Goal: Task Accomplishment & Management: Use online tool/utility

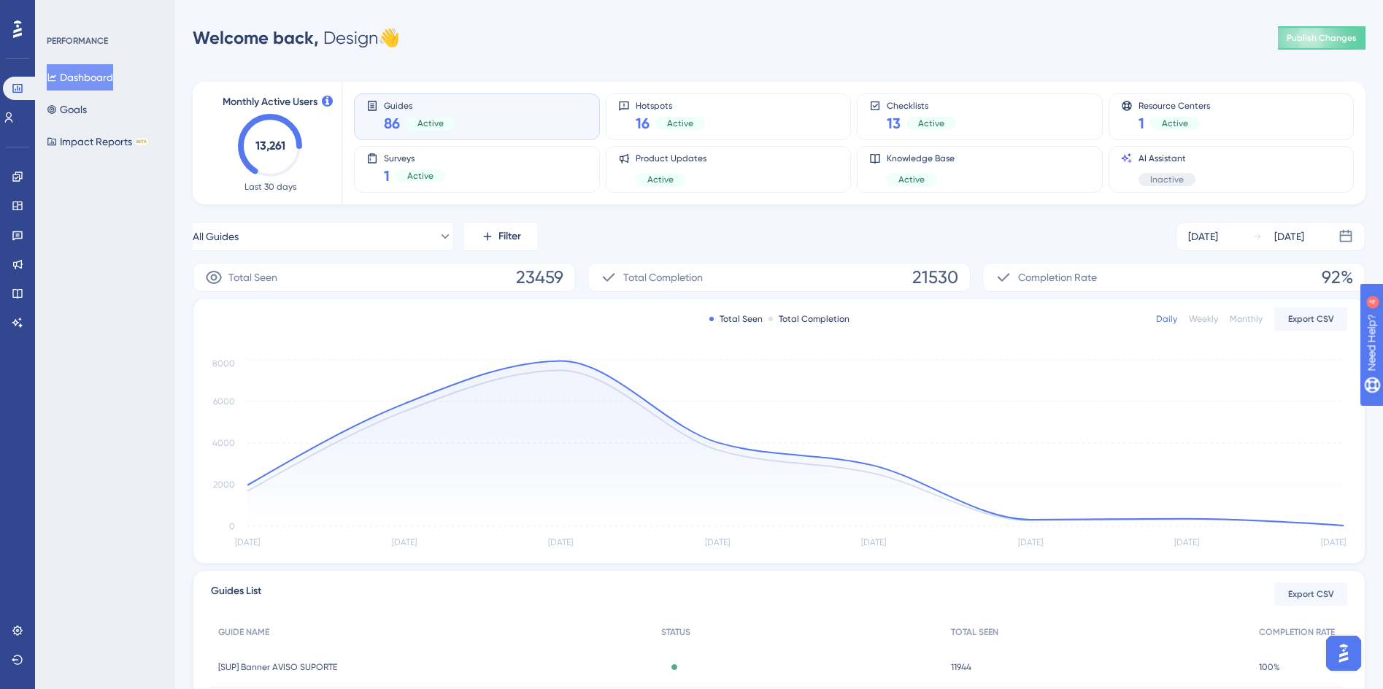
click at [388, 129] on span "86" at bounding box center [392, 123] width 16 height 20
click at [366, 109] on icon at bounding box center [372, 106] width 12 height 12
click at [84, 103] on button "Goals" at bounding box center [67, 109] width 40 height 26
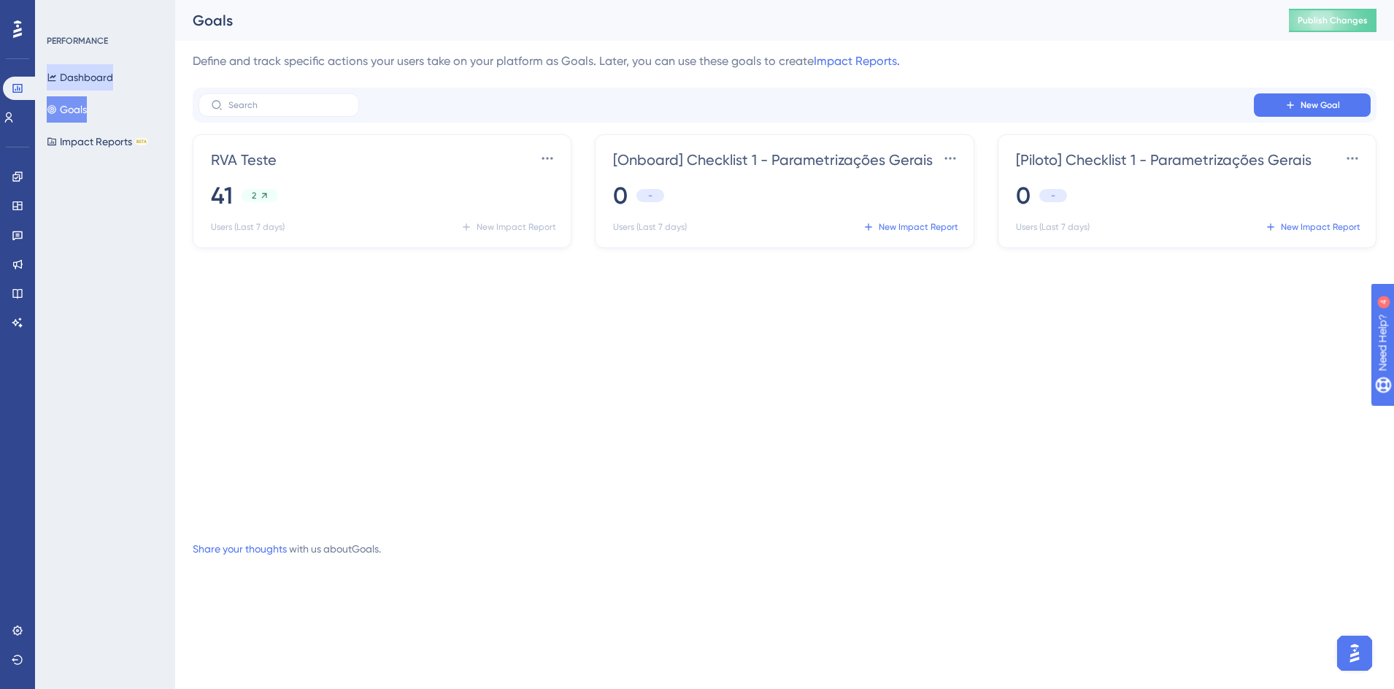
click at [74, 85] on button "Dashboard" at bounding box center [80, 77] width 66 height 26
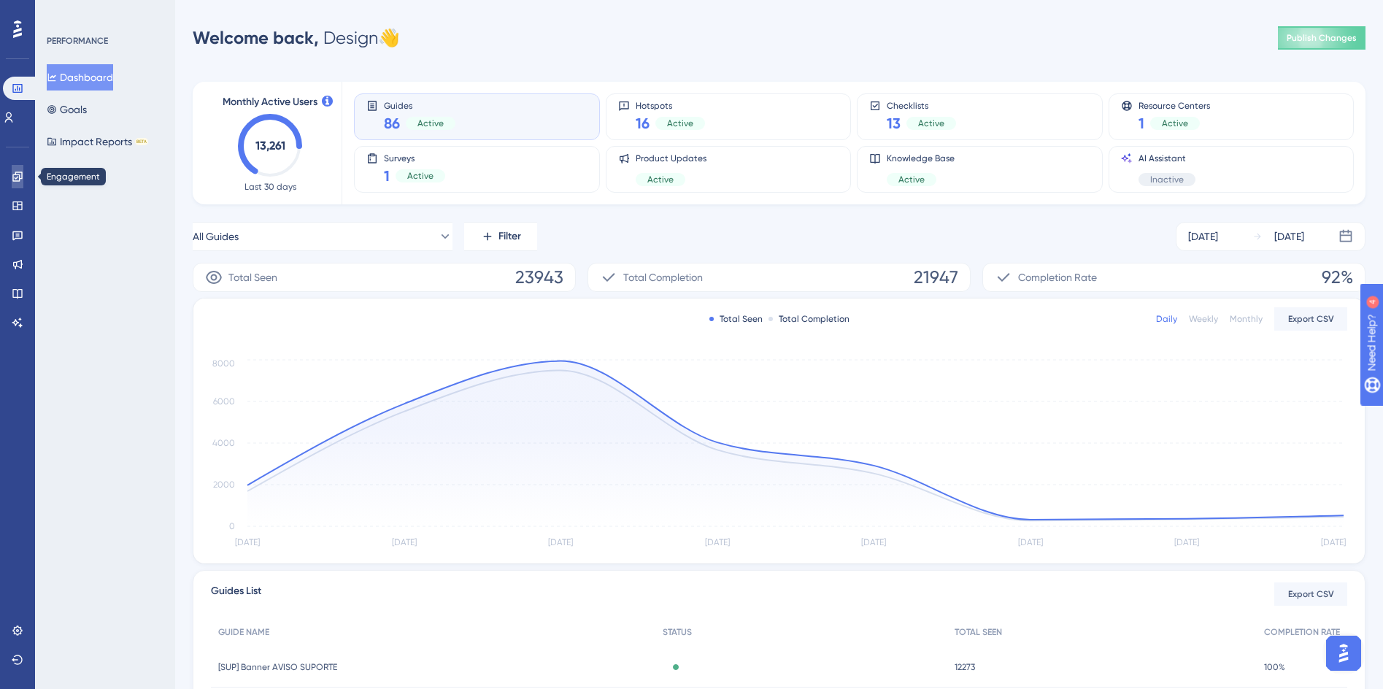
click at [19, 174] on icon at bounding box center [16, 176] width 9 height 9
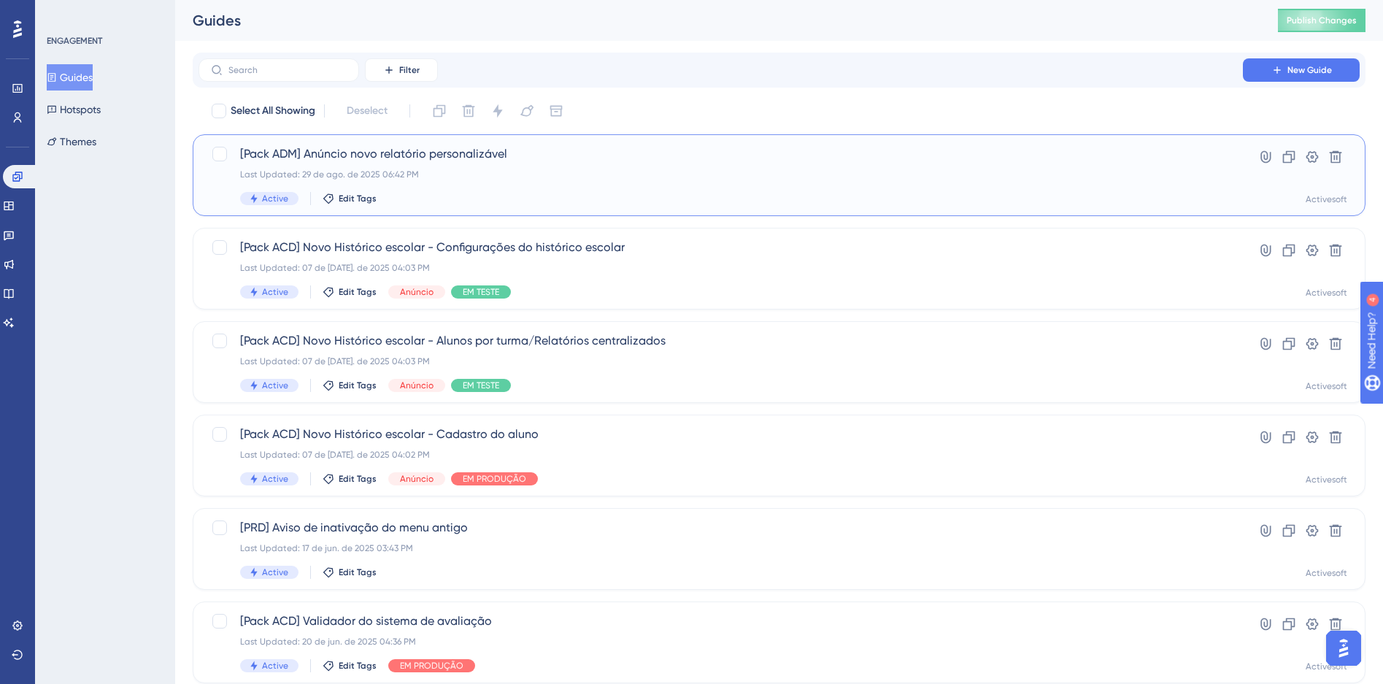
click at [495, 169] on div "Last Updated: 29 de ago. de 2025 06:42 PM" at bounding box center [720, 175] width 961 height 12
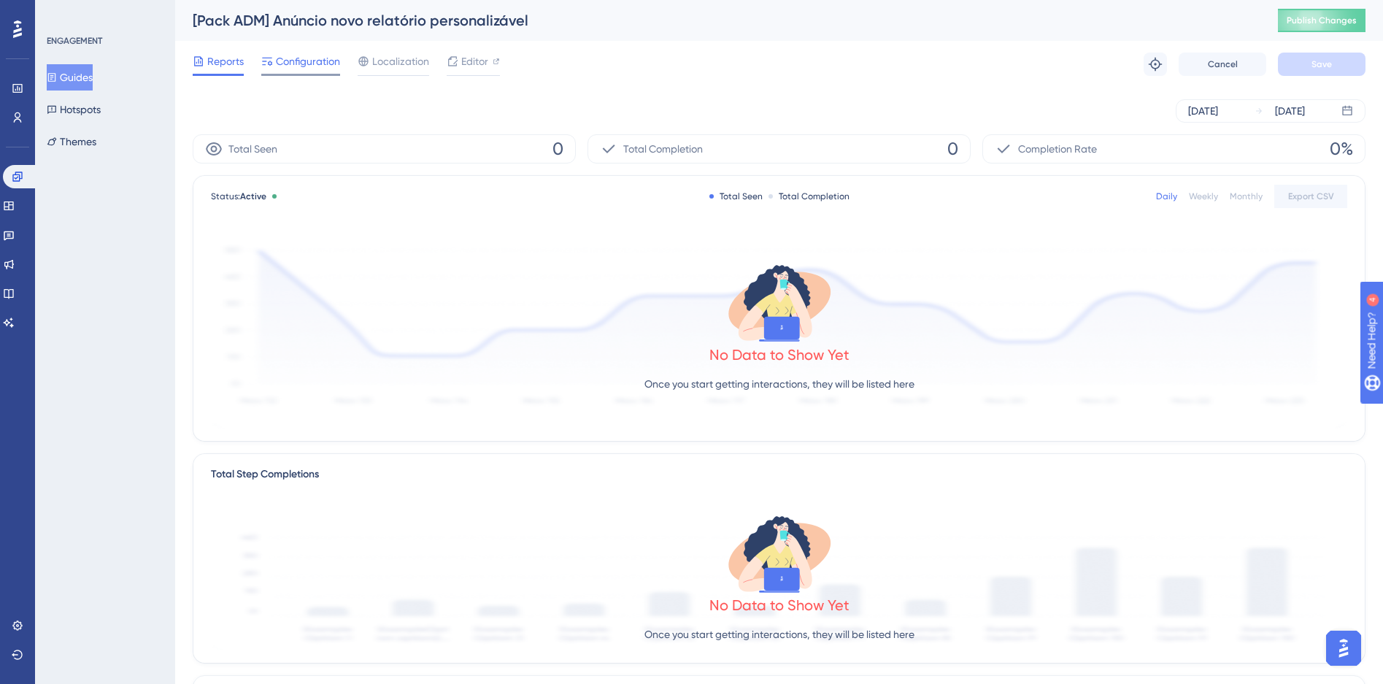
click at [291, 62] on span "Configuration" at bounding box center [308, 62] width 64 height 18
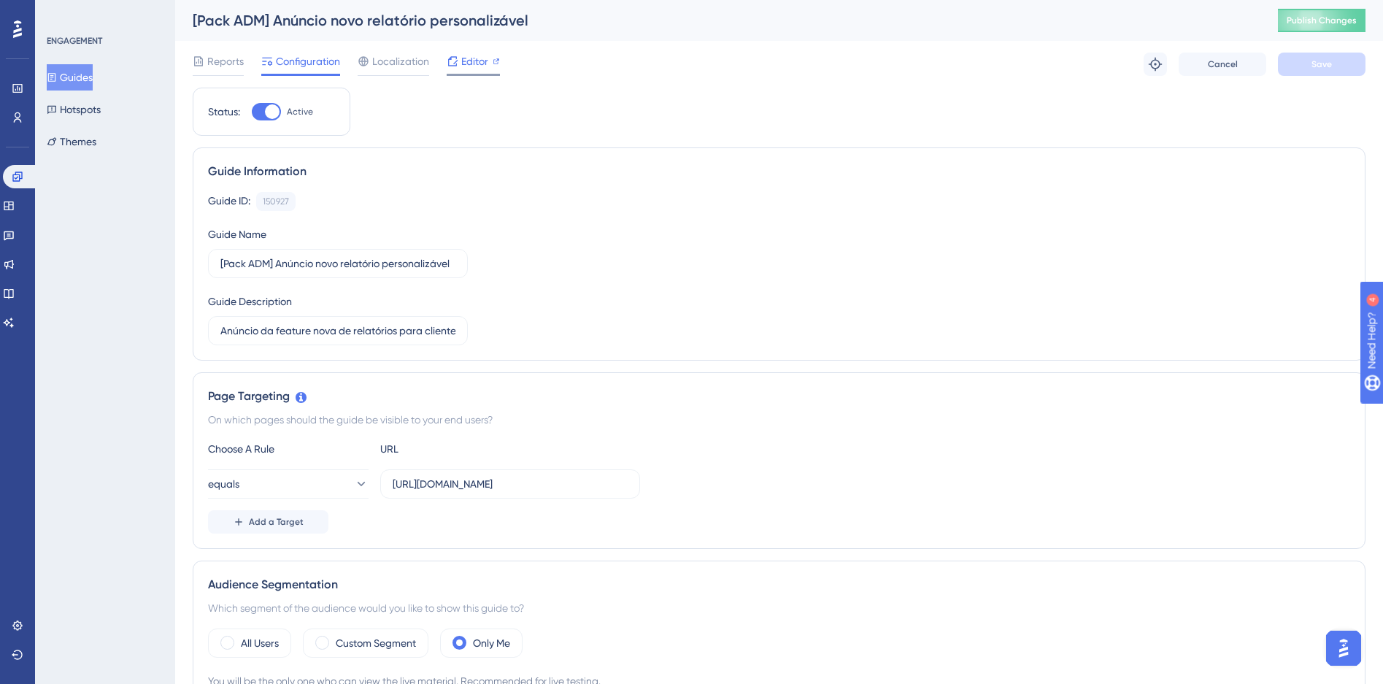
click at [469, 58] on span "Editor" at bounding box center [474, 62] width 27 height 18
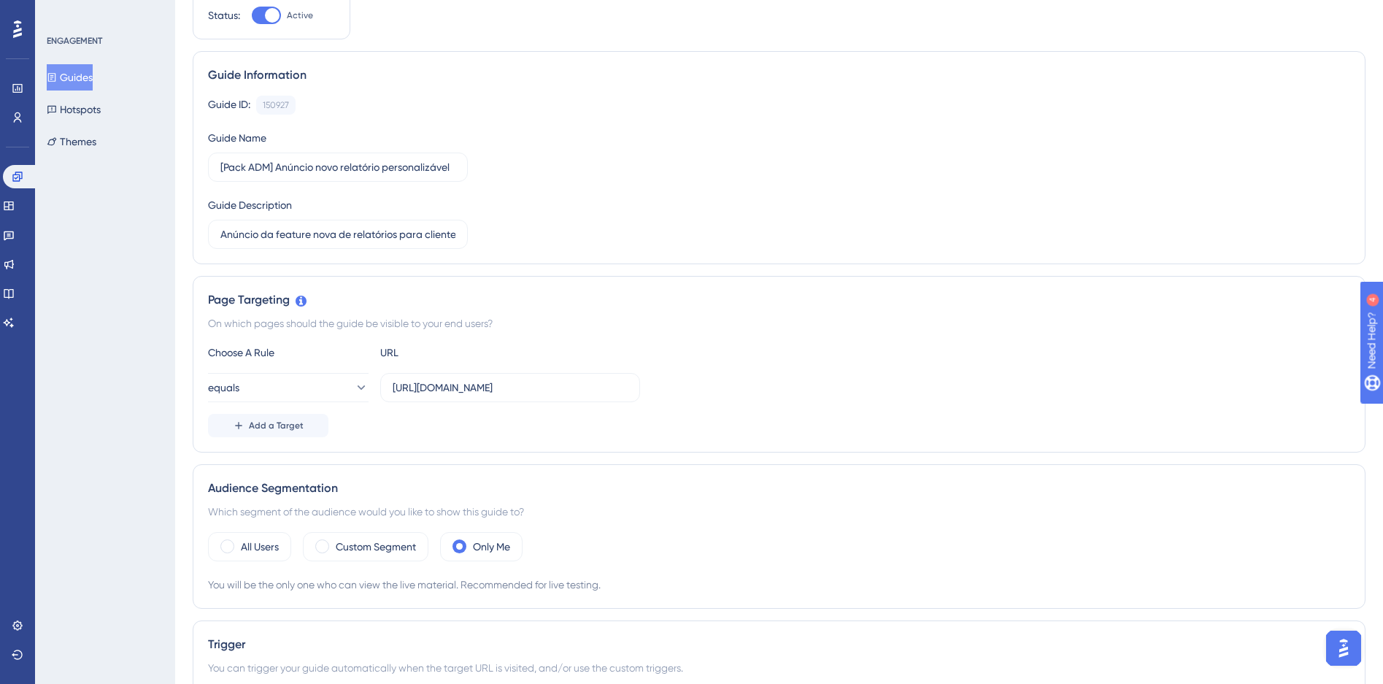
scroll to position [297, 0]
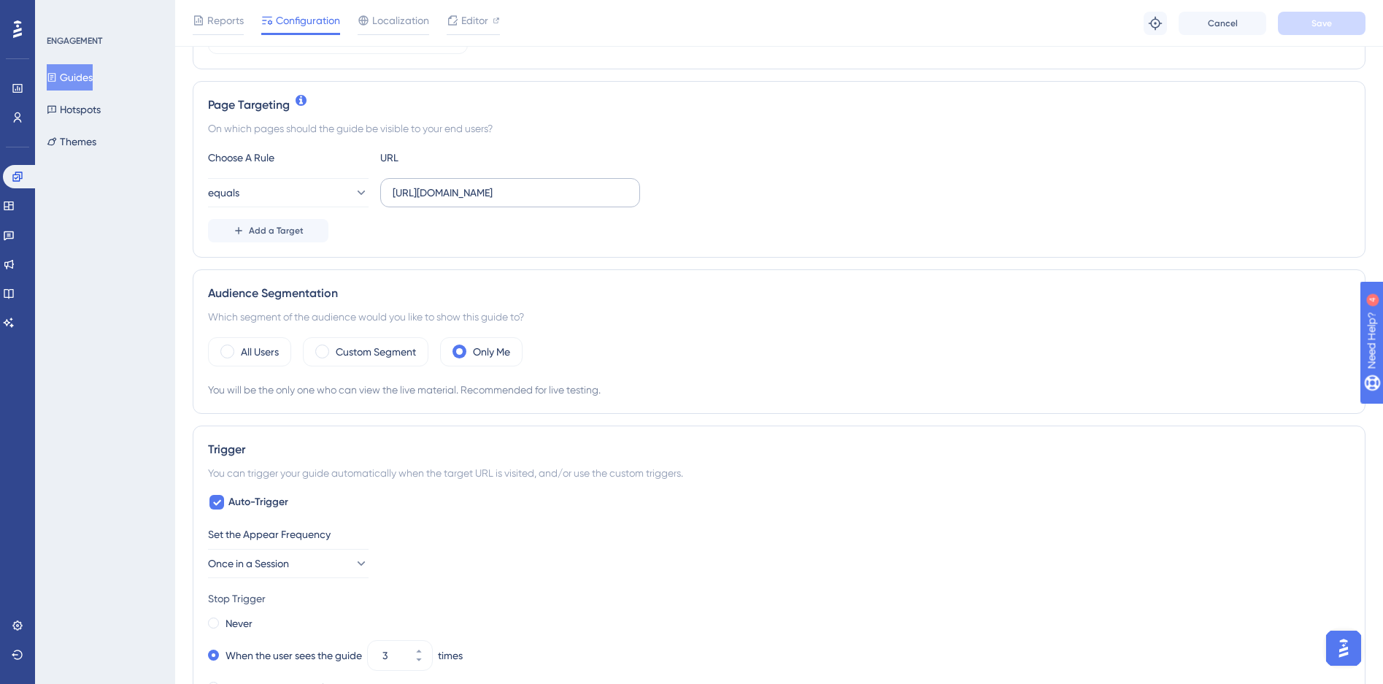
click at [599, 205] on label "https://siga01.activesoft.com.br/busca_central_relatorios/?relatorio=aluno_turm…" at bounding box center [510, 192] width 260 height 29
click at [599, 201] on input "https://siga01.activesoft.com.br/busca_central_relatorios/?relatorio=aluno_turm…" at bounding box center [510, 193] width 235 height 16
click at [596, 201] on label "https://siga01.activesoft.com.br/busca_central_relatorios/?relatorio=aluno_turm…" at bounding box center [510, 192] width 260 height 29
click at [596, 201] on input "https://siga01.activesoft.com.br/busca_central_relatorios/?relatorio=aluno_turm…" at bounding box center [510, 193] width 235 height 16
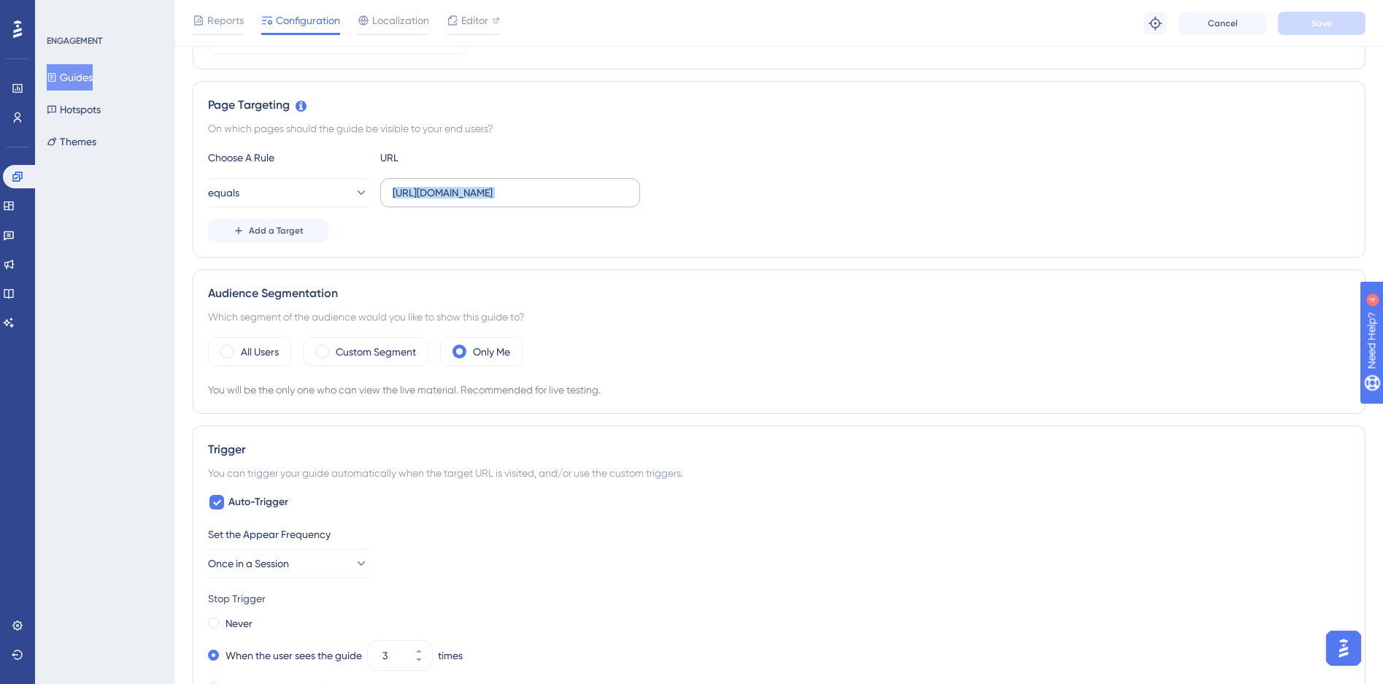
click at [596, 201] on label "https://siga01.activesoft.com.br/busca_central_relatorios/?relatorio=aluno_turm…" at bounding box center [510, 192] width 260 height 29
click at [596, 201] on input "https://siga01.activesoft.com.br/busca_central_relatorios/?relatorio=aluno_turm…" at bounding box center [510, 193] width 235 height 16
click at [596, 201] on label "https://siga01.activesoft.com.br/busca_central_relatorios/?relatorio=aluno_turm…" at bounding box center [510, 192] width 260 height 29
click at [596, 201] on input "https://siga01.activesoft.com.br/busca_central_relatorios/?relatorio=aluno_turm…" at bounding box center [510, 193] width 235 height 16
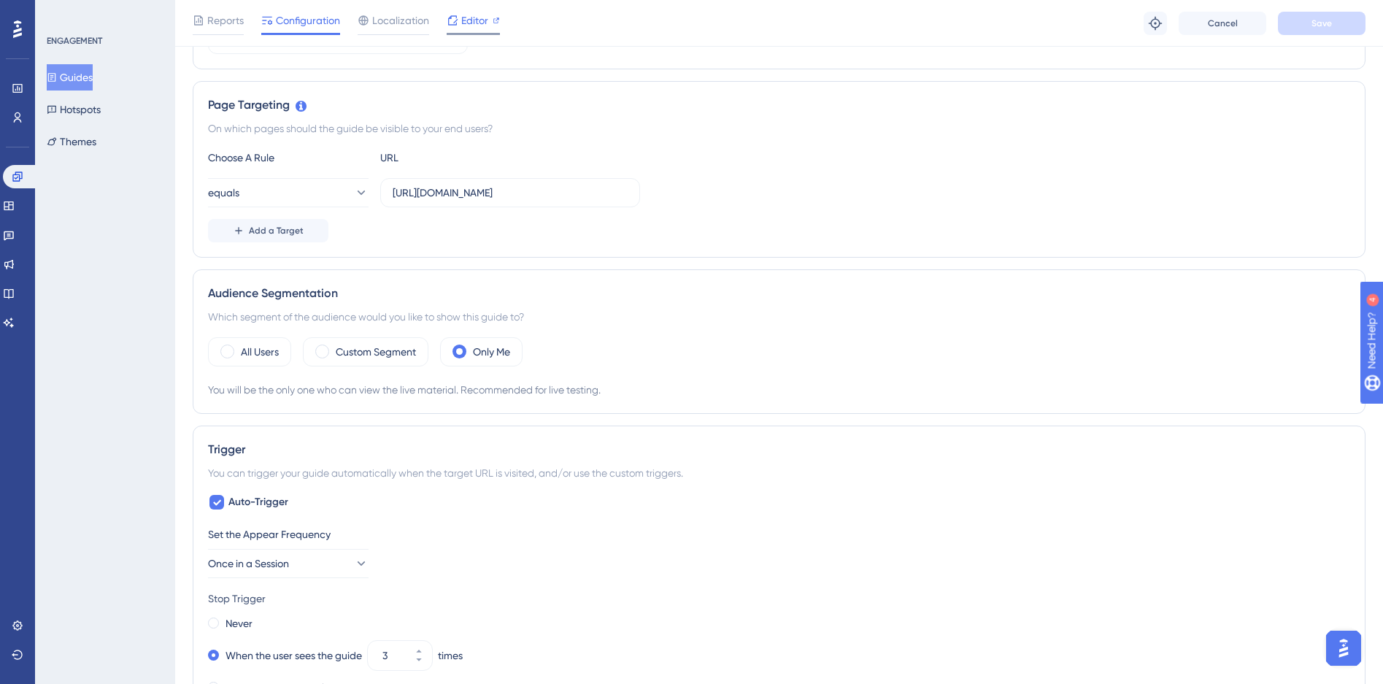
click at [485, 33] on div at bounding box center [473, 34] width 53 height 2
click at [527, 198] on input "https://siga01.activesoft.com.br/busca_central_relatorios/?relatorio=aluno_turm…" at bounding box center [510, 193] width 235 height 16
drag, startPoint x: 527, startPoint y: 198, endPoint x: 716, endPoint y: 201, distance: 189.1
click at [716, 201] on div "equals https://siga01.activesoft.com.br/busca_central_relatorios/?relatorio=alu…" at bounding box center [779, 192] width 1143 height 29
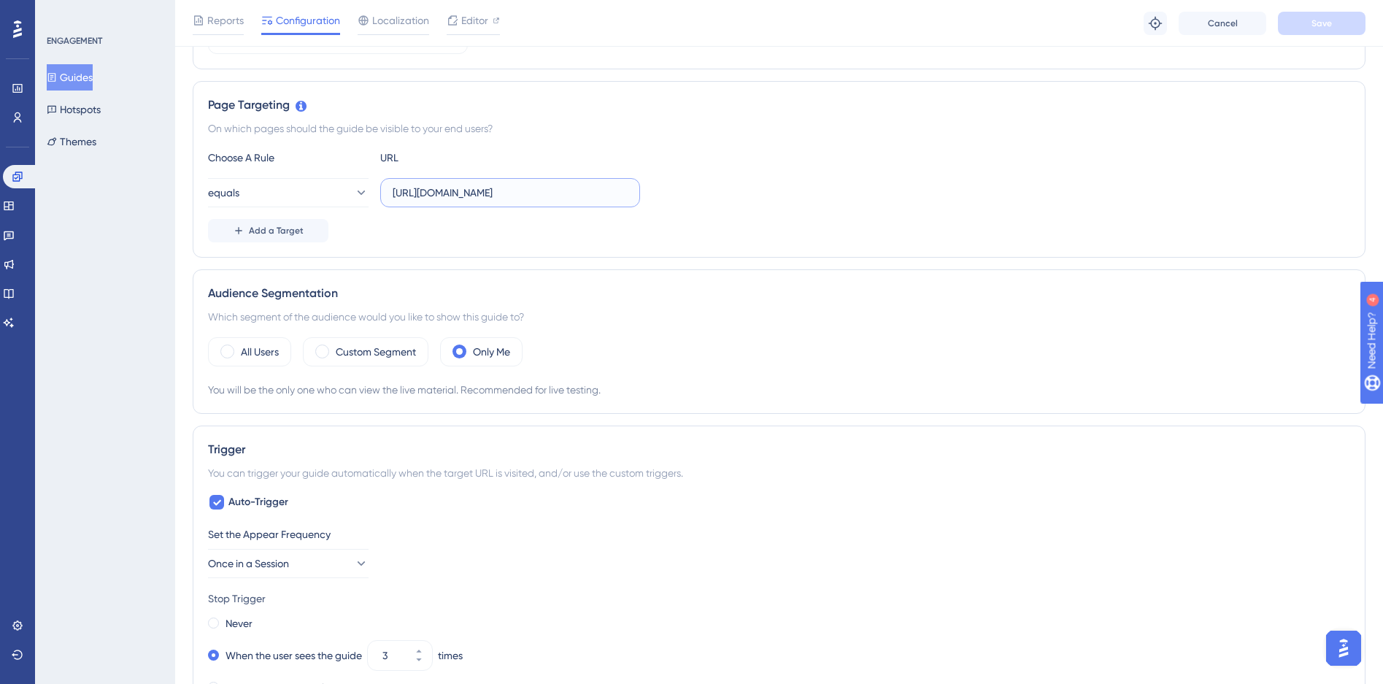
click at [536, 188] on input "https://siga01.activesoft.com.br/busca_central_relatorios/?relatorio=aluno_turm…" at bounding box center [510, 193] width 235 height 16
paste input "/dados_personalizados_aluno/"
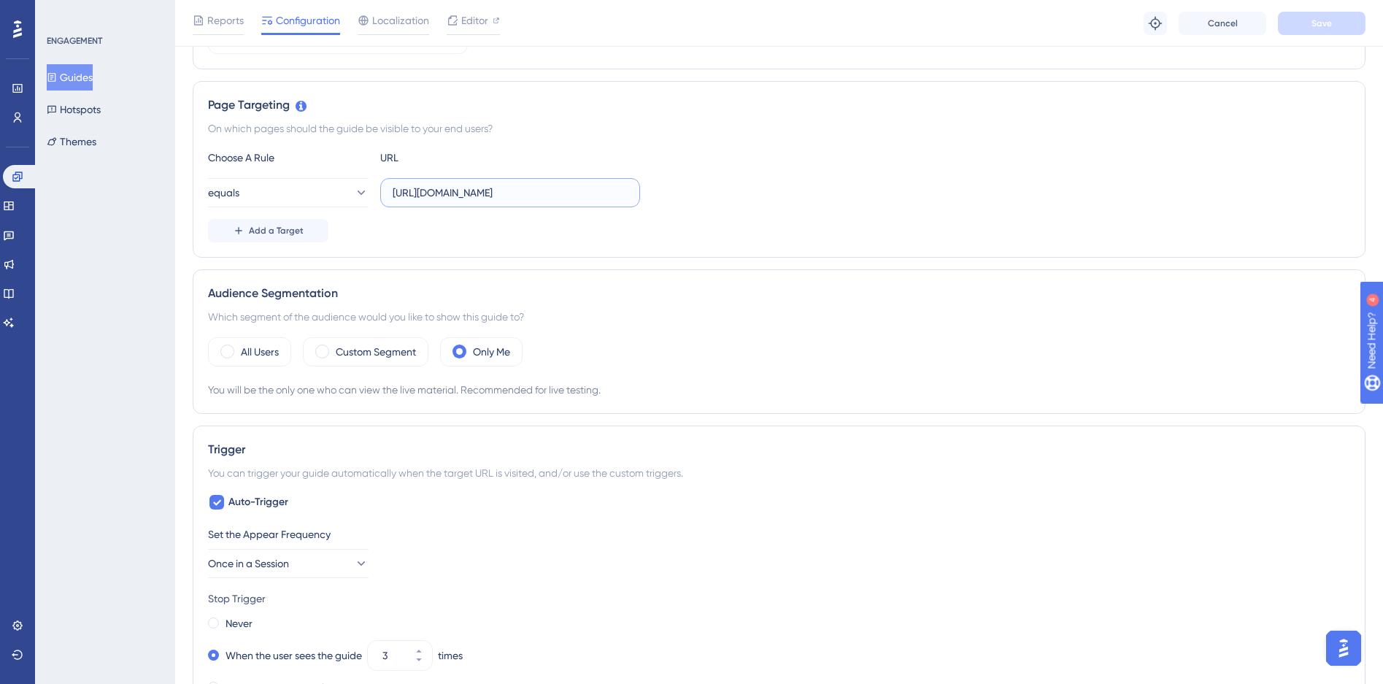
scroll to position [0, 239]
type input "https://siga01.activesoft.com.br/busca_central_relatorios/?relatorio=/dados_per…"
click at [1294, 15] on button "Save" at bounding box center [1322, 23] width 88 height 23
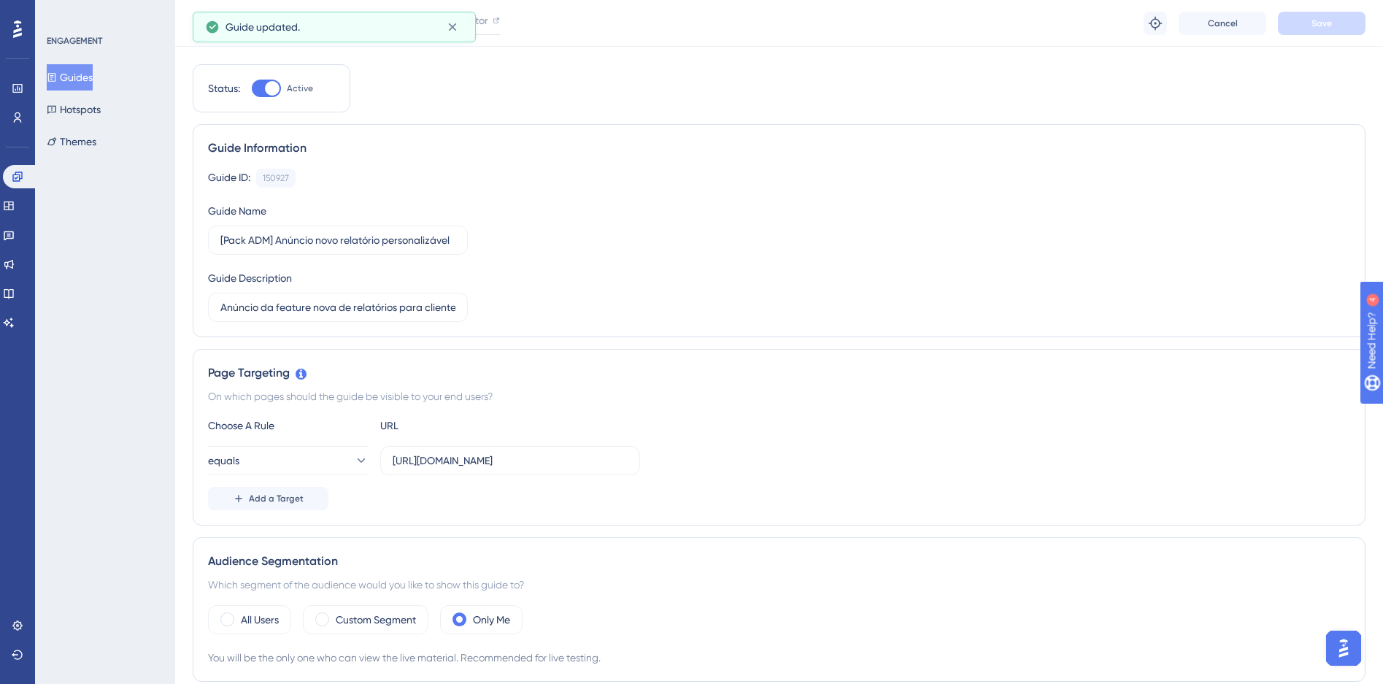
scroll to position [0, 0]
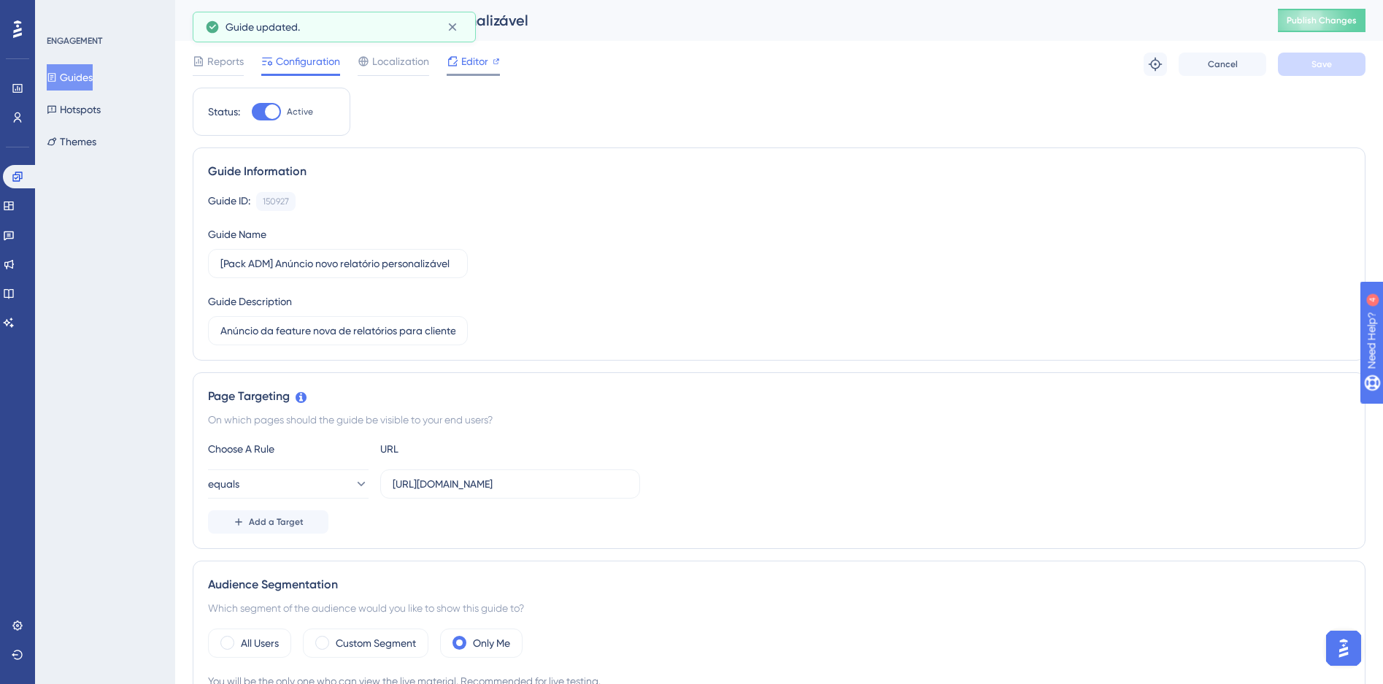
click at [489, 66] on div "Editor" at bounding box center [473, 62] width 53 height 18
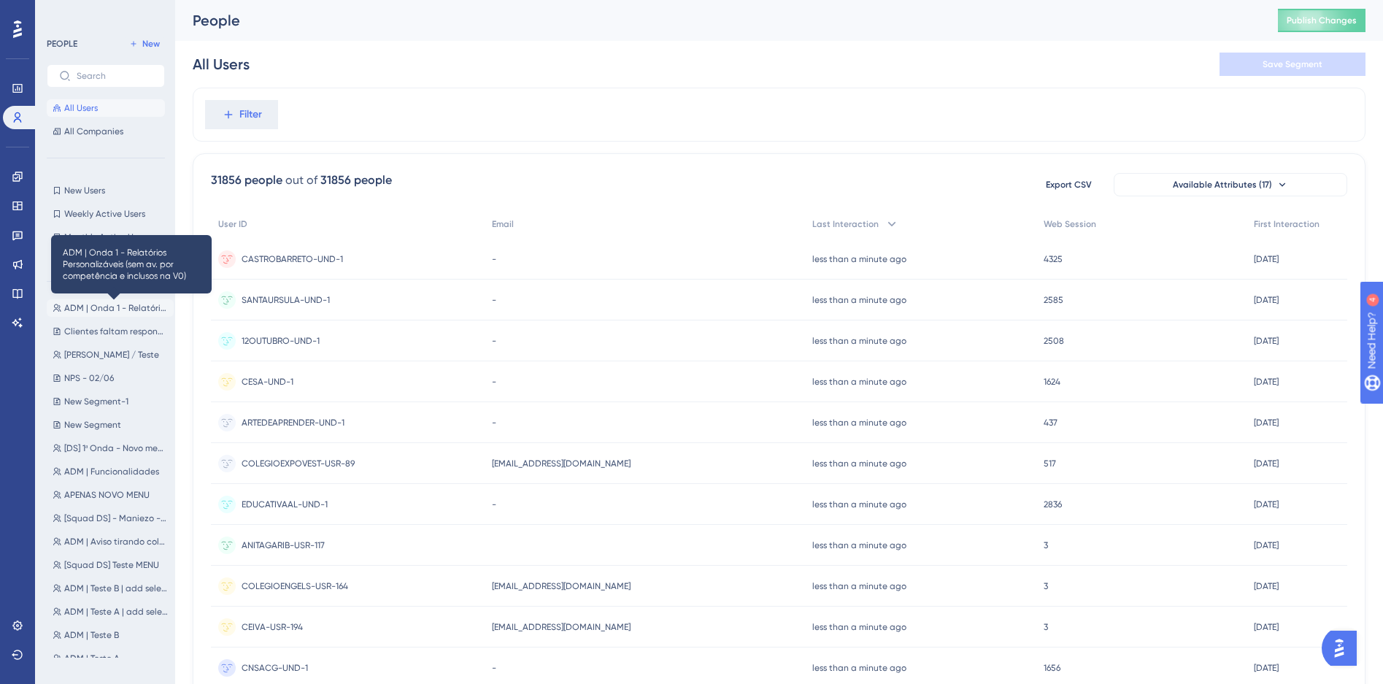
click at [86, 307] on span "ADM | Onda 1 - Relatórios Personalizáveis (sem av. por competência e inclusos n…" at bounding box center [116, 308] width 104 height 12
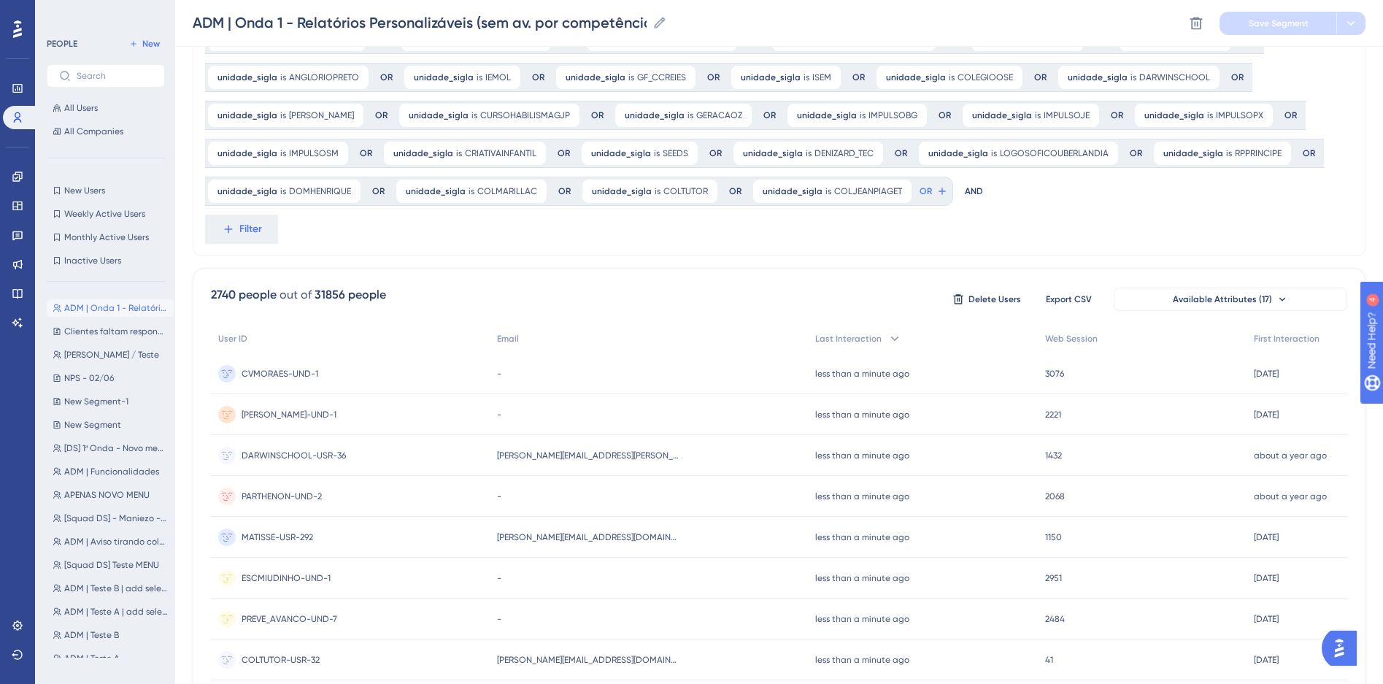
scroll to position [150, 0]
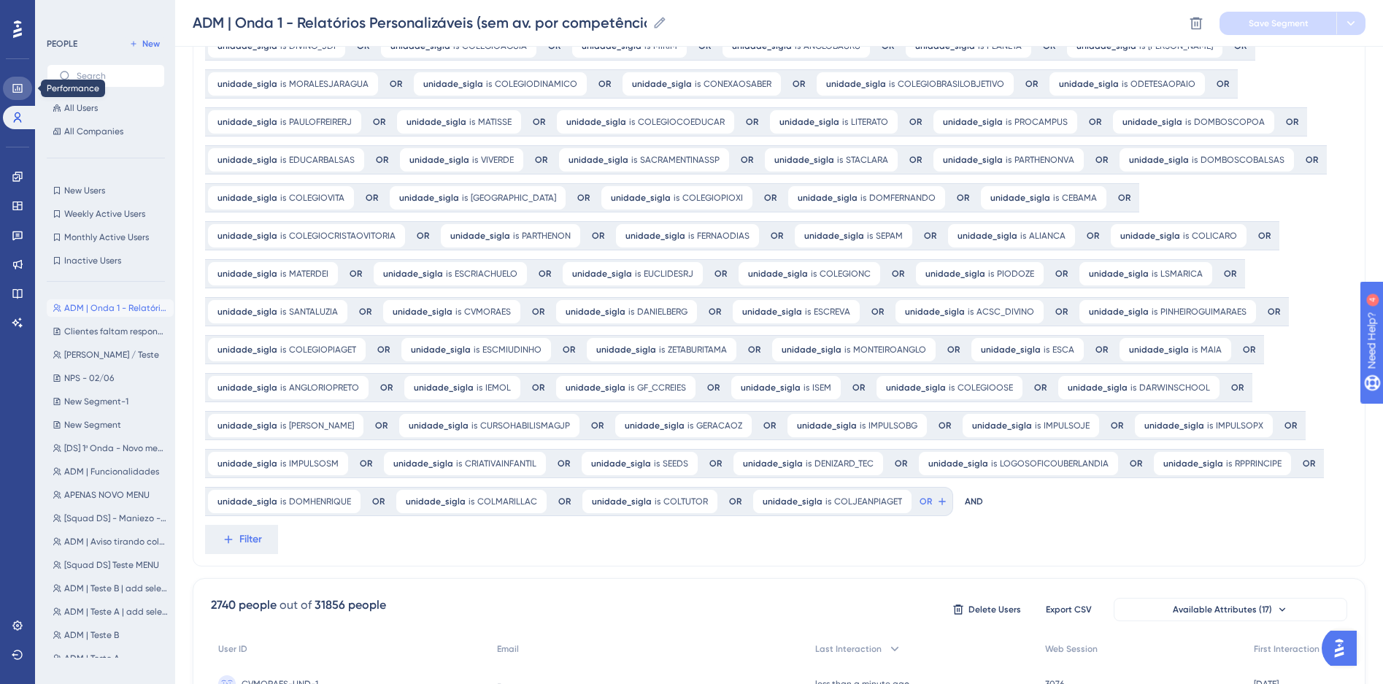
click at [21, 91] on icon at bounding box center [18, 88] width 12 height 12
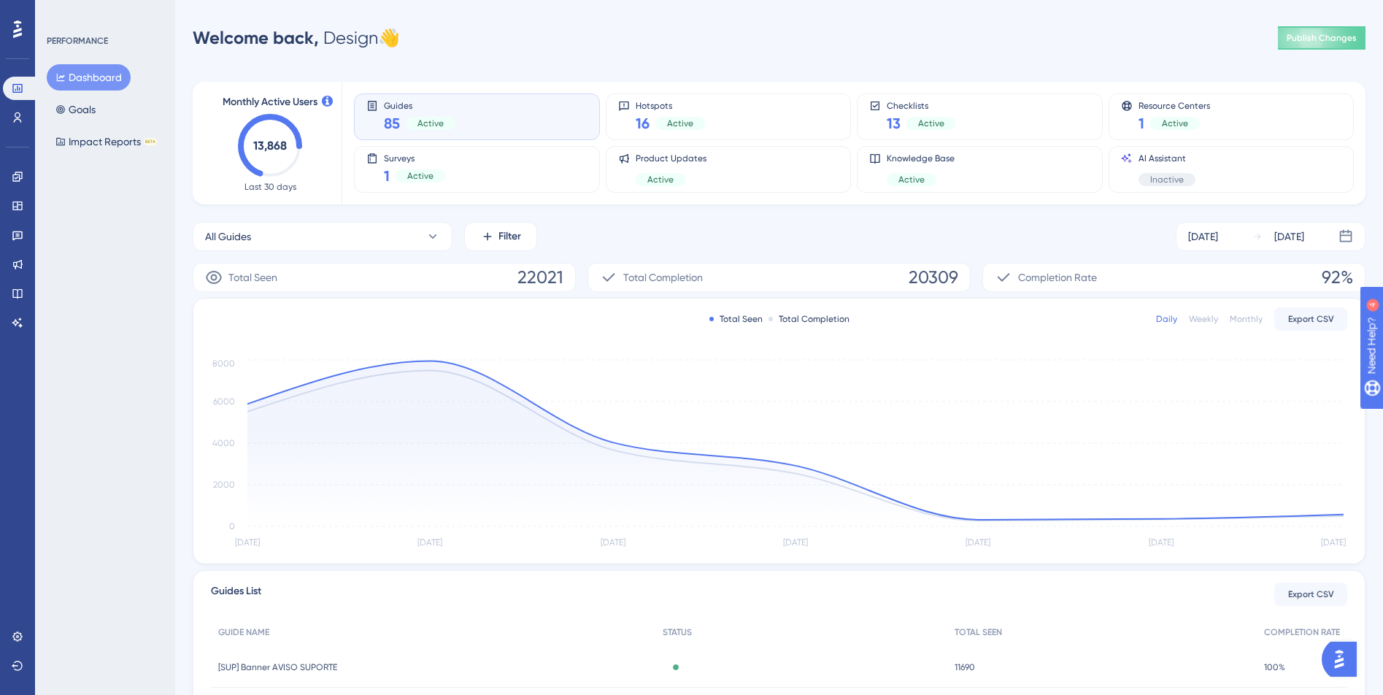
click at [451, 116] on div "85 Active" at bounding box center [420, 123] width 72 height 20
click at [26, 177] on link at bounding box center [17, 176] width 29 height 23
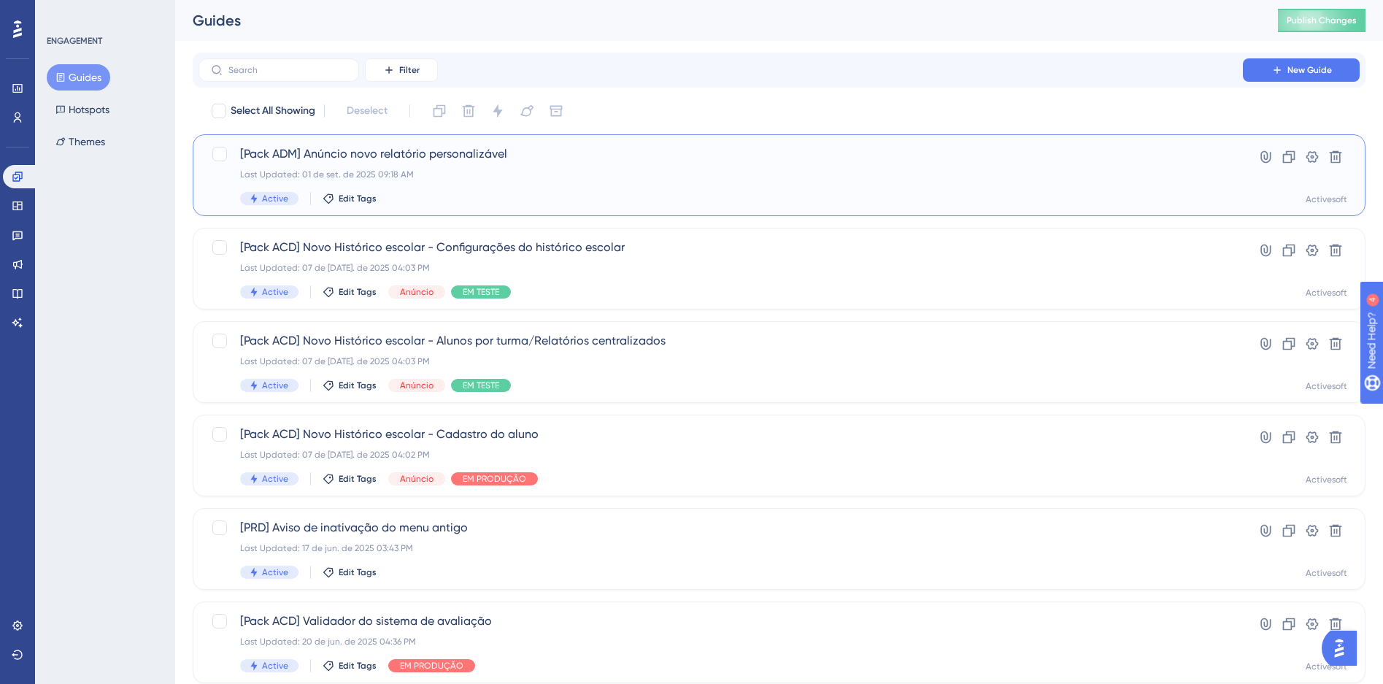
click at [589, 180] on div "[Pack ADM] Anúncio novo relatório personalizável Last Updated: 01 de set. de 20…" at bounding box center [720, 175] width 961 height 60
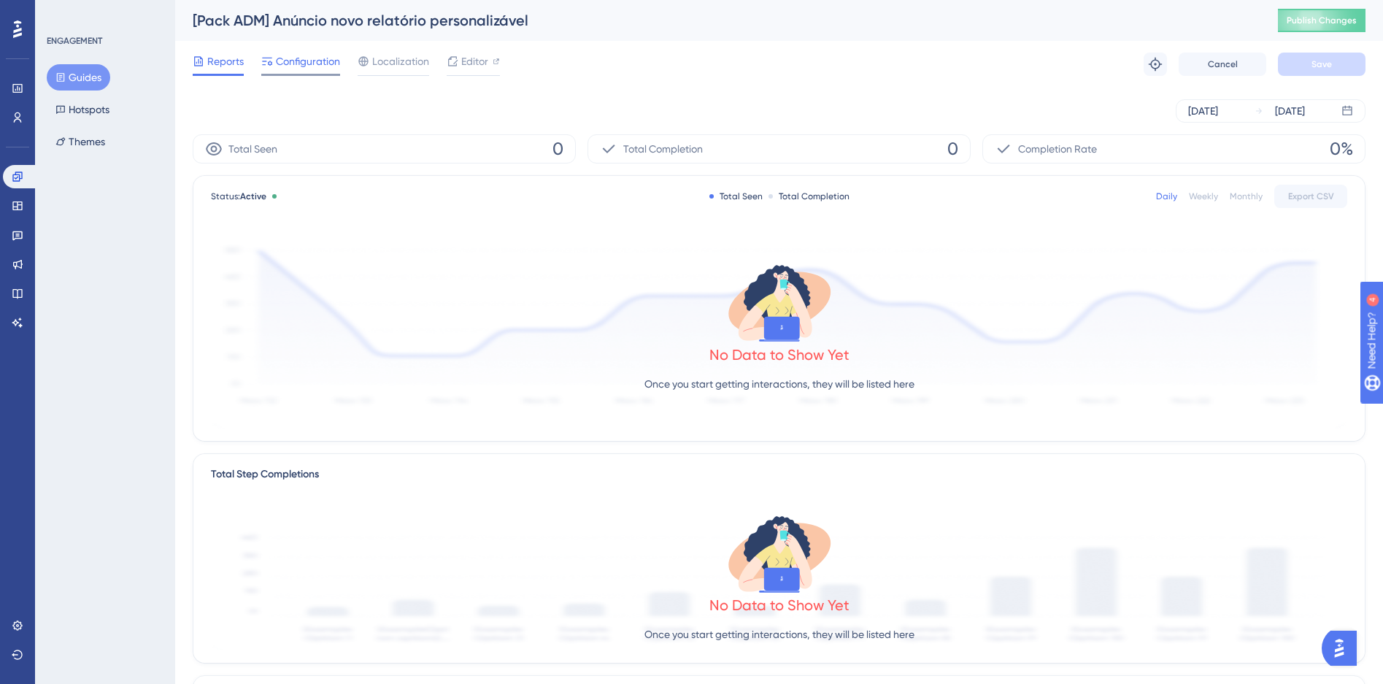
click at [301, 64] on span "Configuration" at bounding box center [308, 62] width 64 height 18
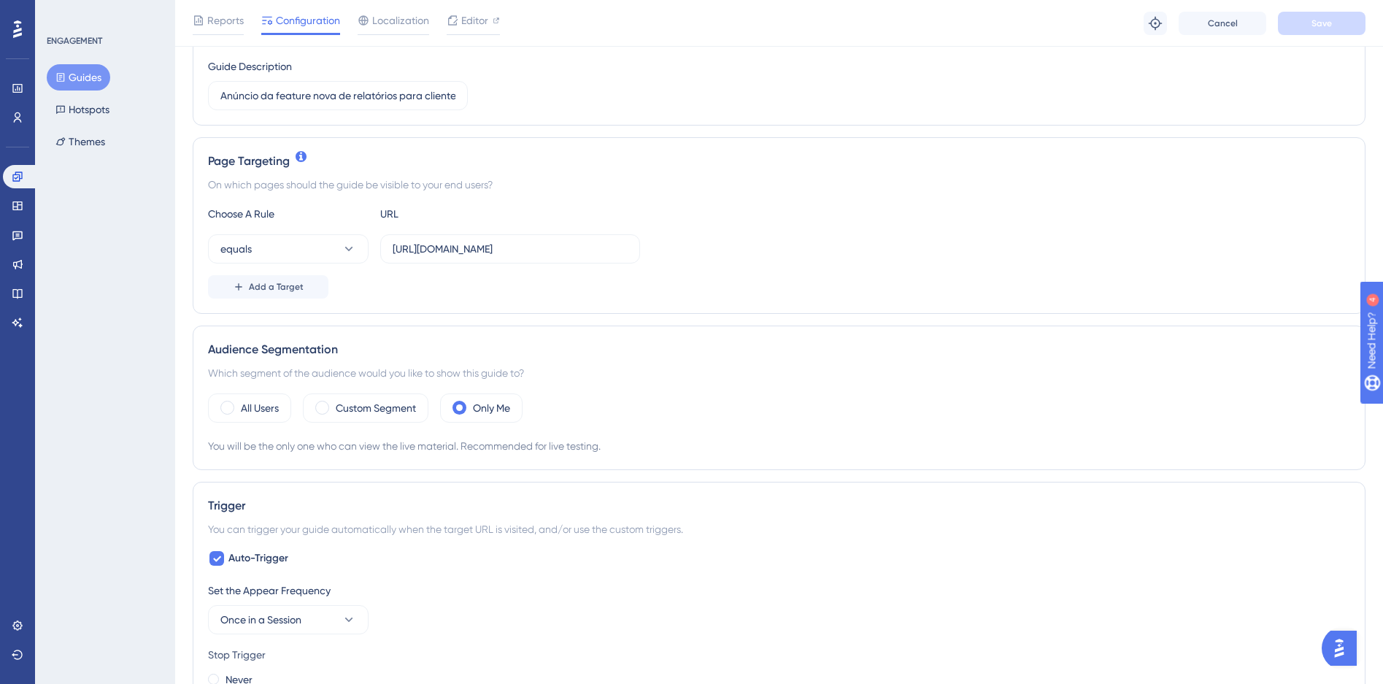
scroll to position [252, 0]
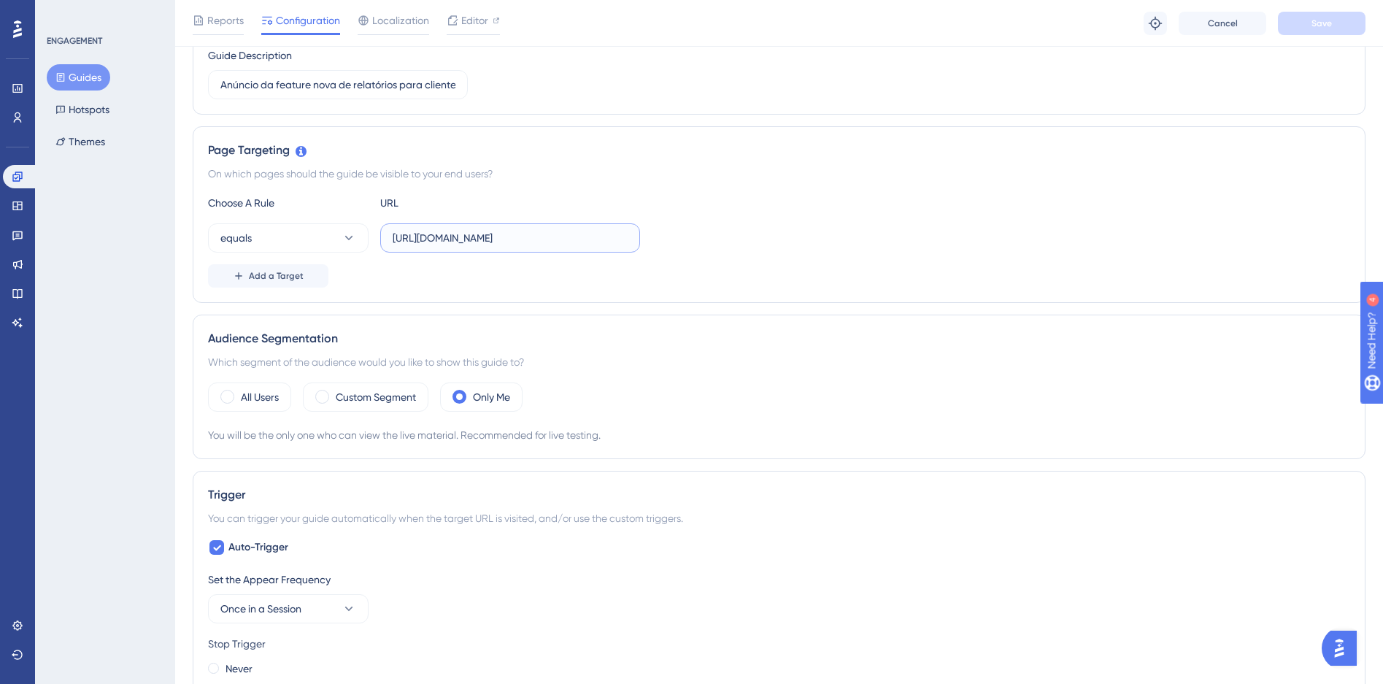
click at [449, 245] on input "https://siga01.activesoft.com.br/busca_central_relatorios/?relatorio=/dados_per…" at bounding box center [510, 238] width 235 height 16
click at [415, 245] on input "https://siga01.activesoft.com.br/busca_central_relatorios/?relatorio=/dados_per…" at bounding box center [510, 238] width 235 height 16
click at [530, 240] on input "https://siga01.activesoft.com.br/busca_central_relatorios/?relatorio=/dados_per…" at bounding box center [510, 238] width 235 height 16
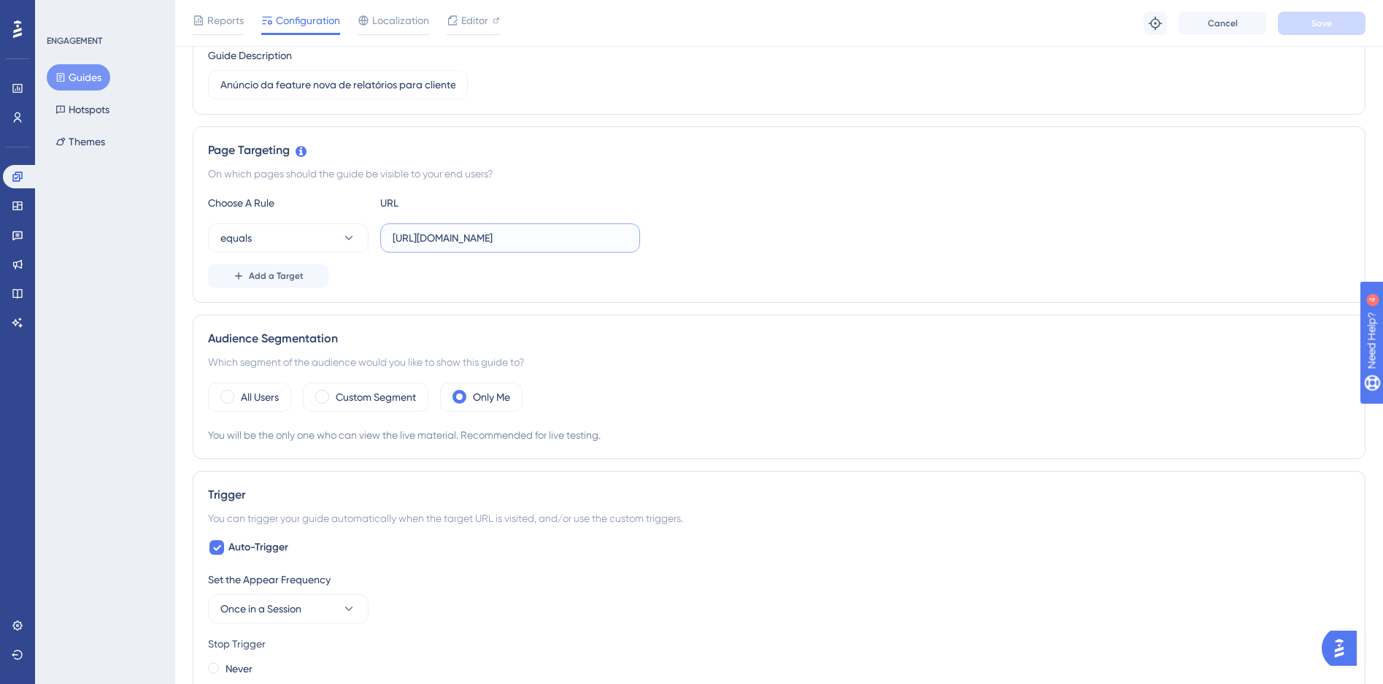
click at [499, 239] on input "https://siga01.activesoft.com.br/busca_central_relatorios/?relatorio=/dados_per…" at bounding box center [510, 238] width 235 height 16
click at [528, 239] on input "https://siga01.activesoft.com.br/busca_central_relatorios/?relatorio=/dados_per…" at bounding box center [510, 238] width 235 height 16
click at [527, 239] on input "https://siga01.activesoft.com.br/busca_central_relatorios/?relatorio=/dados_per…" at bounding box center [510, 238] width 235 height 16
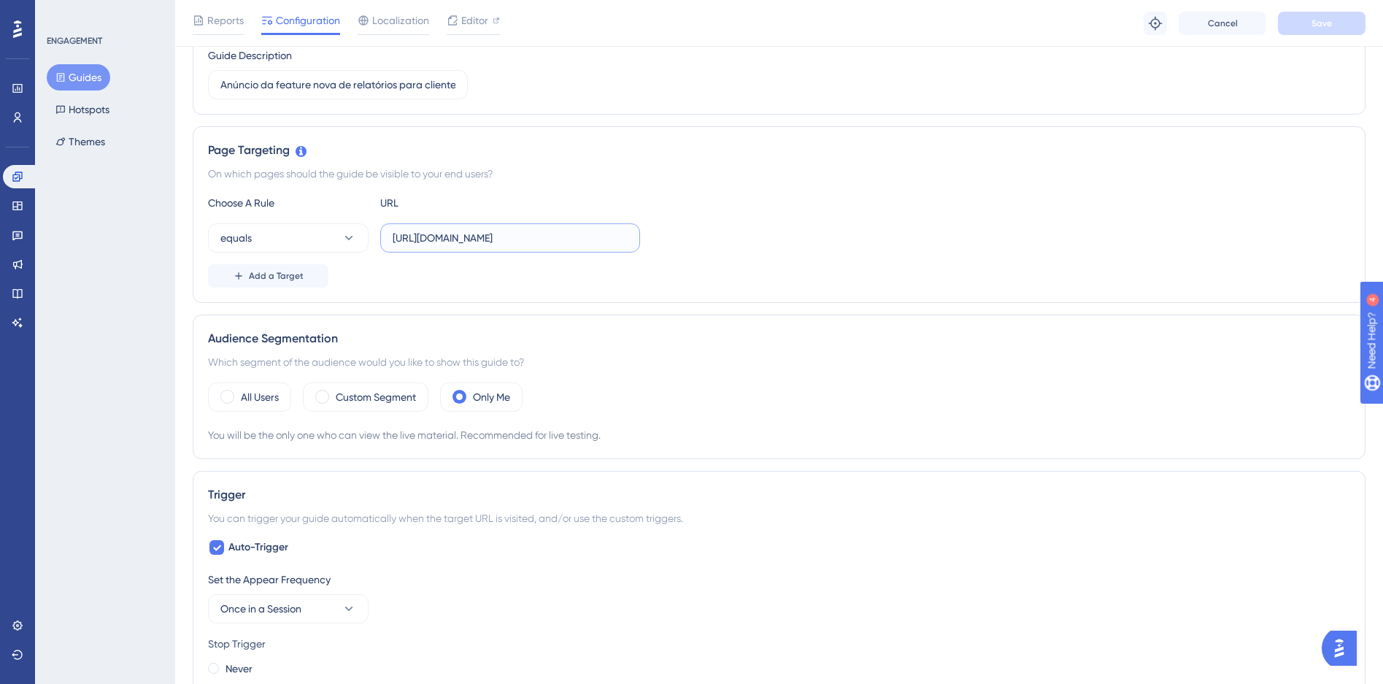
click at [453, 240] on input "https://siga01.activesoft.com.br/busca_central_relatorios/?relatorio=/dados_per…" at bounding box center [510, 238] width 235 height 16
paste input "(\d{2})\.activesoft\.com\"
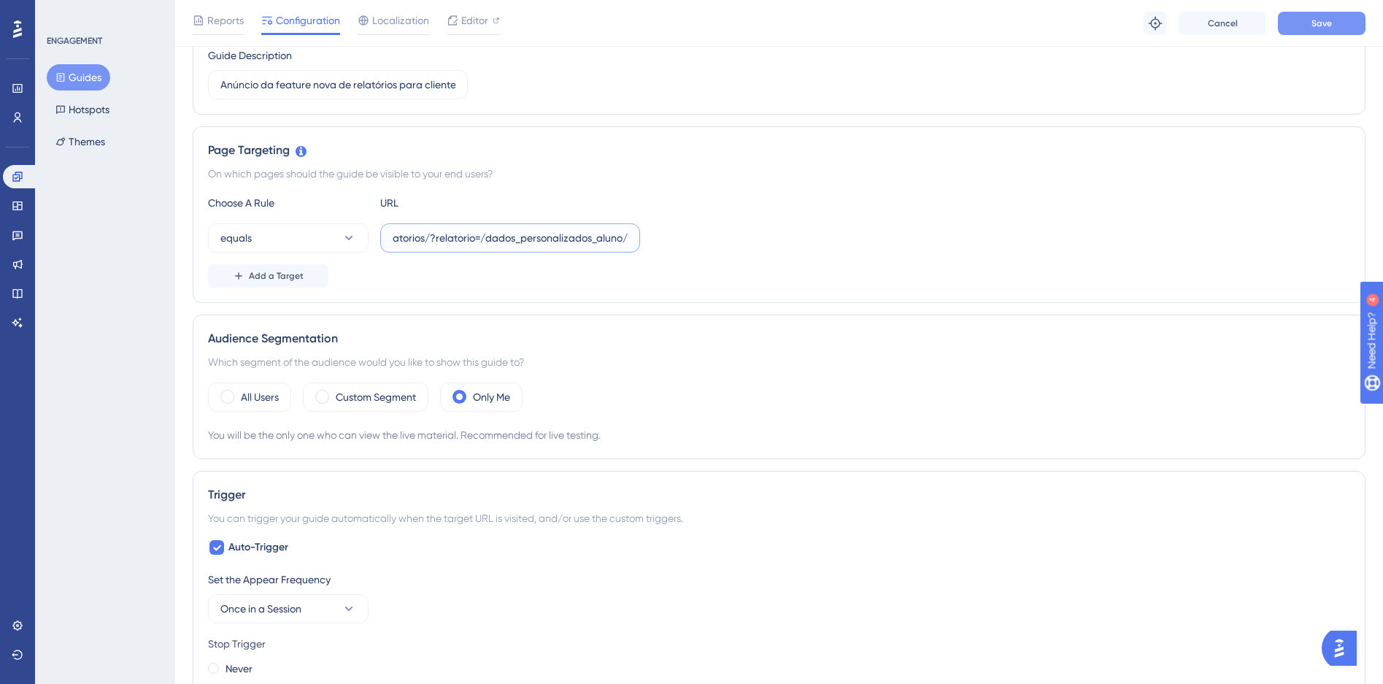
type input "https://siga(\d{2})\.activesoft\.com\.br/busca_central_relatorios/?relatorio=/d…"
click at [1331, 28] on span "Save" at bounding box center [1322, 24] width 20 height 12
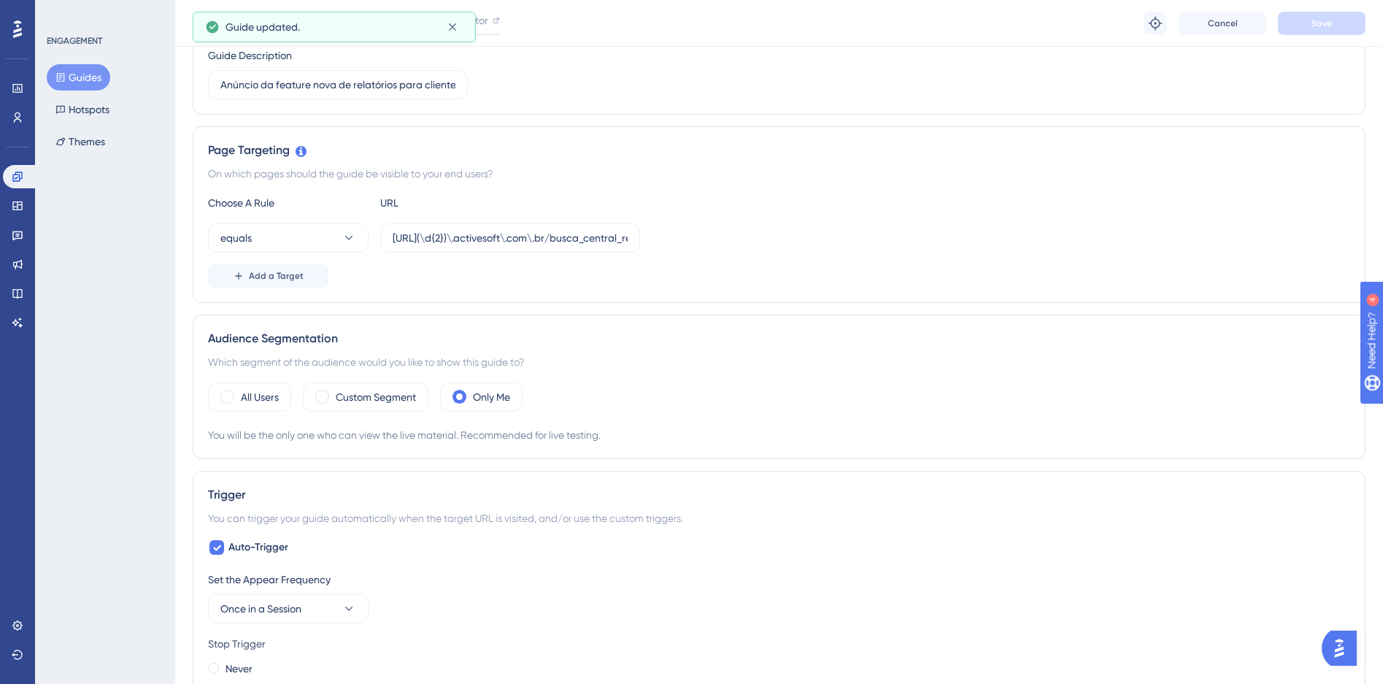
scroll to position [0, 0]
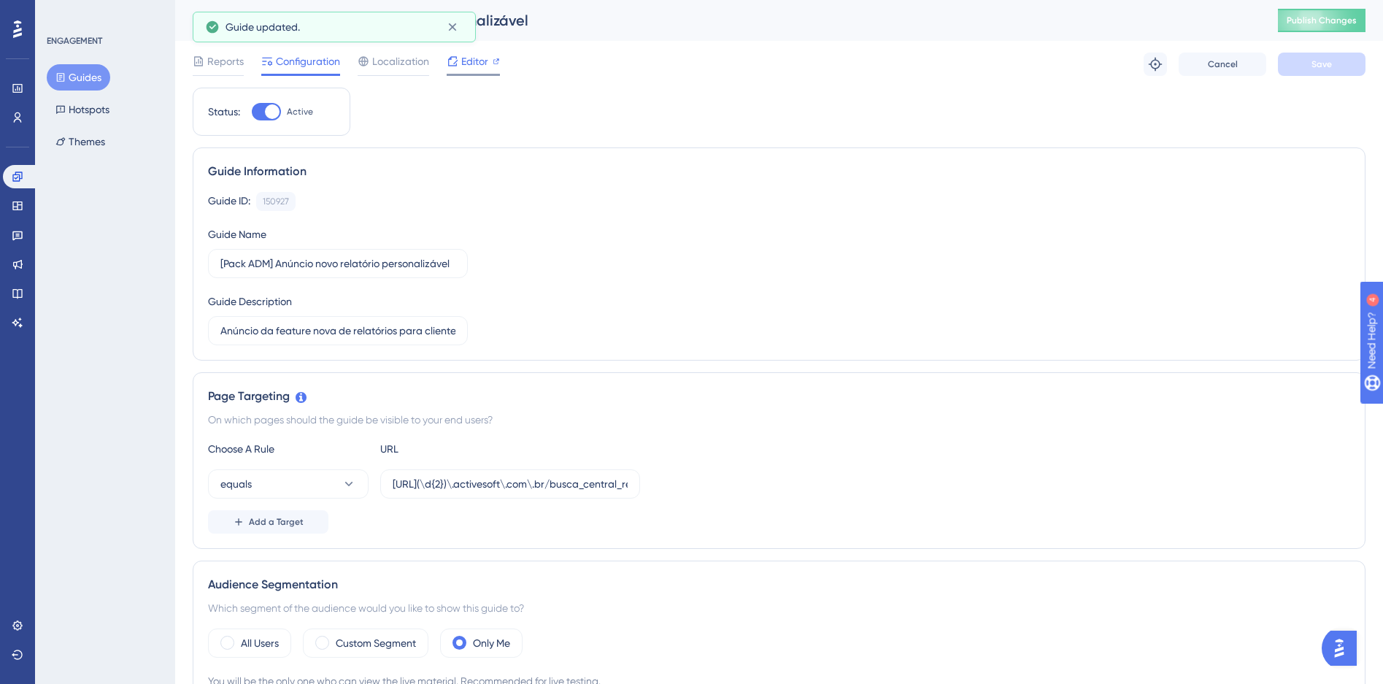
click at [472, 57] on span "Editor" at bounding box center [474, 62] width 27 height 18
click at [310, 480] on button "equals" at bounding box center [288, 483] width 161 height 29
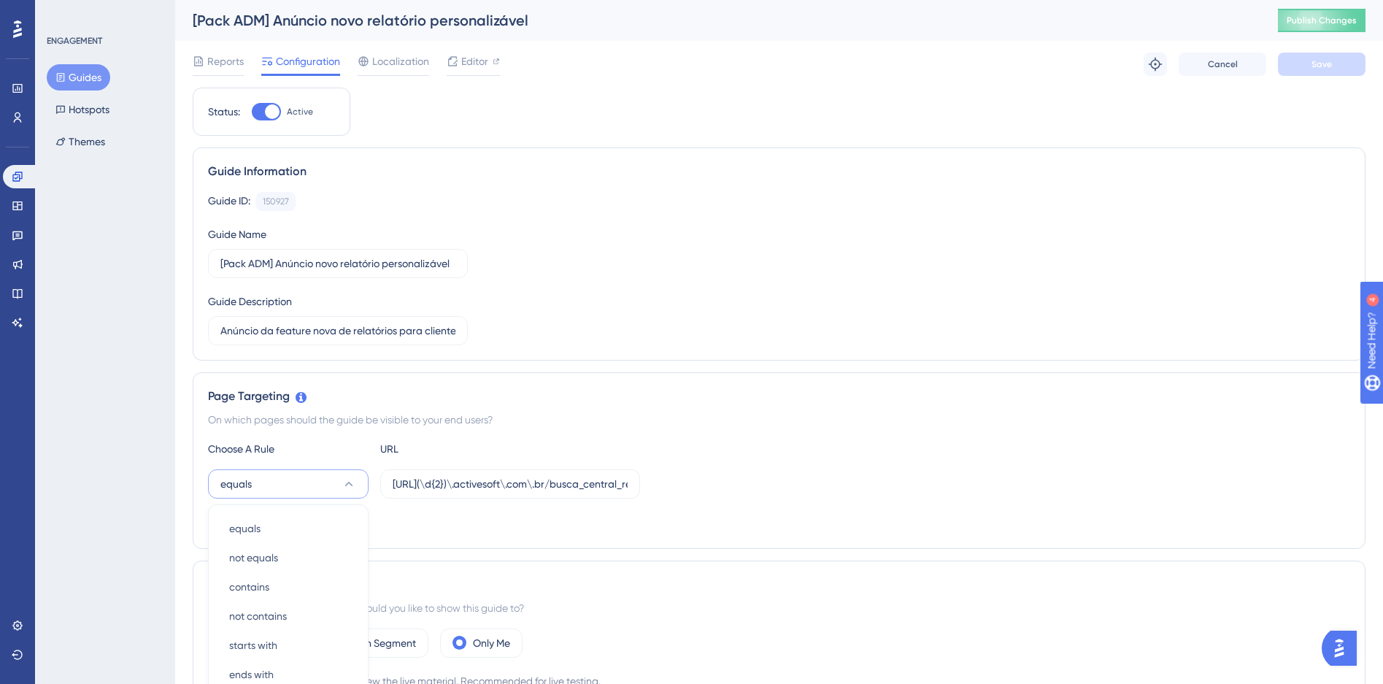
scroll to position [280, 0]
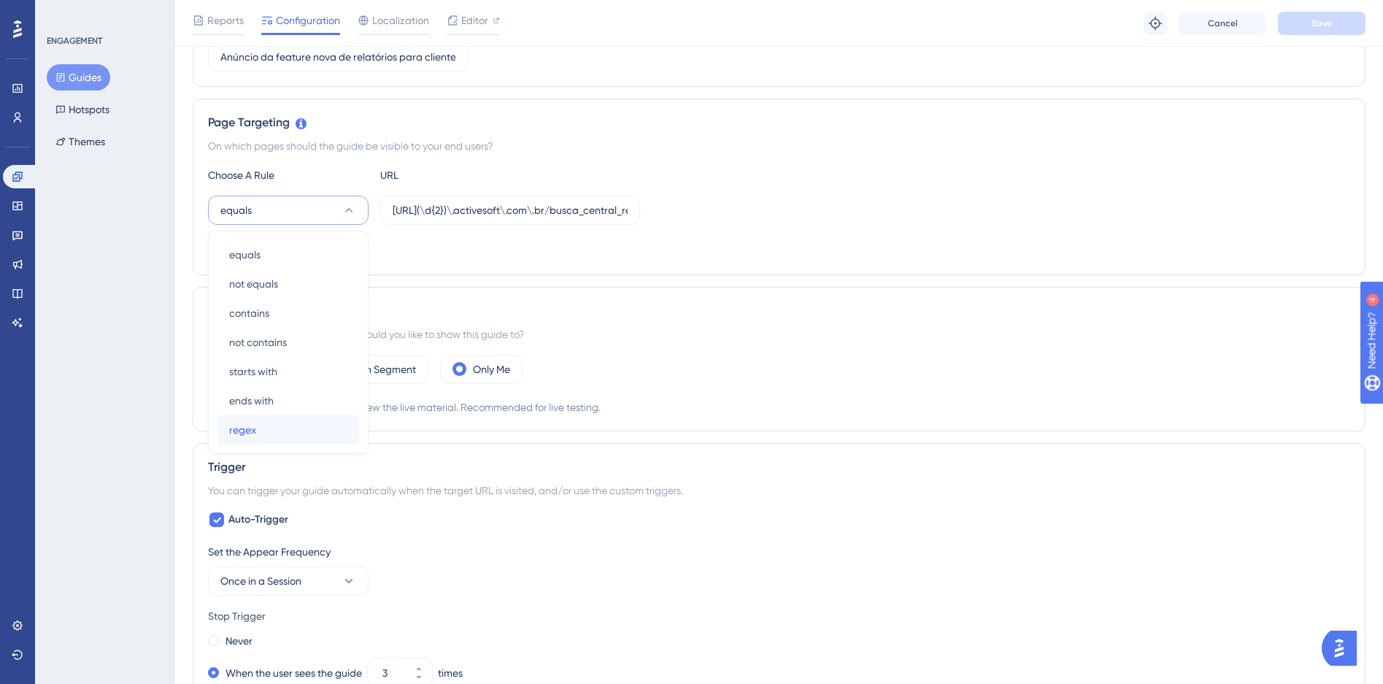
click at [261, 420] on div "regex regex" at bounding box center [288, 429] width 118 height 29
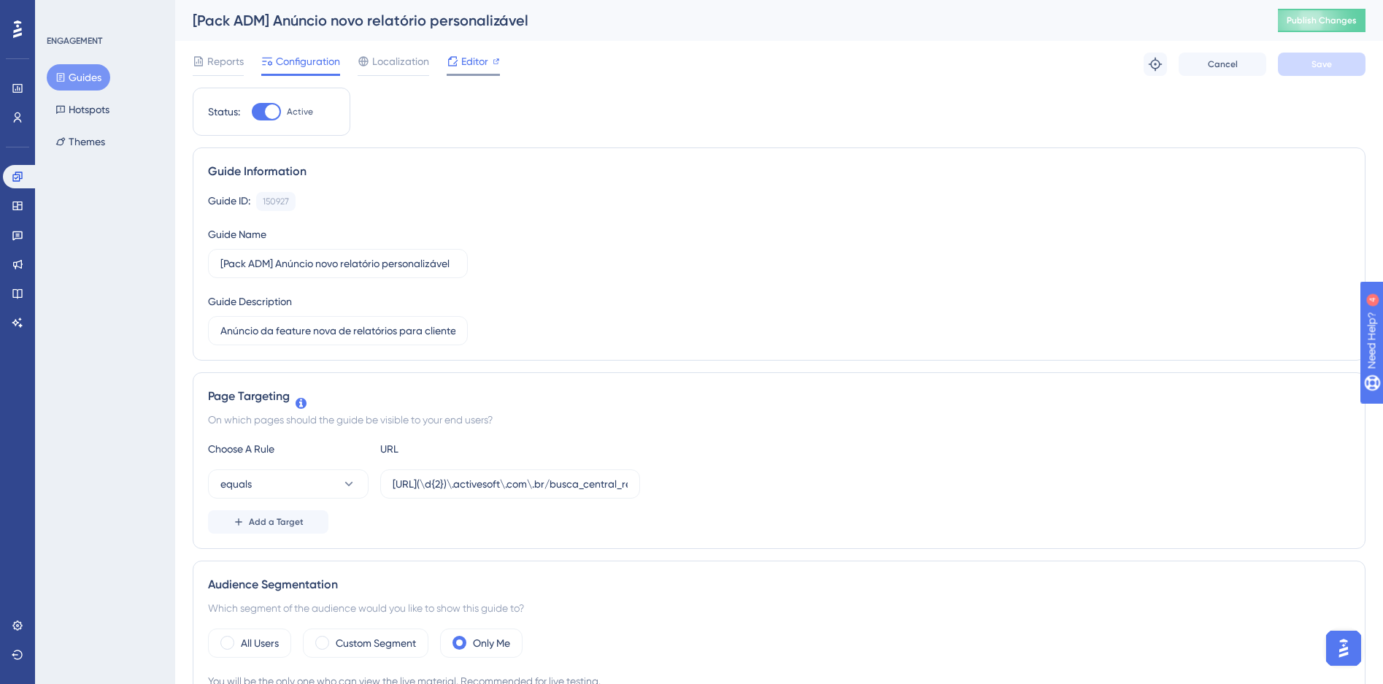
click at [493, 65] on div at bounding box center [496, 62] width 7 height 18
click at [453, 58] on icon at bounding box center [453, 61] width 12 height 12
click at [1316, 13] on button "Publish Changes" at bounding box center [1322, 20] width 88 height 23
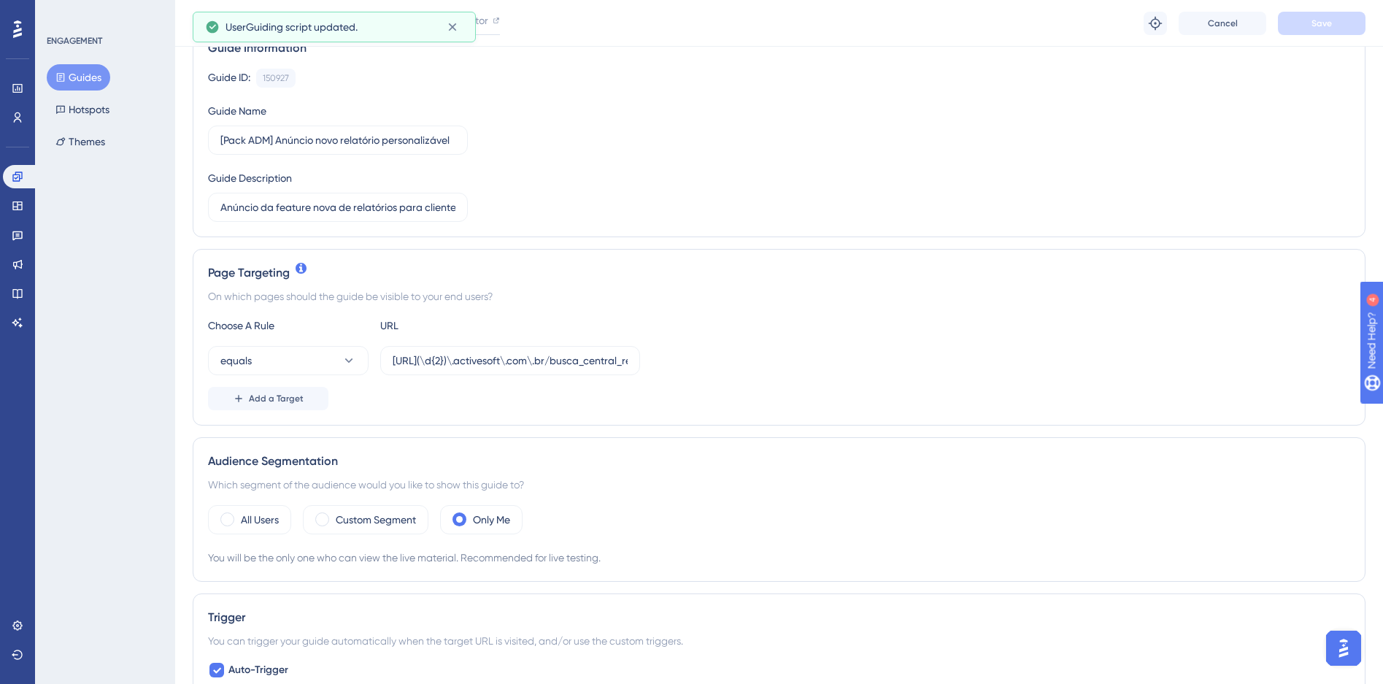
scroll to position [238, 0]
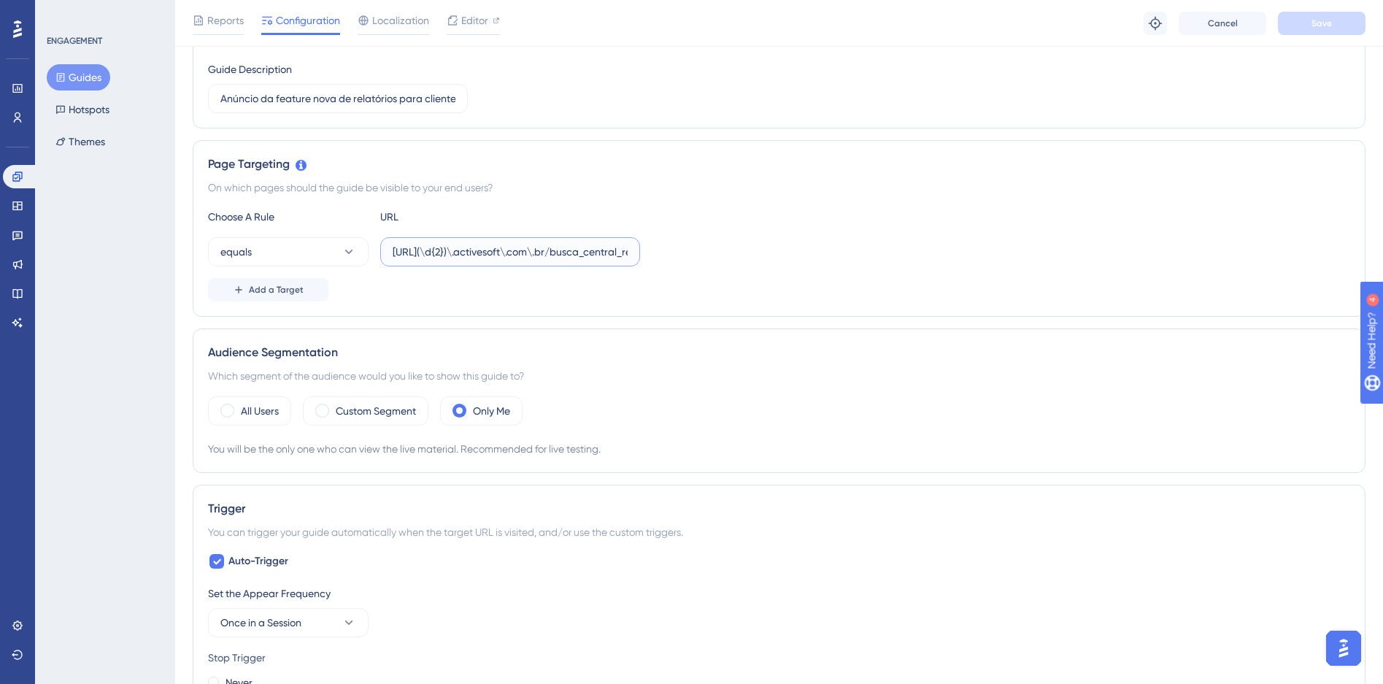
click at [554, 255] on input "https://siga(\d{2})\.activesoft\.com\.br/busca_central_relatorios/?relatorio=/d…" at bounding box center [510, 252] width 235 height 16
click at [359, 305] on div "Page Targeting On which pages should the guide be visible to your end users? Ch…" at bounding box center [779, 228] width 1173 height 177
click at [342, 245] on icon at bounding box center [349, 252] width 15 height 15
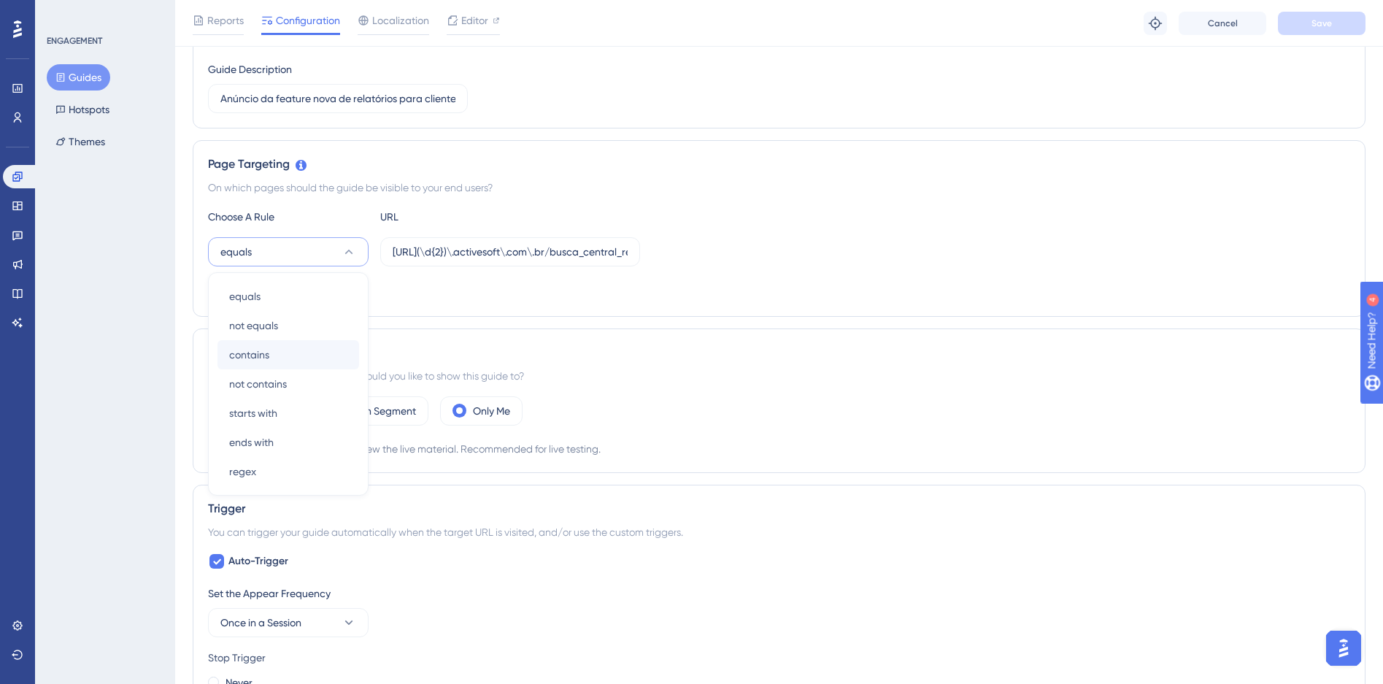
scroll to position [280, 0]
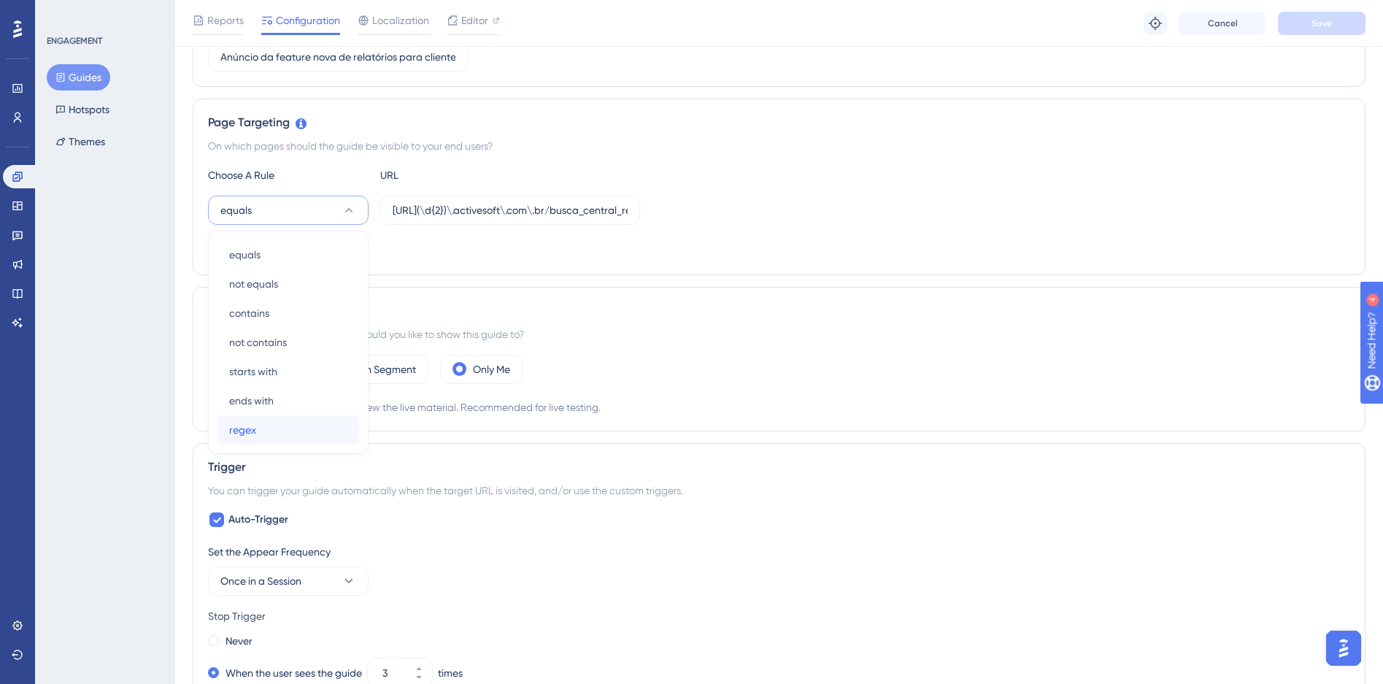
click at [254, 417] on div "regex regex" at bounding box center [288, 429] width 118 height 29
click at [1320, 28] on span "Save" at bounding box center [1322, 24] width 20 height 12
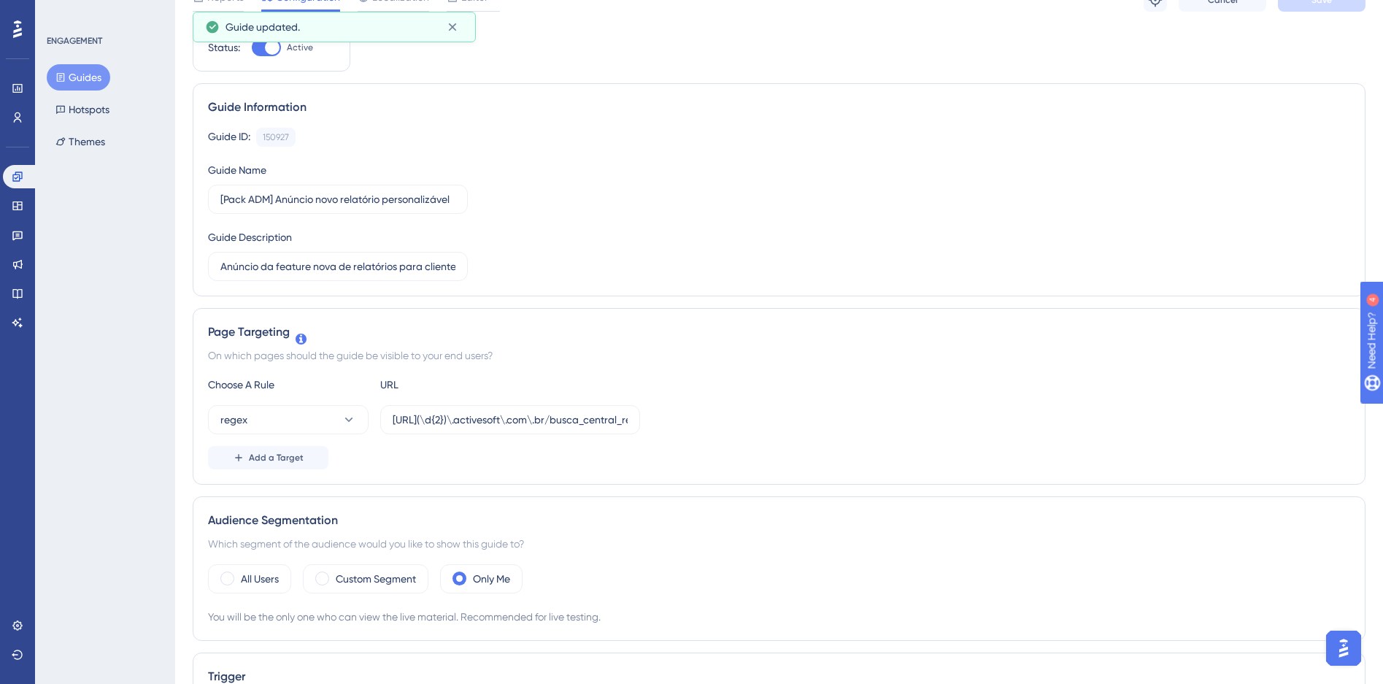
scroll to position [0, 0]
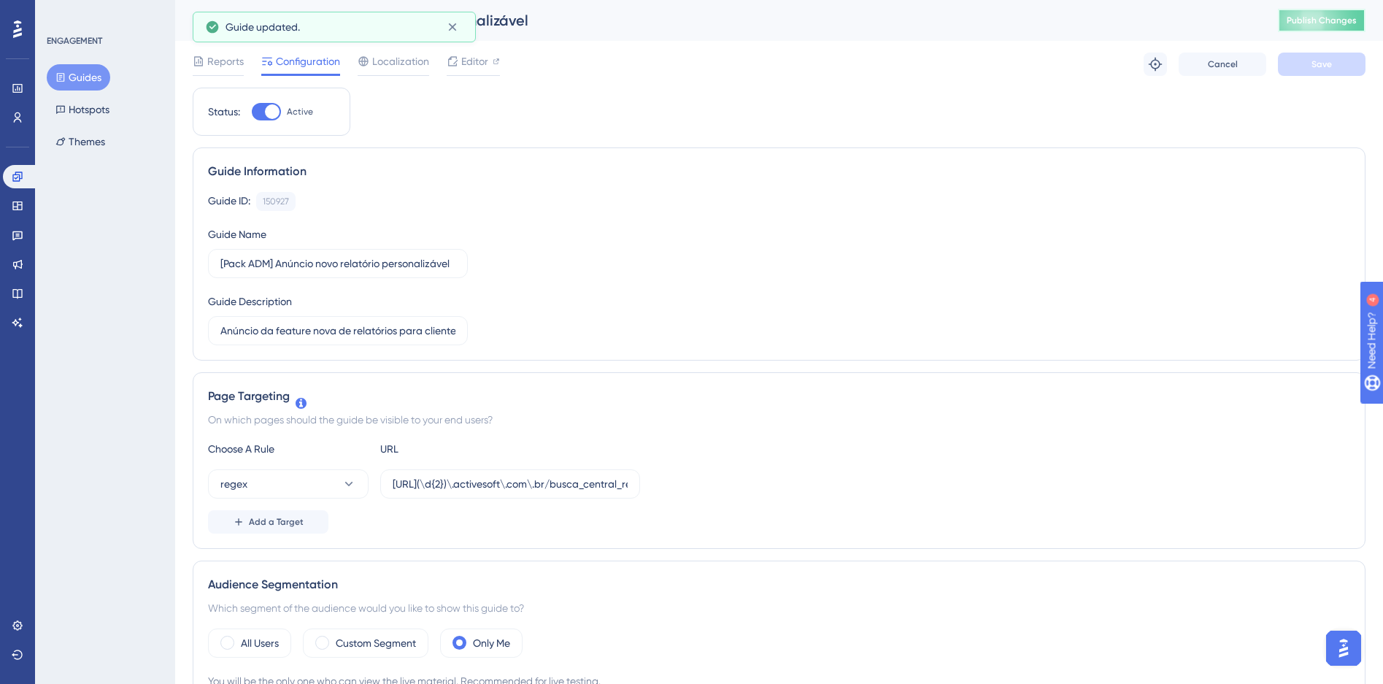
click at [1327, 17] on span "Publish Changes" at bounding box center [1322, 21] width 70 height 12
click at [477, 69] on span "Editor" at bounding box center [474, 62] width 27 height 18
click at [596, 494] on label "https://siga(\d{2})\.activesoft\.com\.br/busca_central_relatorios/?relatorio=/d…" at bounding box center [510, 483] width 260 height 29
click at [596, 492] on input "https://siga(\d{2})\.activesoft\.com\.br/busca_central_relatorios/?relatorio=/d…" at bounding box center [510, 484] width 235 height 16
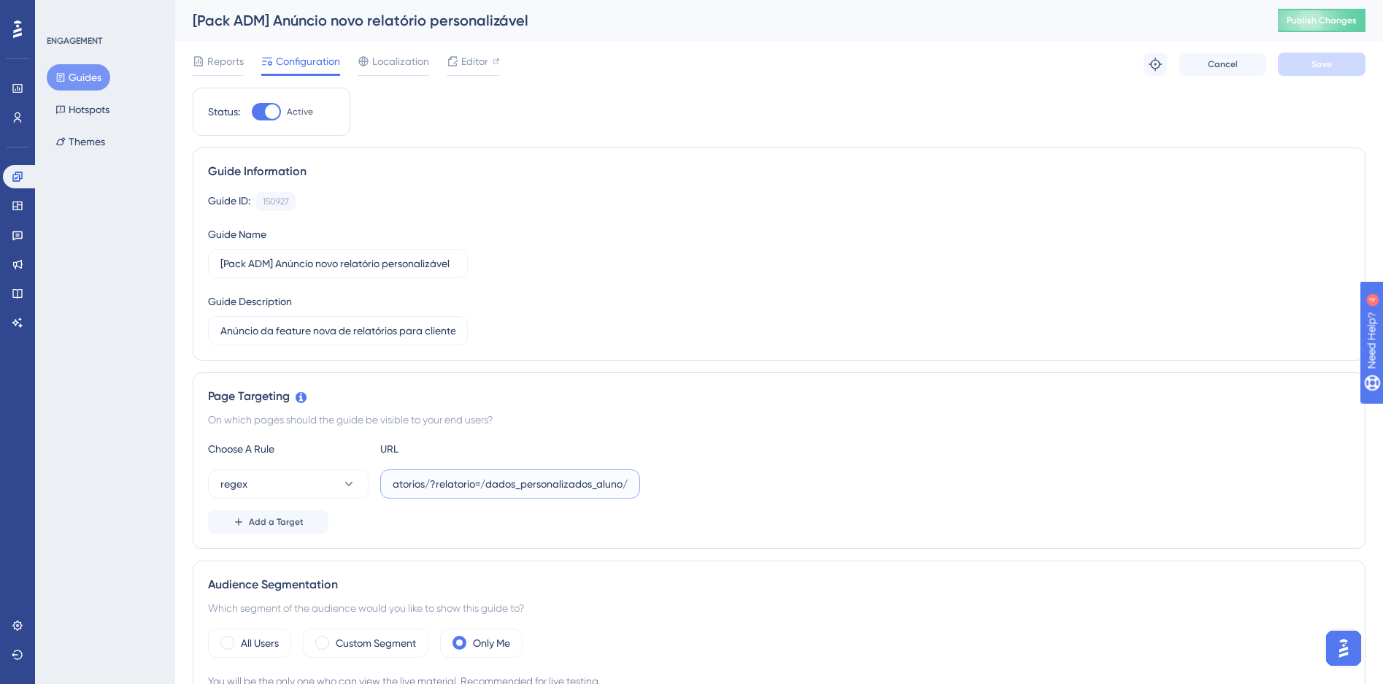
drag, startPoint x: 557, startPoint y: 491, endPoint x: 734, endPoint y: 484, distance: 177.6
click at [734, 484] on div "regex https://siga(\d{2})\.activesoft\.com\.br/busca_central_relatorios/?relato…" at bounding box center [779, 483] width 1143 height 29
click at [578, 485] on input "https://siga(\d{2})\.activesoft\.com\.br/busca_central_relatorios/?relatorio=/d…" at bounding box center [510, 484] width 235 height 16
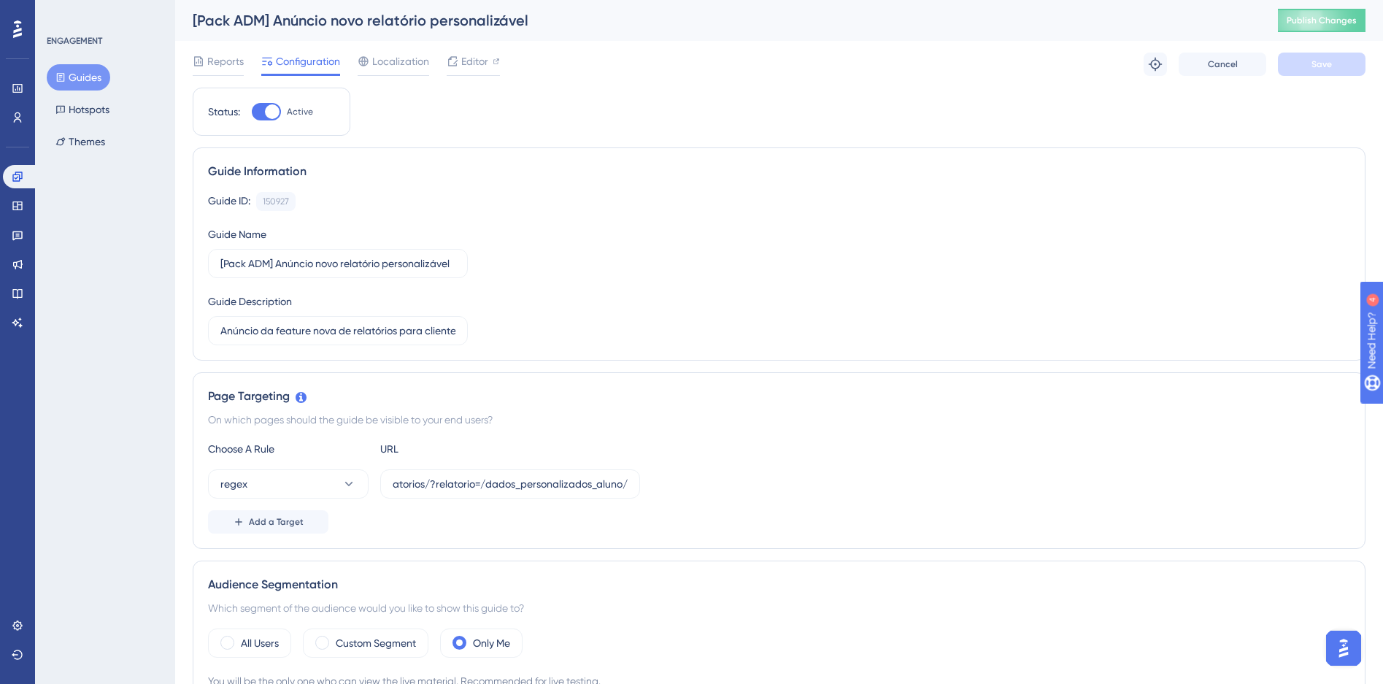
click at [732, 472] on div "regex https://siga(\d{2})\.activesoft\.com\.br/busca_central_relatorios/?relato…" at bounding box center [779, 483] width 1143 height 29
click at [296, 528] on button "Add a Target" at bounding box center [268, 521] width 120 height 23
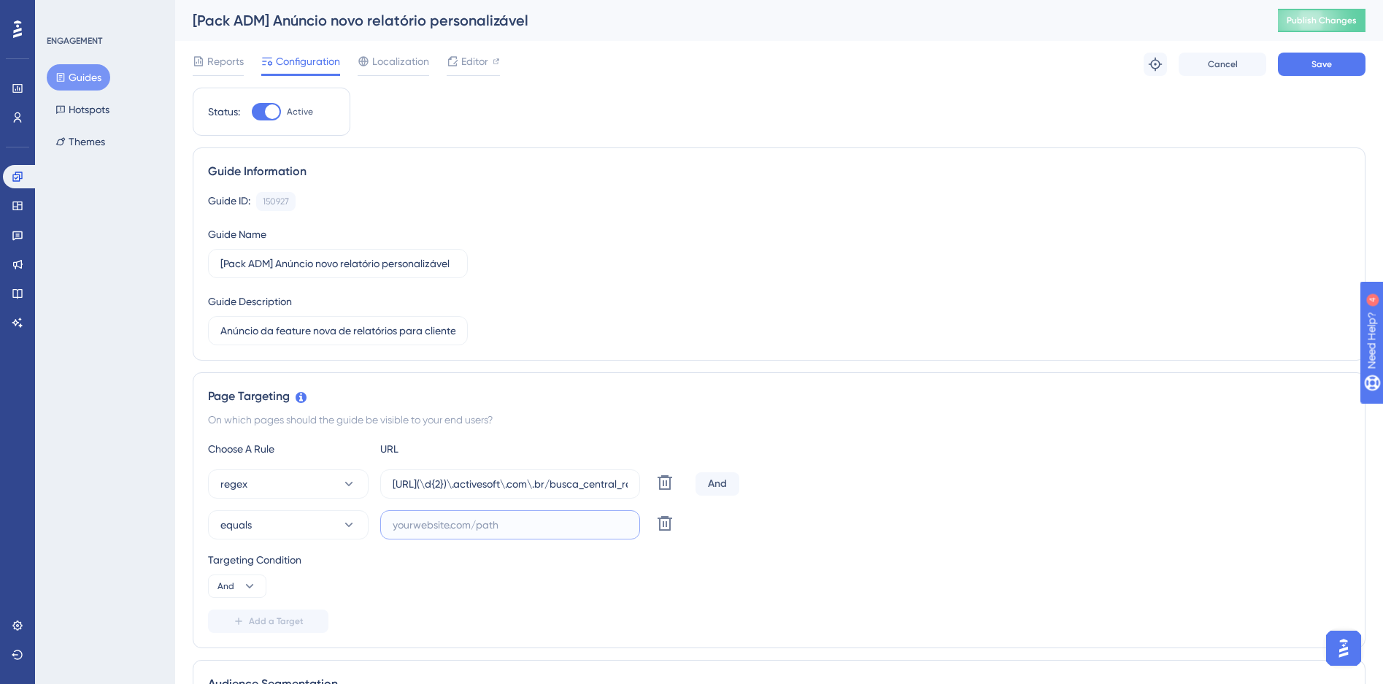
click at [467, 529] on input "text" at bounding box center [510, 525] width 235 height 16
paste input "https://siga(\d{2})\.activesoft\.com\.br/busca_central_relatorios/?relatorio=al…"
type input "https://siga(\d{2})\.activesoft\.com\.br/busca_central_relatorios/?relatorio=al…"
click at [450, 572] on div "Targeting Condition And" at bounding box center [779, 574] width 1143 height 47
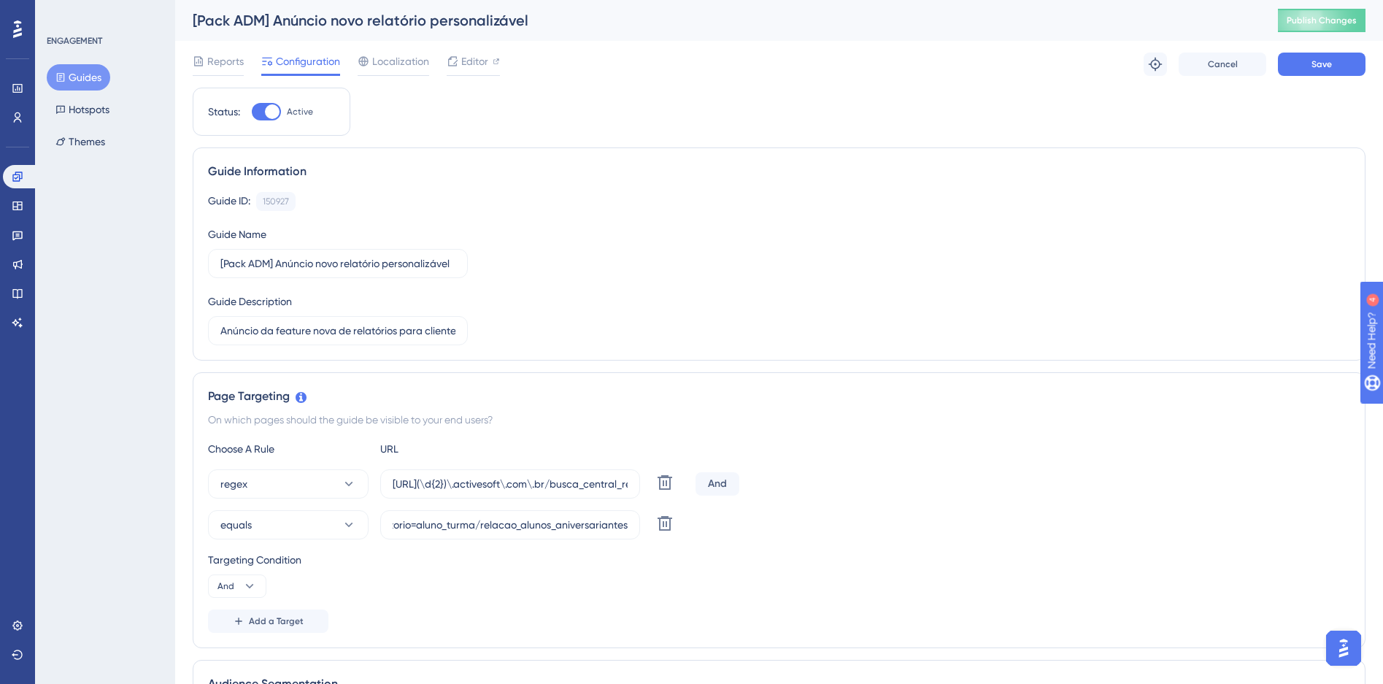
scroll to position [0, 0]
click at [668, 480] on icon at bounding box center [665, 483] width 18 height 18
type input "https://siga(\d{2})\.activesoft\.com\.br/busca_central_relatorios/?relatorio=al…"
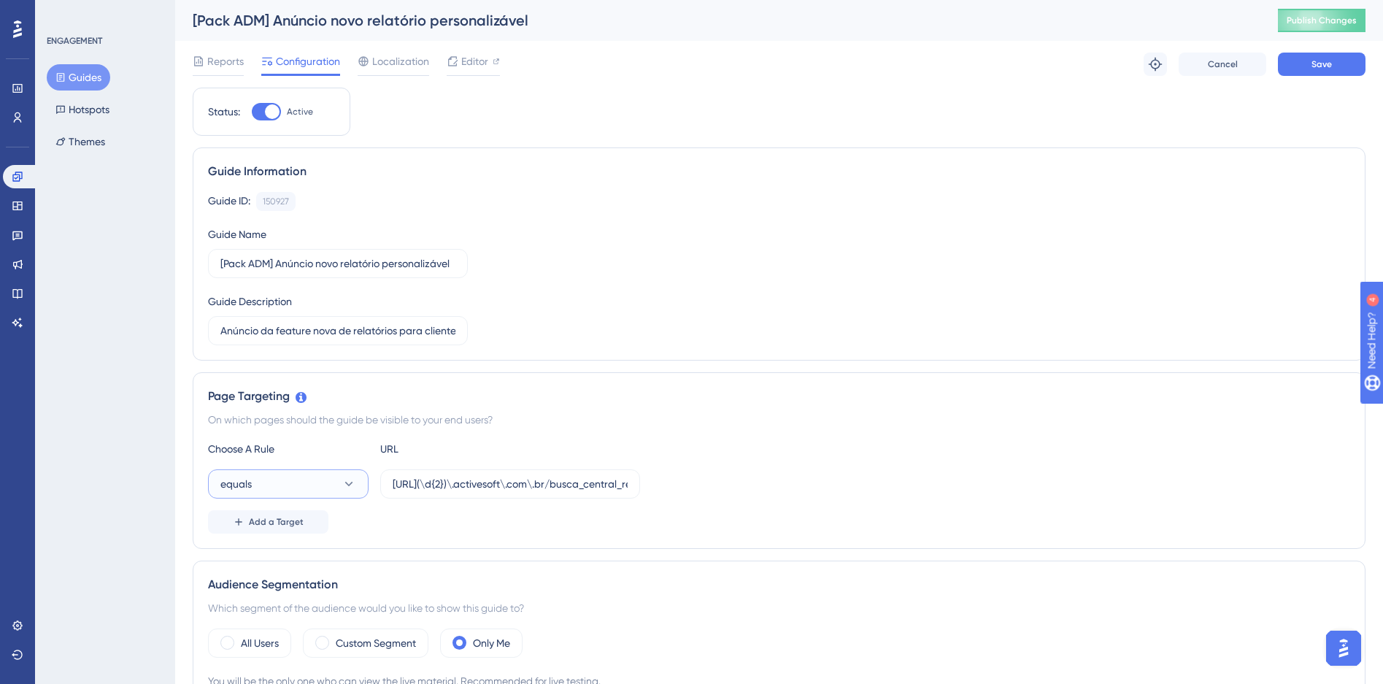
click at [337, 476] on button "equals" at bounding box center [288, 483] width 161 height 29
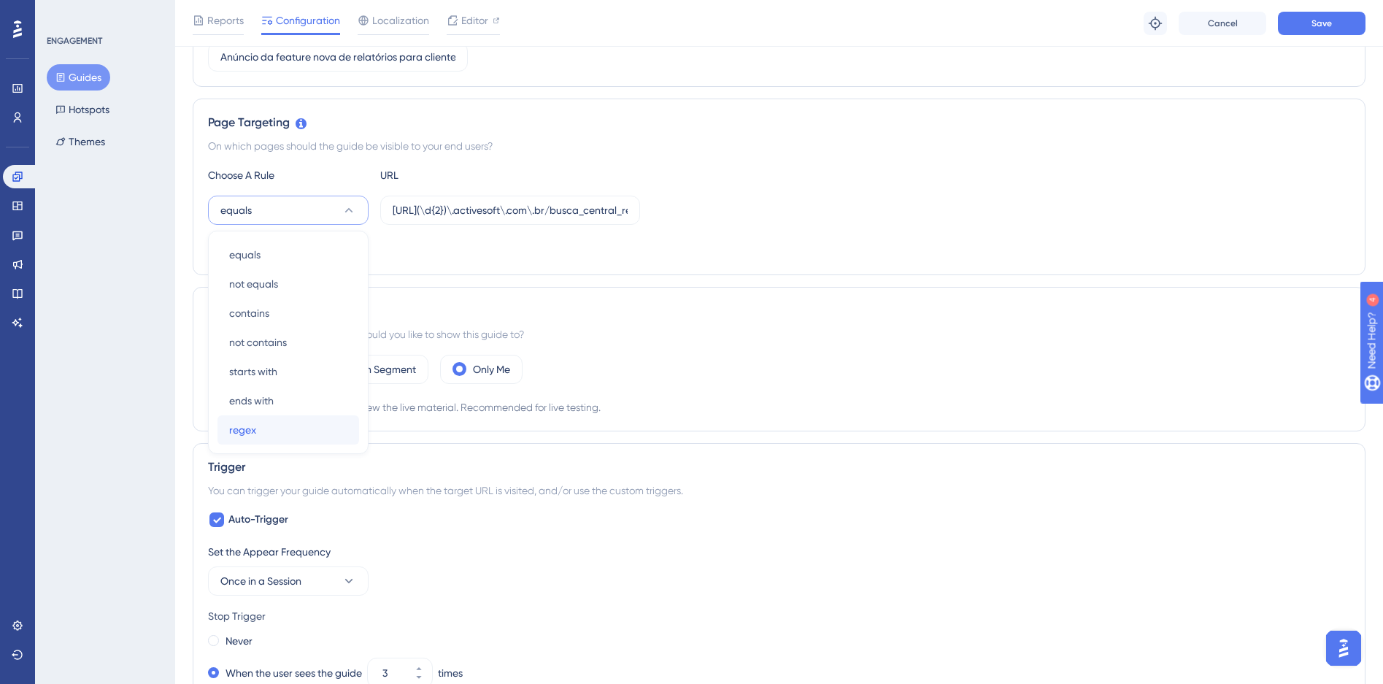
click at [269, 426] on div "regex regex" at bounding box center [288, 429] width 118 height 29
click at [1302, 20] on button "Save" at bounding box center [1322, 23] width 88 height 23
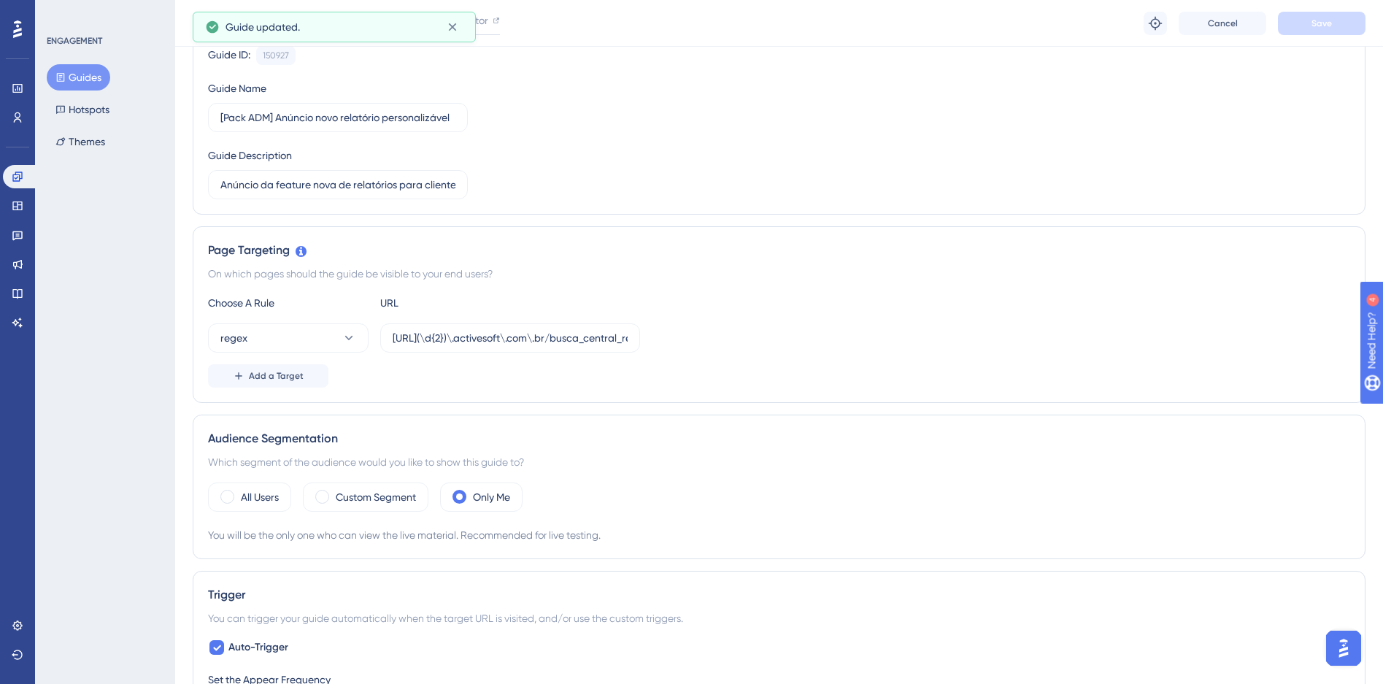
scroll to position [0, 0]
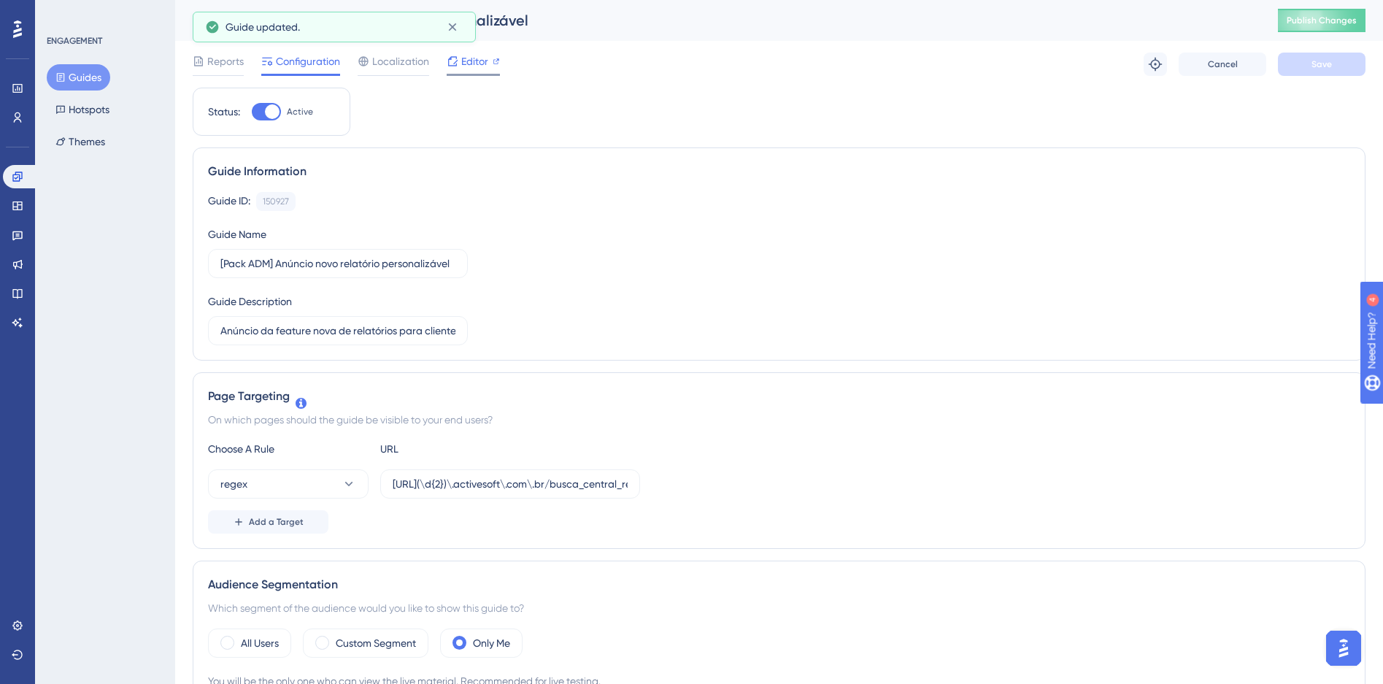
click at [470, 71] on div "Editor" at bounding box center [473, 64] width 53 height 23
drag, startPoint x: 562, startPoint y: 491, endPoint x: 700, endPoint y: 483, distance: 138.2
click at [700, 483] on div "regex https://siga(\d{2})\.activesoft\.com\.br/busca_central_relatorios/?relato…" at bounding box center [779, 483] width 1143 height 29
click at [558, 488] on input "https://siga(\d{2})\.activesoft\.com\.br/busca_central_relatorios/?relatorio=al…" at bounding box center [510, 484] width 235 height 16
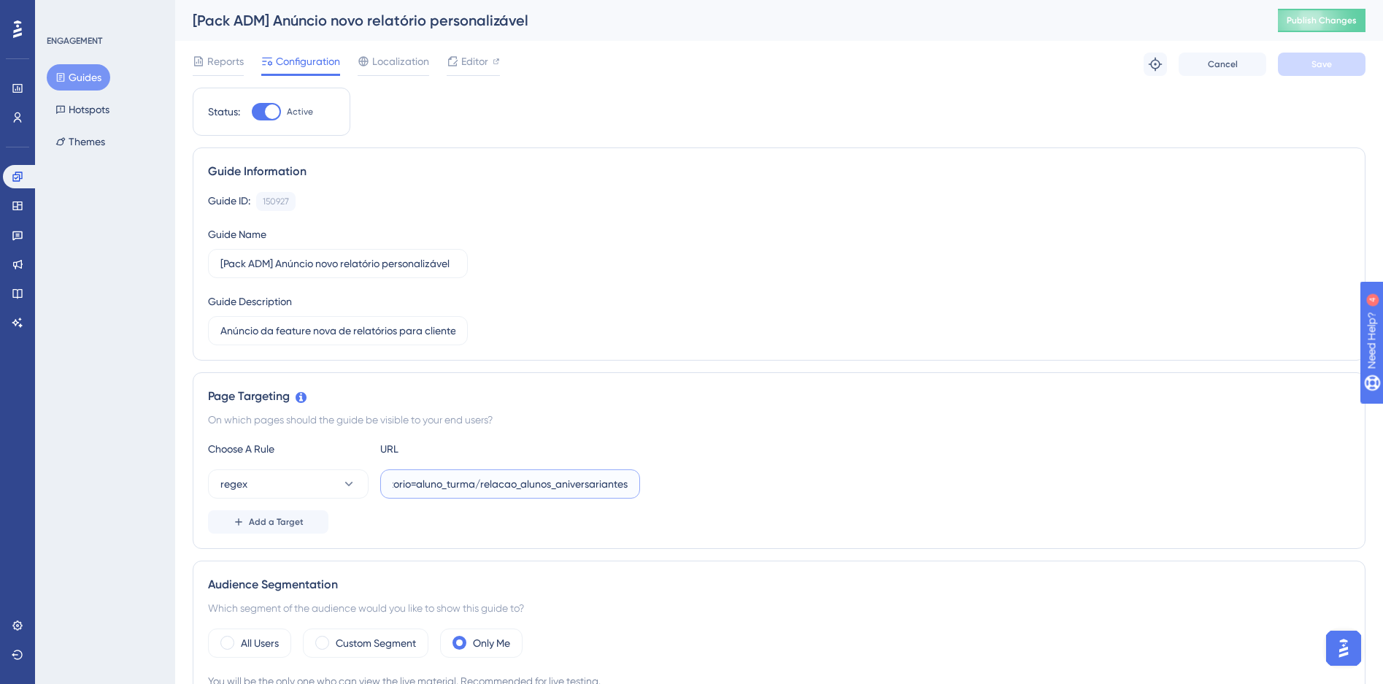
click at [558, 488] on input "https://siga(\d{2})\.activesoft\.com\.br/busca_central_relatorios/?relatorio=al…" at bounding box center [510, 484] width 235 height 16
click at [747, 464] on div "Choose A Rule URL regex https://siga(\d{2})\.activesoft\.com\.br/busca_central_…" at bounding box center [779, 486] width 1143 height 93
click at [750, 510] on div "Add a Target" at bounding box center [779, 521] width 1143 height 23
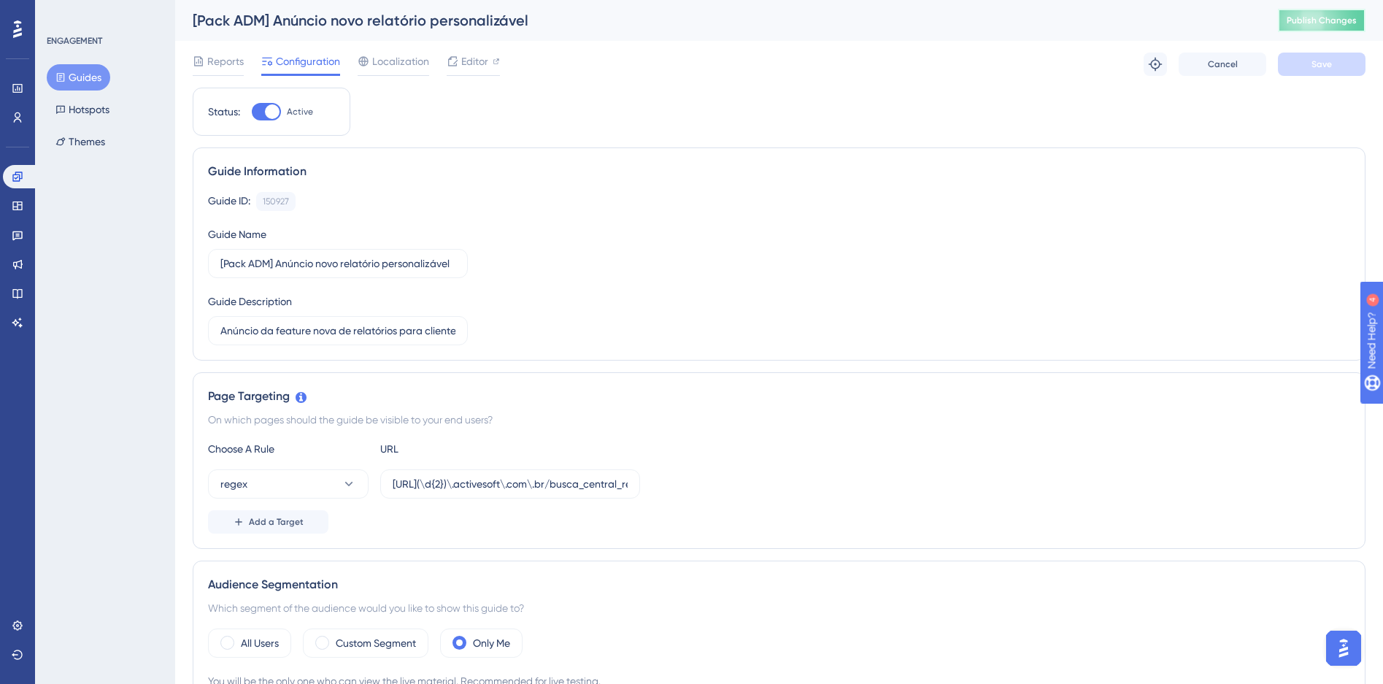
click at [1305, 27] on button "Publish Changes" at bounding box center [1322, 20] width 88 height 23
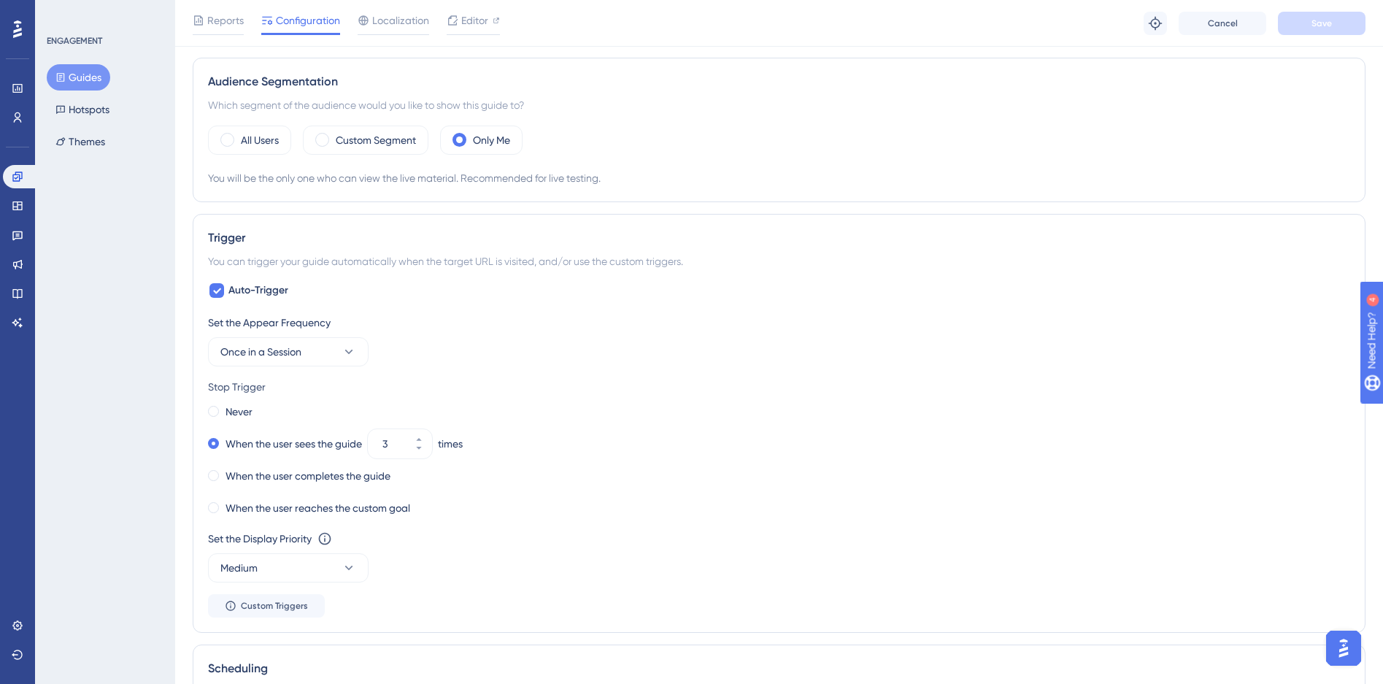
scroll to position [527, 0]
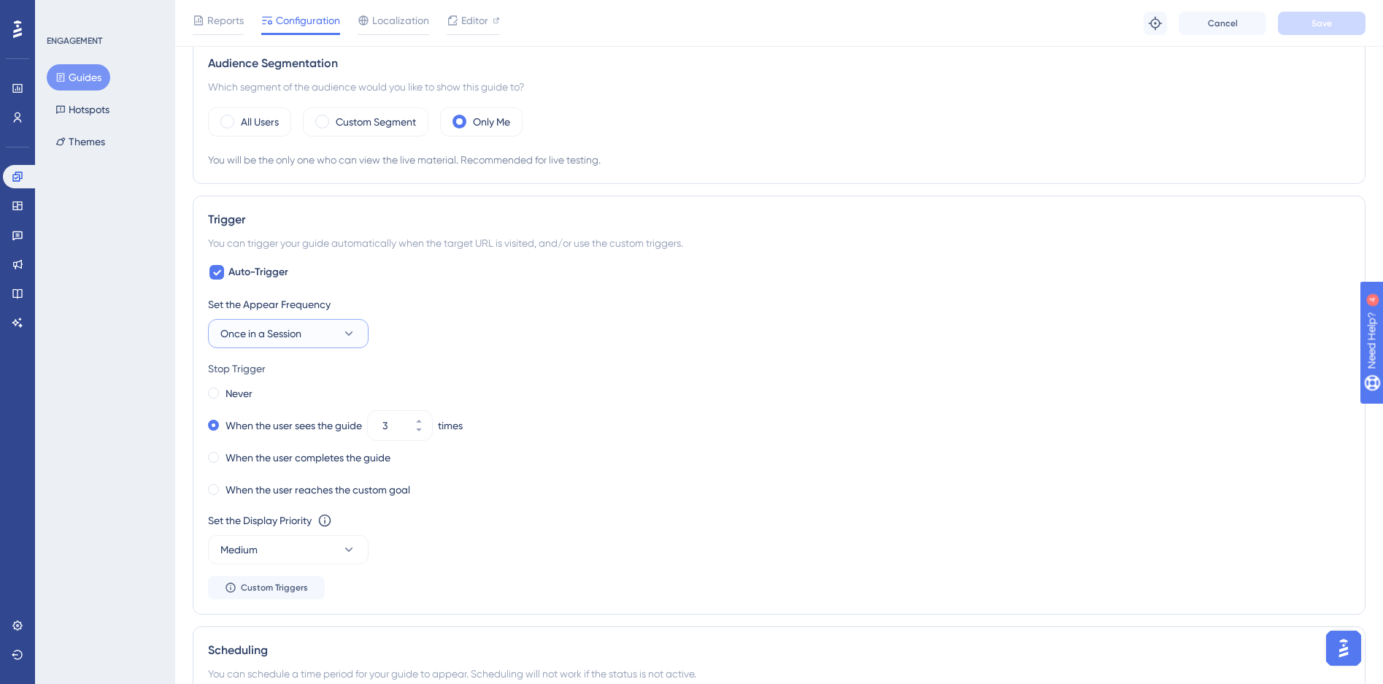
click at [326, 339] on button "Once in a Session" at bounding box center [288, 333] width 161 height 29
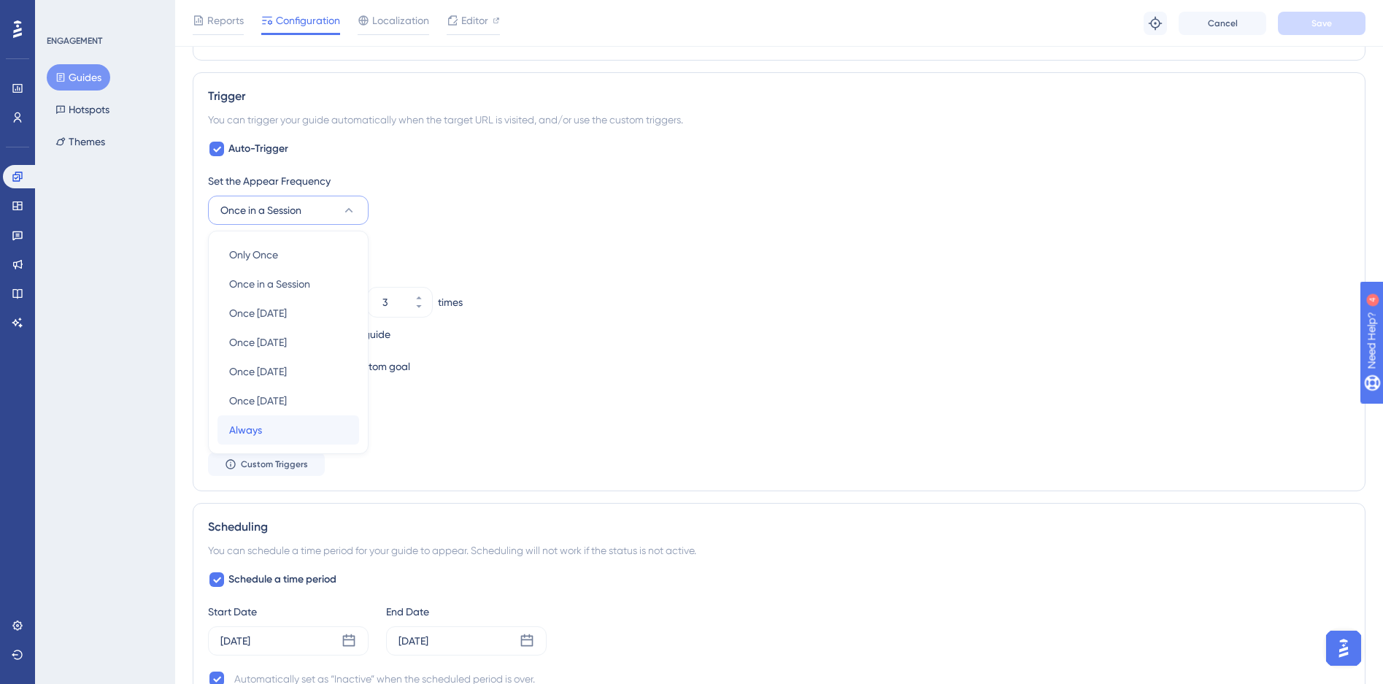
click at [264, 427] on div "Always Always" at bounding box center [288, 429] width 118 height 29
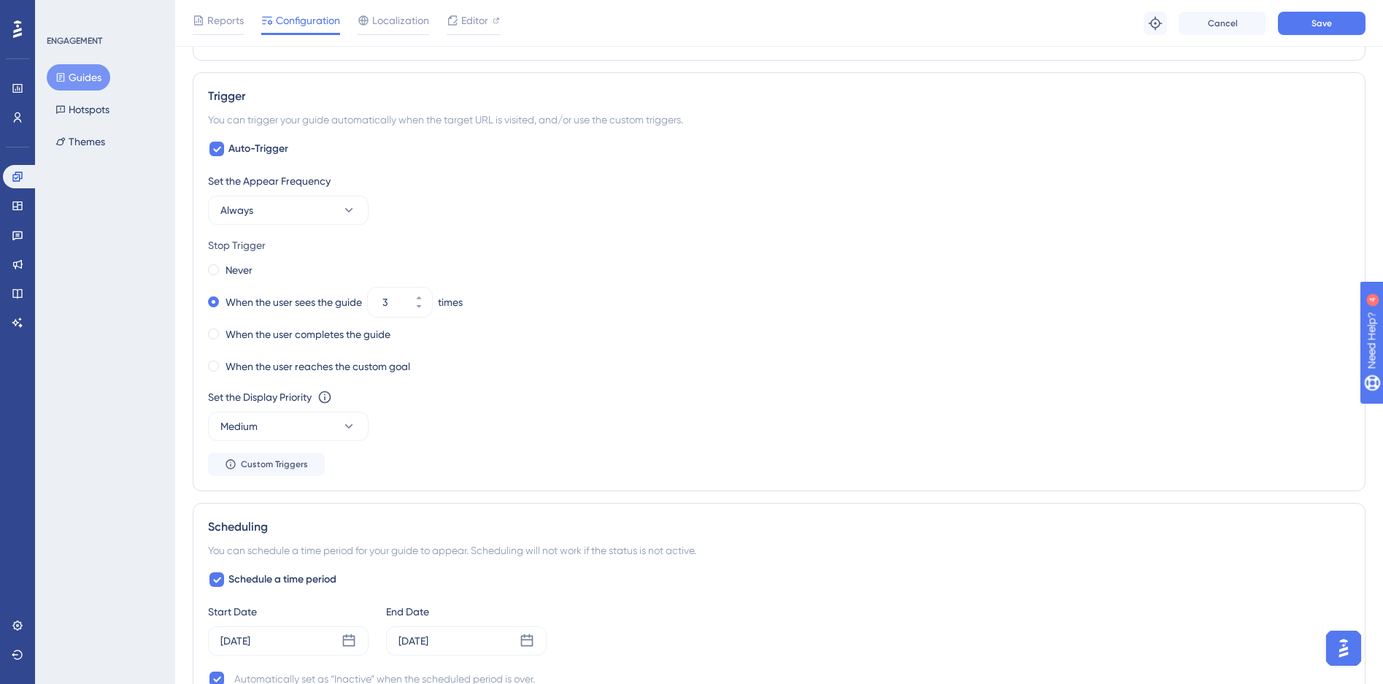
scroll to position [1055, 0]
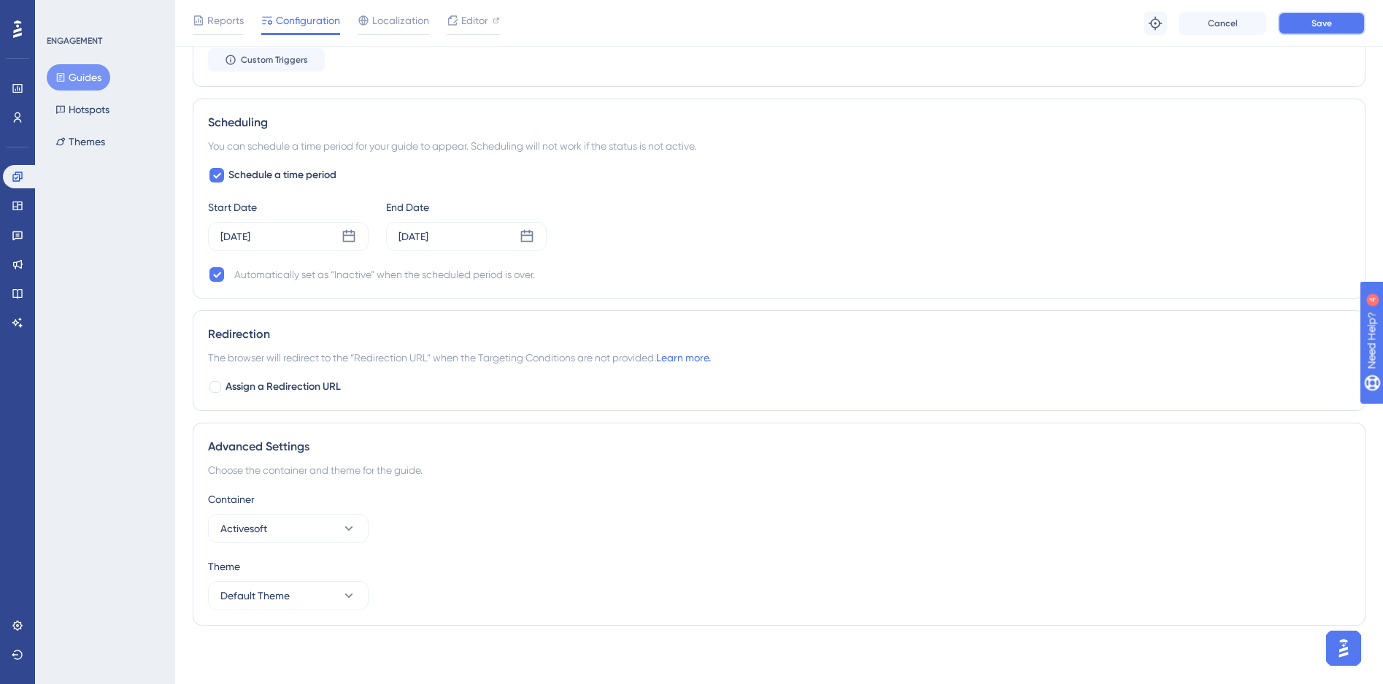
click at [1336, 18] on button "Save" at bounding box center [1322, 23] width 88 height 23
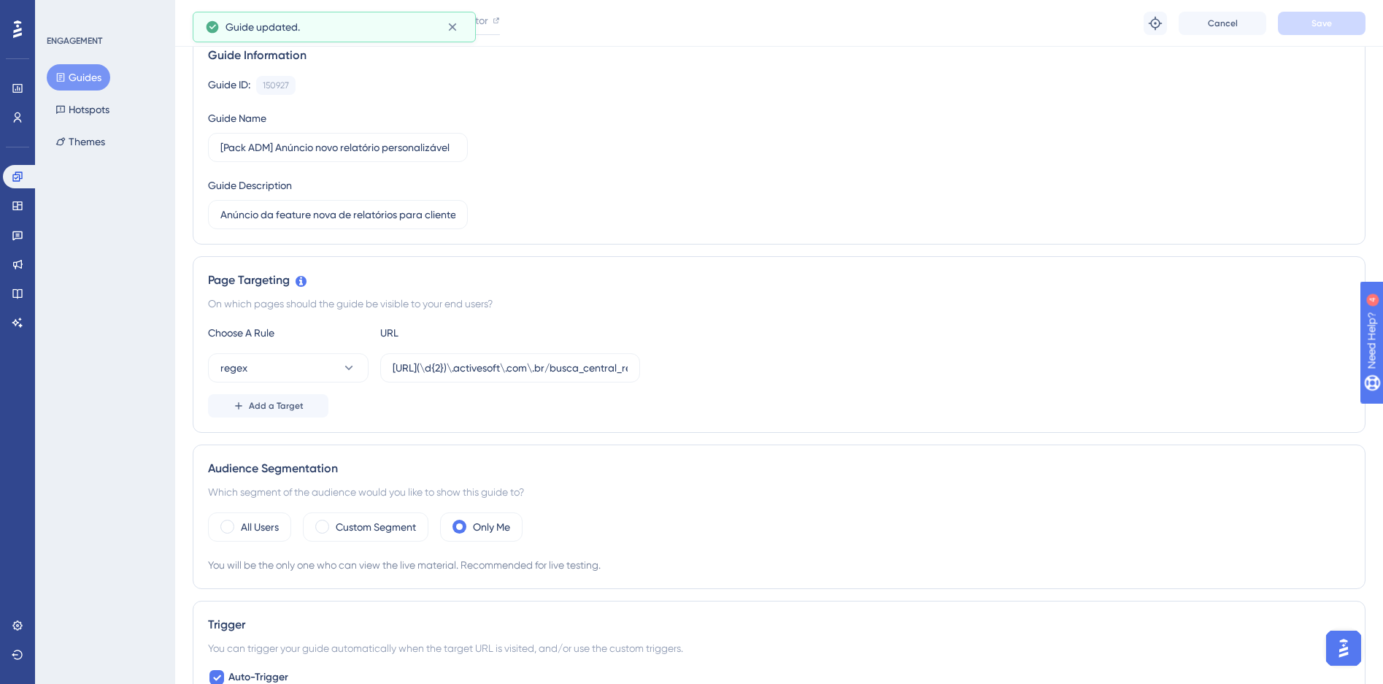
scroll to position [0, 0]
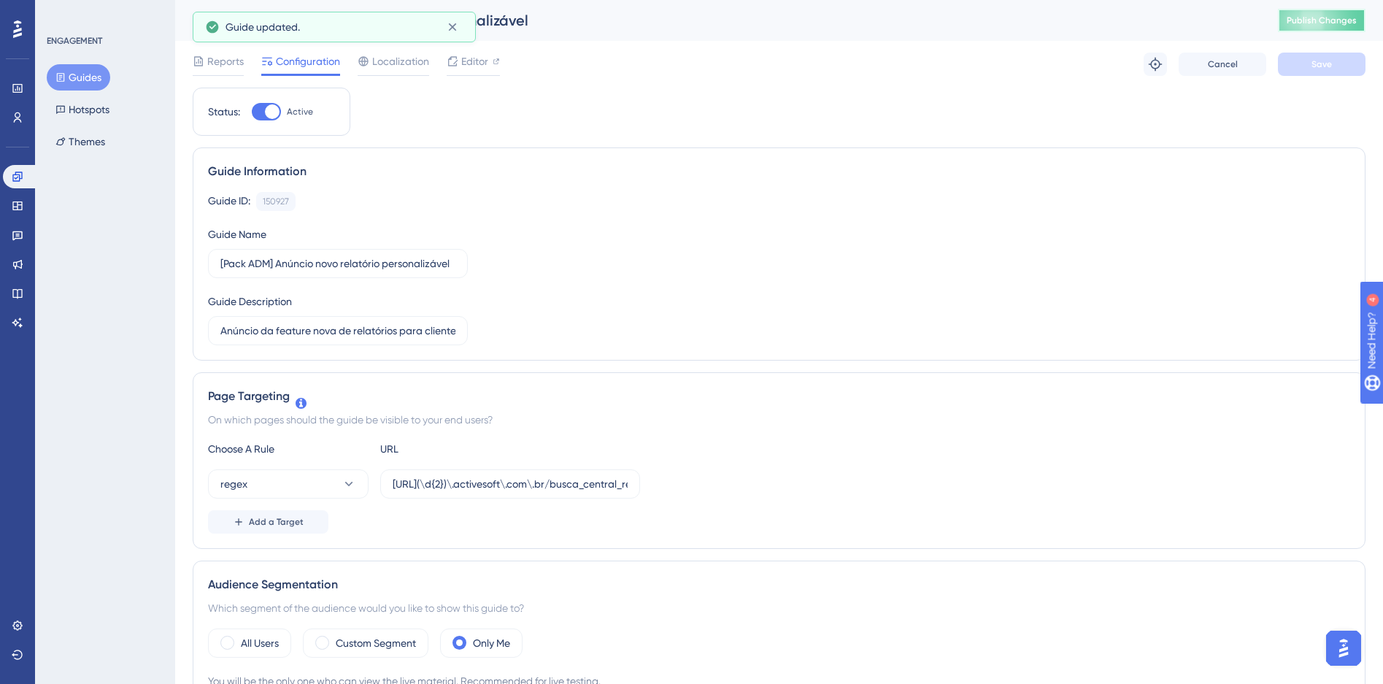
click at [1309, 26] on button "Publish Changes" at bounding box center [1322, 20] width 88 height 23
click at [541, 491] on input "https://siga(\d{2})\.activesoft\.com\.br/busca_central_relatorios/?relatorio=al…" at bounding box center [510, 484] width 235 height 16
click at [1231, 68] on span "Cancel" at bounding box center [1223, 64] width 30 height 12
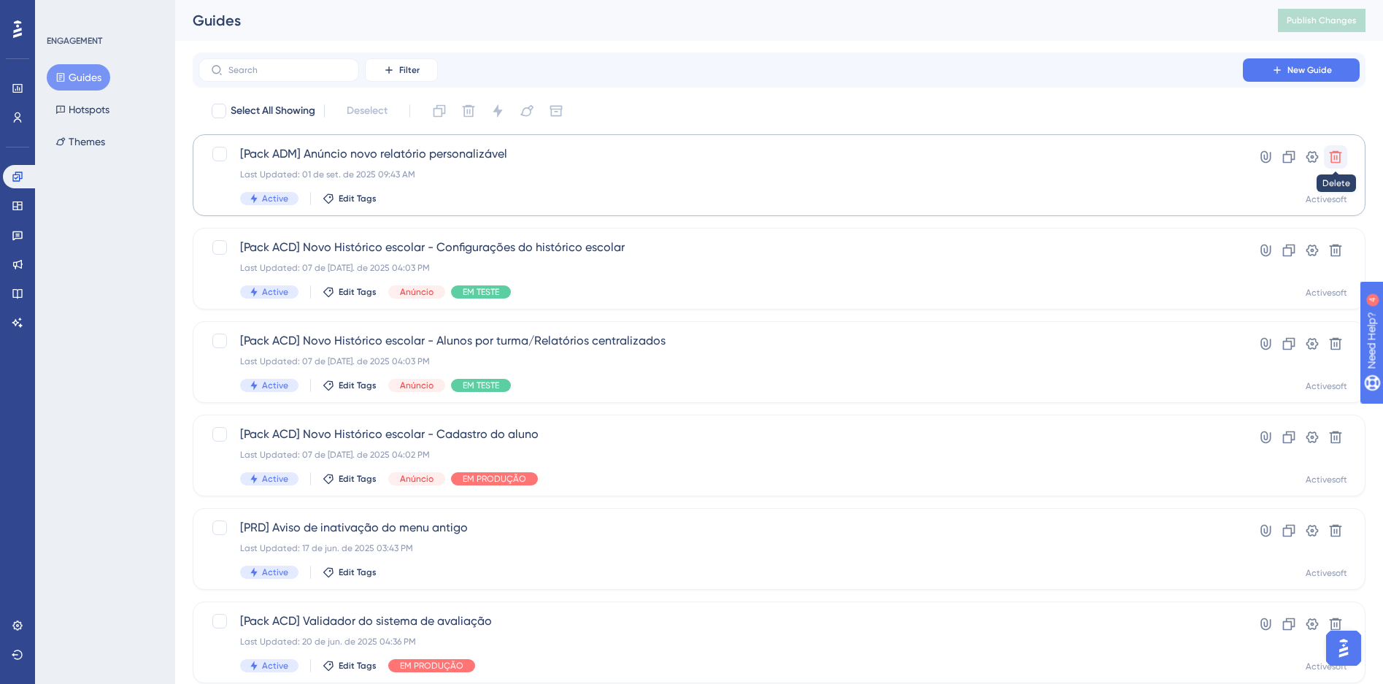
click at [1340, 156] on icon at bounding box center [1336, 157] width 15 height 15
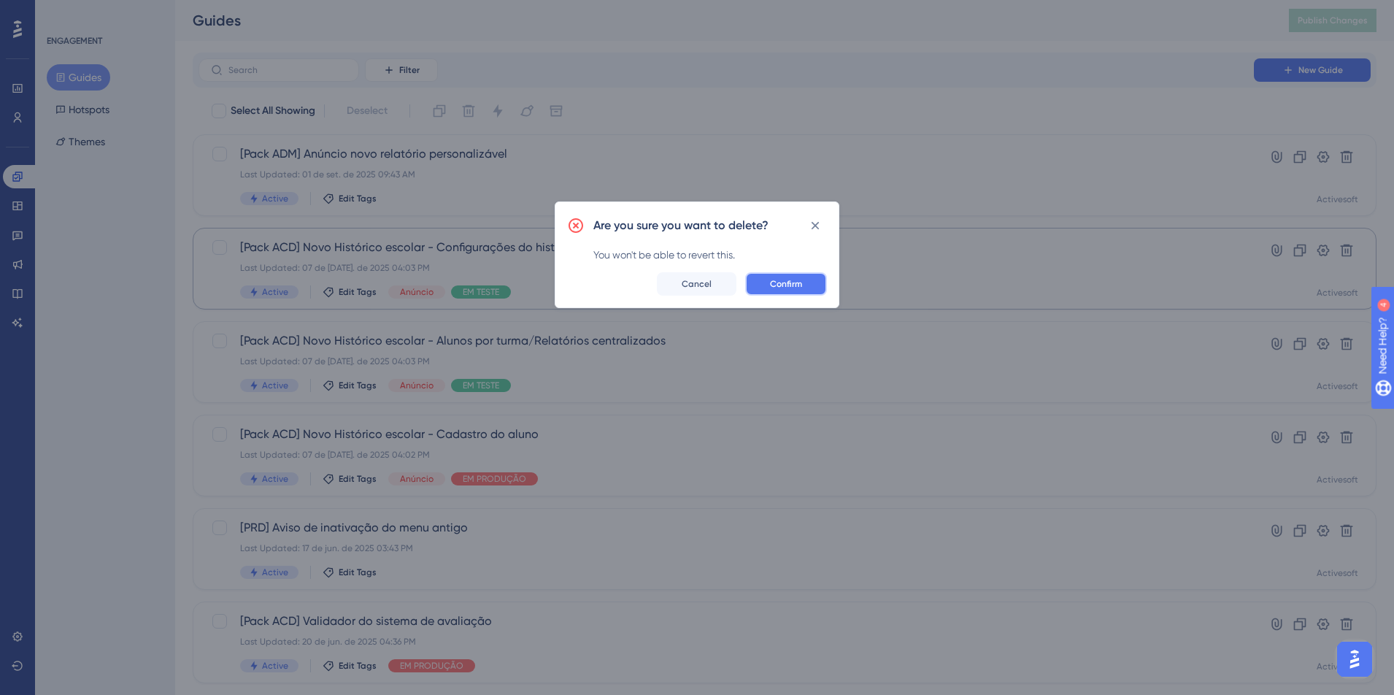
click at [811, 277] on button "Confirm" at bounding box center [786, 283] width 82 height 23
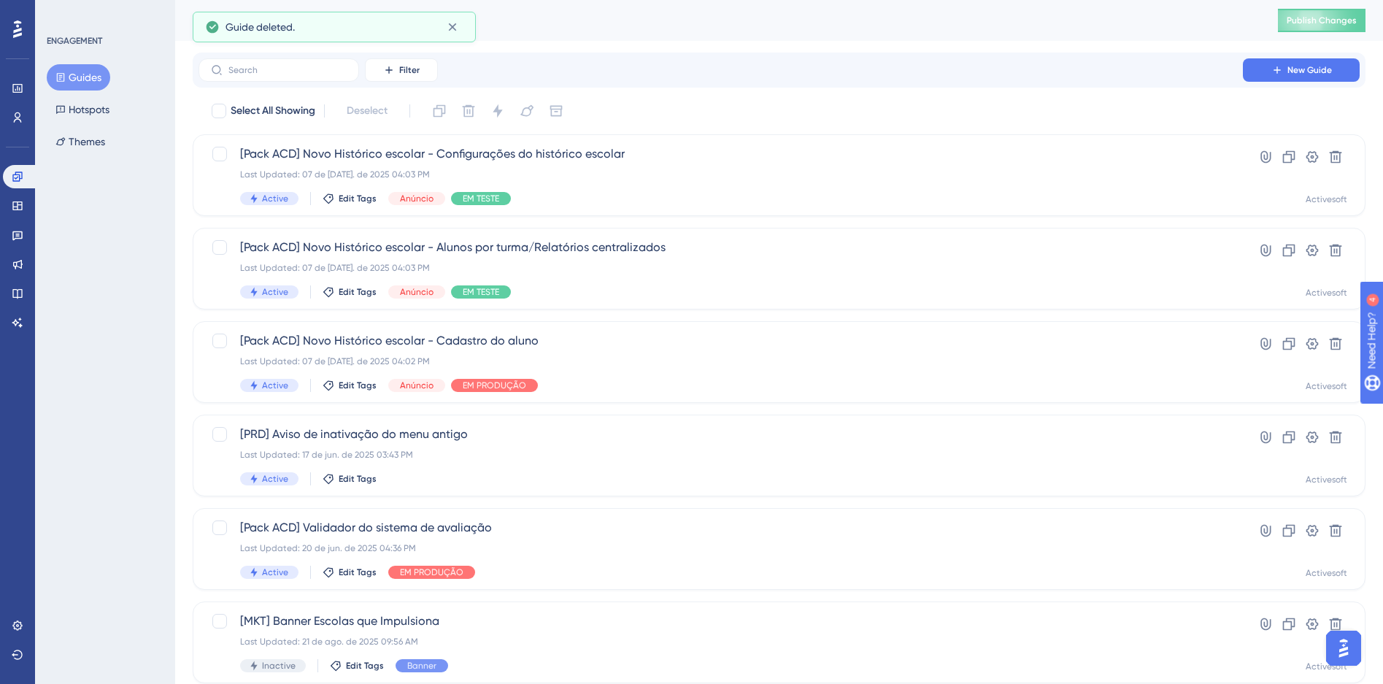
click at [137, 220] on div "ENGAGEMENT Guides Hotspots Themes" at bounding box center [105, 342] width 140 height 684
click at [80, 67] on button "Guides" at bounding box center [79, 77] width 64 height 26
click at [1285, 69] on button "New Guide" at bounding box center [1301, 69] width 117 height 23
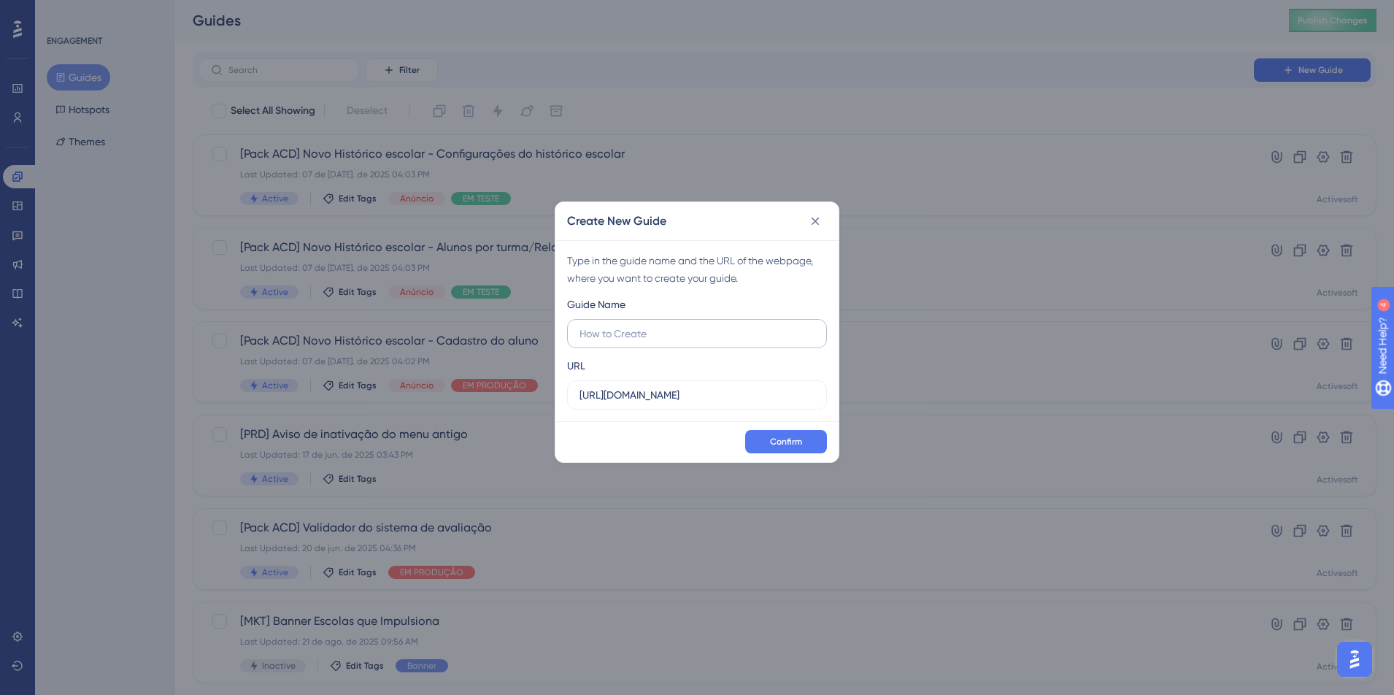
click at [627, 335] on input "text" at bounding box center [697, 334] width 235 height 16
type input "R"
click at [638, 337] on input "[Pack ADM] Relatório Personalizável" at bounding box center [697, 334] width 235 height 16
drag, startPoint x: 658, startPoint y: 335, endPoint x: 662, endPoint y: 351, distance: 16.6
click at [659, 335] on input "[Pack ADM] Novo Relatório Personalizável" at bounding box center [697, 334] width 235 height 16
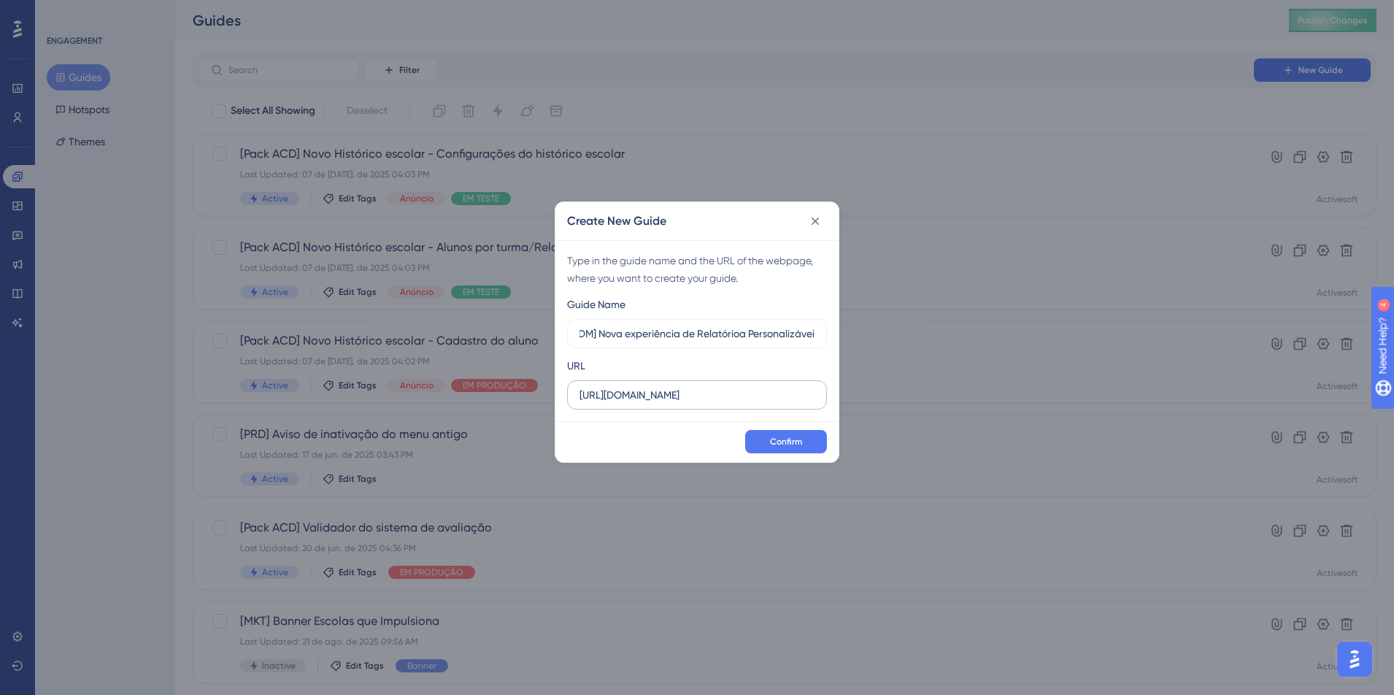
scroll to position [0, 42]
type input "[Pack ADM] Nova experiência de Relatórioa Personalizáveis"
click at [707, 399] on input "https://siga04.activesoft.com.br" at bounding box center [697, 395] width 235 height 16
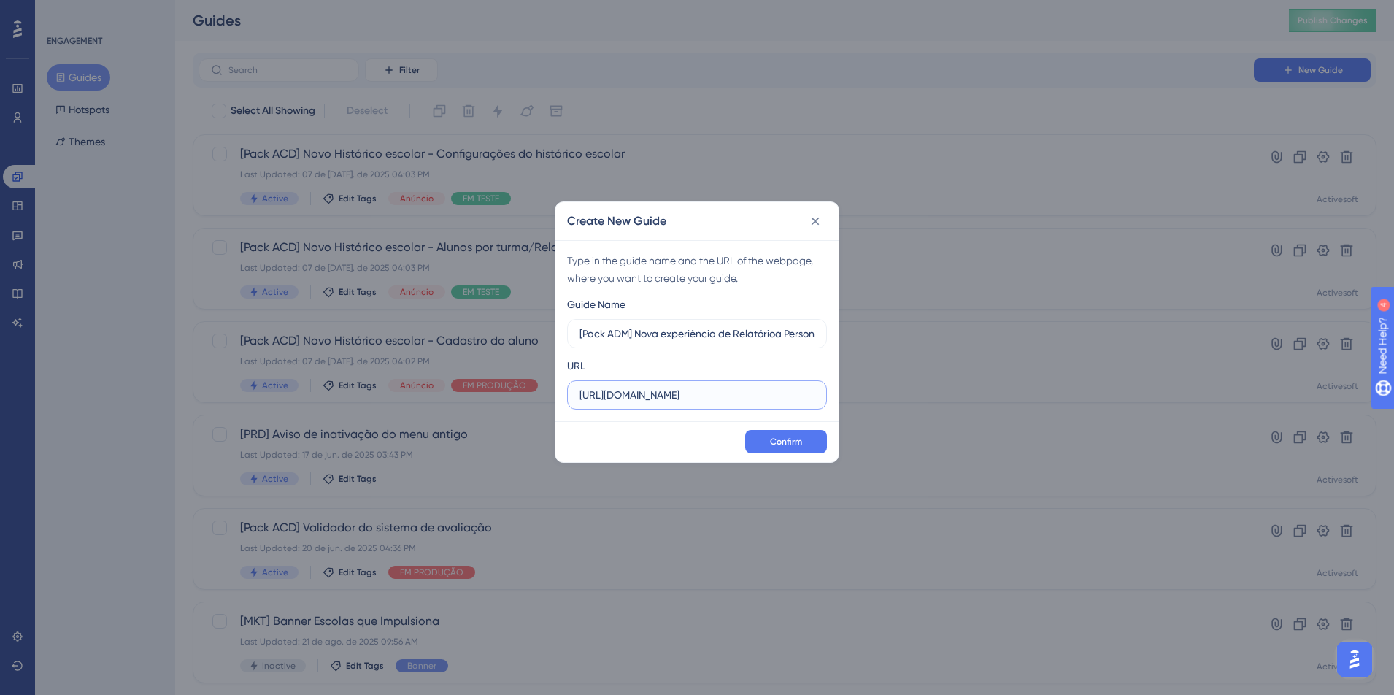
click at [707, 399] on input "https://siga04.activesoft.com.br" at bounding box center [697, 395] width 235 height 16
click at [661, 383] on label "https://siga04.activesoft.com.br" at bounding box center [697, 394] width 260 height 29
click at [661, 387] on input "https://siga04.activesoft.com.br" at bounding box center [697, 395] width 235 height 16
click at [659, 391] on input "https://siga04.activesoft.com.br" at bounding box center [697, 395] width 235 height 16
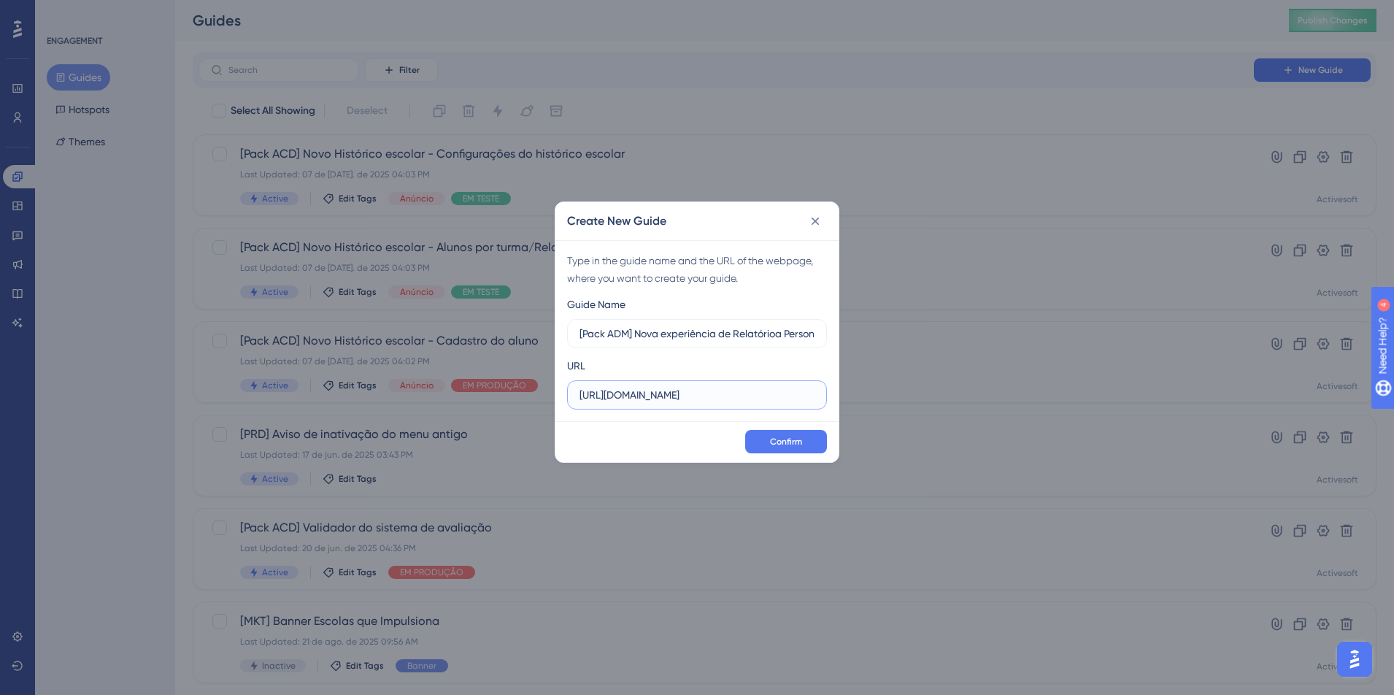
click at [659, 391] on input "https://siga04.activesoft.com.br" at bounding box center [697, 395] width 235 height 16
paste input "1.activesoft.com.br/busca_central_relatorios/?relatorio=aluno_turma/relacao_alu…"
click at [640, 385] on label "https://siga01.activesoft.com.br/busca_central_relatorios/?relatorio=aluno_turm…" at bounding box center [697, 394] width 260 height 29
click at [640, 387] on input "https://siga01.activesoft.com.br/busca_central_relatorios/?relatorio=aluno_turm…" at bounding box center [697, 395] width 235 height 16
click at [642, 399] on input "https://siga01.activesoft.com.br/busca_central_relatorios/?relatorio=aluno_turm…" at bounding box center [697, 395] width 235 height 16
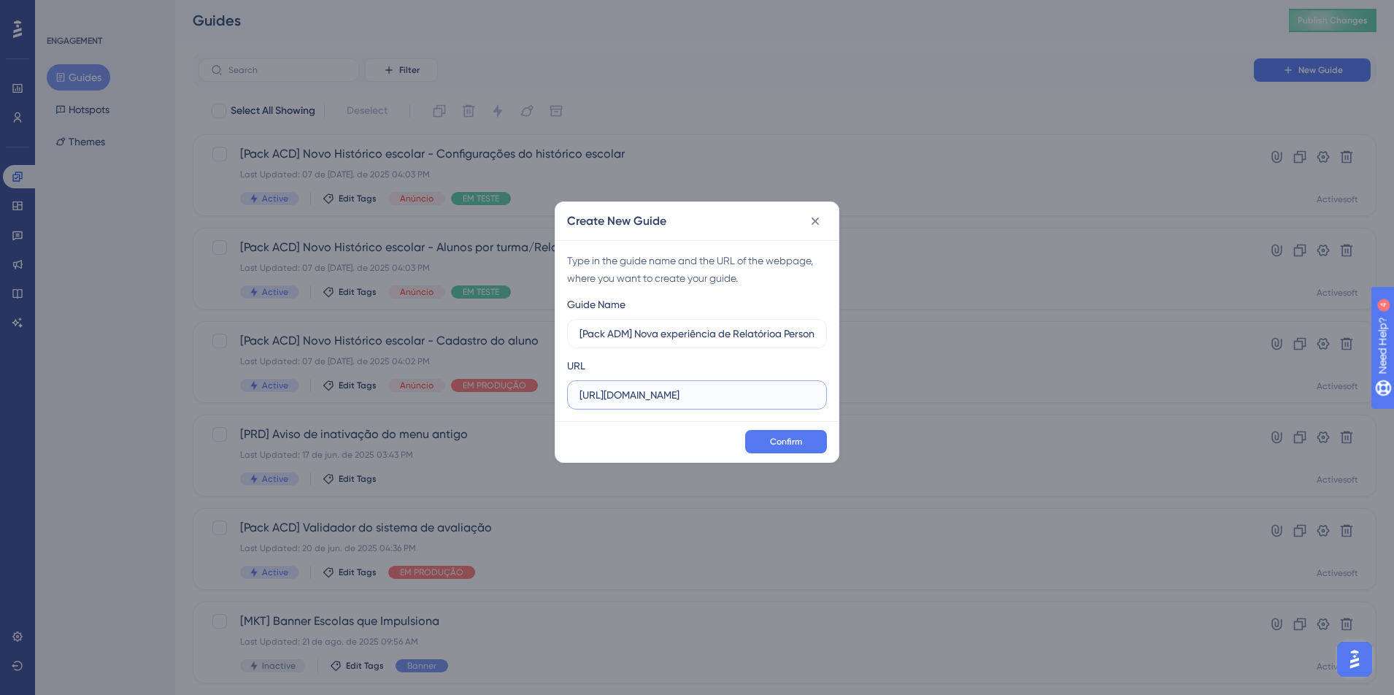
click at [642, 399] on input "https://siga01.activesoft.com.br/busca_central_relatorios/?relatorio=aluno_turm…" at bounding box center [697, 395] width 235 height 16
paste input "(\d{2})\.activesoft\.com\"
drag, startPoint x: 737, startPoint y: 395, endPoint x: 260, endPoint y: 375, distance: 477.9
click at [260, 375] on div "Create New Guide Type in the guide name and the URL of the webpage, where you w…" at bounding box center [697, 347] width 1394 height 695
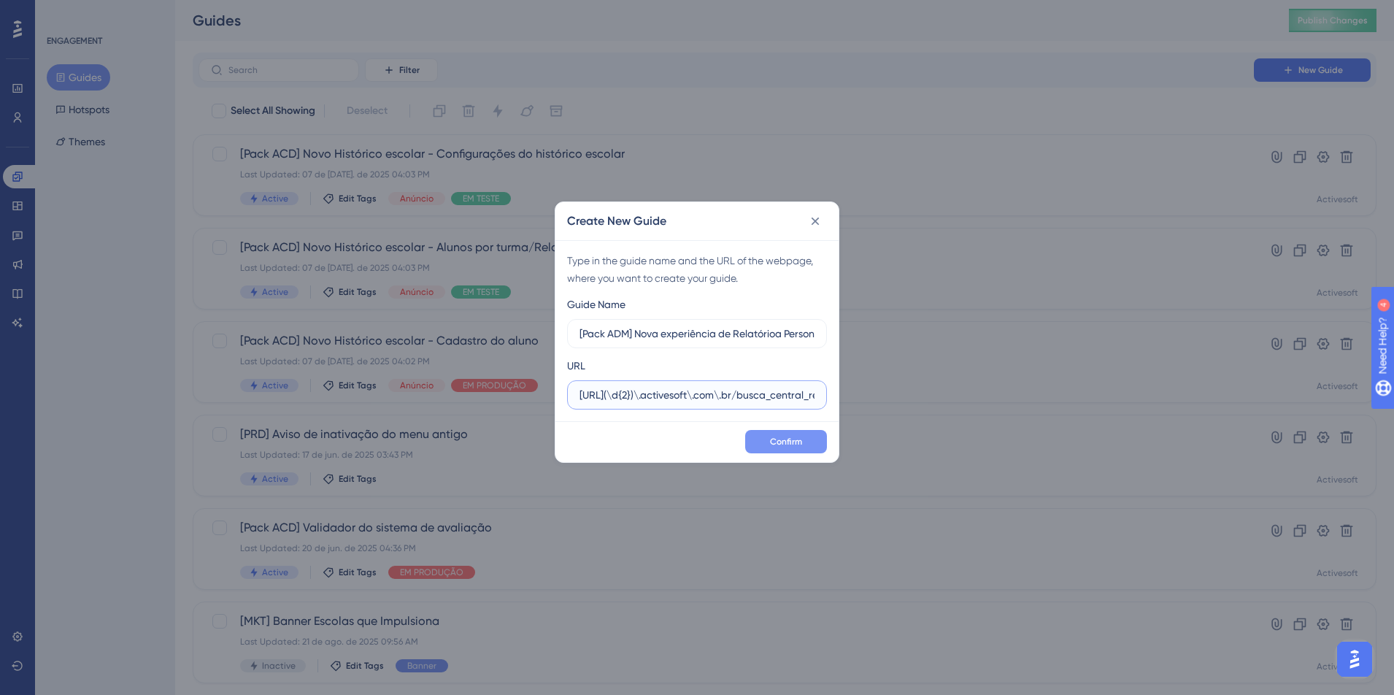
type input "https://siga(\d{2})\.activesoft\.com\.br/busca_central_relatorios/?relatorio=al…"
click at [799, 443] on span "Confirm" at bounding box center [786, 442] width 32 height 12
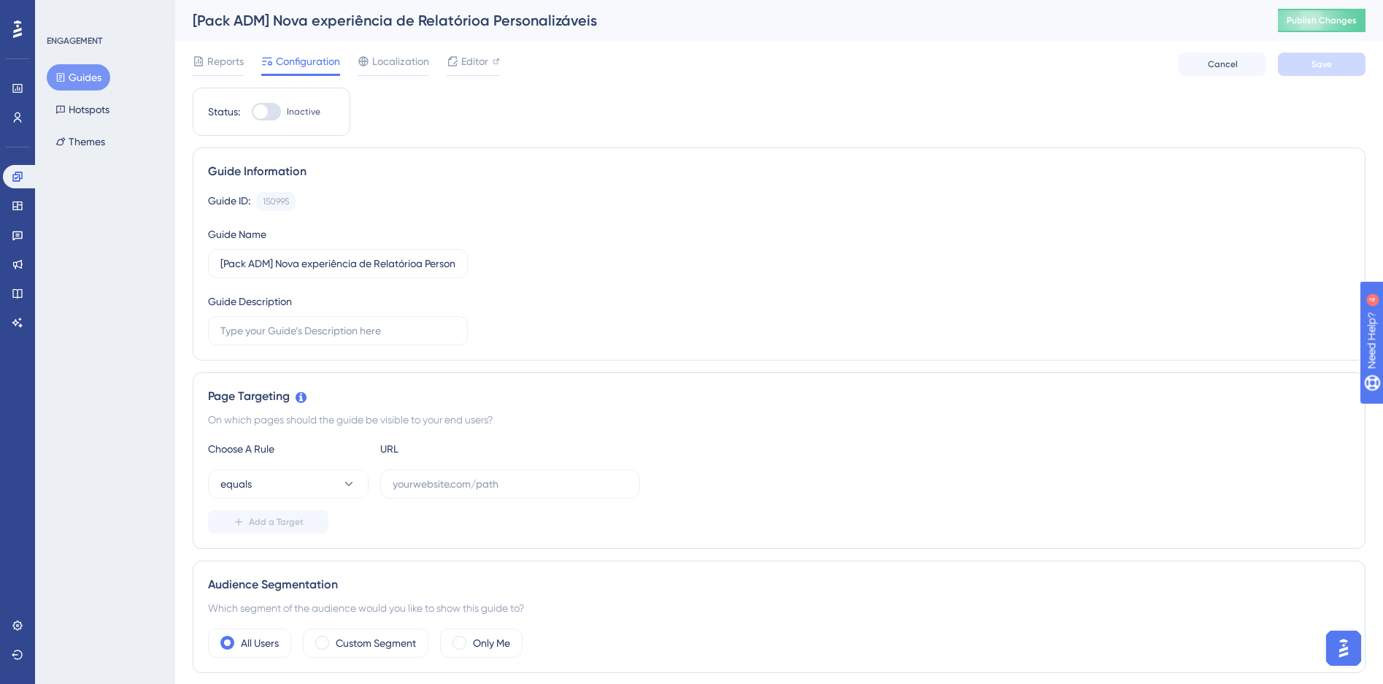
click at [479, 23] on div "[Pack ADM] Nova experiência de Relatórioa Personalizáveis" at bounding box center [717, 20] width 1049 height 20
click at [1236, 69] on span "Cancel" at bounding box center [1223, 64] width 30 height 12
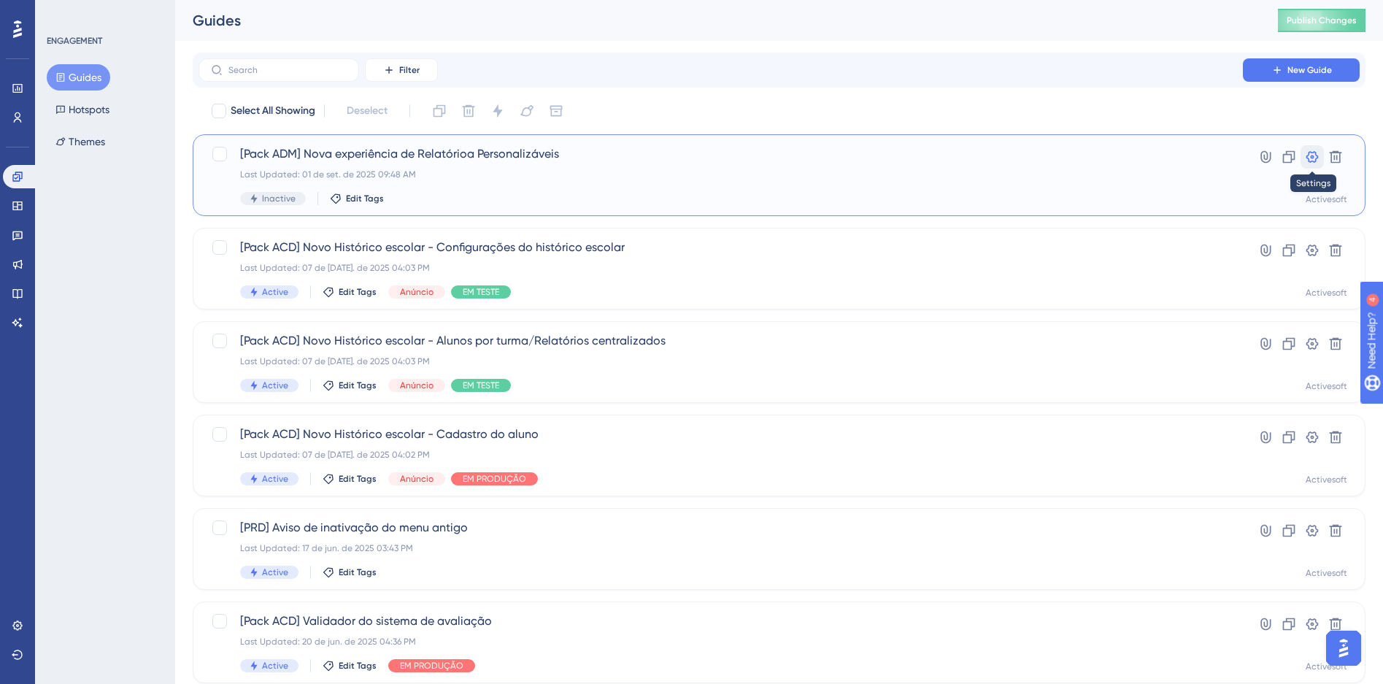
click at [1321, 161] on button at bounding box center [1312, 156] width 23 height 23
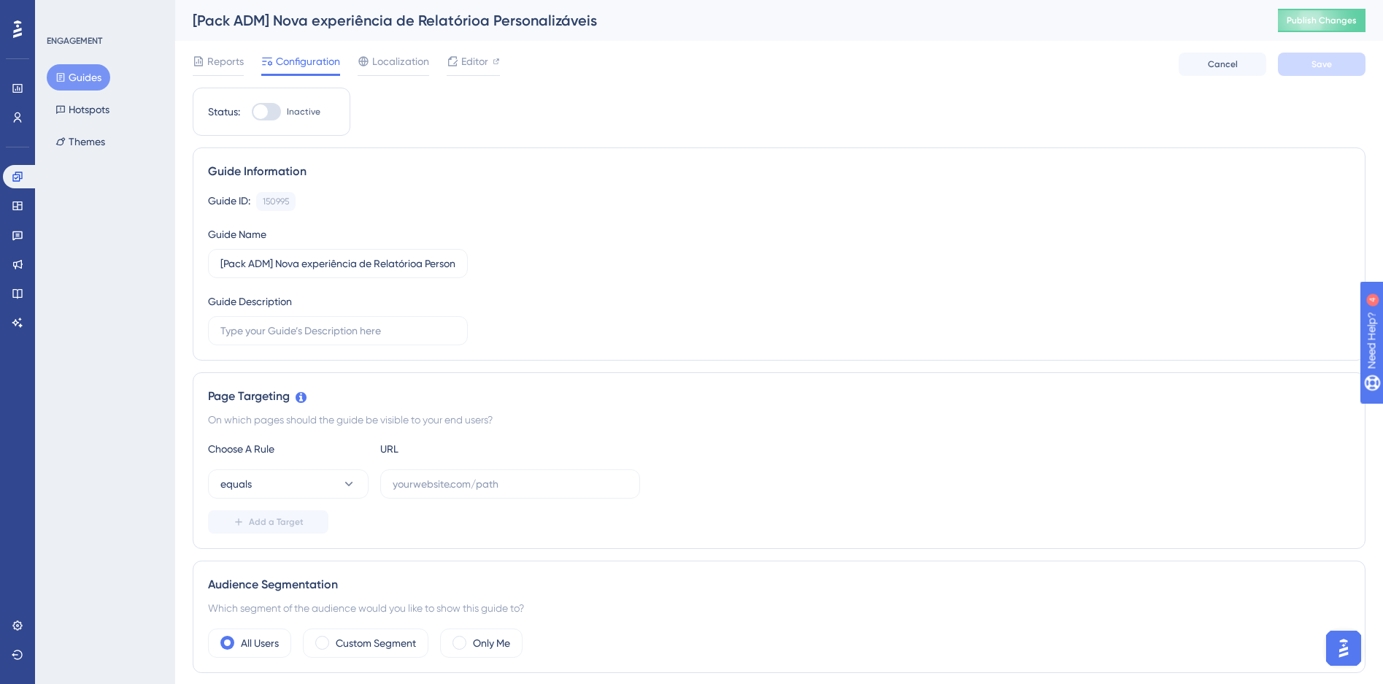
click at [492, 21] on div "[Pack ADM] Nova experiência de Relatórioa Personalizáveis" at bounding box center [717, 20] width 1049 height 20
click at [1190, 61] on button "Cancel" at bounding box center [1223, 64] width 88 height 23
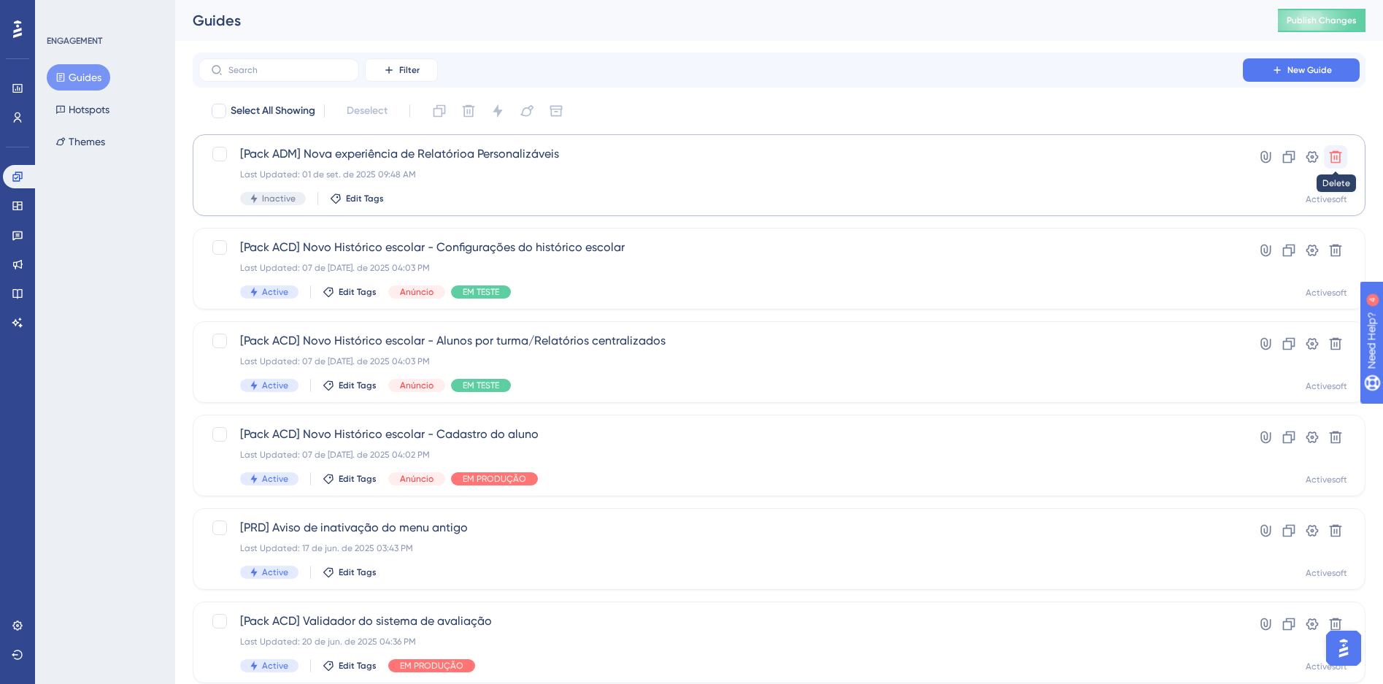
click at [1345, 153] on button at bounding box center [1335, 156] width 23 height 23
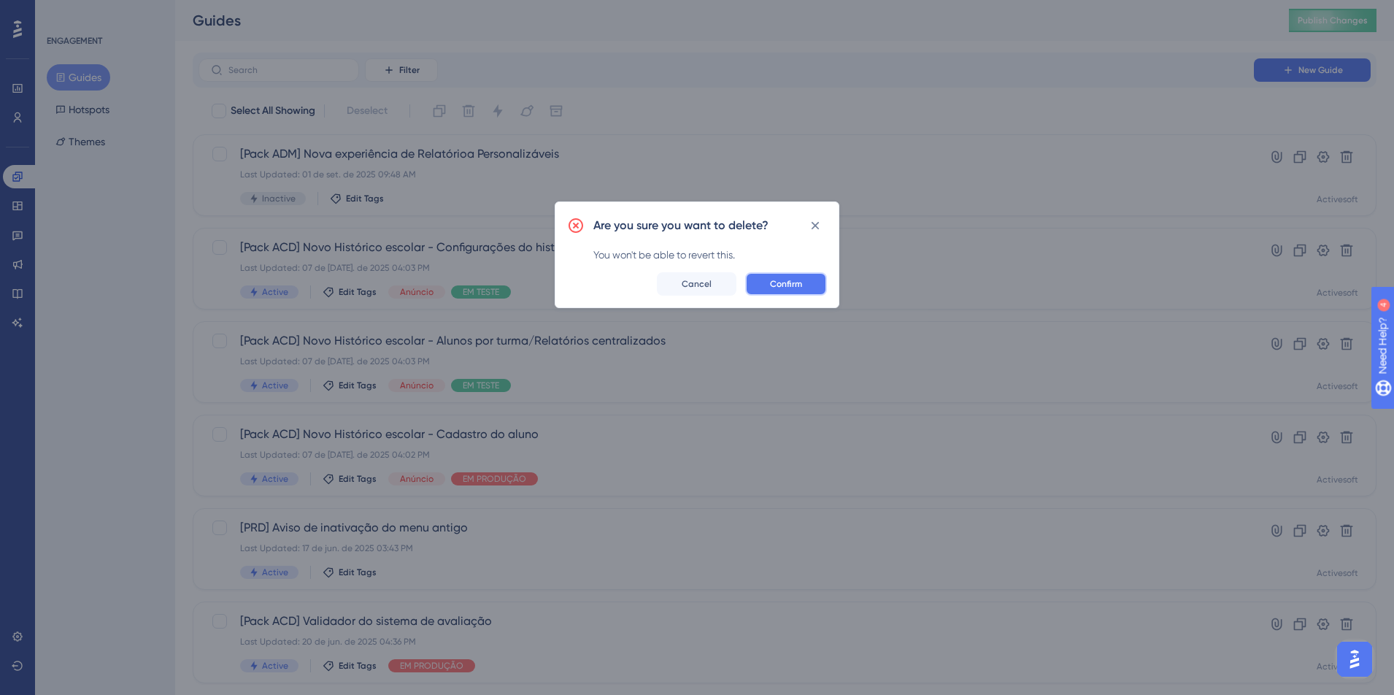
click at [807, 280] on button "Confirm" at bounding box center [786, 283] width 82 height 23
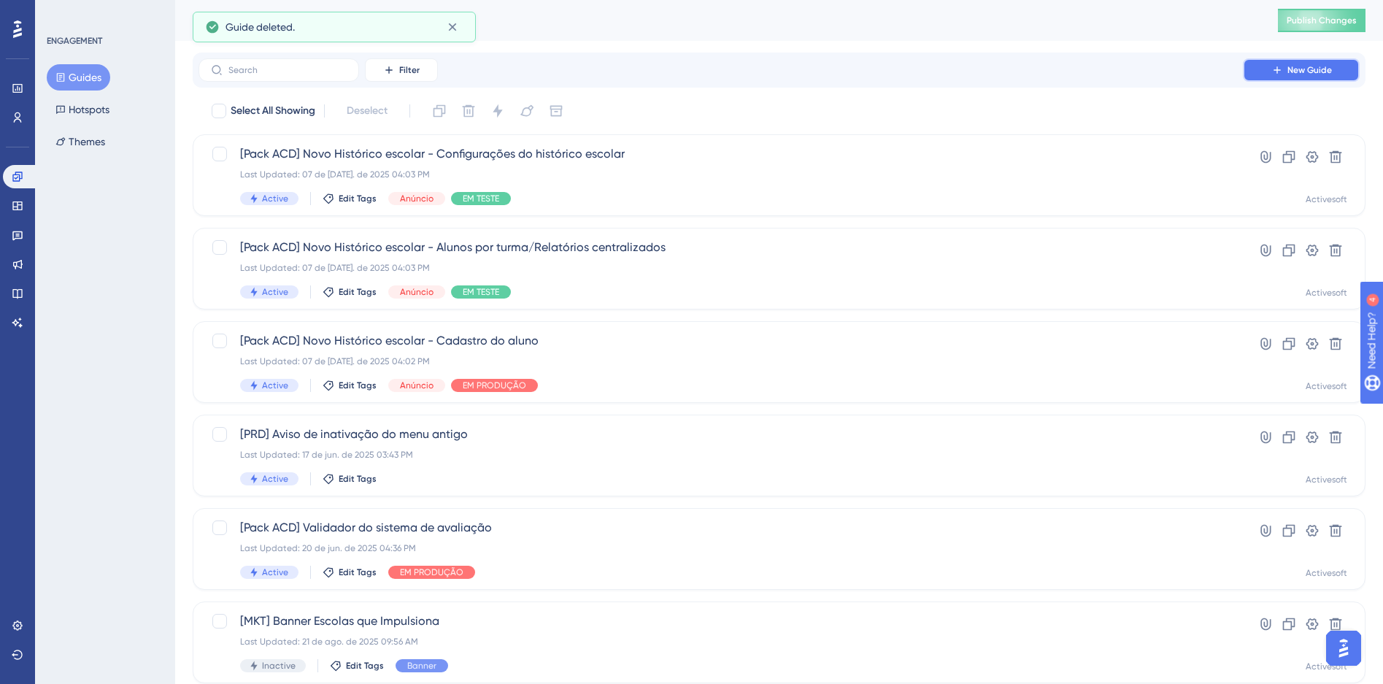
click at [1300, 71] on span "New Guide" at bounding box center [1310, 70] width 45 height 12
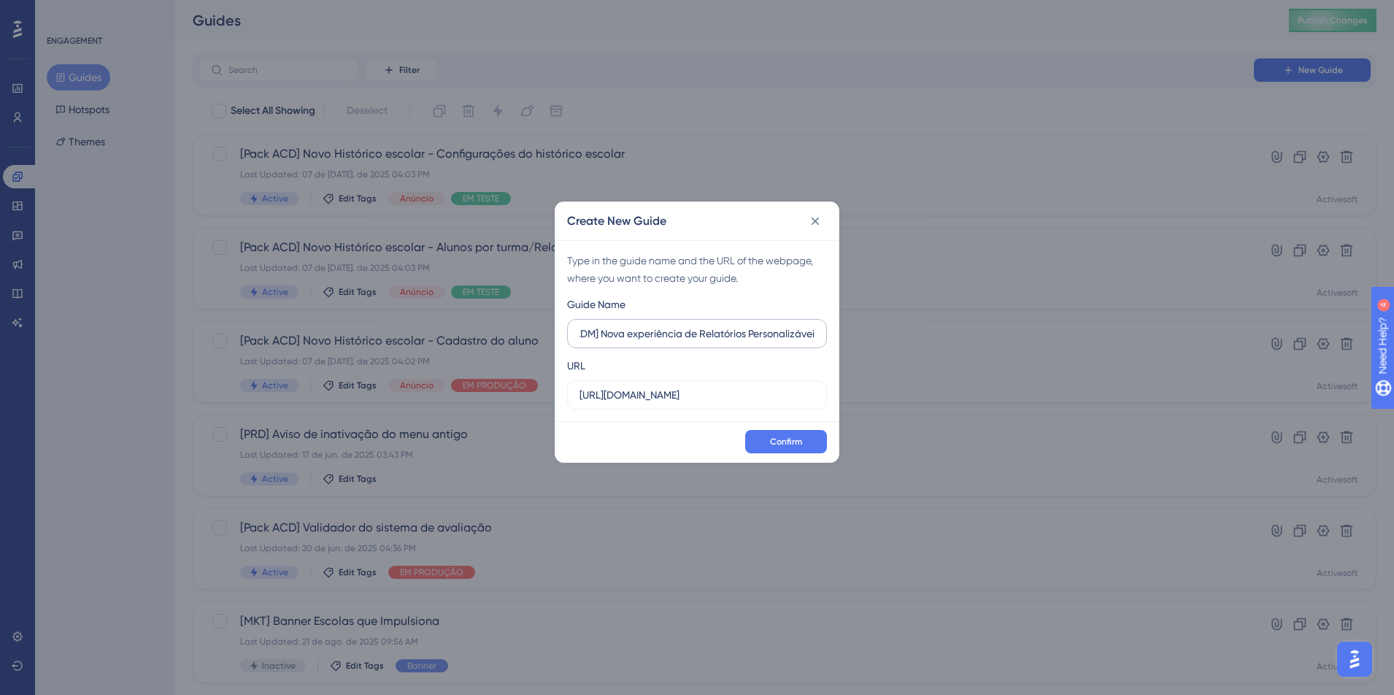
scroll to position [0, 41]
type input "[Pack ADM] Nova experiência de Relatórios Personalizáveis"
click at [693, 389] on input "https://siga04.activesoft.com.br" at bounding box center [697, 395] width 235 height 16
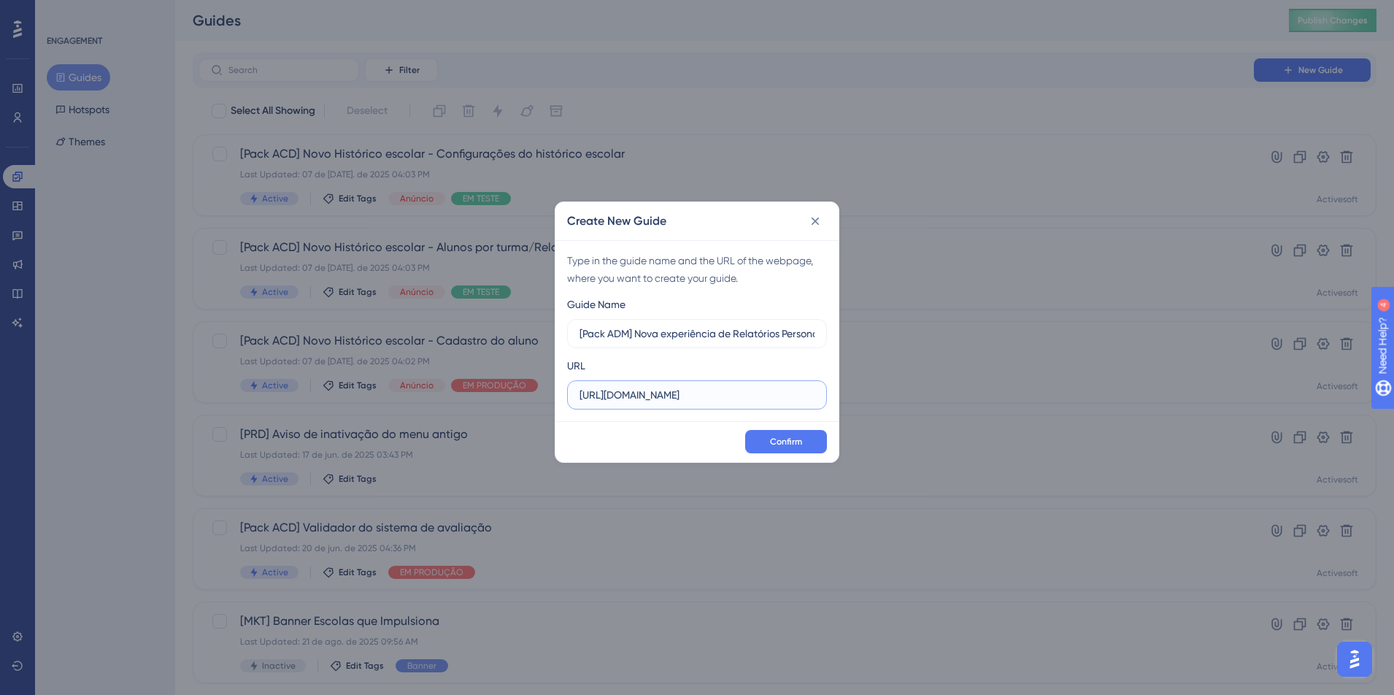
click at [693, 389] on input "https://siga04.activesoft.com.br" at bounding box center [697, 395] width 235 height 16
paste input "1.activesoft.com.br/busca_central_relatorios/?relatorio=aluno_turma/relacao_alu…"
type input "https://siga01.activesoft.com.br/busca_central_relatorios/?relatorio=aluno_turm…"
click at [815, 440] on button "Confirm" at bounding box center [786, 441] width 82 height 23
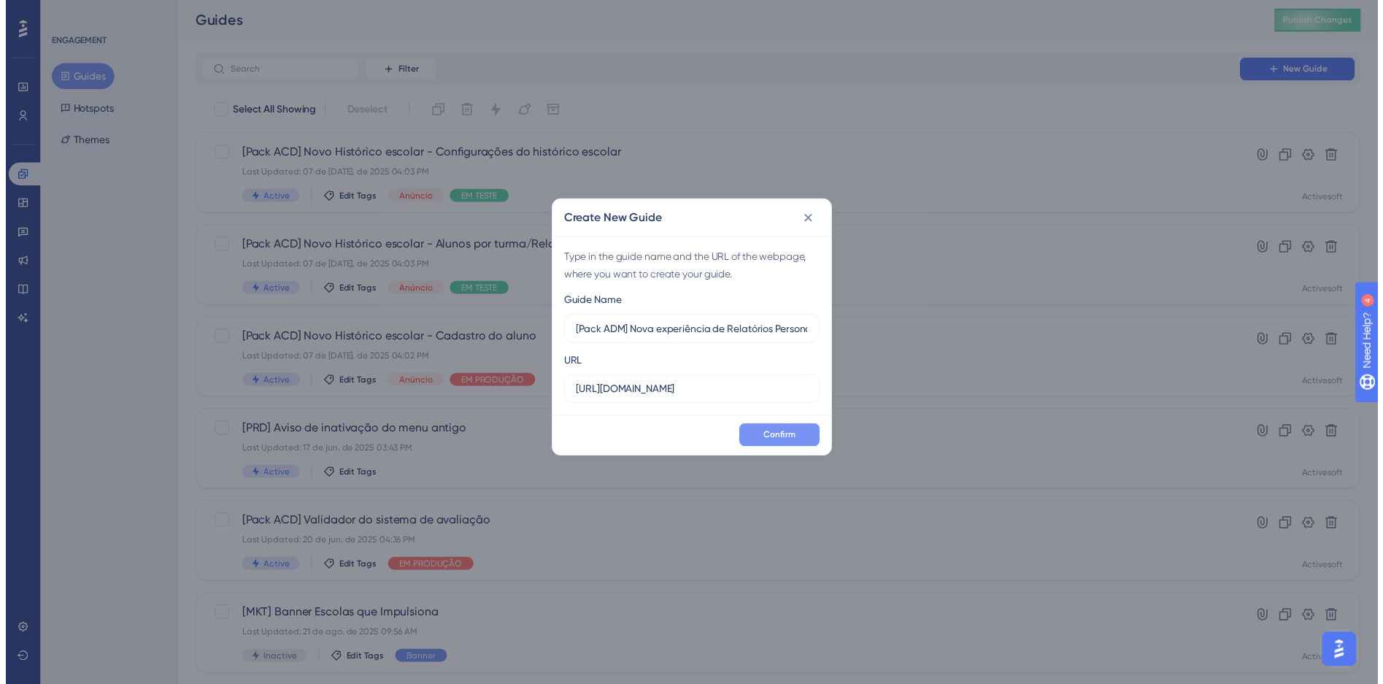
scroll to position [0, 0]
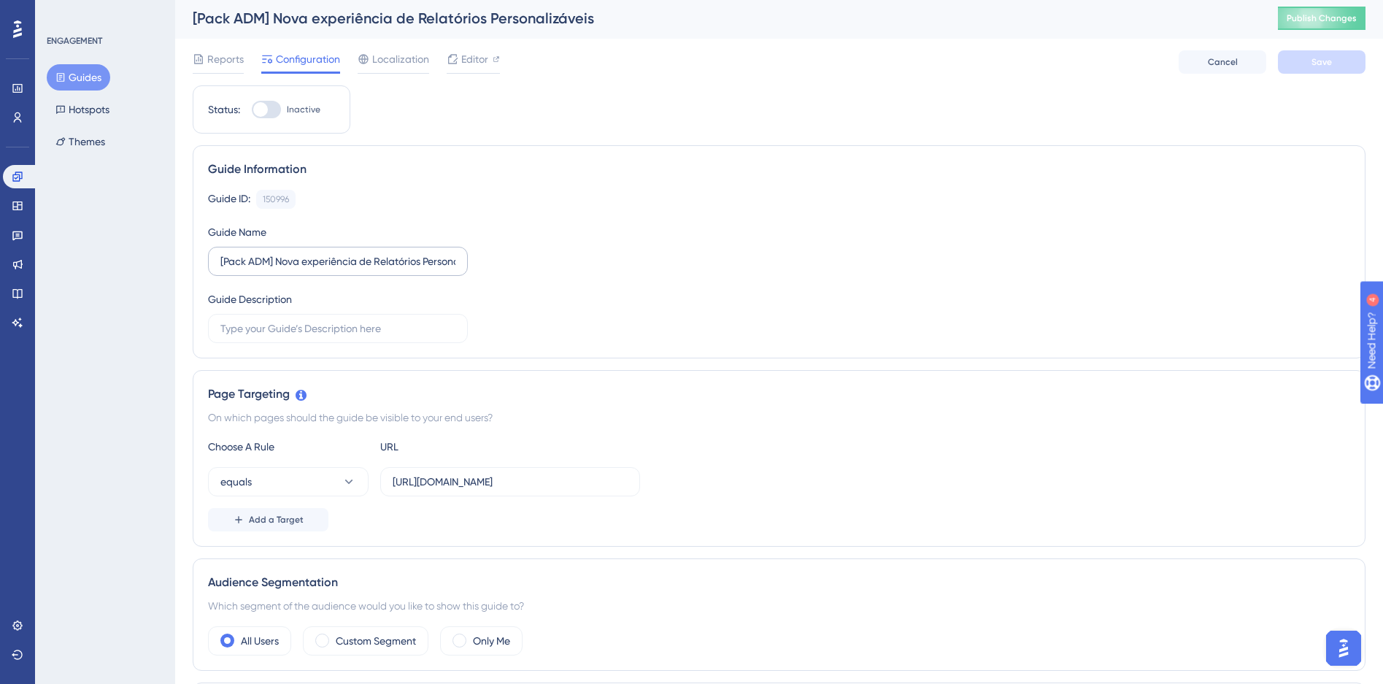
scroll to position [3, 0]
click at [480, 55] on span "Editor" at bounding box center [474, 59] width 27 height 18
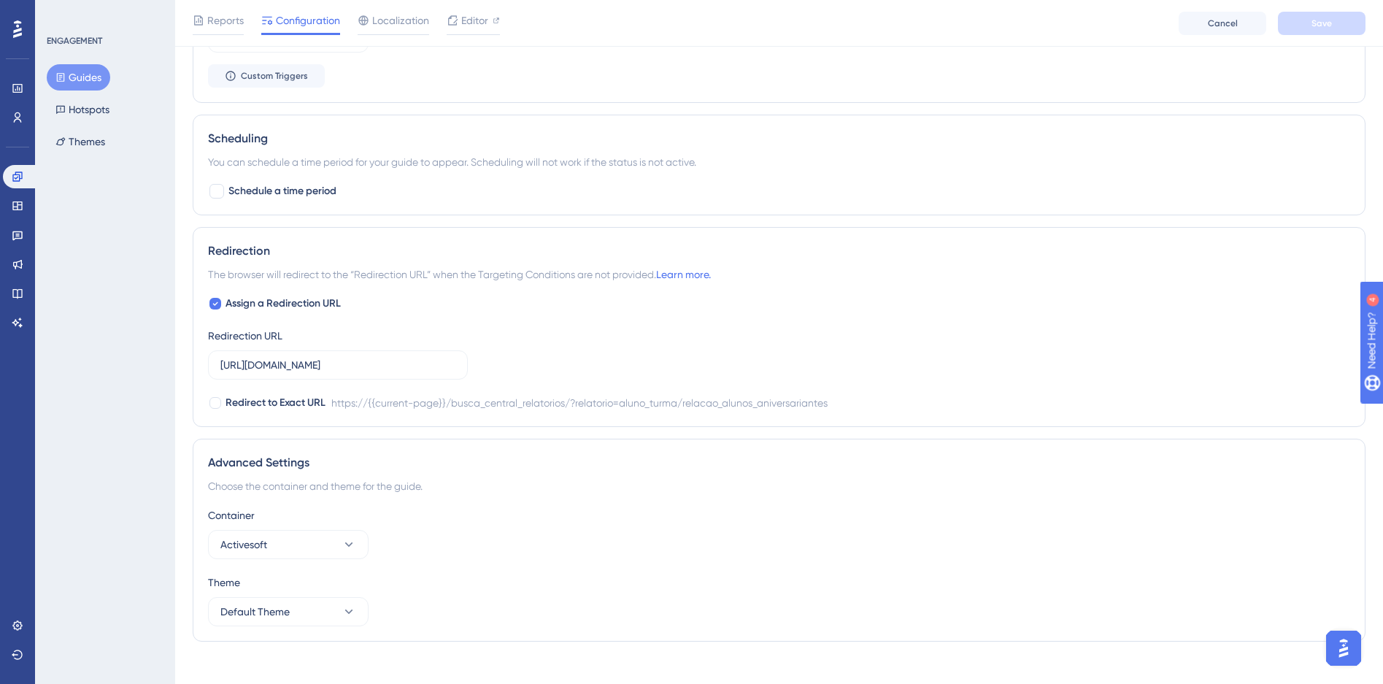
scroll to position [871, 0]
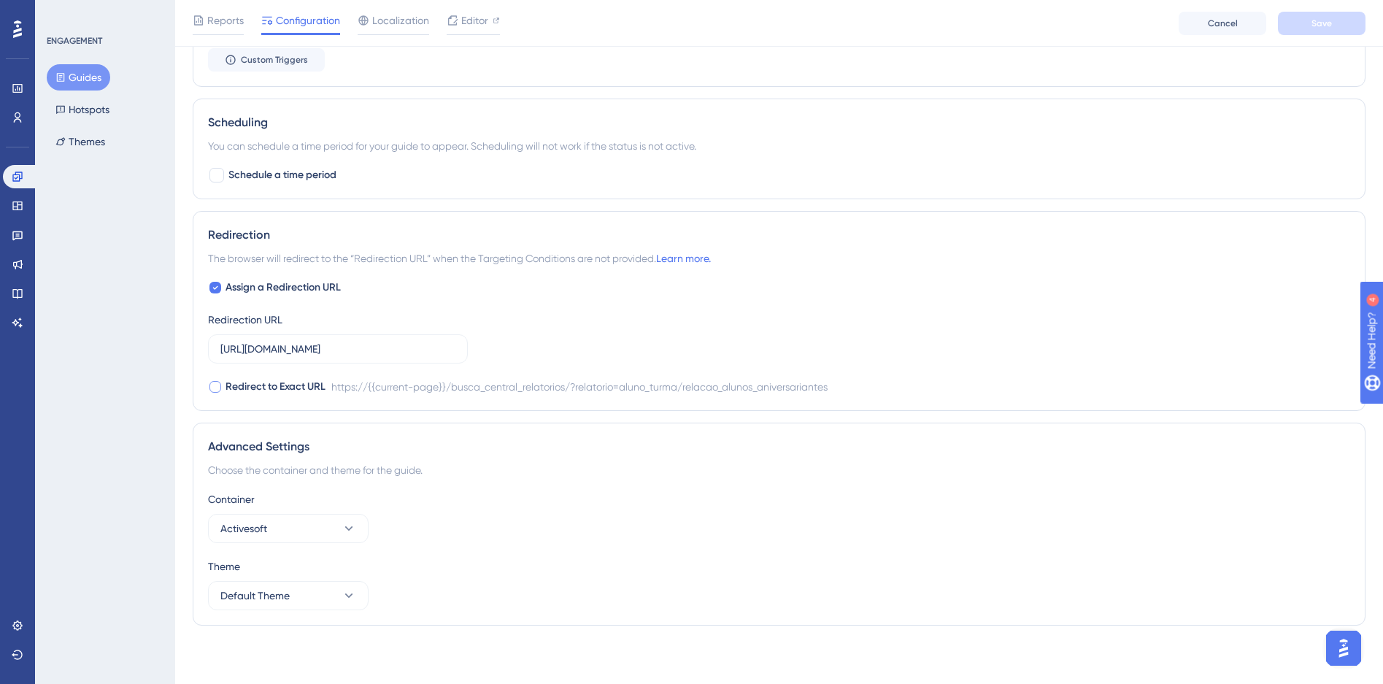
click at [234, 388] on span "Redirect to Exact URL" at bounding box center [276, 387] width 100 height 18
drag, startPoint x: 375, startPoint y: 345, endPoint x: 513, endPoint y: 340, distance: 138.8
click at [513, 340] on div "Assign a Redirection URL Redirection URL https://siga01.activesoft.com.br/busca…" at bounding box center [779, 337] width 1143 height 117
click at [357, 357] on label "https://siga01.activesoft.com.br/busca_central_relatorios/?relatorio=aluno_turm…" at bounding box center [338, 348] width 260 height 29
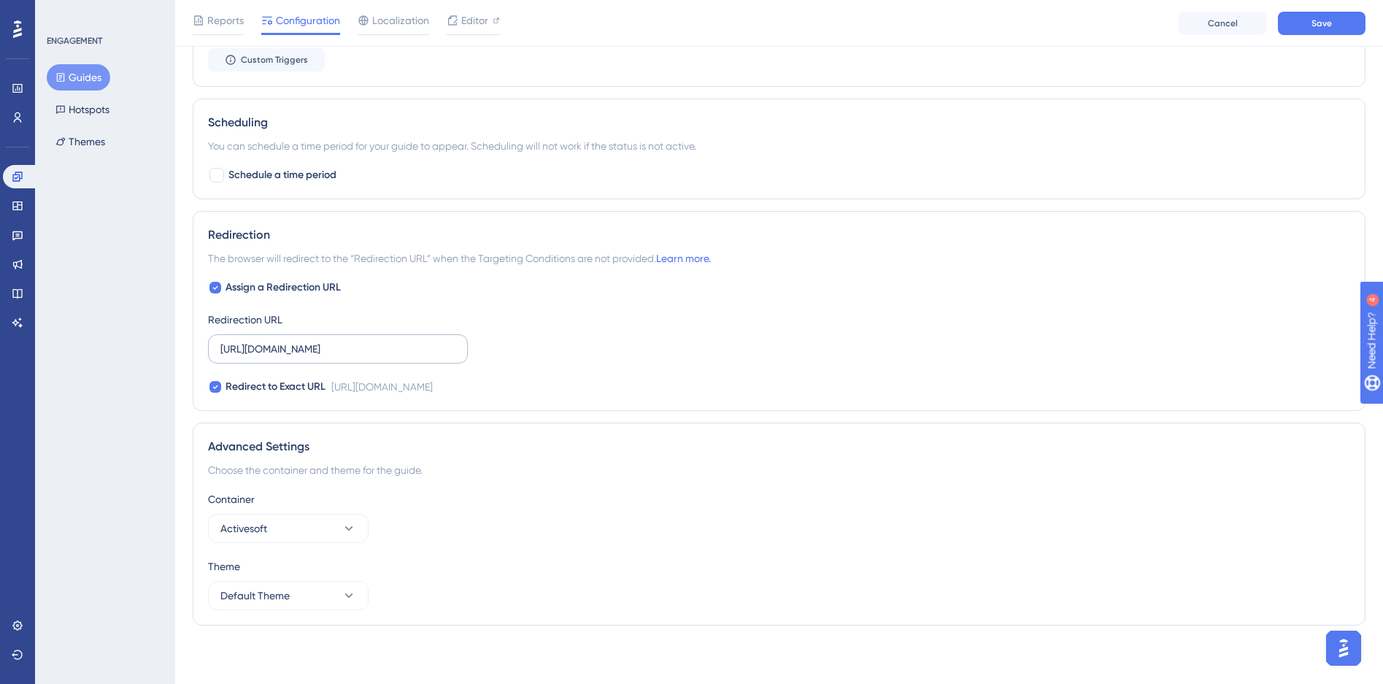
click at [357, 357] on input "https://siga01.activesoft.com.br/busca_central_relatorios/?relatorio=aluno_turm…" at bounding box center [337, 349] width 235 height 16
click at [545, 360] on div "Assign a Redirection URL Redirection URL https://siga01.activesoft.com.br/busca…" at bounding box center [779, 337] width 1143 height 117
click at [210, 385] on div at bounding box center [216, 387] width 12 height 12
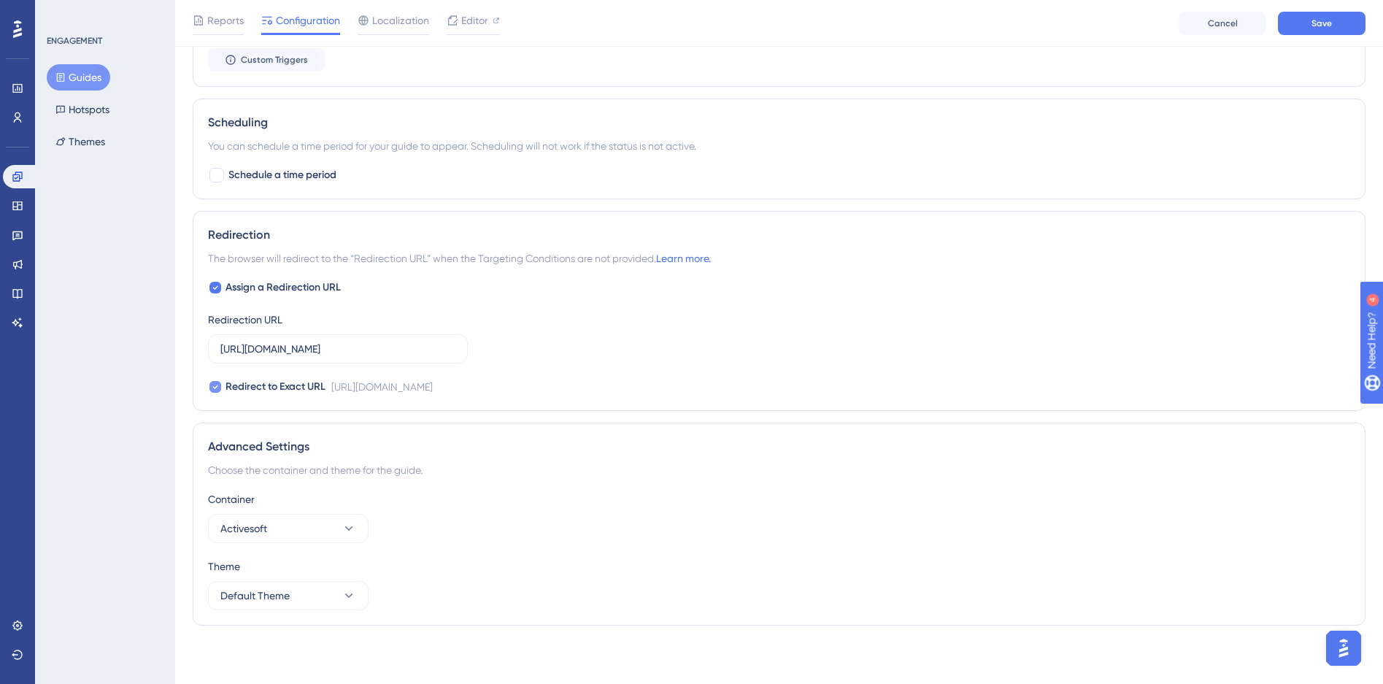
click at [212, 392] on icon at bounding box center [215, 387] width 6 height 12
checkbox input "false"
click at [220, 281] on div at bounding box center [215, 287] width 15 height 15
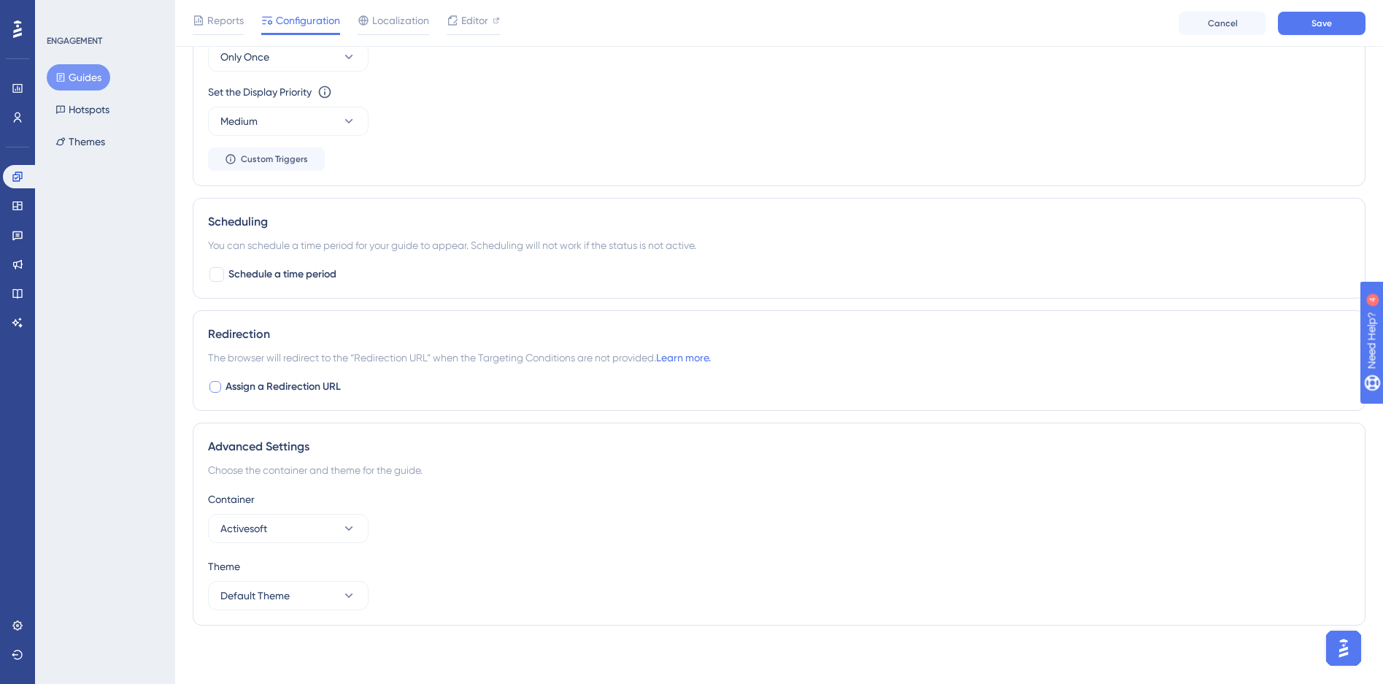
click at [217, 388] on div at bounding box center [216, 387] width 12 height 12
checkbox input "true"
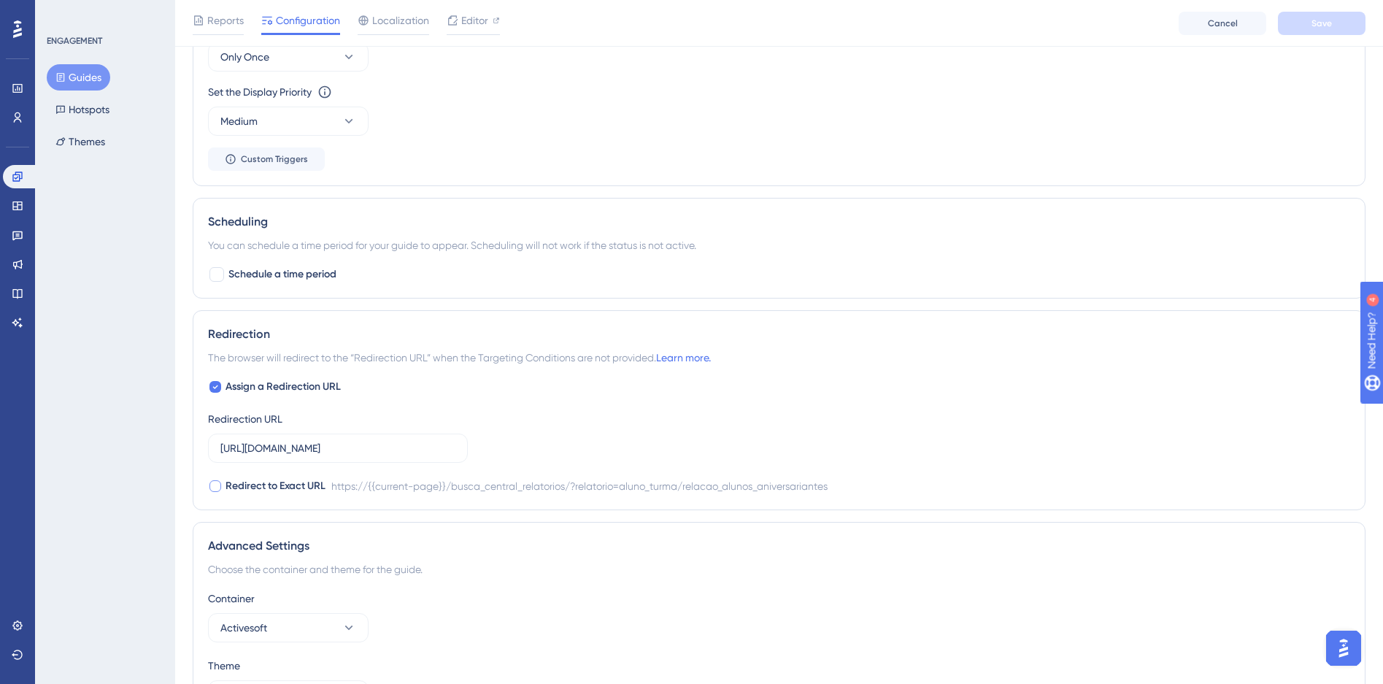
click at [218, 494] on label "Redirect to Exact URL" at bounding box center [267, 486] width 118 height 18
checkbox input "true"
click at [217, 391] on icon at bounding box center [215, 387] width 6 height 12
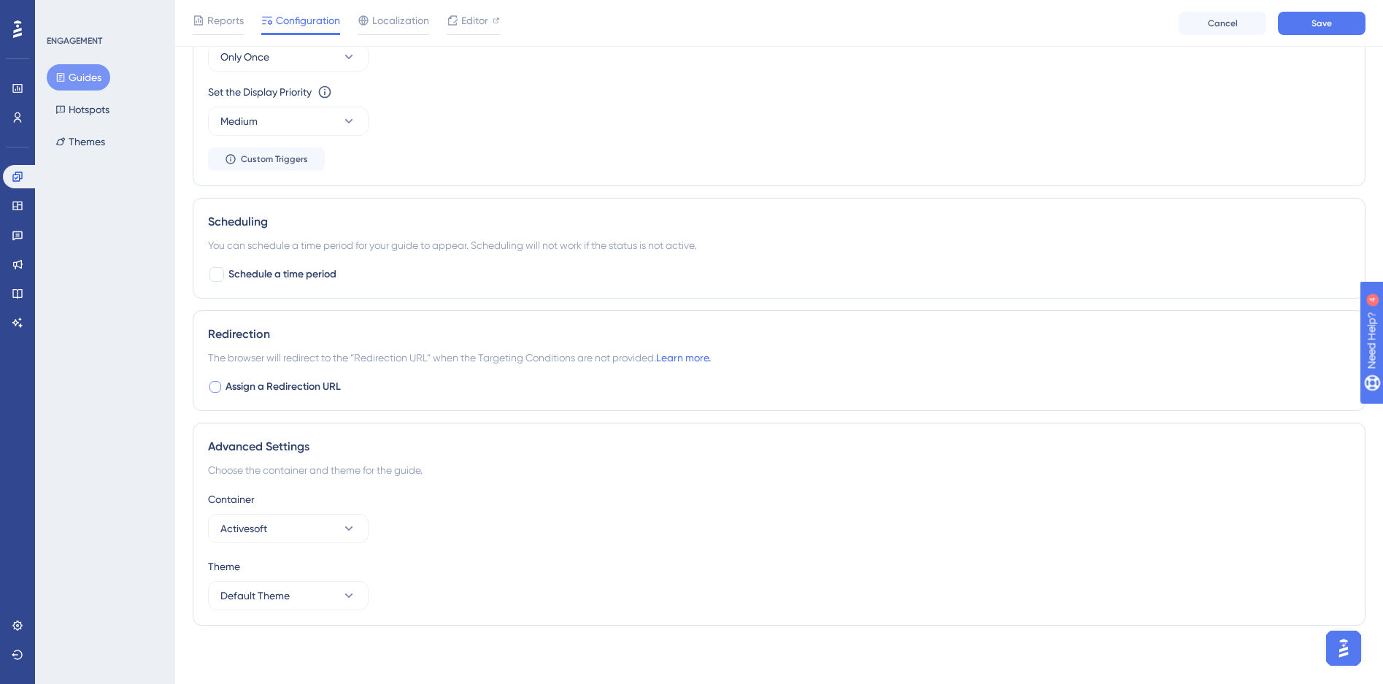
click at [217, 391] on div at bounding box center [216, 387] width 12 height 12
checkbox input "true"
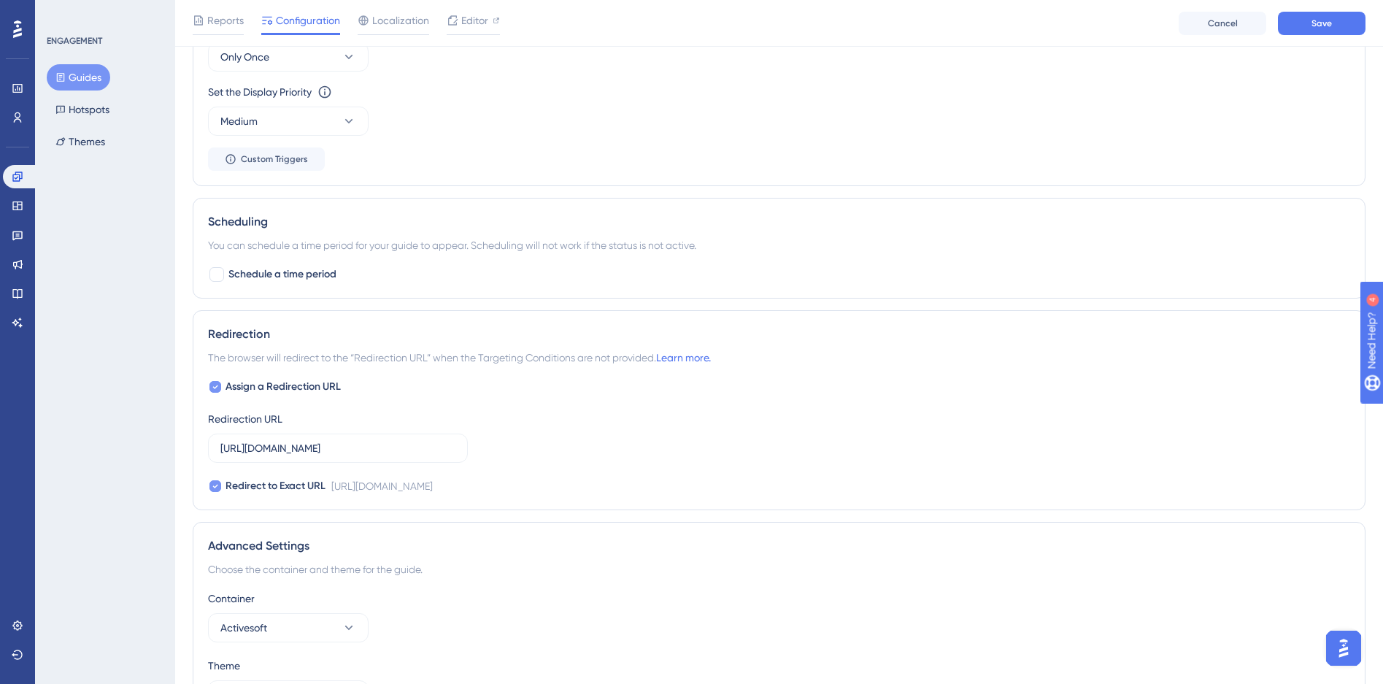
click at [212, 491] on icon at bounding box center [215, 486] width 6 height 12
click at [217, 483] on div at bounding box center [216, 486] width 12 height 12
click at [217, 483] on icon at bounding box center [215, 486] width 6 height 12
click at [220, 483] on div at bounding box center [216, 486] width 12 height 12
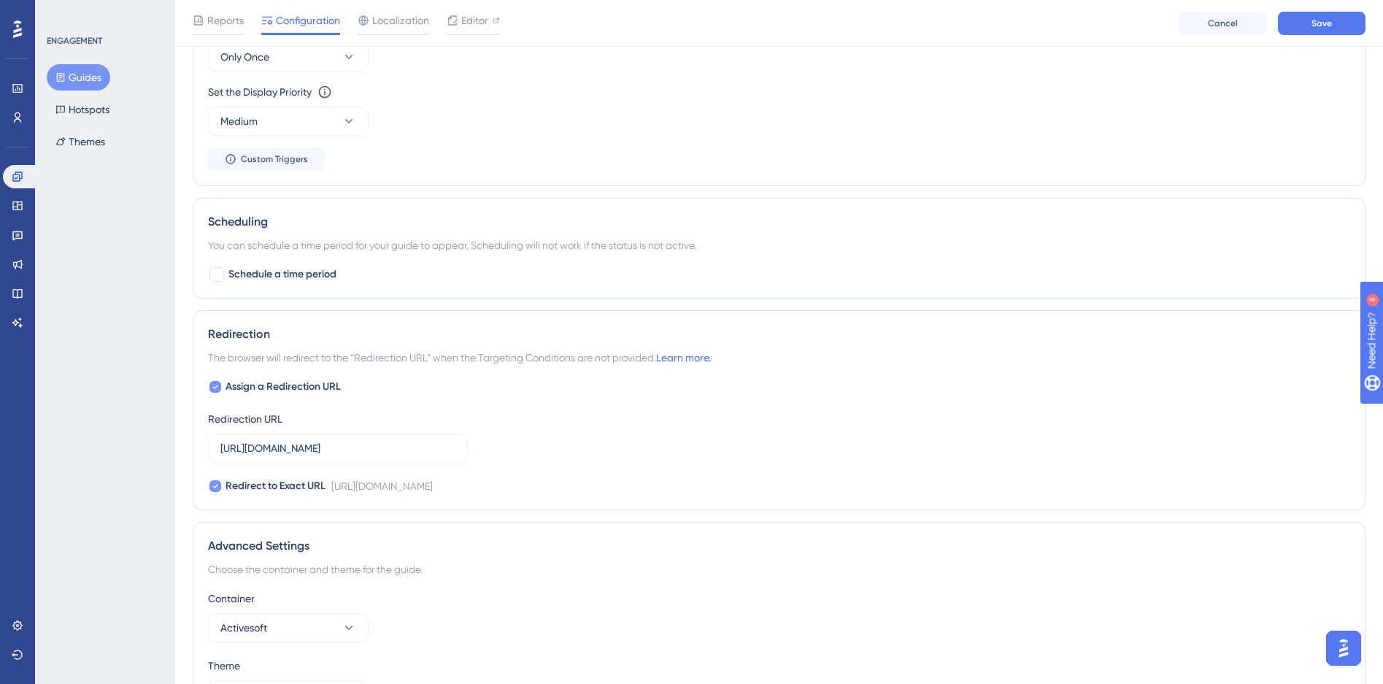
checkbox input "false"
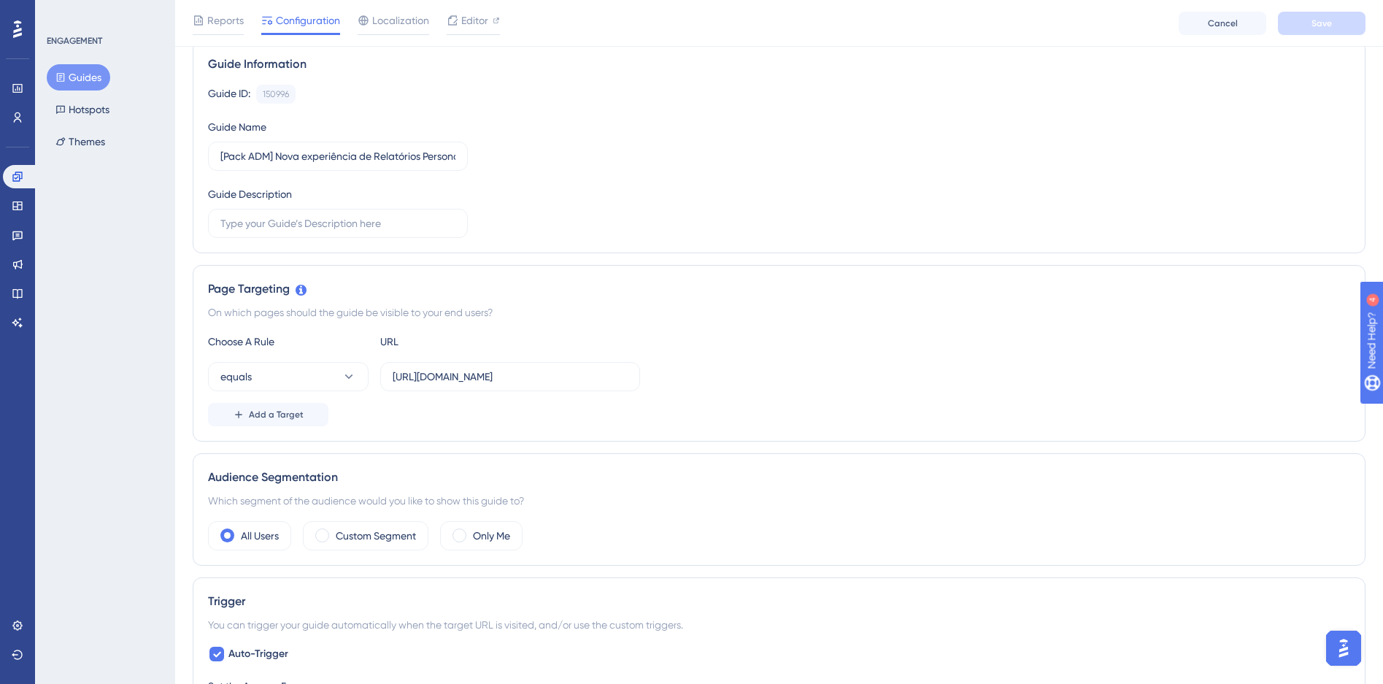
scroll to position [0, 0]
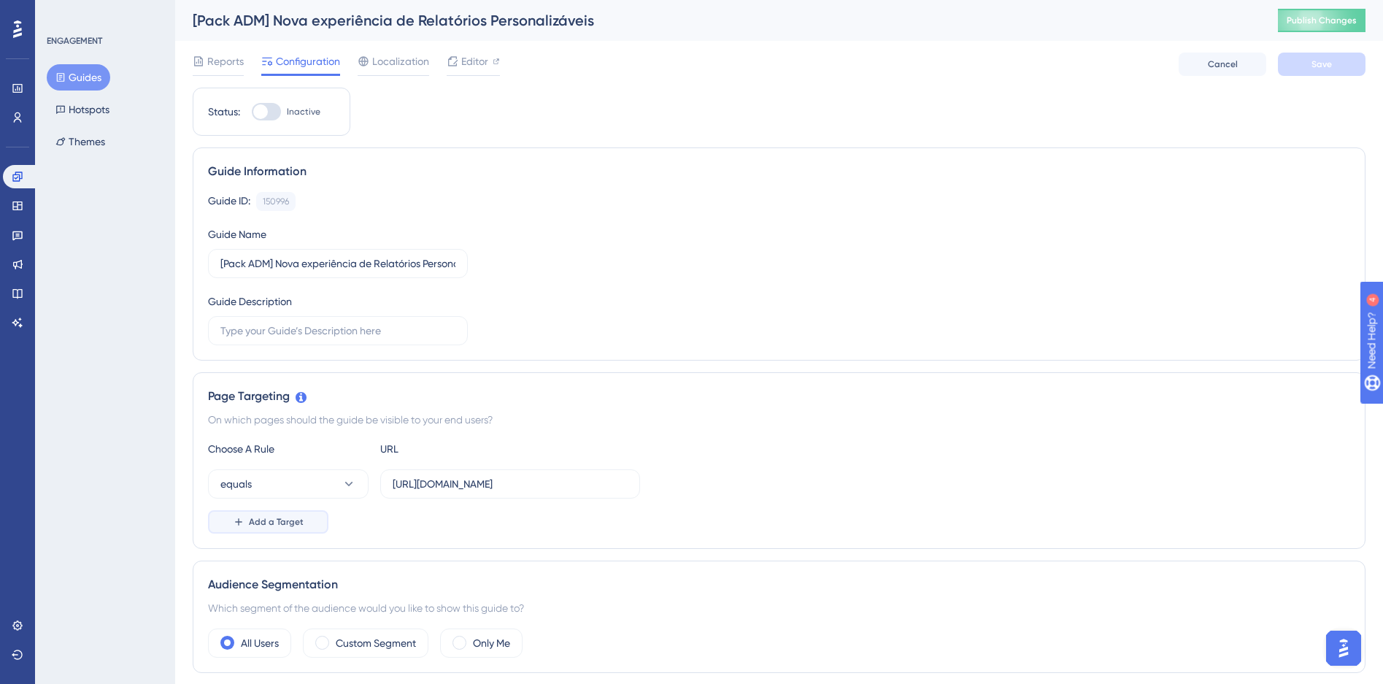
click at [294, 519] on span "Add a Target" at bounding box center [276, 522] width 55 height 12
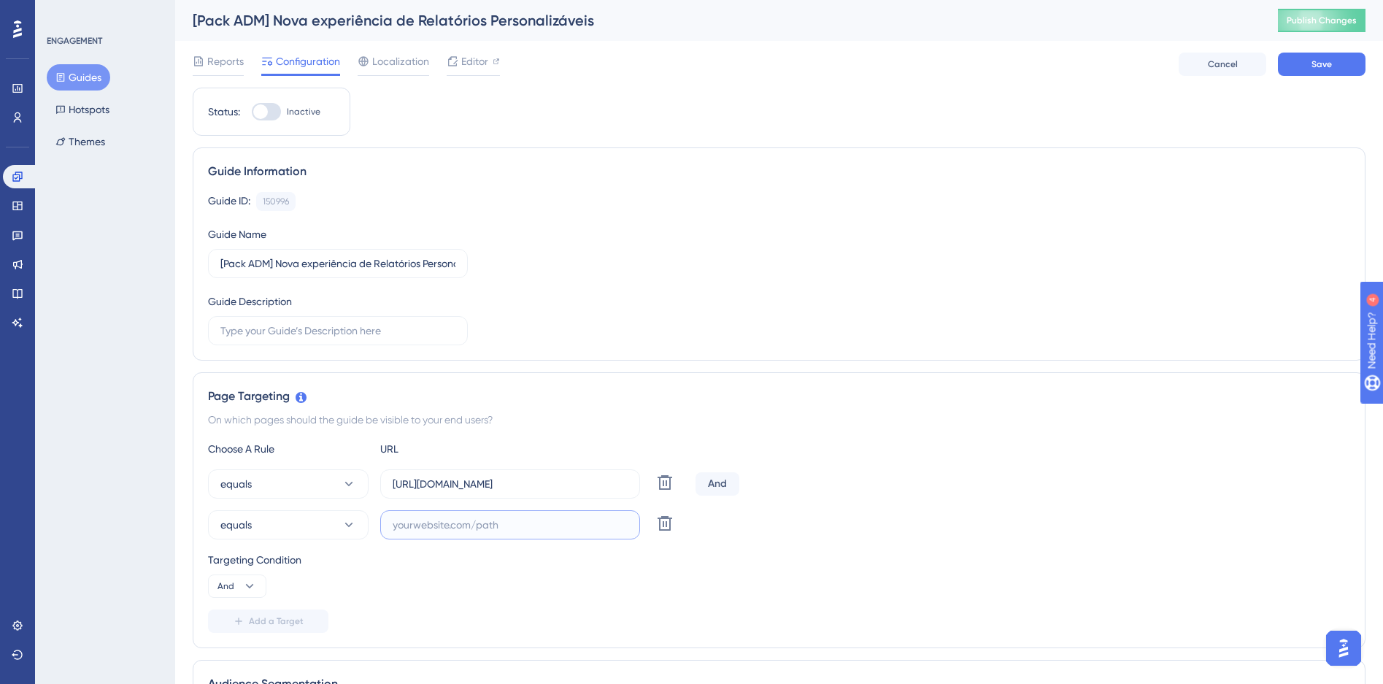
click at [423, 529] on input "text" at bounding box center [510, 525] width 235 height 16
paste input "https://siga01.activesoft.com.br/busca_central_relatorios/?relatorio=/dados_per…"
drag, startPoint x: 480, startPoint y: 531, endPoint x: 309, endPoint y: 529, distance: 171.6
click at [309, 529] on div "equals https://siga01.activesoft.com.br/busca_central_relatorios/?relatorio=/da…" at bounding box center [449, 524] width 482 height 29
type input "https://siga01.activesoft.com.br/busca_central_relatorios/?relatorio=/dados_per…"
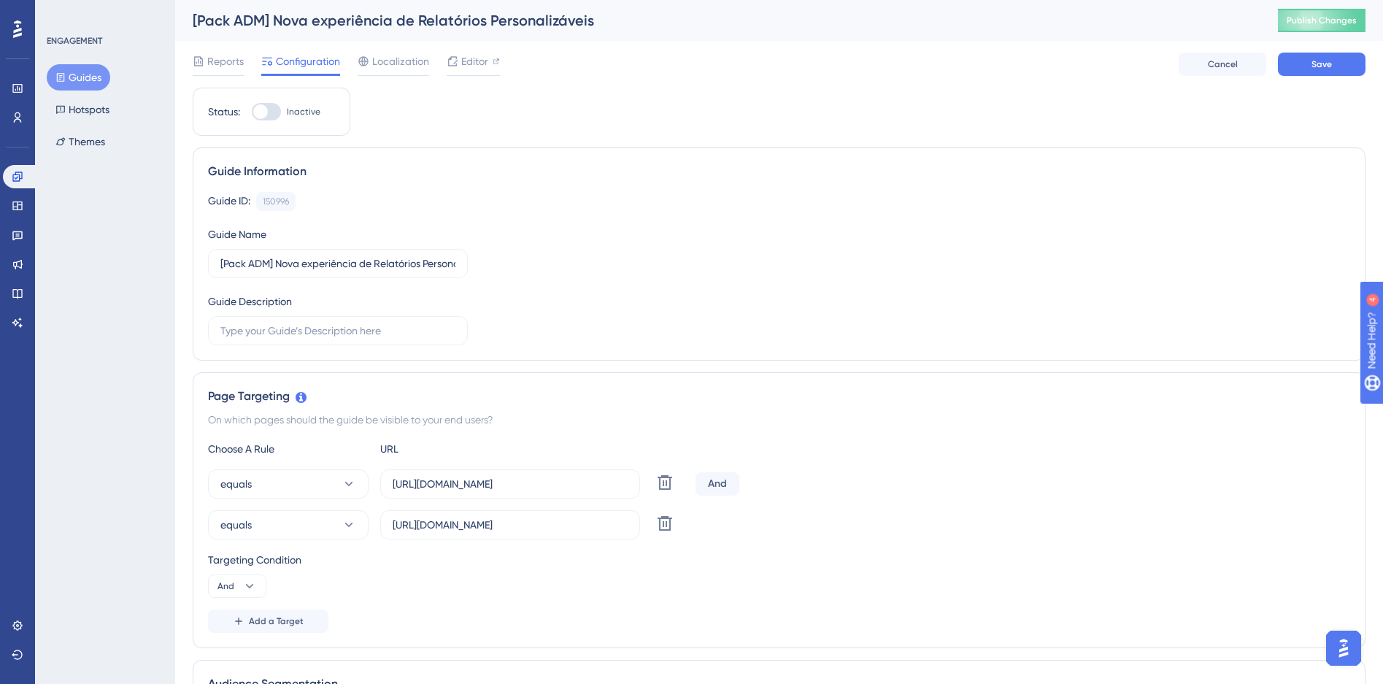
click at [446, 582] on div "Targeting Condition And" at bounding box center [779, 574] width 1143 height 47
click at [348, 485] on icon at bounding box center [349, 484] width 15 height 15
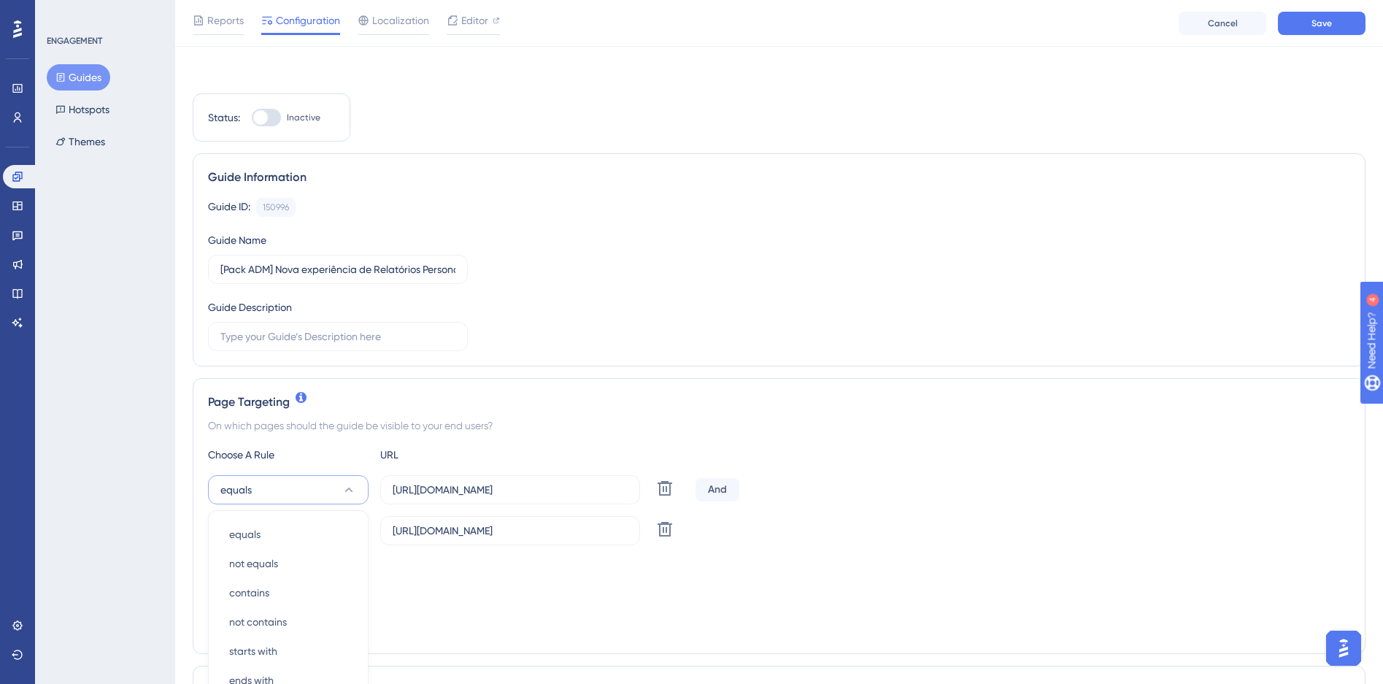
scroll to position [280, 0]
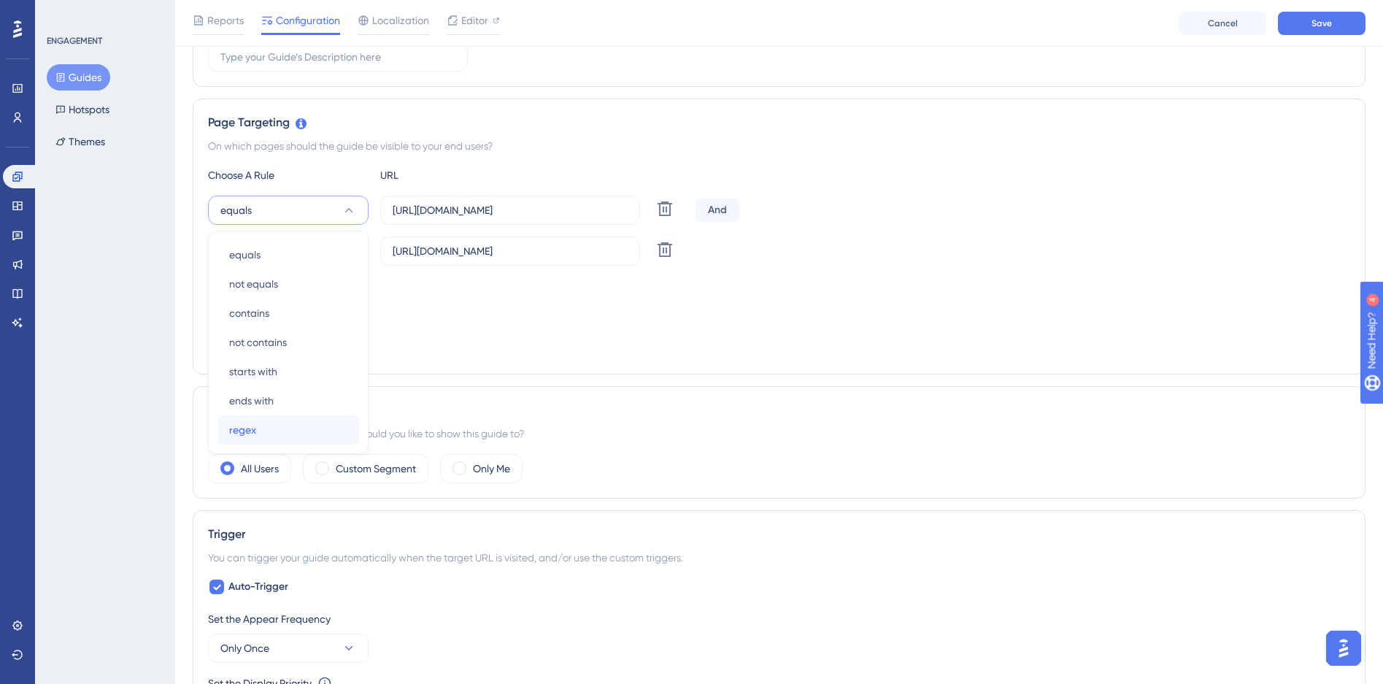
click at [265, 436] on div "regex regex" at bounding box center [288, 429] width 118 height 29
click at [343, 253] on icon at bounding box center [349, 251] width 15 height 15
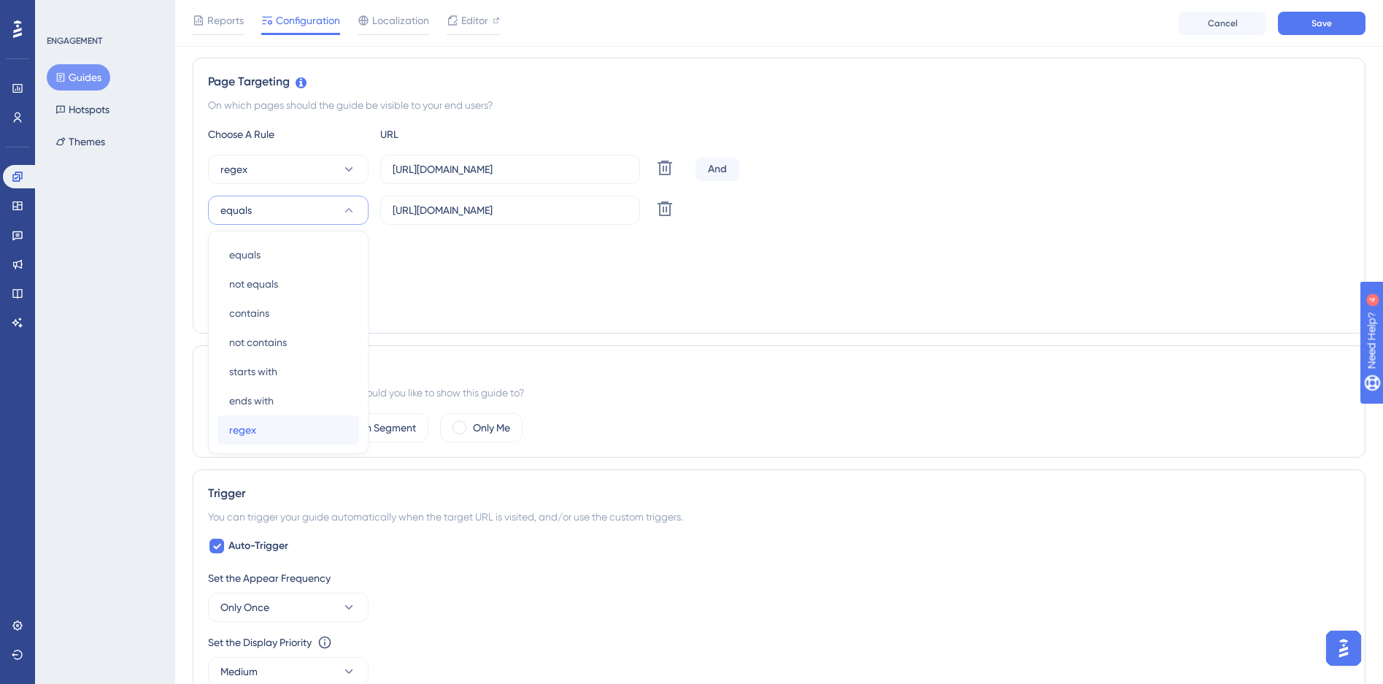
click at [241, 432] on span "regex" at bounding box center [242, 430] width 27 height 18
click at [437, 178] on label "https://siga01.activesoft.com.br/busca_central_relatorios/?relatorio=aluno_turm…" at bounding box center [510, 169] width 260 height 29
click at [437, 177] on input "https://siga01.activesoft.com.br/busca_central_relatorios/?relatorio=aluno_turm…" at bounding box center [510, 169] width 235 height 16
click at [437, 178] on label "https://siga01.activesoft.com.br/busca_central_relatorios/?relatorio=aluno_turm…" at bounding box center [510, 169] width 260 height 29
click at [437, 177] on input "https://siga01.activesoft.com.br/busca_central_relatorios/?relatorio=aluno_turm…" at bounding box center [510, 169] width 235 height 16
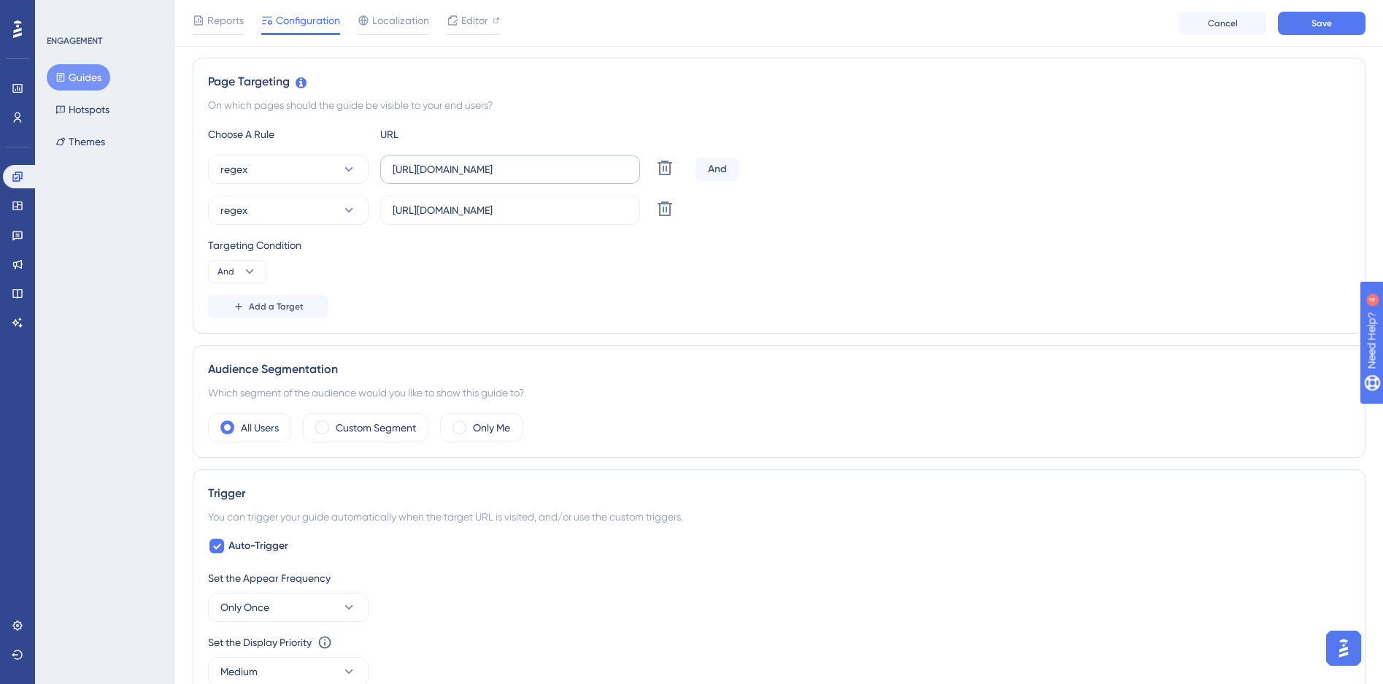
scroll to position [0, 0]
click at [437, 178] on label "https://siga01.activesoft.com.br/busca_central_relatorios/?relatorio=aluno_turm…" at bounding box center [510, 169] width 260 height 29
click at [437, 177] on input "https://siga01.activesoft.com.br/busca_central_relatorios/?relatorio=aluno_turm…" at bounding box center [510, 169] width 235 height 16
click at [437, 169] on input "https://siga01.activesoft.com.br/busca_central_relatorios/?relatorio=aluno_turm…" at bounding box center [510, 169] width 235 height 16
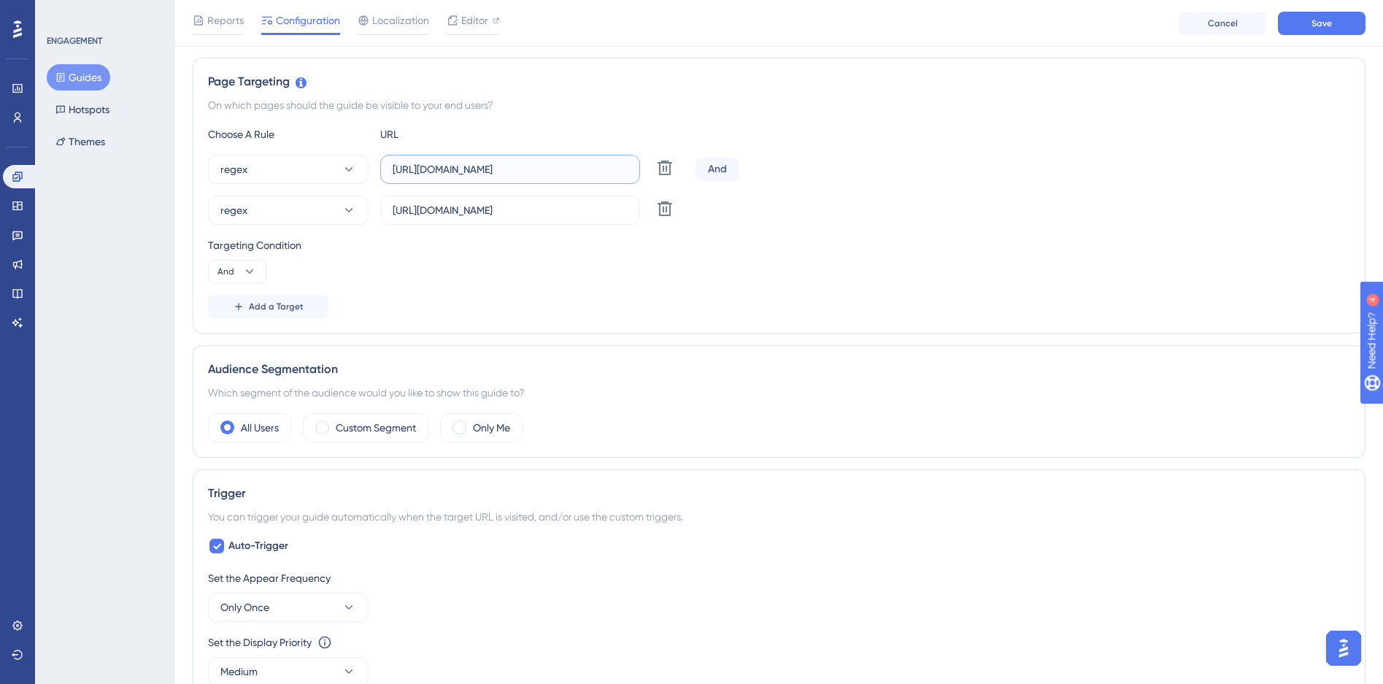
click at [437, 169] on input "https://siga01.activesoft.com.br/busca_central_relatorios/?relatorio=aluno_turm…" at bounding box center [510, 169] width 235 height 16
click at [454, 165] on input "https://siga01.activesoft.com.br/busca_central_relatorios/?relatorio=aluno_turm…" at bounding box center [510, 169] width 235 height 16
click at [454, 164] on input "https://siga01.activesoft.com.br/busca_central_relatorios/?relatorio=aluno_turm…" at bounding box center [510, 169] width 235 height 16
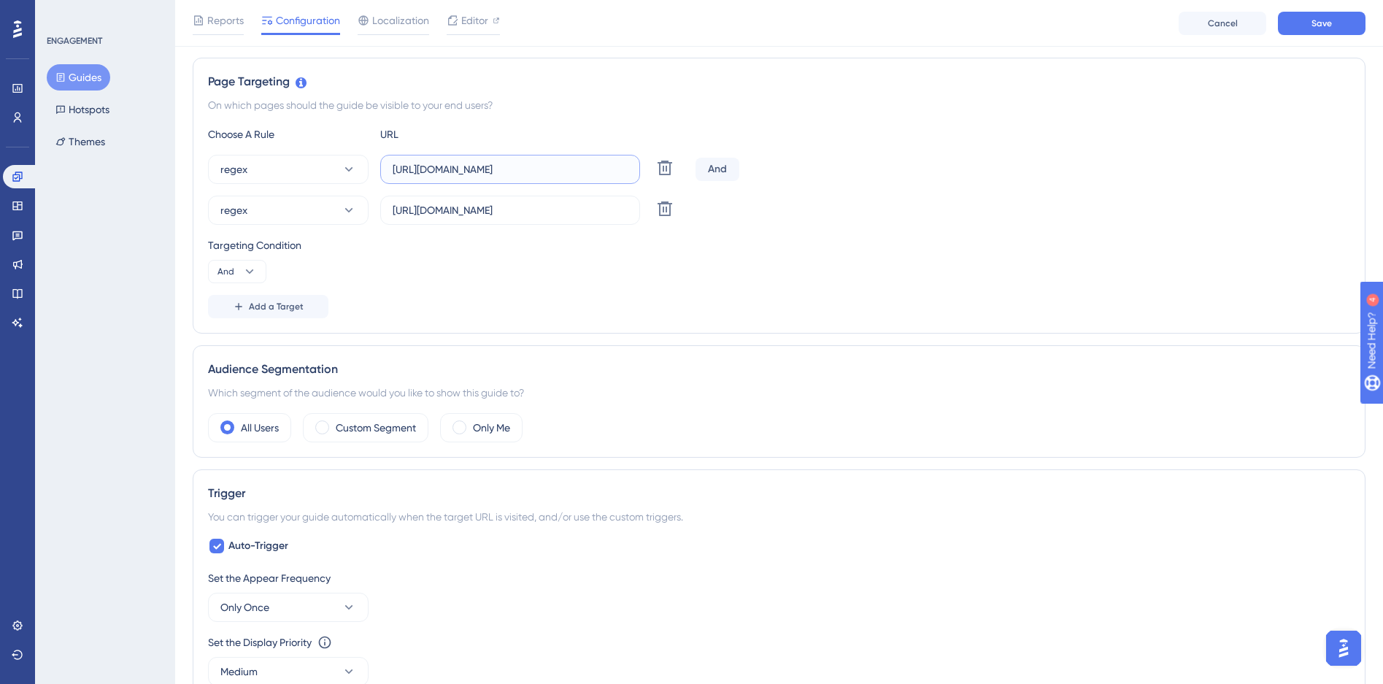
click at [454, 164] on input "https://siga01.activesoft.com.br/busca_central_relatorios/?relatorio=aluno_turm…" at bounding box center [510, 169] width 235 height 16
paste input "(\d{2})\.activesoft\.com\"
type input "https://siga(\d{2})\.activesoft\.com\.br/busca_central_relatorios/?relatorio=al…"
click at [485, 209] on input "https://siga01.activesoft.com.br/busca_central_relatorios/?relatorio=/dados_per…" at bounding box center [510, 210] width 235 height 16
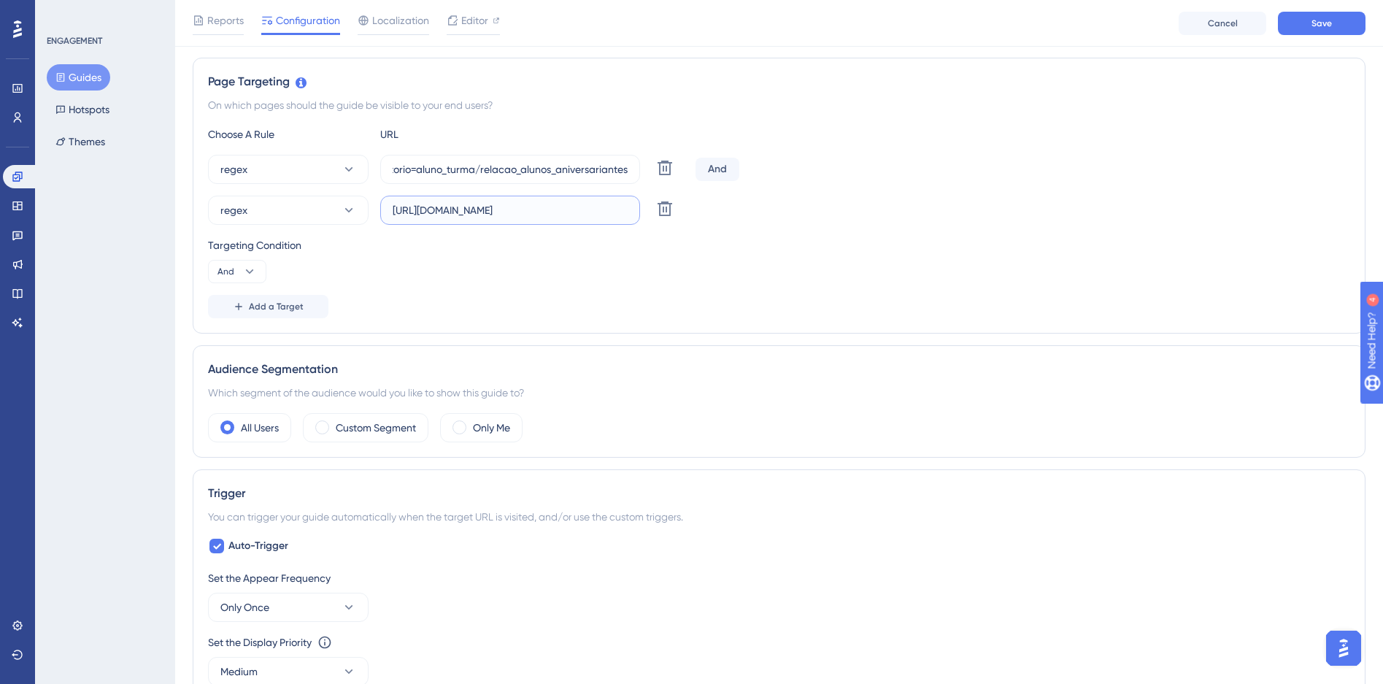
scroll to position [0, 0]
click at [485, 209] on input "https://siga01.activesoft.com.br/busca_central_relatorios/?relatorio=/dados_per…" at bounding box center [510, 210] width 235 height 16
click at [486, 207] on input "https://siga01.activesoft.com.br/busca_central_relatorios/?relatorio=/dados_per…" at bounding box center [510, 210] width 235 height 16
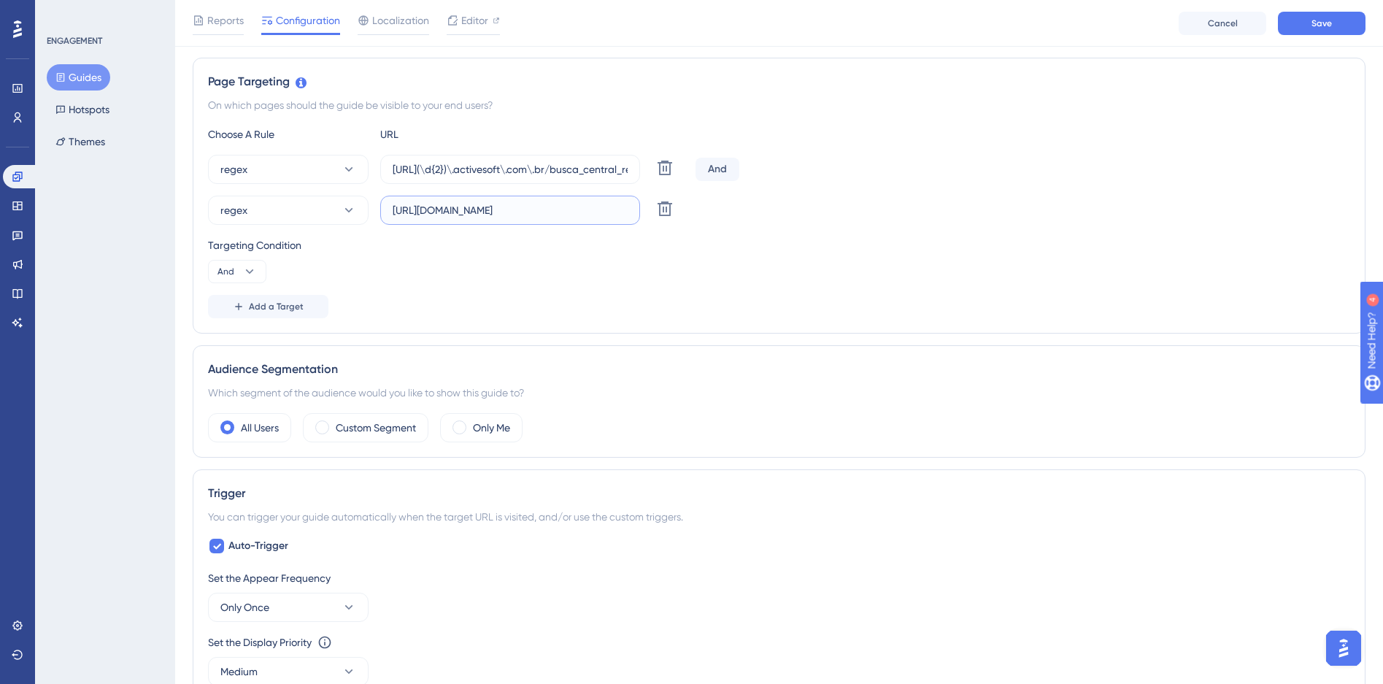
click at [486, 207] on input "https://siga01.activesoft.com.br/busca_central_relatorios/?relatorio=/dados_per…" at bounding box center [510, 210] width 235 height 16
paste input "(\d{2})\.activesoft\.com\"
drag, startPoint x: 458, startPoint y: 212, endPoint x: 174, endPoint y: 208, distance: 284.0
click at [175, 208] on div "Performance Users Engagement Widgets Feedback Product Updates Knowledge Base AI…" at bounding box center [779, 495] width 1208 height 1631
type input "https://siga(\d{2})\.activesoft\.com\.br/busca_central_relatorios/?relatorio=/d…"
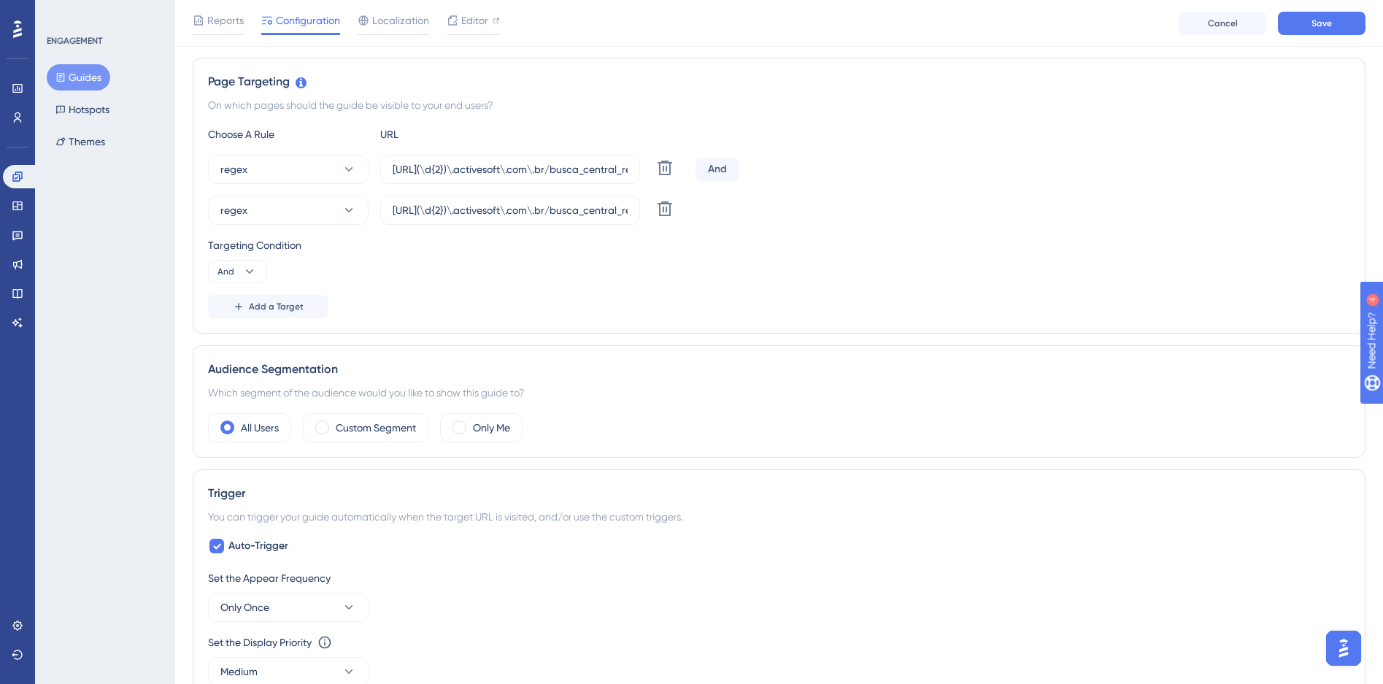
click at [512, 295] on div "Add a Target" at bounding box center [779, 306] width 1143 height 23
click at [475, 431] on label "Only Me" at bounding box center [491, 428] width 37 height 18
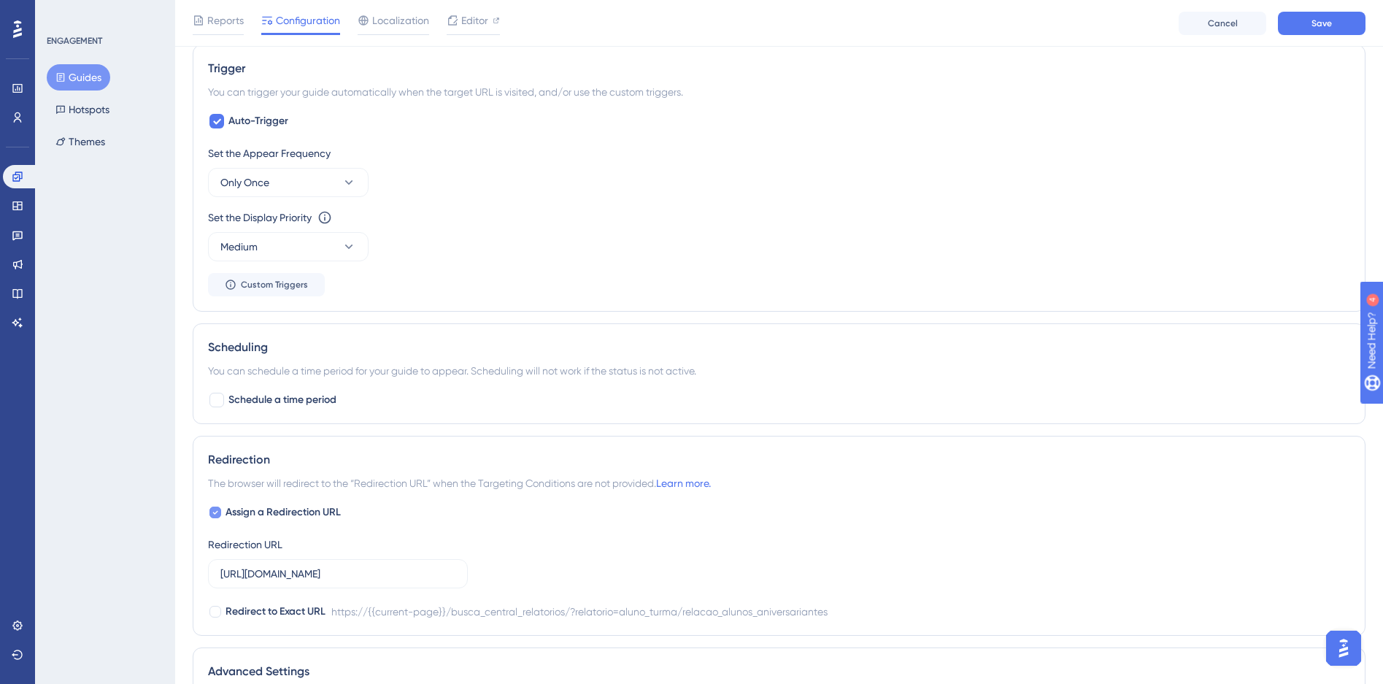
scroll to position [753, 0]
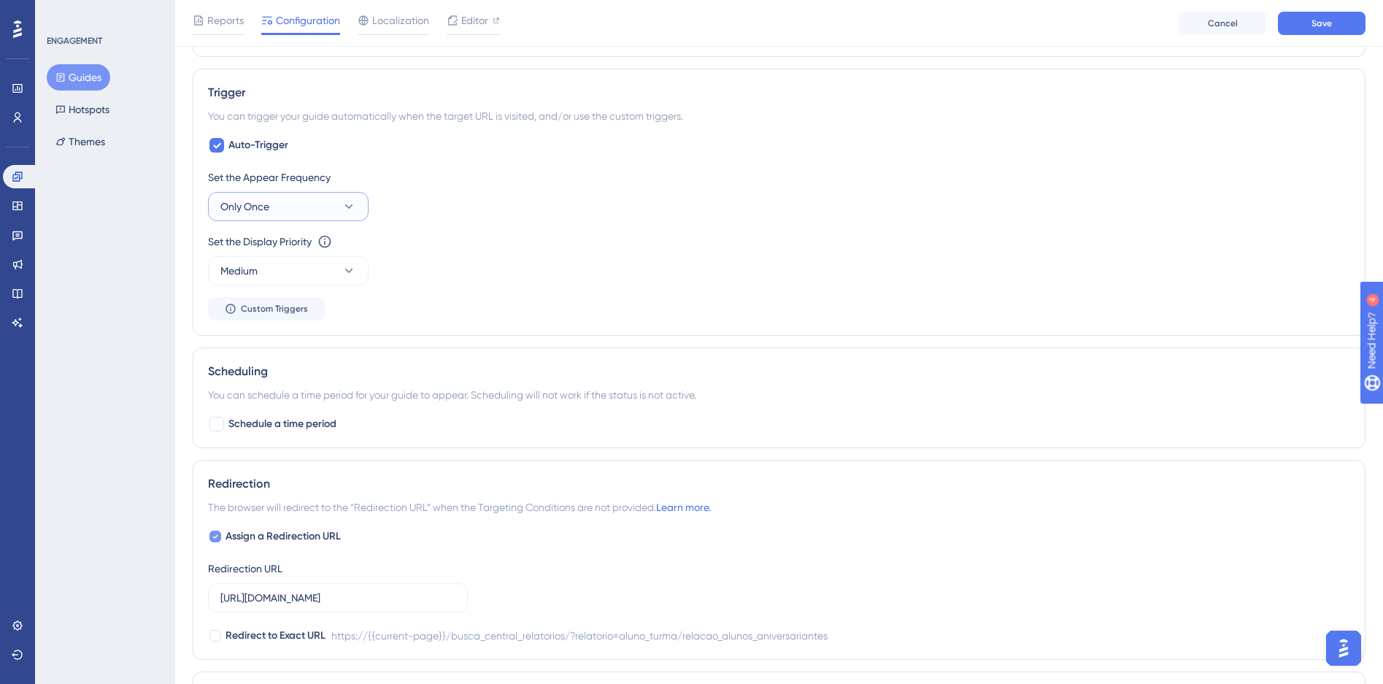
click at [269, 211] on button "Only Once" at bounding box center [288, 206] width 161 height 29
click at [260, 426] on span "Always" at bounding box center [245, 427] width 33 height 18
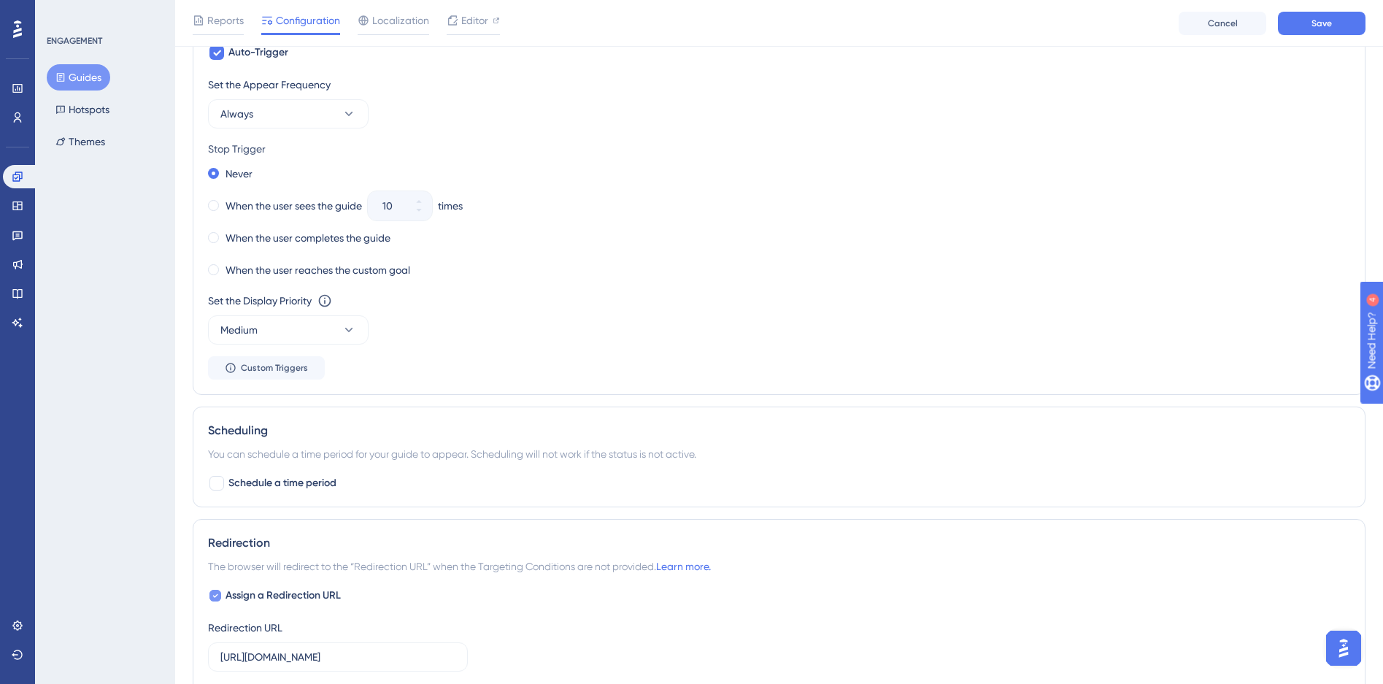
scroll to position [852, 0]
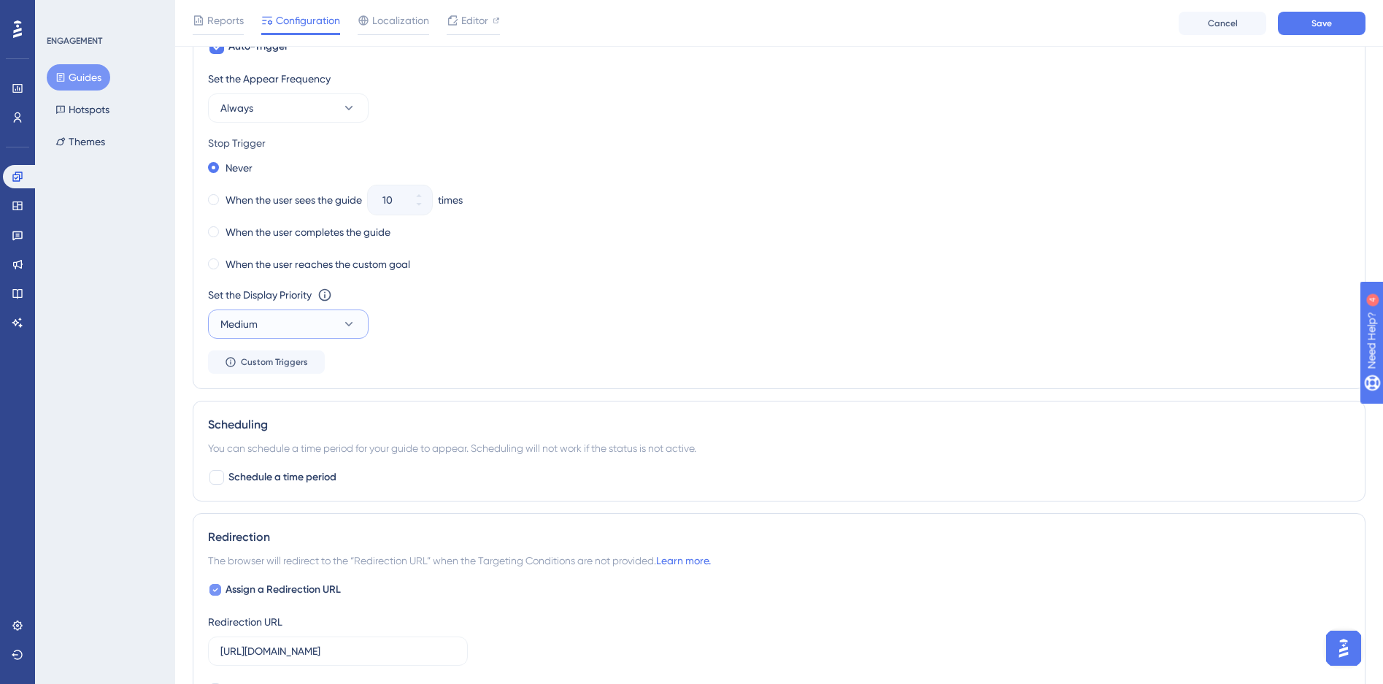
click at [345, 323] on icon at bounding box center [349, 324] width 15 height 15
click at [250, 459] on span "Highest" at bounding box center [246, 457] width 35 height 18
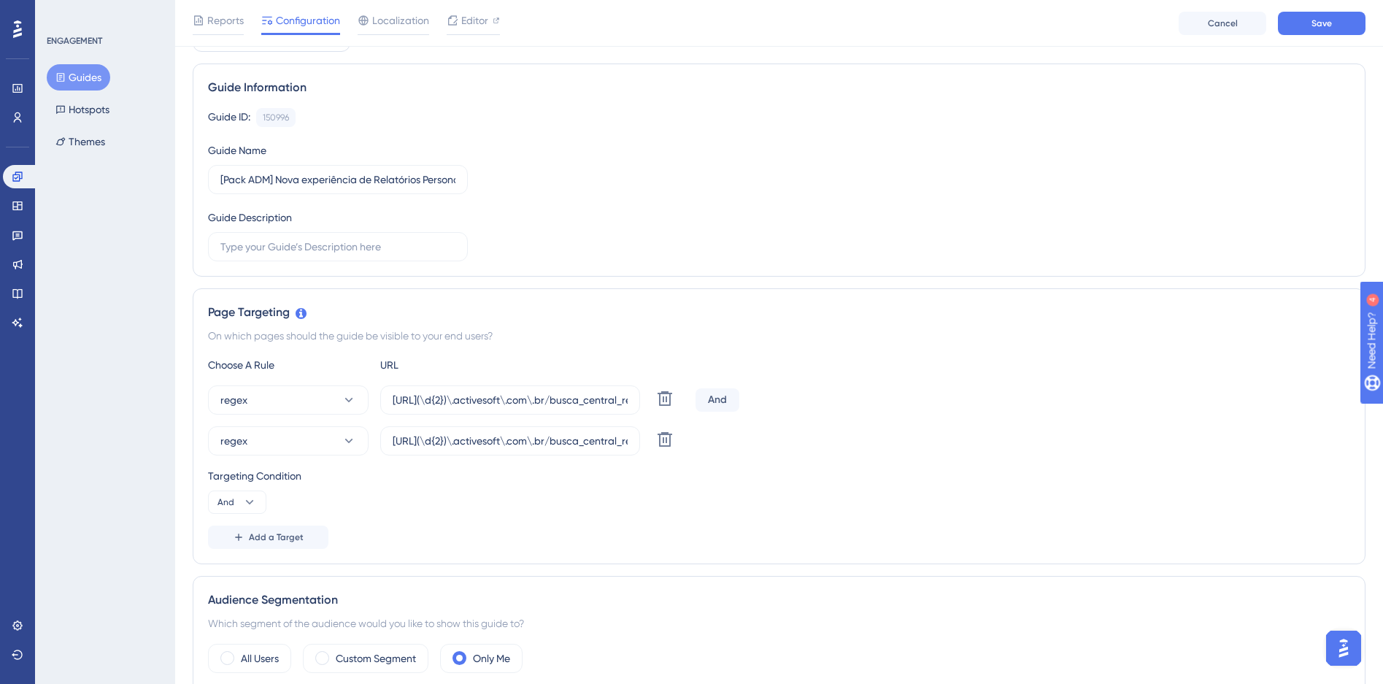
scroll to position [0, 0]
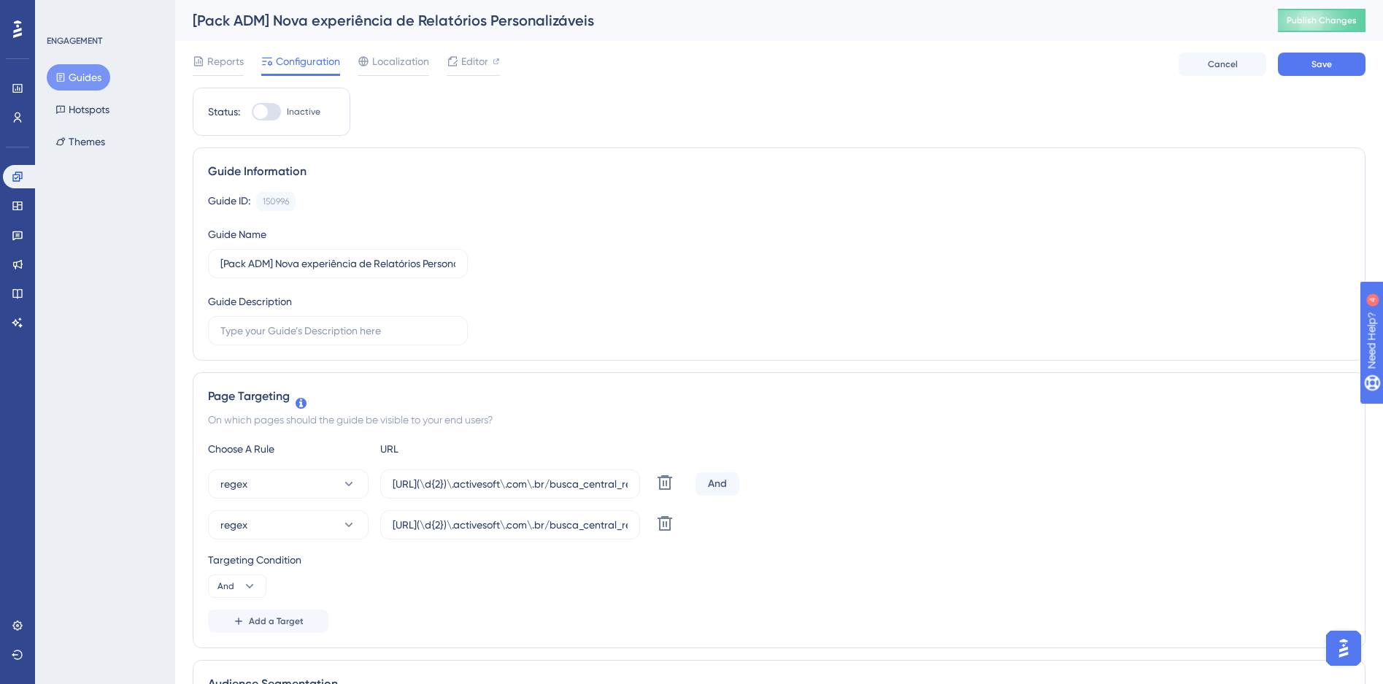
click at [283, 109] on label "Inactive" at bounding box center [286, 112] width 69 height 18
click at [252, 112] on input "Inactive" at bounding box center [251, 112] width 1 height 1
checkbox input "true"
click at [1304, 72] on button "Save" at bounding box center [1322, 64] width 88 height 23
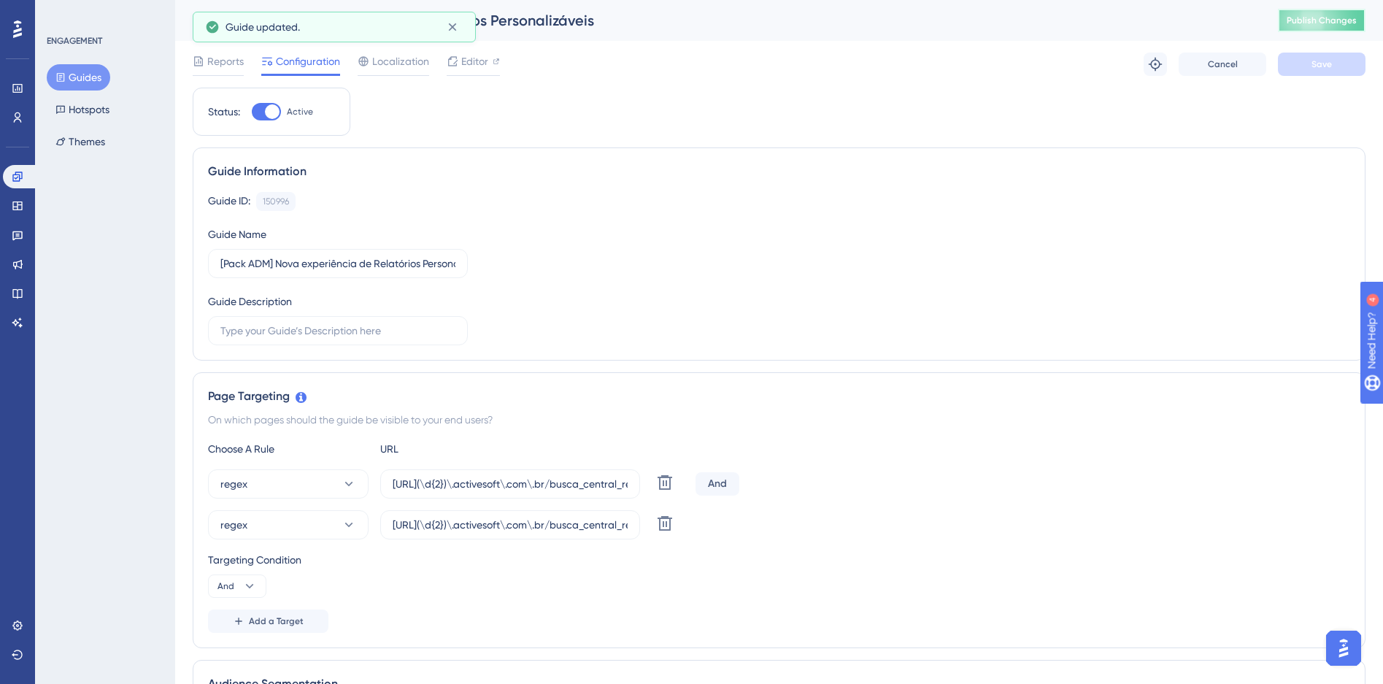
click at [1314, 9] on button "Publish Changes" at bounding box center [1322, 20] width 88 height 23
click at [468, 57] on span "Editor" at bounding box center [474, 62] width 27 height 18
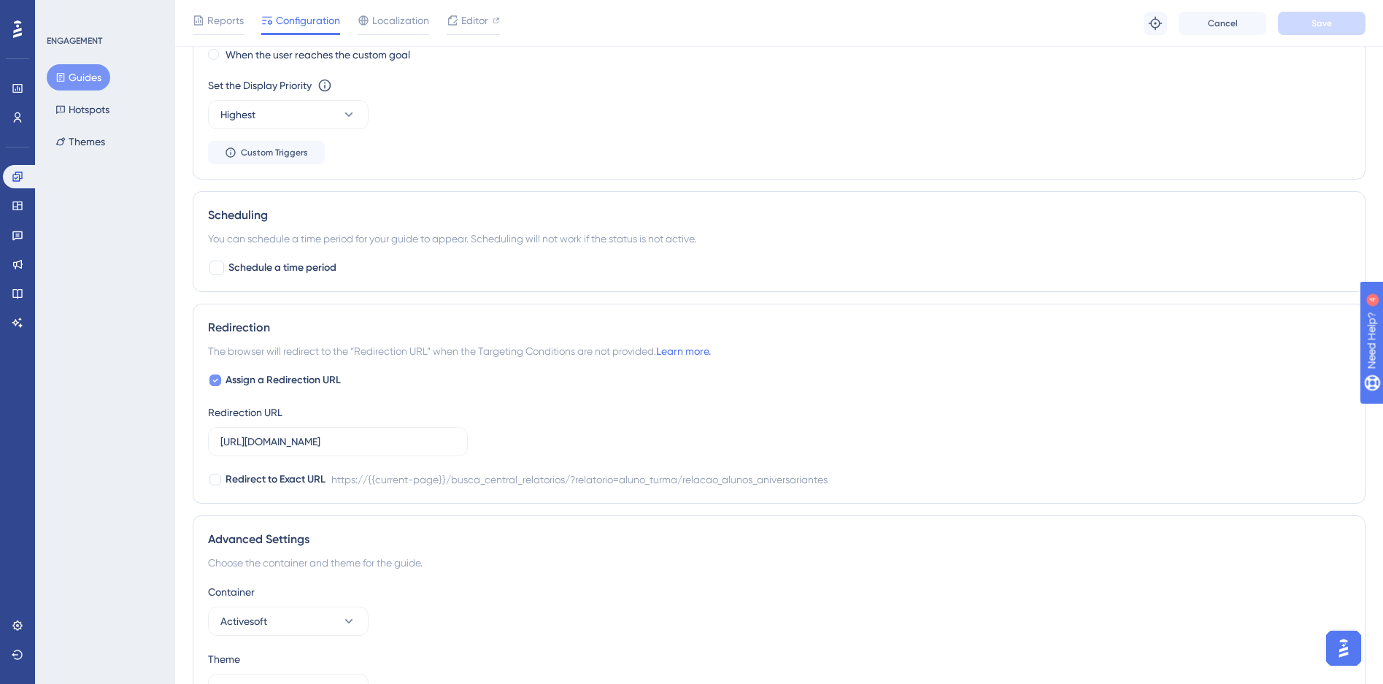
click at [219, 382] on div at bounding box center [216, 381] width 12 height 12
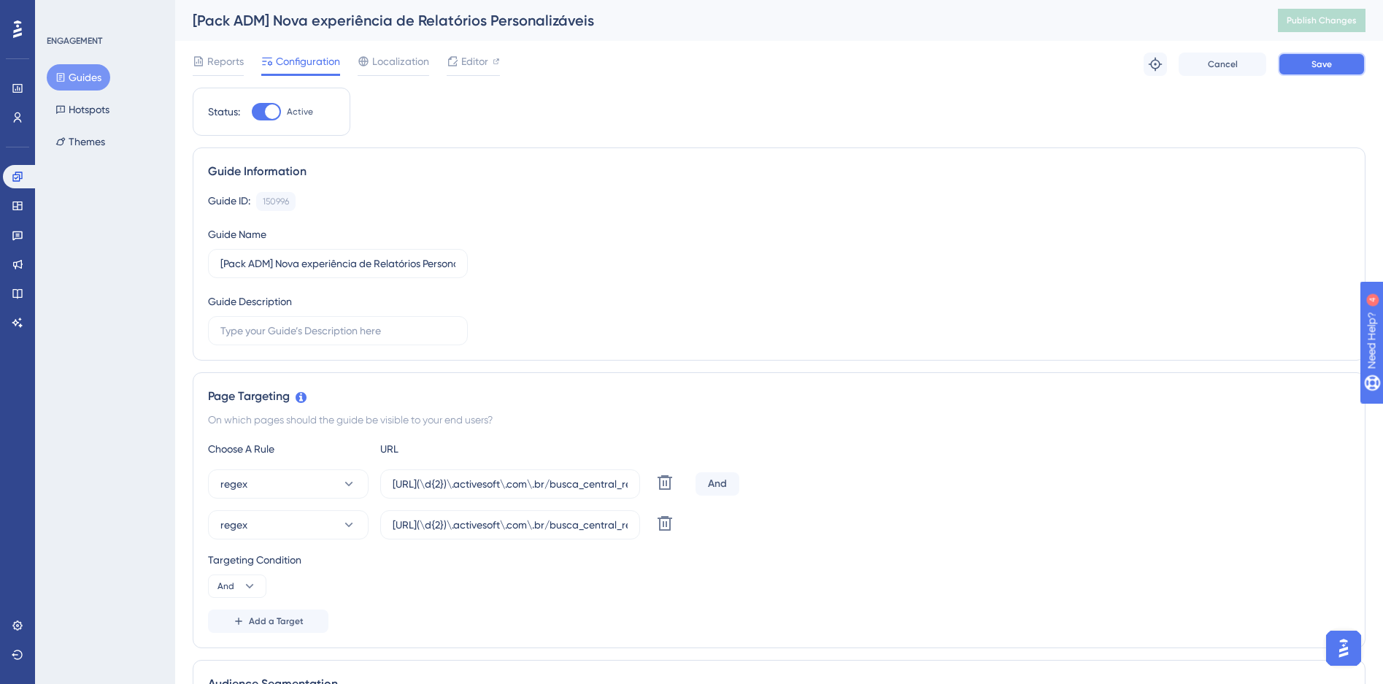
click at [1335, 65] on button "Save" at bounding box center [1322, 64] width 88 height 23
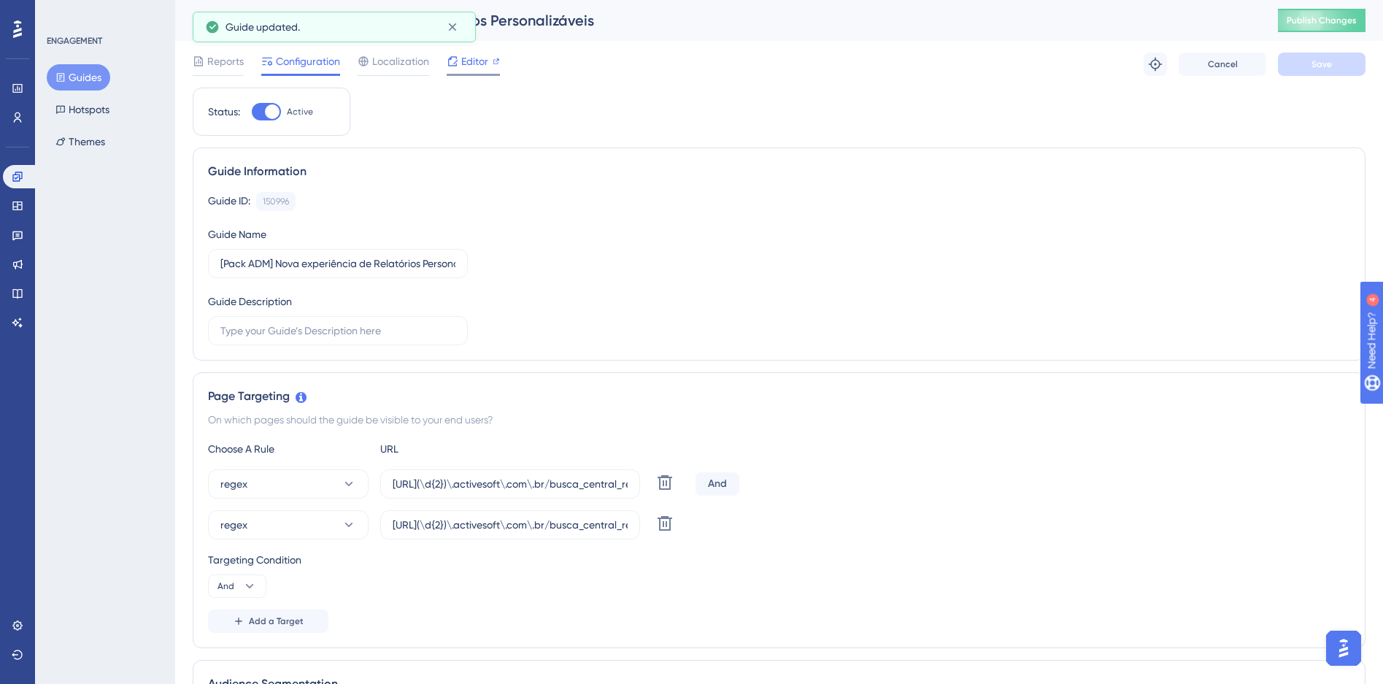
click at [478, 58] on span "Editor" at bounding box center [474, 62] width 27 height 18
click at [447, 64] on icon at bounding box center [453, 61] width 12 height 12
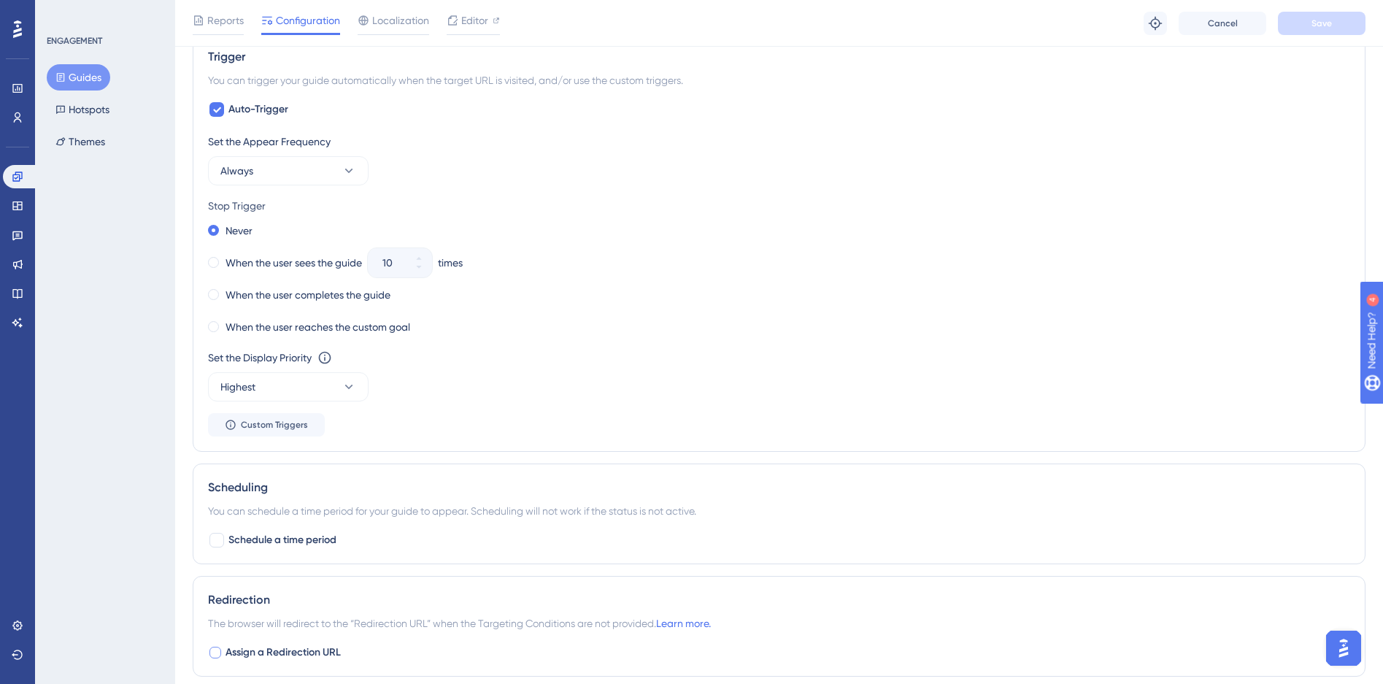
scroll to position [1033, 0]
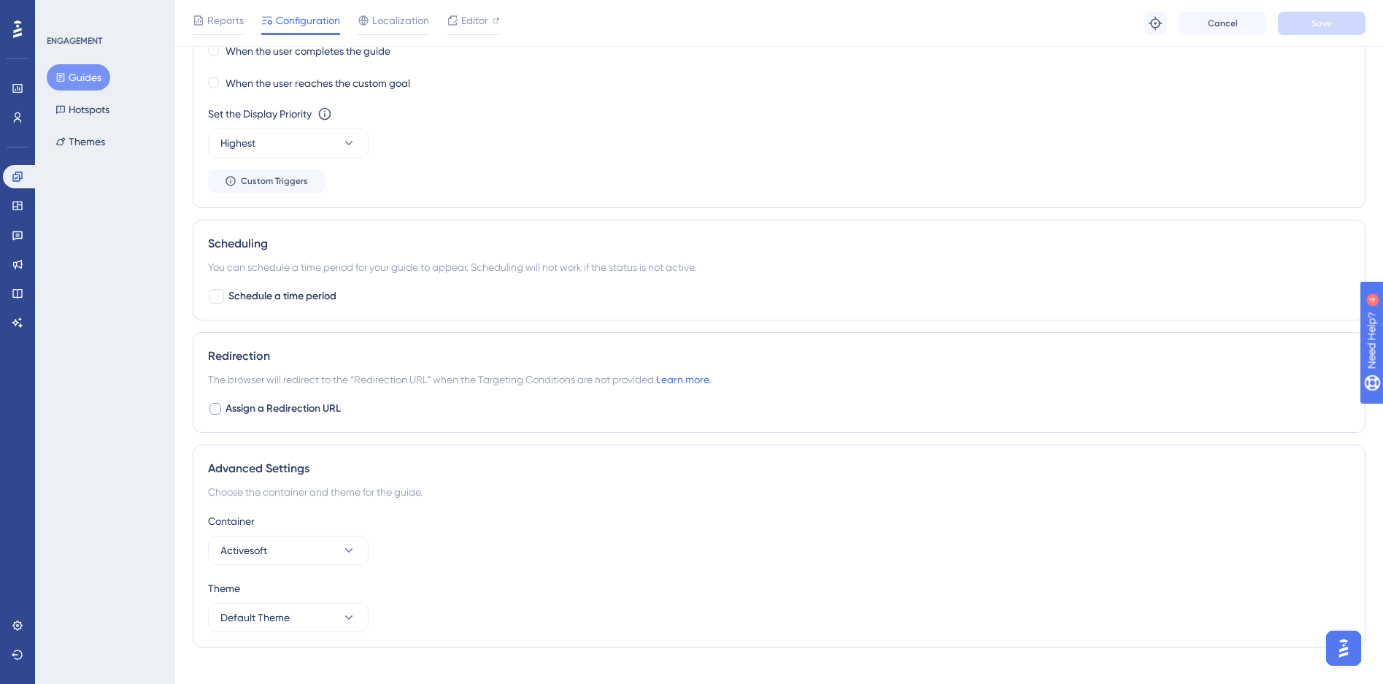
click at [220, 415] on label "Assign a Redirection URL" at bounding box center [274, 409] width 133 height 18
checkbox input "true"
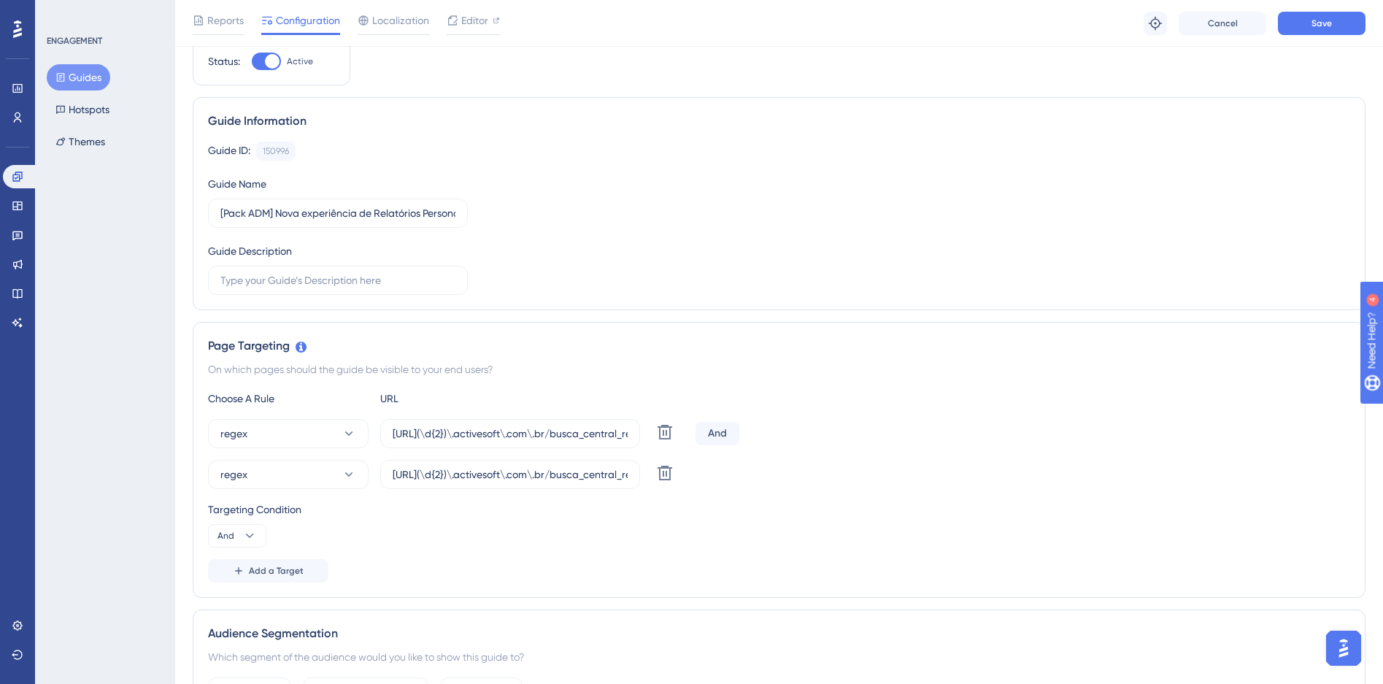
scroll to position [0, 0]
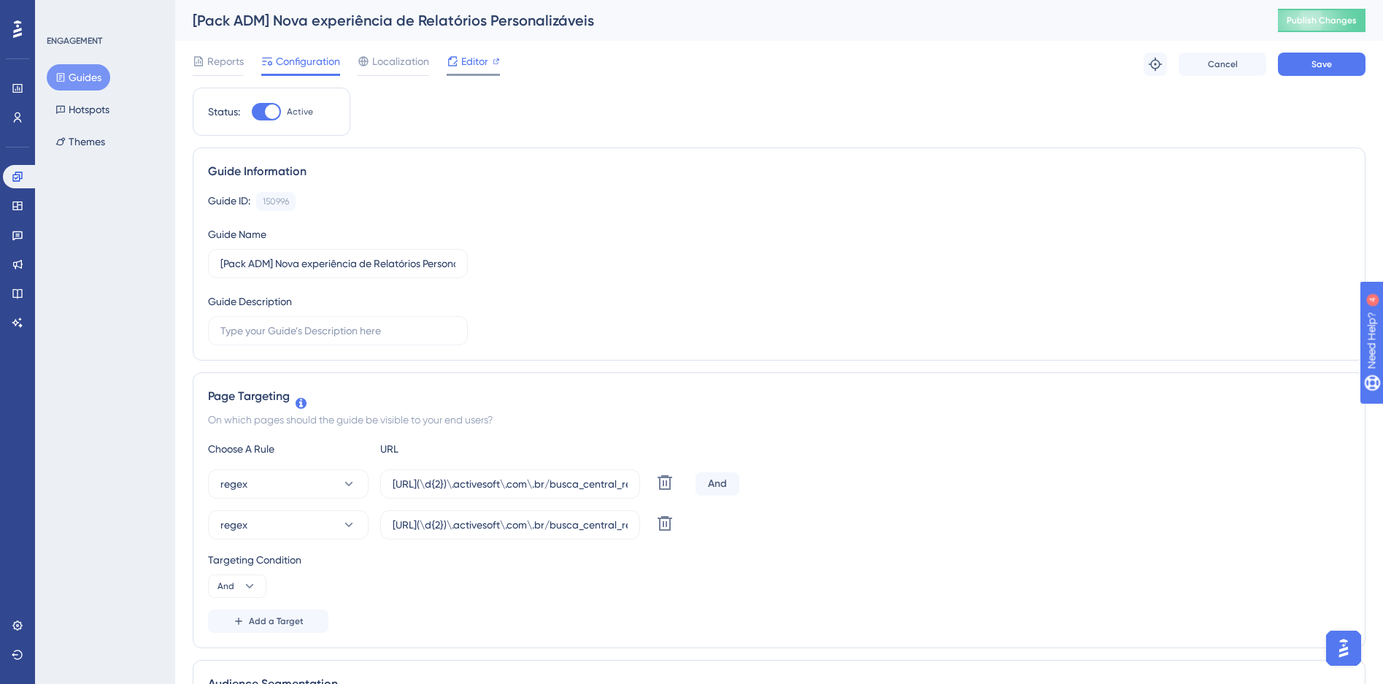
click at [476, 66] on span "Editor" at bounding box center [474, 62] width 27 height 18
click at [560, 488] on input "https://siga(\d{2})\.activesoft\.com\.br/busca_central_relatorios/?relatorio=al…" at bounding box center [510, 484] width 235 height 16
drag, startPoint x: 551, startPoint y: 482, endPoint x: 750, endPoint y: 470, distance: 198.9
click at [750, 470] on div "regex https://siga(\d{2})\.activesoft\.com\.br/busca_central_relatorios/?relato…" at bounding box center [779, 483] width 1143 height 29
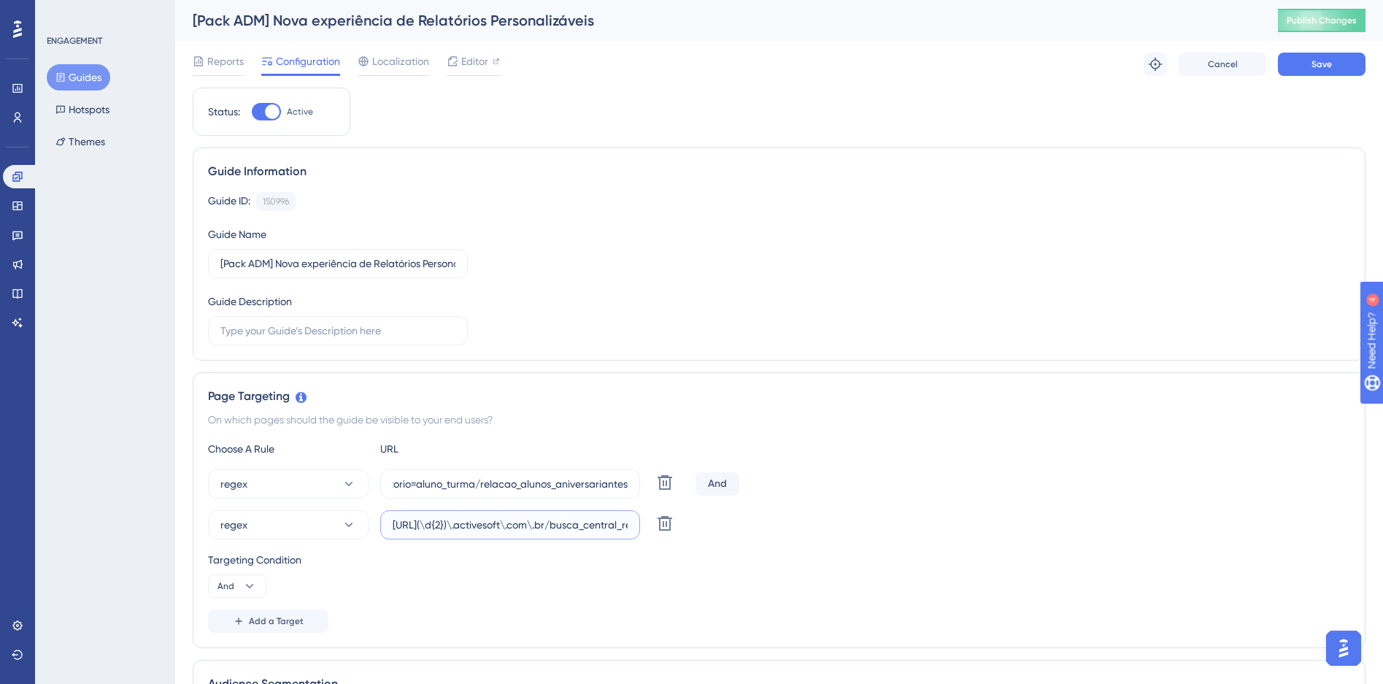
click at [569, 523] on input "https://siga(\d{2})\.activesoft\.com\.br/busca_central_relatorios/?relatorio=/d…" at bounding box center [510, 525] width 235 height 16
drag, startPoint x: 537, startPoint y: 531, endPoint x: 796, endPoint y: 516, distance: 260.3
click at [761, 518] on div "regex https://siga(\d{2})\.activesoft\.com\.br/busca_central_relatorios/?relato…" at bounding box center [779, 524] width 1143 height 29
click at [915, 504] on div "regex https://siga(\d{2})\.activesoft\.com\.br/busca_central_relatorios/?relato…" at bounding box center [779, 504] width 1143 height 70
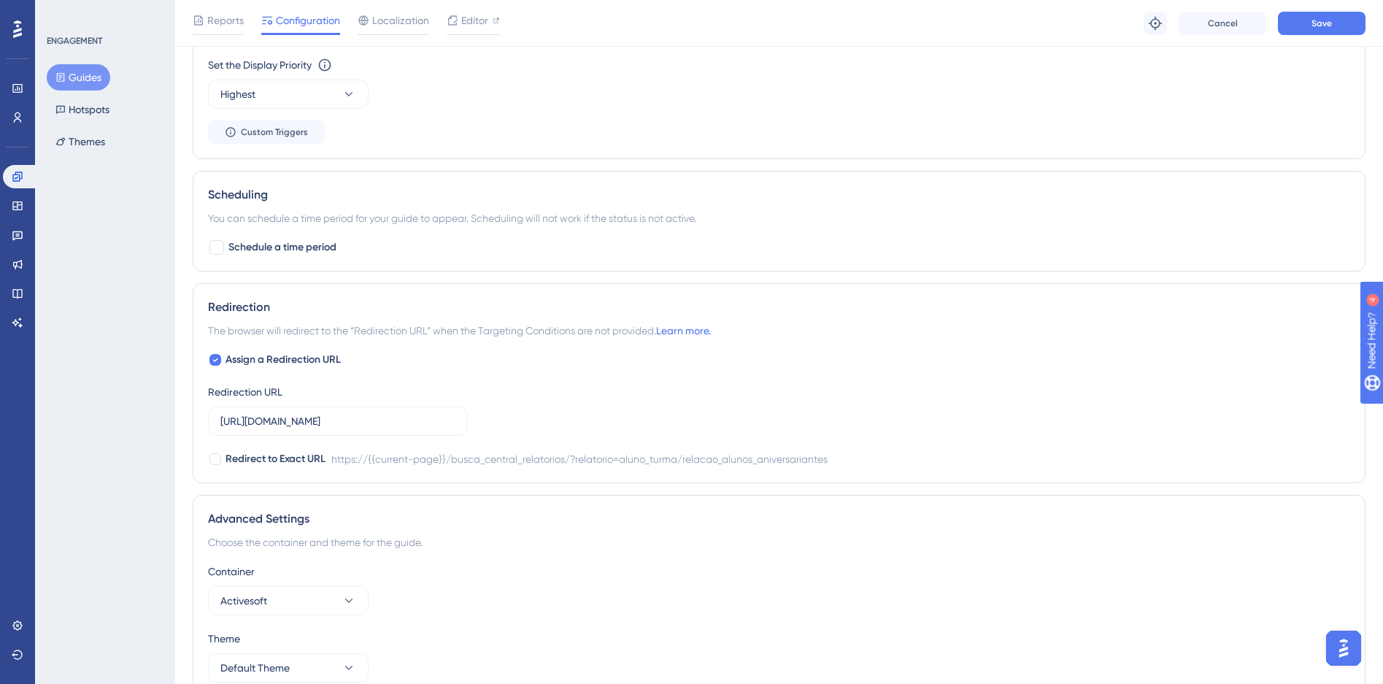
scroll to position [1105, 0]
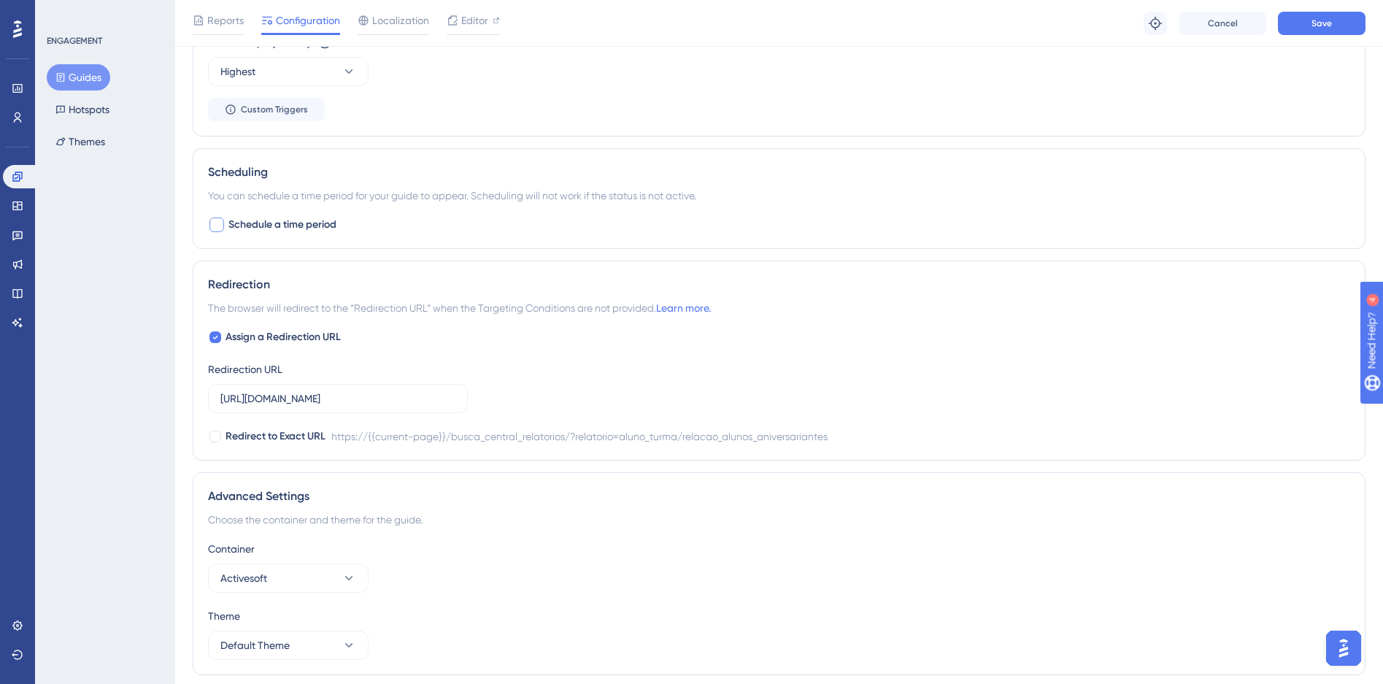
click at [210, 217] on div at bounding box center [217, 225] width 18 height 18
checkbox input "true"
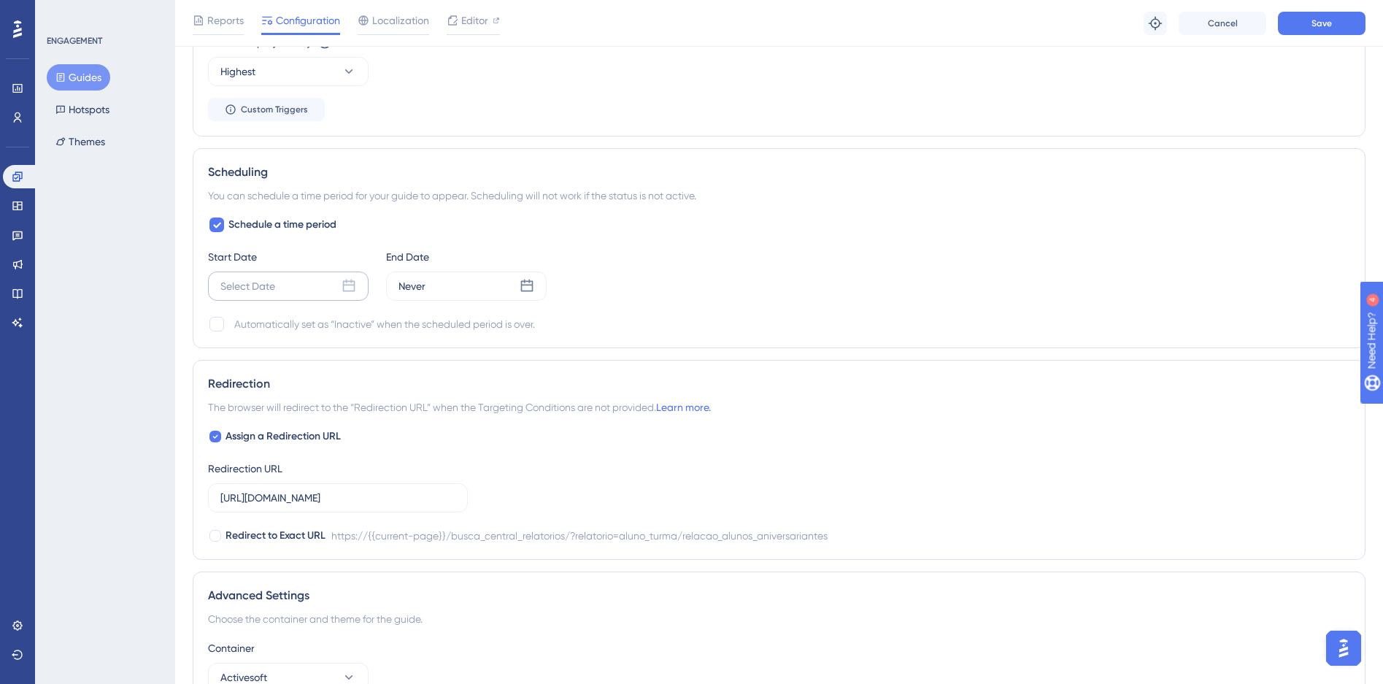
click at [346, 285] on icon at bounding box center [349, 286] width 12 height 12
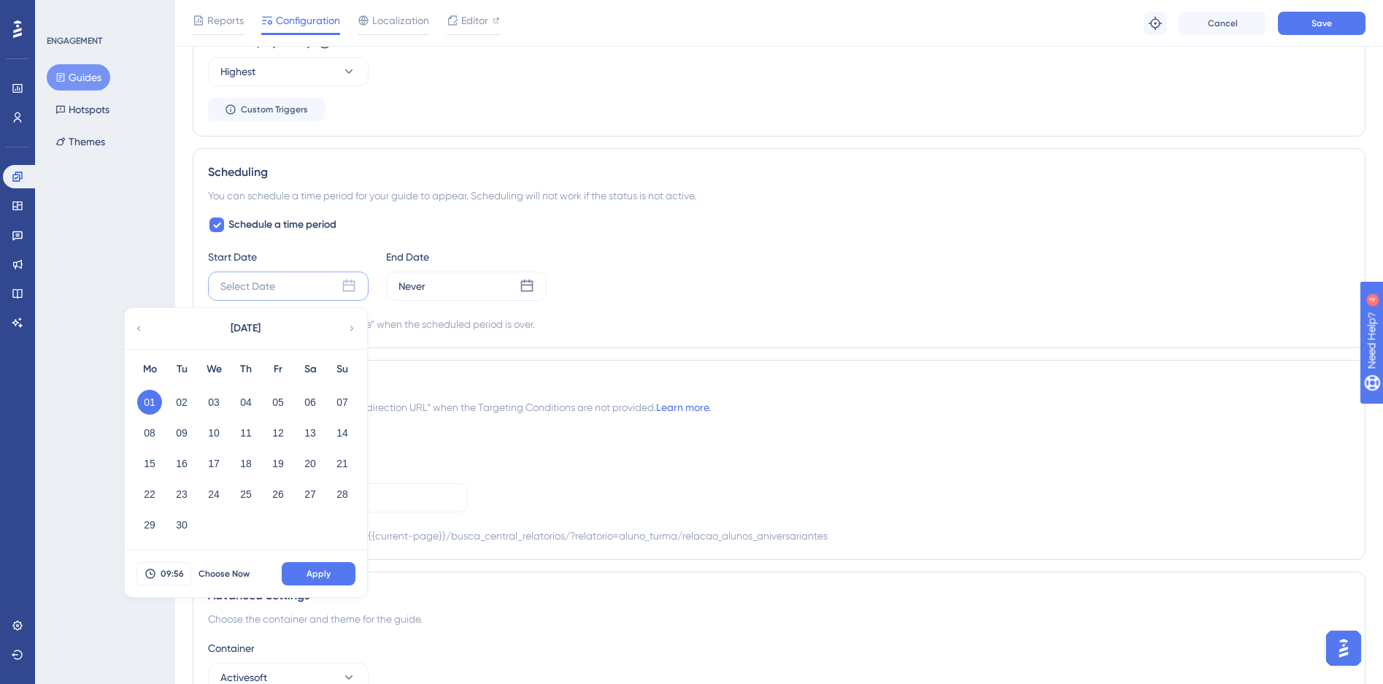
click at [149, 402] on button "01" at bounding box center [149, 402] width 25 height 25
click at [149, 409] on button "01" at bounding box center [149, 402] width 25 height 25
click at [331, 575] on button "Apply" at bounding box center [319, 573] width 74 height 23
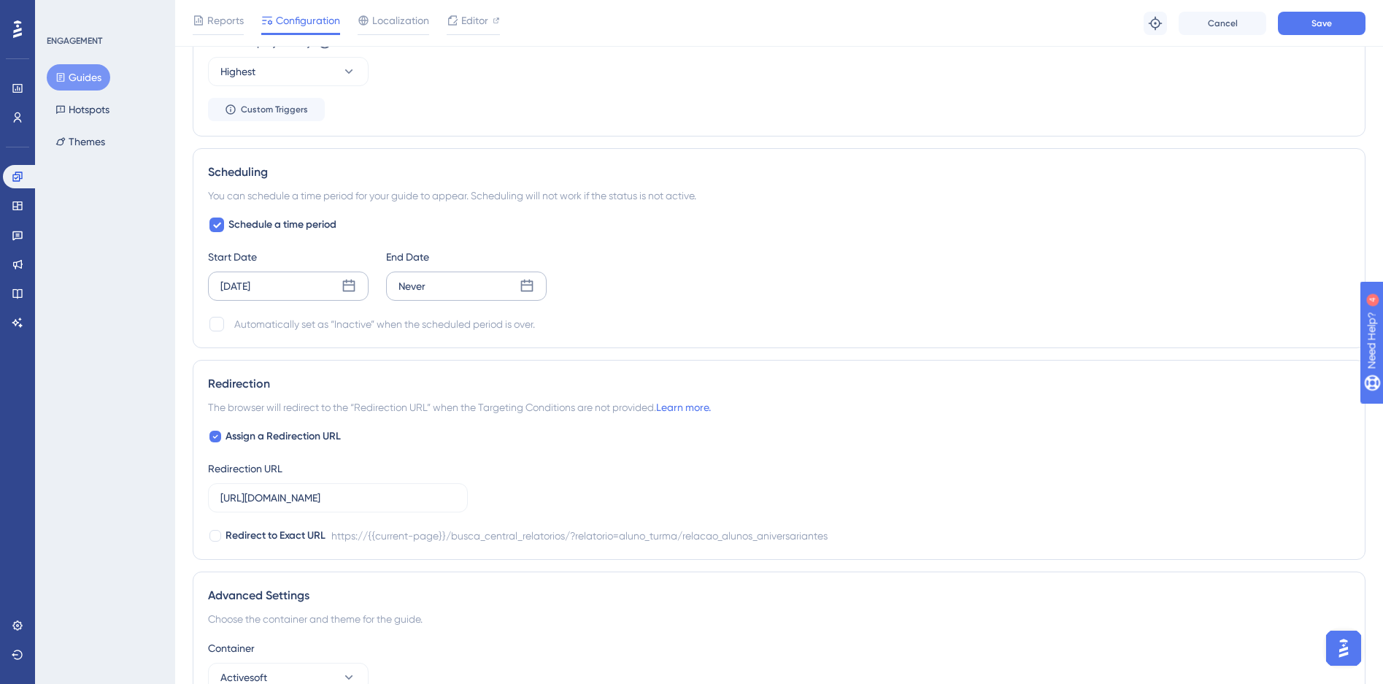
click at [500, 290] on div "Never" at bounding box center [466, 286] width 161 height 29
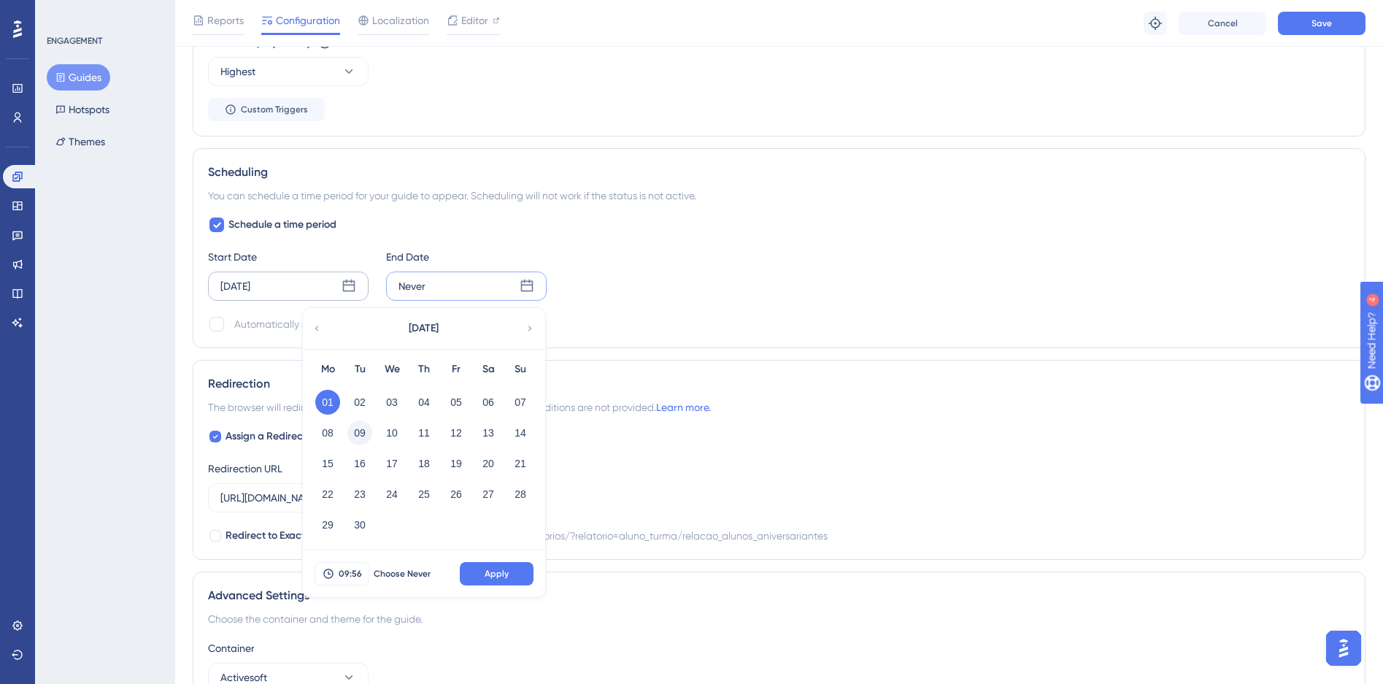
click at [361, 430] on button "09" at bounding box center [360, 433] width 25 height 25
click at [507, 575] on span "Apply" at bounding box center [497, 574] width 24 height 12
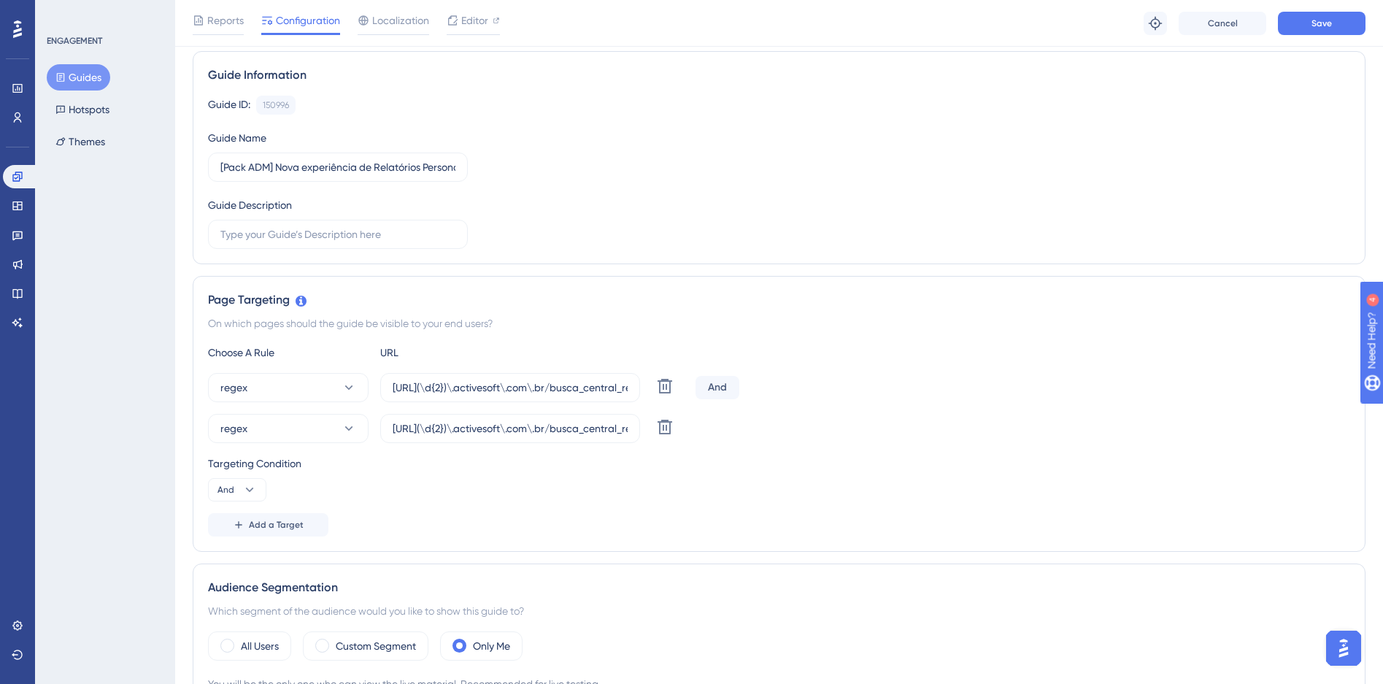
scroll to position [0, 0]
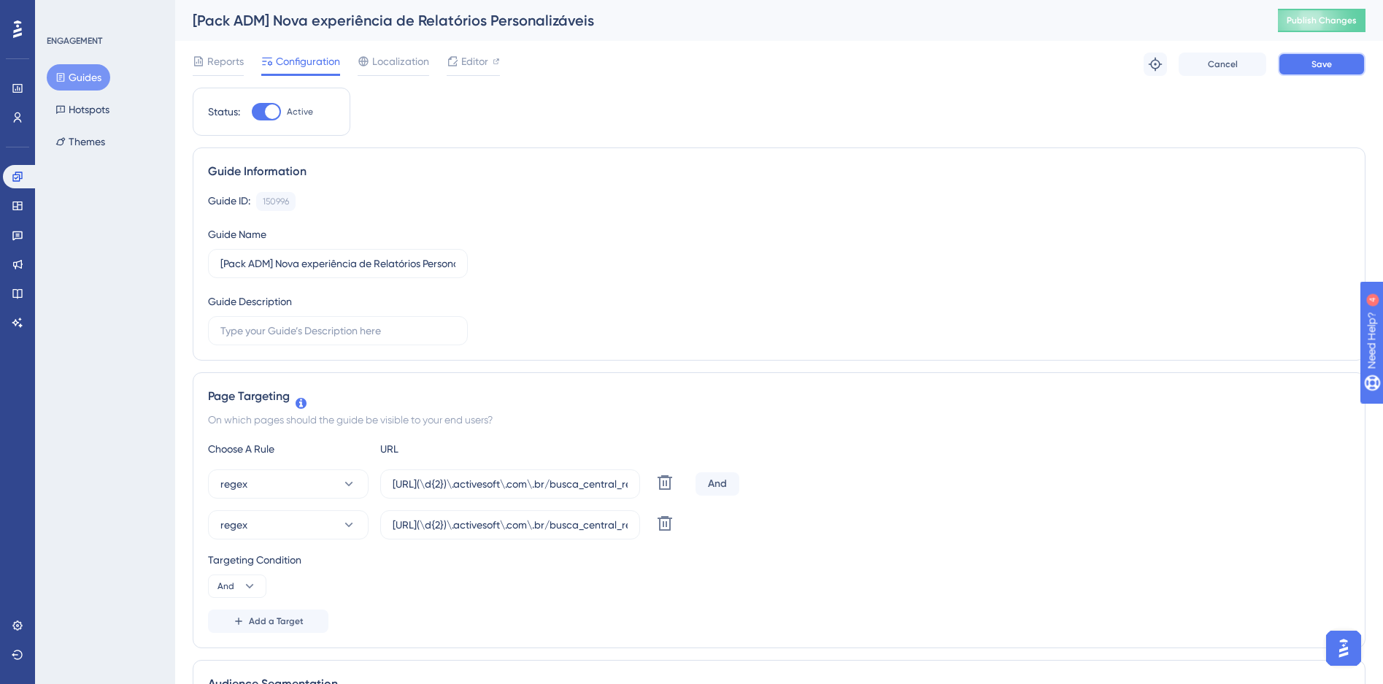
click at [1313, 74] on button "Save" at bounding box center [1322, 64] width 88 height 23
click at [1316, 26] on button "Publish Changes" at bounding box center [1322, 20] width 88 height 23
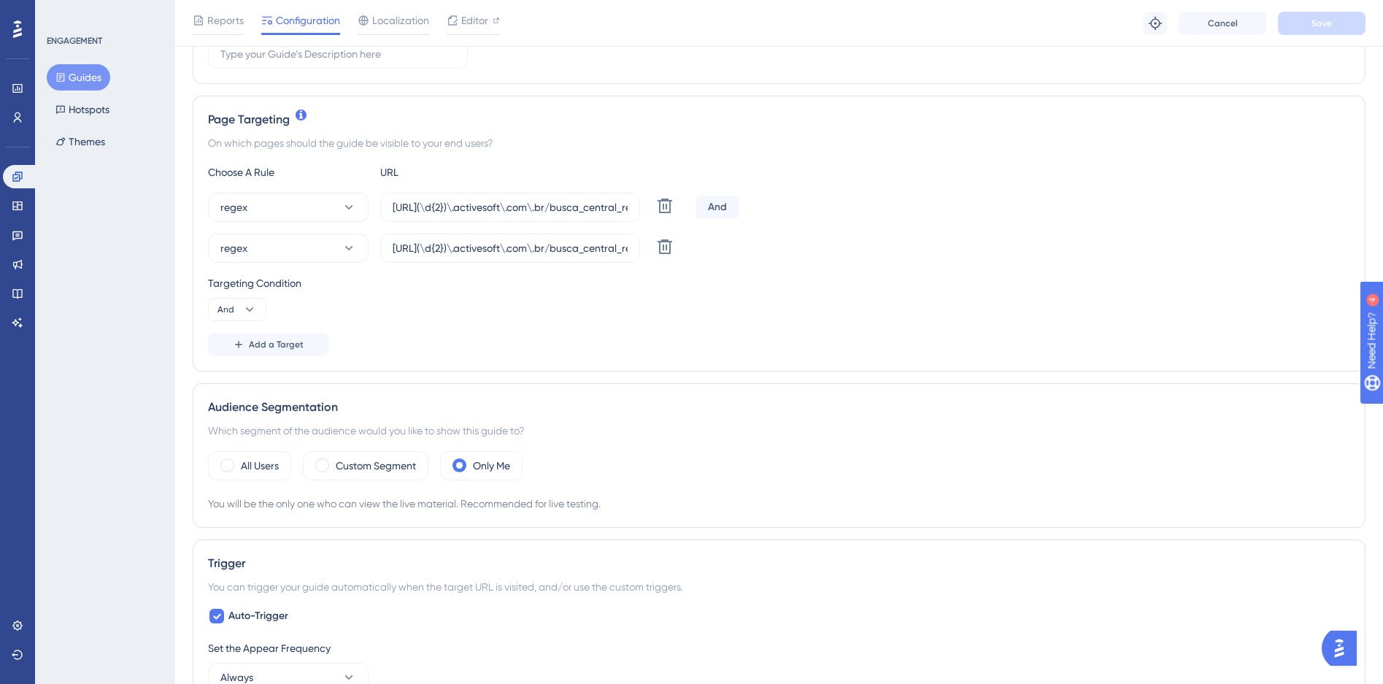
scroll to position [337, 0]
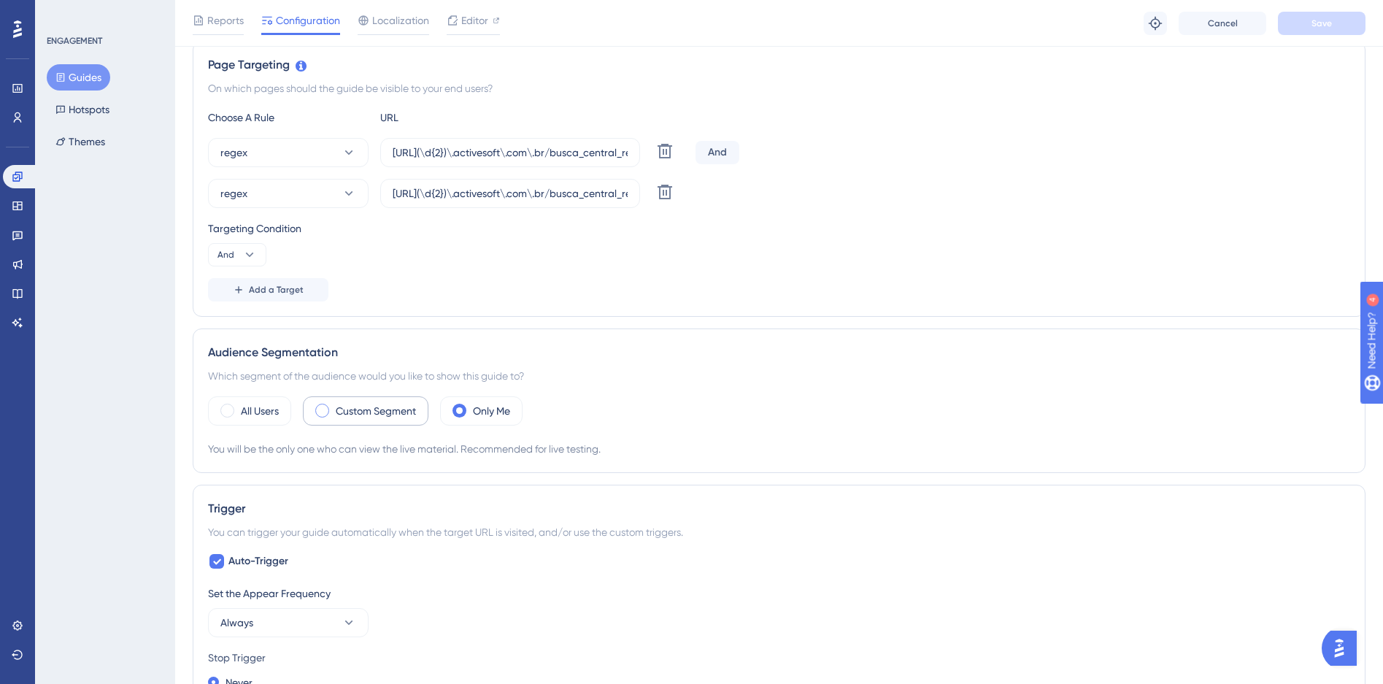
click at [361, 413] on label "Custom Segment" at bounding box center [376, 411] width 80 height 18
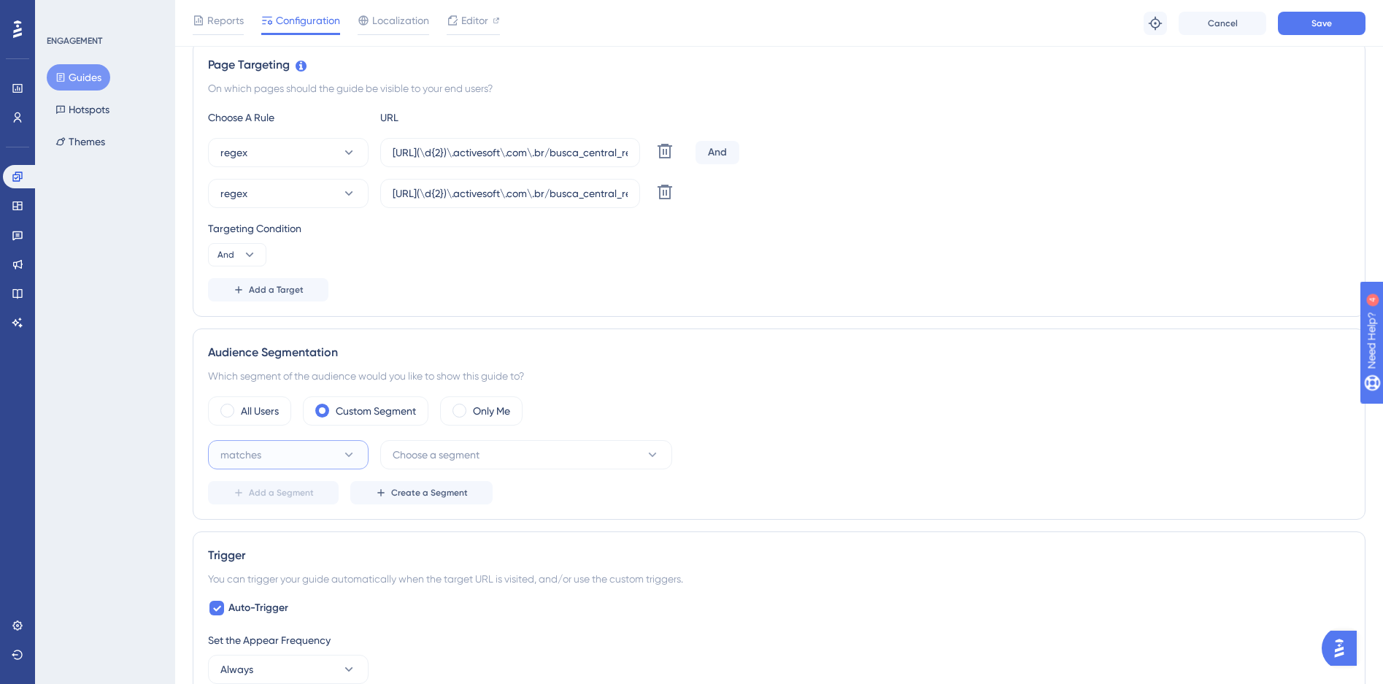
click at [353, 458] on icon at bounding box center [349, 455] width 15 height 15
click at [332, 488] on div "matches matches" at bounding box center [288, 499] width 118 height 29
click at [425, 456] on span "Choose a segment" at bounding box center [436, 455] width 87 height 18
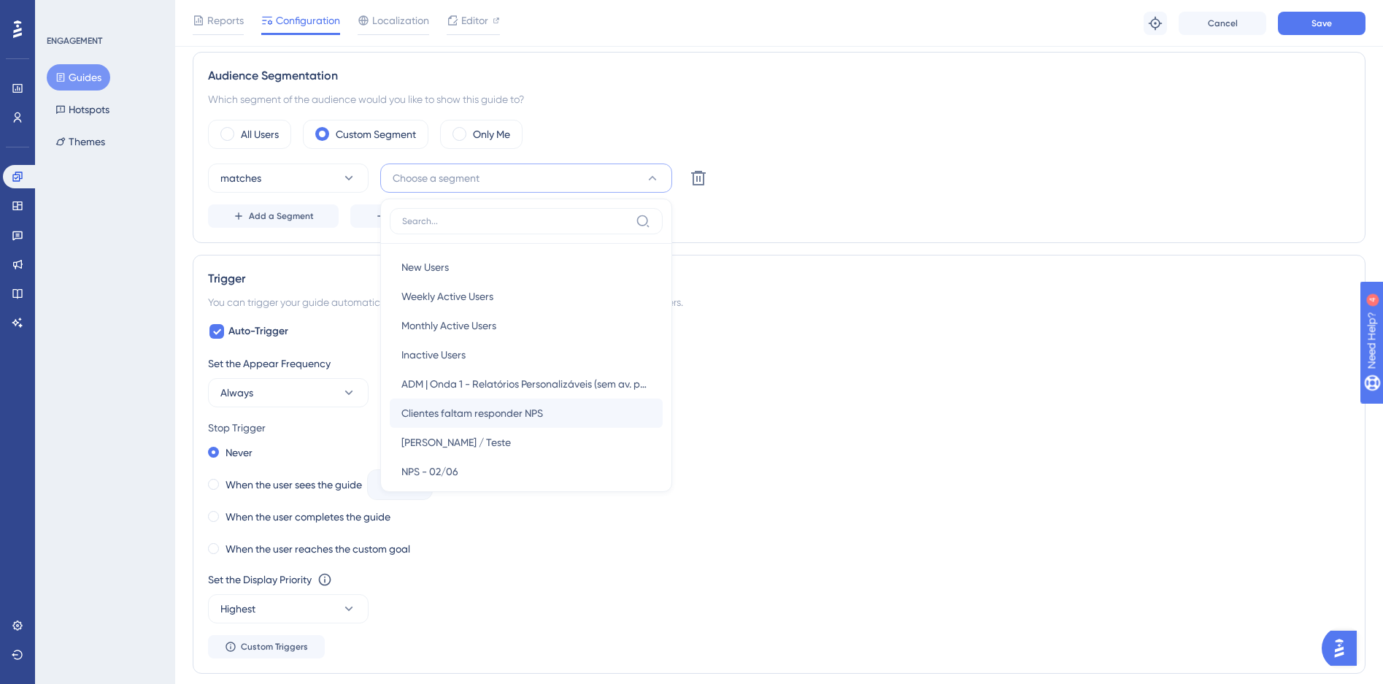
scroll to position [830, 0]
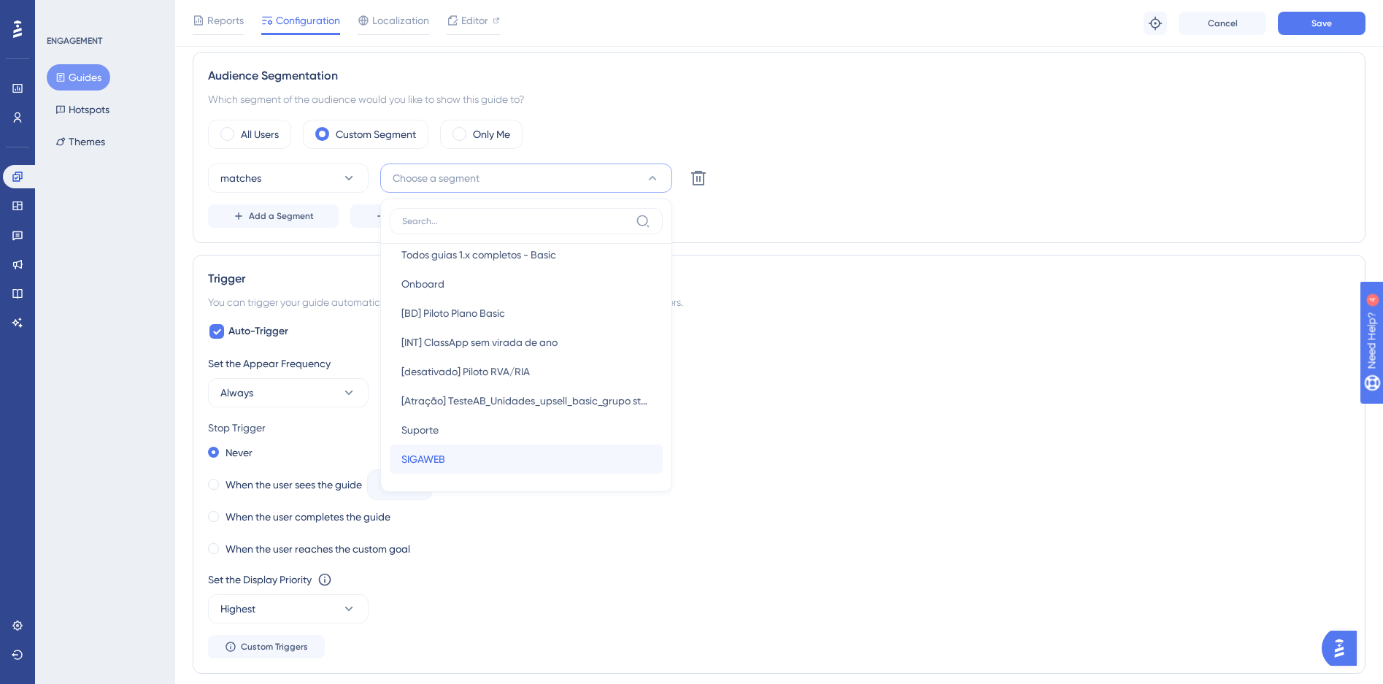
click at [439, 453] on span "SIGAWEB" at bounding box center [424, 459] width 44 height 18
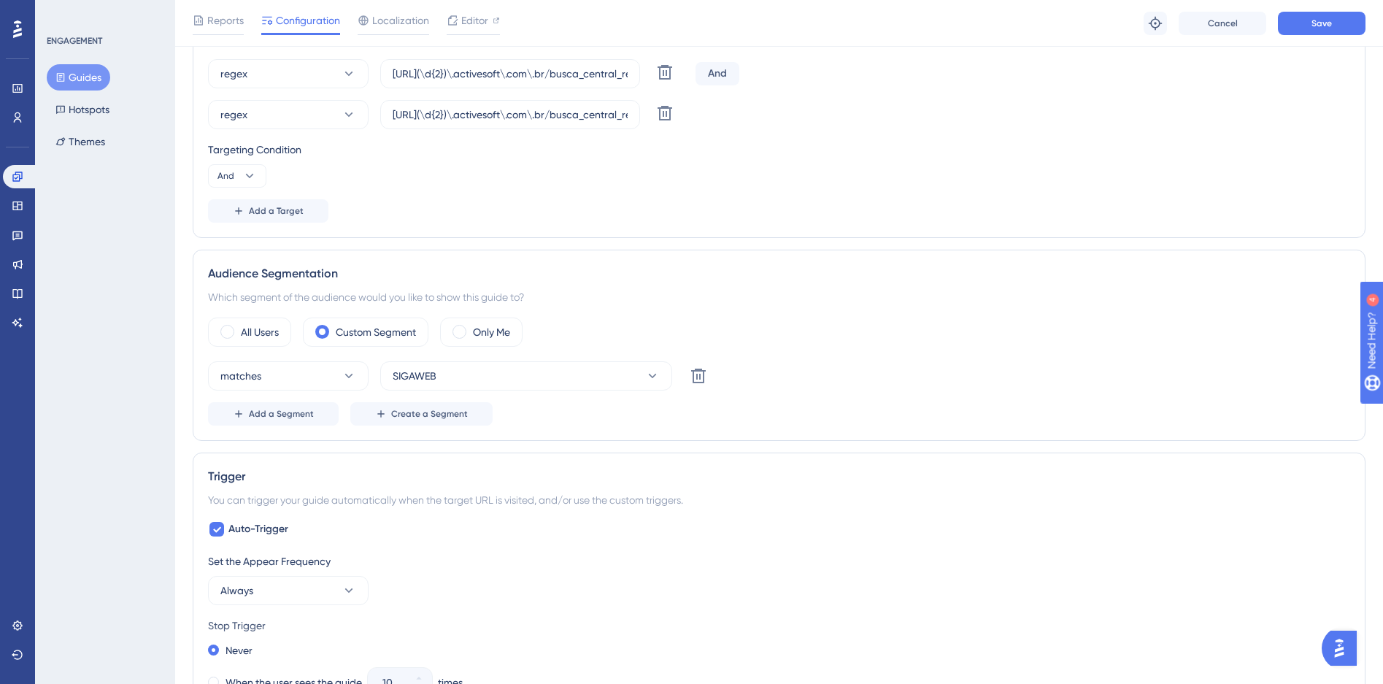
scroll to position [388, 0]
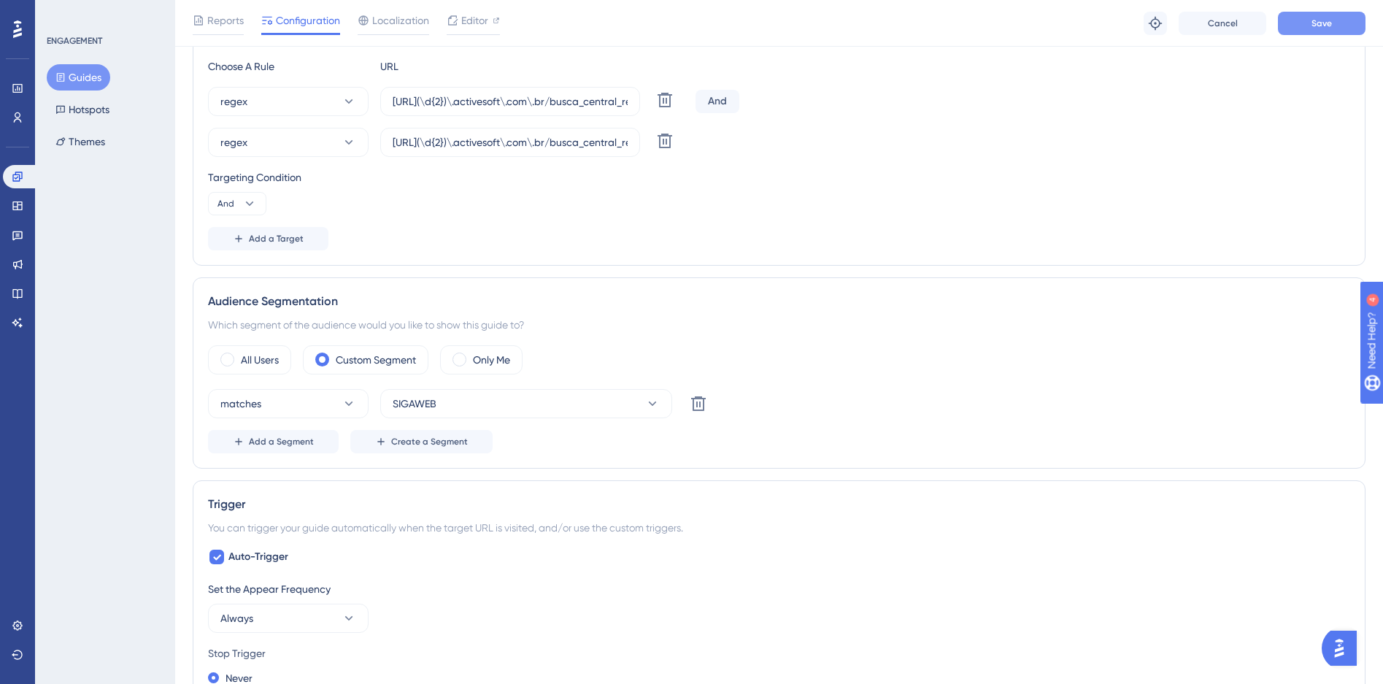
click at [1287, 28] on button "Save" at bounding box center [1322, 23] width 88 height 23
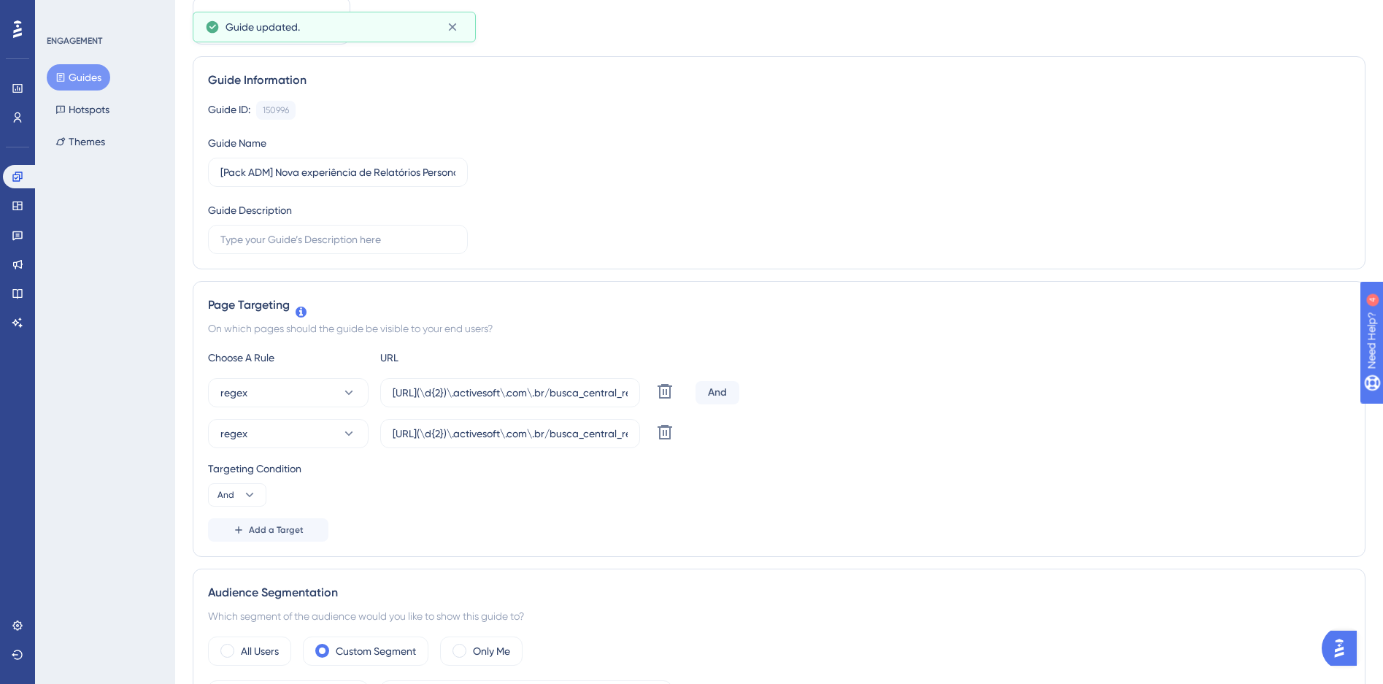
scroll to position [0, 0]
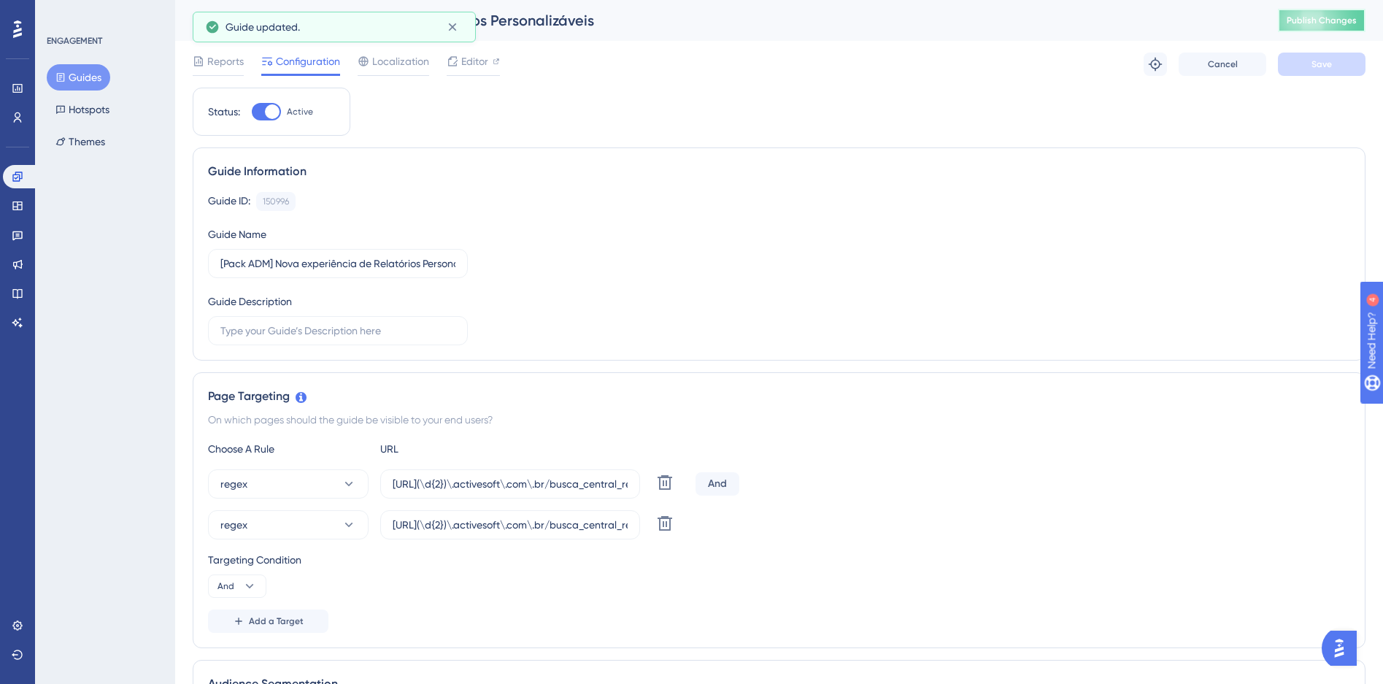
click at [1357, 21] on span "Publish Changes" at bounding box center [1322, 21] width 70 height 12
click at [338, 526] on button "regex" at bounding box center [288, 524] width 161 height 29
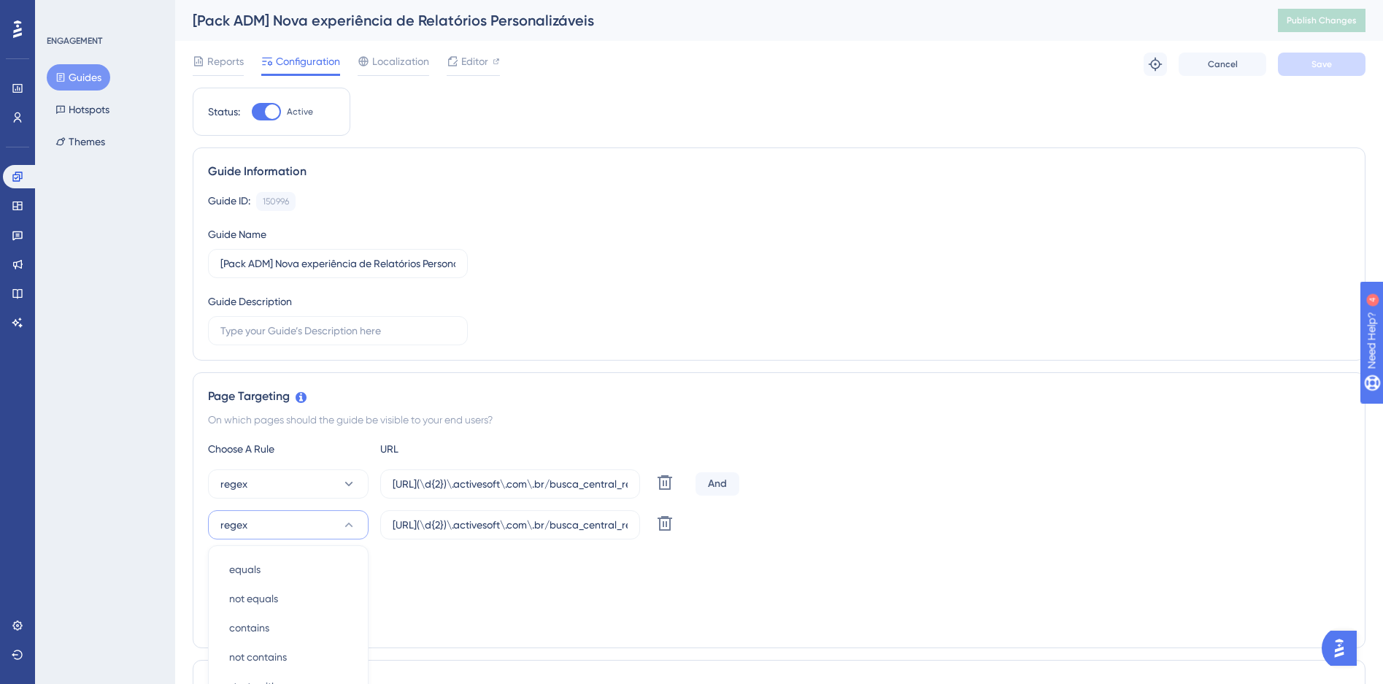
scroll to position [321, 0]
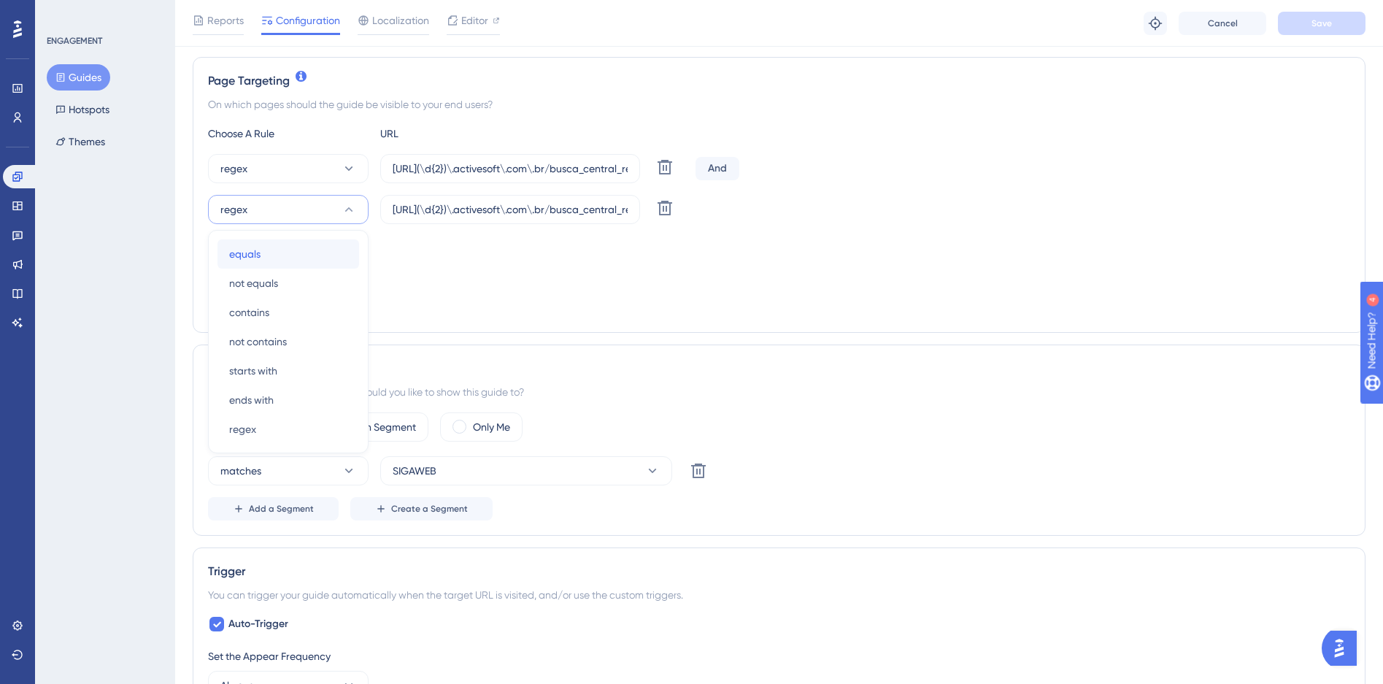
click at [261, 245] on div "equals equals" at bounding box center [288, 253] width 118 height 29
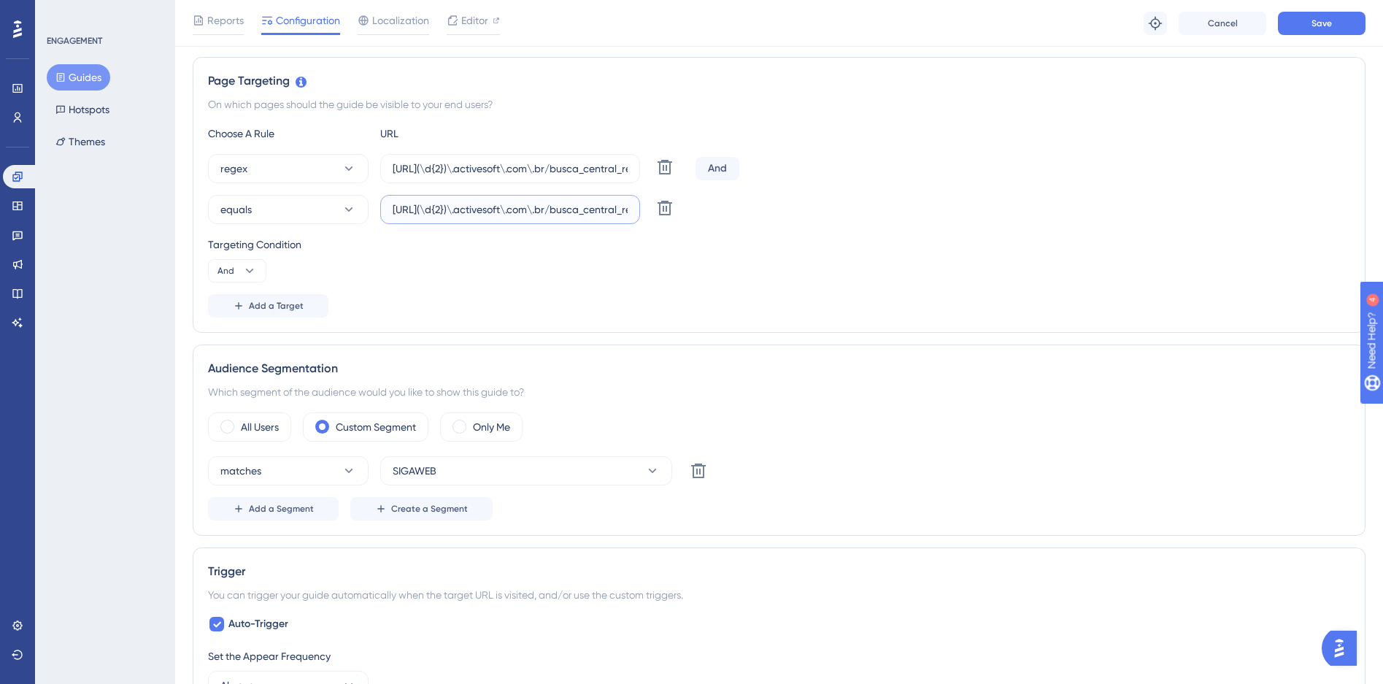
click at [600, 205] on input "https://siga(\d{2})\.activesoft\.com\.br/busca_central_relatorios/?relatorio=/d…" at bounding box center [510, 209] width 235 height 16
drag, startPoint x: 550, startPoint y: 210, endPoint x: 815, endPoint y: 210, distance: 265.7
click at [818, 210] on div "equals https://siga(\d{2})\.activesoft\.com\.br/busca_central_relatorios/?relat…" at bounding box center [779, 209] width 1143 height 29
click at [572, 212] on input "https://siga(\d{2})\.activesoft\.com\.br/busca_central_relatorios/?relatorio=/d…" at bounding box center [510, 209] width 235 height 16
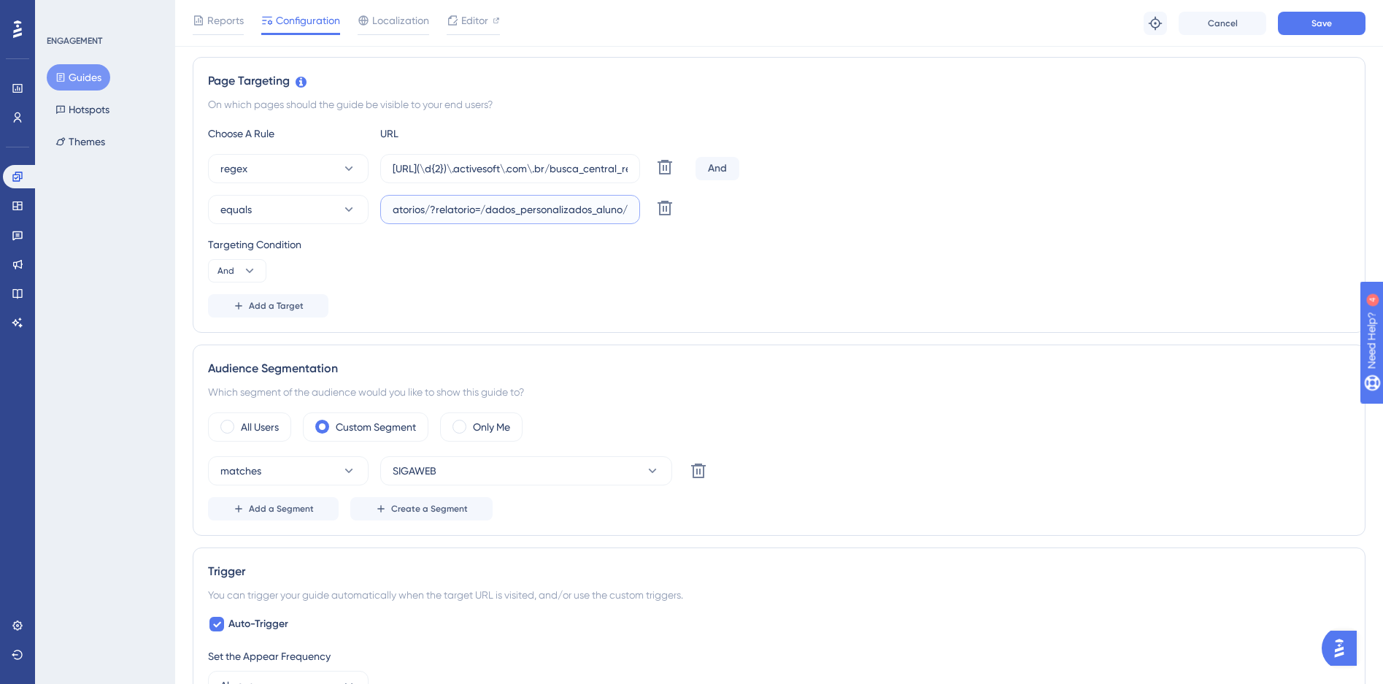
click at [572, 212] on input "https://siga(\d{2})\.activesoft\.com\.br/busca_central_relatorios/?relatorio=/d…" at bounding box center [510, 209] width 235 height 16
paste input "01.activesoft.com"
type input "https://siga01.activesoft.com.br/busca_central_relatorios/?relatorio=/dados_per…"
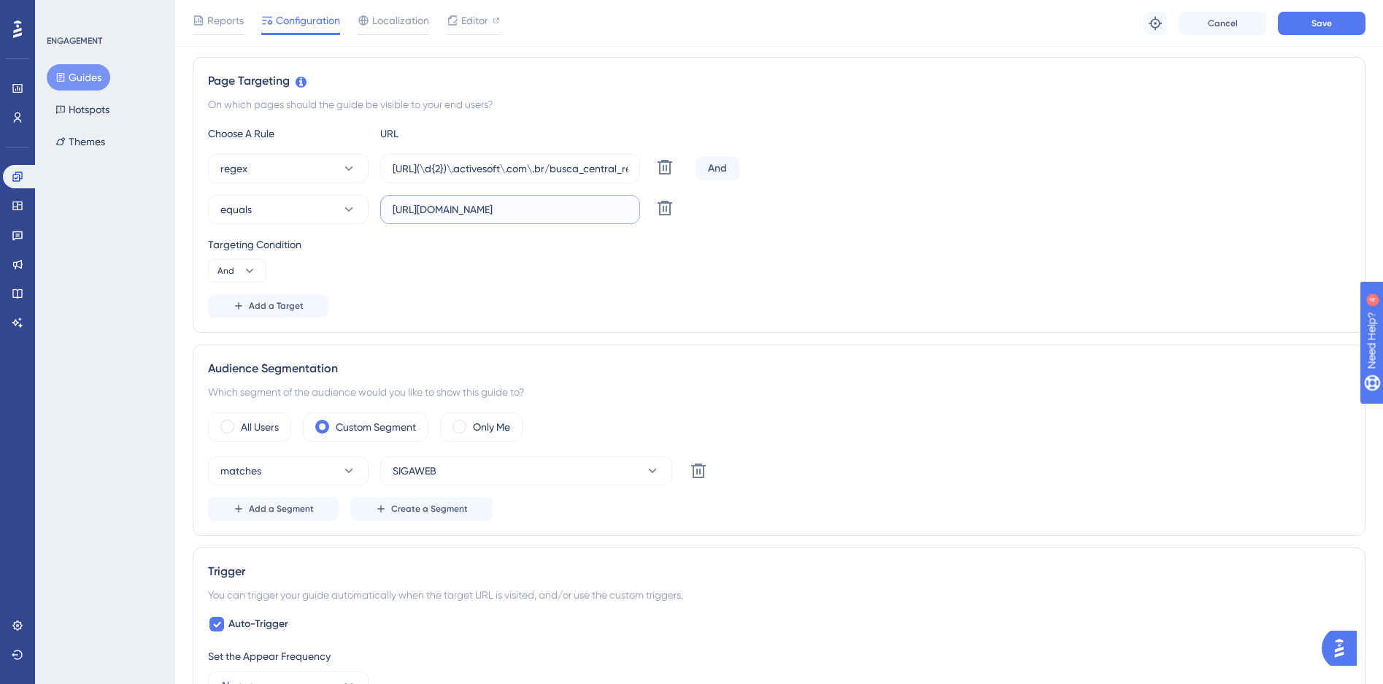
scroll to position [0, 0]
click at [446, 164] on input "https://siga(\d{2})\.activesoft\.com\.br/busca_central_relatorios/?relatorio=al…" at bounding box center [510, 169] width 235 height 16
click at [447, 164] on input "https://siga(\d{2})\.activesoft\.com\.br/busca_central_relatorios/?relatorio=al…" at bounding box center [510, 169] width 235 height 16
paste input "01.activesoft.com"
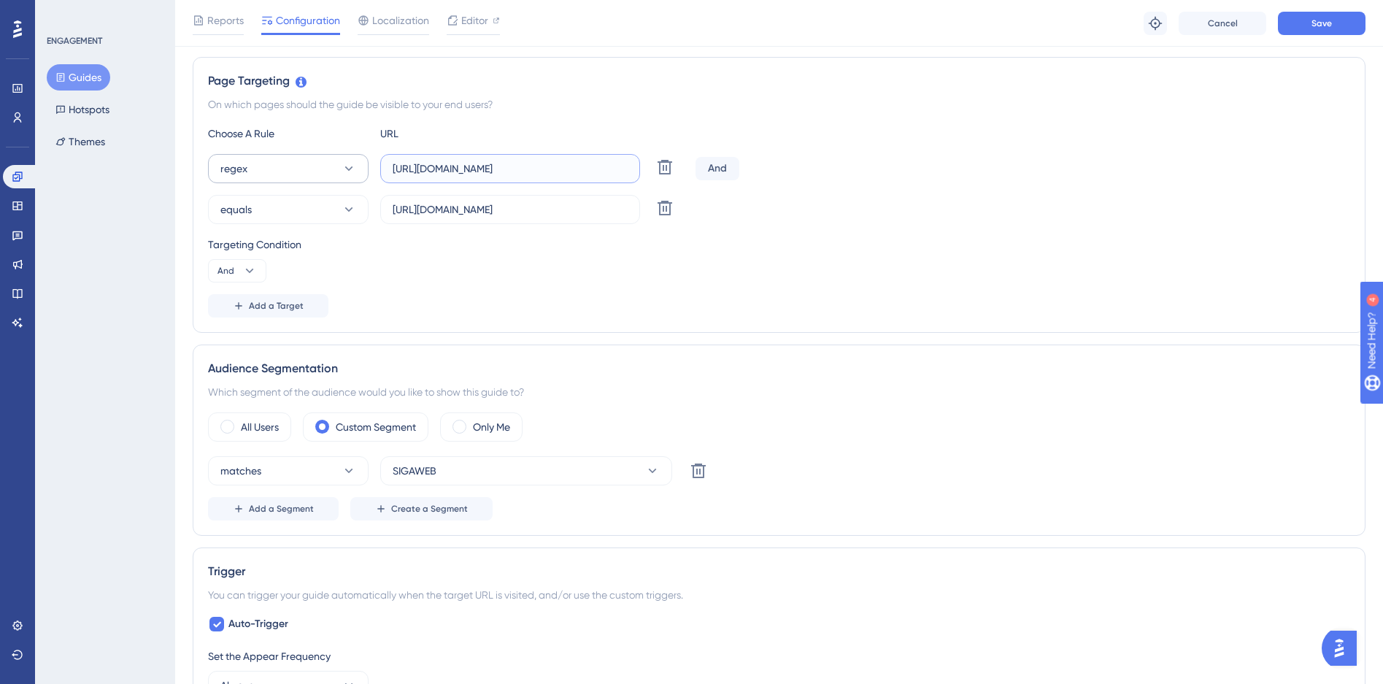
scroll to position [0, 302]
type input "https://siga01.activesoft.com.br/busca_central_relatorios/?relatorio=aluno_turm…"
click at [308, 170] on button "regex" at bounding box center [288, 168] width 161 height 29
click at [253, 206] on span "equals" at bounding box center [244, 213] width 31 height 18
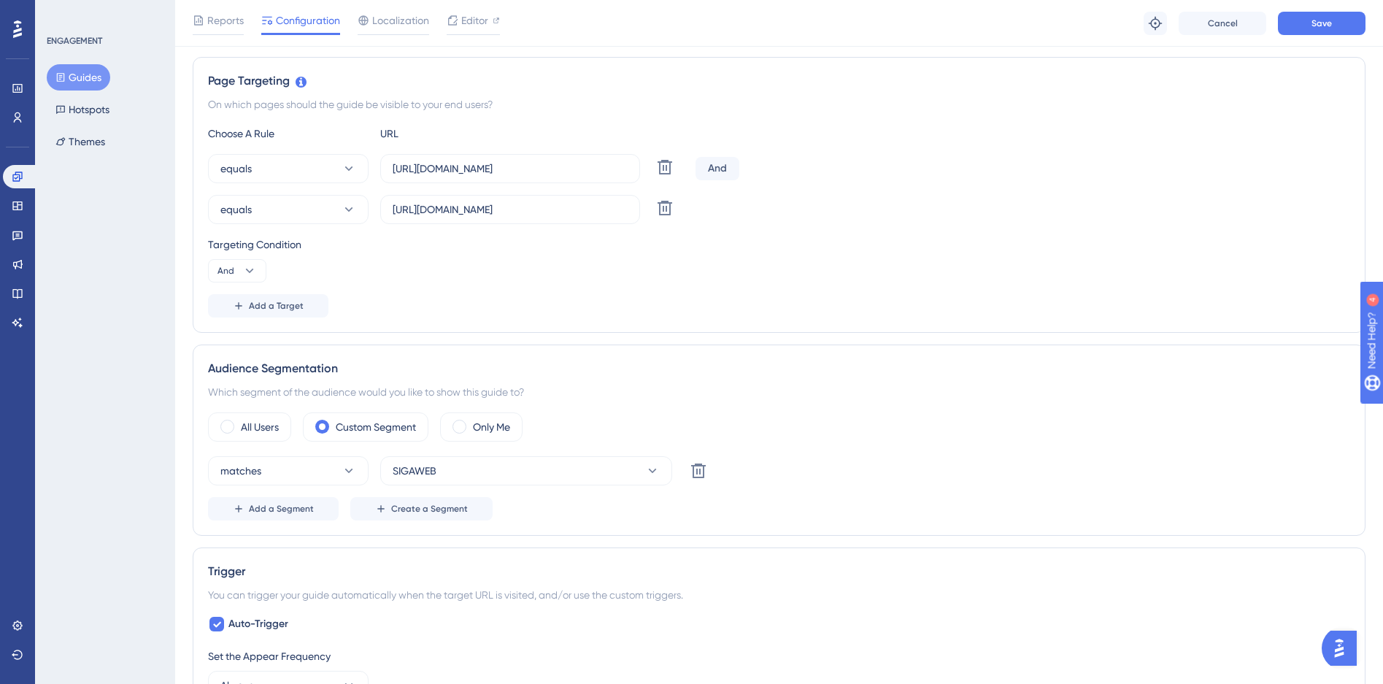
click at [885, 264] on div "Targeting Condition And" at bounding box center [779, 259] width 1143 height 47
click at [1294, 30] on button "Save" at bounding box center [1322, 23] width 88 height 23
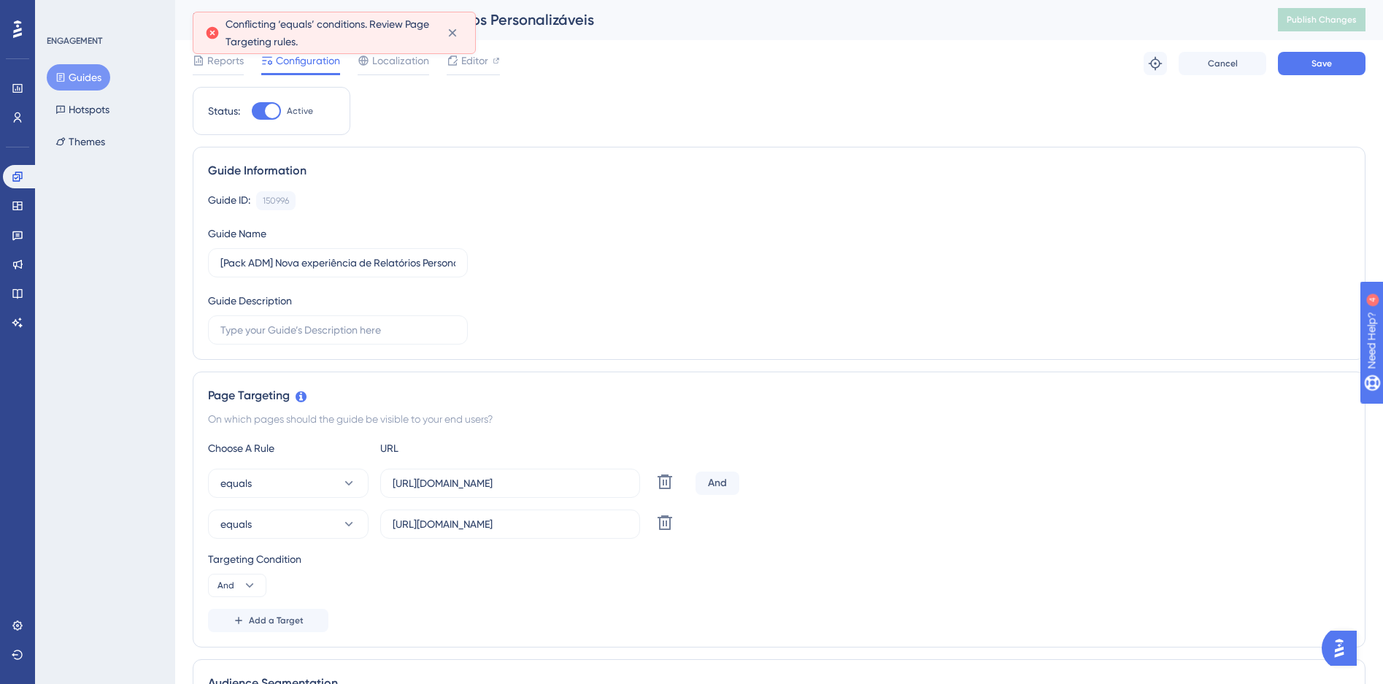
scroll to position [275, 0]
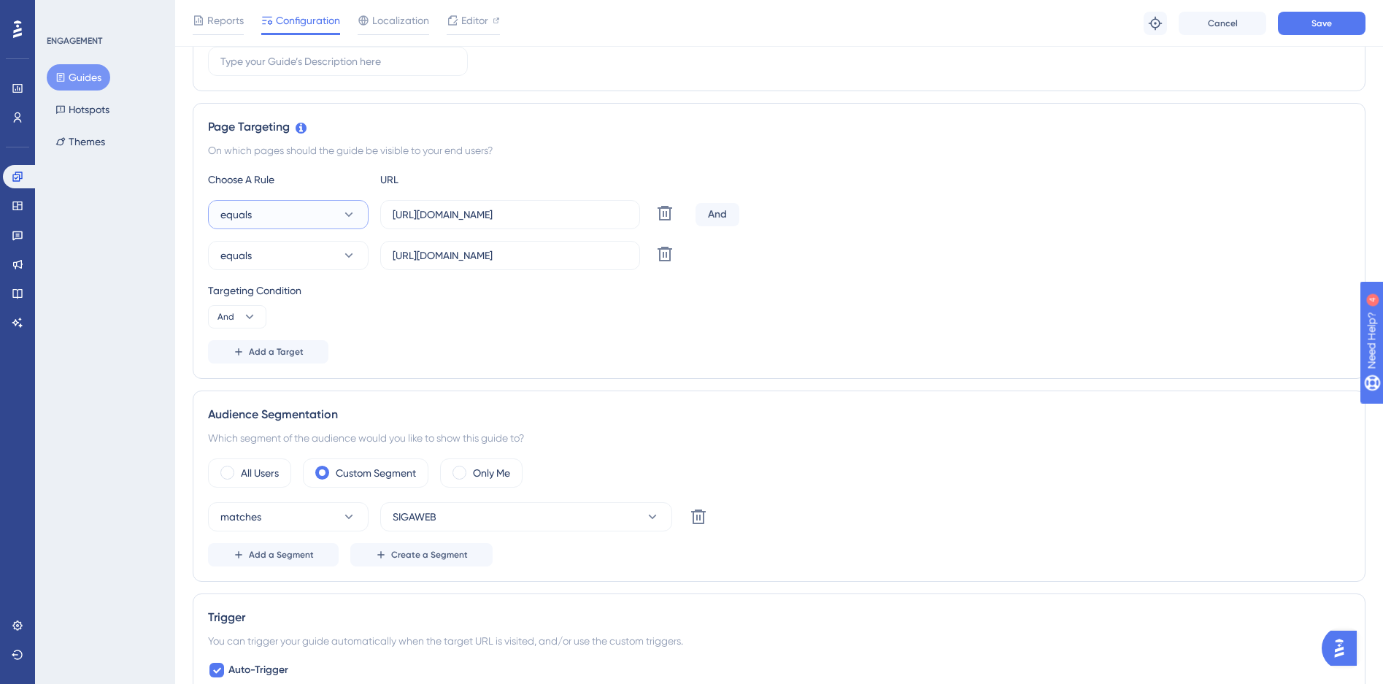
click at [359, 208] on button "equals" at bounding box center [288, 214] width 161 height 29
click at [256, 322] on span "contains" at bounding box center [249, 318] width 40 height 18
click at [298, 265] on button "equals" at bounding box center [288, 255] width 161 height 29
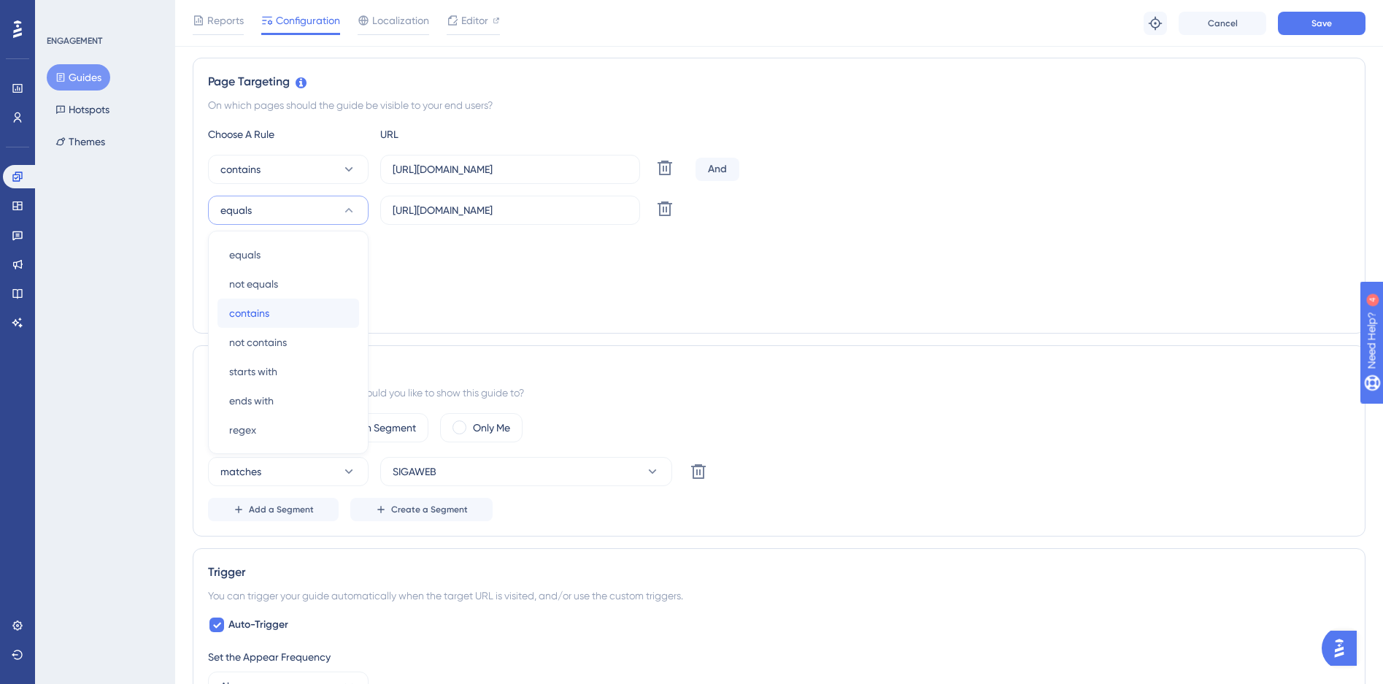
click at [257, 320] on span "contains" at bounding box center [249, 313] width 40 height 18
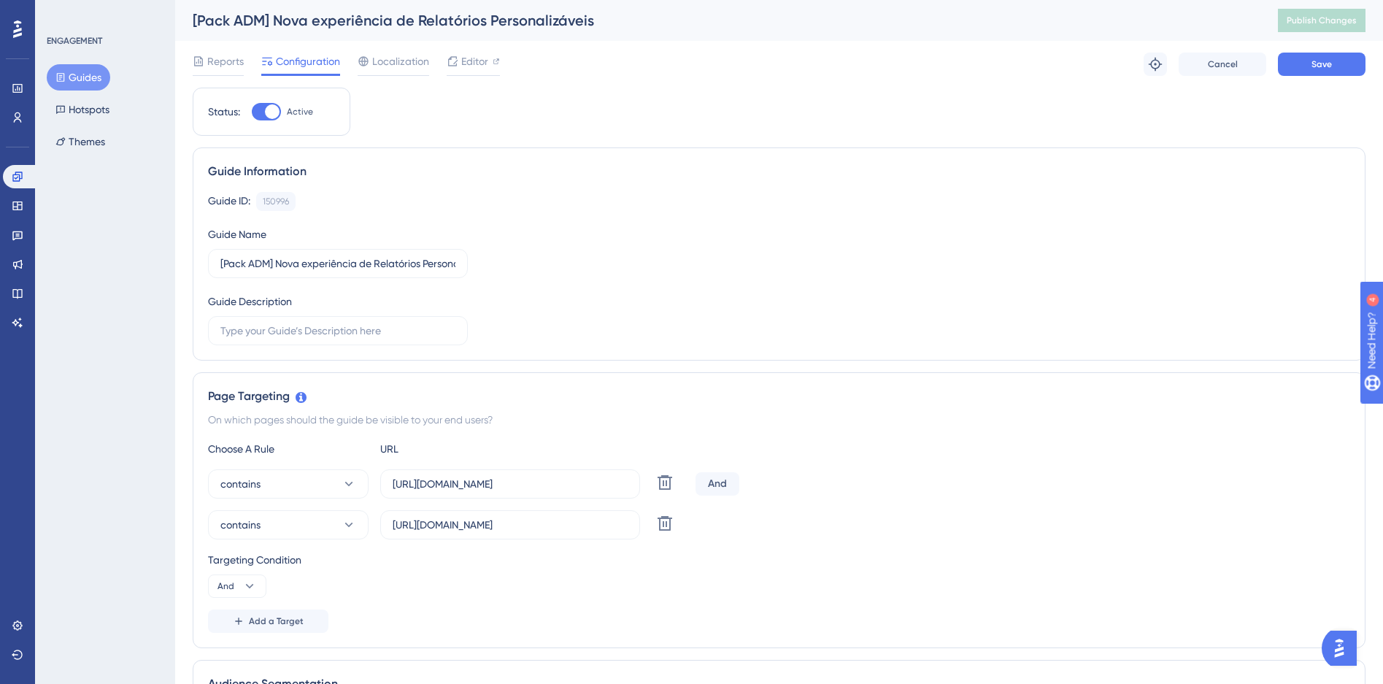
click at [1309, 80] on div "Reports Configuration Localization Editor Troubleshoot Cancel Save" at bounding box center [779, 64] width 1173 height 47
click at [1310, 66] on button "Save" at bounding box center [1322, 64] width 88 height 23
click at [1350, 27] on button "Publish Changes" at bounding box center [1322, 20] width 88 height 23
click at [214, 67] on span "Reports" at bounding box center [225, 62] width 37 height 18
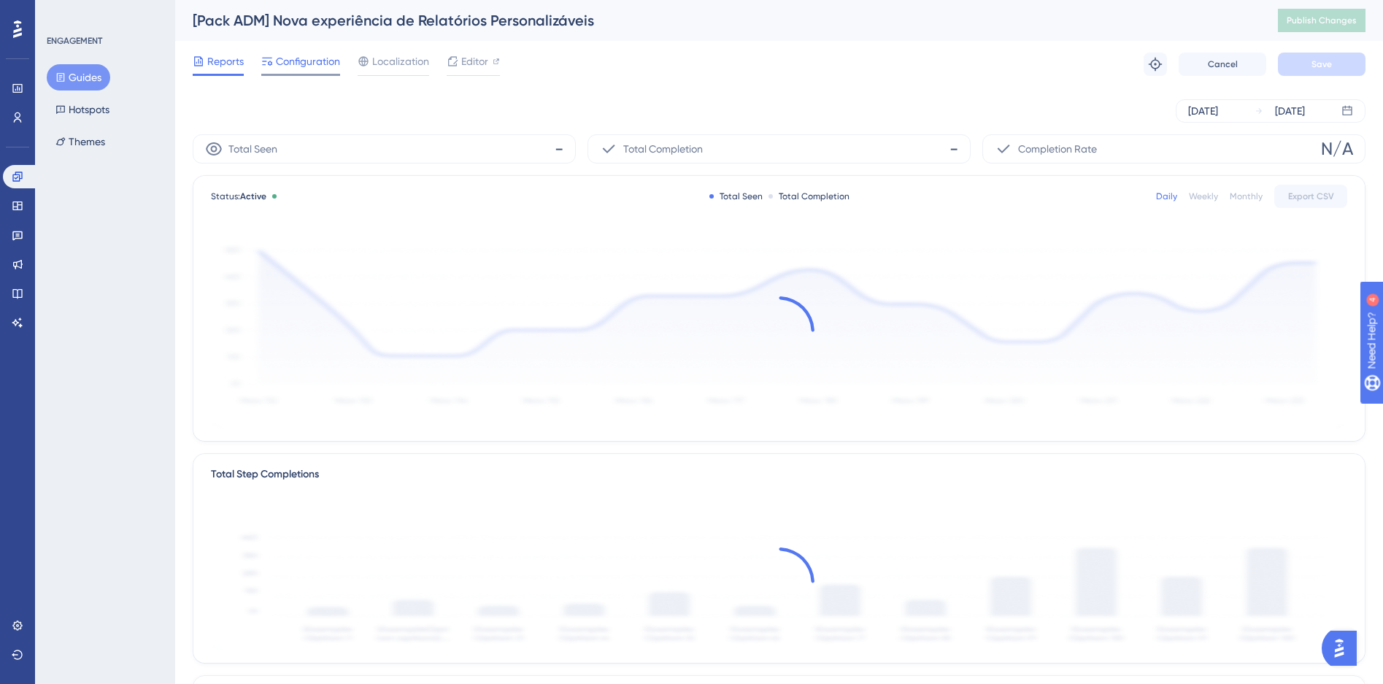
click at [284, 69] on span "Configuration" at bounding box center [308, 62] width 64 height 18
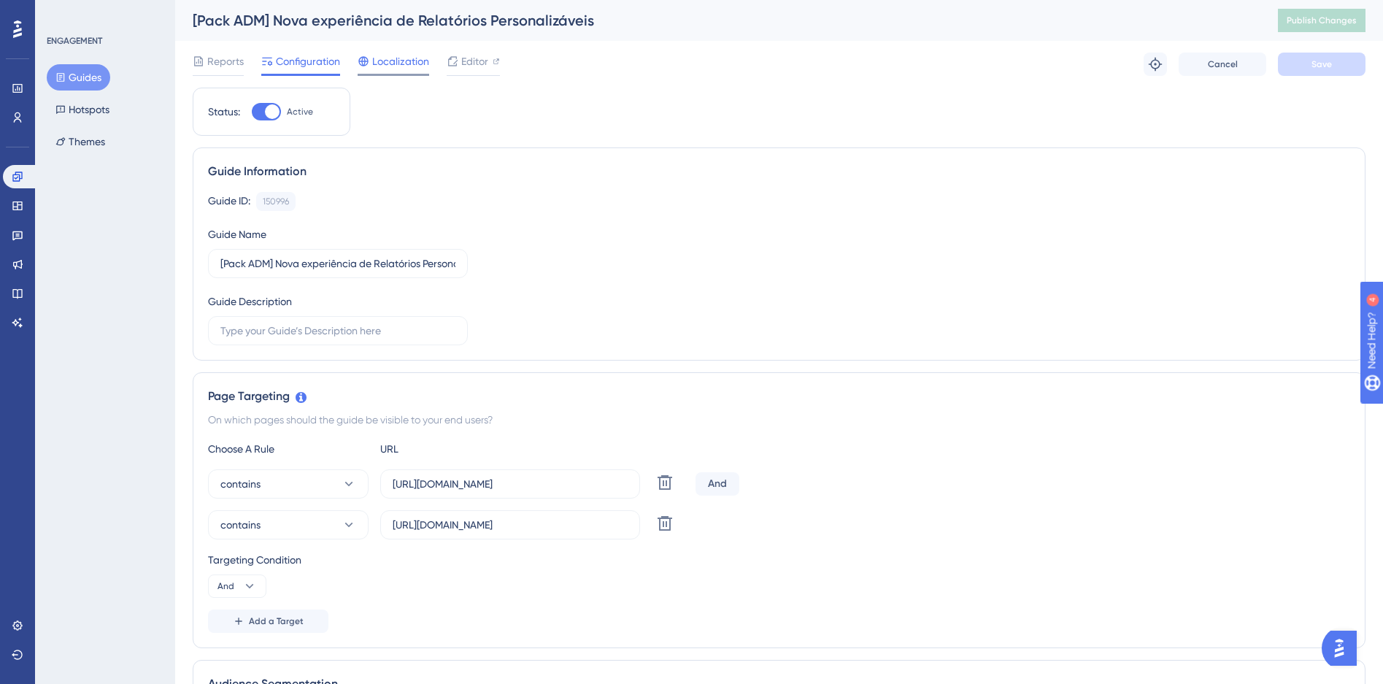
click at [377, 66] on span "Localization" at bounding box center [400, 62] width 57 height 18
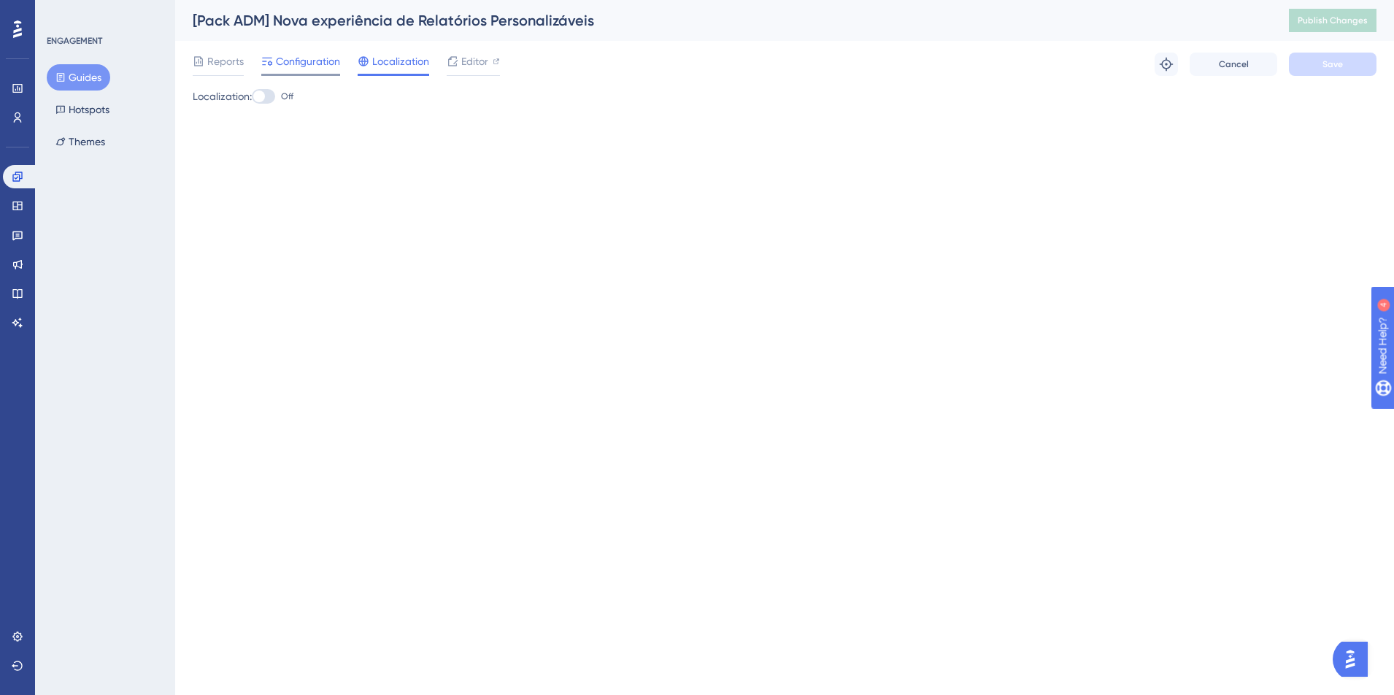
click at [292, 61] on span "Configuration" at bounding box center [308, 62] width 64 height 18
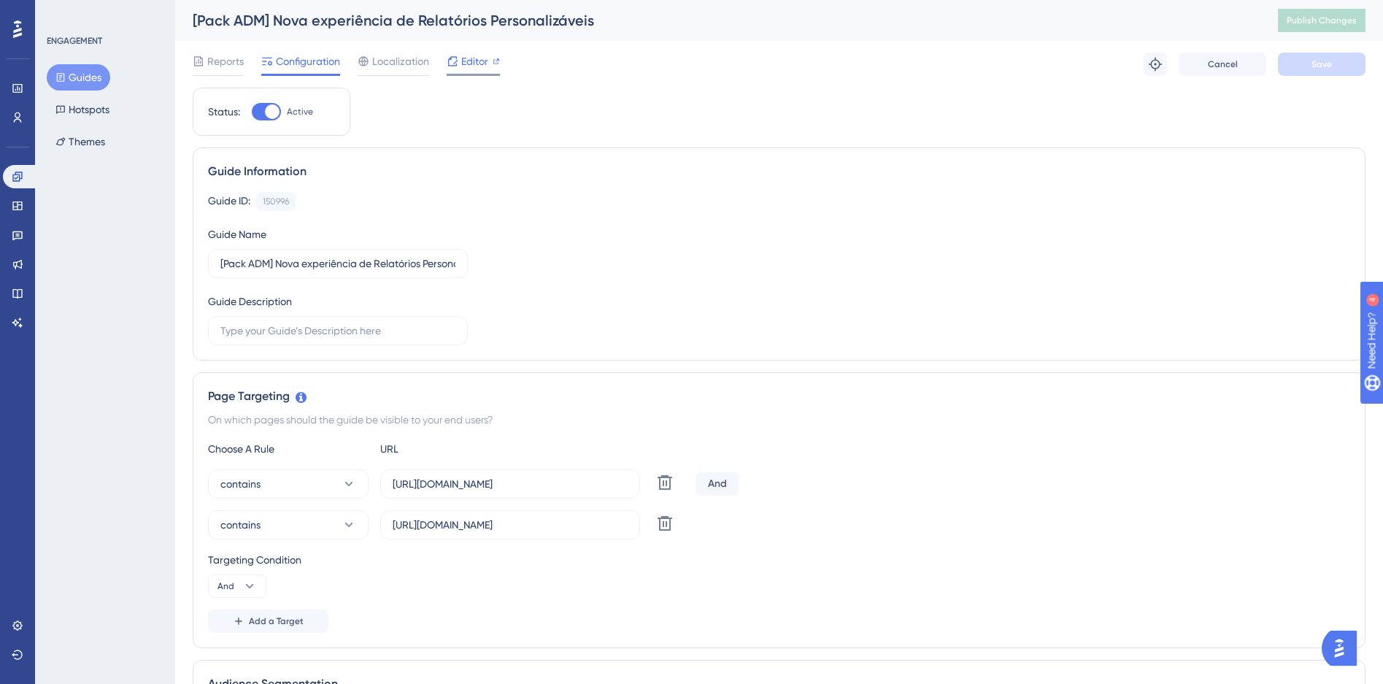
click at [490, 65] on div "Editor" at bounding box center [473, 62] width 53 height 18
click at [12, 177] on icon at bounding box center [18, 177] width 12 height 12
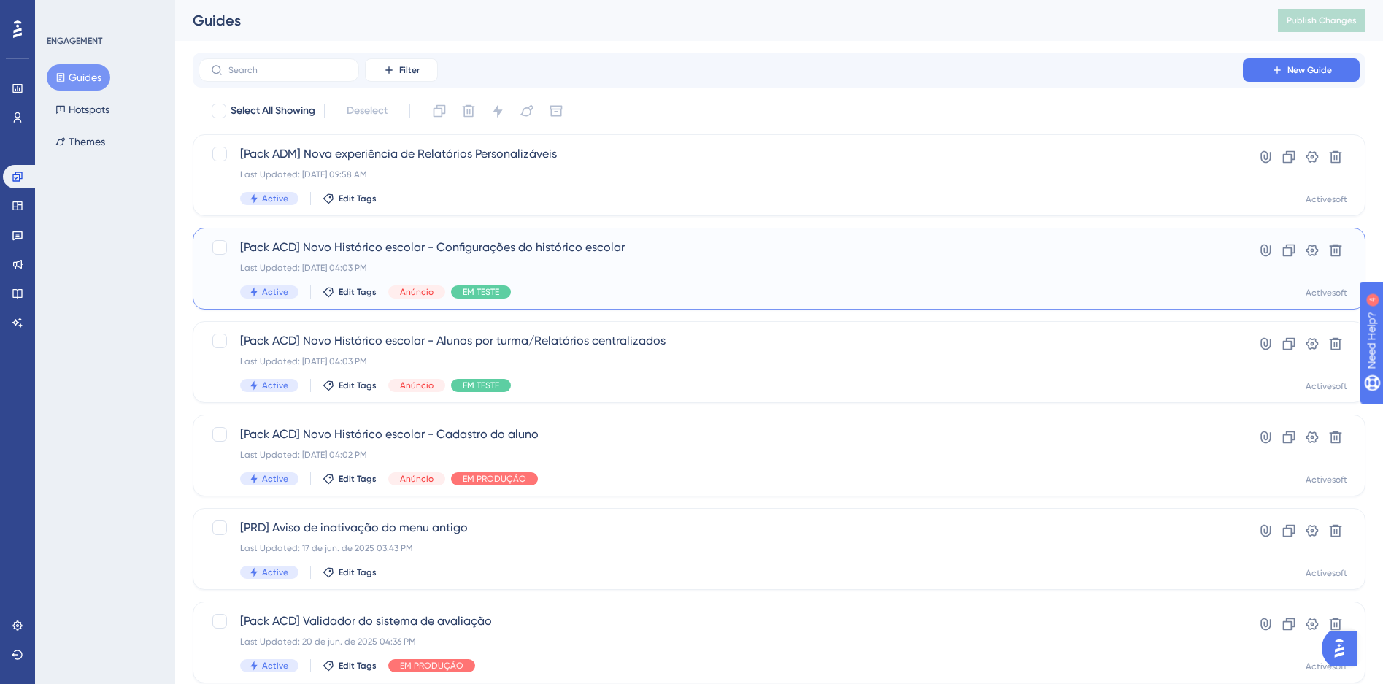
click at [637, 269] on div "Last Updated: 07 de jul. de 2025 04:03 PM" at bounding box center [720, 268] width 961 height 12
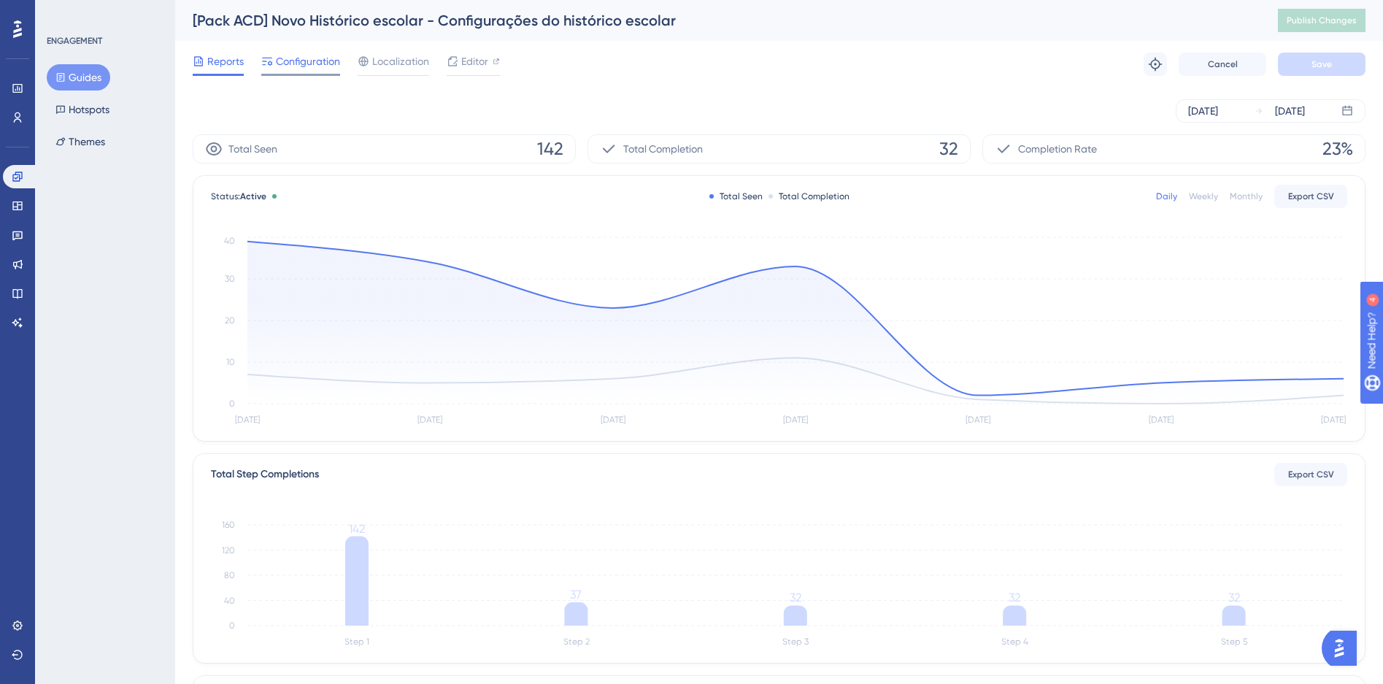
click at [312, 66] on span "Configuration" at bounding box center [308, 62] width 64 height 18
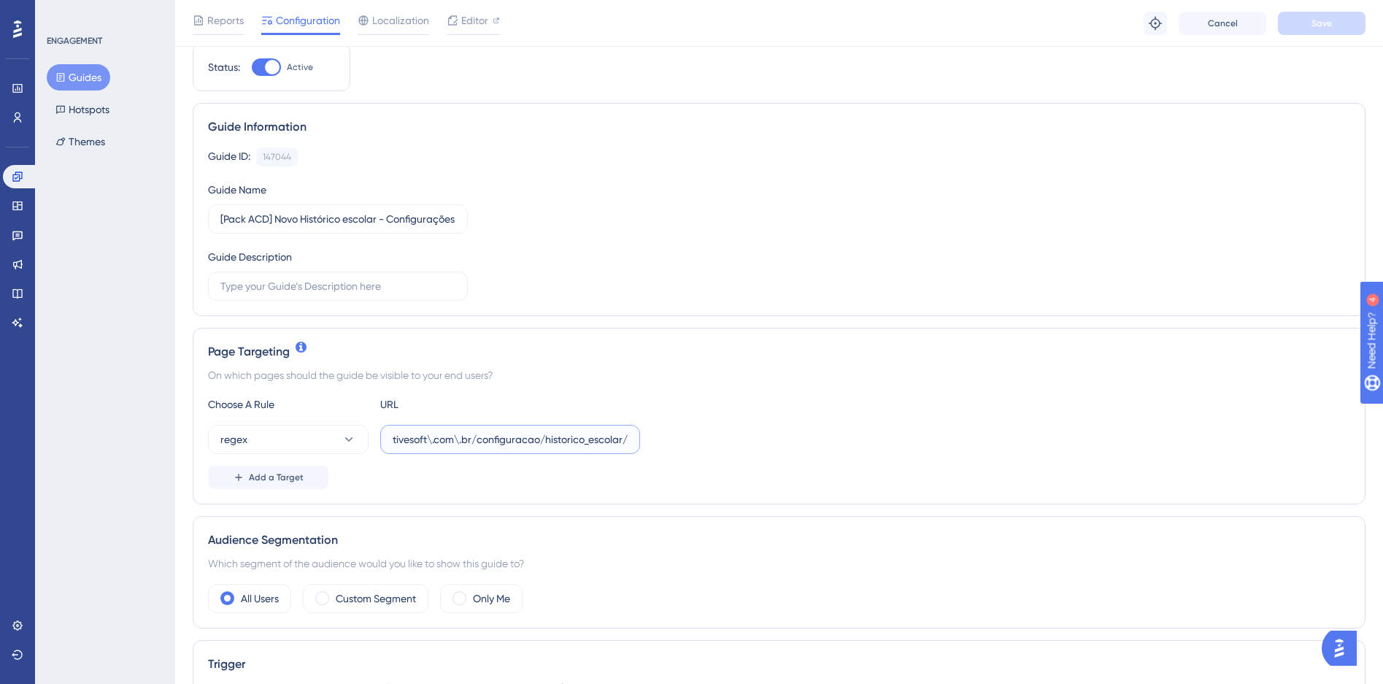
scroll to position [0, 109]
drag, startPoint x: 512, startPoint y: 444, endPoint x: 702, endPoint y: 438, distance: 190.6
click at [702, 438] on div "regex https://siga(\d{2})\.activesoft\.com\.br/configuracao/historico_escolar/" at bounding box center [779, 439] width 1143 height 29
click at [756, 411] on div "Choose A Rule URL" at bounding box center [779, 405] width 1143 height 18
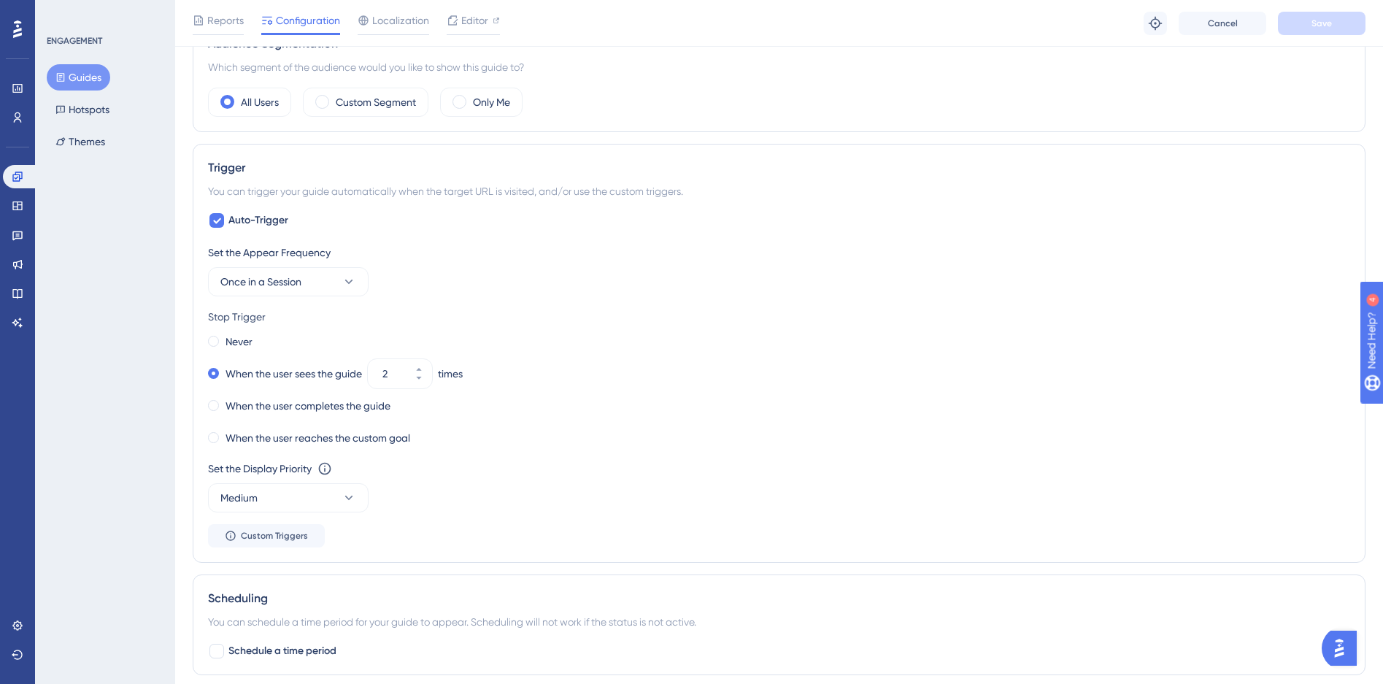
scroll to position [0, 0]
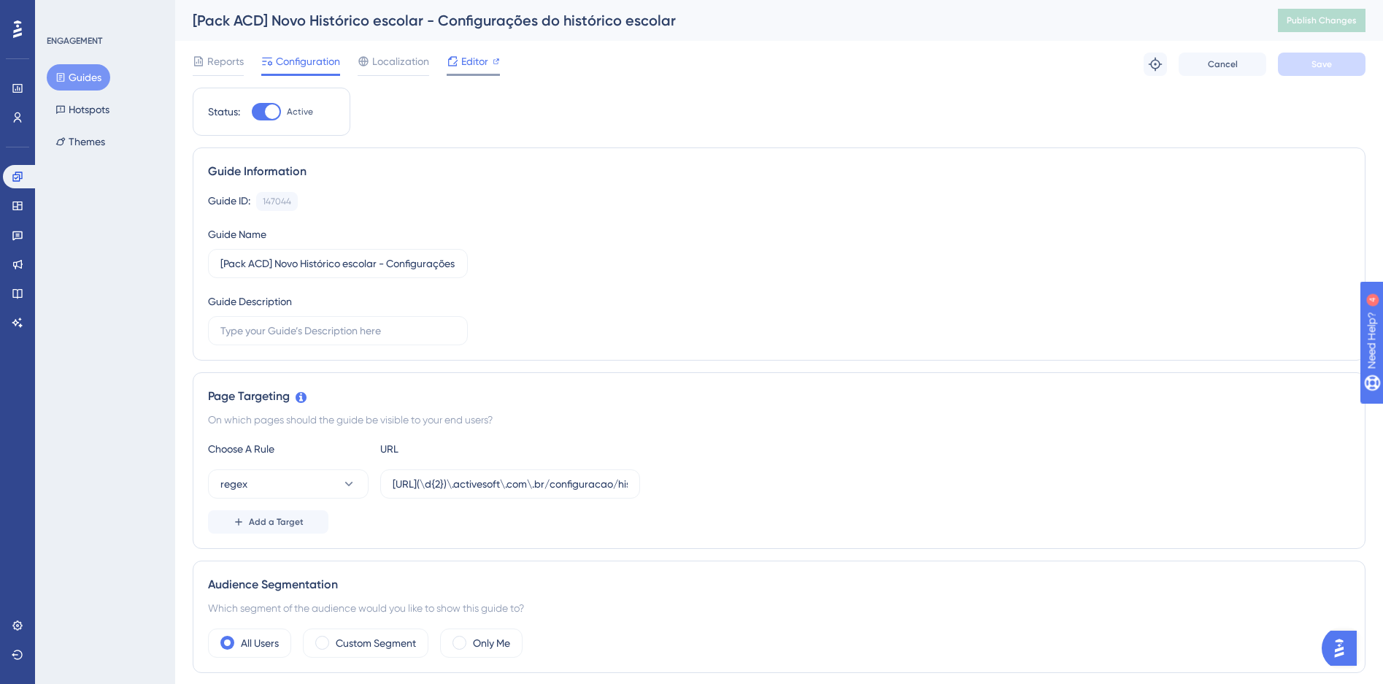
click at [487, 61] on span "Editor" at bounding box center [474, 62] width 27 height 18
click at [532, 485] on input "https://siga(\d{2})\.activesoft\.com\.br/configuracao/historico_escolar/" at bounding box center [510, 484] width 235 height 16
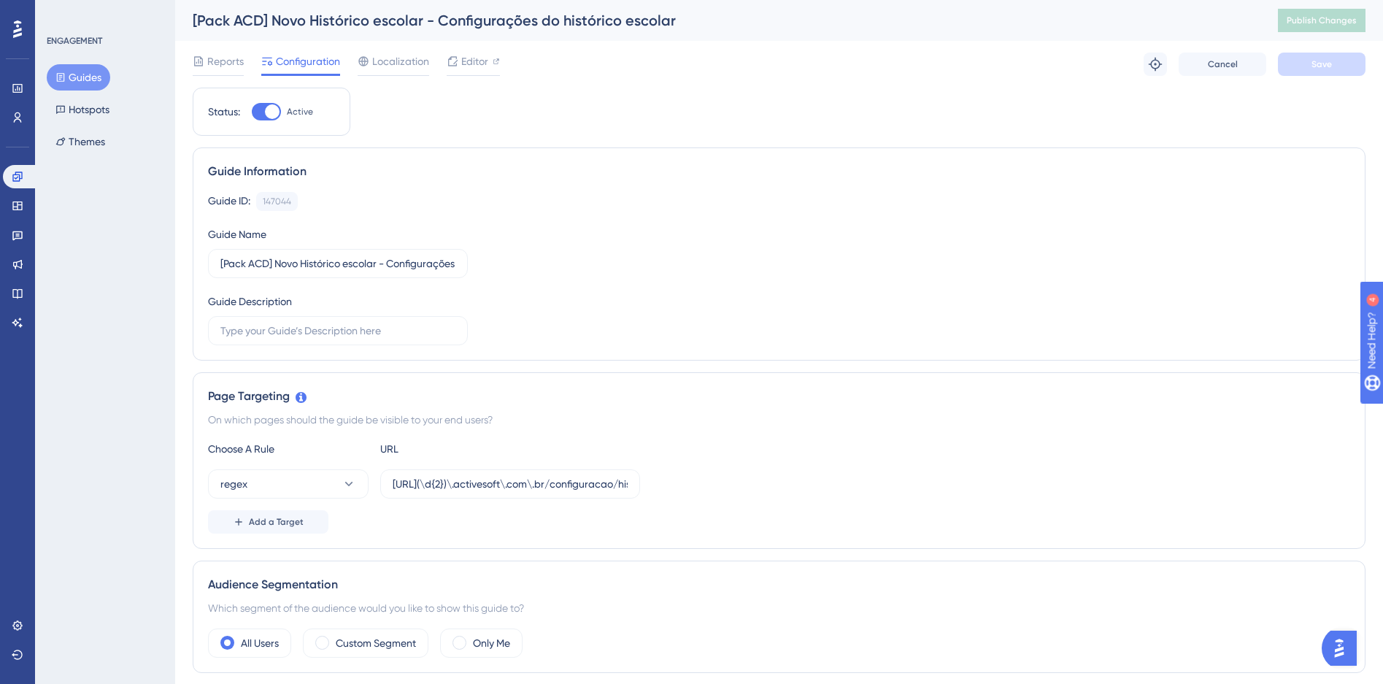
click at [667, 421] on div "On which pages should the guide be visible to your end users?" at bounding box center [779, 420] width 1143 height 18
click at [13, 176] on icon at bounding box center [18, 177] width 12 height 12
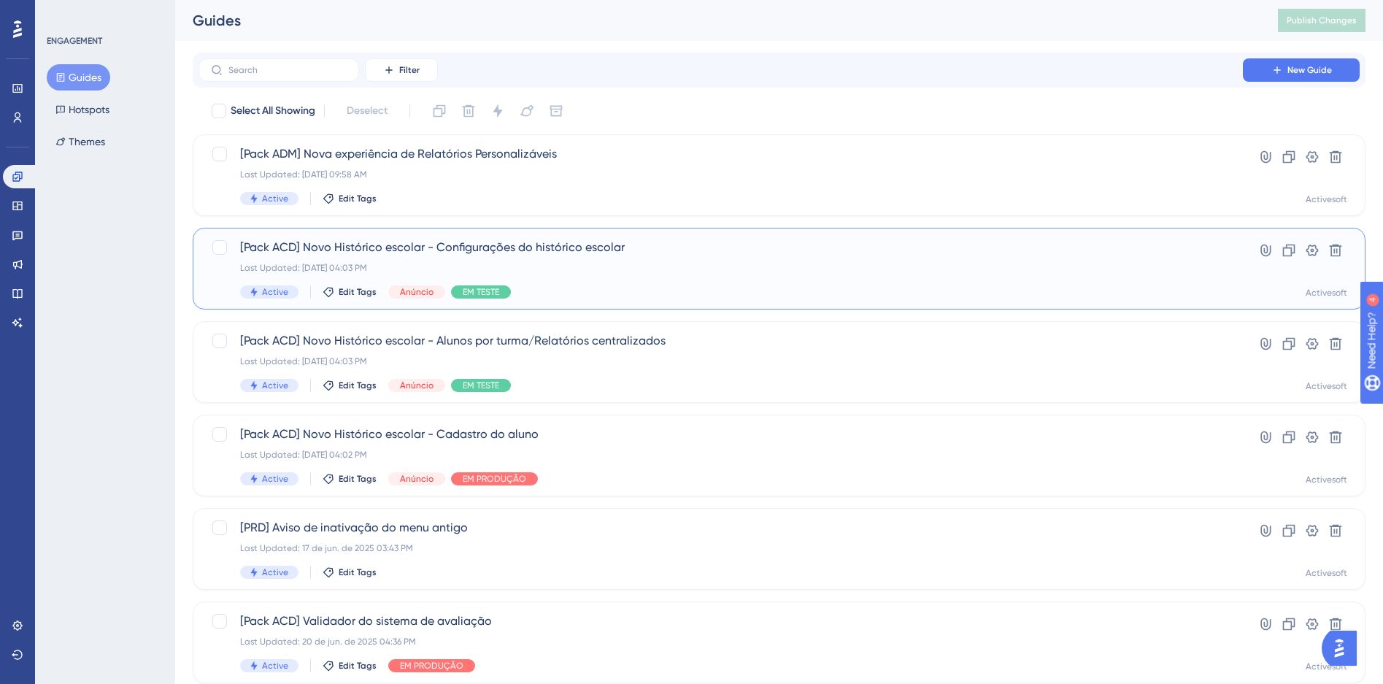
click at [650, 293] on div "Active Edit Tags Anúncio EM TESTE" at bounding box center [720, 291] width 961 height 13
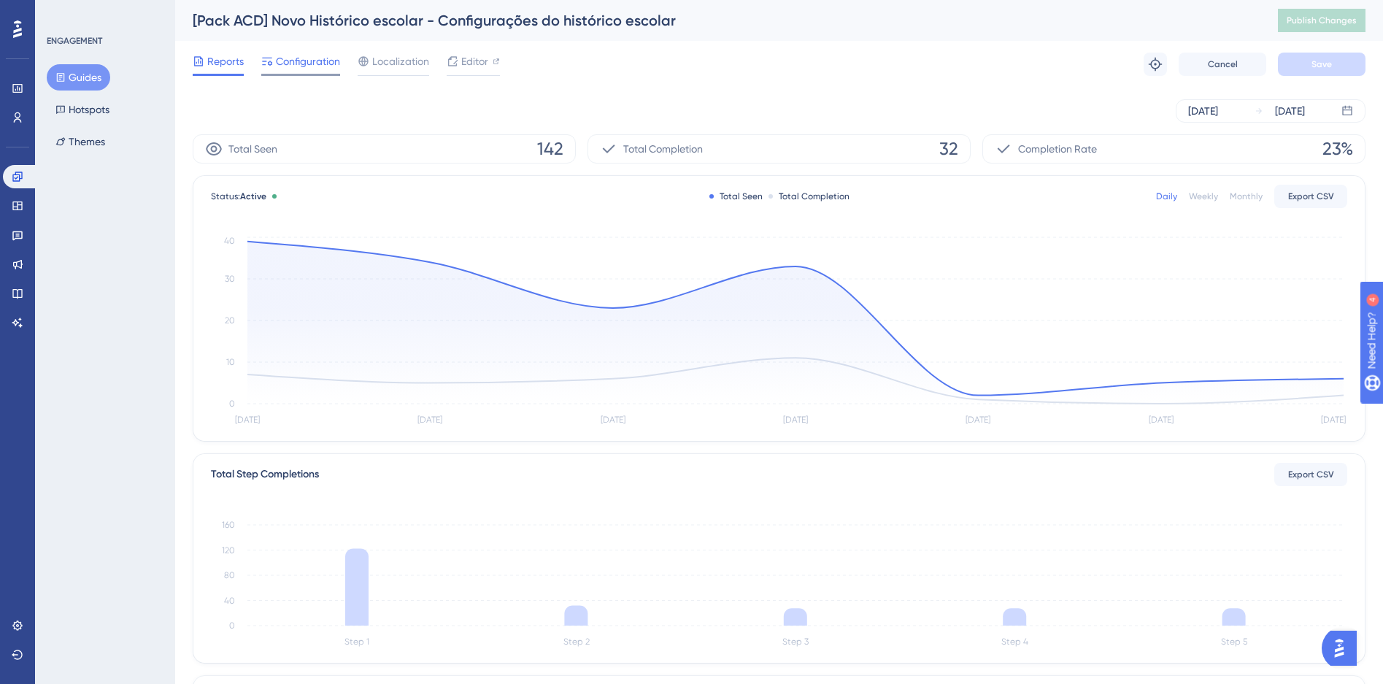
click at [303, 61] on span "Configuration" at bounding box center [308, 62] width 64 height 18
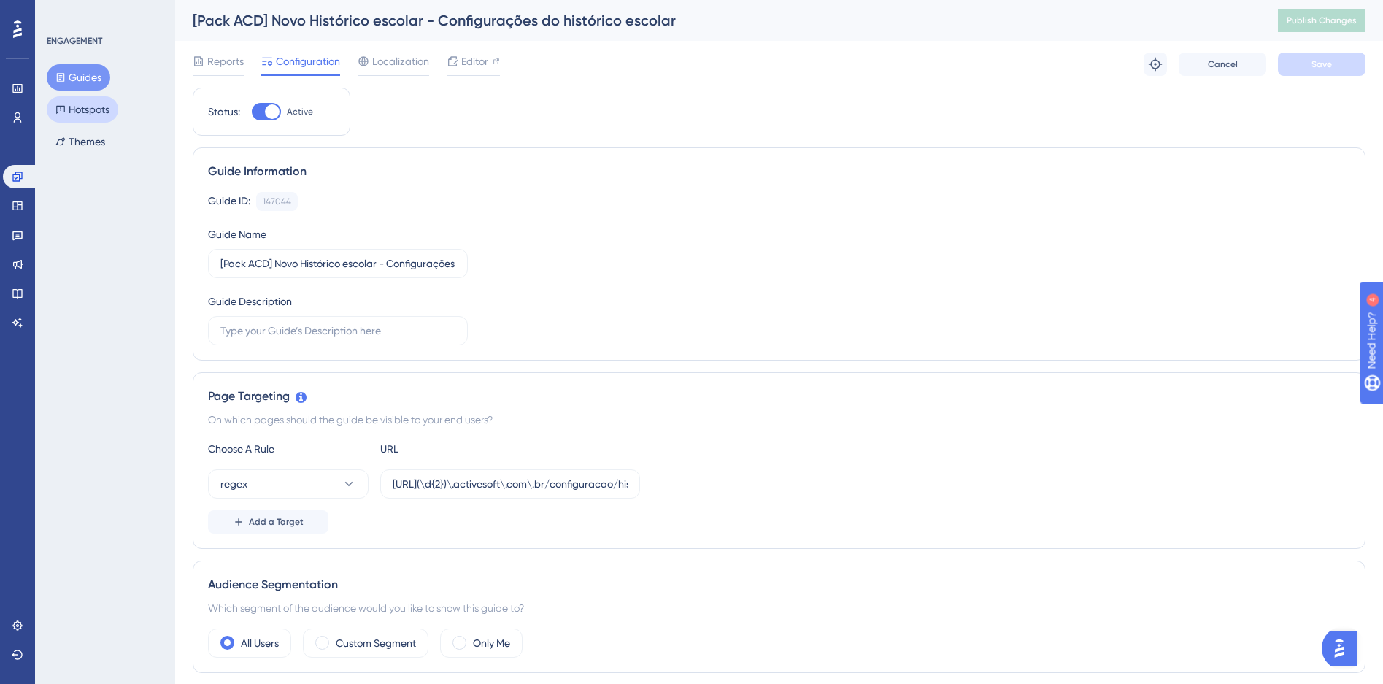
click at [91, 110] on button "Hotspots" at bounding box center [83, 109] width 72 height 26
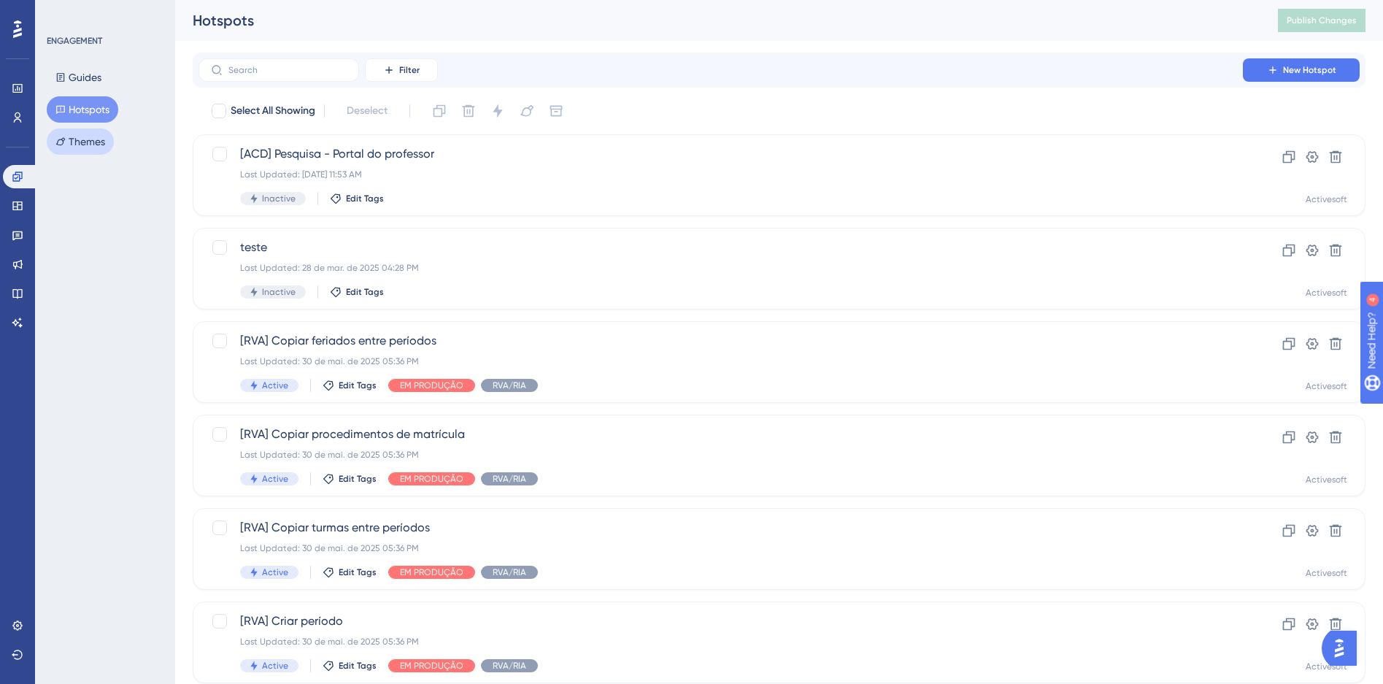
click at [93, 143] on button "Themes" at bounding box center [80, 141] width 67 height 26
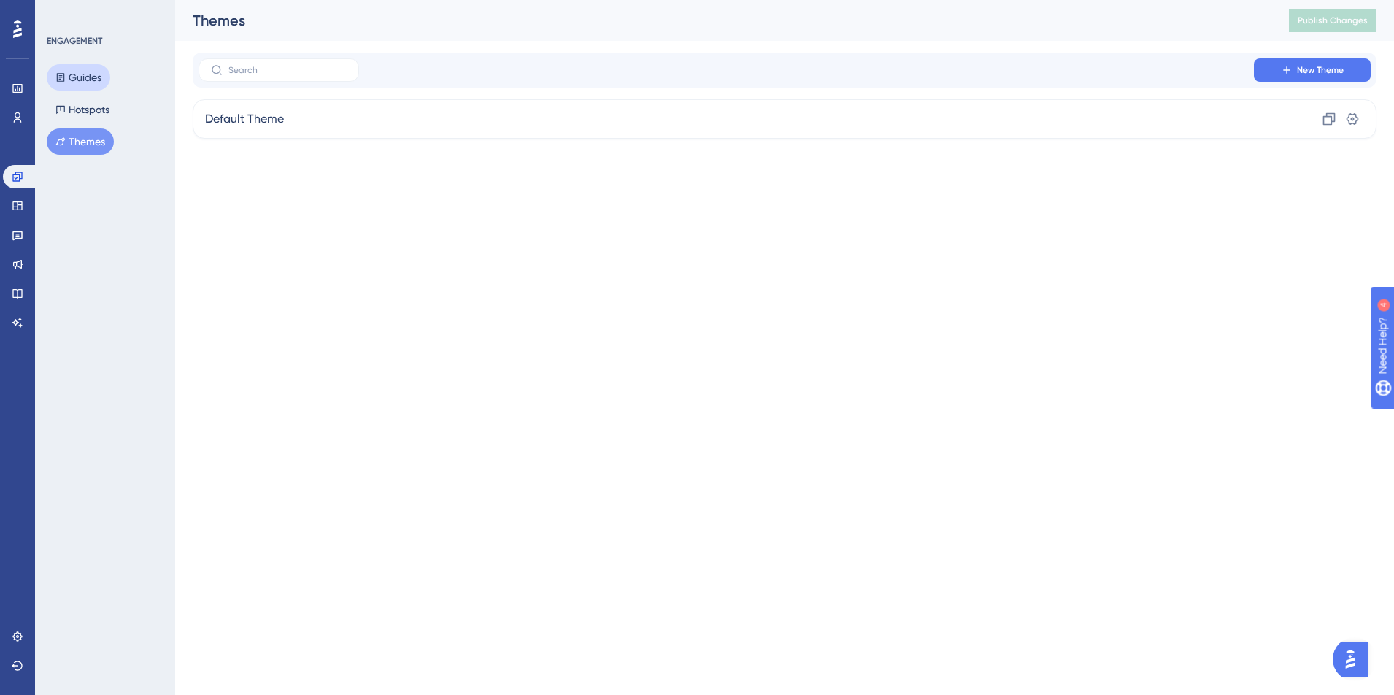
click at [88, 82] on button "Guides" at bounding box center [79, 77] width 64 height 26
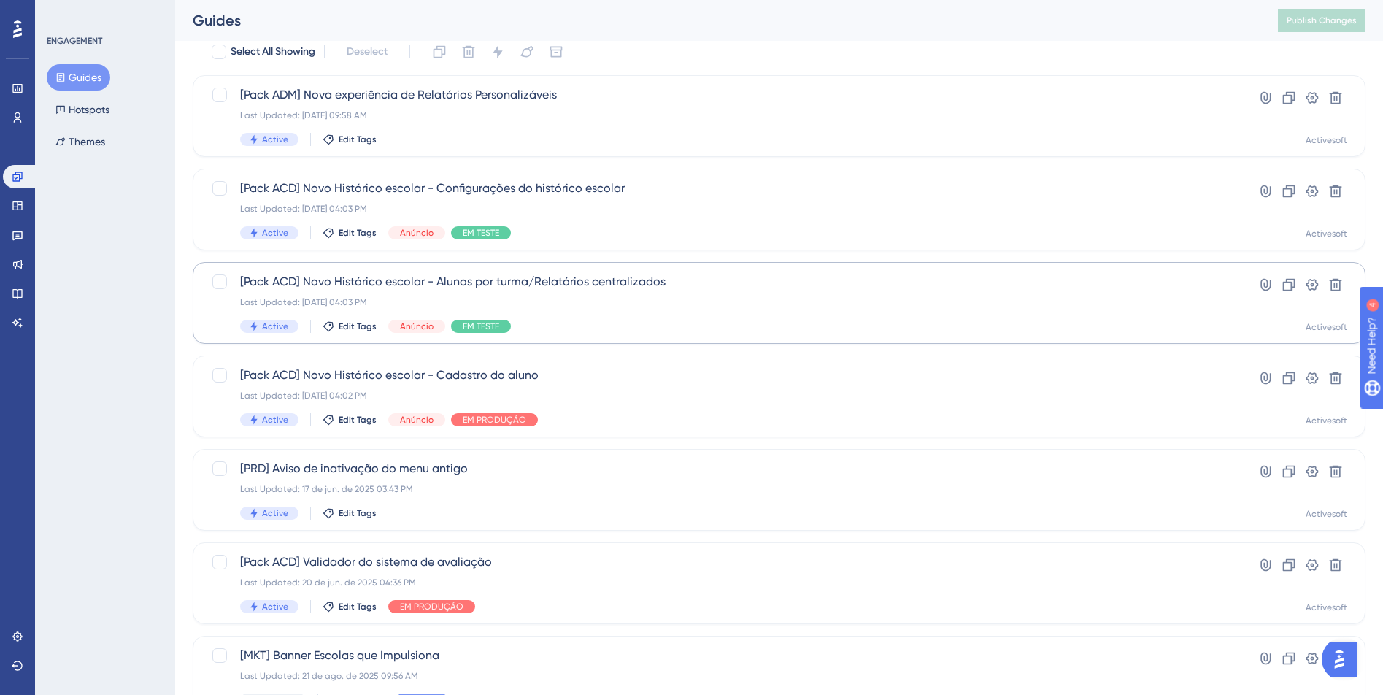
scroll to position [58, 0]
click at [618, 297] on div "Last Updated: 07 de jul. de 2025 04:03 PM" at bounding box center [720, 303] width 961 height 12
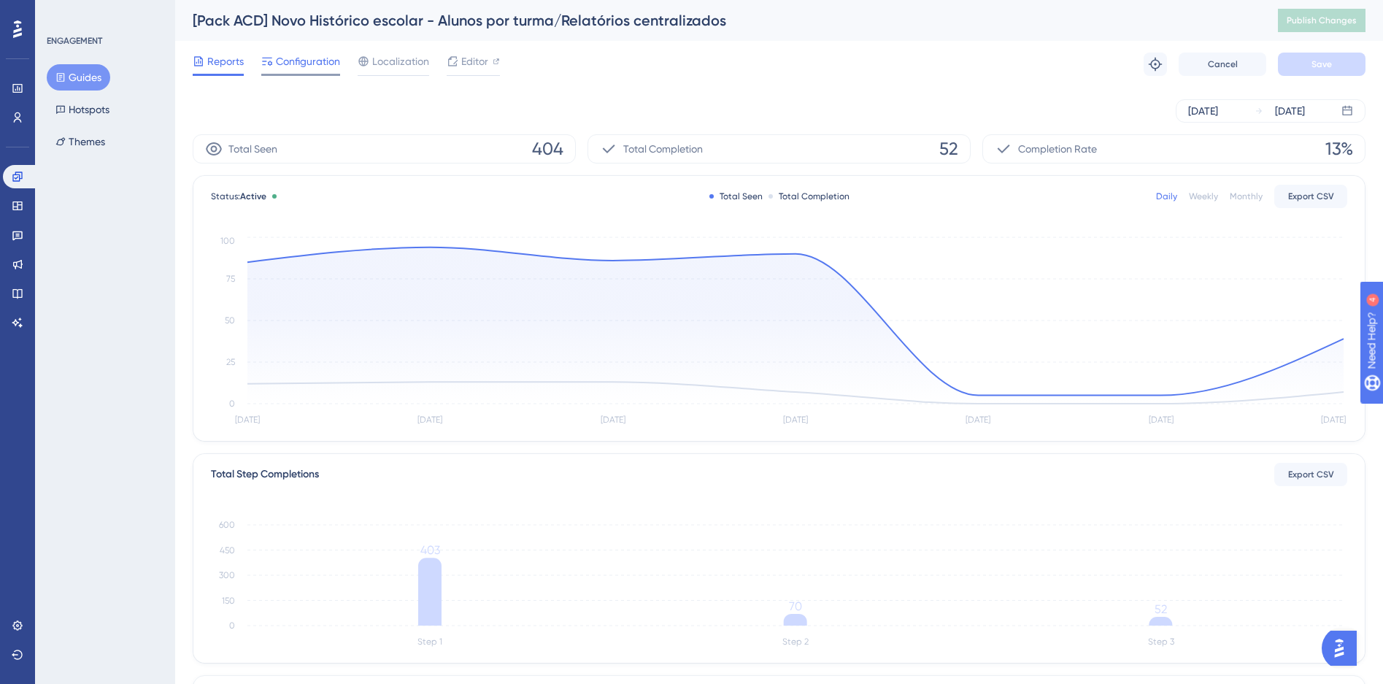
click at [303, 67] on span "Configuration" at bounding box center [308, 62] width 64 height 18
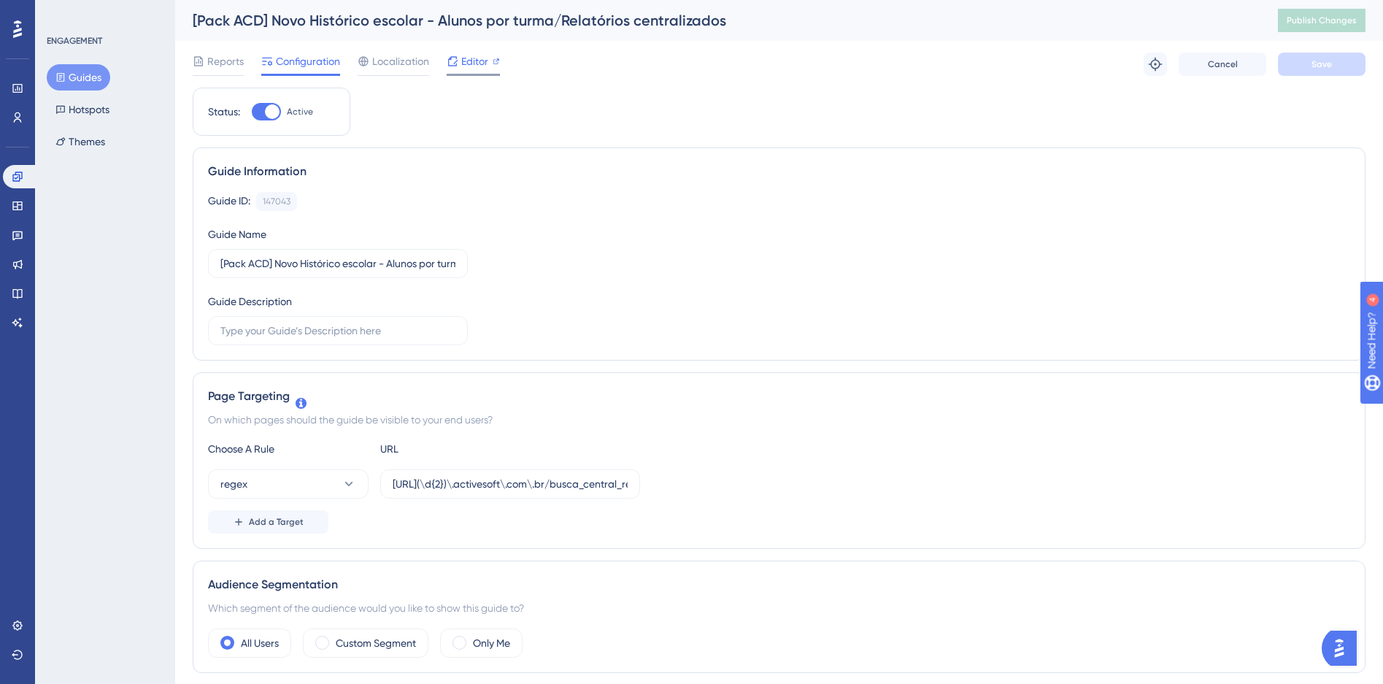
click at [480, 68] on span "Editor" at bounding box center [474, 62] width 27 height 18
click at [18, 179] on icon at bounding box center [18, 177] width 12 height 12
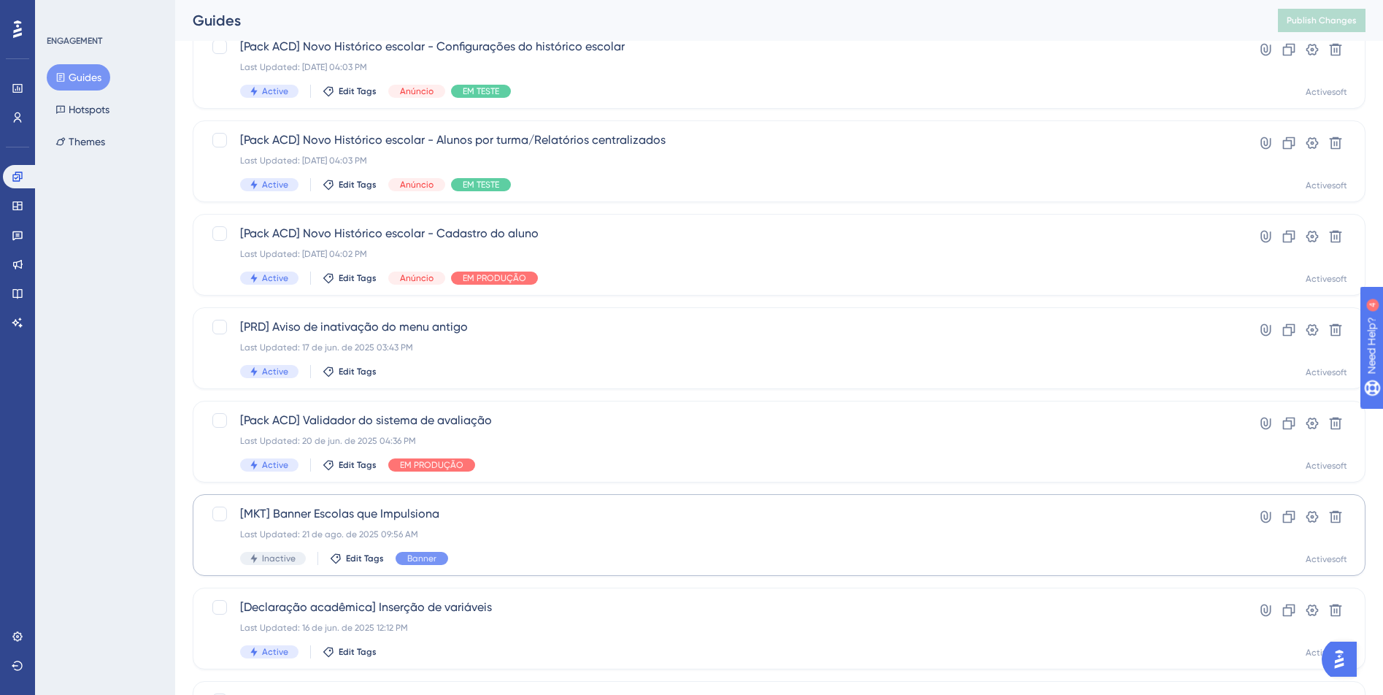
scroll to position [201, 0]
click at [555, 523] on div "[MKT] Banner Escolas que Impulsiona Last Updated: 21 de ago. de 2025 09:56 AM I…" at bounding box center [720, 534] width 961 height 60
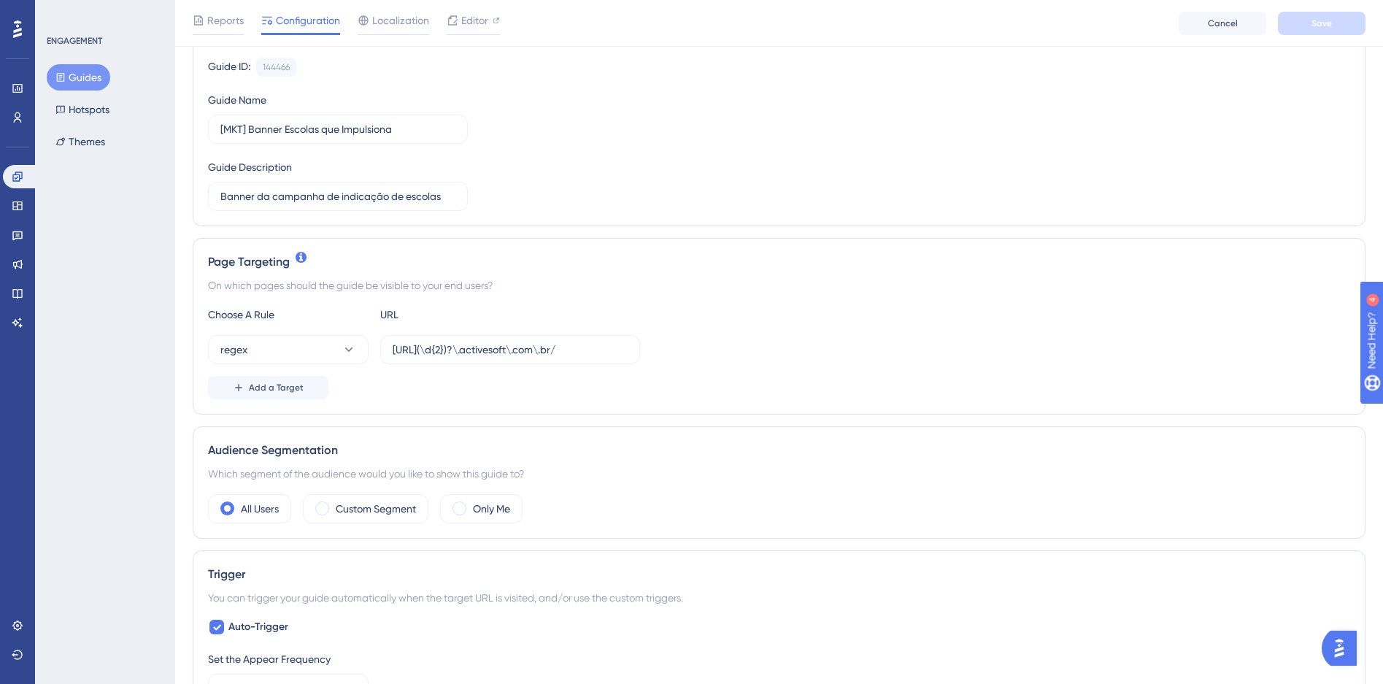
scroll to position [159, 0]
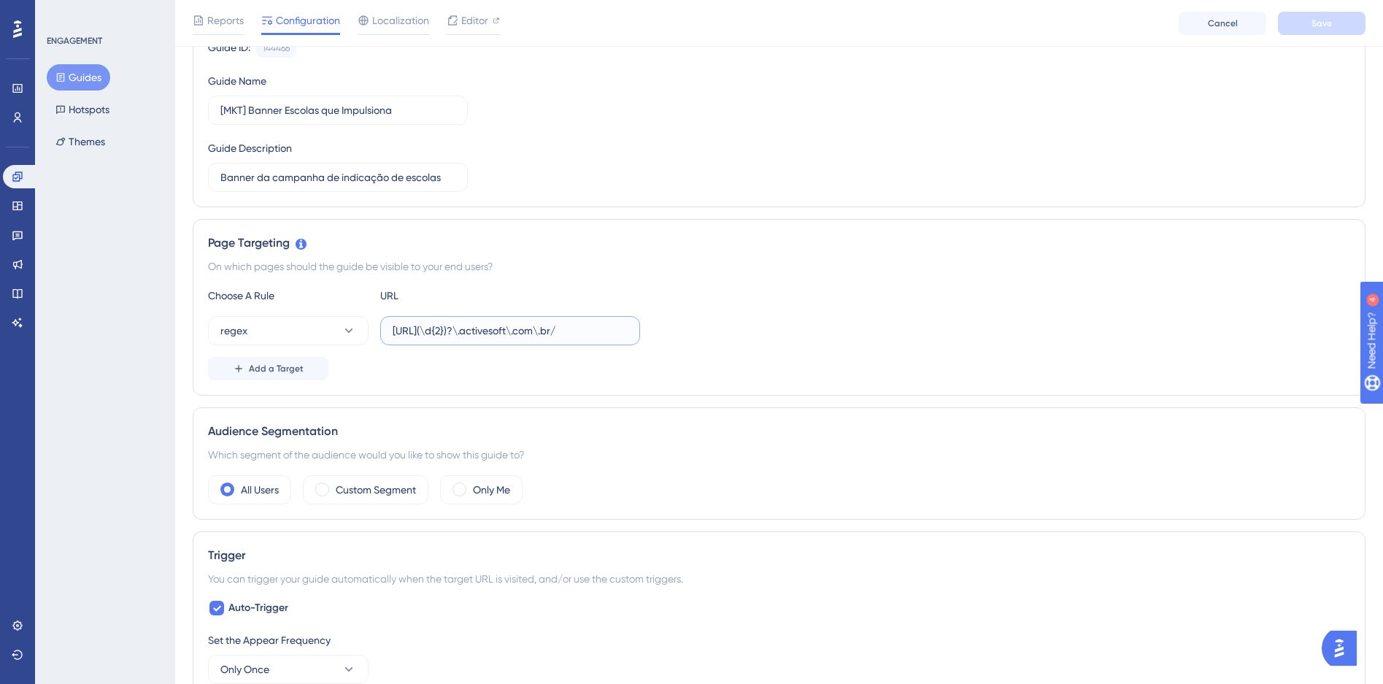
drag, startPoint x: 494, startPoint y: 336, endPoint x: 736, endPoint y: 334, distance: 242.4
click at [736, 334] on div "regex https://siga(\d{2})?\.activesoft\.com\.br/" at bounding box center [779, 330] width 1143 height 29
click at [796, 323] on div "regex https://siga(\d{2})?\.activesoft\.com\.br/" at bounding box center [779, 330] width 1143 height 29
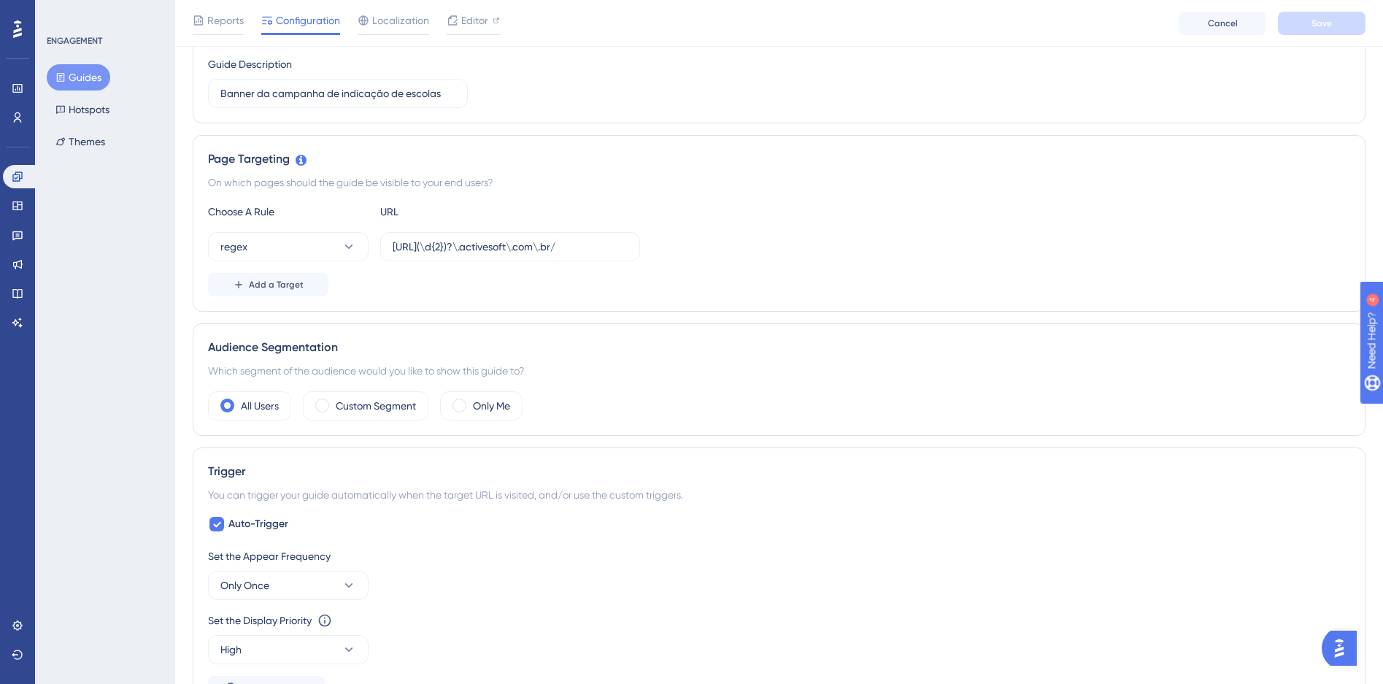
scroll to position [101, 0]
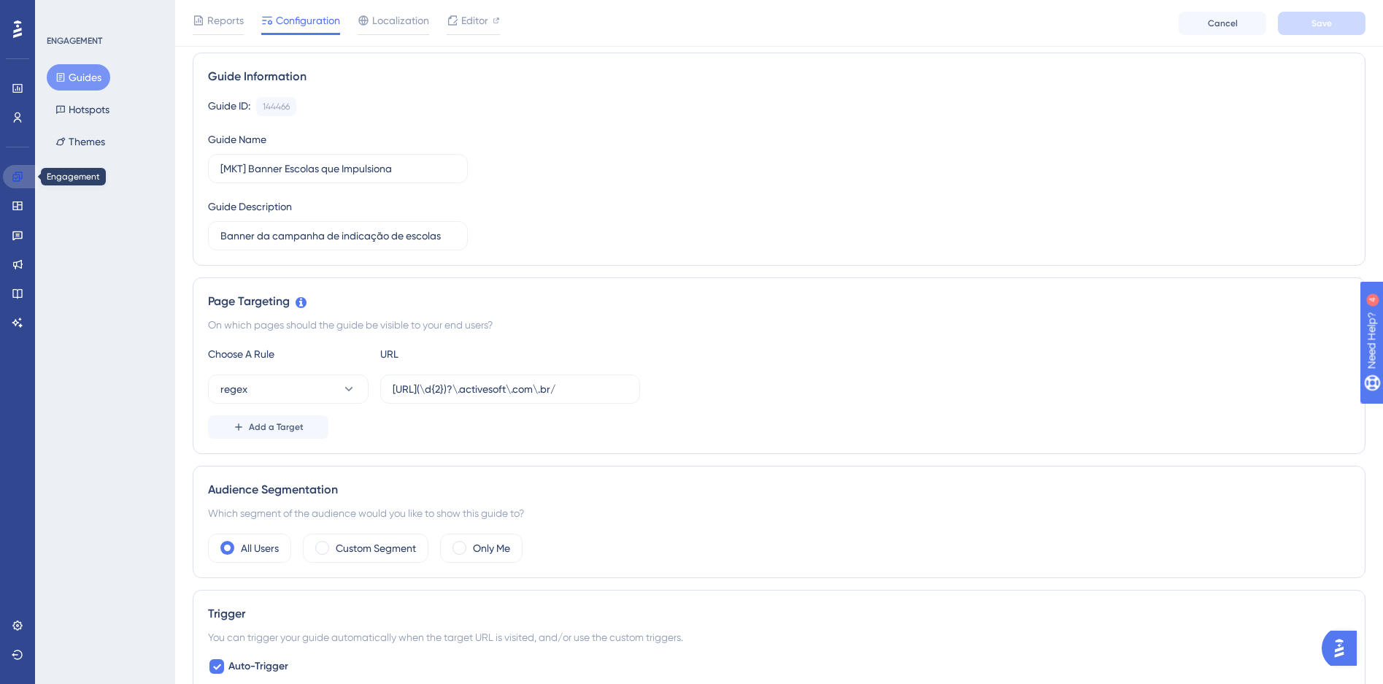
click at [14, 187] on link at bounding box center [20, 176] width 35 height 23
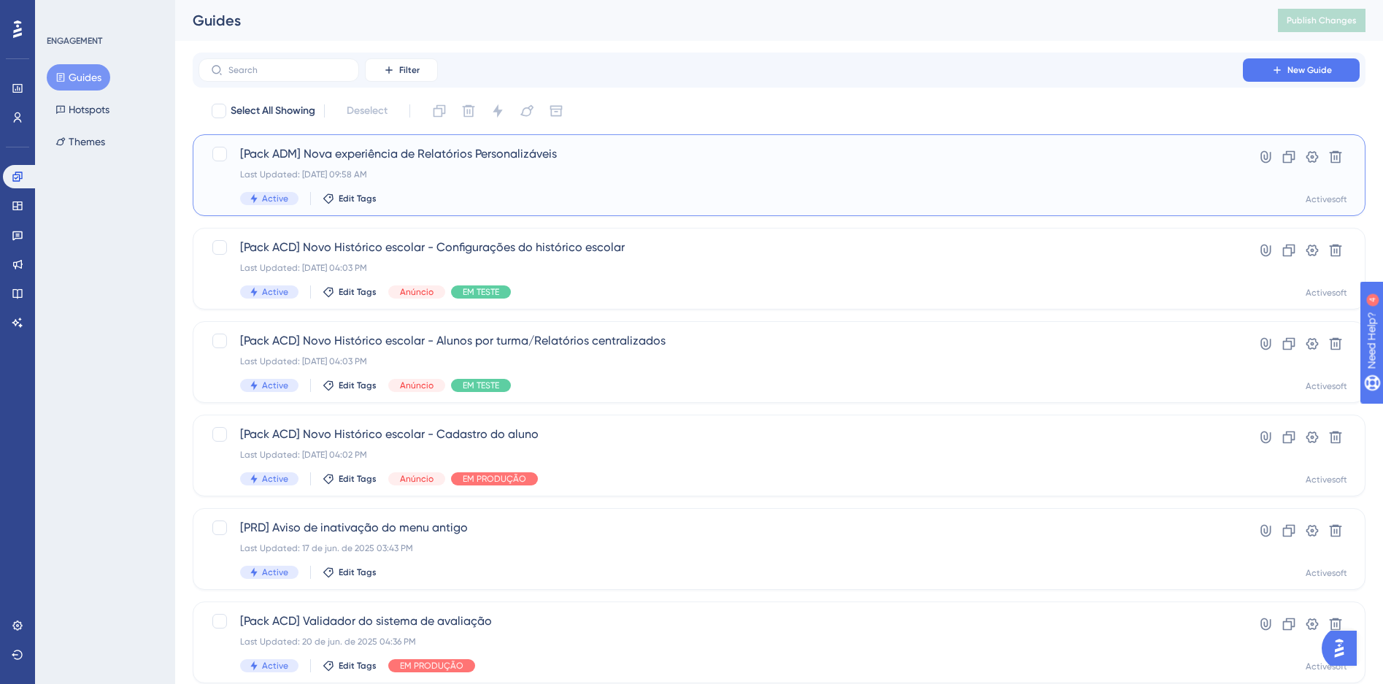
click at [508, 189] on div "[Pack ADM] Nova experiência de Relatórios Personalizáveis Last Updated: 01 de s…" at bounding box center [720, 175] width 961 height 60
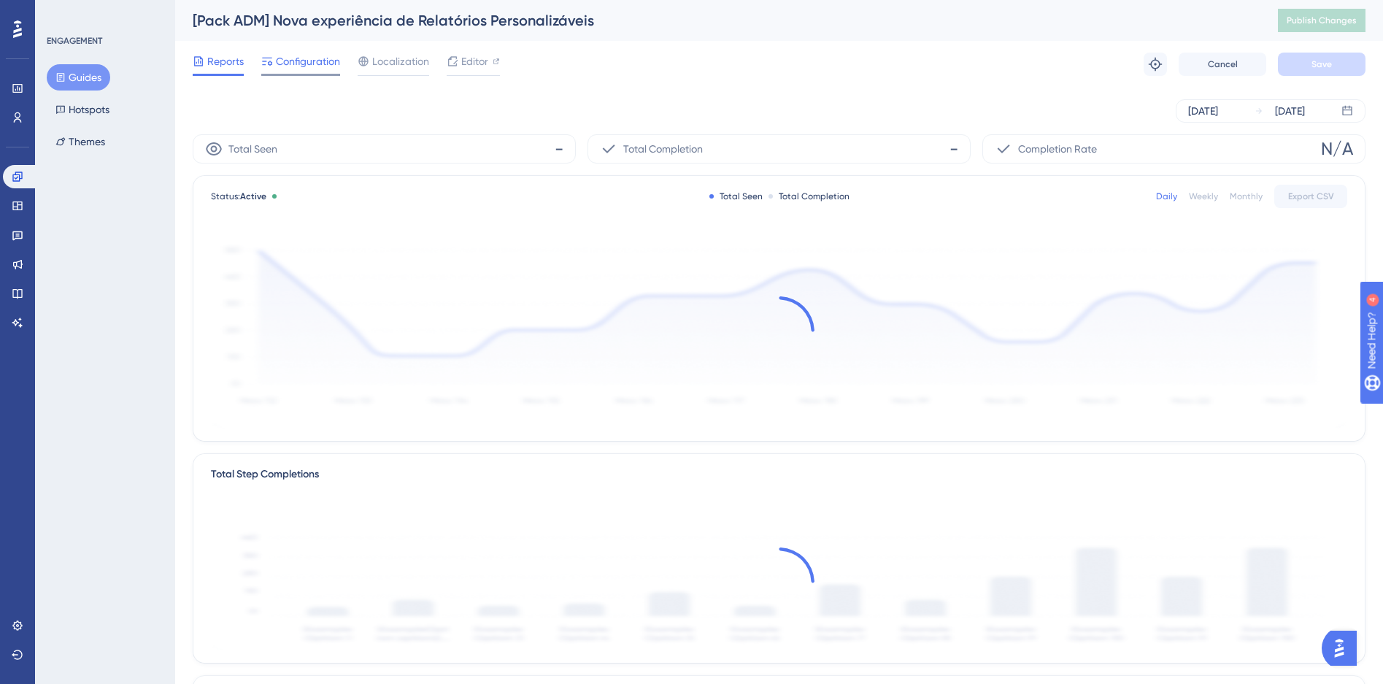
click at [314, 66] on span "Configuration" at bounding box center [308, 62] width 64 height 18
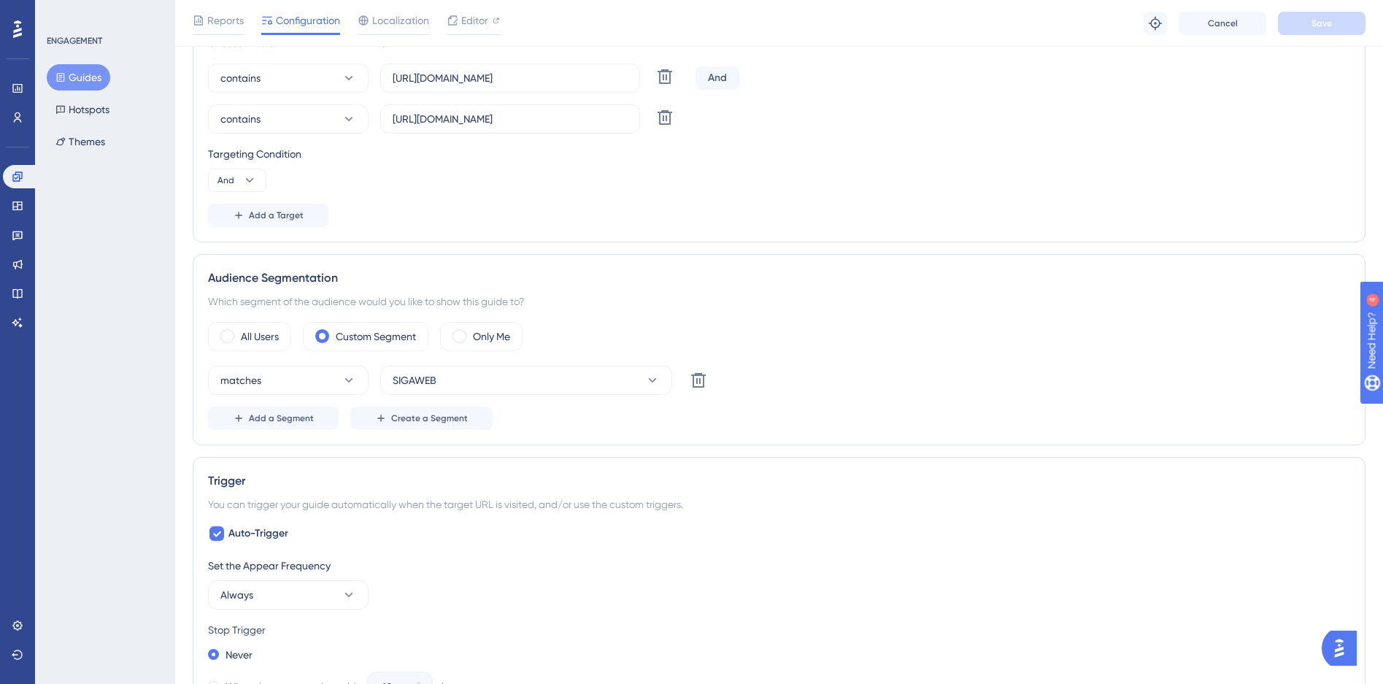
scroll to position [188, 0]
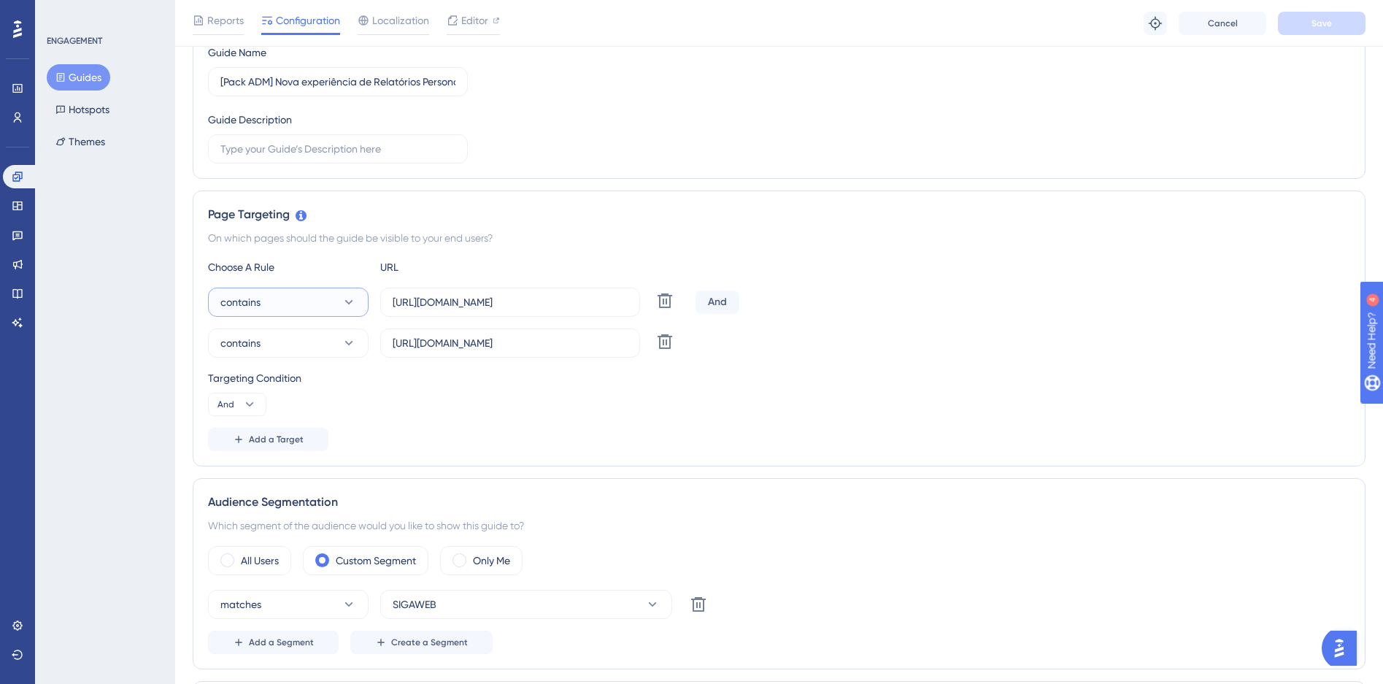
click at [335, 304] on button "contains" at bounding box center [288, 302] width 161 height 29
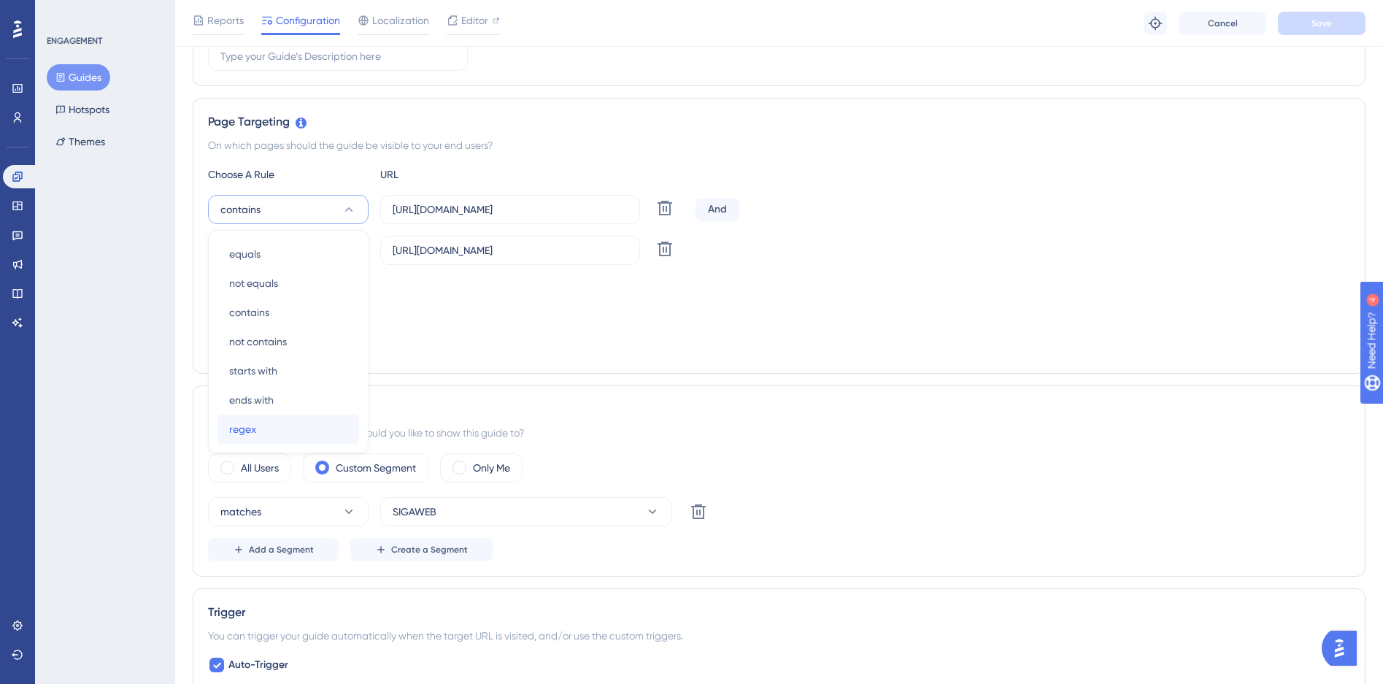
click at [257, 434] on div "regex regex" at bounding box center [288, 429] width 118 height 29
click at [307, 250] on button "contains" at bounding box center [288, 250] width 161 height 29
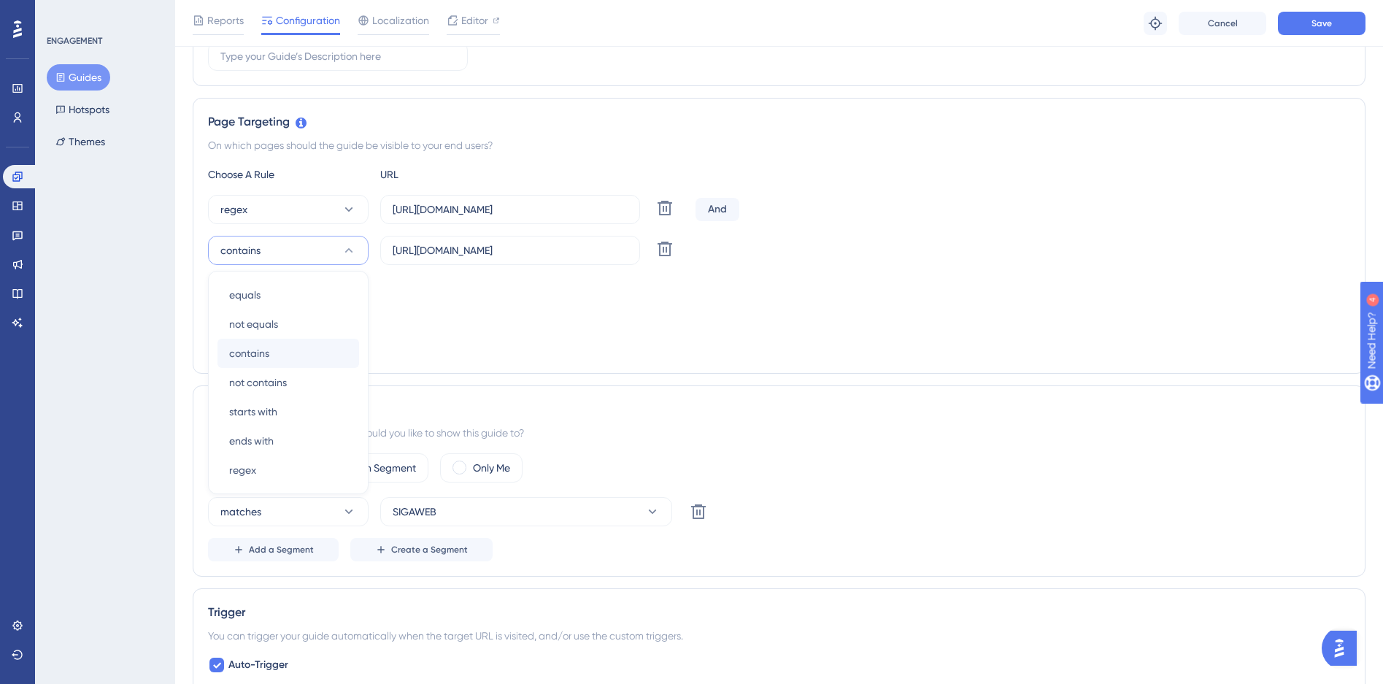
scroll to position [321, 0]
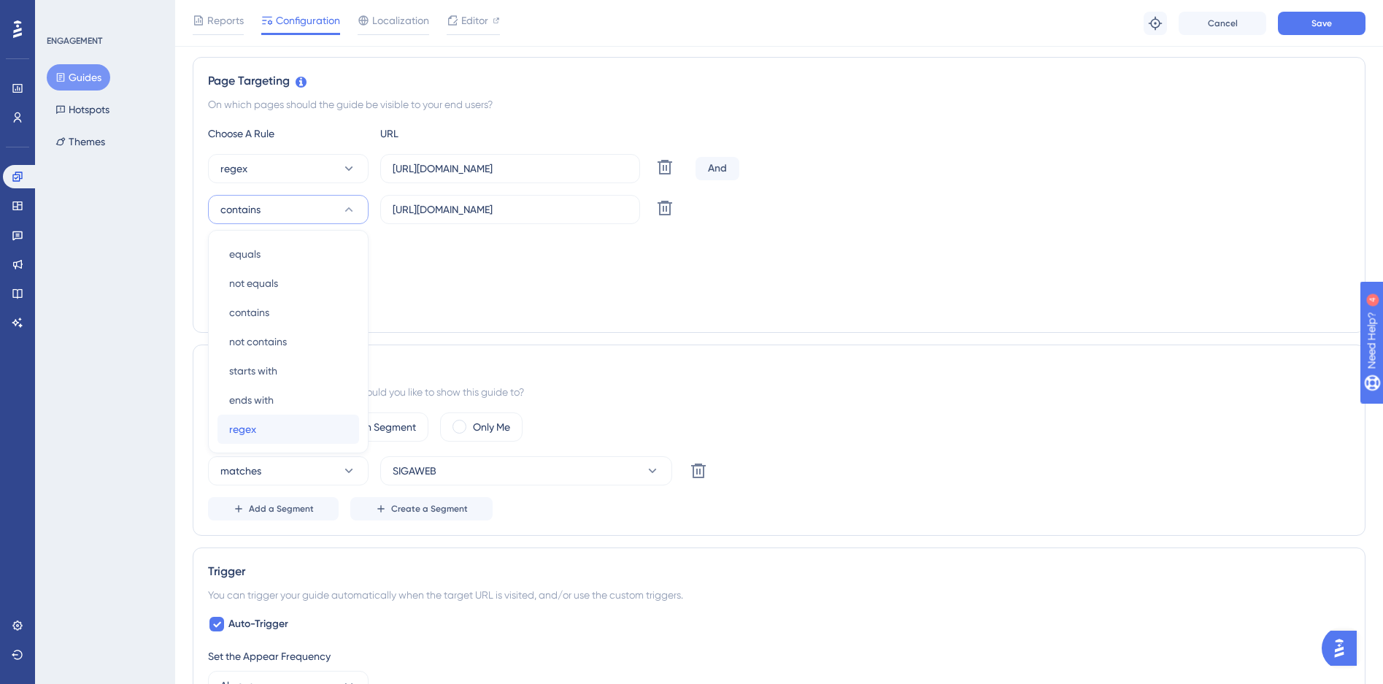
click at [269, 425] on div "regex regex" at bounding box center [288, 429] width 118 height 29
click at [1333, 15] on button "Save" at bounding box center [1322, 23] width 88 height 23
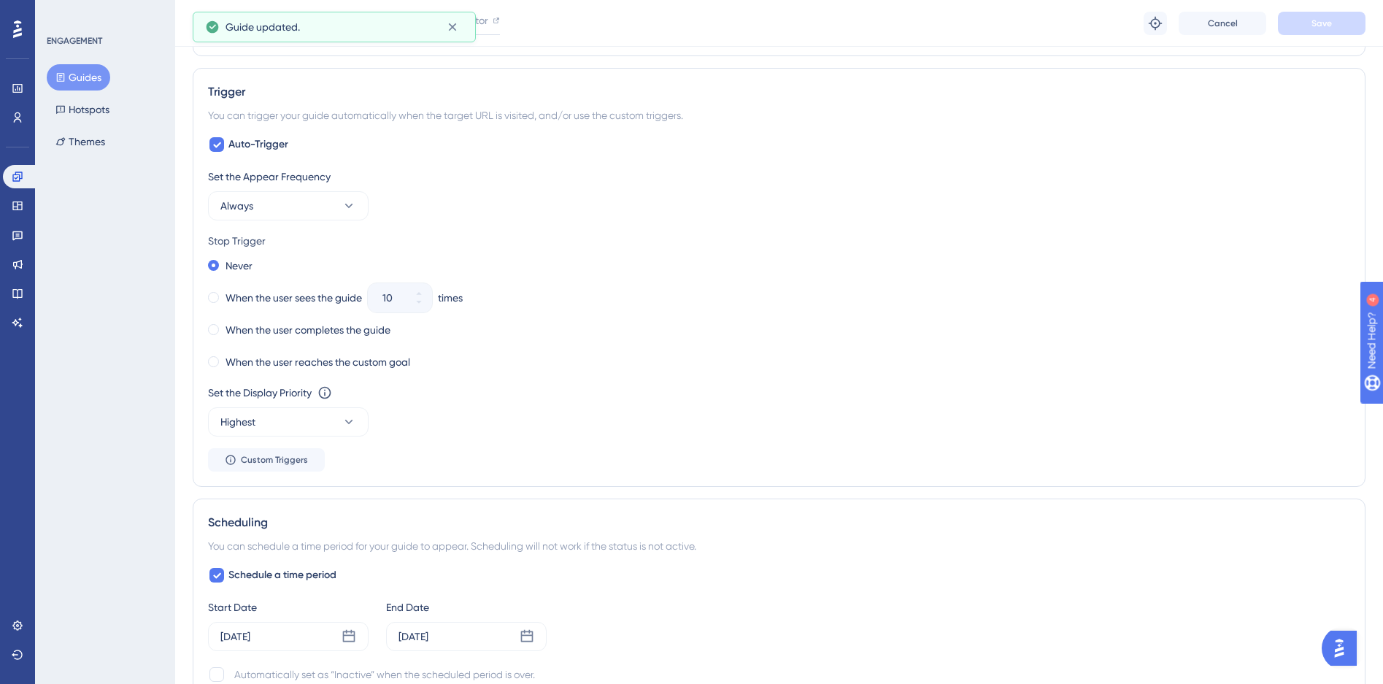
scroll to position [876, 0]
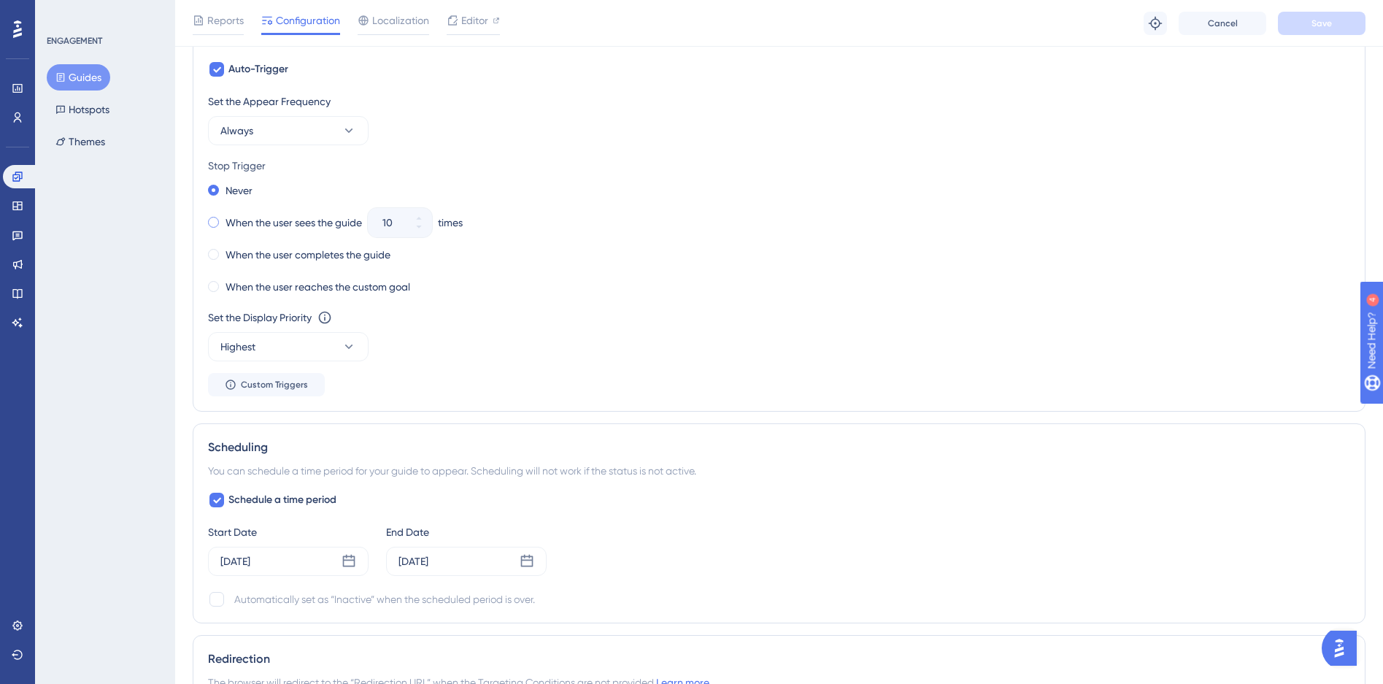
click at [219, 224] on div "When the user sees the guide" at bounding box center [285, 222] width 154 height 20
click at [212, 192] on span at bounding box center [213, 190] width 11 height 11
click at [223, 187] on input "radio" at bounding box center [223, 187] width 0 height 0
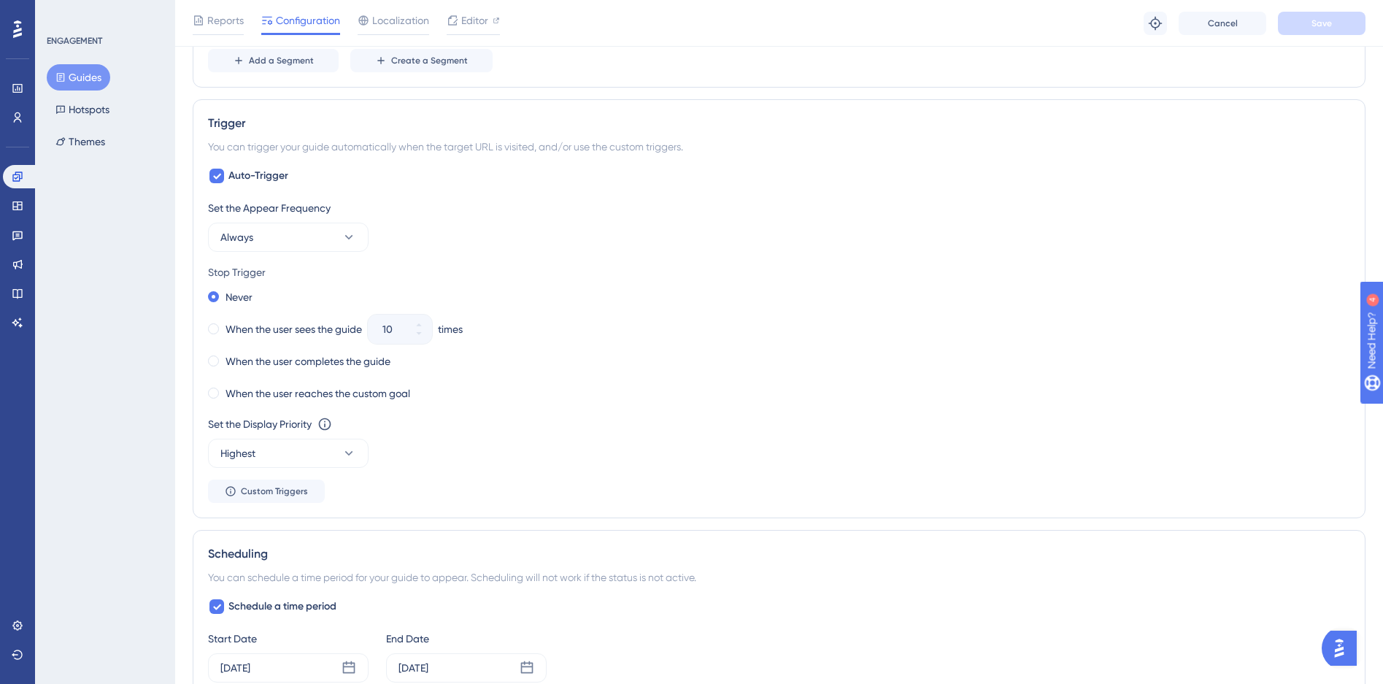
scroll to position [769, 0]
click at [218, 180] on icon at bounding box center [216, 177] width 9 height 12
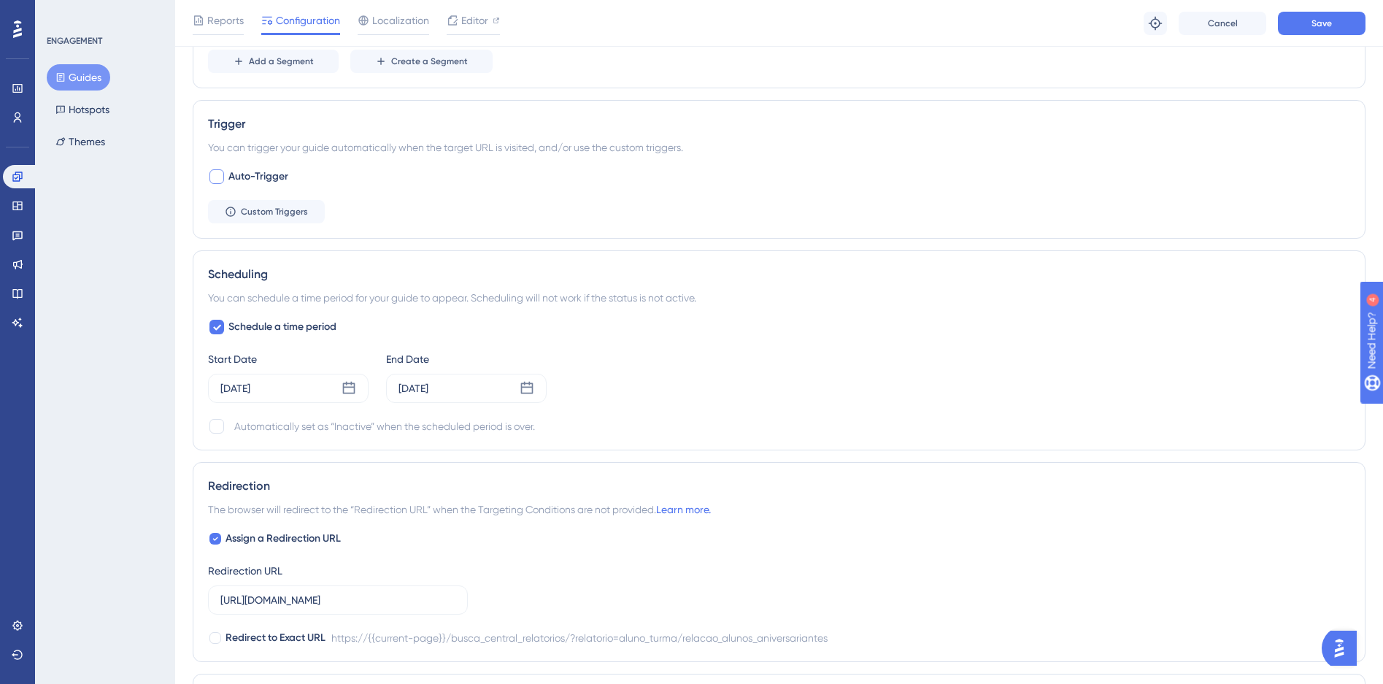
click at [218, 180] on div at bounding box center [217, 176] width 15 height 15
checkbox input "true"
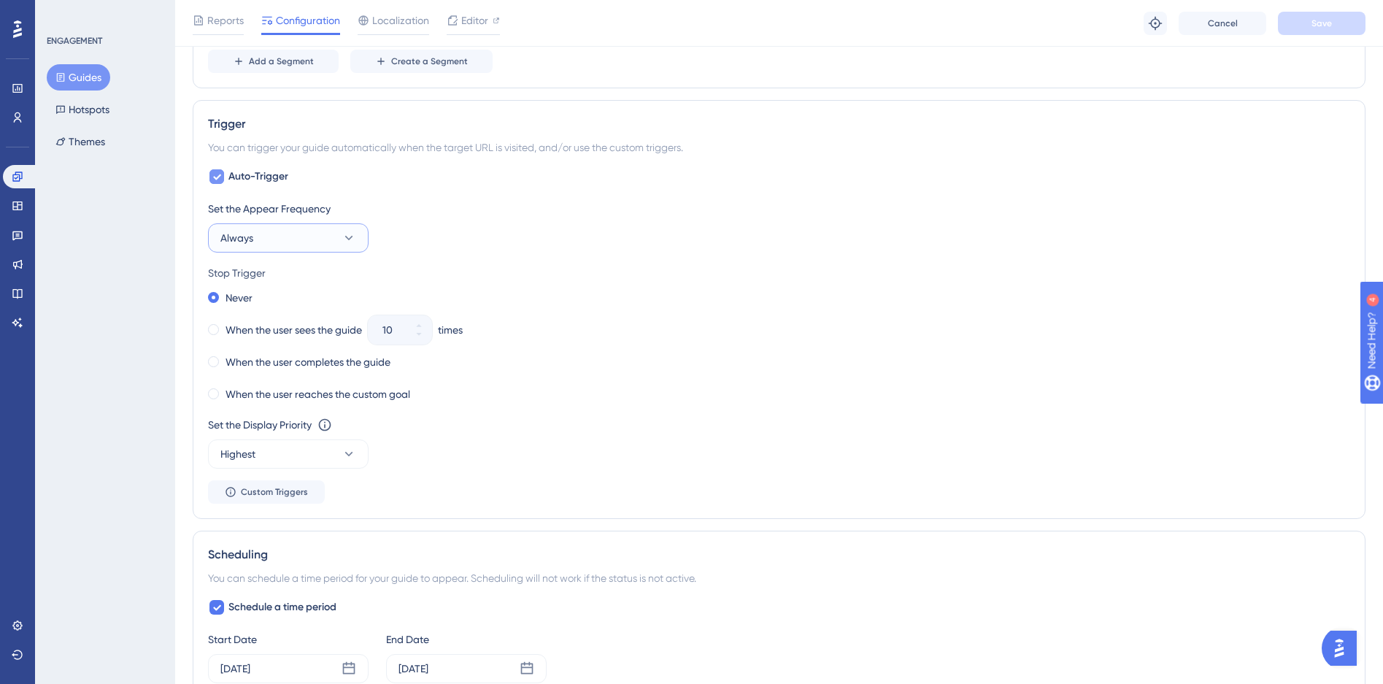
click at [337, 233] on button "Always" at bounding box center [288, 237] width 161 height 29
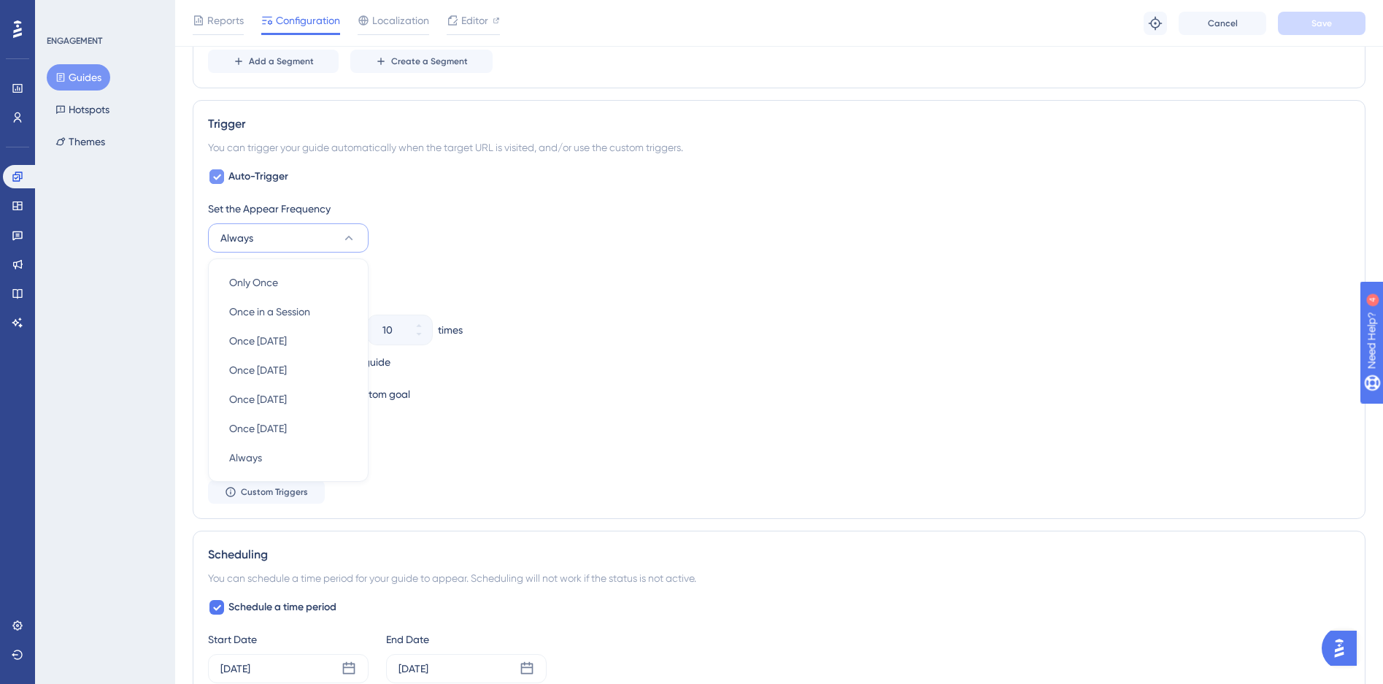
scroll to position [796, 0]
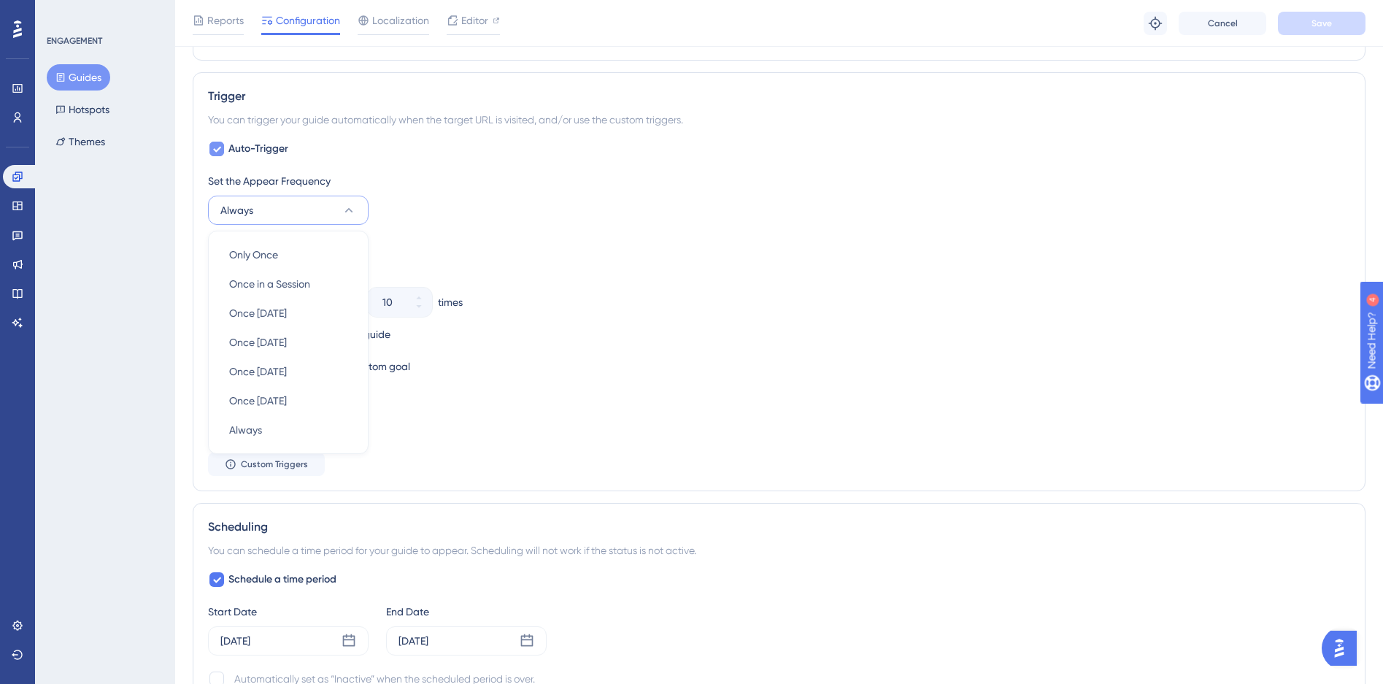
click at [332, 207] on button "Always" at bounding box center [288, 210] width 161 height 29
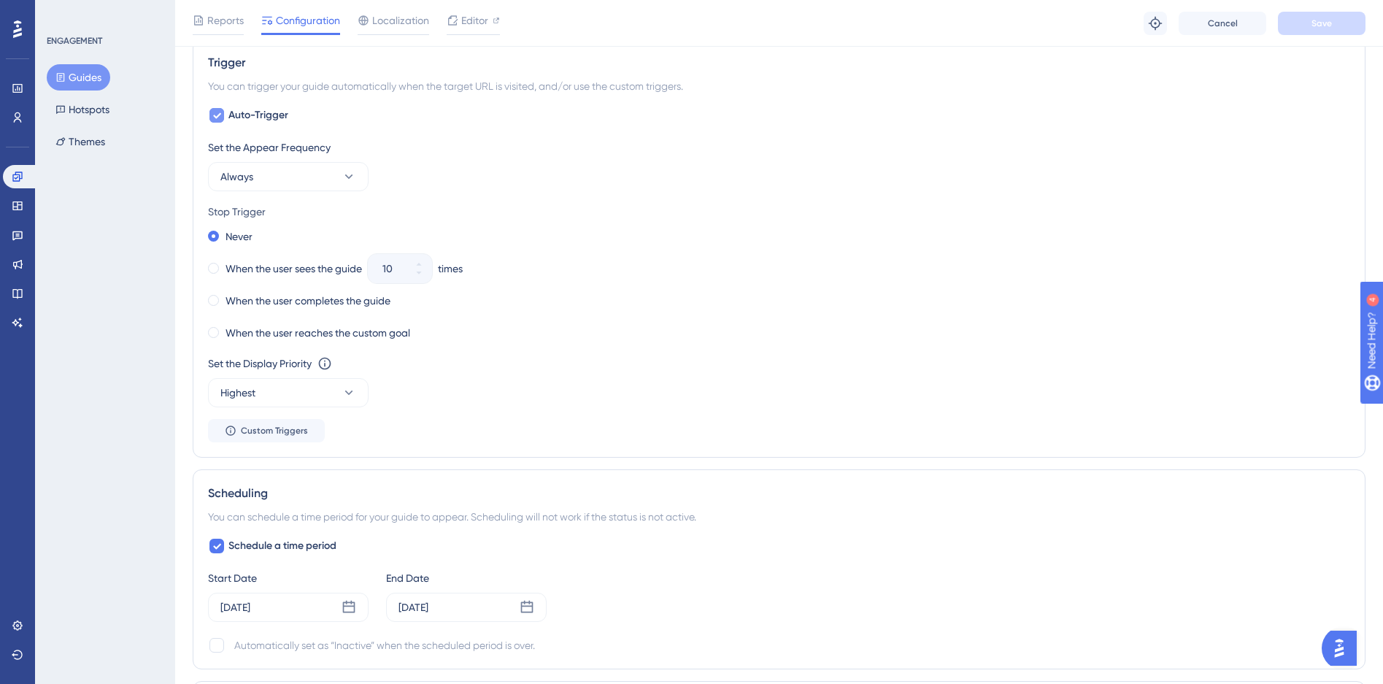
scroll to position [917, 0]
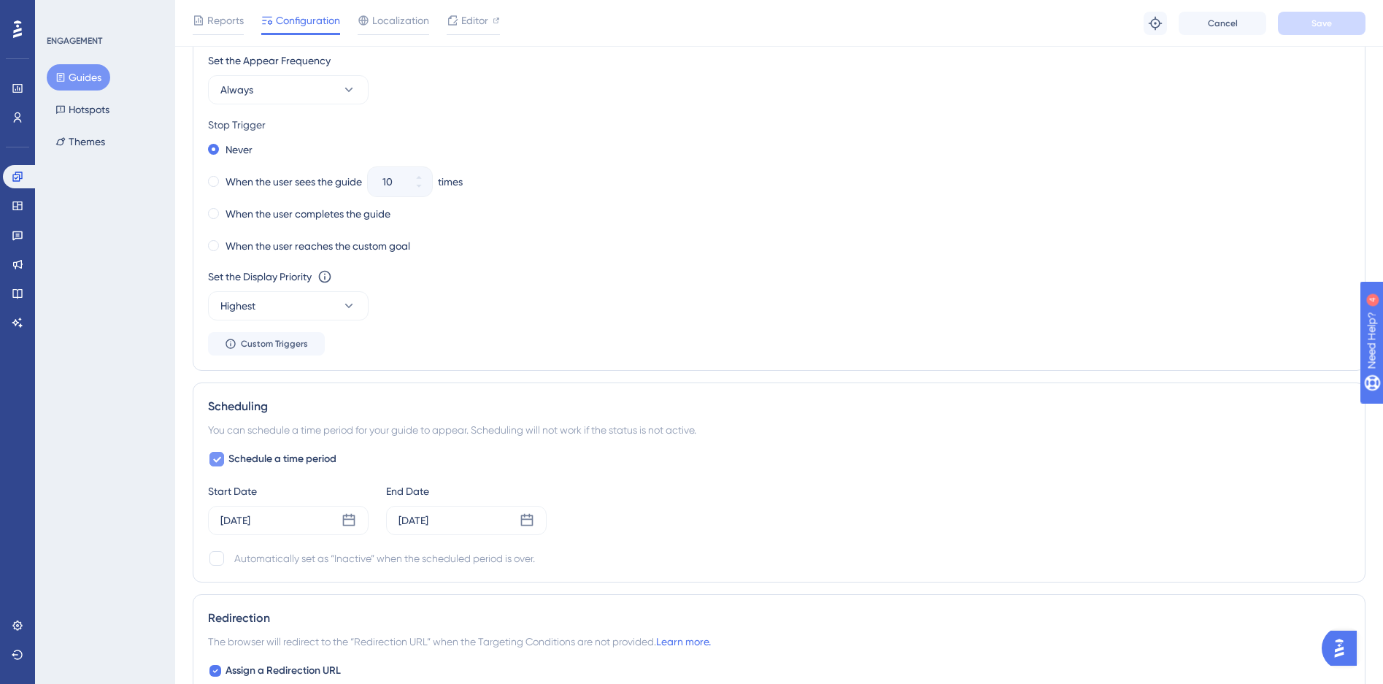
click at [224, 458] on div at bounding box center [217, 459] width 18 height 18
checkbox input "false"
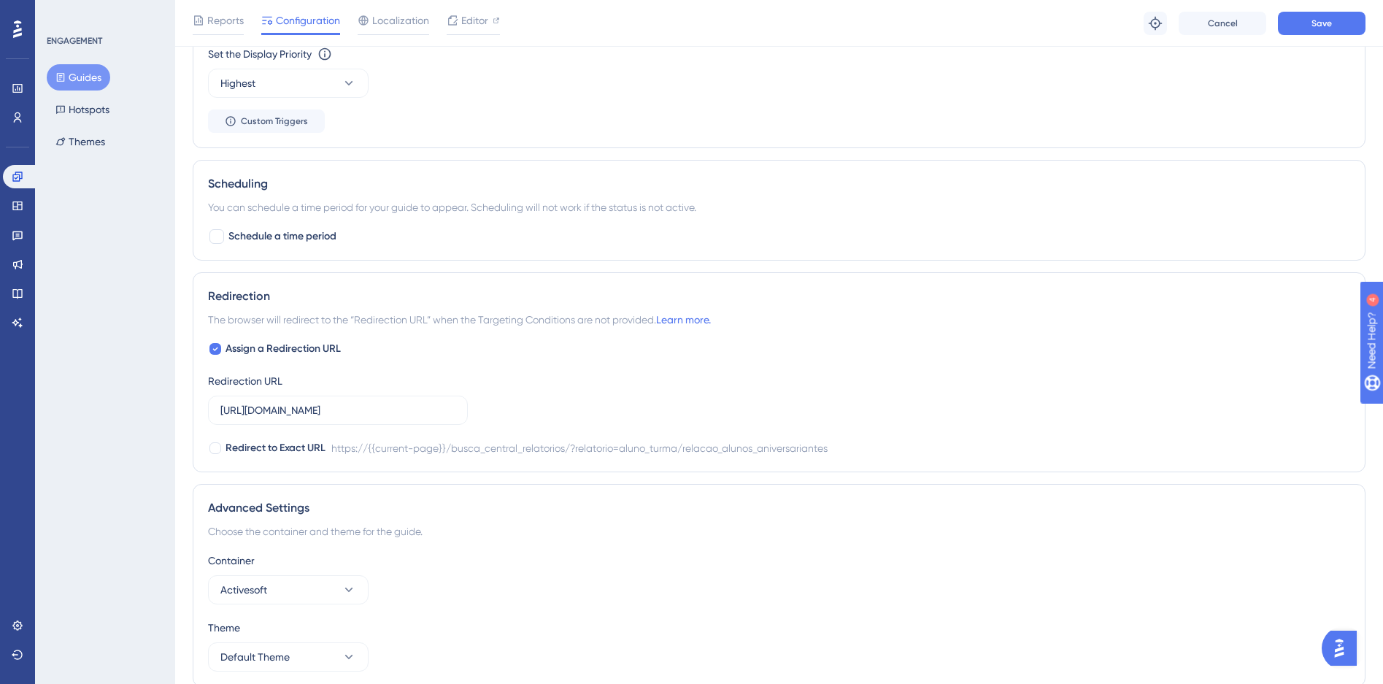
click at [220, 351] on div at bounding box center [216, 349] width 12 height 12
checkbox input "false"
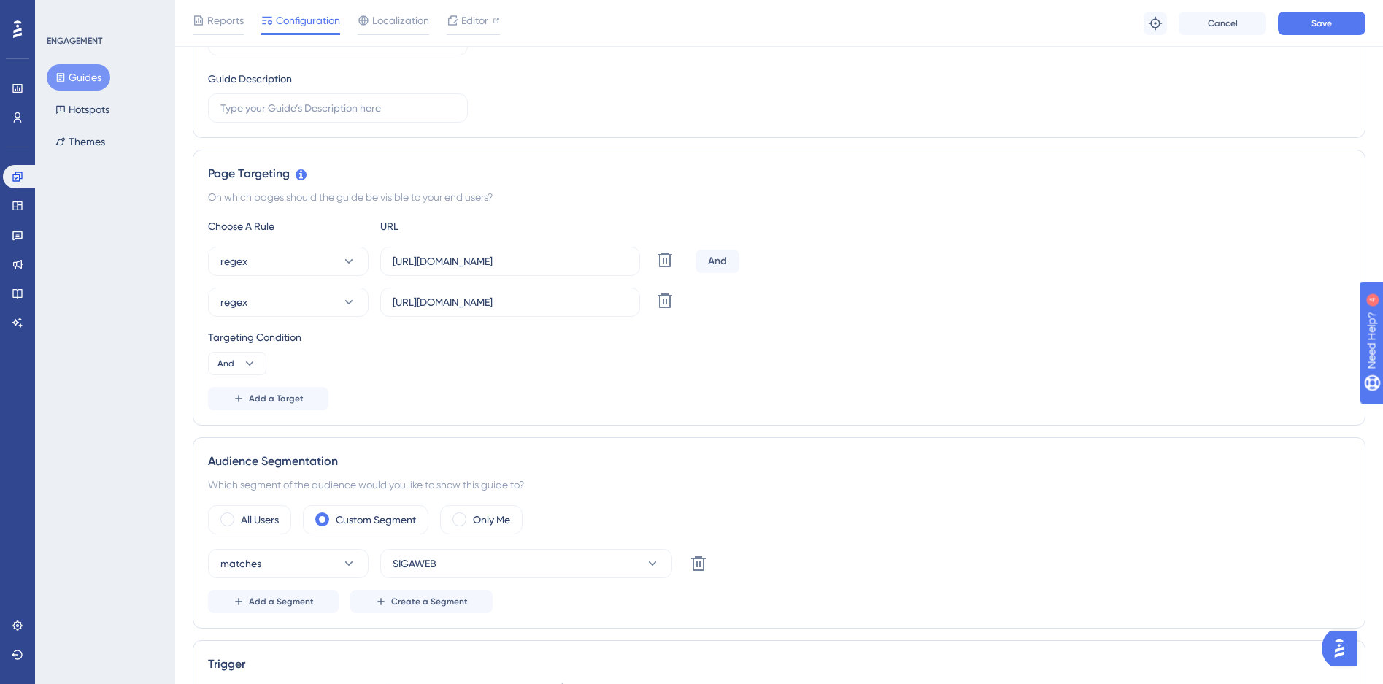
scroll to position [45, 0]
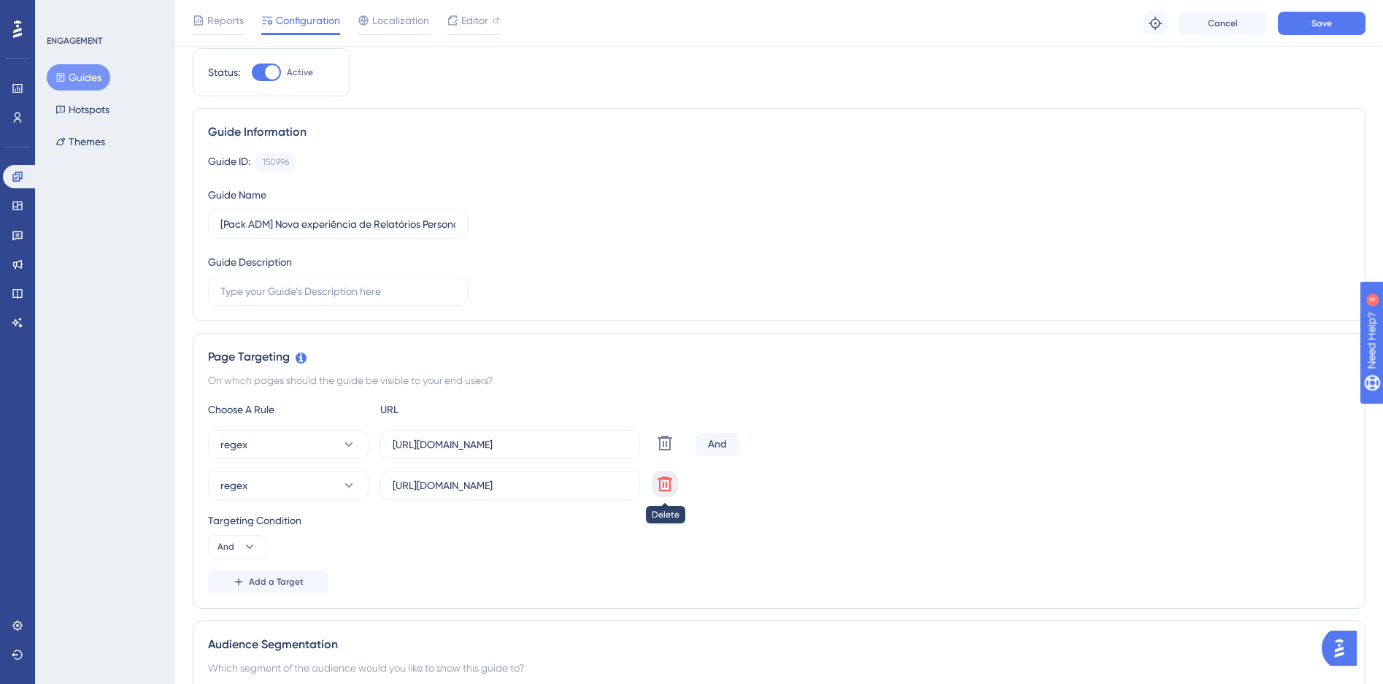
click at [669, 450] on icon at bounding box center [665, 443] width 15 height 15
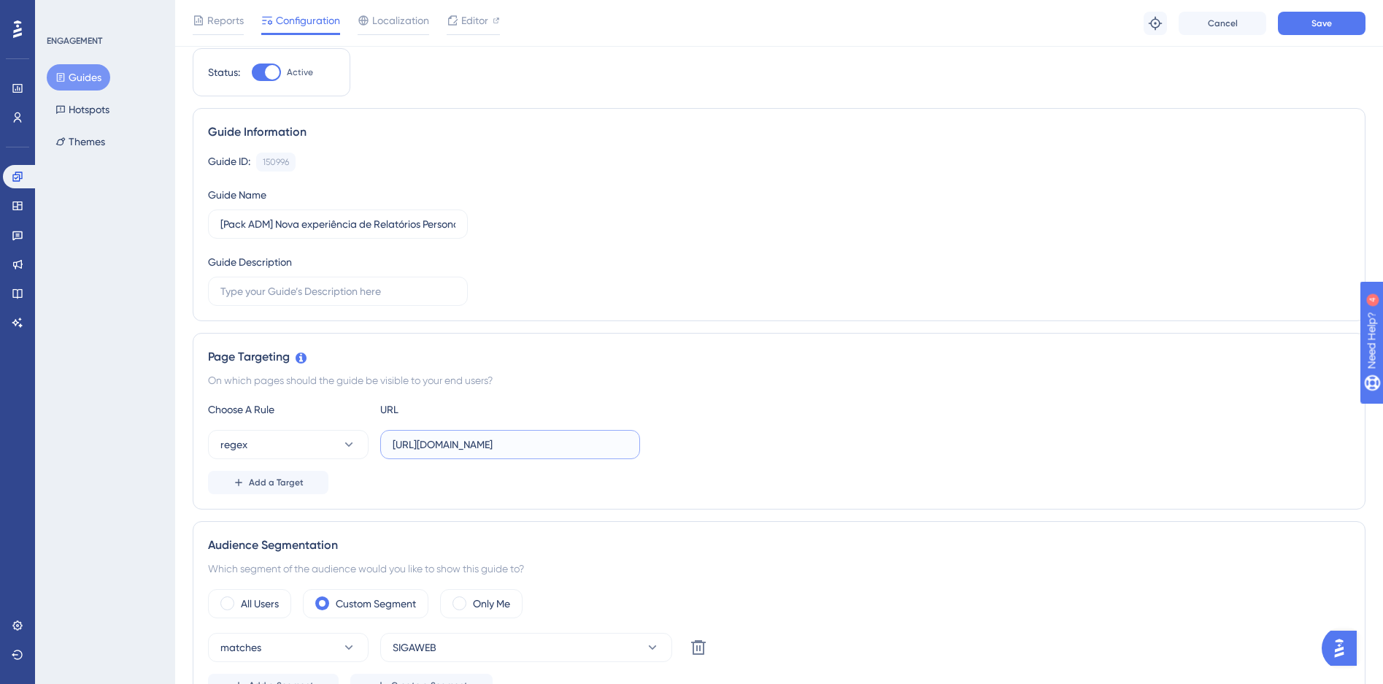
click at [476, 437] on input "https://siga01.activesoft.com.br/busca_central_relatorios/?relatorio=aluno_turm…" at bounding box center [510, 445] width 235 height 16
paste input "(\d{2})\.activesoft\.com\"
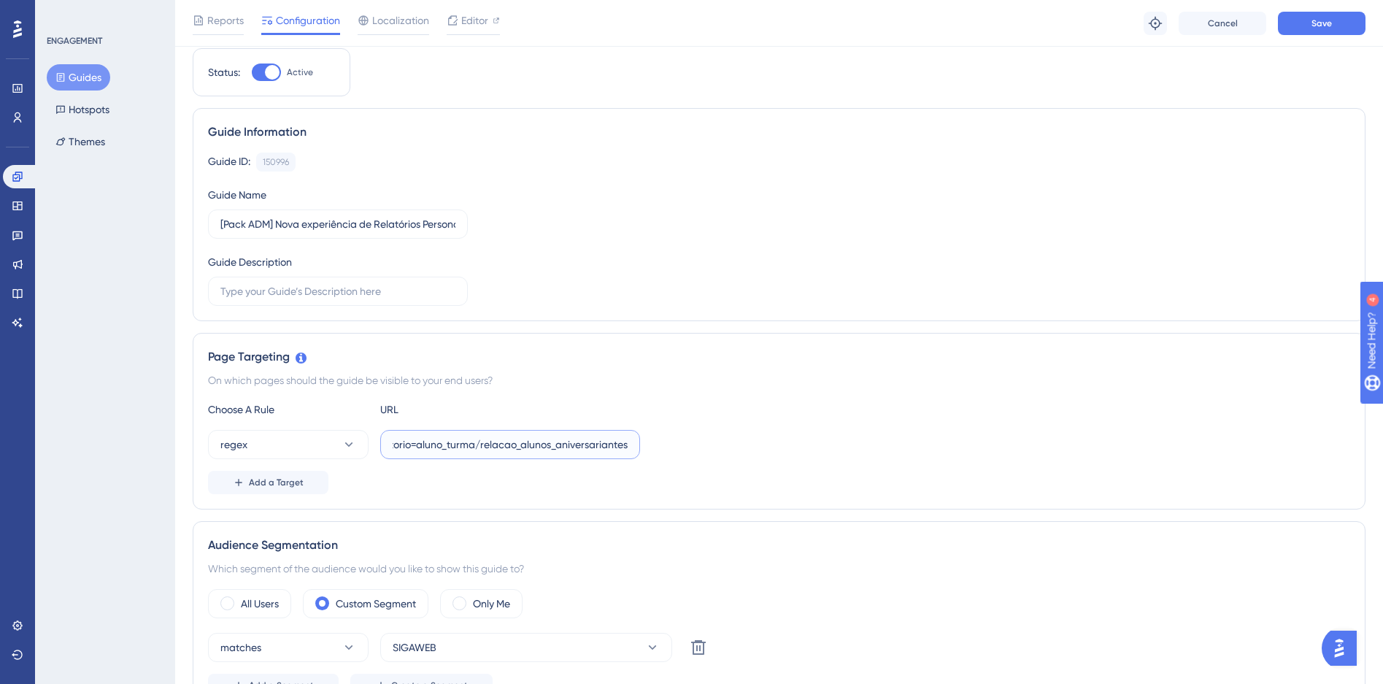
type input "https://siga(\d{2})\.activesoft\.com\.br/busca_central_relatorios/?relatorio=al…"
click at [981, 495] on div "Page Targeting On which pages should the guide be visible to your end users? Ch…" at bounding box center [779, 421] width 1173 height 177
click at [1352, 19] on button "Save" at bounding box center [1322, 23] width 88 height 23
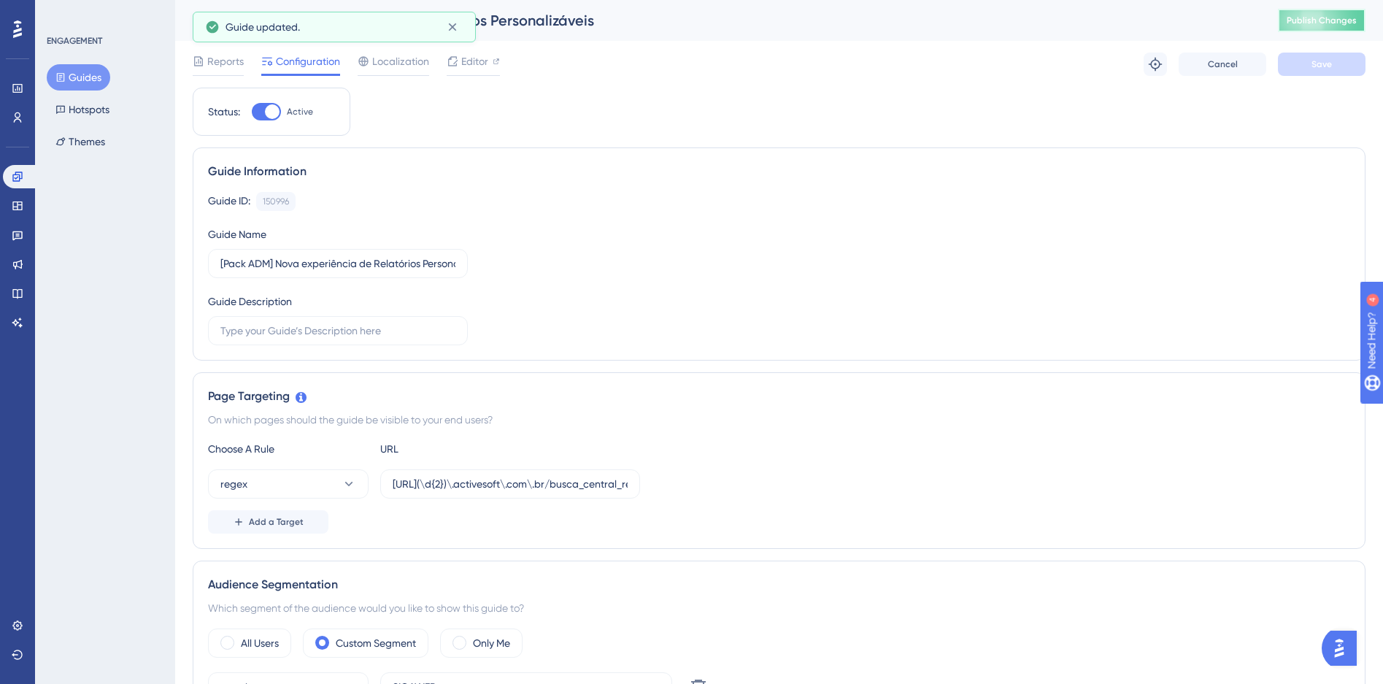
click at [1331, 17] on span "Publish Changes" at bounding box center [1322, 21] width 70 height 12
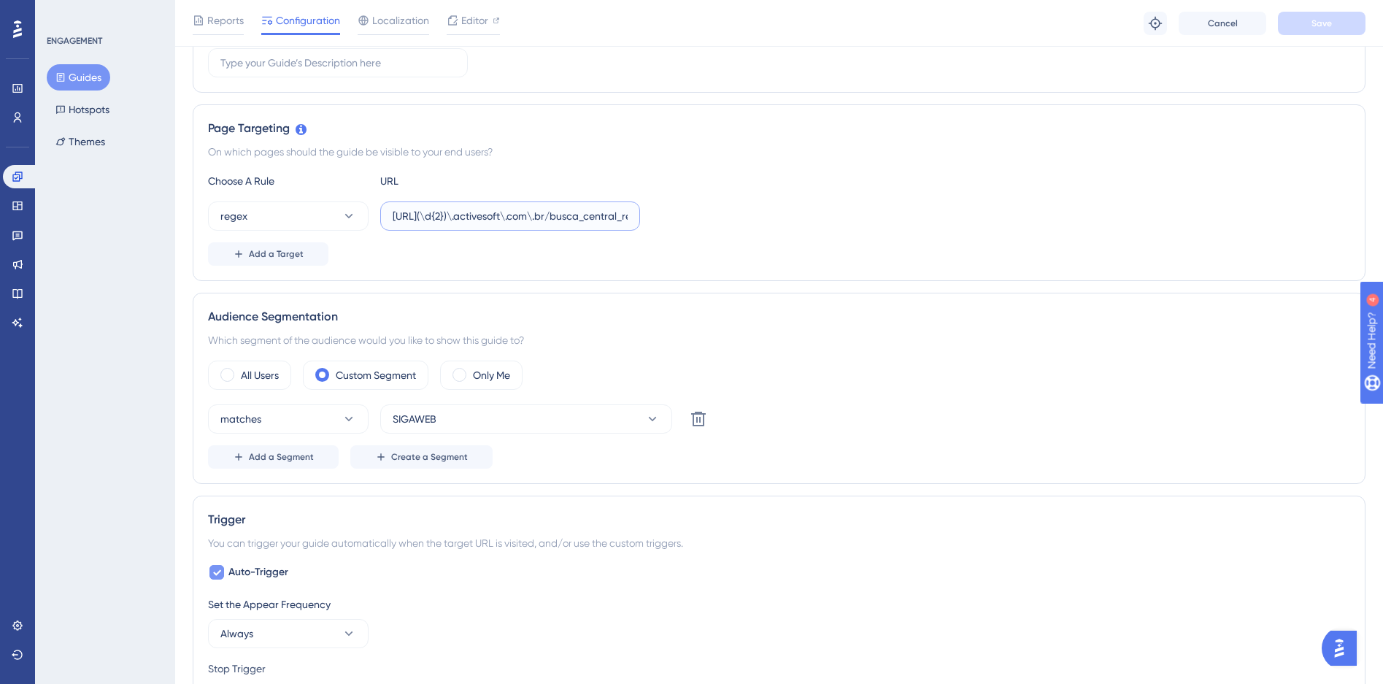
scroll to position [0, 339]
drag, startPoint x: 592, startPoint y: 216, endPoint x: 795, endPoint y: 211, distance: 203.0
click at [795, 211] on div "regex https://siga(\d{2})\.activesoft\.com\.br/busca_central_relatorios/?relato…" at bounding box center [779, 215] width 1143 height 29
click at [662, 233] on div "Choose A Rule URL regex https://siga(\d{2})\.activesoft\.com\.br/busca_central_…" at bounding box center [779, 218] width 1143 height 93
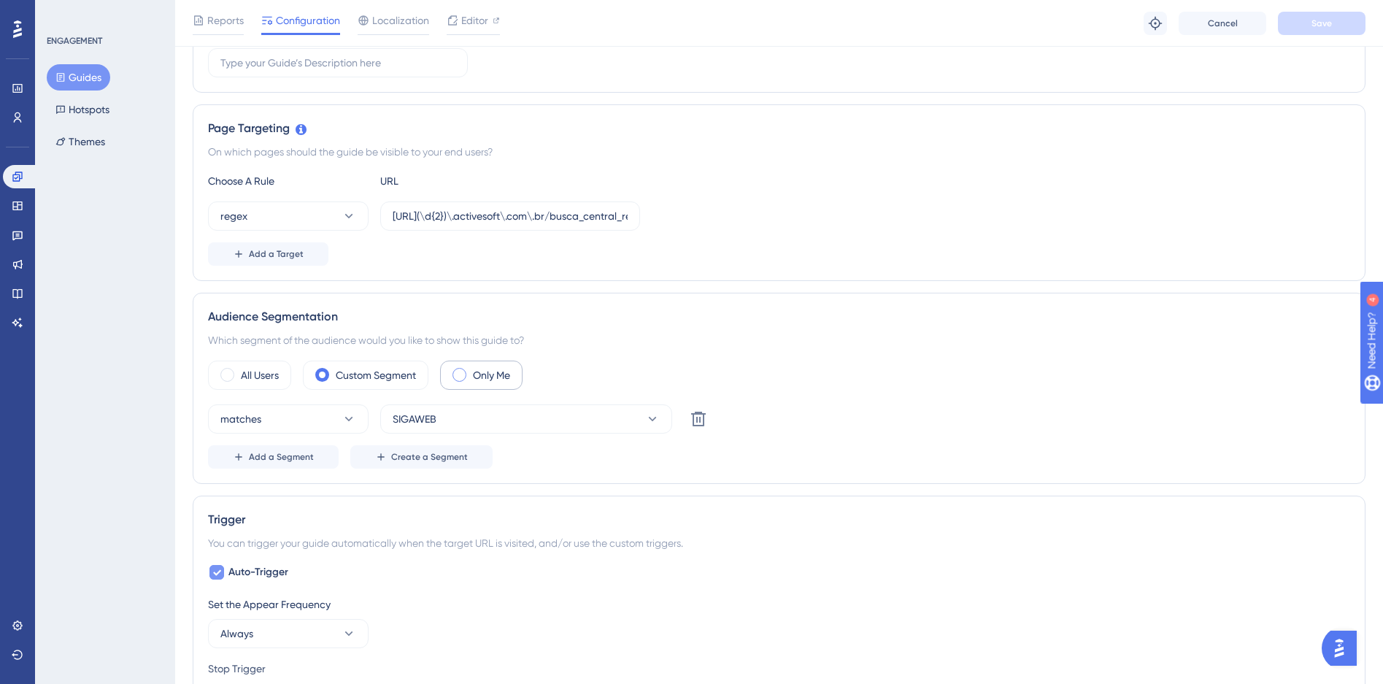
click at [465, 373] on span at bounding box center [460, 375] width 14 height 14
click at [471, 370] on input "radio" at bounding box center [471, 370] width 0 height 0
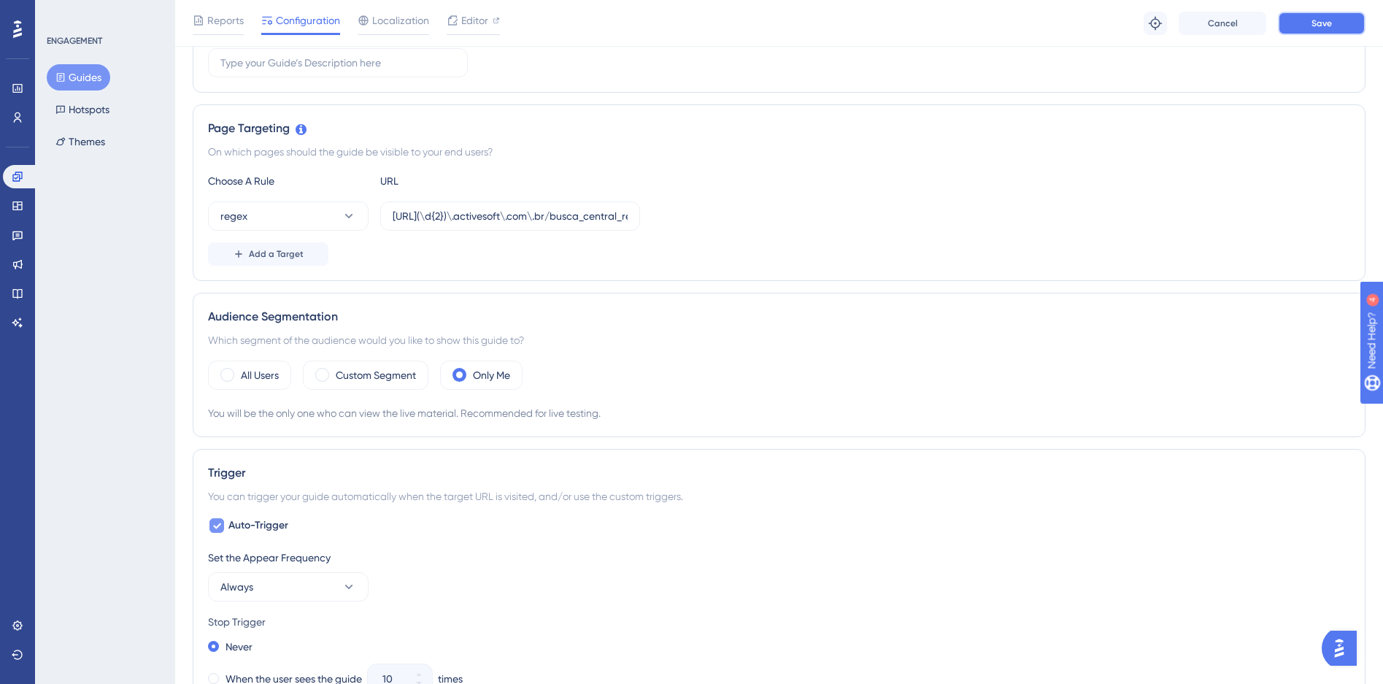
click at [1329, 25] on span "Save" at bounding box center [1322, 24] width 20 height 12
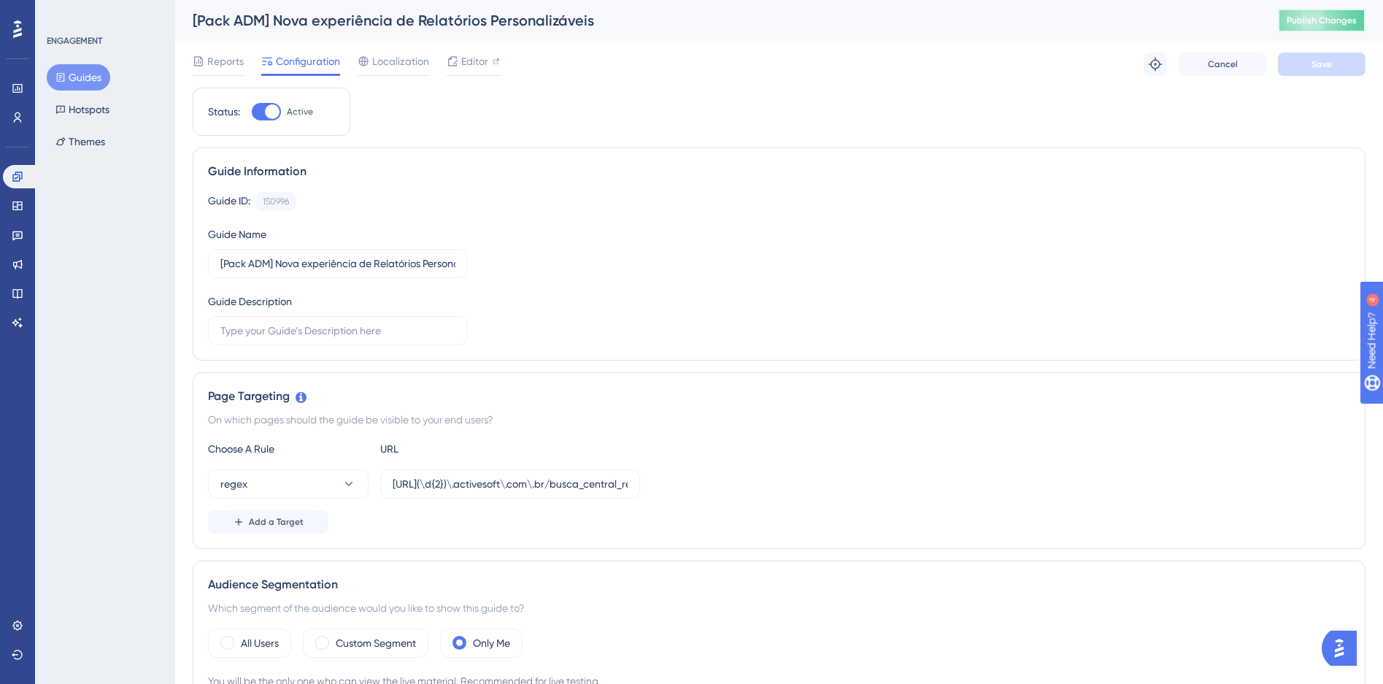
click at [1343, 17] on span "Publish Changes" at bounding box center [1322, 21] width 70 height 12
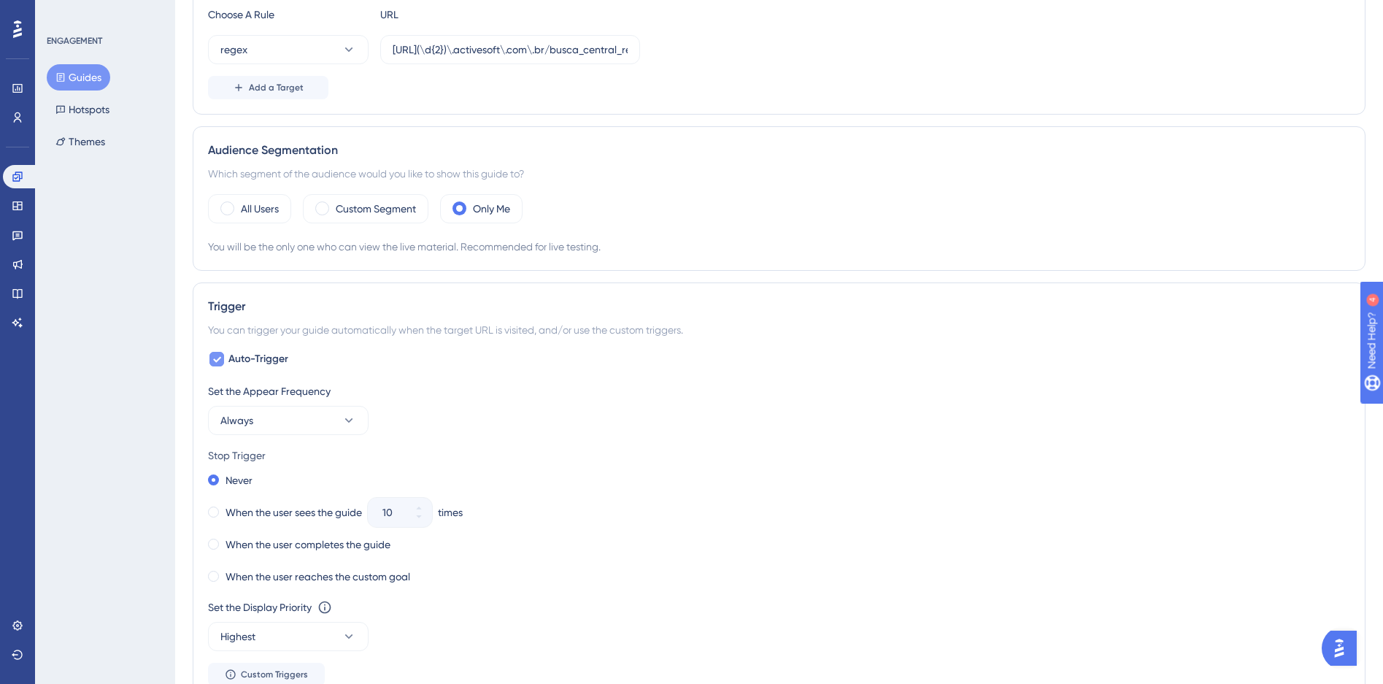
scroll to position [455, 0]
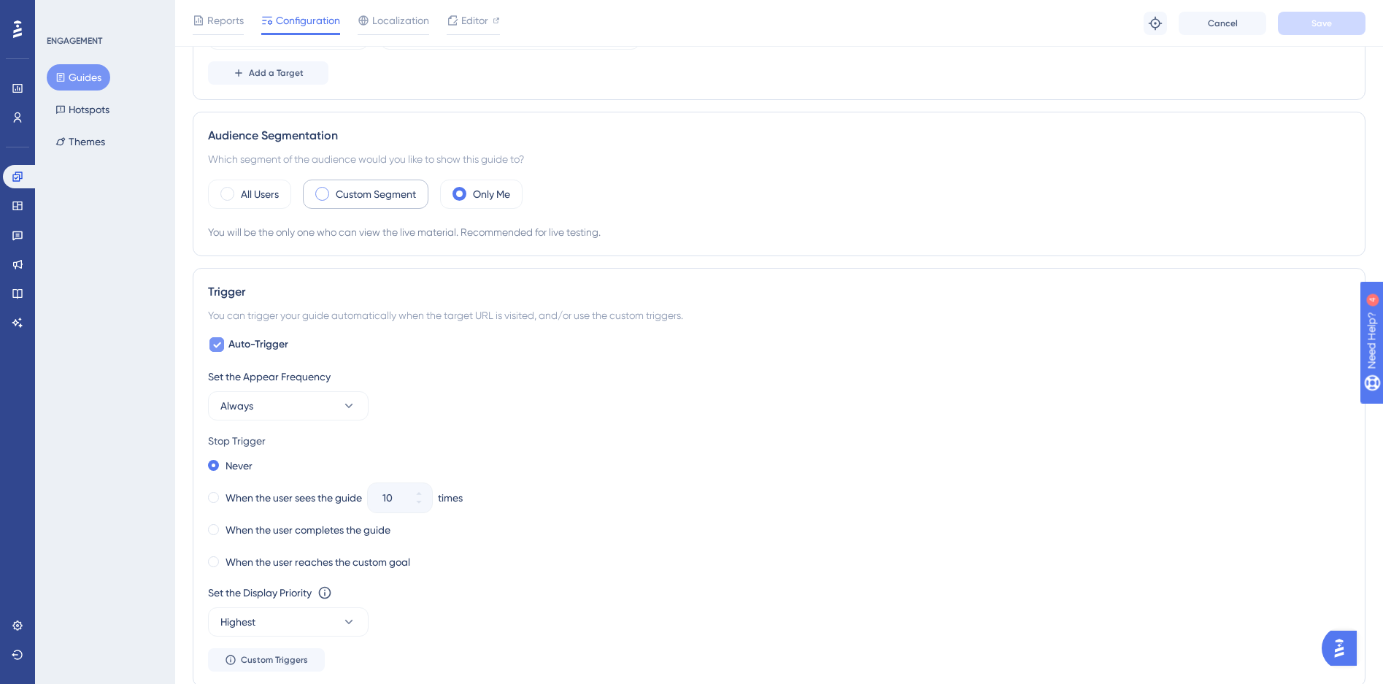
click at [342, 198] on label "Custom Segment" at bounding box center [376, 194] width 80 height 18
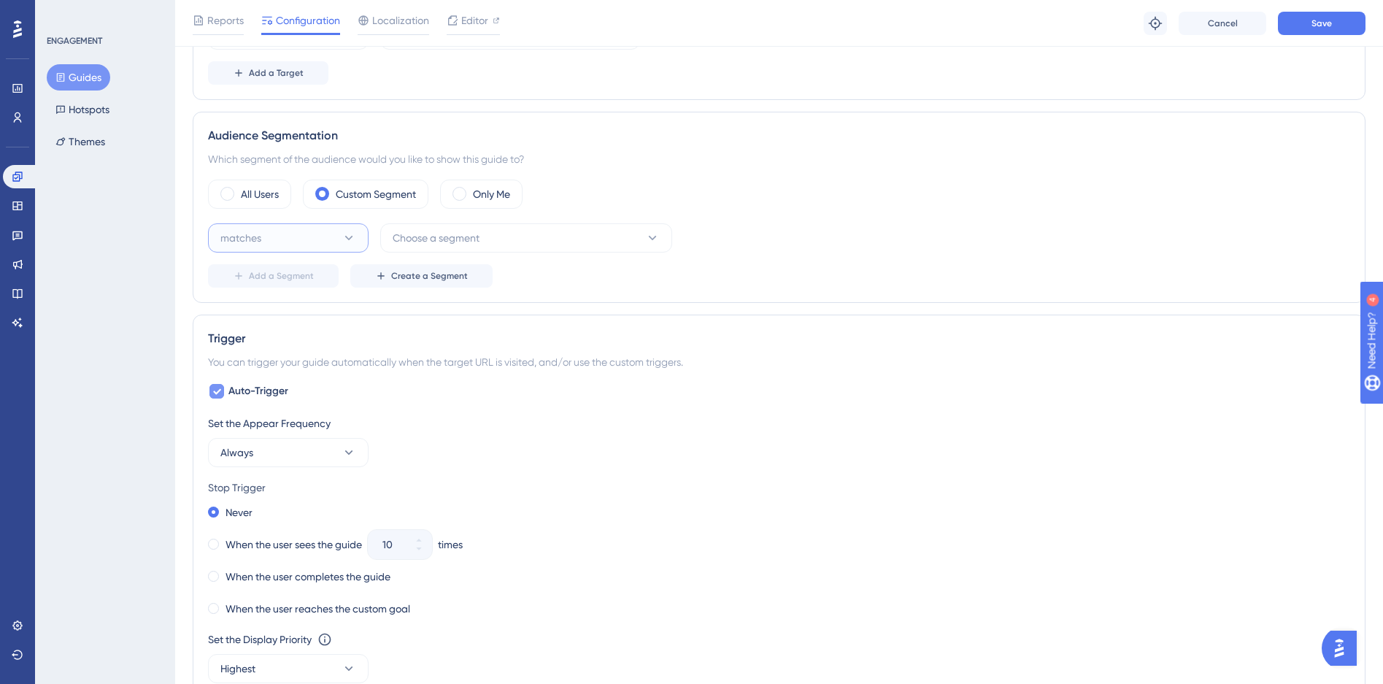
click at [320, 228] on button "matches" at bounding box center [288, 237] width 161 height 29
click at [258, 285] on span "matches" at bounding box center [249, 283] width 41 height 18
click at [492, 242] on button "Choose a segment" at bounding box center [526, 237] width 292 height 29
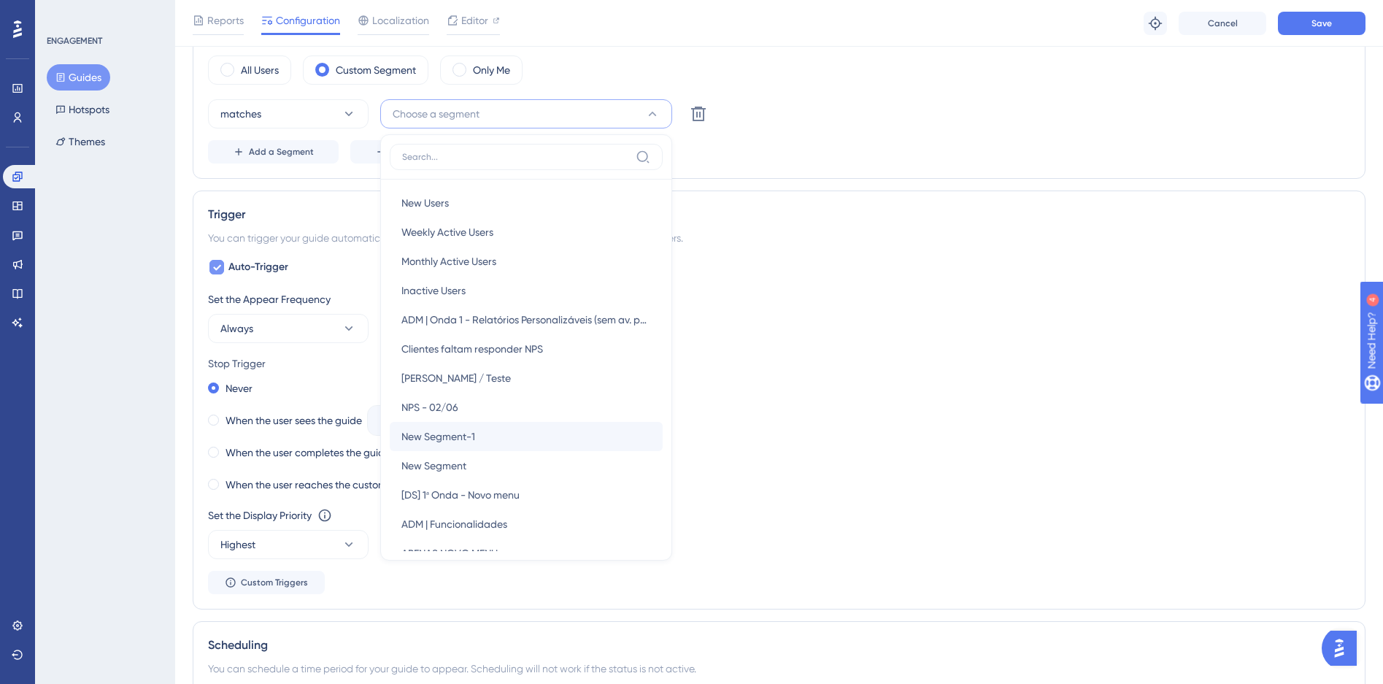
scroll to position [697, 0]
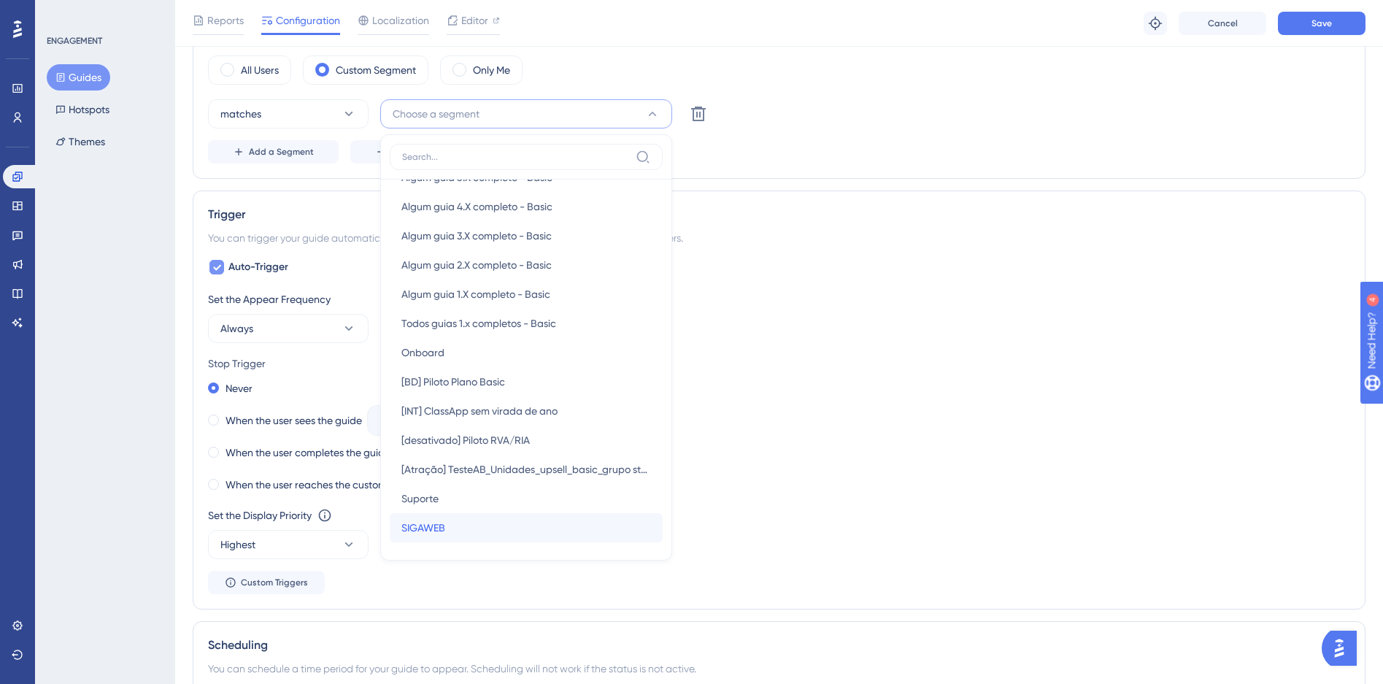
click at [437, 532] on span "SIGAWEB" at bounding box center [424, 528] width 44 height 18
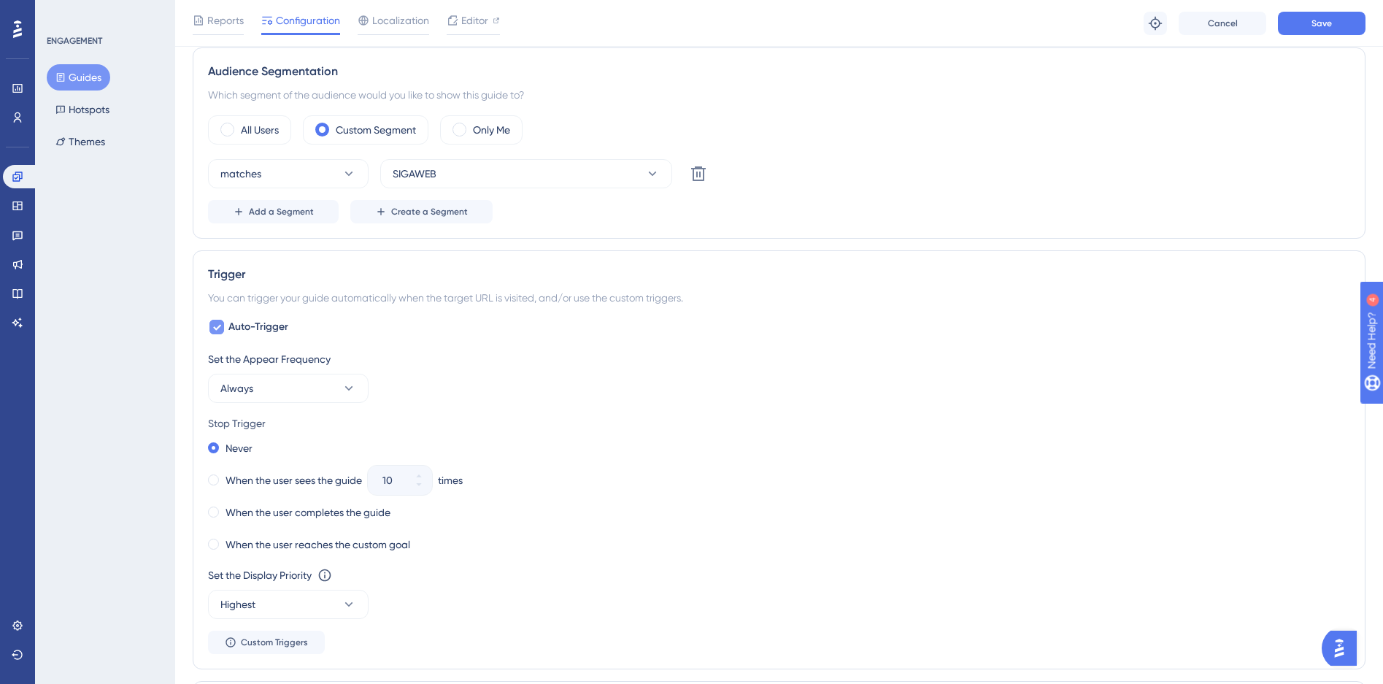
scroll to position [461, 0]
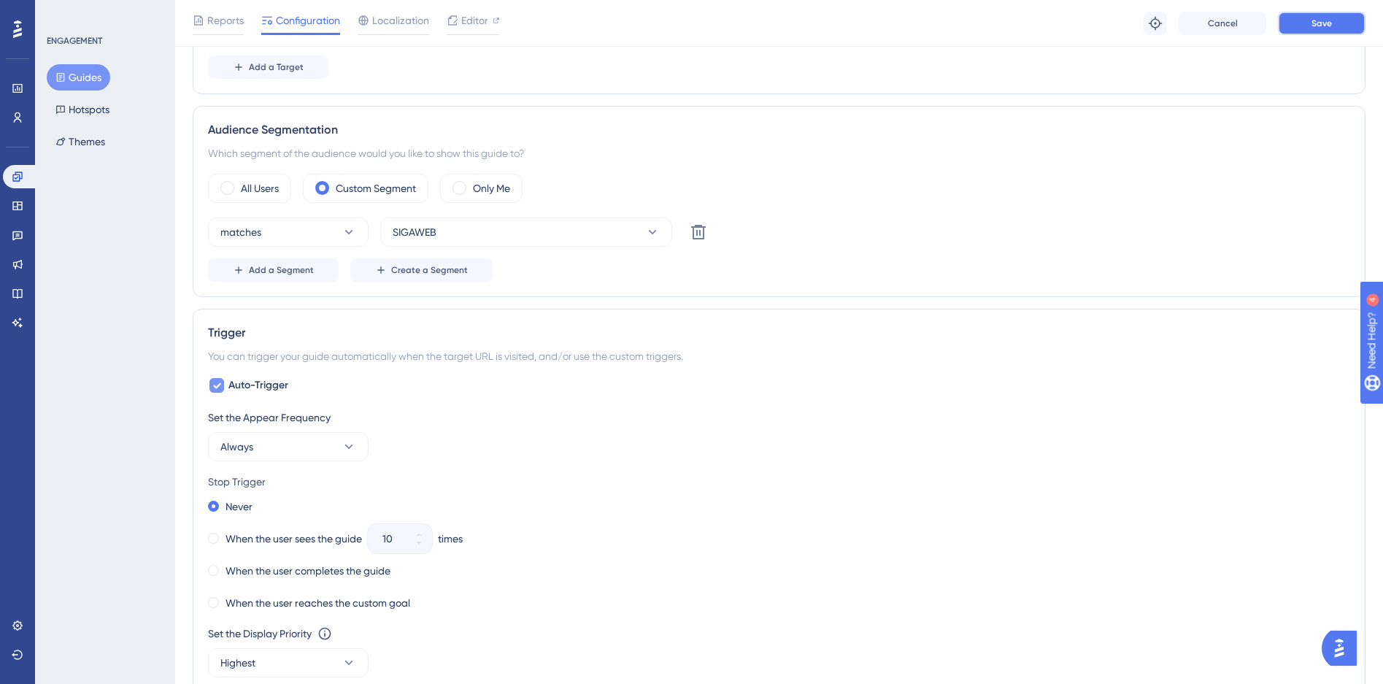
click at [1323, 25] on span "Save" at bounding box center [1322, 24] width 20 height 12
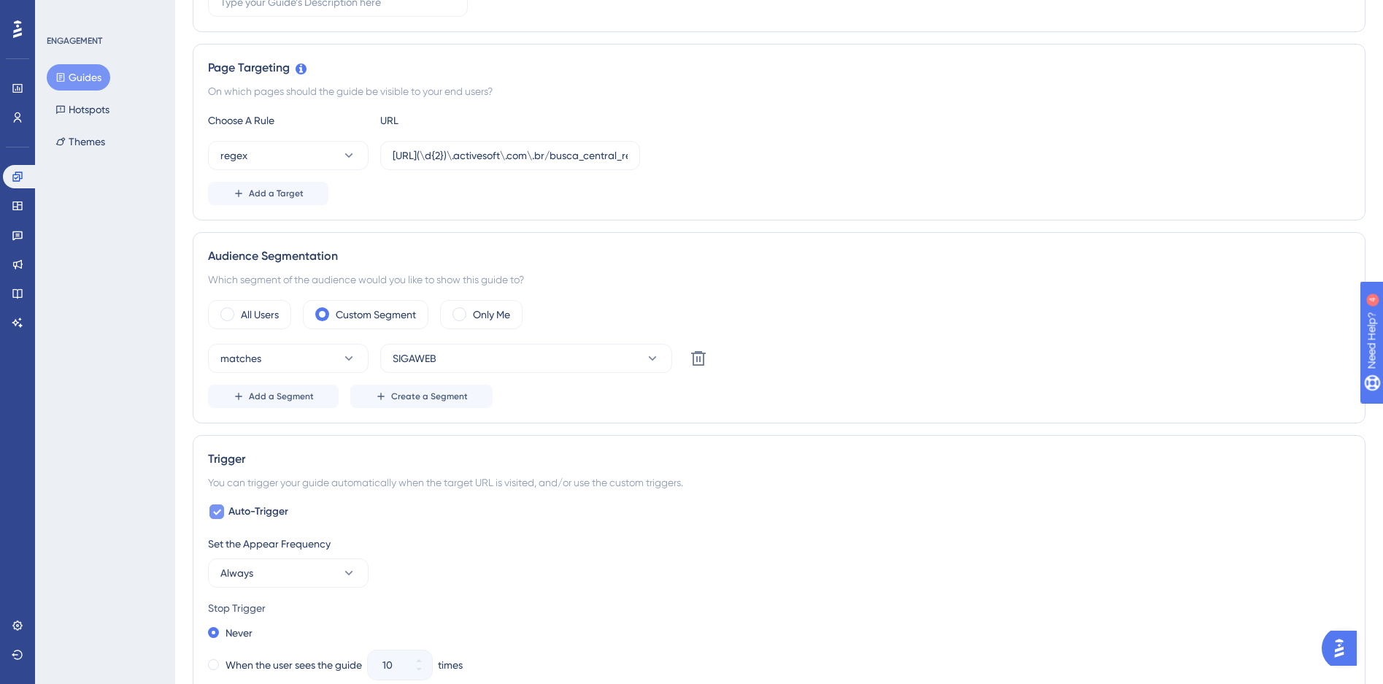
scroll to position [0, 0]
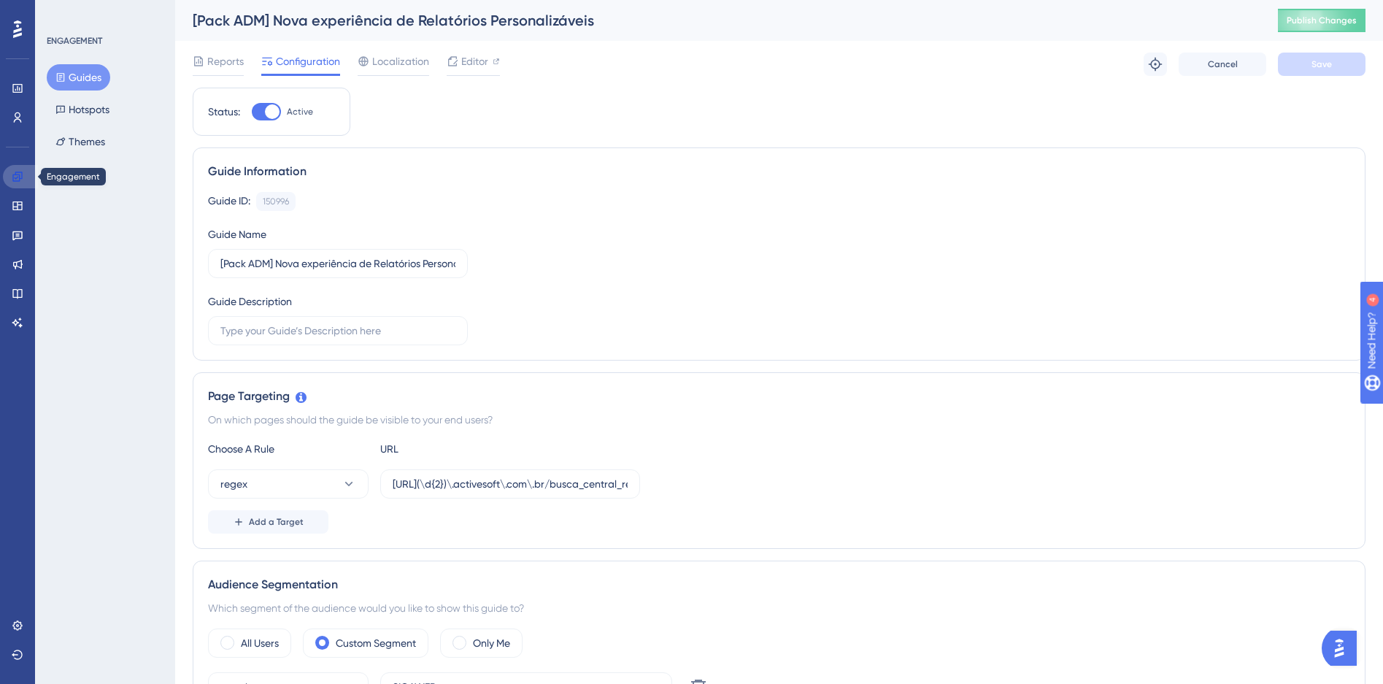
click at [28, 182] on link at bounding box center [20, 176] width 35 height 23
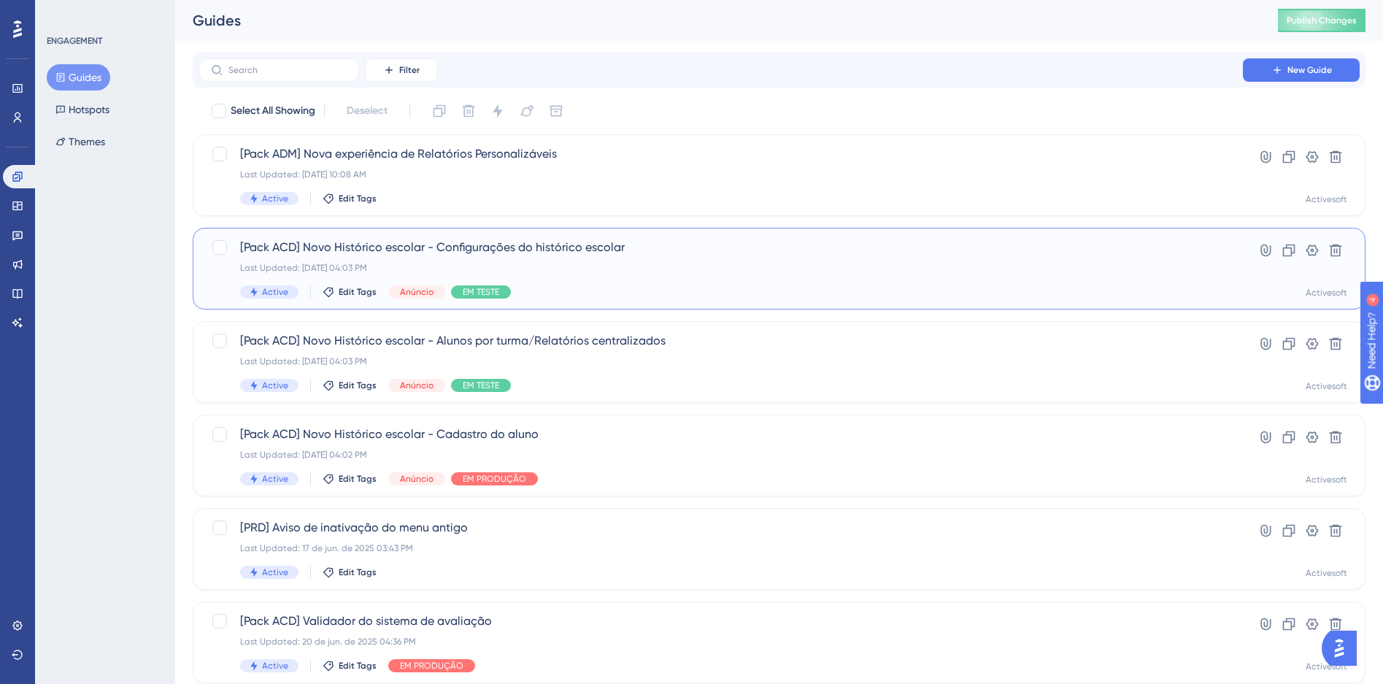
click at [691, 256] on div "[Pack ACD] Novo Histórico escolar - Configurações do histórico escolar Last Upd…" at bounding box center [720, 269] width 961 height 60
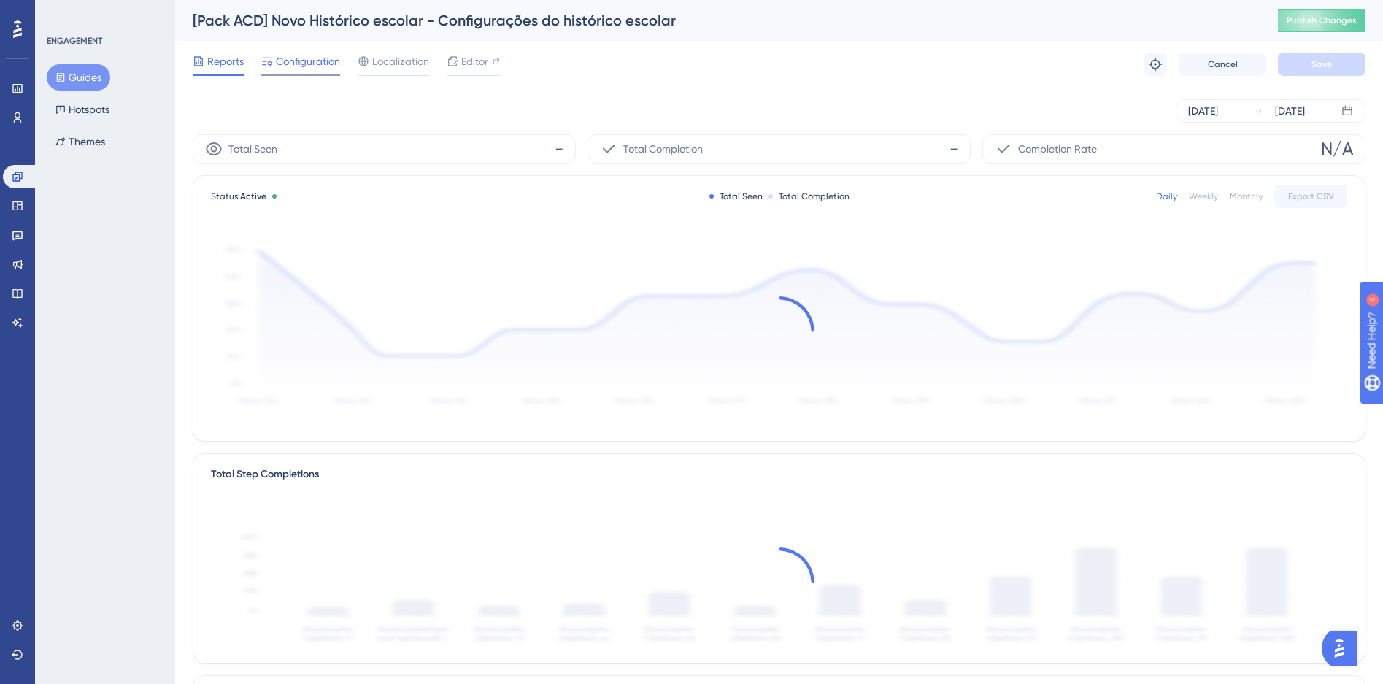
click at [294, 54] on span "Configuration" at bounding box center [308, 62] width 64 height 18
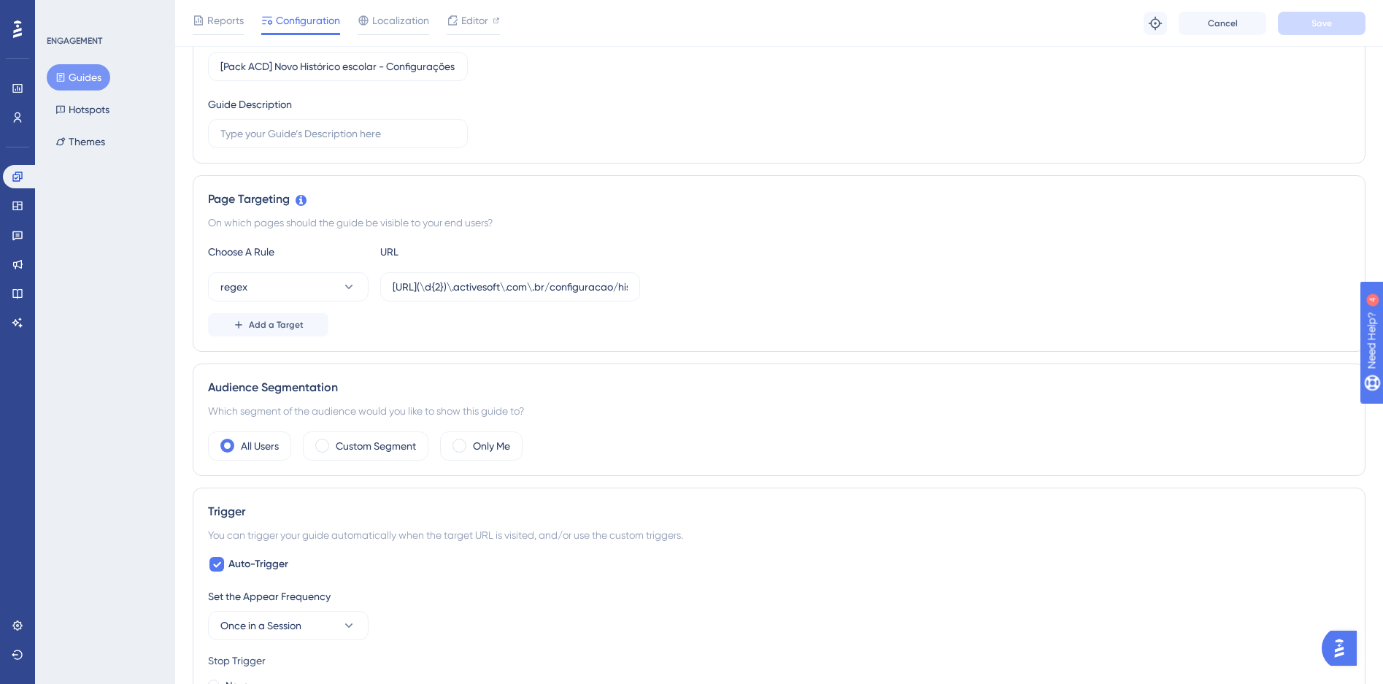
scroll to position [204, 0]
click at [17, 177] on icon at bounding box center [18, 177] width 12 height 12
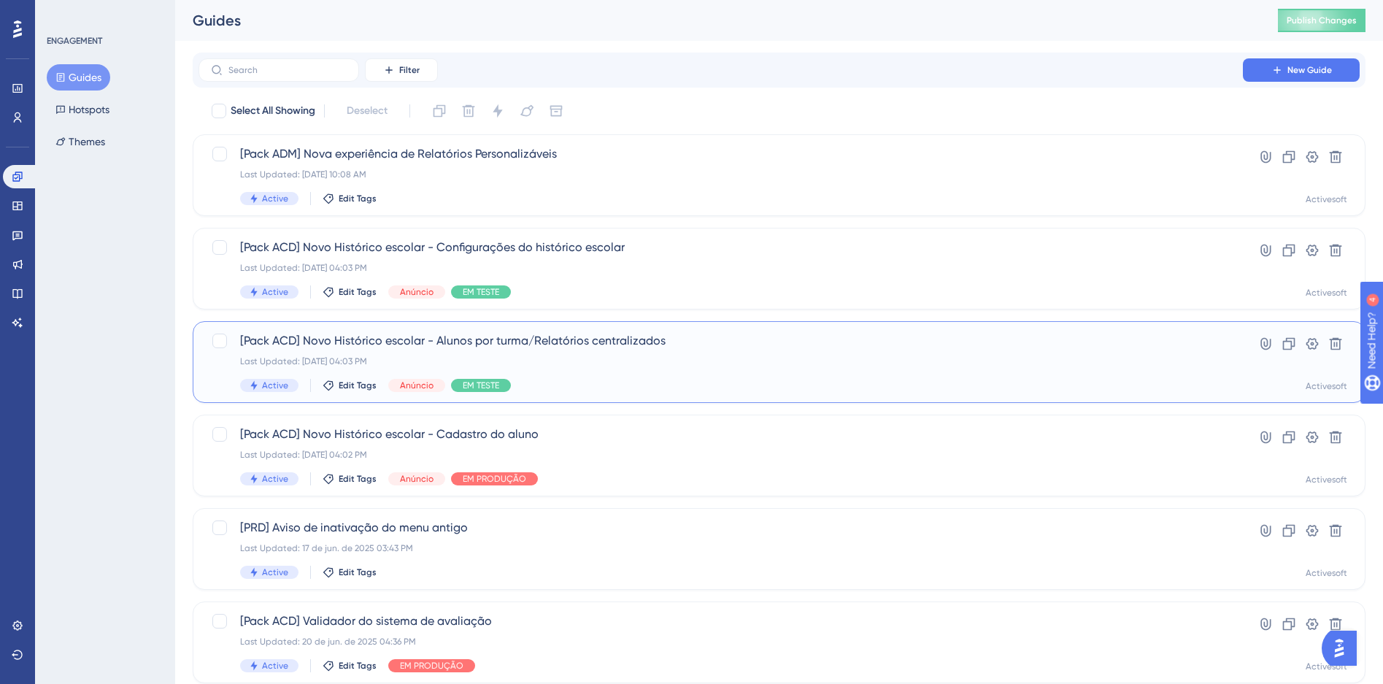
click at [686, 369] on div "[Pack ACD] Novo Histórico escolar - Alunos por turma/Relatórios centralizados L…" at bounding box center [720, 362] width 961 height 60
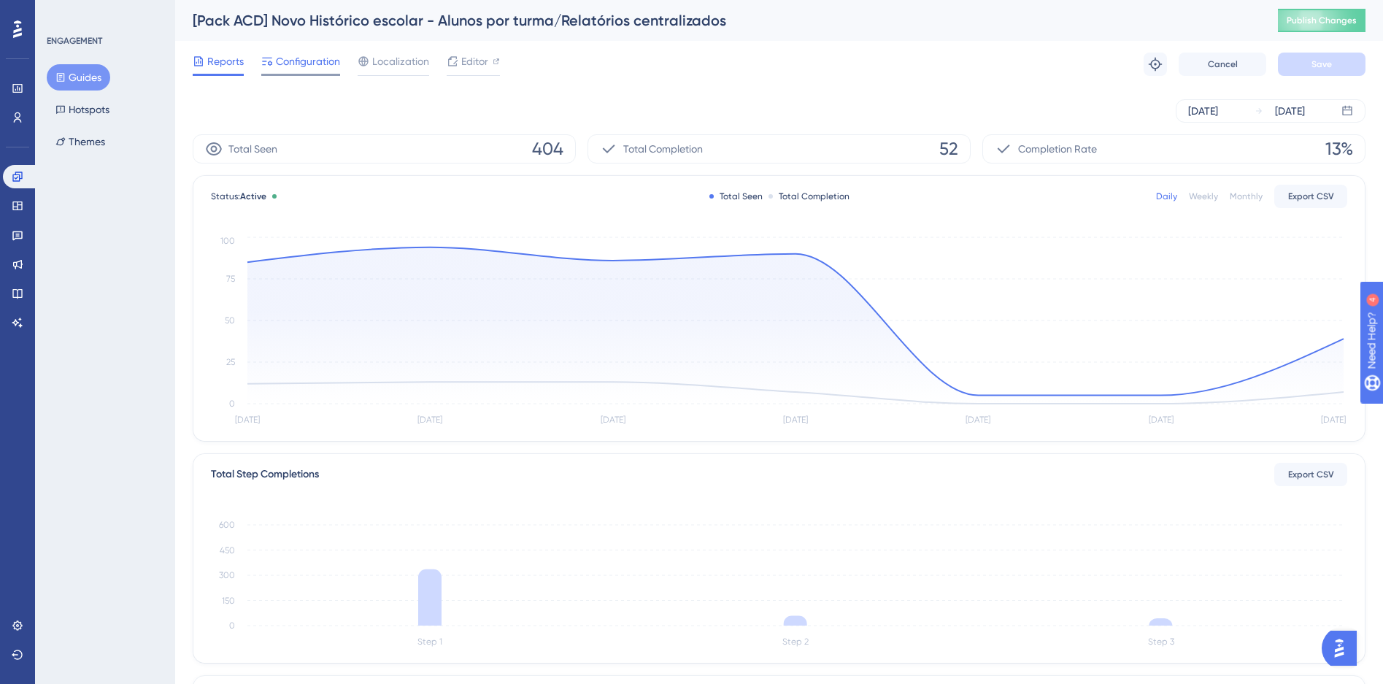
click at [315, 64] on span "Configuration" at bounding box center [308, 62] width 64 height 18
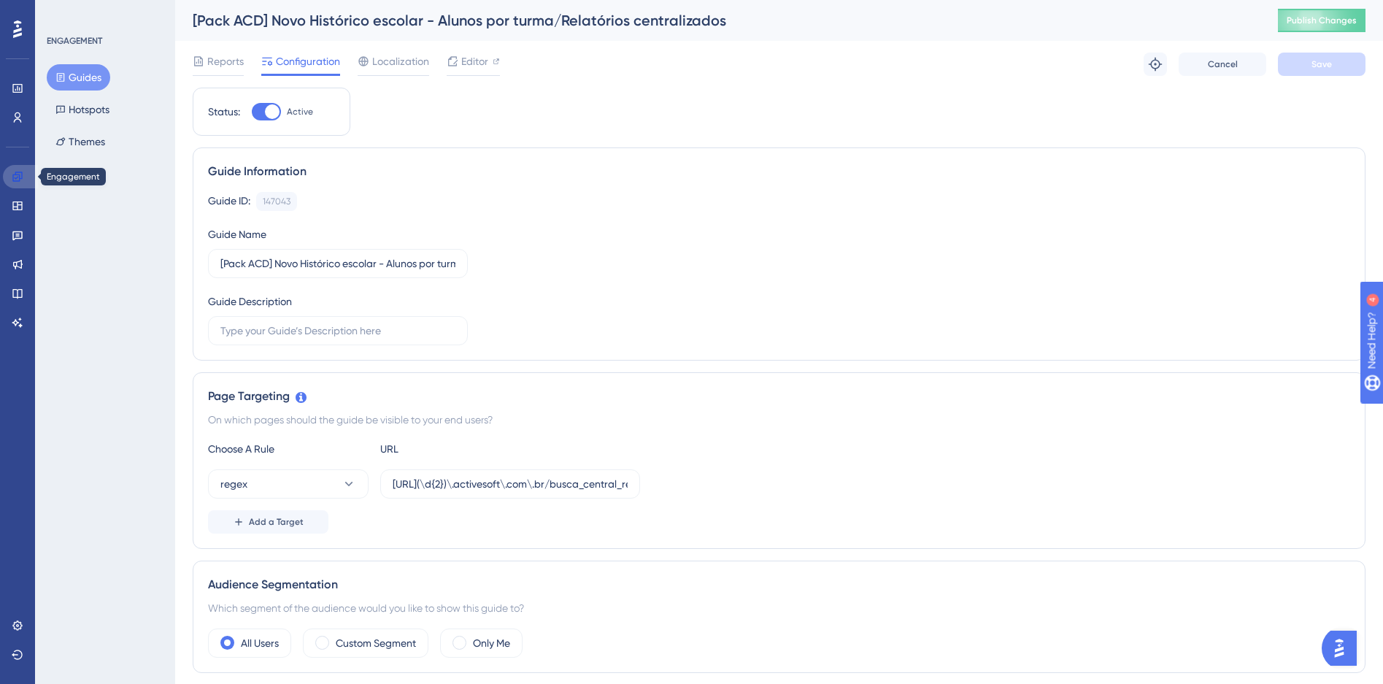
click at [16, 175] on icon at bounding box center [18, 177] width 12 height 12
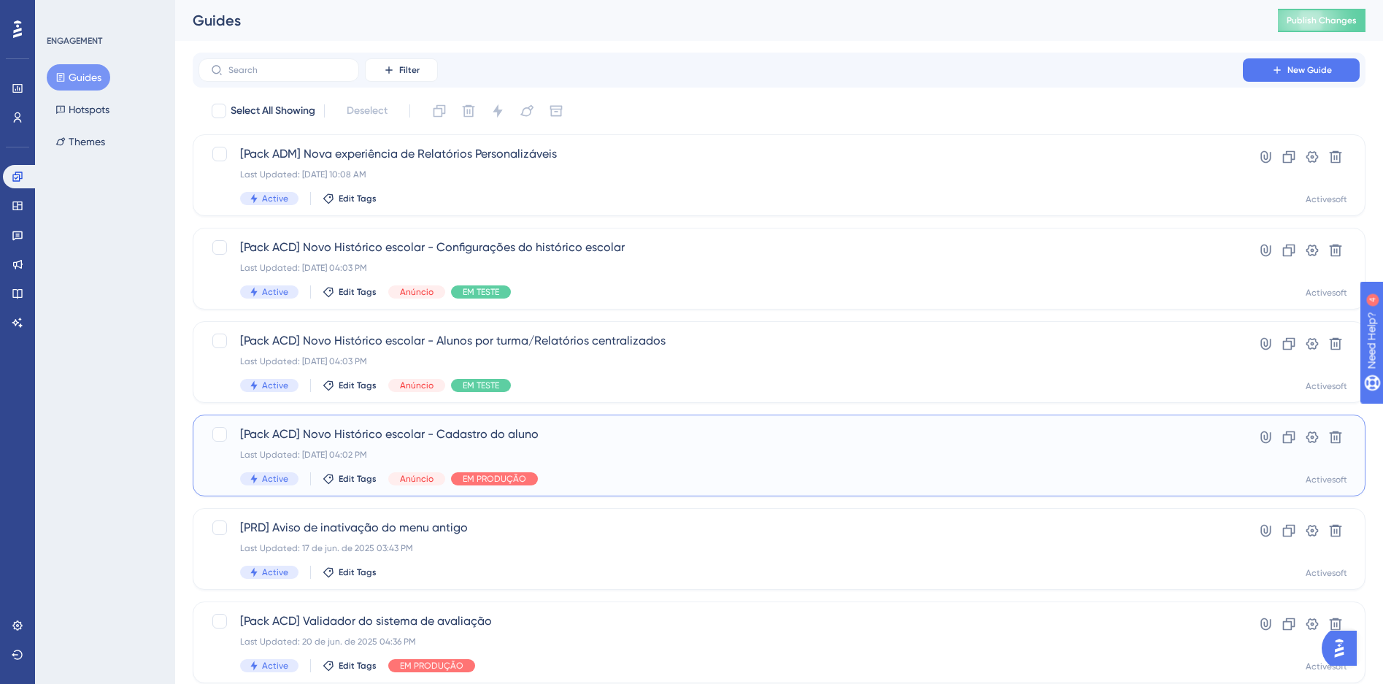
click at [684, 456] on div "Last Updated: 07 de jul. de 2025 04:02 PM" at bounding box center [720, 455] width 961 height 12
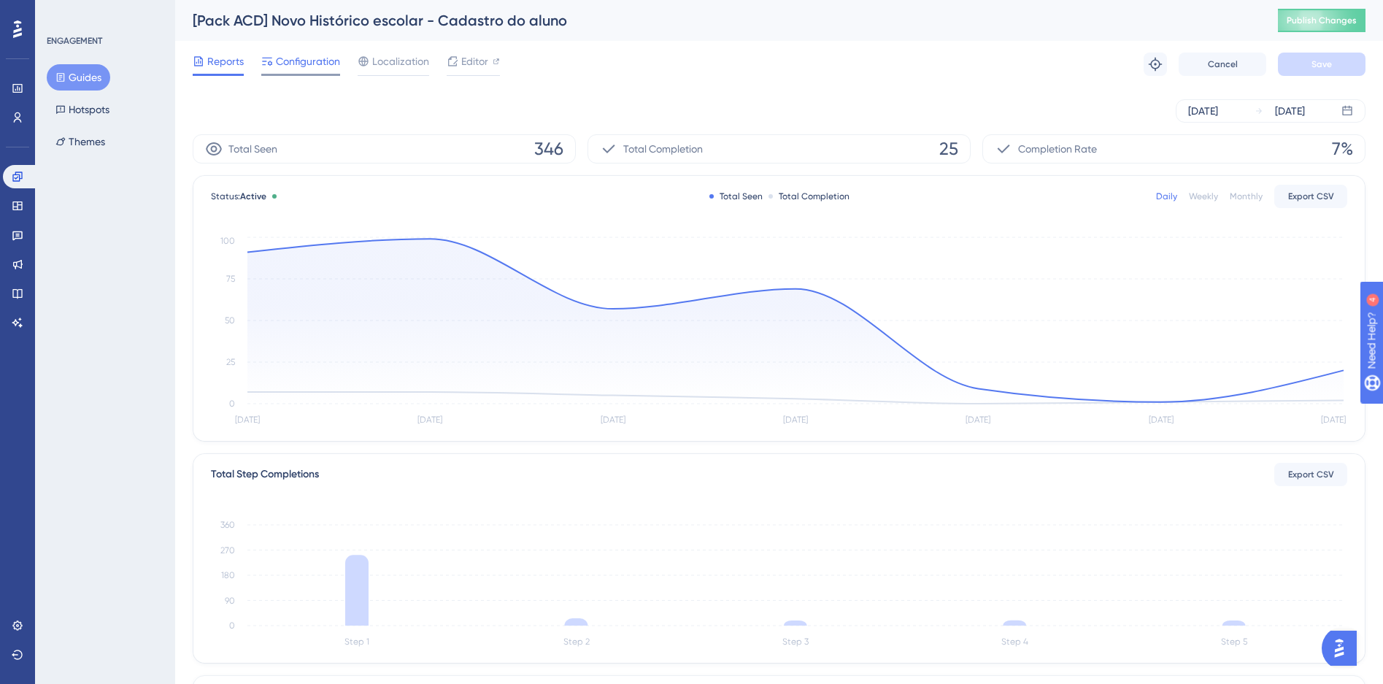
click at [310, 59] on span "Configuration" at bounding box center [308, 62] width 64 height 18
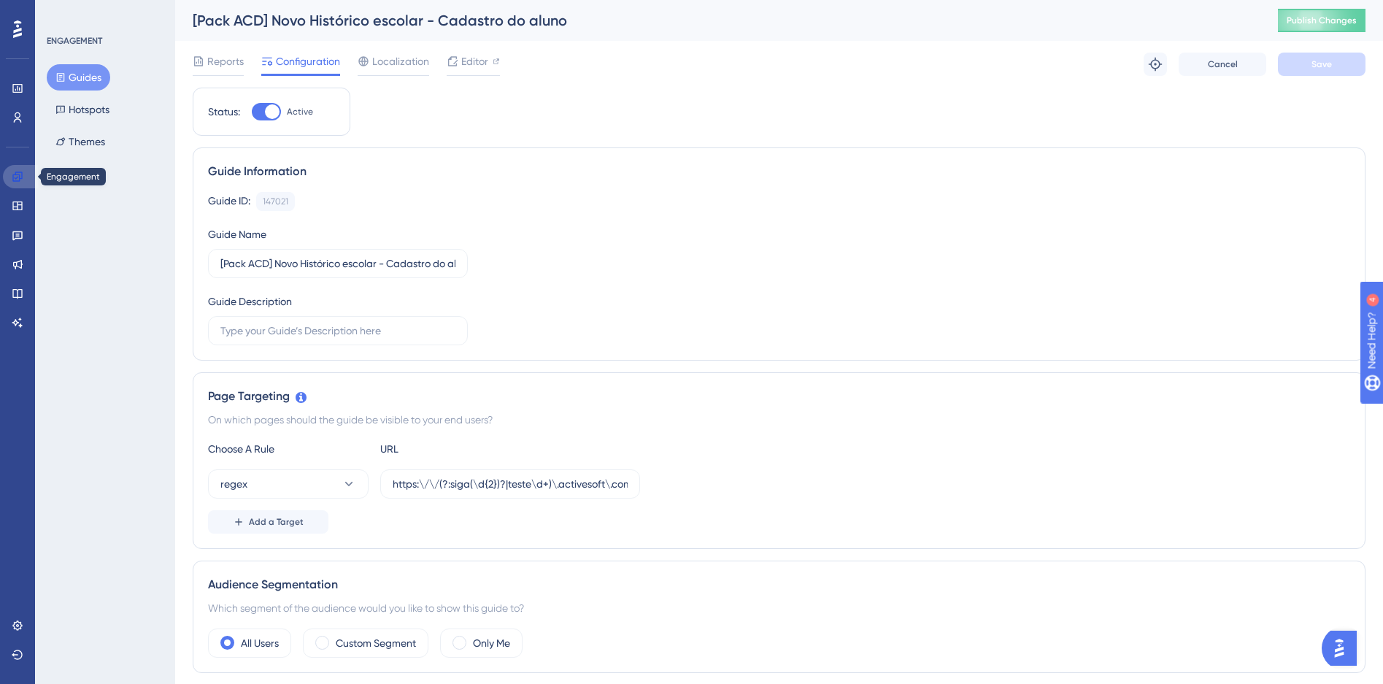
click at [20, 176] on icon at bounding box center [18, 177] width 12 height 12
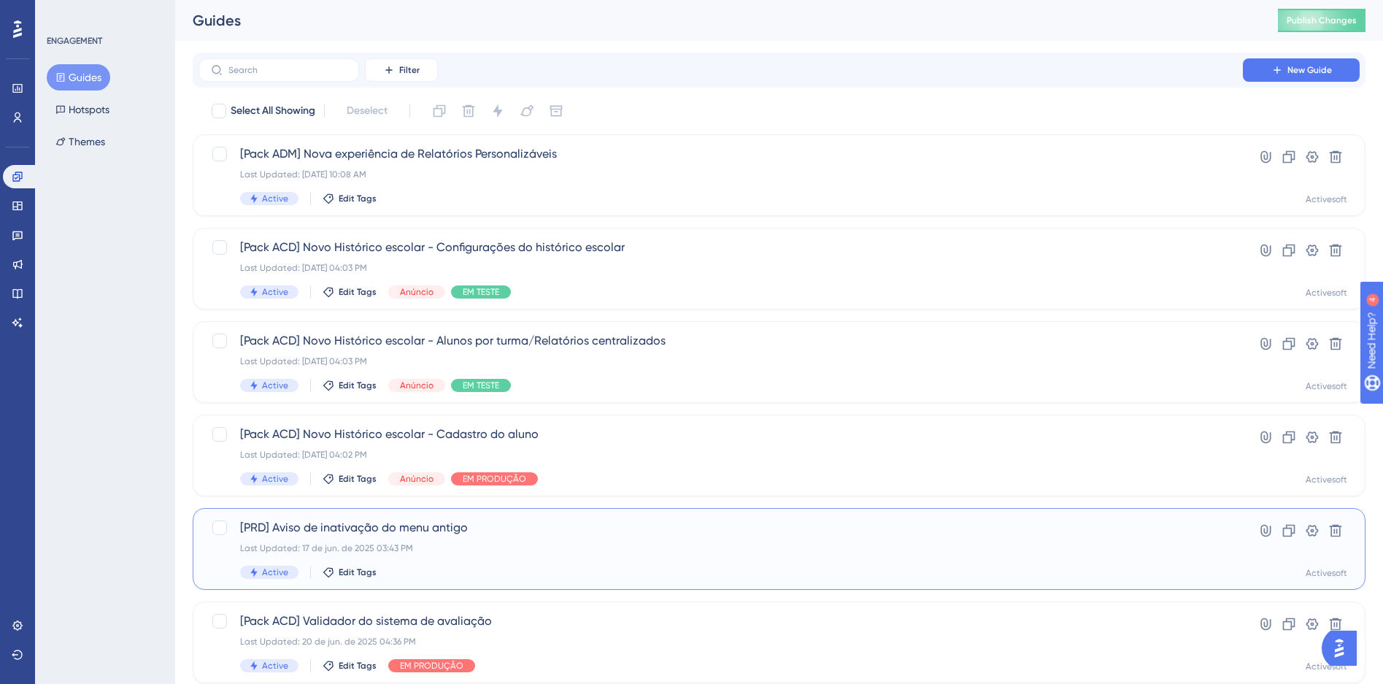
click at [542, 551] on div "Last Updated: 17 de jun. de 2025 03:43 PM" at bounding box center [720, 548] width 961 height 12
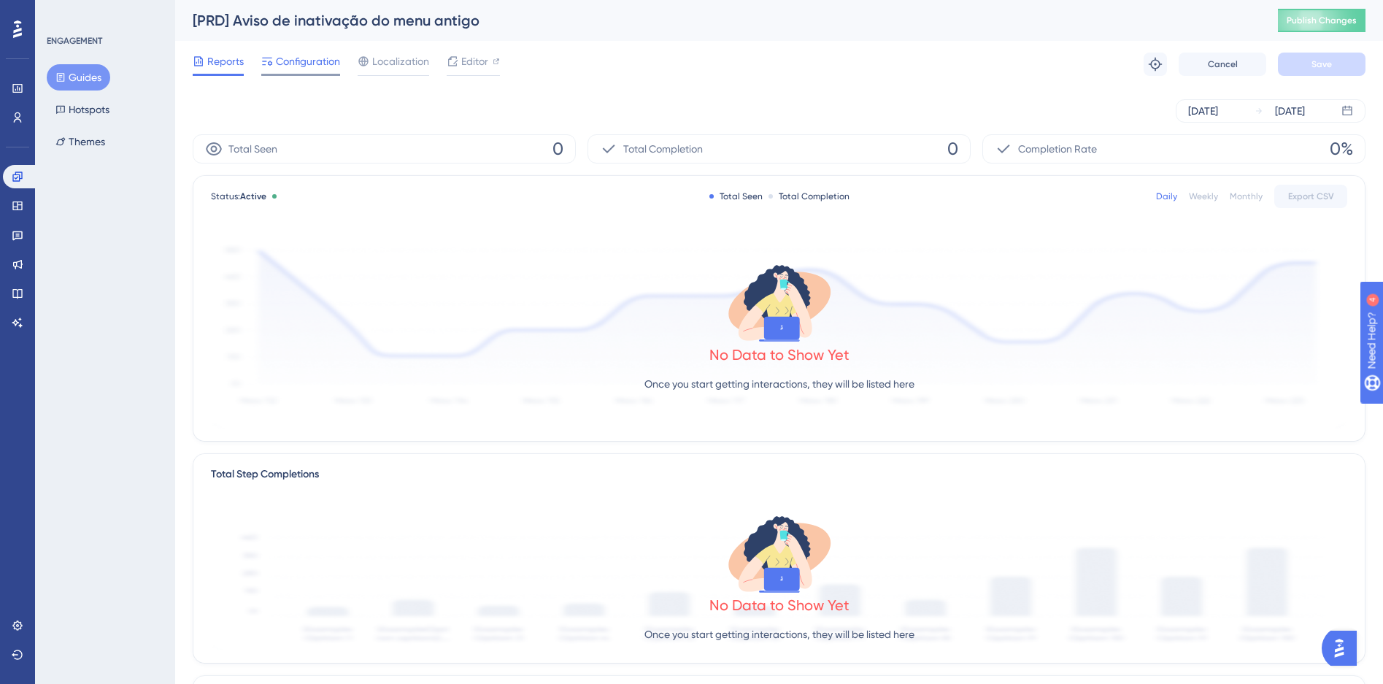
click at [306, 64] on span "Configuration" at bounding box center [308, 62] width 64 height 18
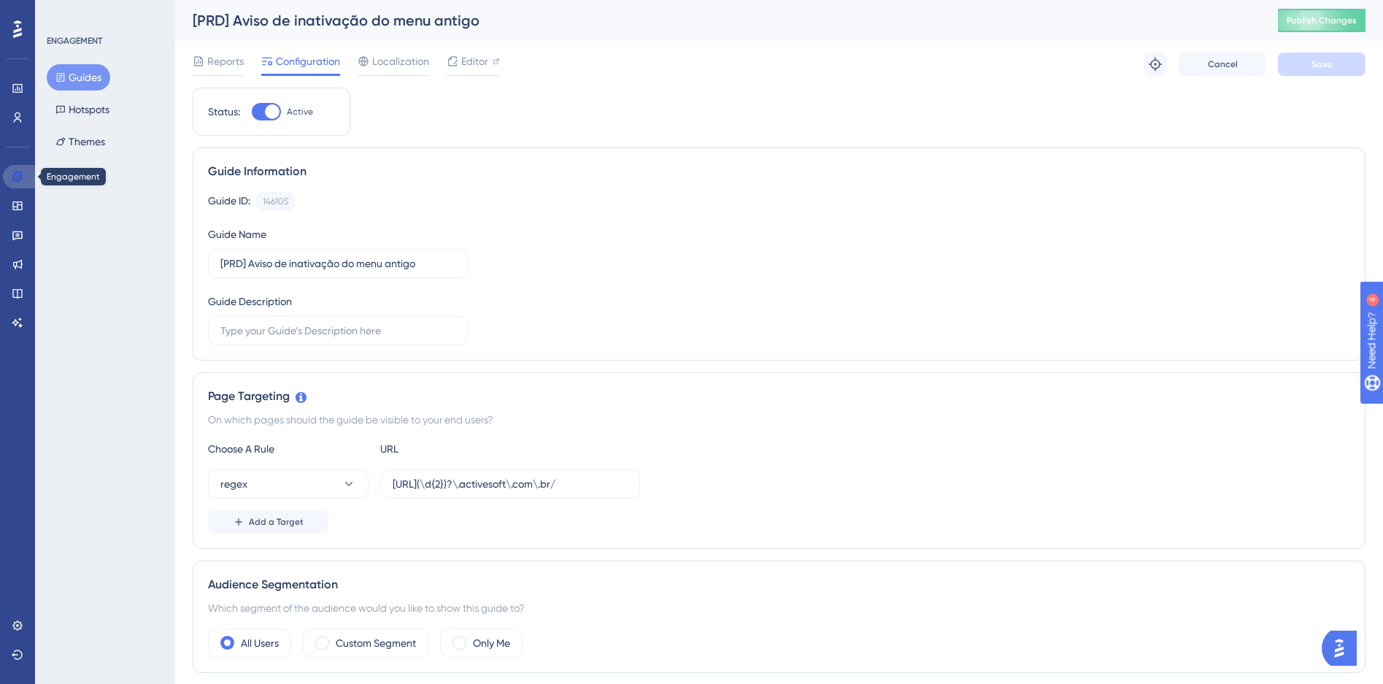
click at [25, 183] on link at bounding box center [20, 176] width 35 height 23
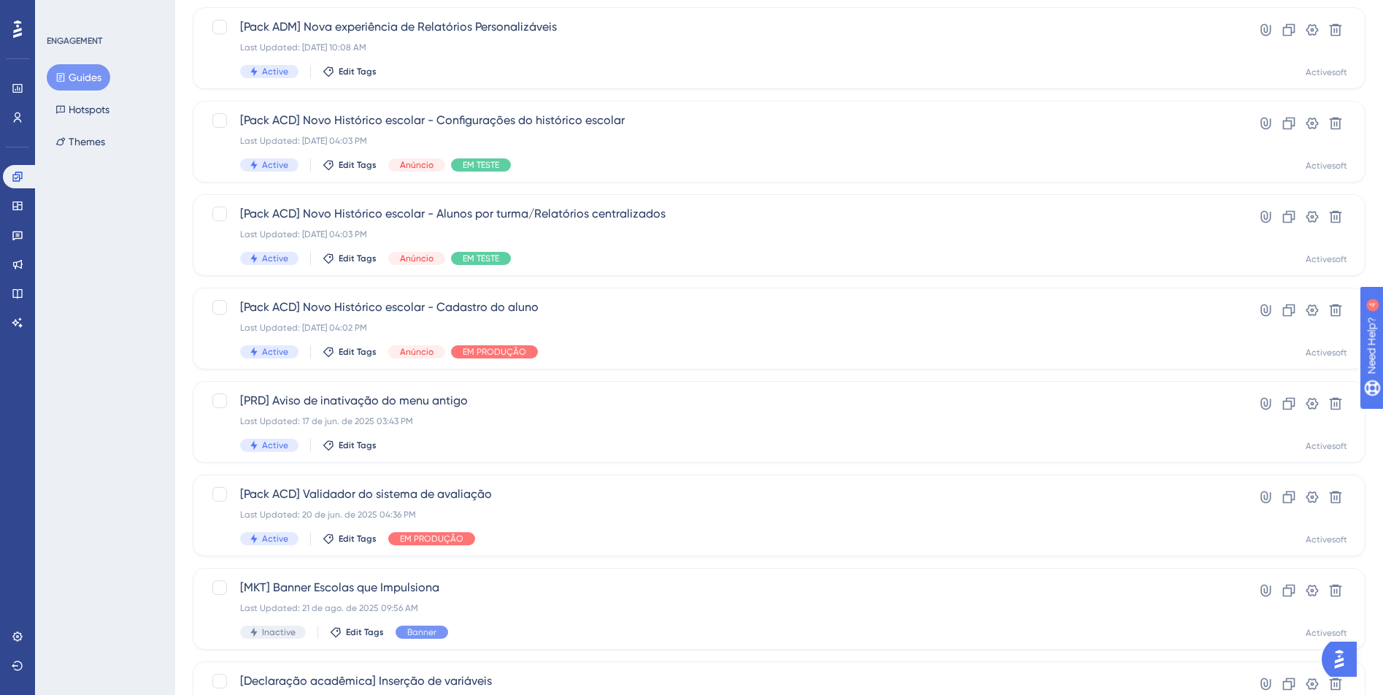
scroll to position [138, 0]
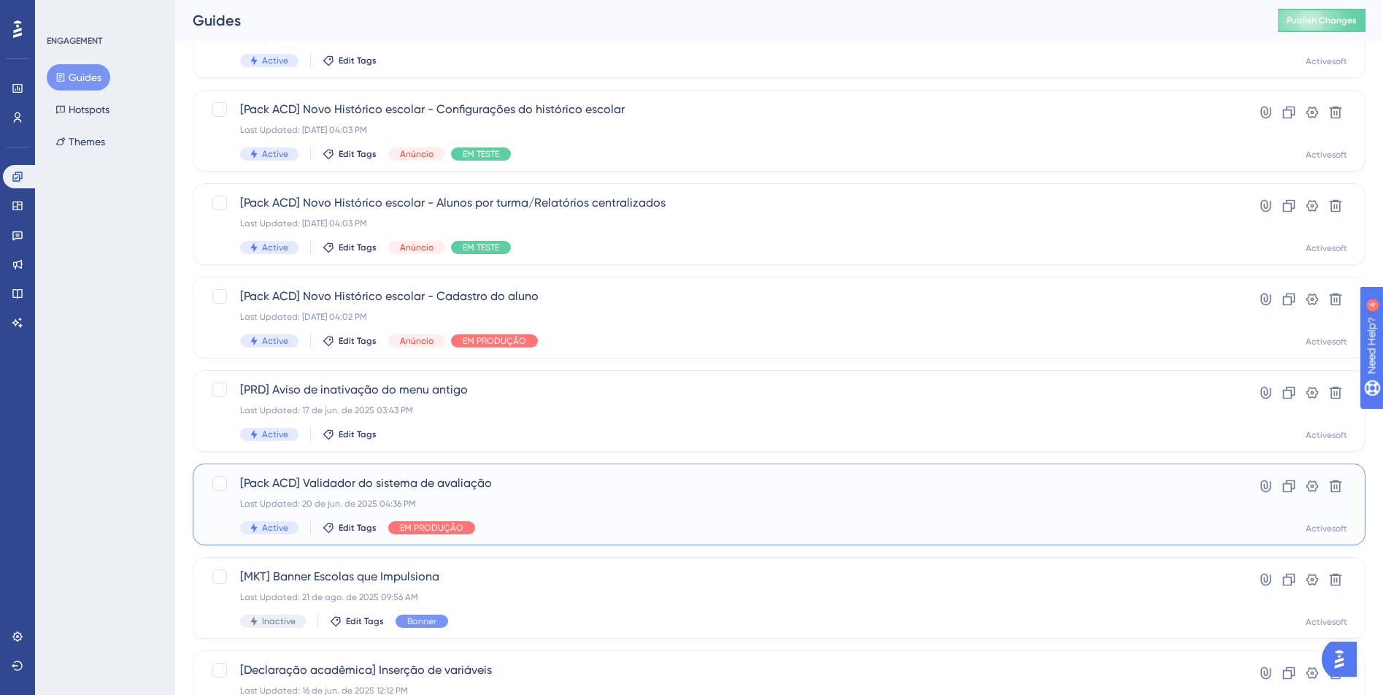
click at [544, 498] on div "Last Updated: 20 de jun. de 2025 04:36 PM" at bounding box center [720, 504] width 961 height 12
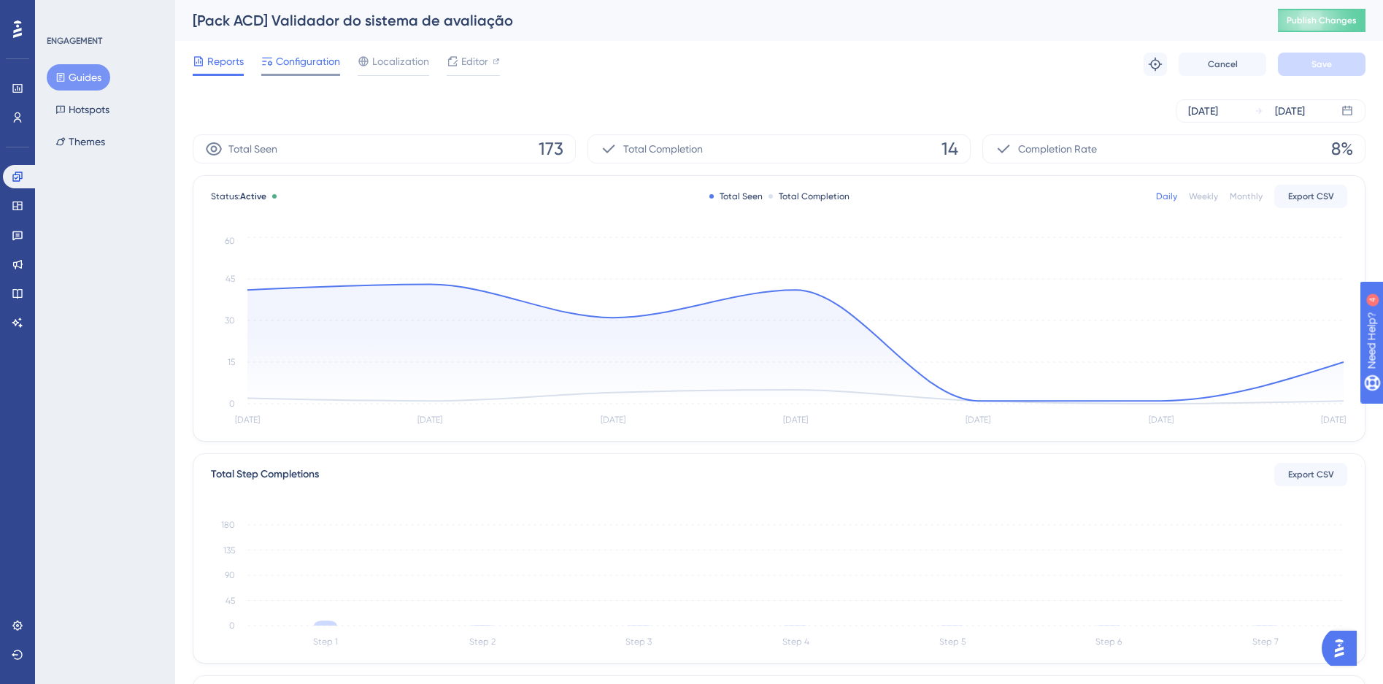
click at [316, 74] on div at bounding box center [300, 75] width 79 height 2
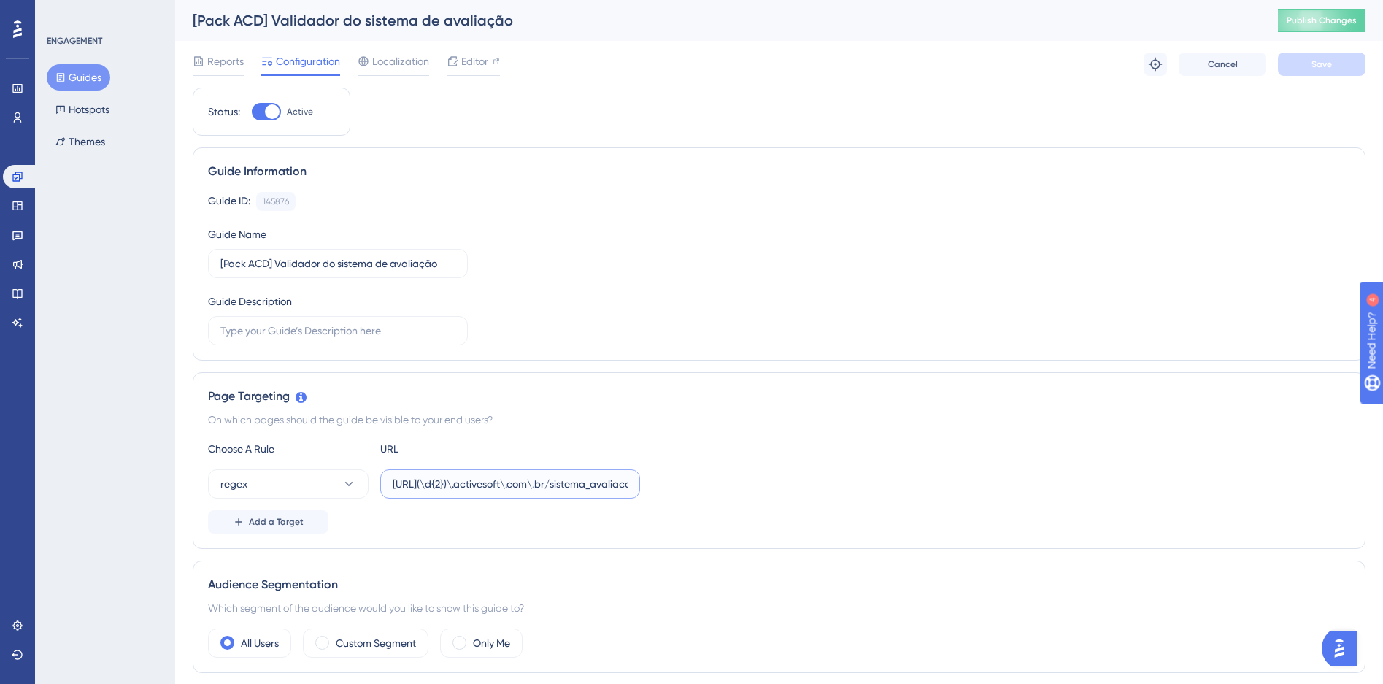
click at [445, 490] on input "https://siga(\d{2})\.activesoft\.com\.br/sistema_avaliacao/" at bounding box center [510, 484] width 235 height 16
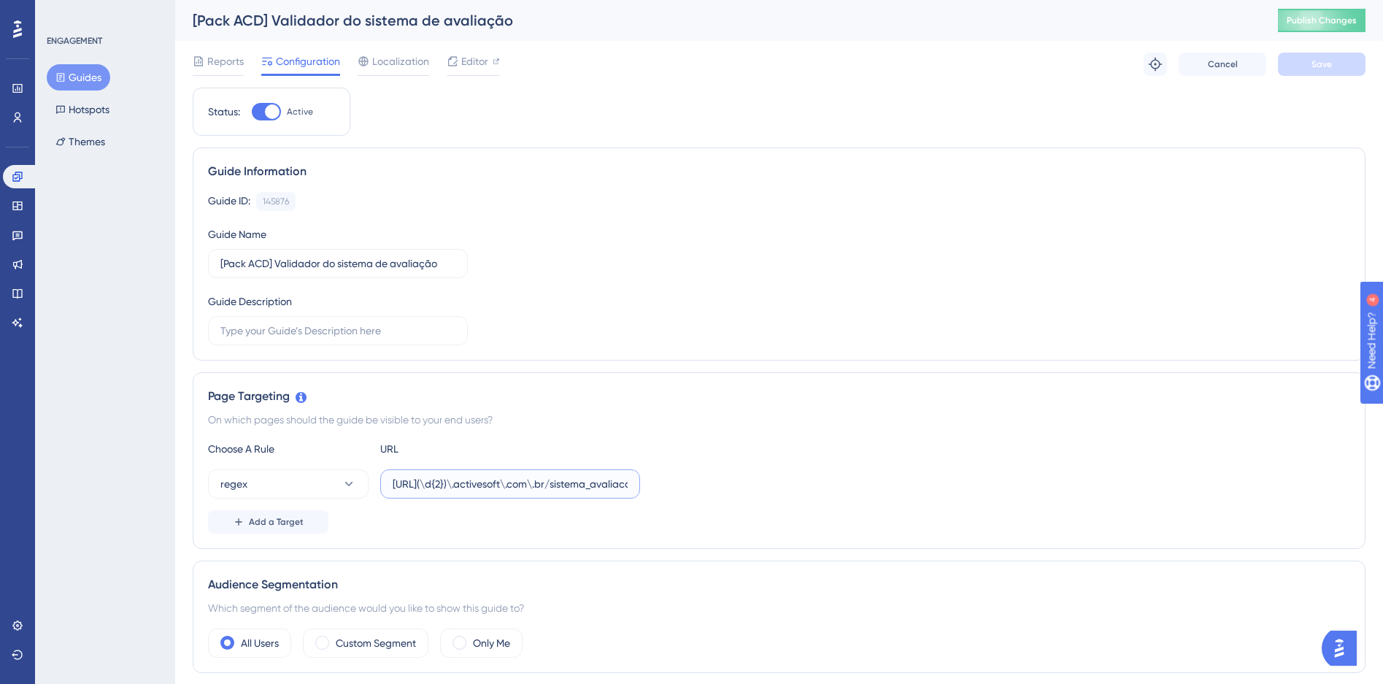
click at [445, 490] on input "https://siga(\d{2})\.activesoft\.com\.br/sistema_avaliacao/" at bounding box center [510, 484] width 235 height 16
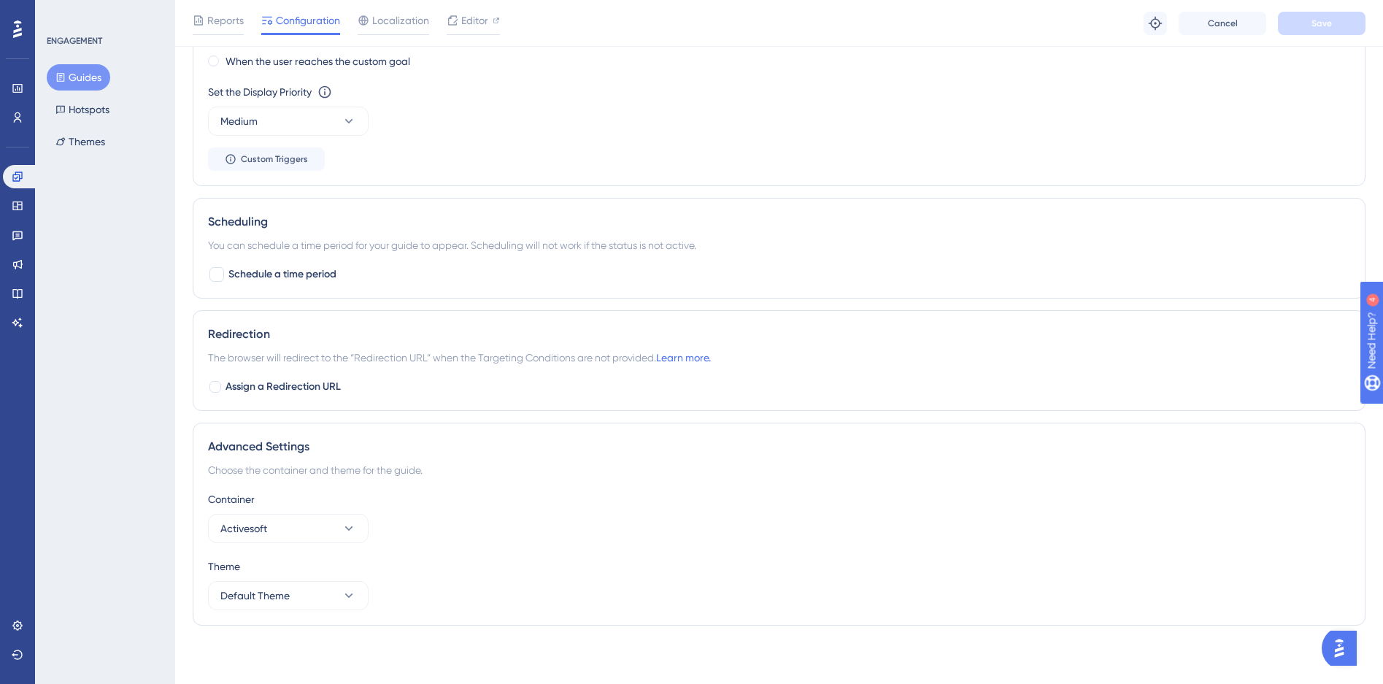
scroll to position [187, 0]
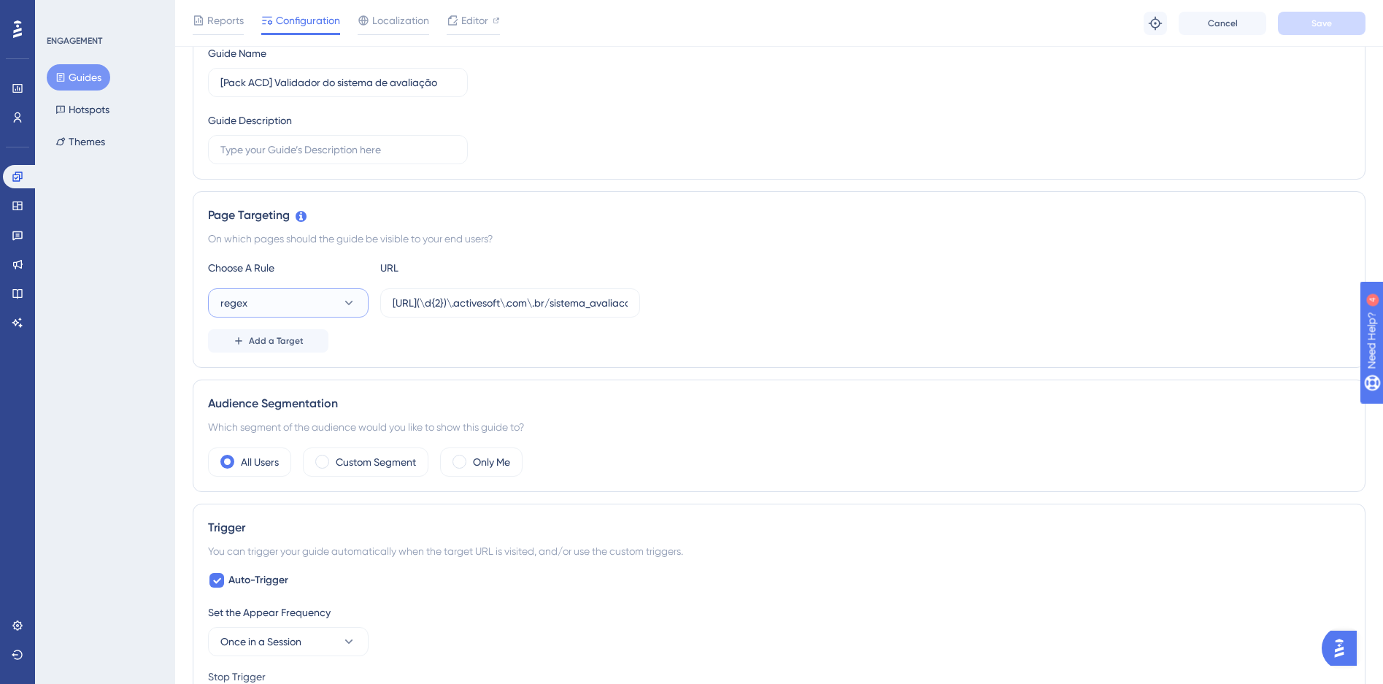
click at [283, 302] on button "regex" at bounding box center [288, 302] width 161 height 29
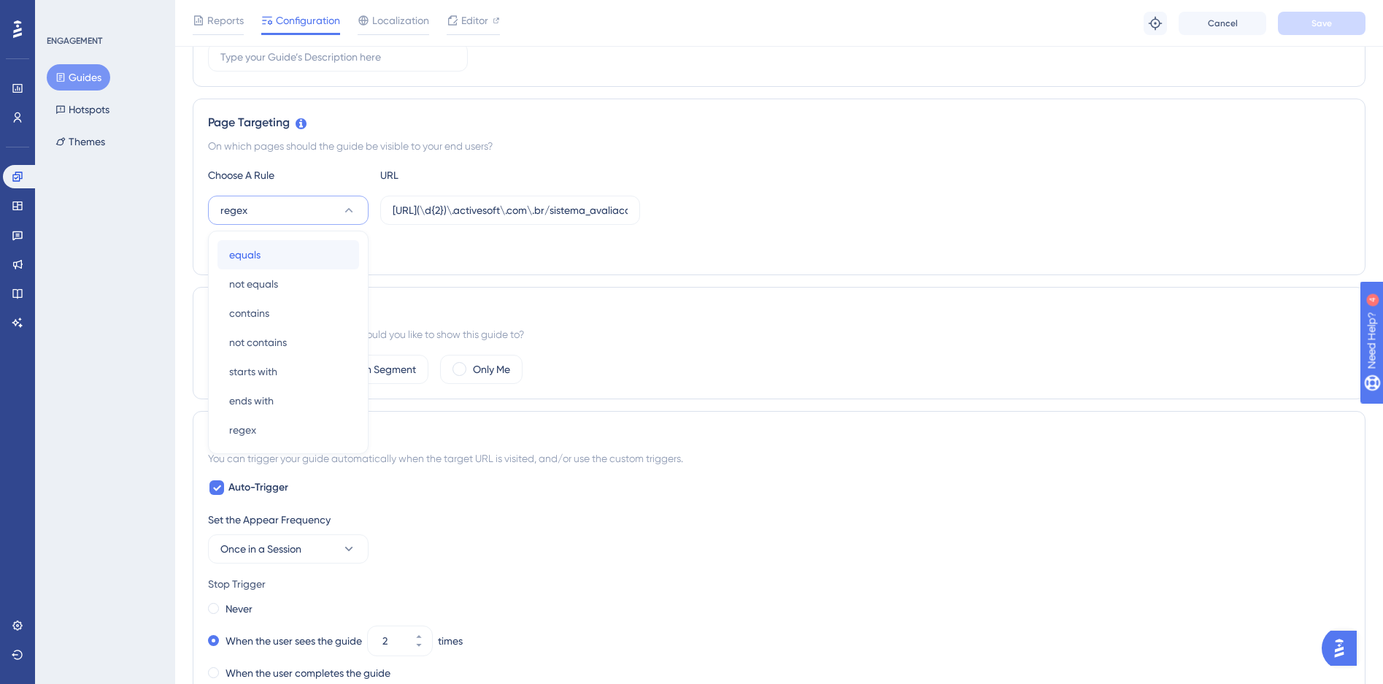
click at [263, 264] on div "equals equals" at bounding box center [288, 254] width 118 height 29
click at [484, 210] on input "https://siga(\d{2})\.activesoft\.com\.br/sistema_avaliacao/" at bounding box center [510, 210] width 235 height 16
click at [486, 213] on input "https://siga(\d{2})\.activesoft\.com\.br/sistema_avaliacao/" at bounding box center [510, 210] width 235 height 16
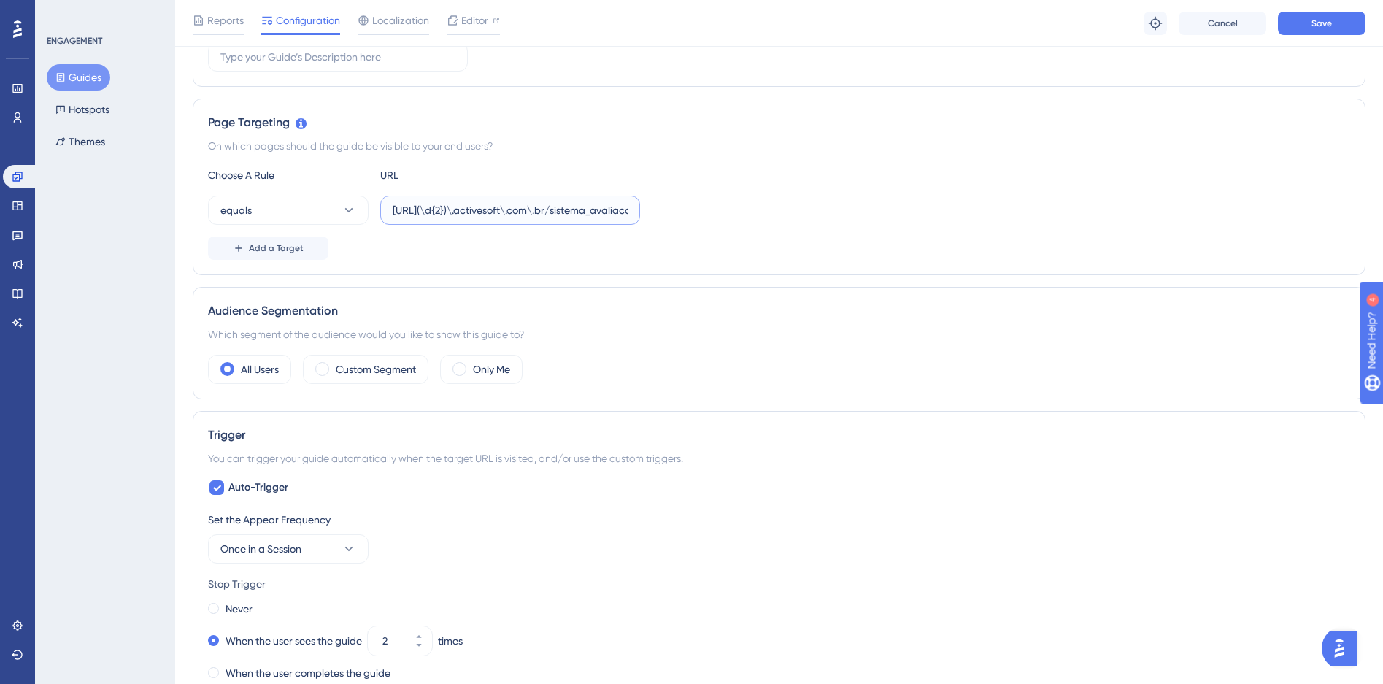
paste input "01.activesoft.com.br/busca_central_relatorios/?relatorio=/dados_personalizados_…"
drag, startPoint x: 475, startPoint y: 209, endPoint x: 163, endPoint y: 207, distance: 312.5
click at [175, 207] on div "Performance Users Engagement Widgets Feedback Product Updates Knowledge Base AI…" at bounding box center [779, 512] width 1208 height 1584
click at [924, 217] on div "equals https://siga01.activesoft.com.br/busca_central_relatorios/?relatorio=/da…" at bounding box center [779, 210] width 1143 height 29
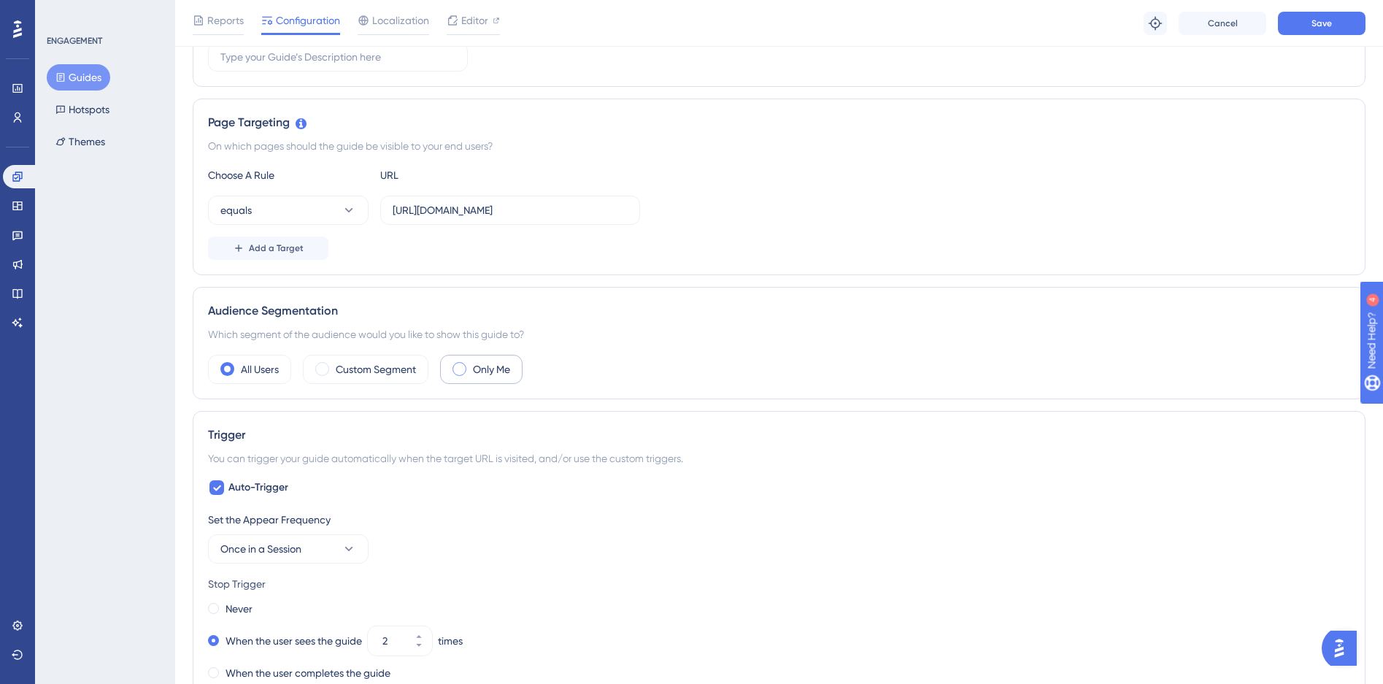
click at [488, 369] on label "Only Me" at bounding box center [491, 370] width 37 height 18
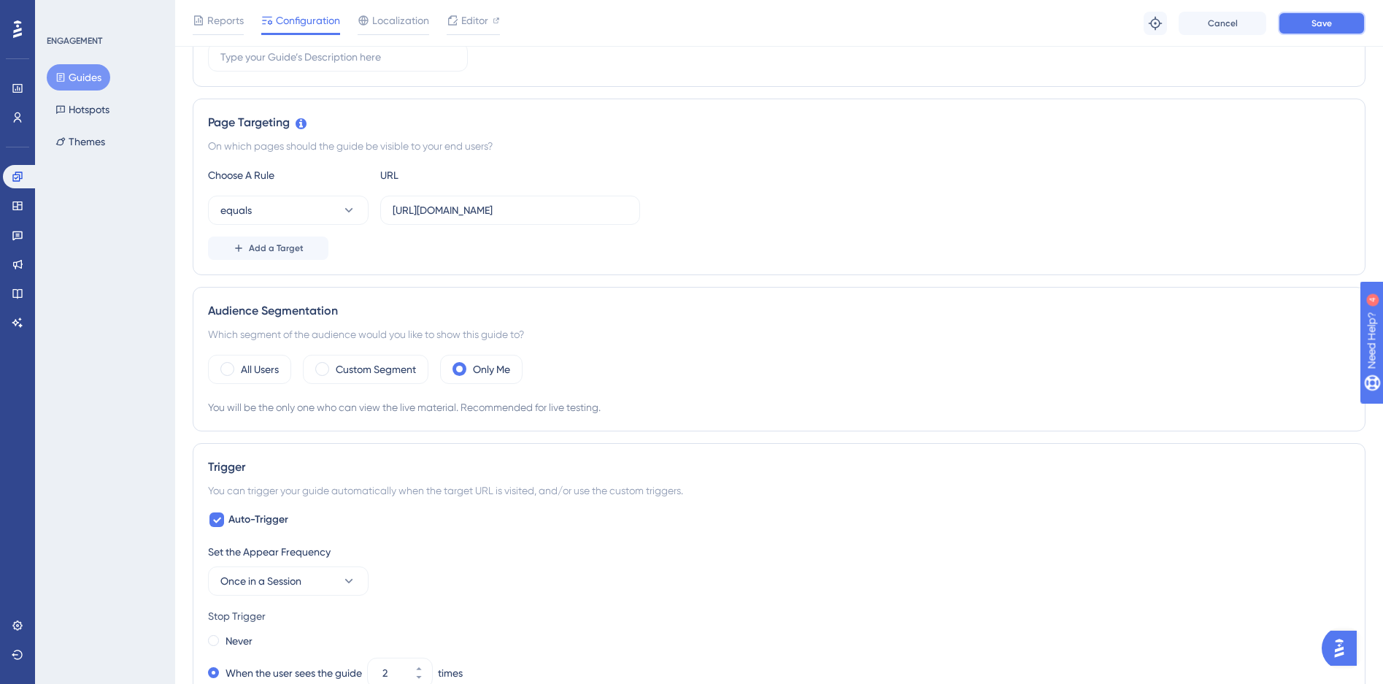
click at [1320, 28] on button "Save" at bounding box center [1322, 23] width 88 height 23
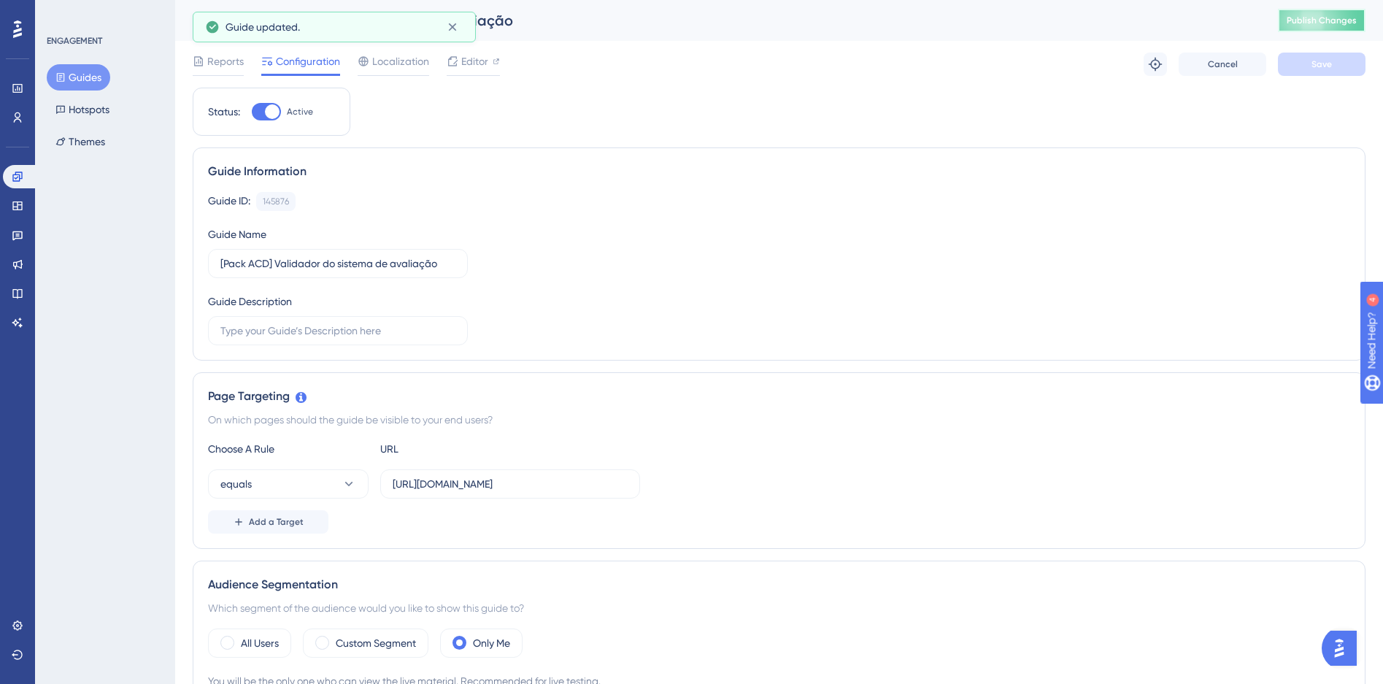
drag, startPoint x: 1348, startPoint y: 16, endPoint x: 1275, endPoint y: 76, distance: 94.4
click at [1348, 16] on span "Publish Changes" at bounding box center [1322, 21] width 70 height 12
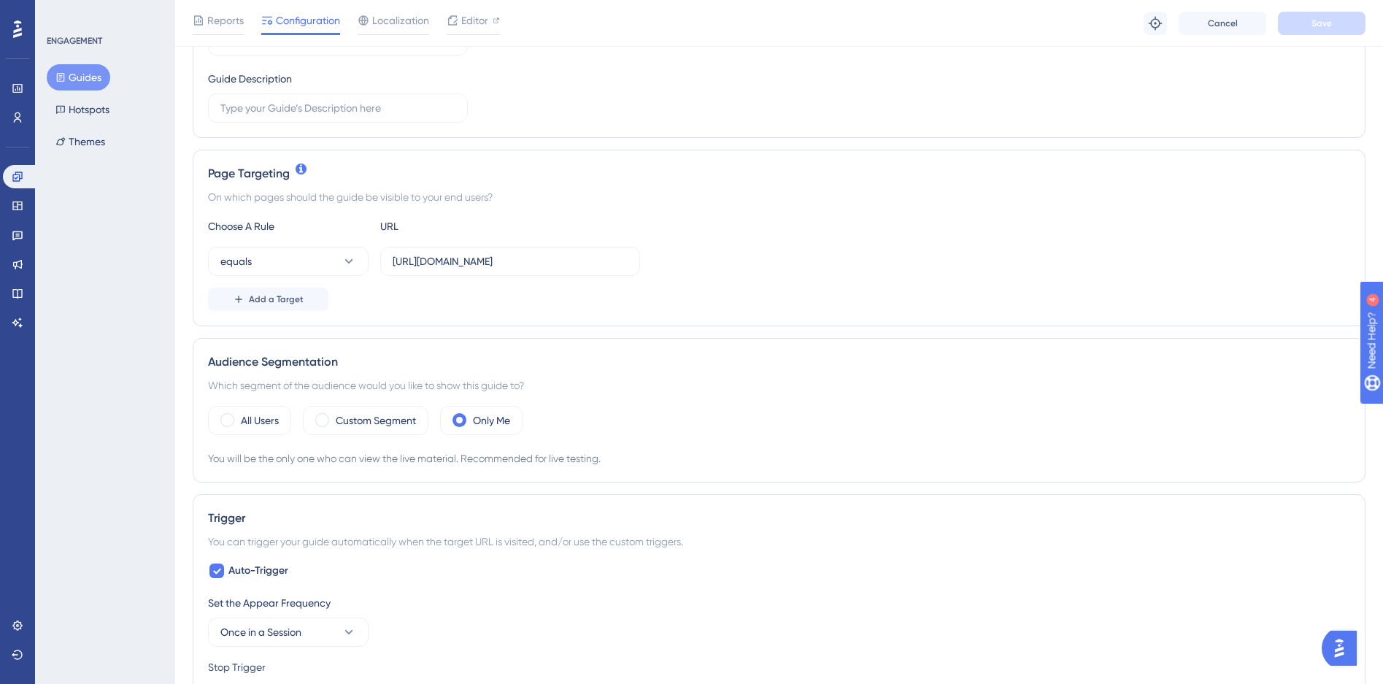
scroll to position [212, 0]
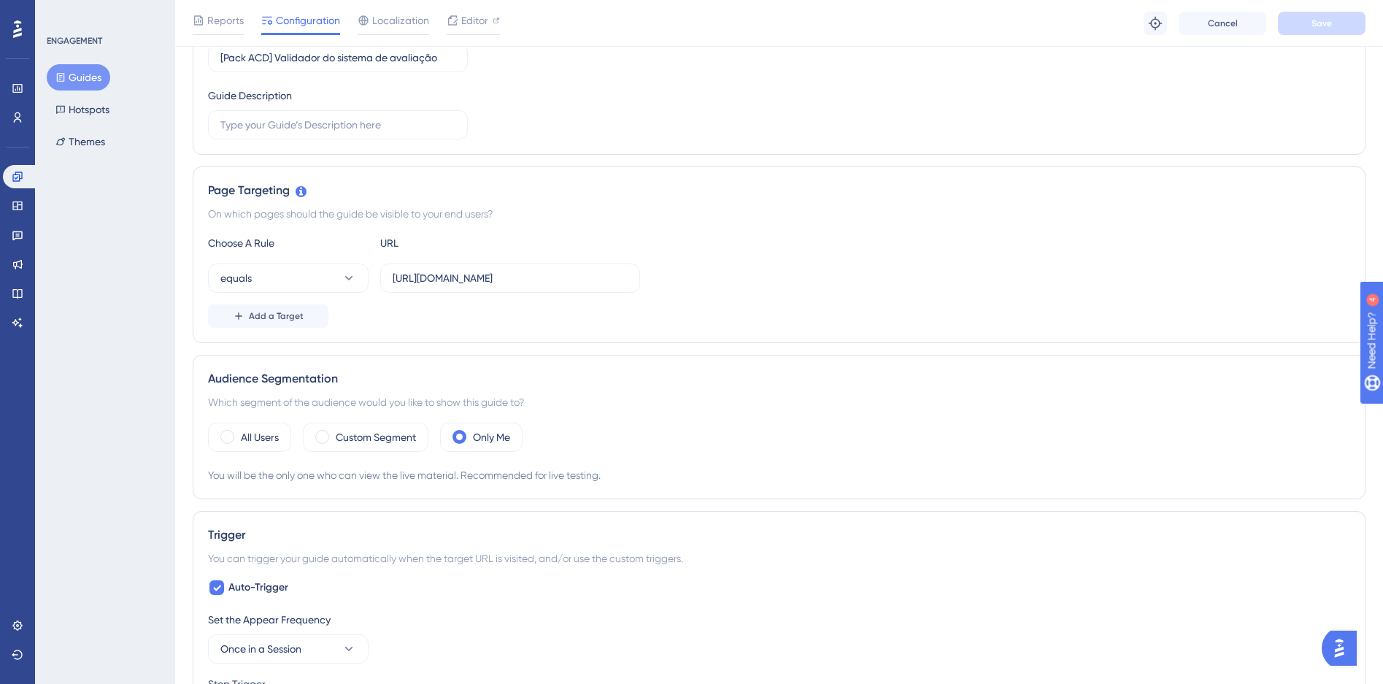
click at [1089, 240] on div "Choose A Rule URL" at bounding box center [779, 243] width 1143 height 18
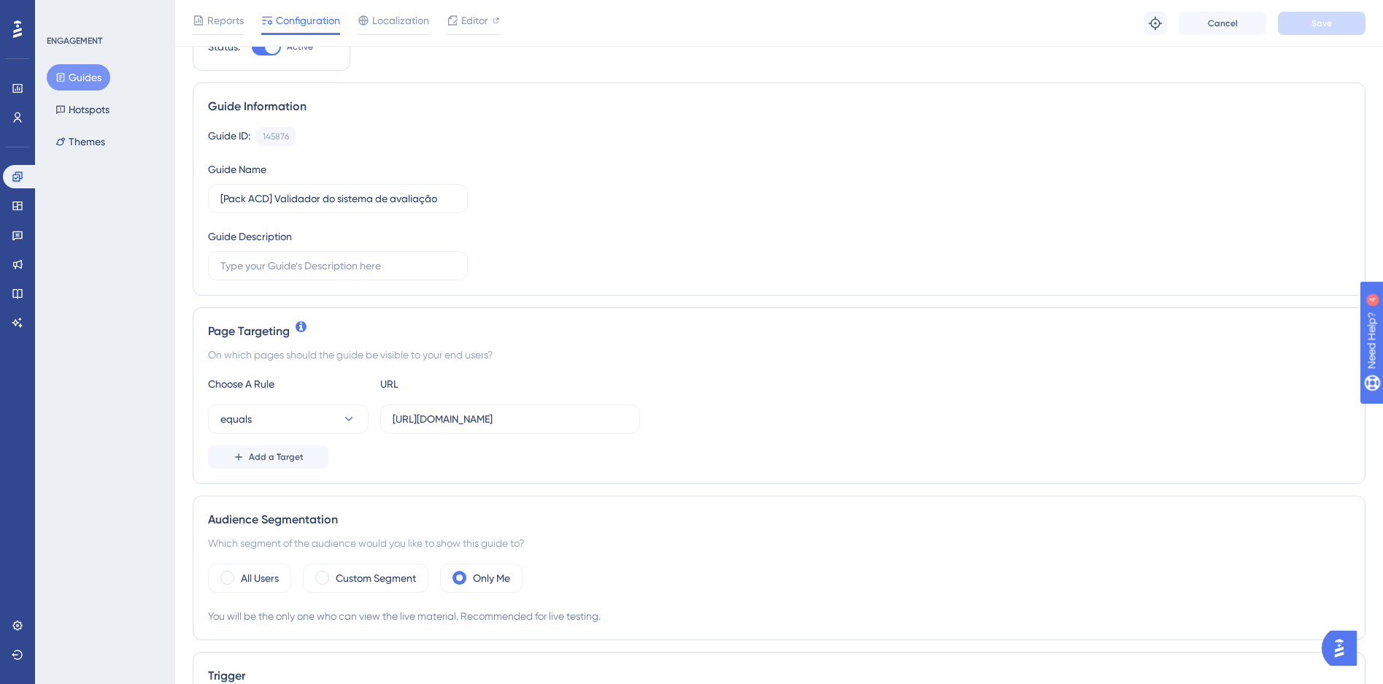
scroll to position [261, 0]
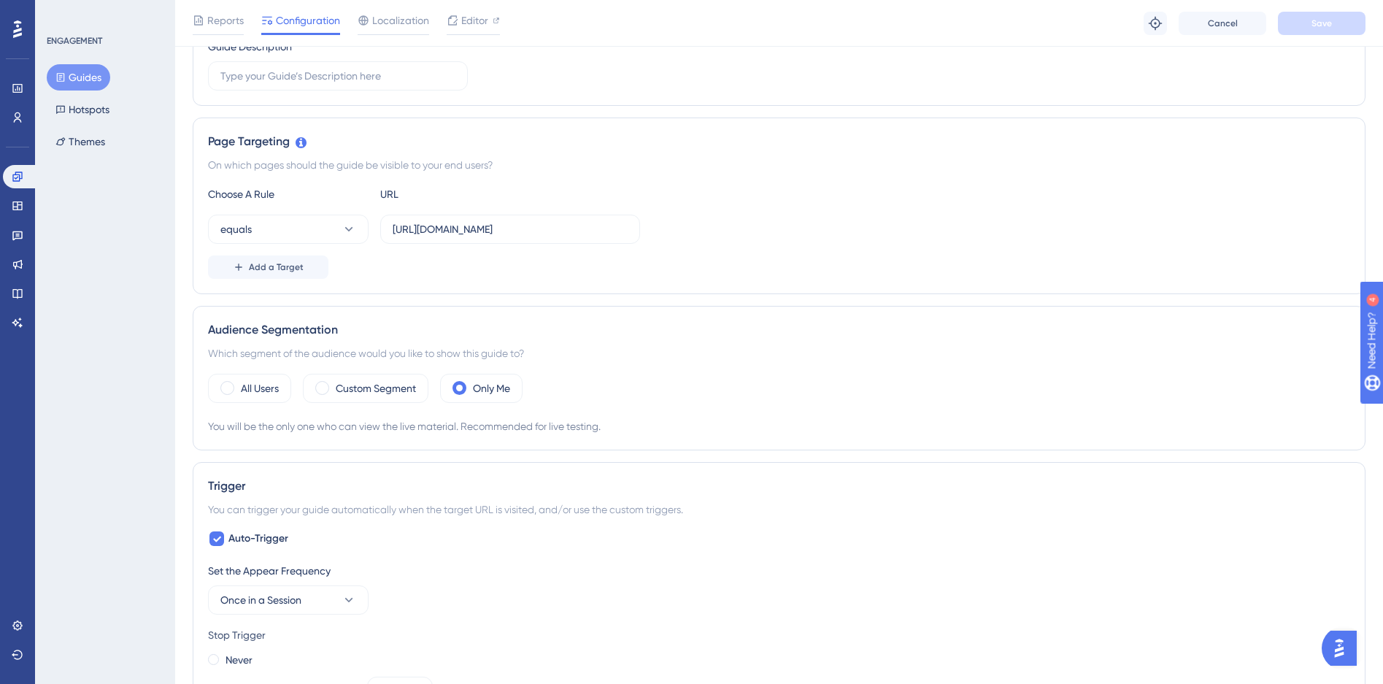
click at [774, 228] on div "equals https://siga01.activesoft.com.br/busca_central_relatorios/?relatorio=/da…" at bounding box center [779, 229] width 1143 height 29
type input "https://siga(\d{2})\.activesoft\.com\.br/sistema_avaliacao/"
drag, startPoint x: 293, startPoint y: 192, endPoint x: 326, endPoint y: 265, distance: 80.4
click at [314, 248] on div "Page Targeting On which pages should the guide be visible to your end users? Ch…" at bounding box center [779, 206] width 1173 height 177
click at [332, 241] on button "equals" at bounding box center [288, 229] width 161 height 29
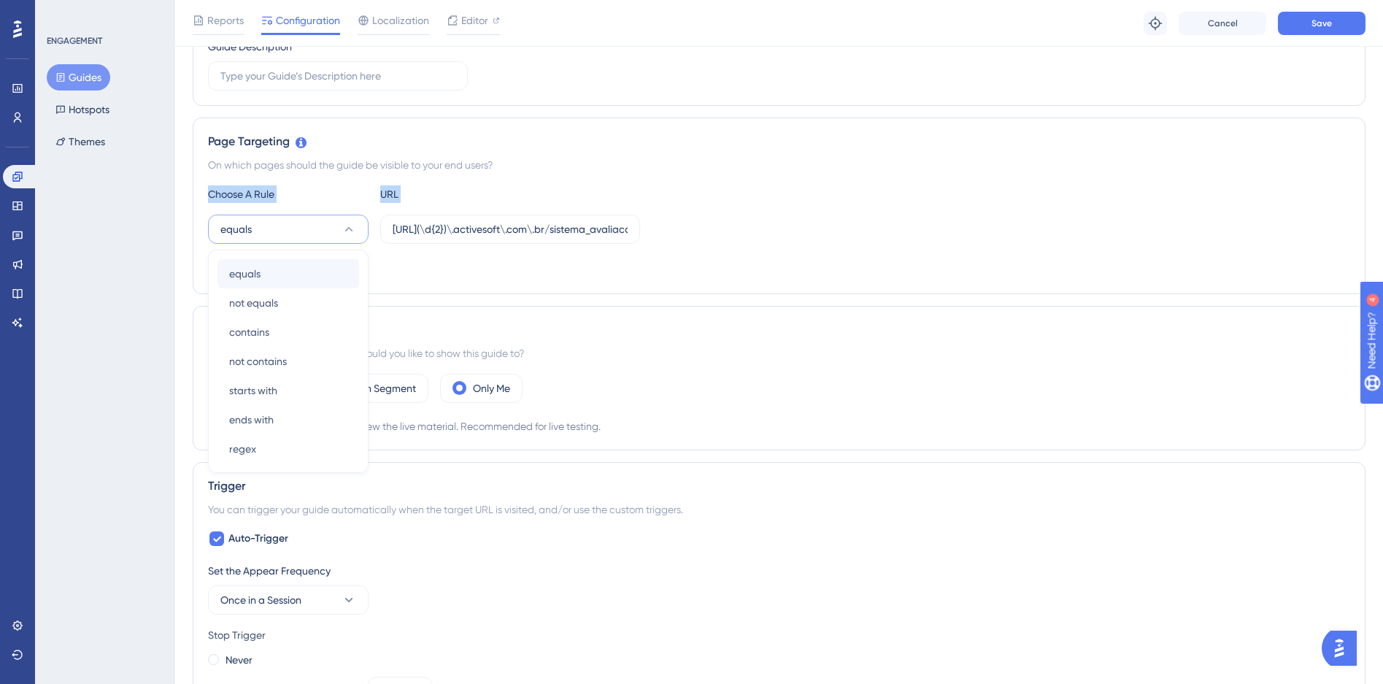
scroll to position [280, 0]
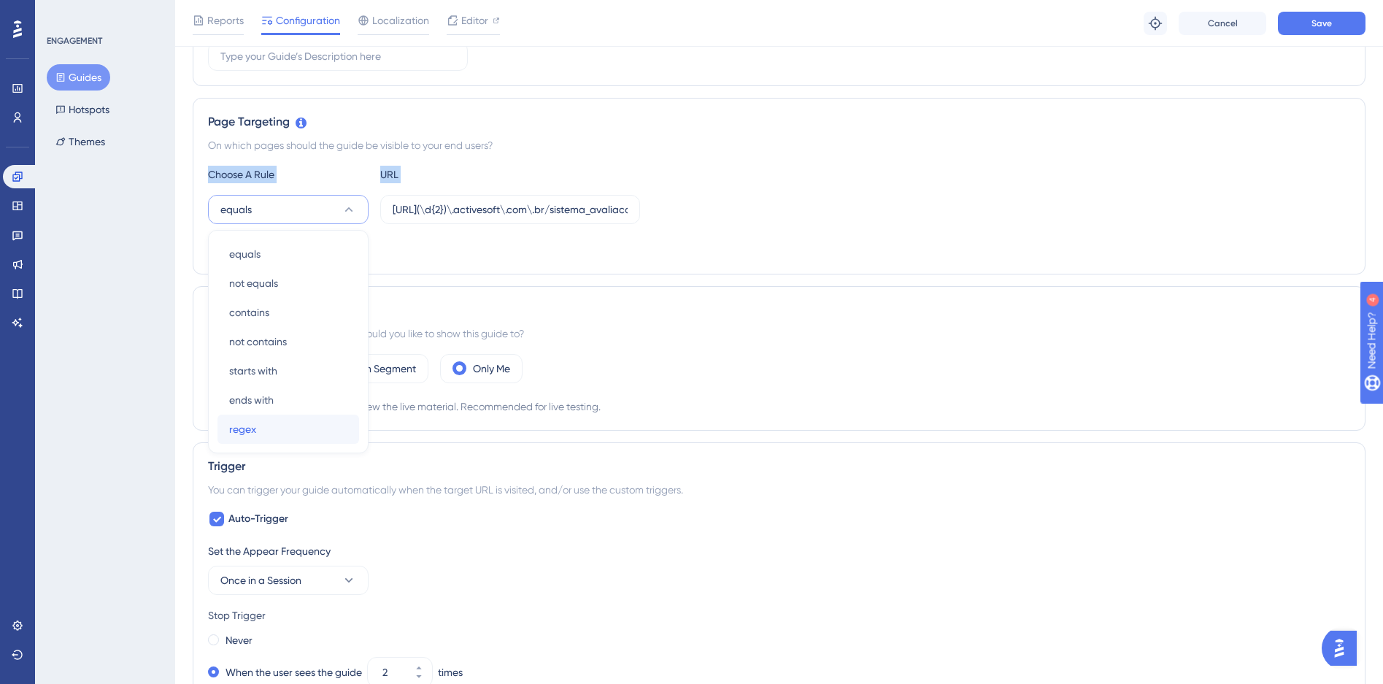
click at [257, 439] on div "regex regex" at bounding box center [288, 429] width 118 height 29
click at [758, 234] on div "Choose A Rule URL regex https://siga(\d{2})\.activesoft\.com\.br/sistema_avalia…" at bounding box center [779, 212] width 1143 height 93
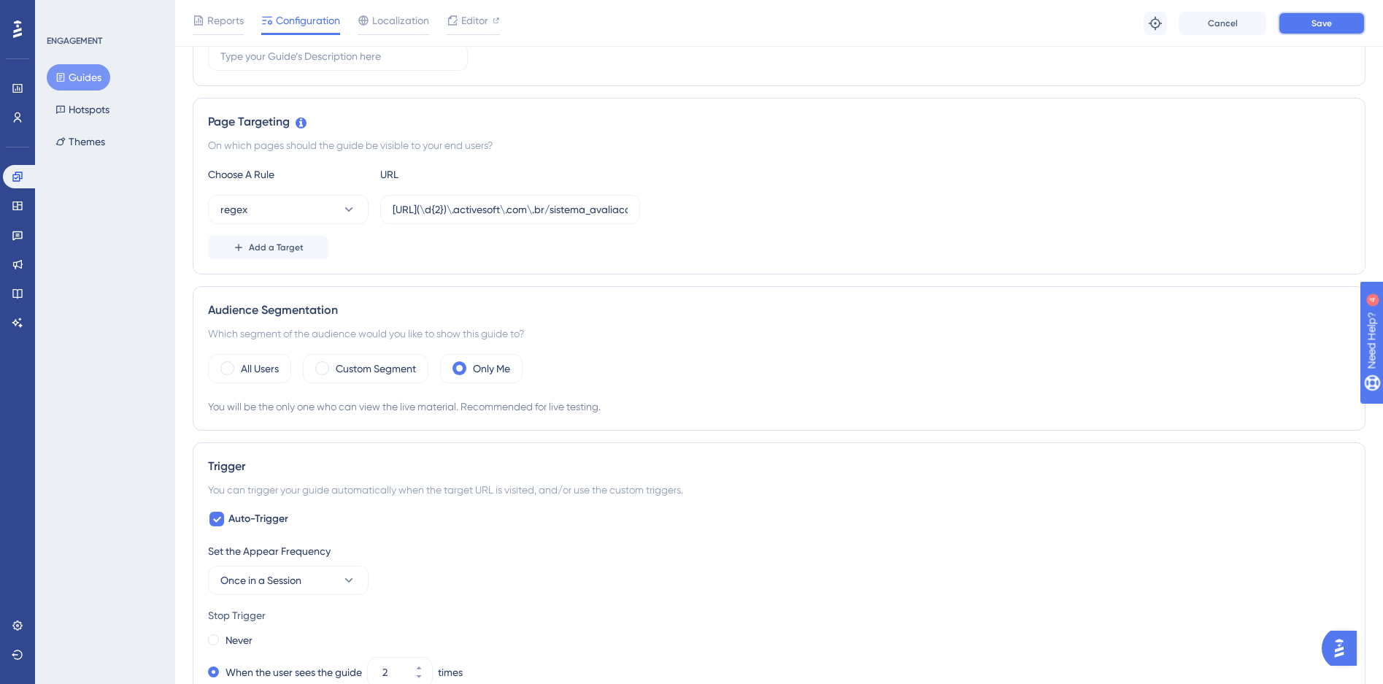
click at [1307, 34] on button "Save" at bounding box center [1322, 23] width 88 height 23
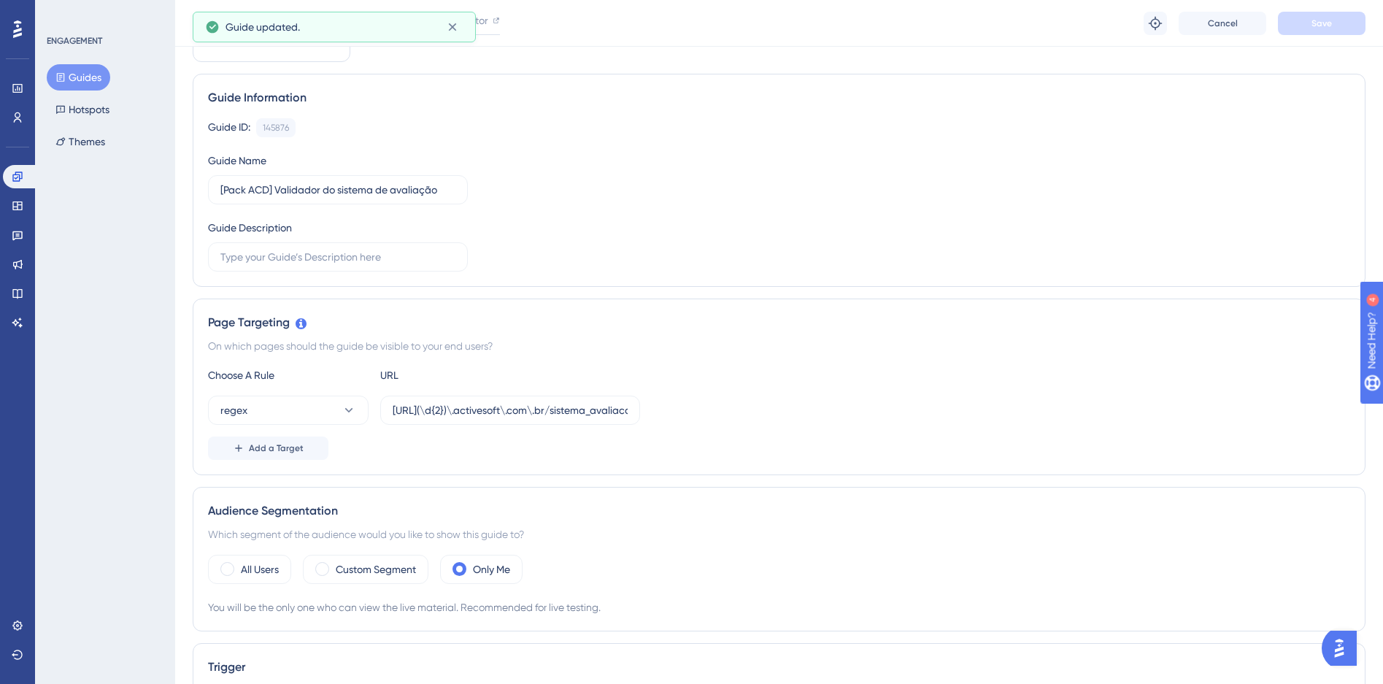
scroll to position [0, 0]
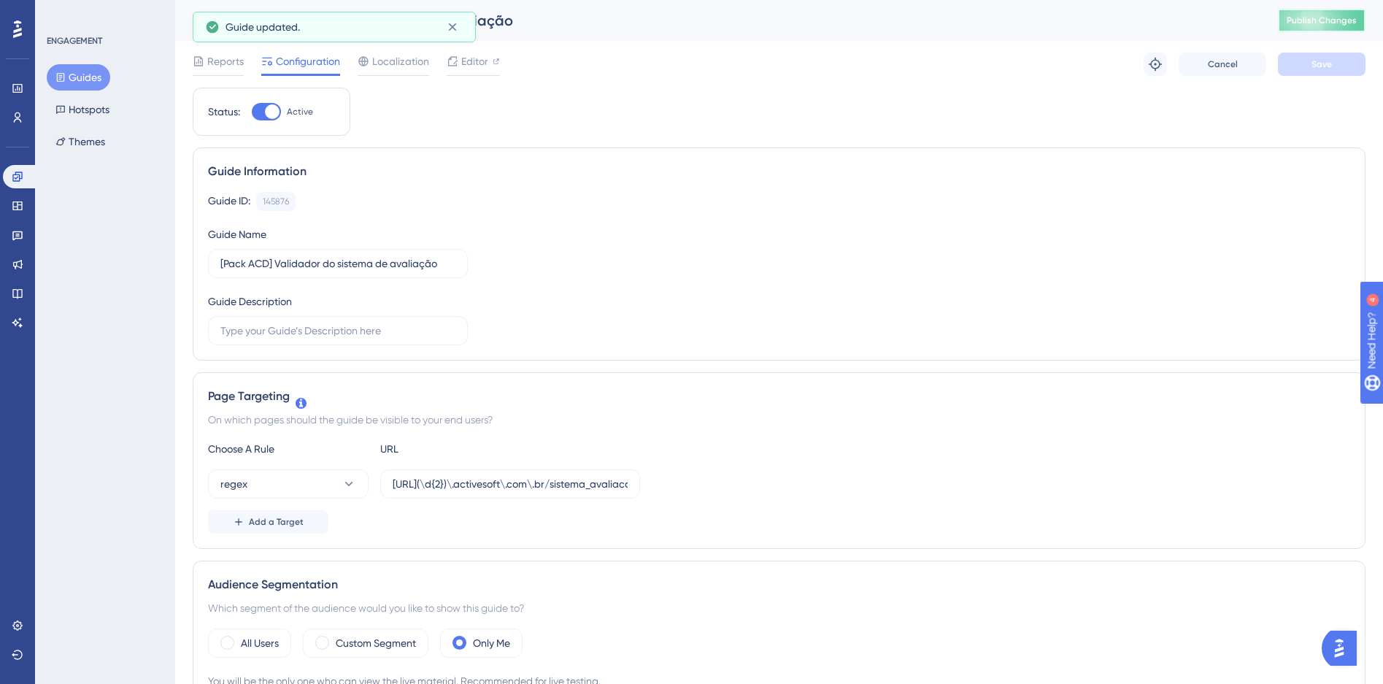
click at [1332, 18] on span "Publish Changes" at bounding box center [1322, 21] width 70 height 12
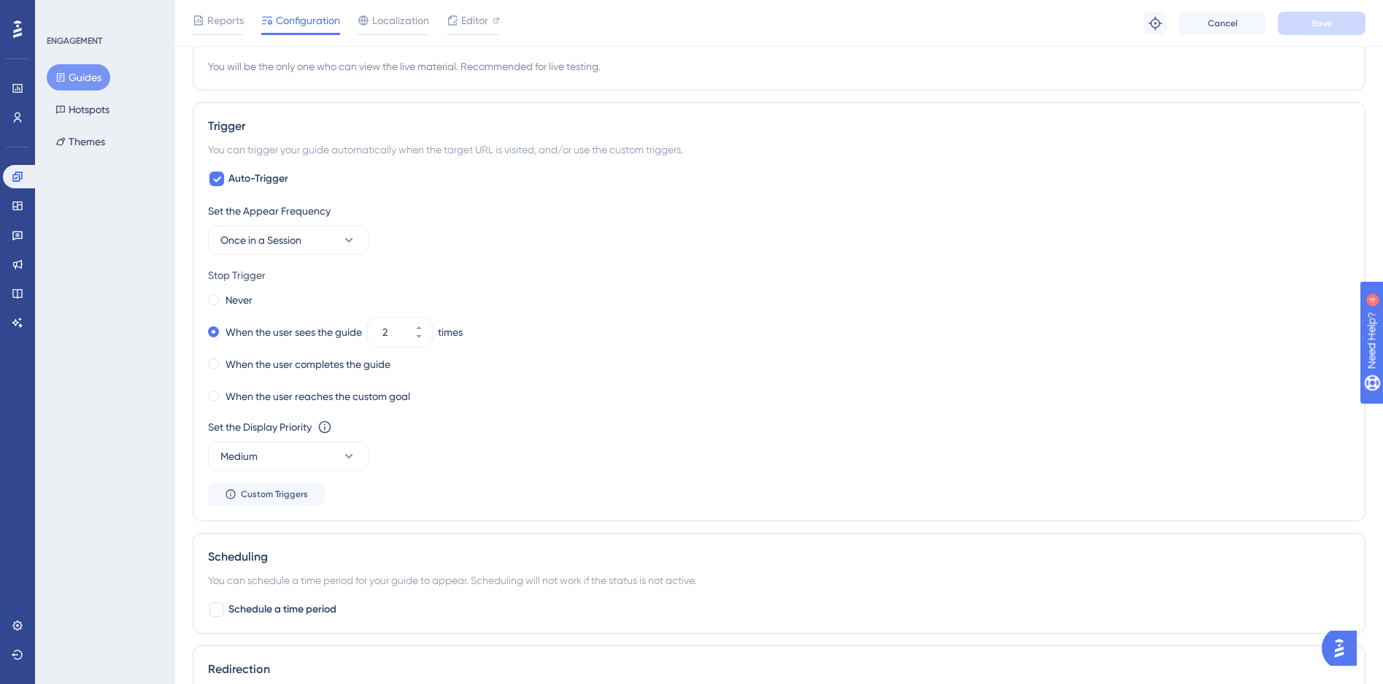
scroll to position [610, 0]
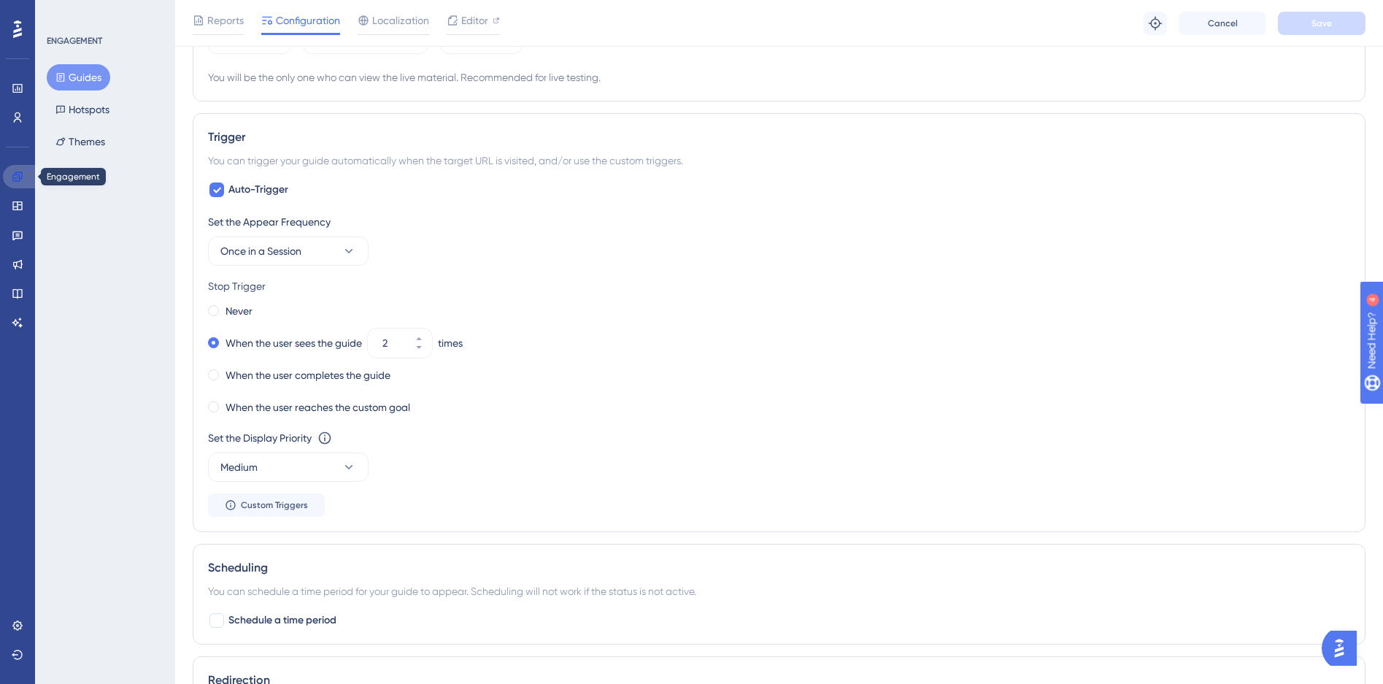
click at [18, 175] on icon at bounding box center [18, 177] width 12 height 12
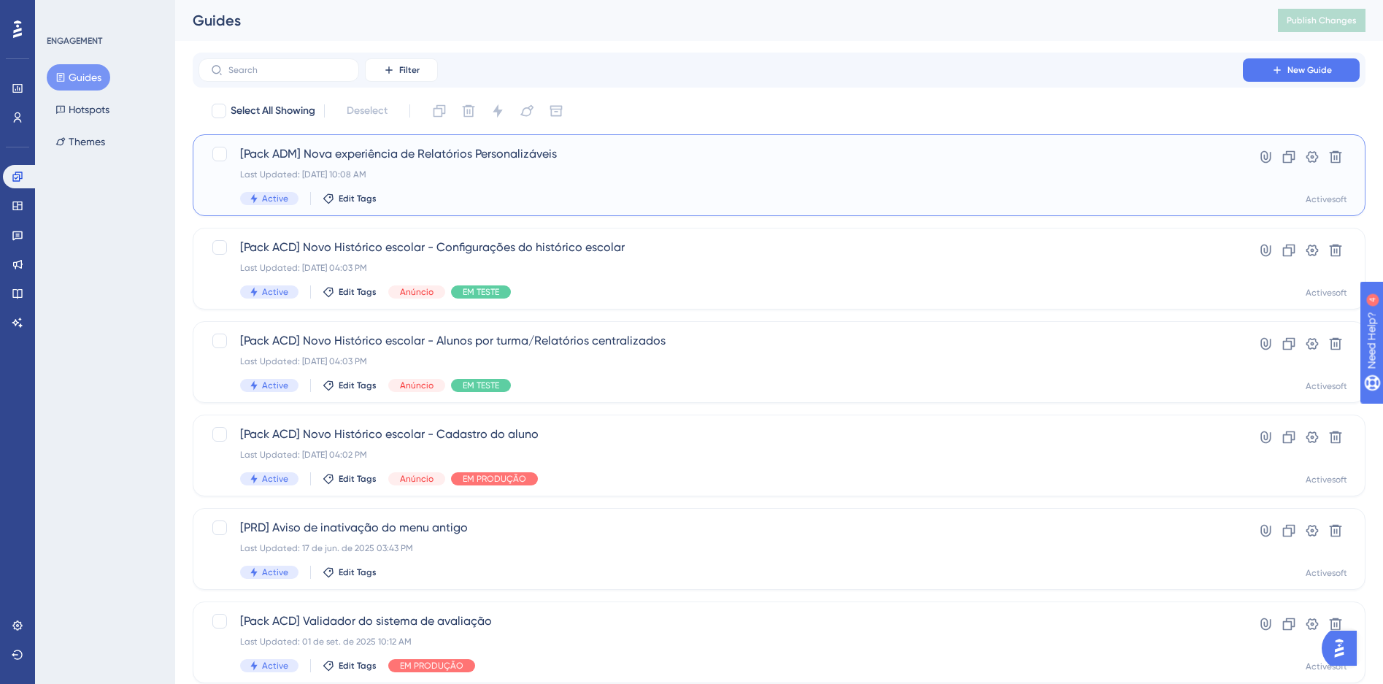
click at [596, 193] on div "Active Edit Tags" at bounding box center [720, 198] width 961 height 13
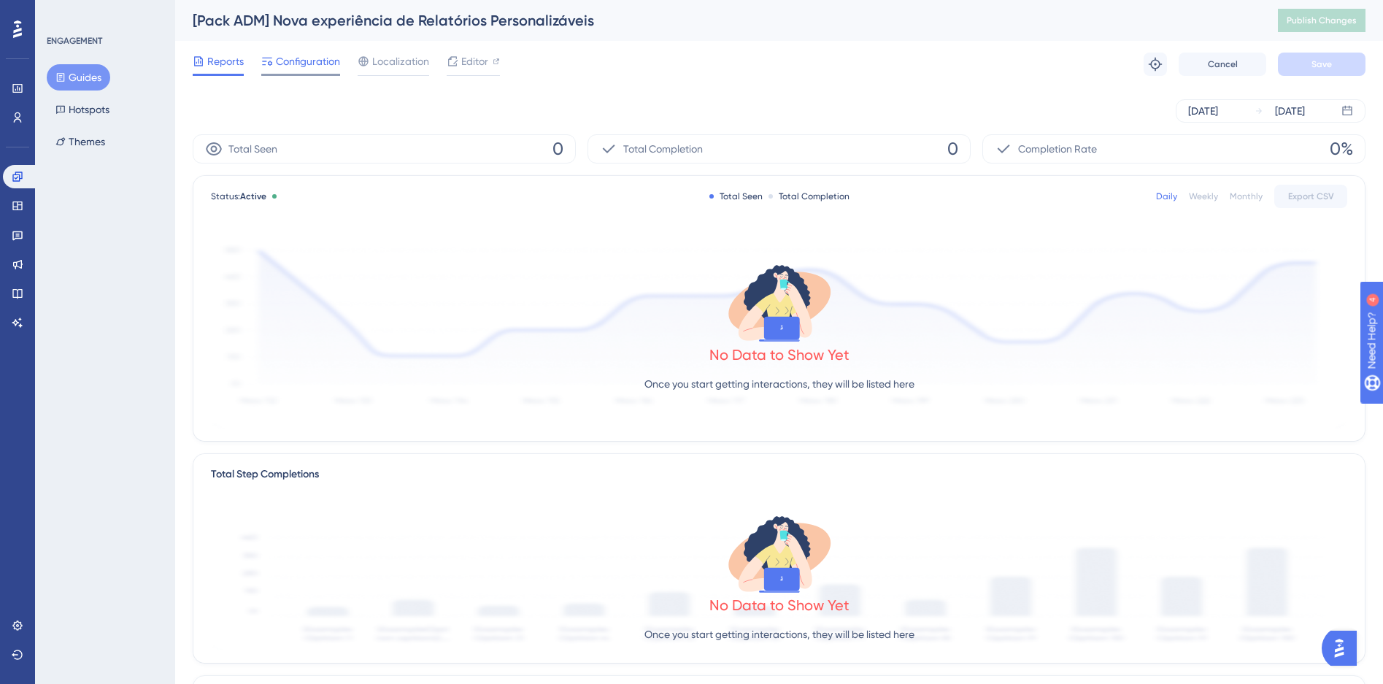
click at [303, 71] on div "Configuration" at bounding box center [300, 64] width 79 height 23
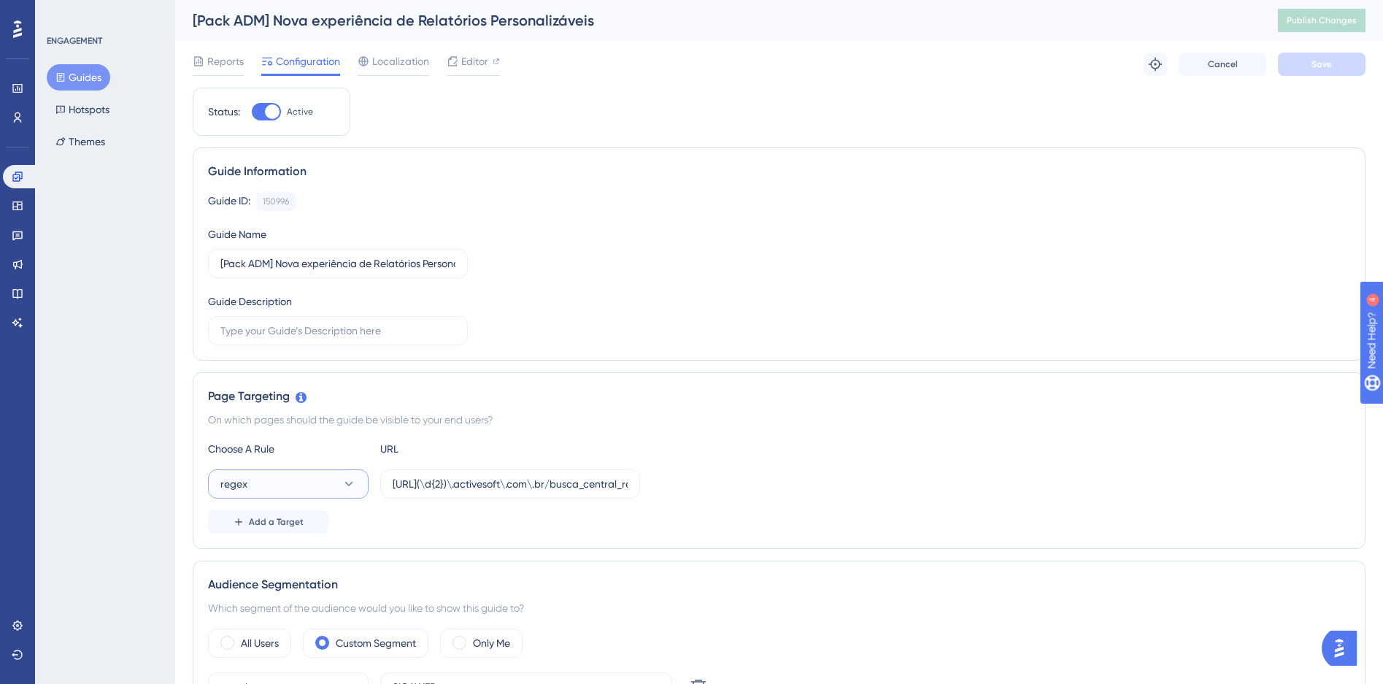
click at [350, 482] on icon at bounding box center [349, 484] width 15 height 15
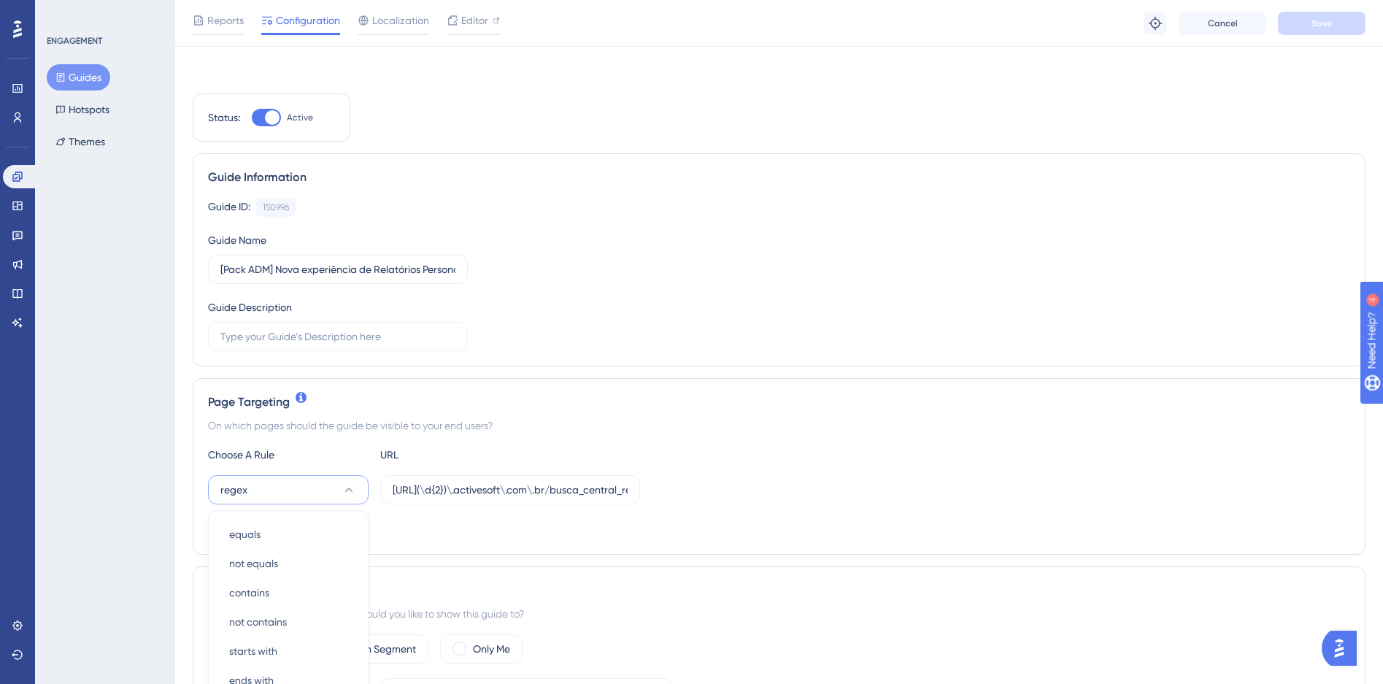
scroll to position [280, 0]
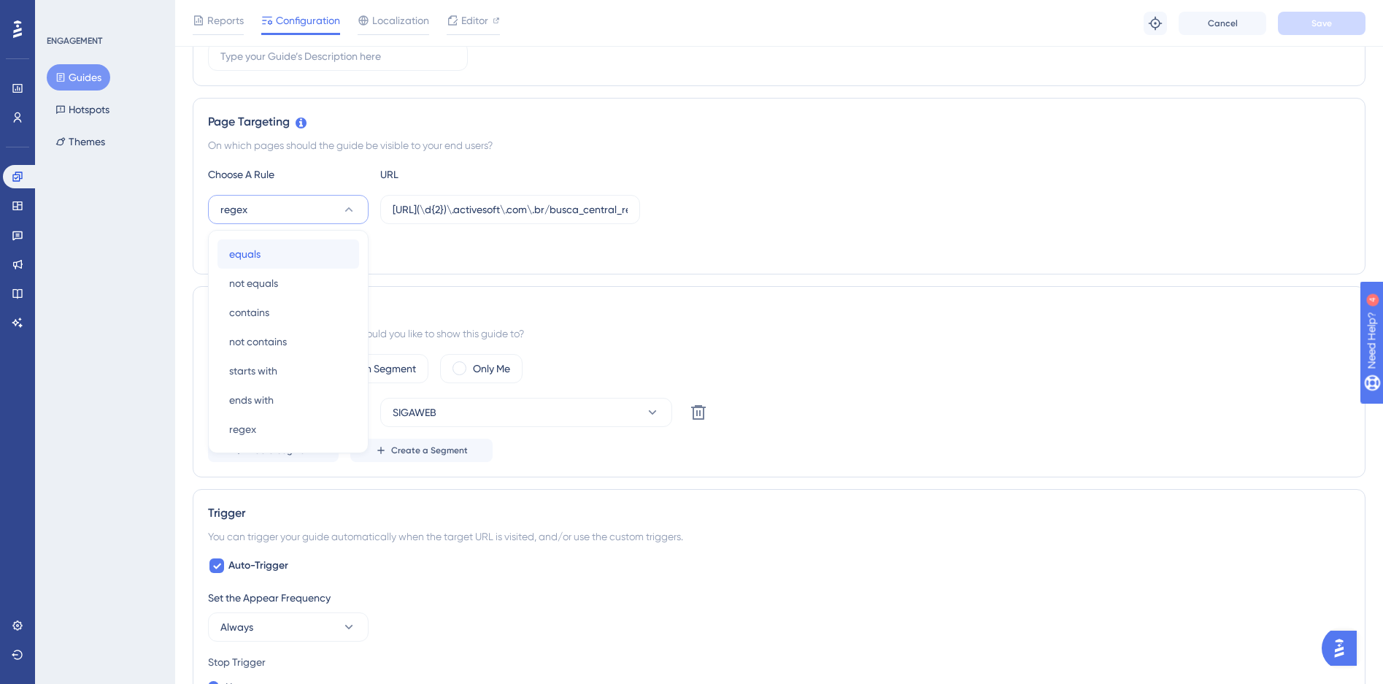
click at [267, 256] on div "equals equals" at bounding box center [288, 253] width 118 height 29
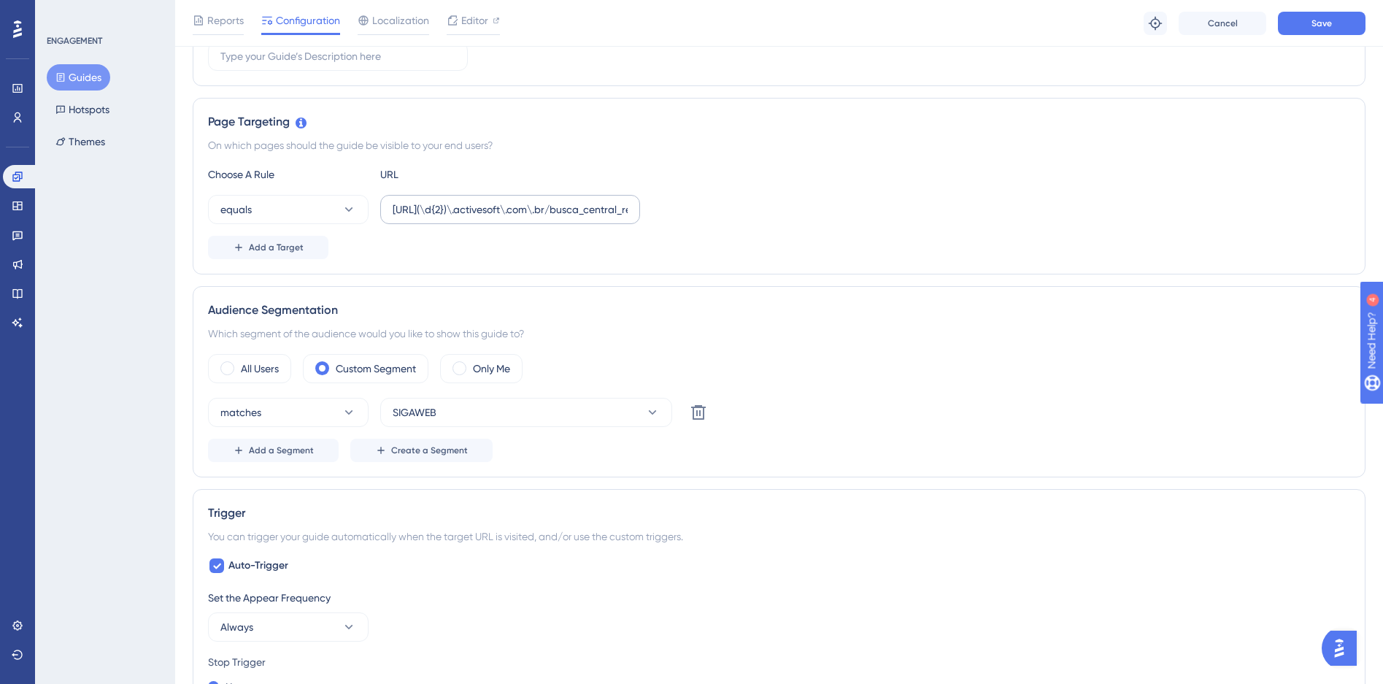
click at [455, 200] on label "https://siga(\d{2})\.activesoft\.com\.br/busca_central_relatorios/?relatorio=al…" at bounding box center [510, 209] width 260 height 29
click at [455, 201] on input "https://siga(\d{2})\.activesoft\.com\.br/busca_central_relatorios/?relatorio=al…" at bounding box center [510, 209] width 235 height 16
click at [458, 208] on input "https://siga(\d{2})\.activesoft\.com\.br/busca_central_relatorios/?relatorio=al…" at bounding box center [510, 209] width 235 height 16
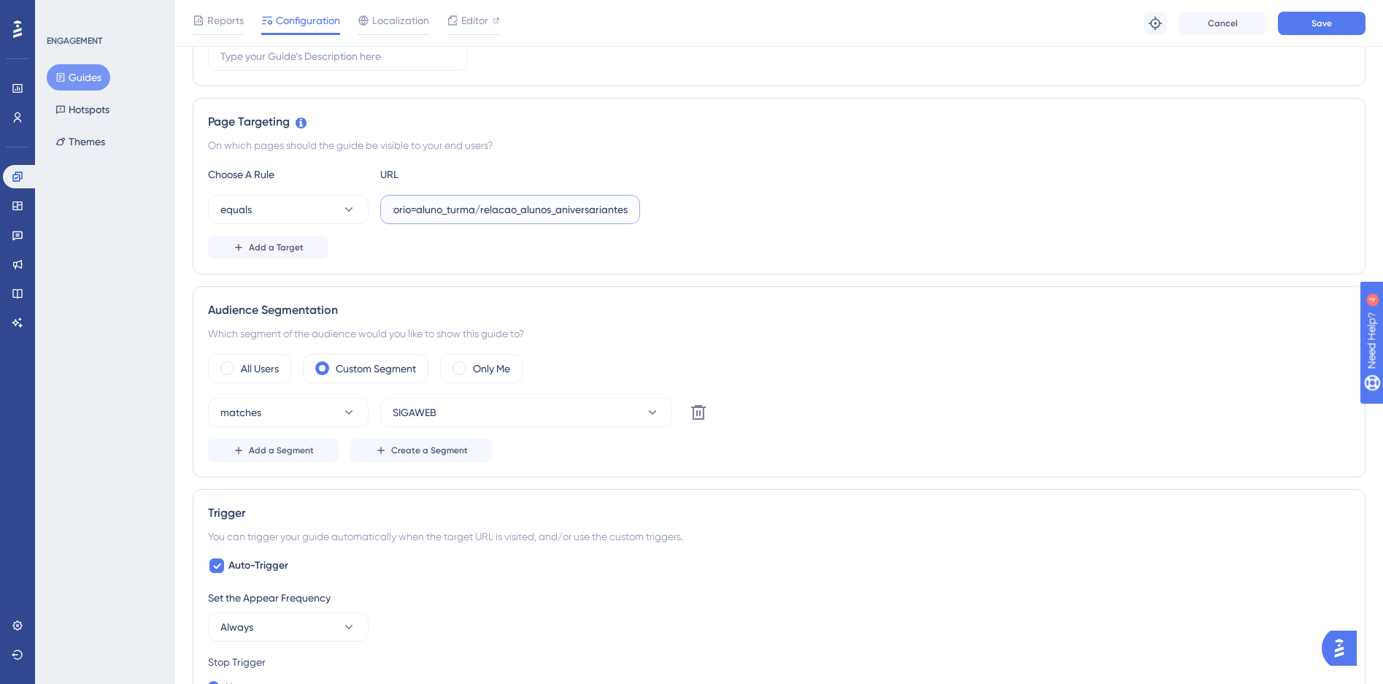
click at [458, 208] on input "https://siga(\d{2})\.activesoft\.com\.br/busca_central_relatorios/?relatorio=al…" at bounding box center [510, 209] width 235 height 16
click at [481, 213] on input "https://siga(\d{2})\.activesoft\.com\.br/busca_central_relatorios/?relatorio=al…" at bounding box center [510, 209] width 235 height 16
paste input "01.activesoft.com.br/busca_central_relatorios/?relatorio=/dados_personalizados_…"
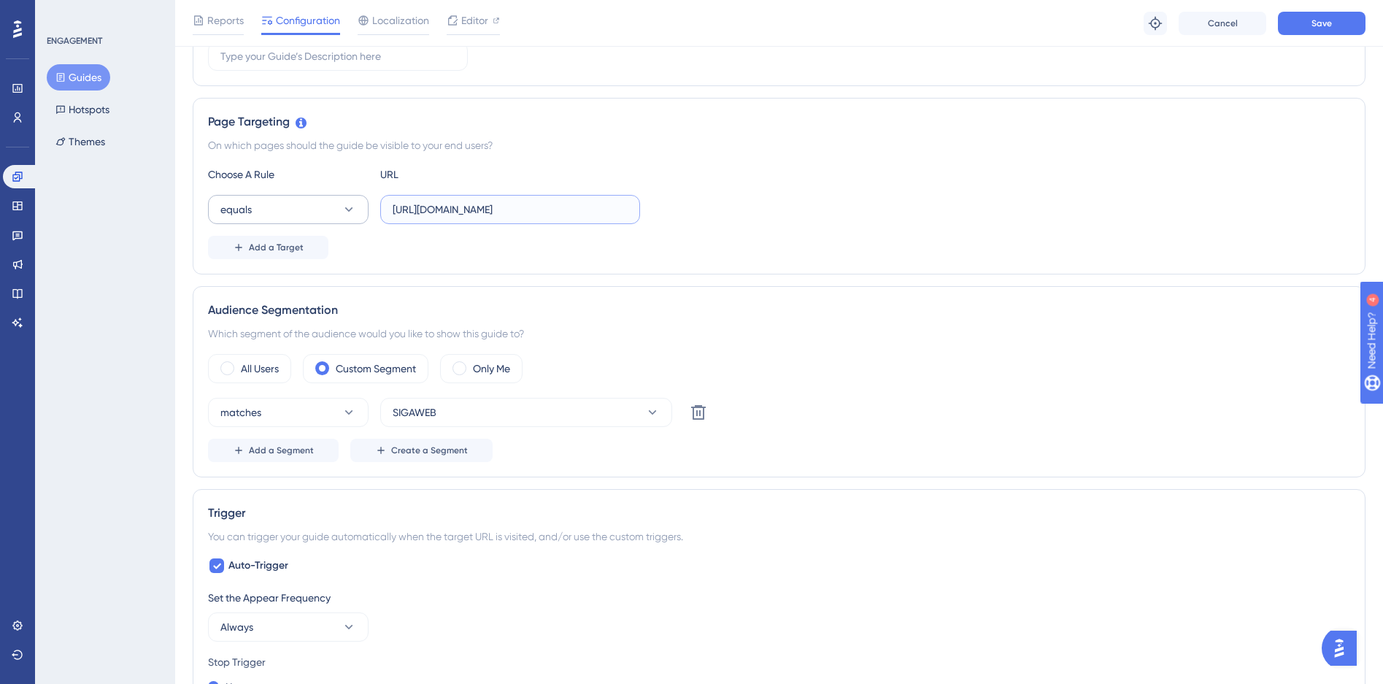
scroll to position [0, 0]
drag, startPoint x: 596, startPoint y: 215, endPoint x: 217, endPoint y: 212, distance: 378.9
click at [217, 212] on div "equals https://siga01.activesoft.com.br/busca_central_relatorios/?relatorio=/da…" at bounding box center [424, 209] width 432 height 29
type input "https://siga01.activesoft.com.br/busca_central_relatorios/?relatorio=/dados_per…"
click at [784, 226] on div "Choose A Rule URL equals https://siga01.activesoft.com.br/busca_central_relator…" at bounding box center [779, 212] width 1143 height 93
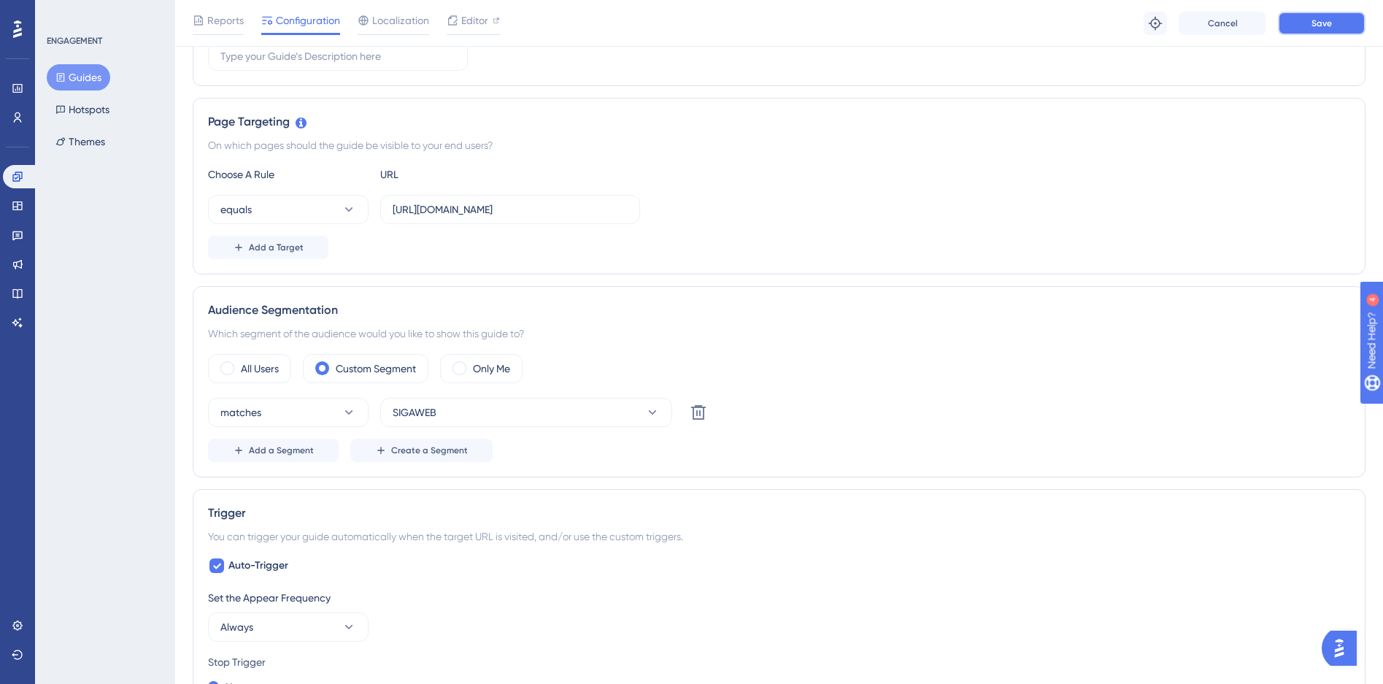
click at [1305, 27] on button "Save" at bounding box center [1322, 23] width 88 height 23
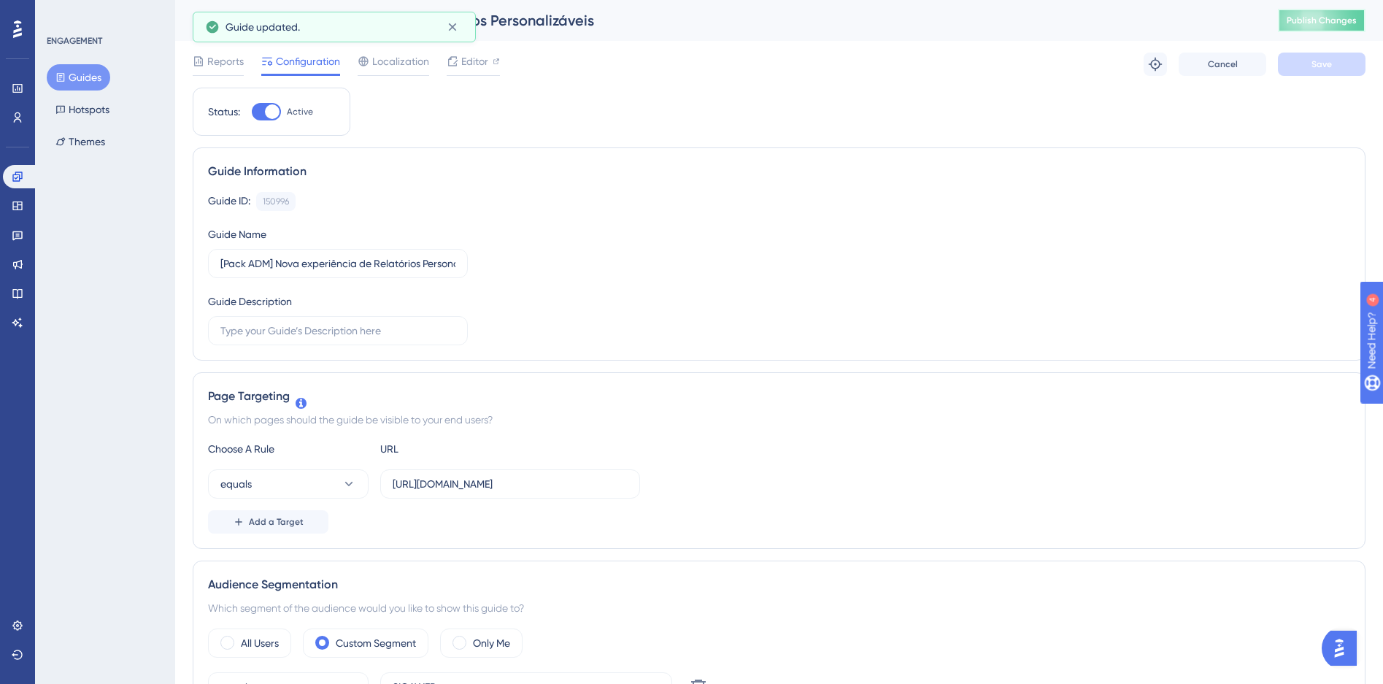
click at [1332, 15] on span "Publish Changes" at bounding box center [1322, 21] width 70 height 12
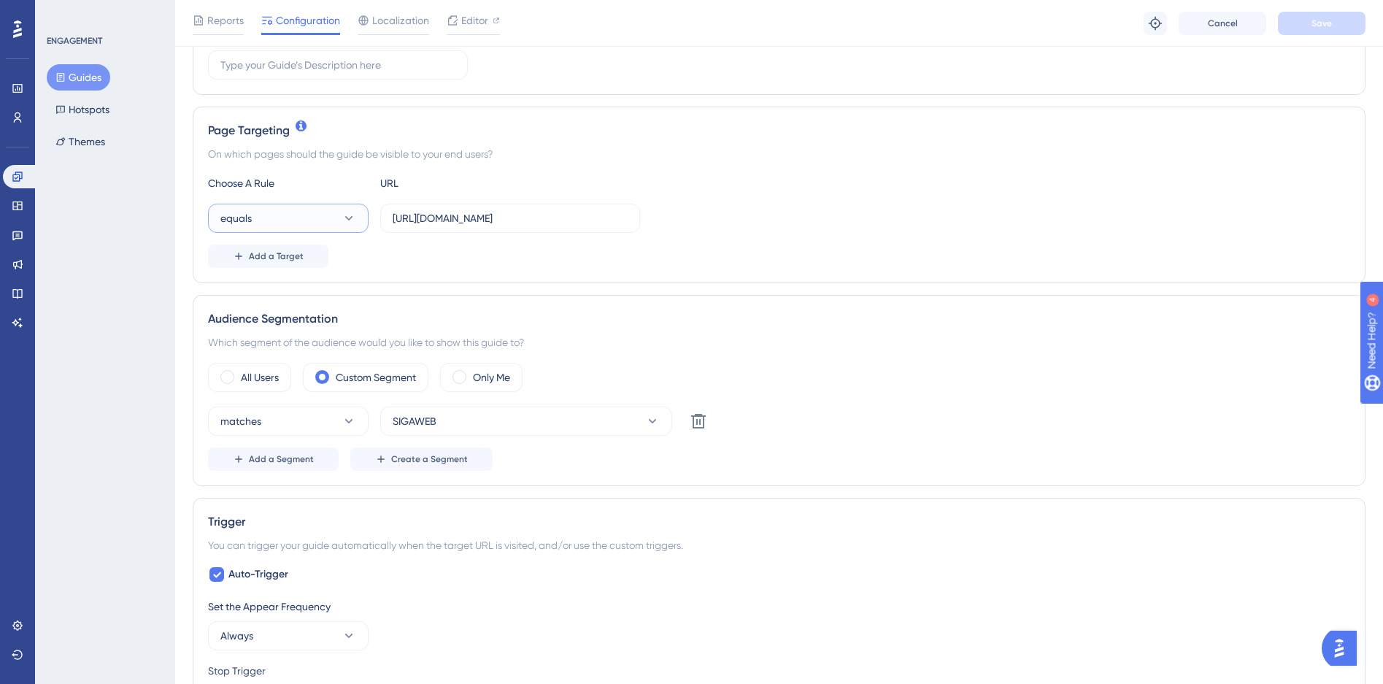
click at [361, 222] on button "equals" at bounding box center [288, 218] width 161 height 29
click at [258, 310] on div "contains contains" at bounding box center [288, 321] width 118 height 29
click at [1310, 25] on button "Save" at bounding box center [1322, 23] width 88 height 23
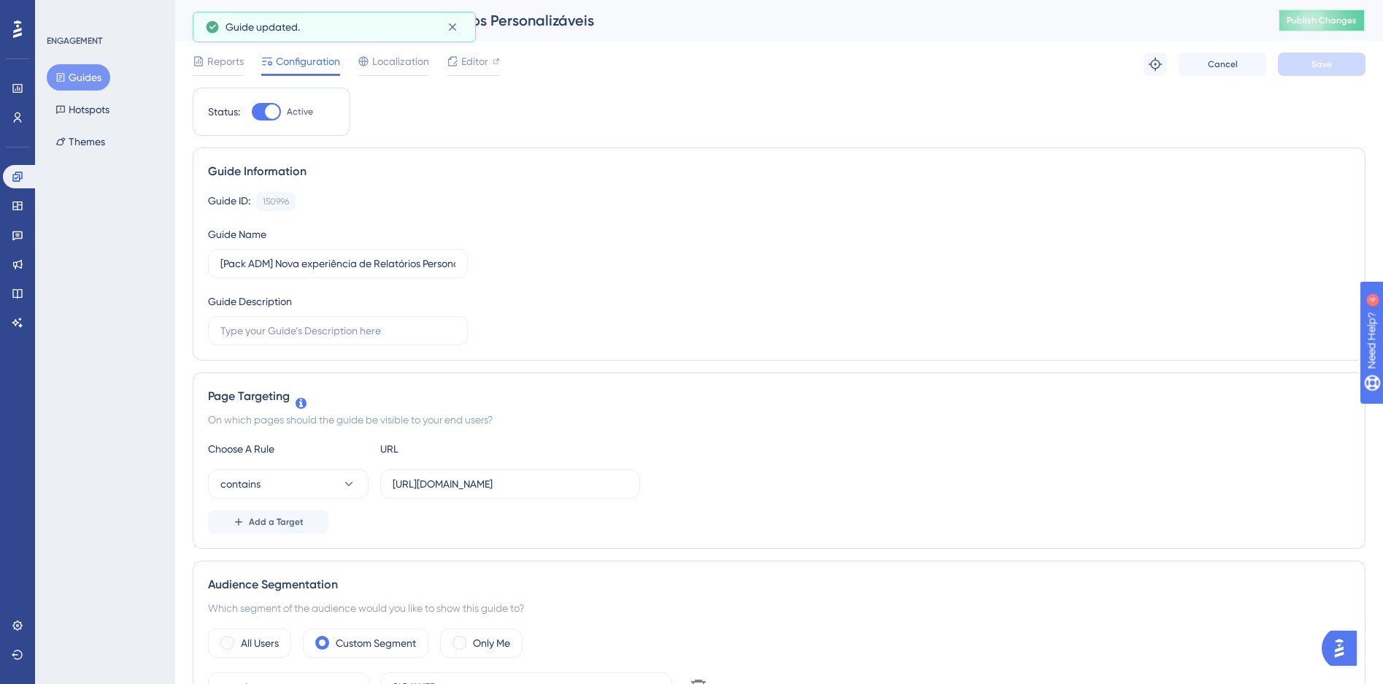
click at [1315, 20] on button "Publish Changes" at bounding box center [1322, 20] width 88 height 23
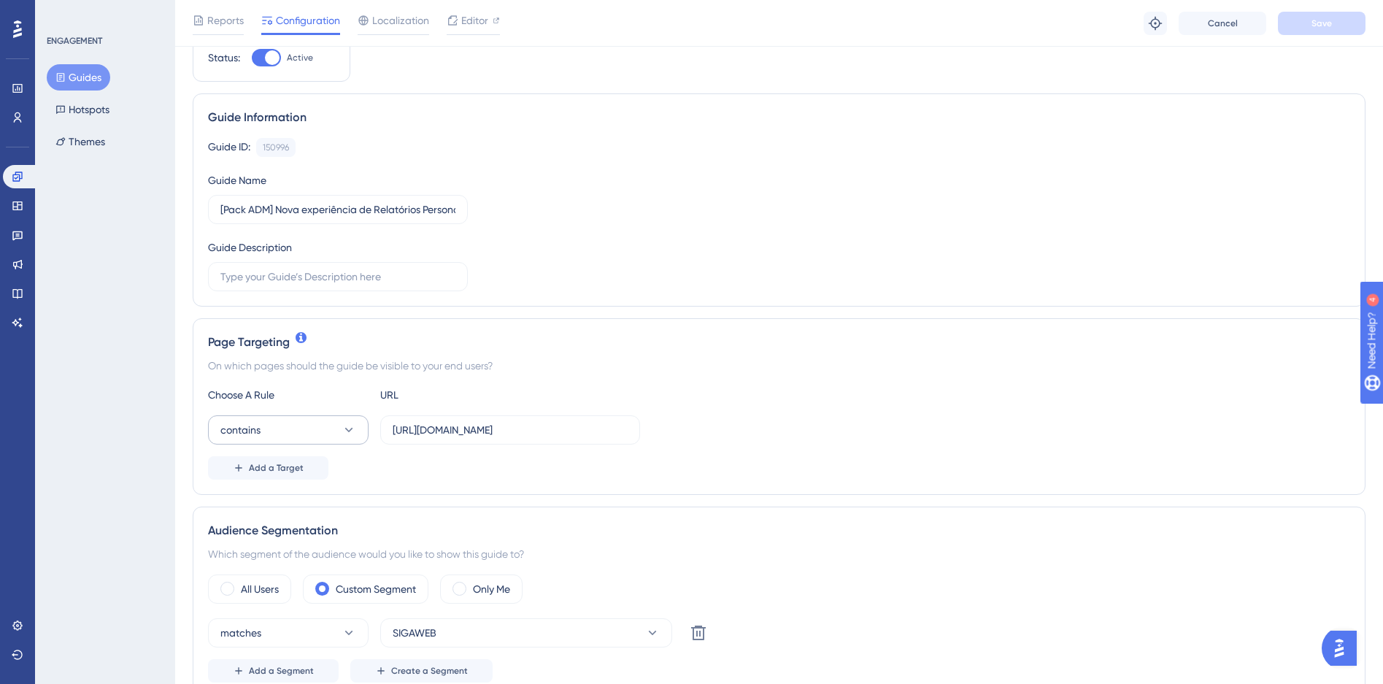
scroll to position [273, 0]
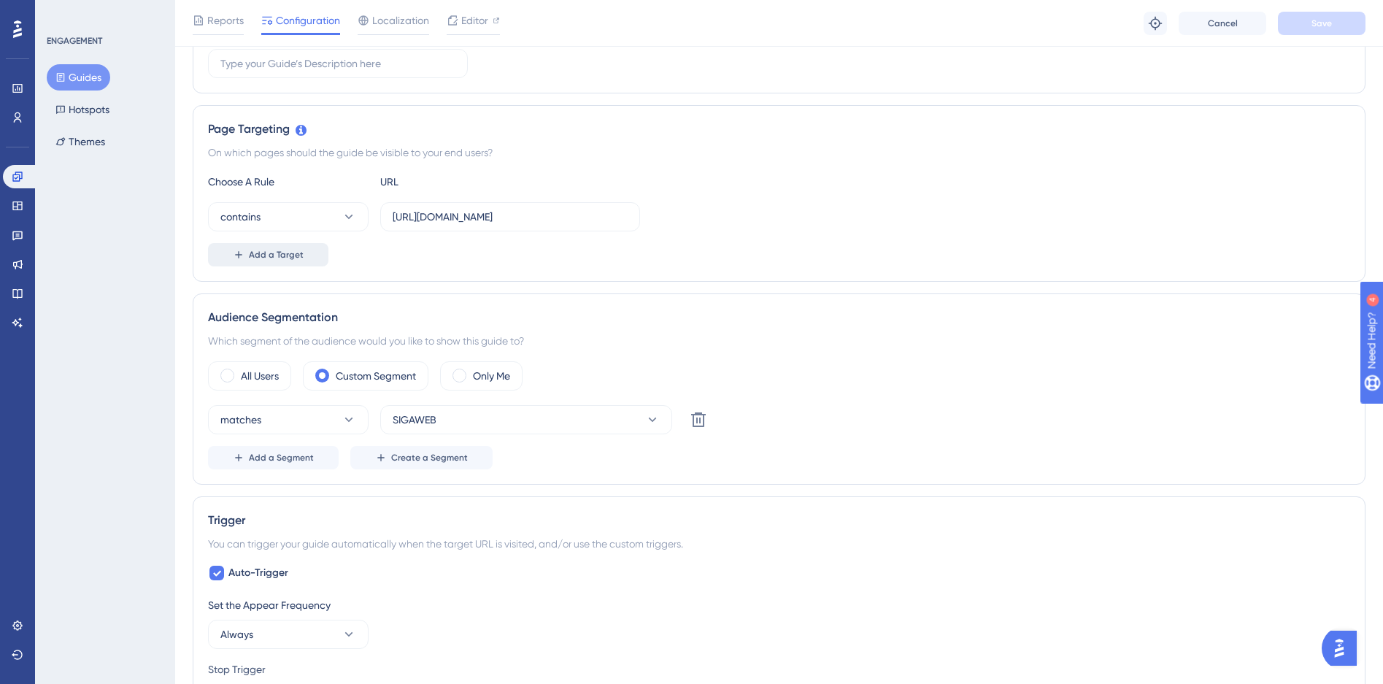
click at [306, 262] on button "Add a Target" at bounding box center [268, 254] width 120 height 23
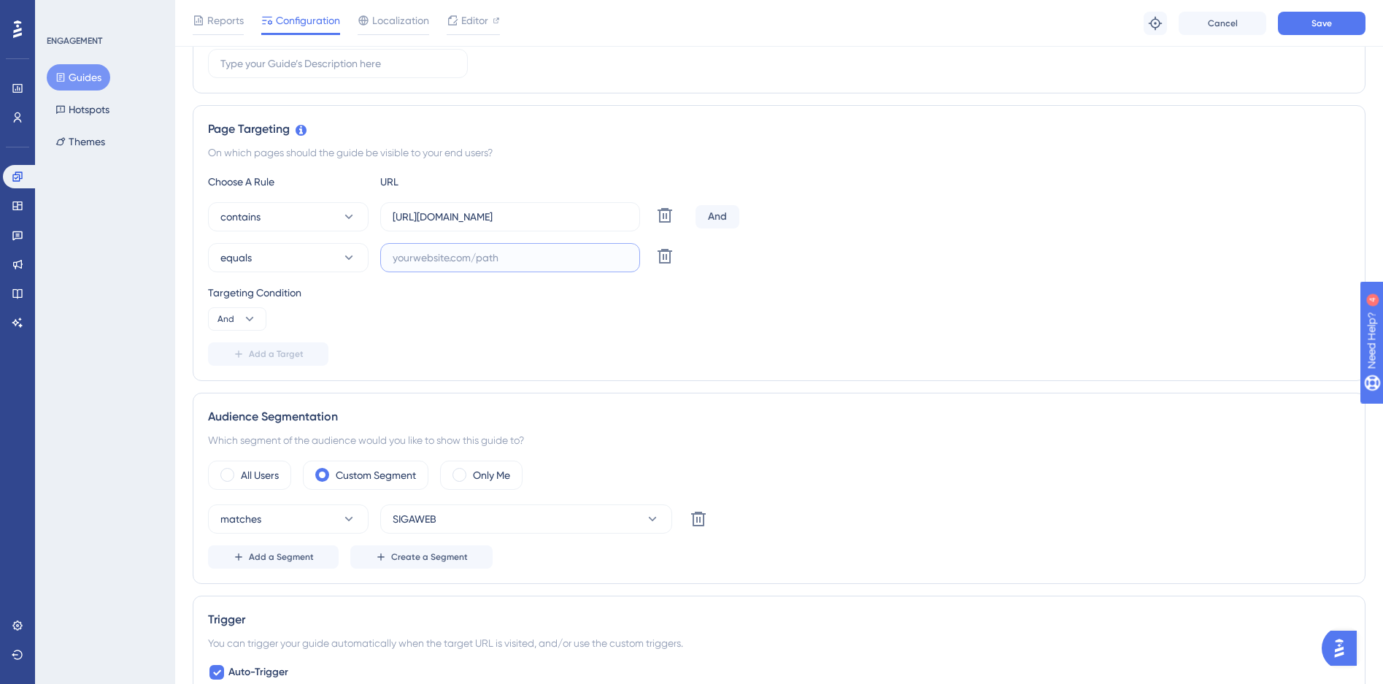
click at [486, 259] on input "text" at bounding box center [510, 258] width 235 height 16
paste input "https://siga01.activesoft.com.br/busca_central_relatorios/?relatorio=aluno_turm…"
click at [353, 259] on icon at bounding box center [349, 257] width 15 height 15
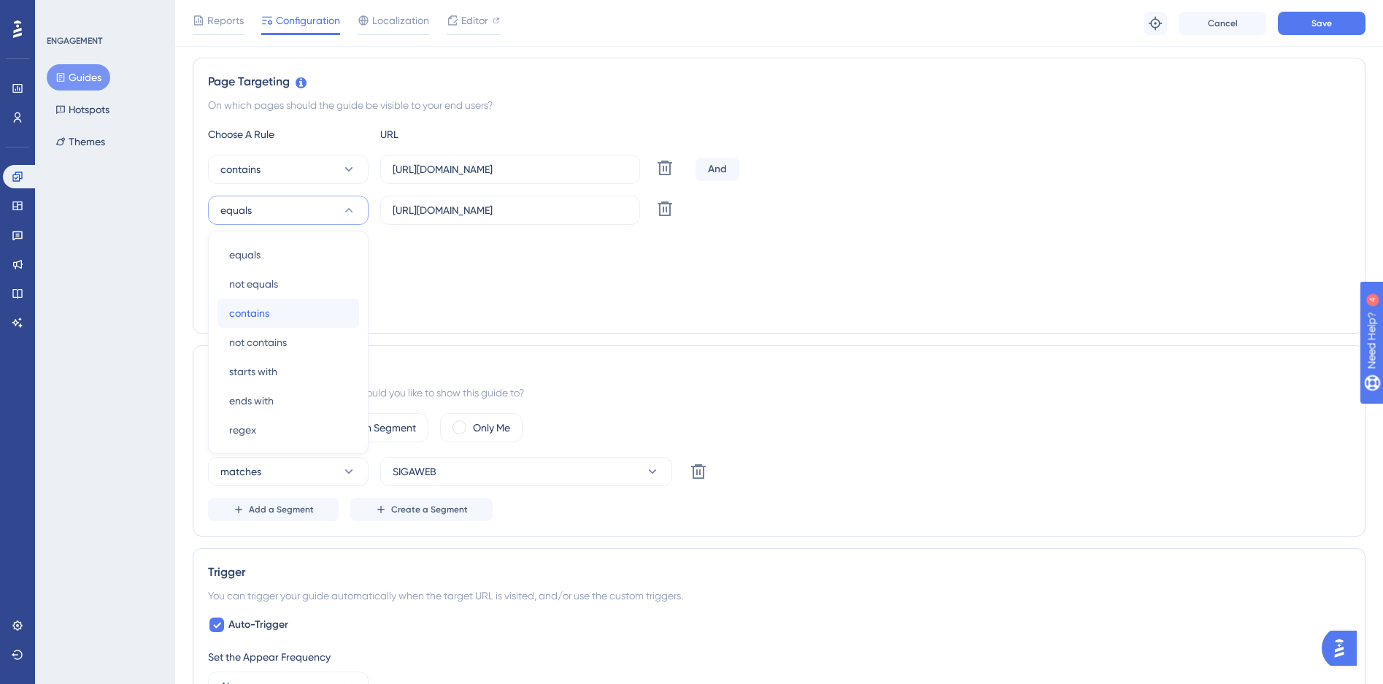
click at [271, 310] on div "contains contains" at bounding box center [288, 313] width 118 height 29
click at [1305, 24] on button "Save" at bounding box center [1322, 23] width 88 height 23
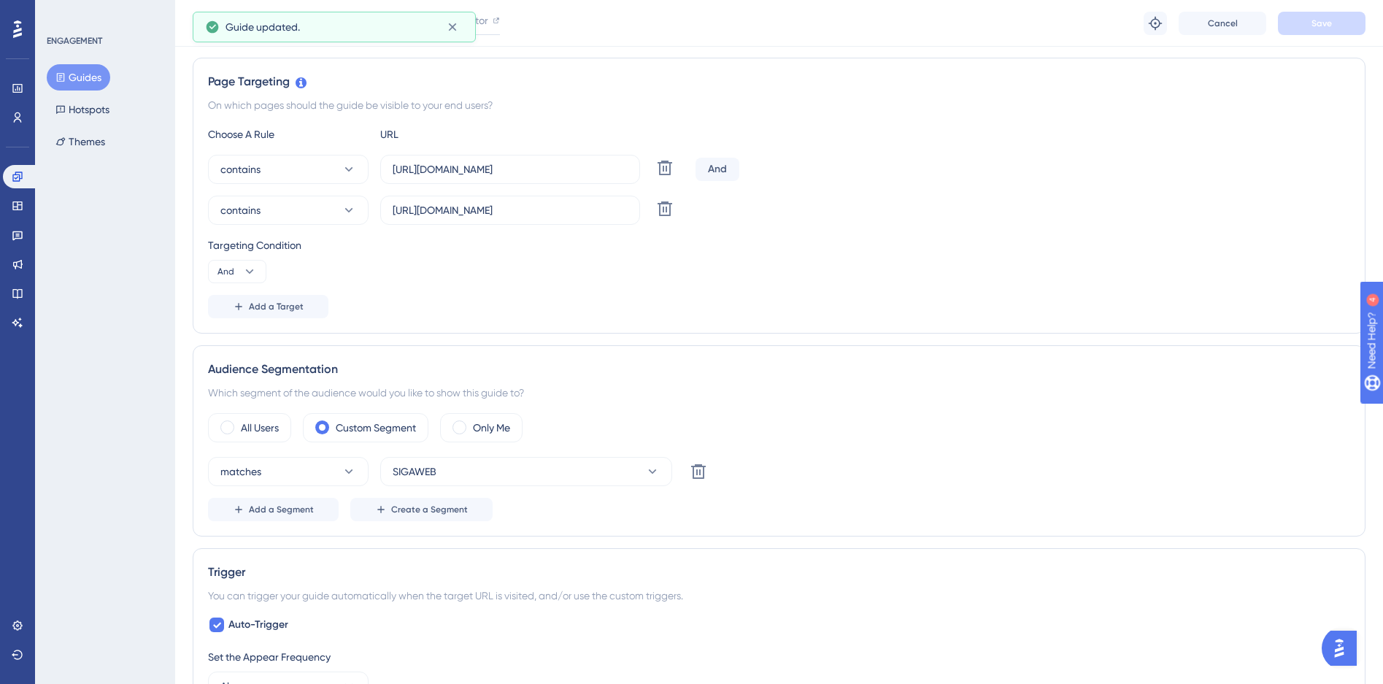
scroll to position [0, 0]
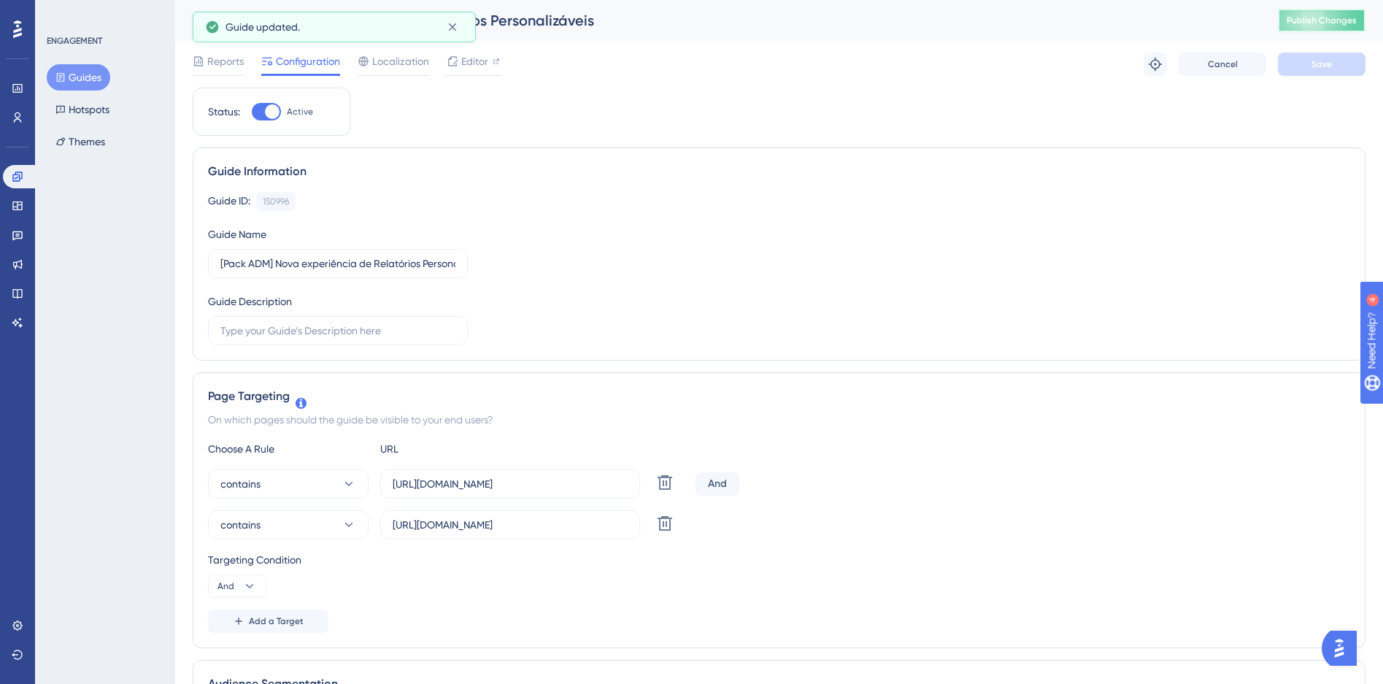
click at [1366, 13] on button "Publish Changes" at bounding box center [1322, 20] width 88 height 23
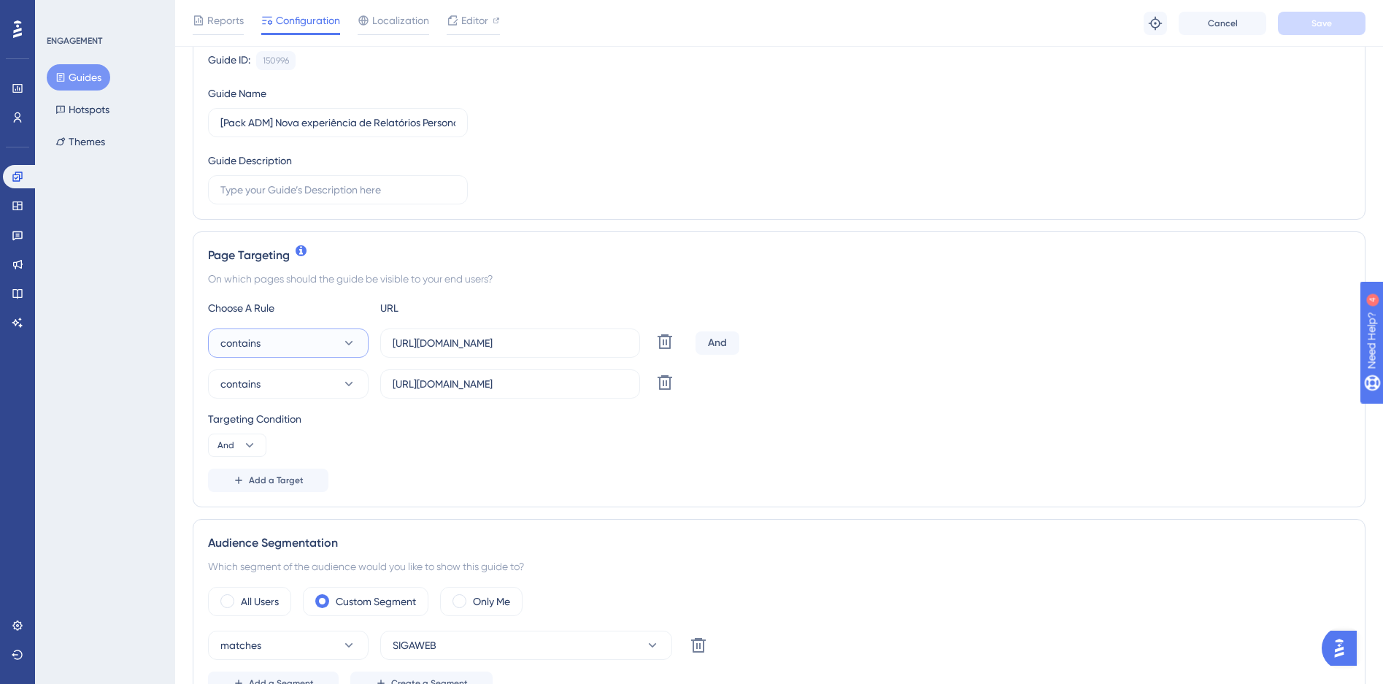
click at [358, 345] on button "contains" at bounding box center [288, 343] width 161 height 29
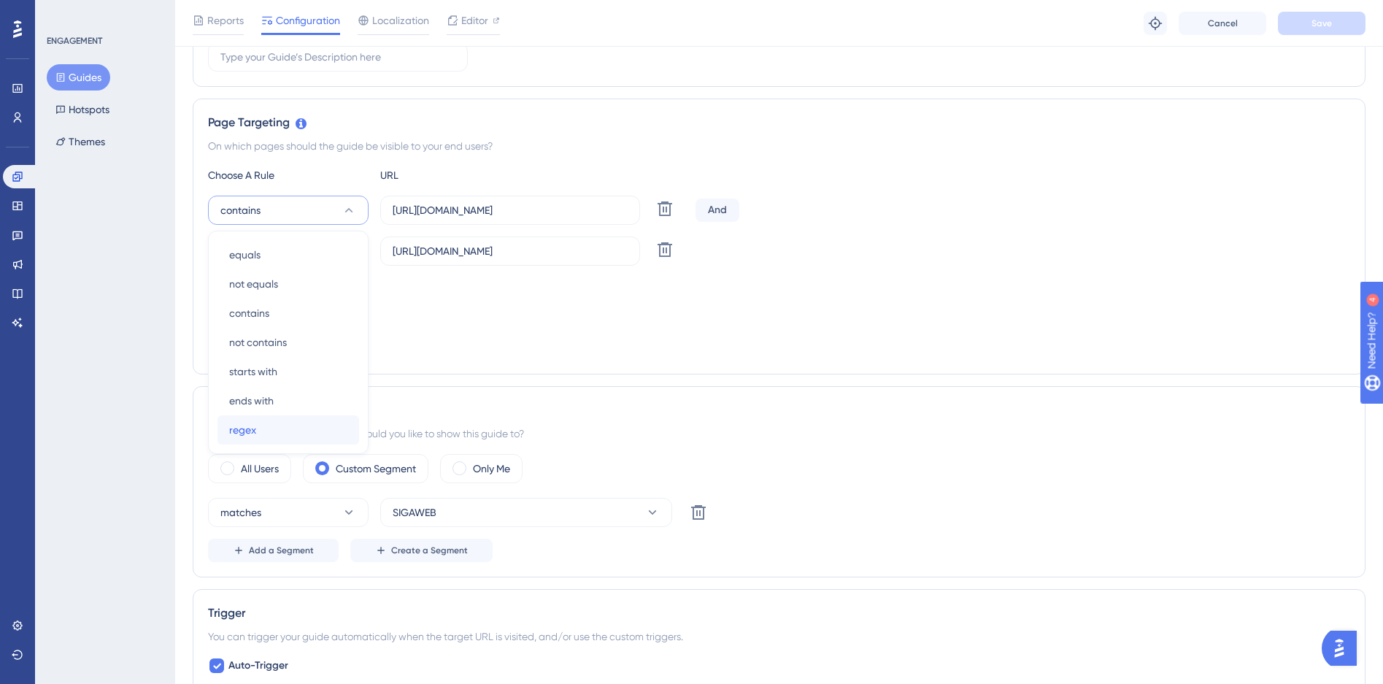
click at [245, 423] on span "regex" at bounding box center [242, 430] width 27 height 18
click at [307, 256] on button "contains" at bounding box center [288, 251] width 161 height 29
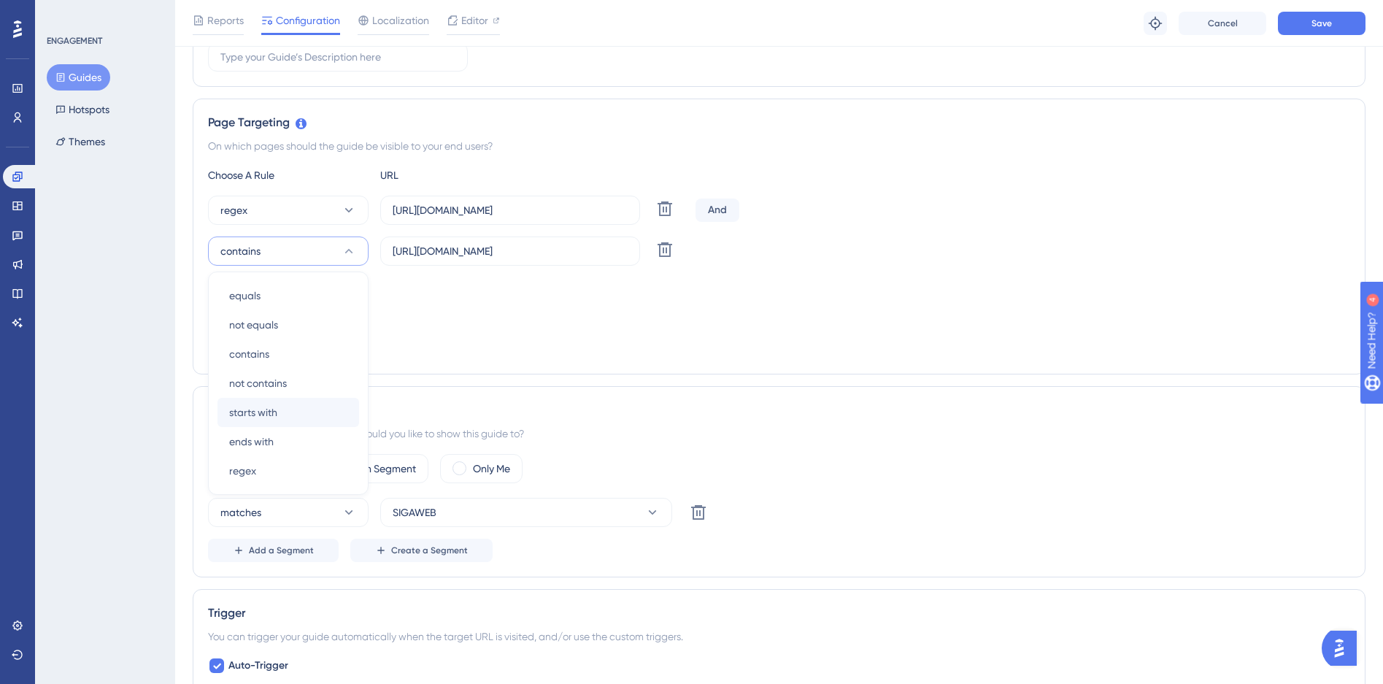
scroll to position [321, 0]
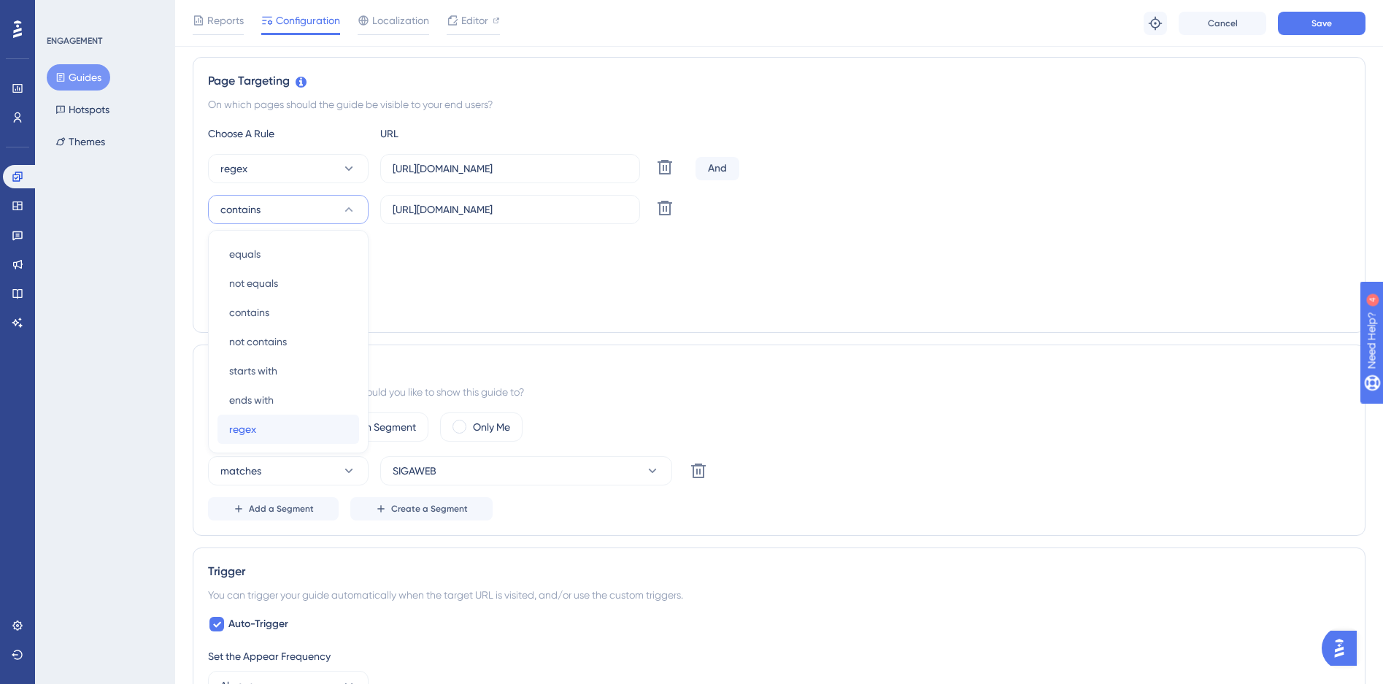
click at [250, 431] on span "regex" at bounding box center [242, 430] width 27 height 18
click at [491, 163] on input "https://siga01.activesoft.com.br/busca_central_relatorios/?relatorio=/dados_per…" at bounding box center [510, 169] width 235 height 16
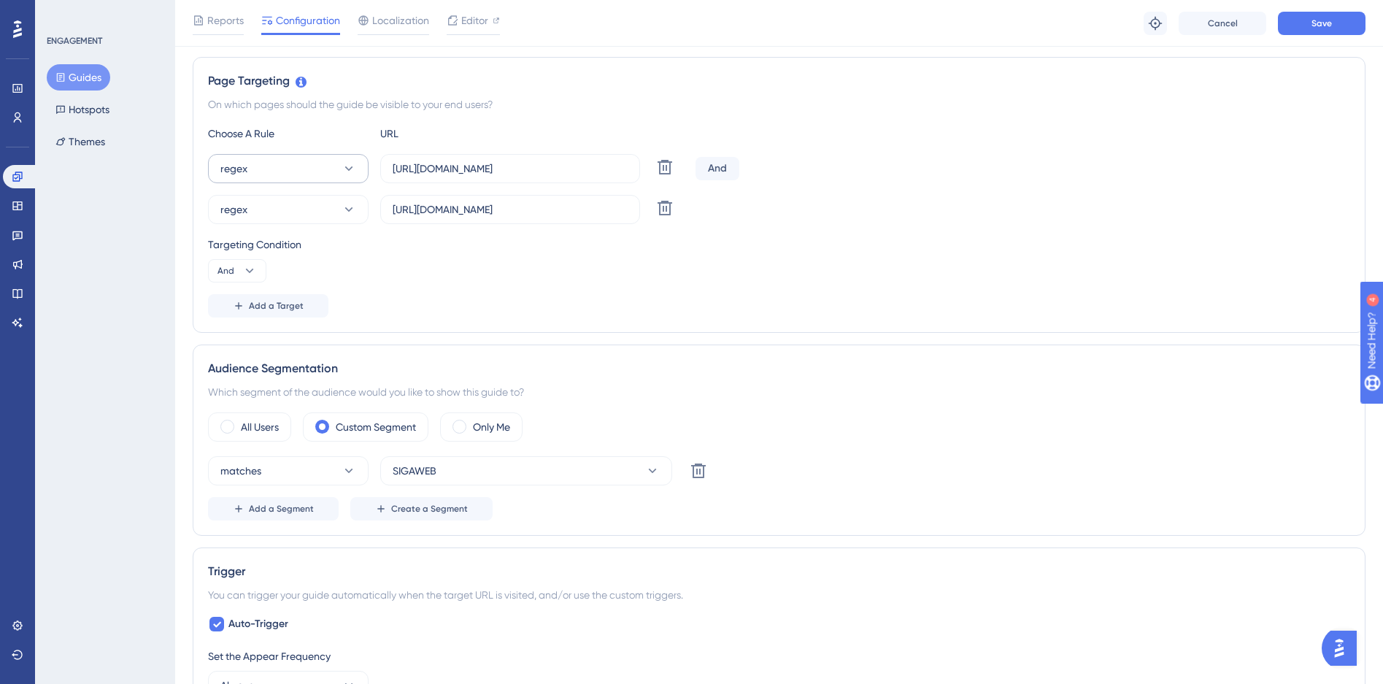
drag, startPoint x: 456, startPoint y: 180, endPoint x: 223, endPoint y: 167, distance: 233.9
click at [223, 167] on div "regex https://siga01.activesoft.com.br/busca_central_relatorios/?relatorio=/dad…" at bounding box center [449, 168] width 482 height 29
click at [502, 208] on input "https://siga01.activesoft.com.br/busca_central_relatorios/?relatorio=aluno_turm…" at bounding box center [510, 209] width 235 height 16
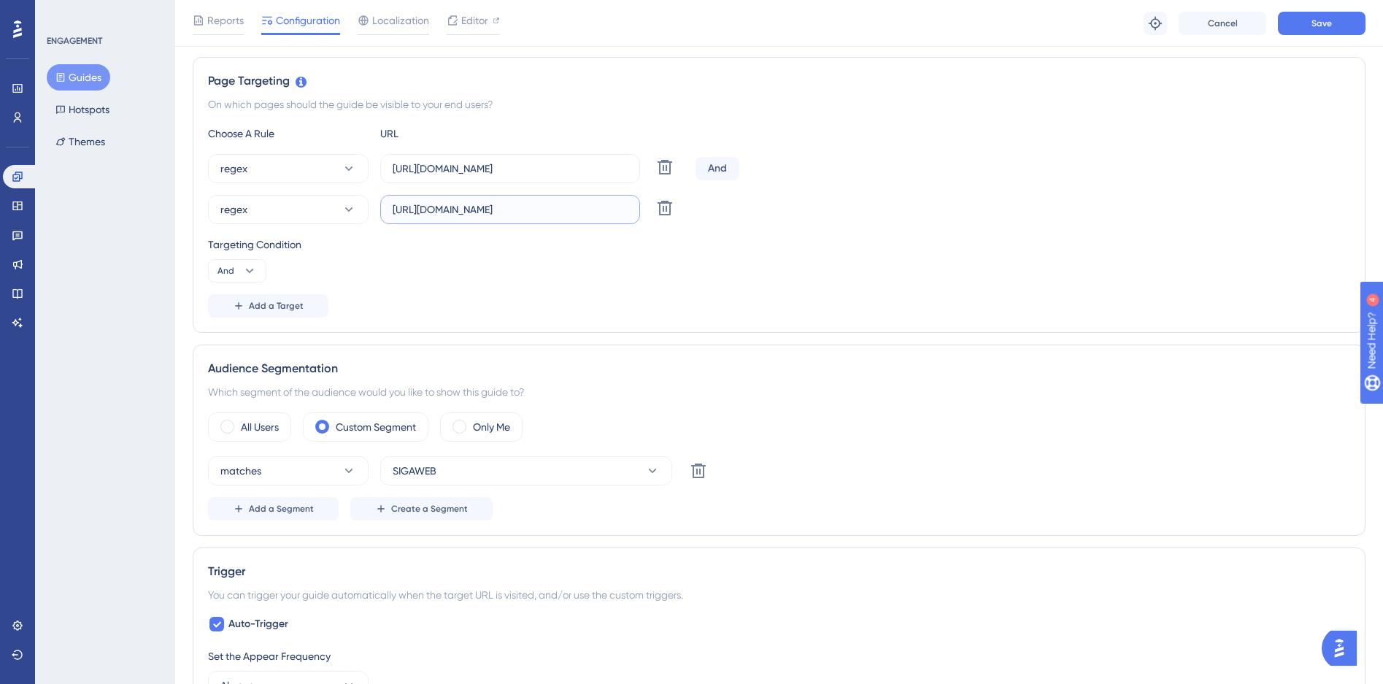
paste input "_aniversariantes"
type input "https://siga01.activesoft.com.br/busca_central_relatorios/?relatorio=aluno_turm…"
click at [726, 263] on div "Targeting Condition And" at bounding box center [779, 259] width 1143 height 47
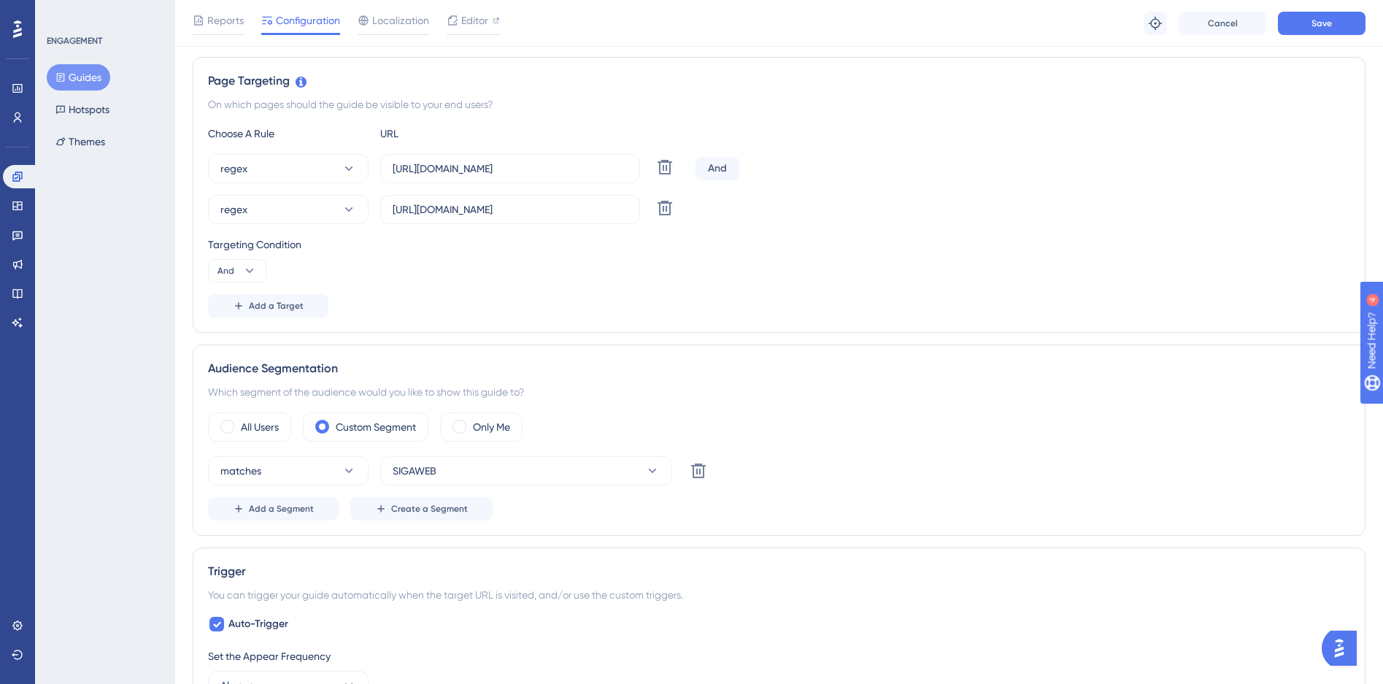
click at [1318, 9] on div "Reports Configuration Localization Editor Troubleshoot Cancel Save" at bounding box center [779, 23] width 1208 height 47
click at [1291, 23] on button "Save" at bounding box center [1322, 23] width 88 height 23
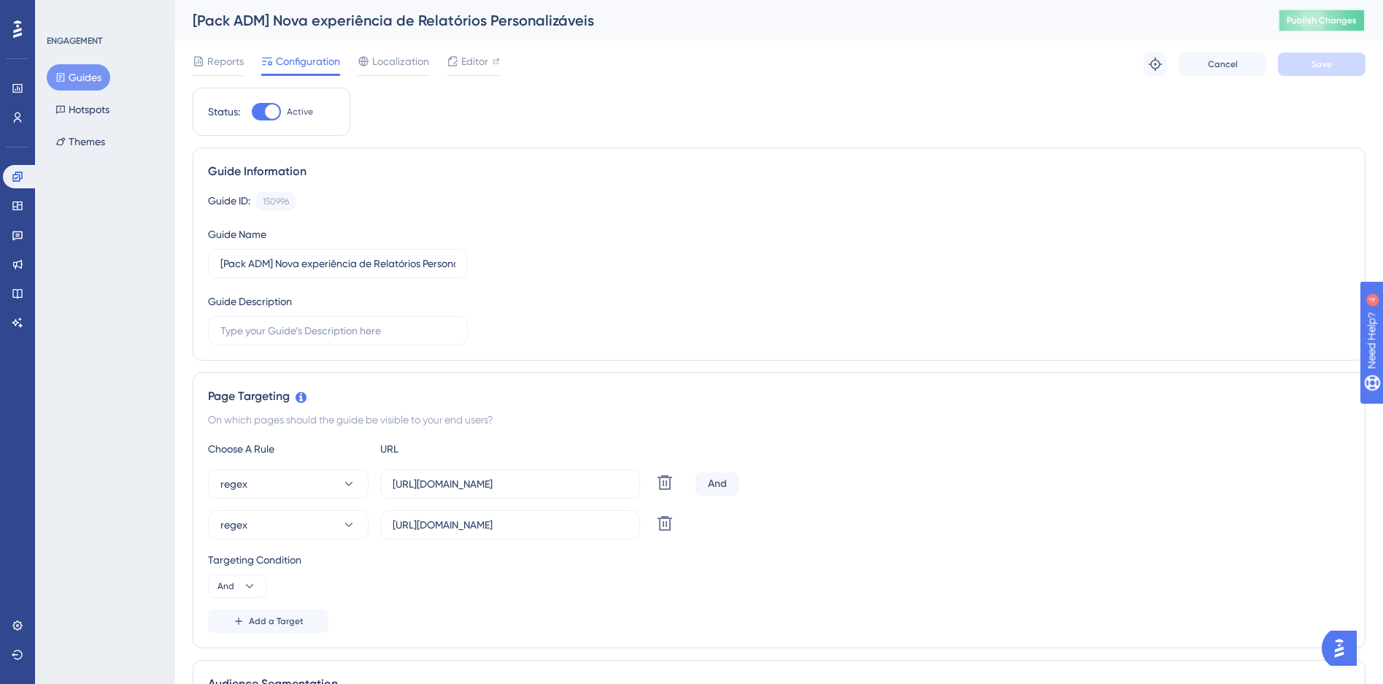
click at [1325, 20] on span "Publish Changes" at bounding box center [1322, 21] width 70 height 12
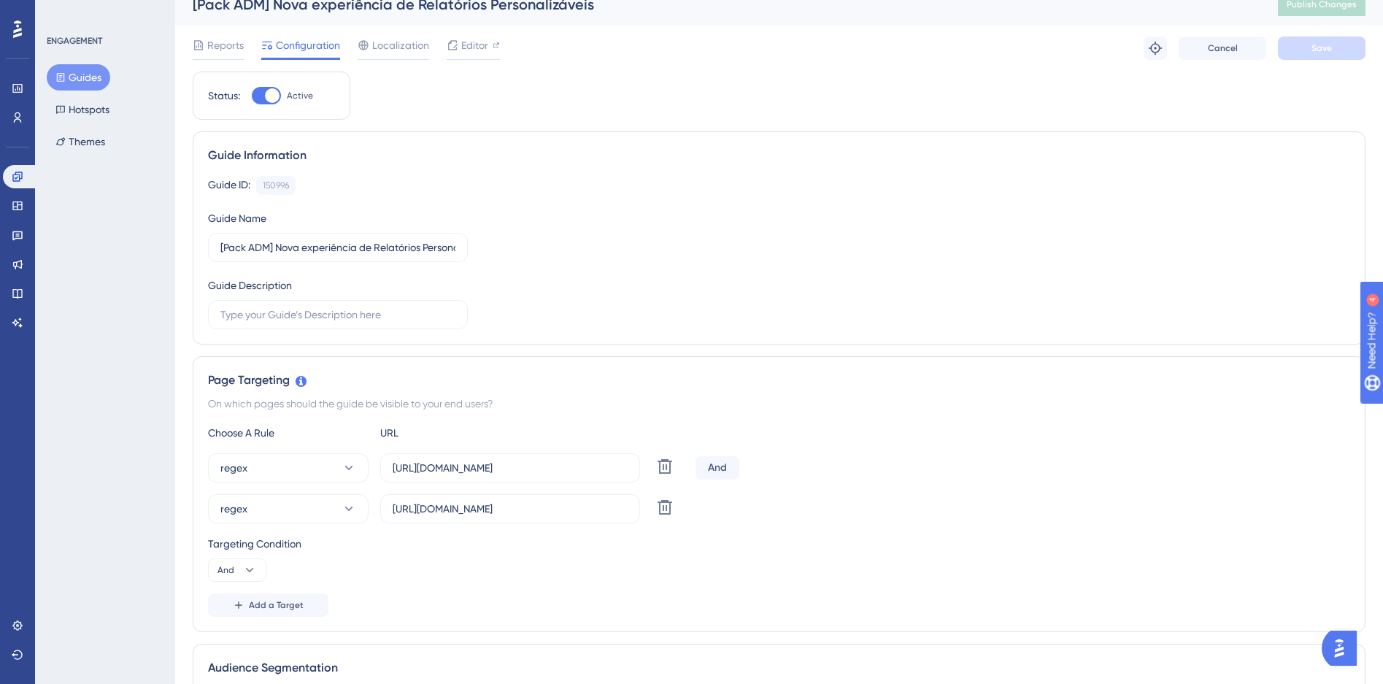
scroll to position [28, 0]
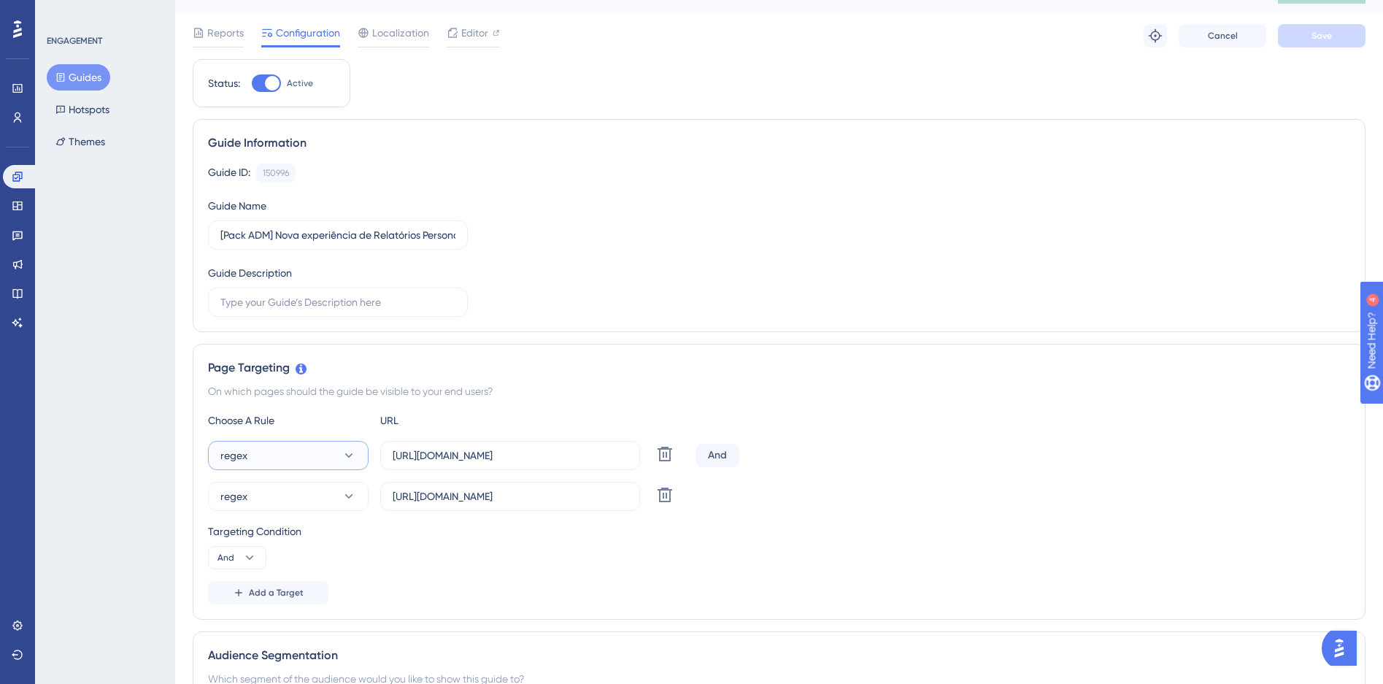
click at [312, 467] on button "regex" at bounding box center [288, 455] width 161 height 29
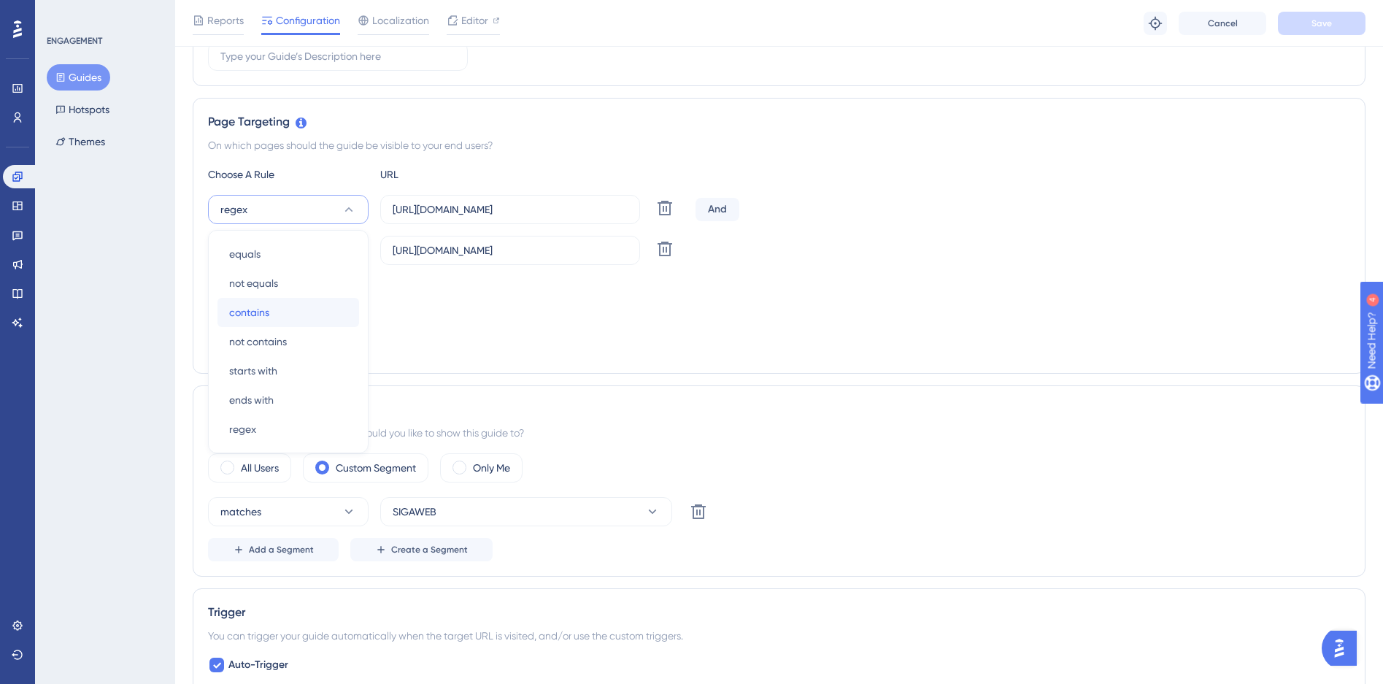
click at [299, 307] on div "contains contains" at bounding box center [288, 312] width 118 height 29
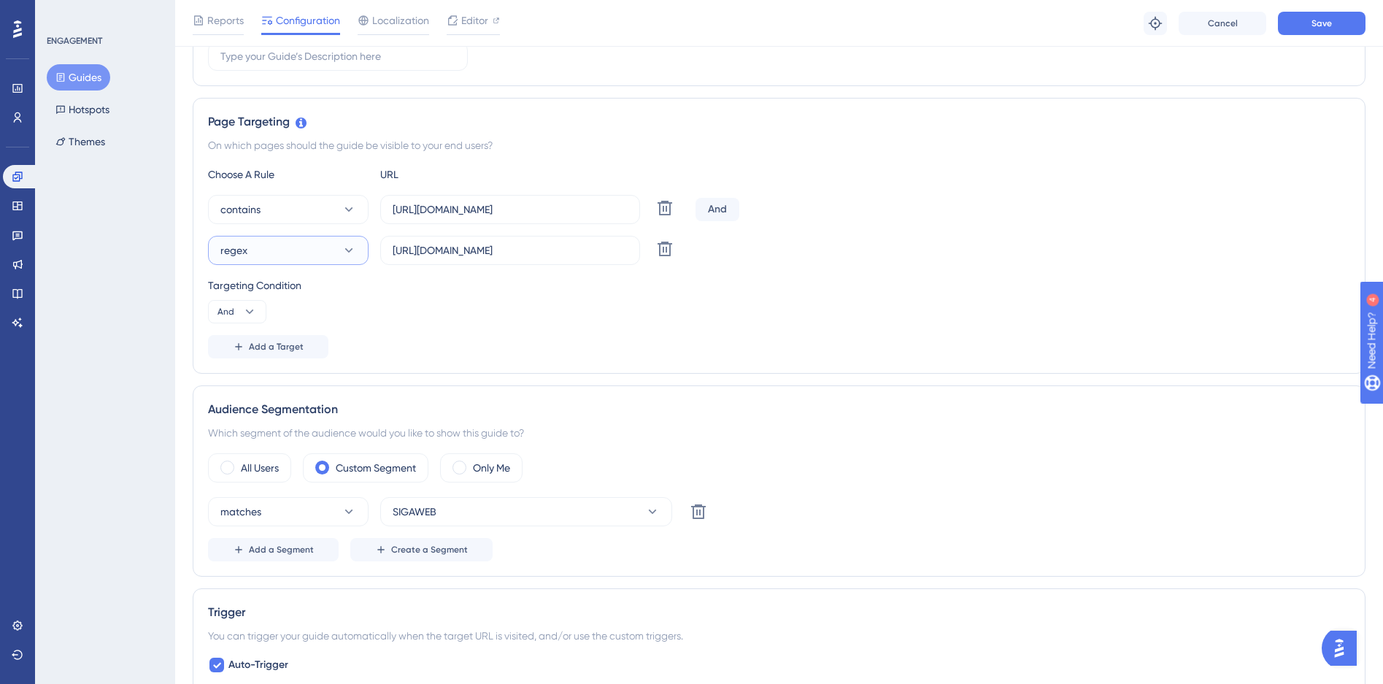
click at [277, 242] on button "regex" at bounding box center [288, 250] width 161 height 29
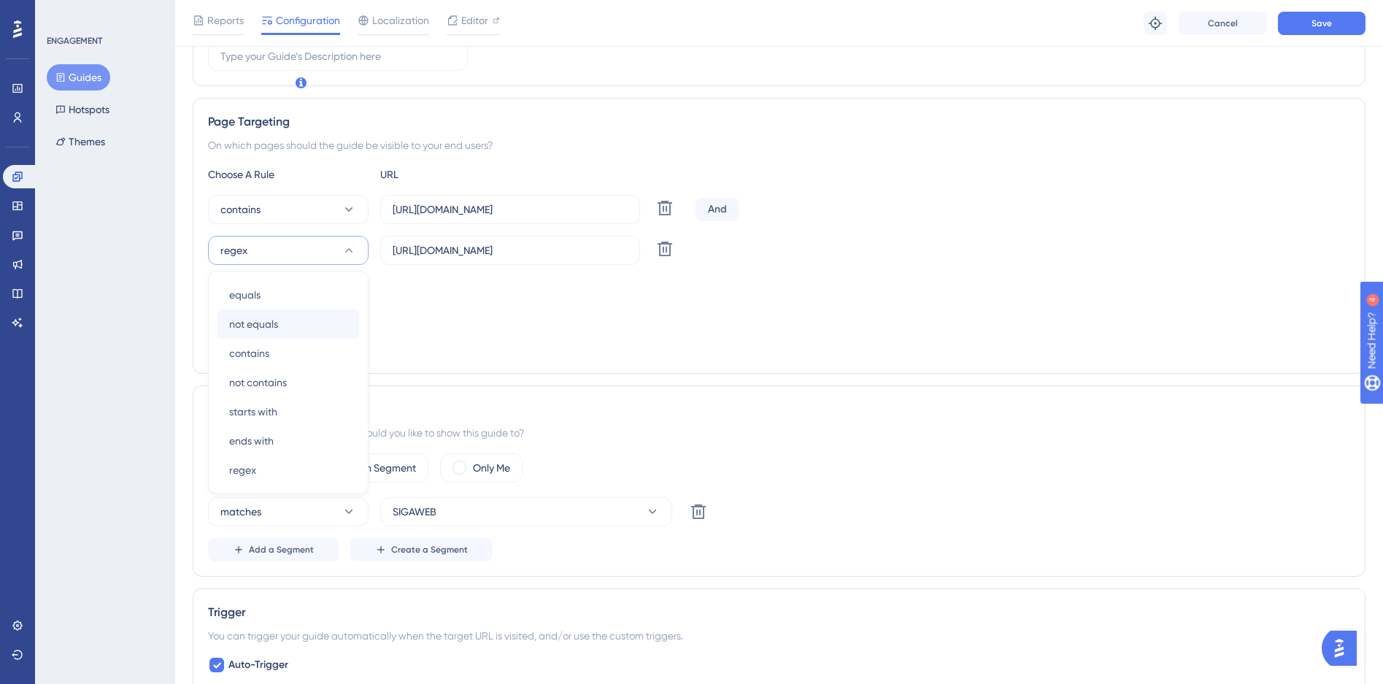
scroll to position [320, 0]
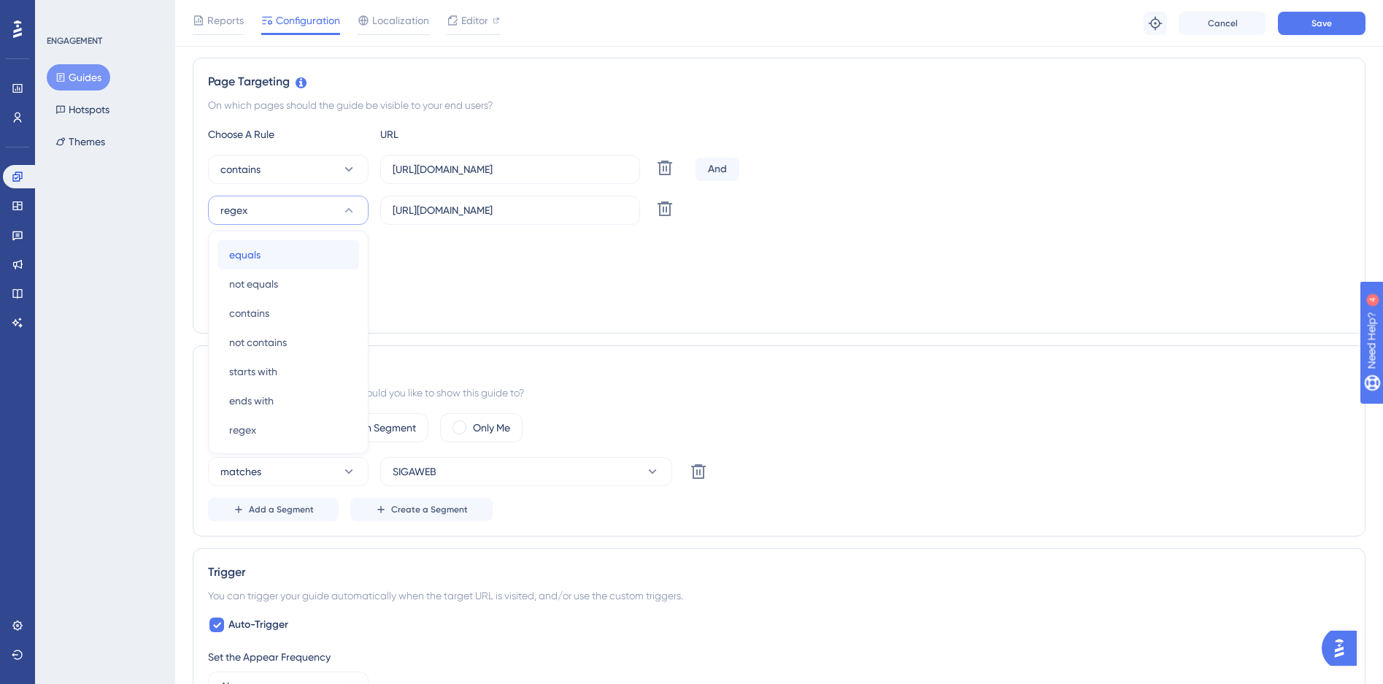
click at [257, 259] on span "equals" at bounding box center [244, 255] width 31 height 18
click at [1337, 23] on button "Save" at bounding box center [1322, 23] width 88 height 23
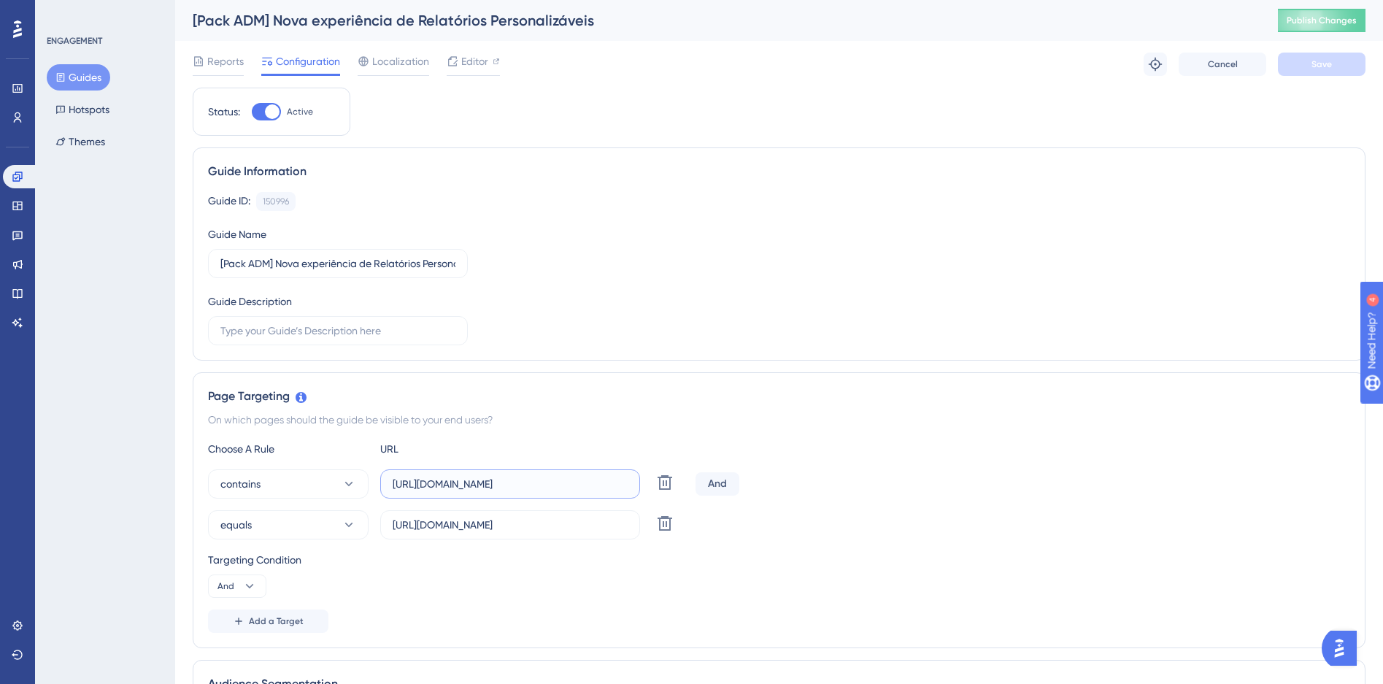
scroll to position [0, 239]
drag, startPoint x: 555, startPoint y: 489, endPoint x: 800, endPoint y: 480, distance: 245.5
click at [801, 480] on div "contains https://siga01.activesoft.com.br/busca_central_relatorios/?relatorio=/…" at bounding box center [779, 483] width 1143 height 29
click at [567, 491] on input "https://siga01.activesoft.com.br/busca_central_relatorios/?relatorio=/dados_per…" at bounding box center [510, 484] width 235 height 16
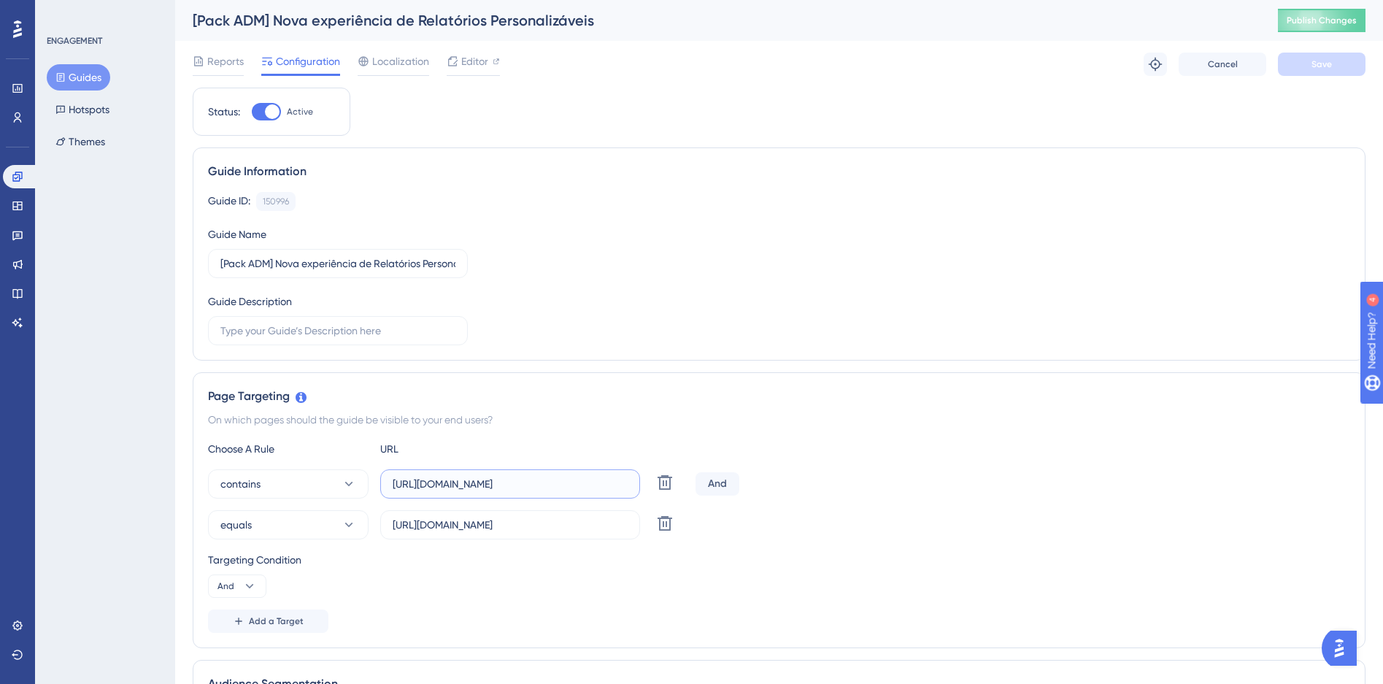
click at [567, 491] on input "https://siga01.activesoft.com.br/busca_central_relatorios/?relatorio=/dados_per…" at bounding box center [510, 484] width 235 height 16
drag, startPoint x: 478, startPoint y: 531, endPoint x: 713, endPoint y: 521, distance: 235.3
click at [713, 521] on div "equals https://siga01.activesoft.com.br/busca_central_relatorios/?relatorio=alu…" at bounding box center [779, 524] width 1143 height 29
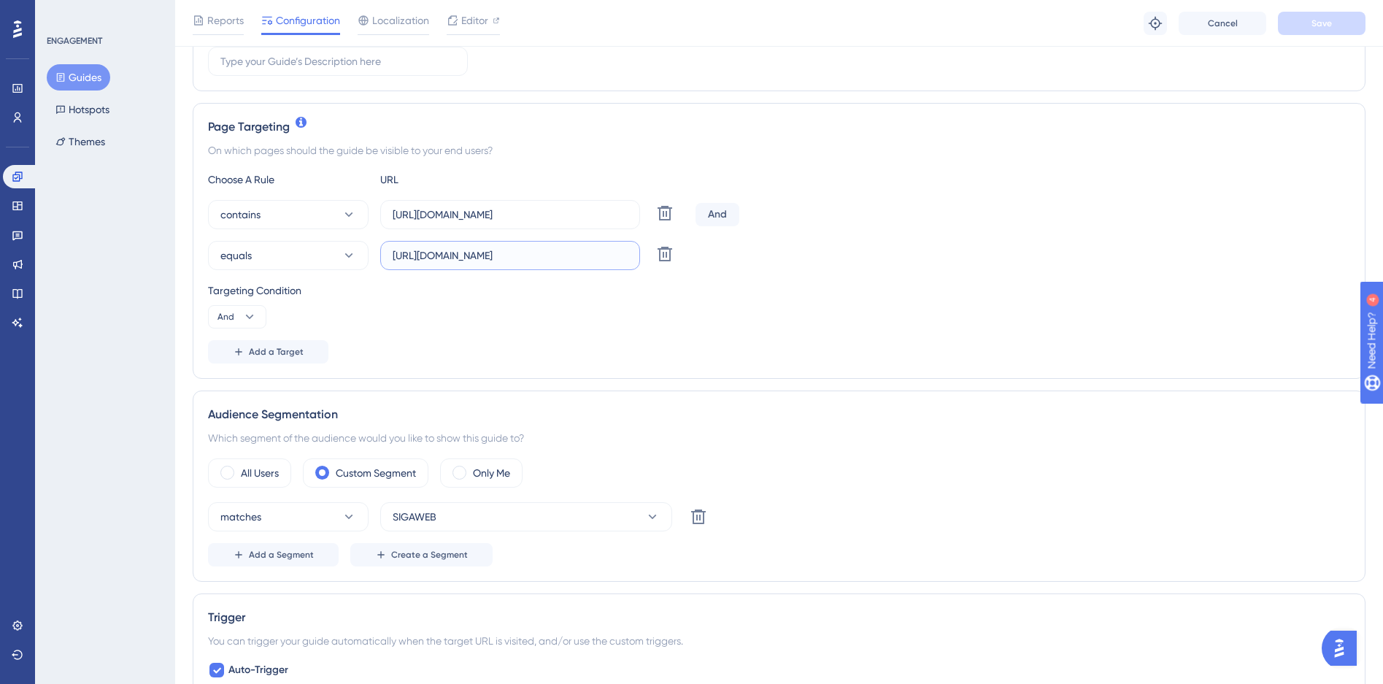
scroll to position [278, 0]
click at [341, 219] on button "contains" at bounding box center [288, 211] width 161 height 29
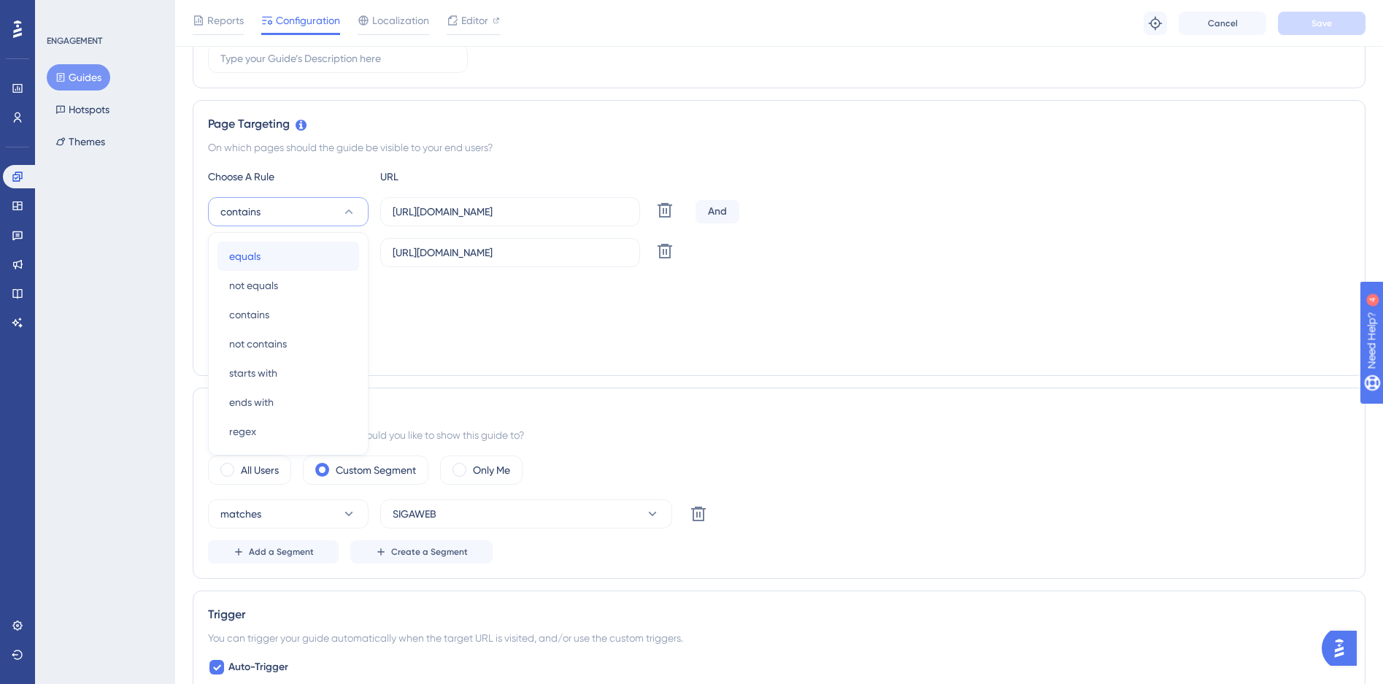
click at [262, 265] on div "equals equals" at bounding box center [288, 256] width 118 height 29
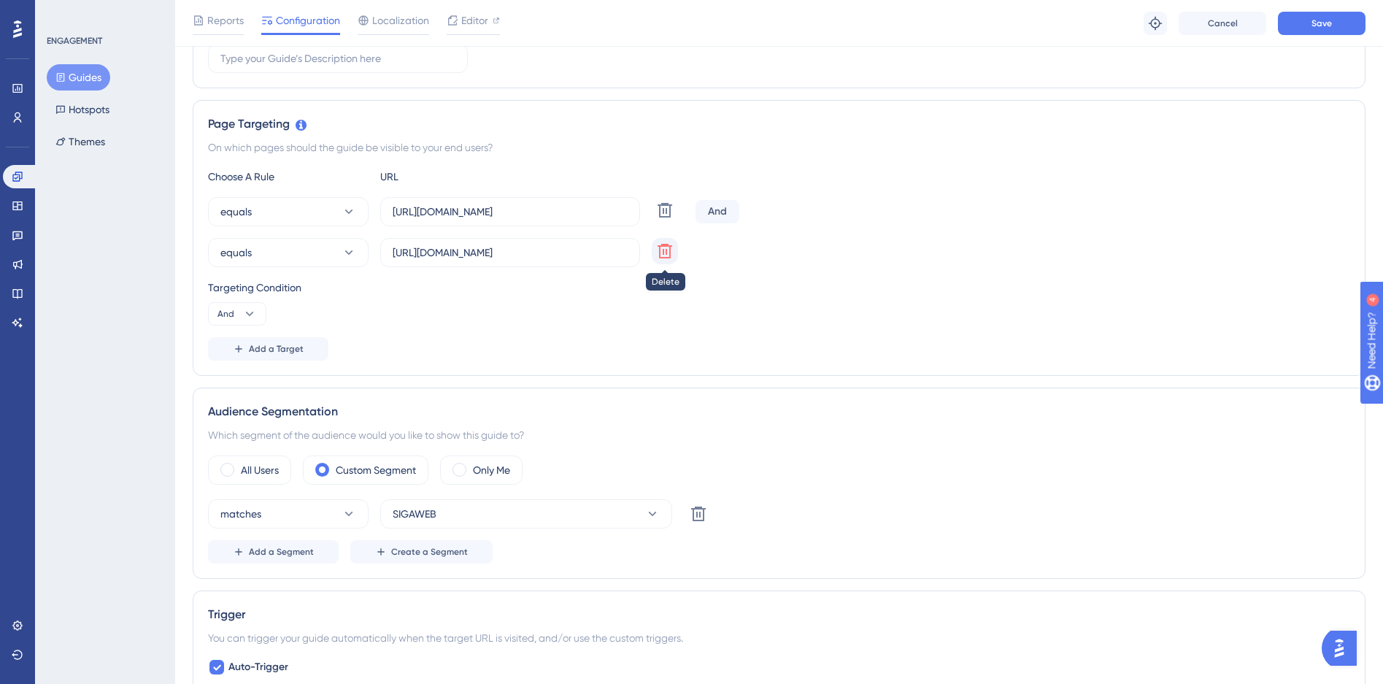
click at [661, 219] on icon at bounding box center [665, 210] width 18 height 18
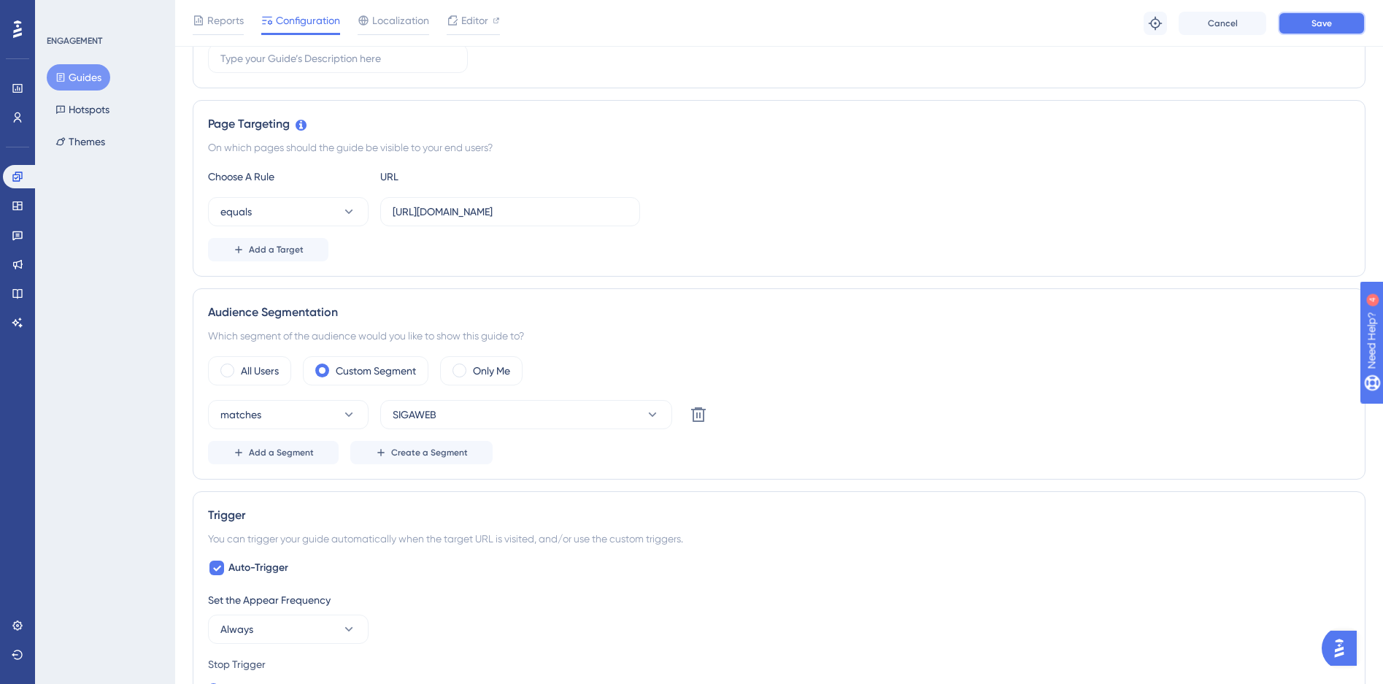
click at [1326, 15] on button "Save" at bounding box center [1322, 23] width 88 height 23
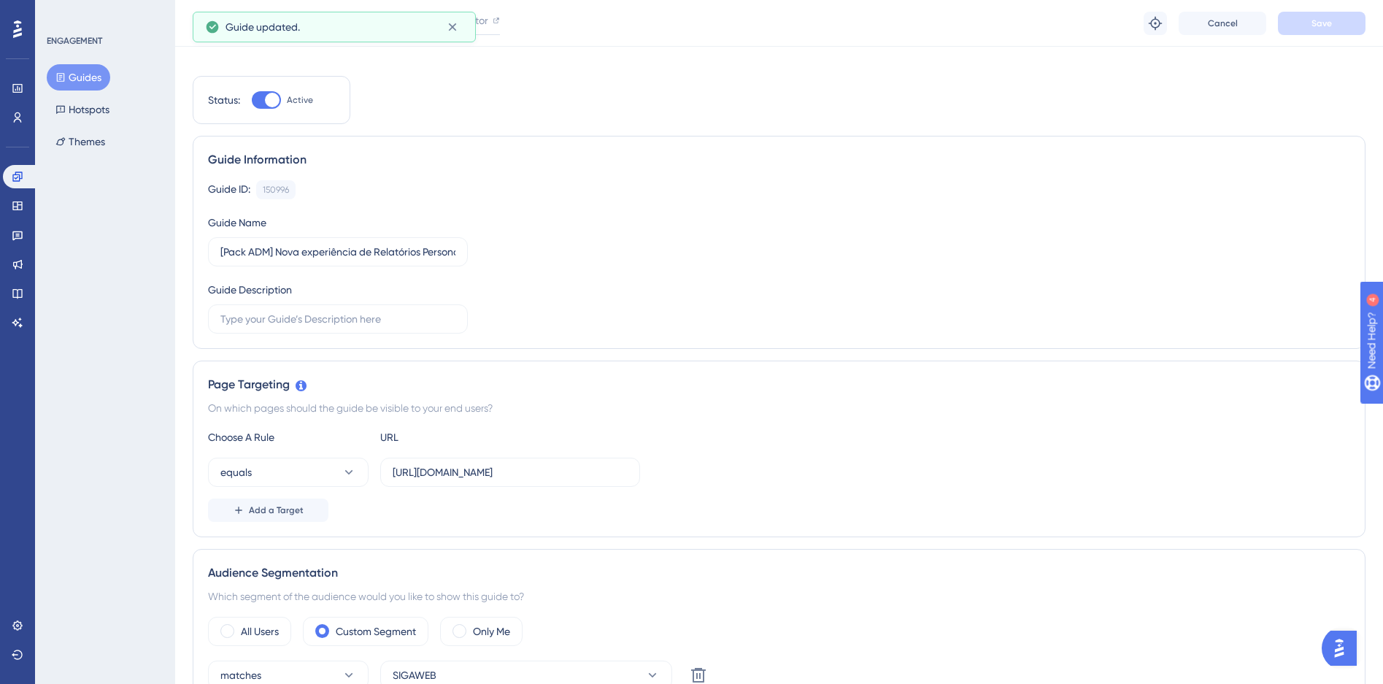
scroll to position [0, 0]
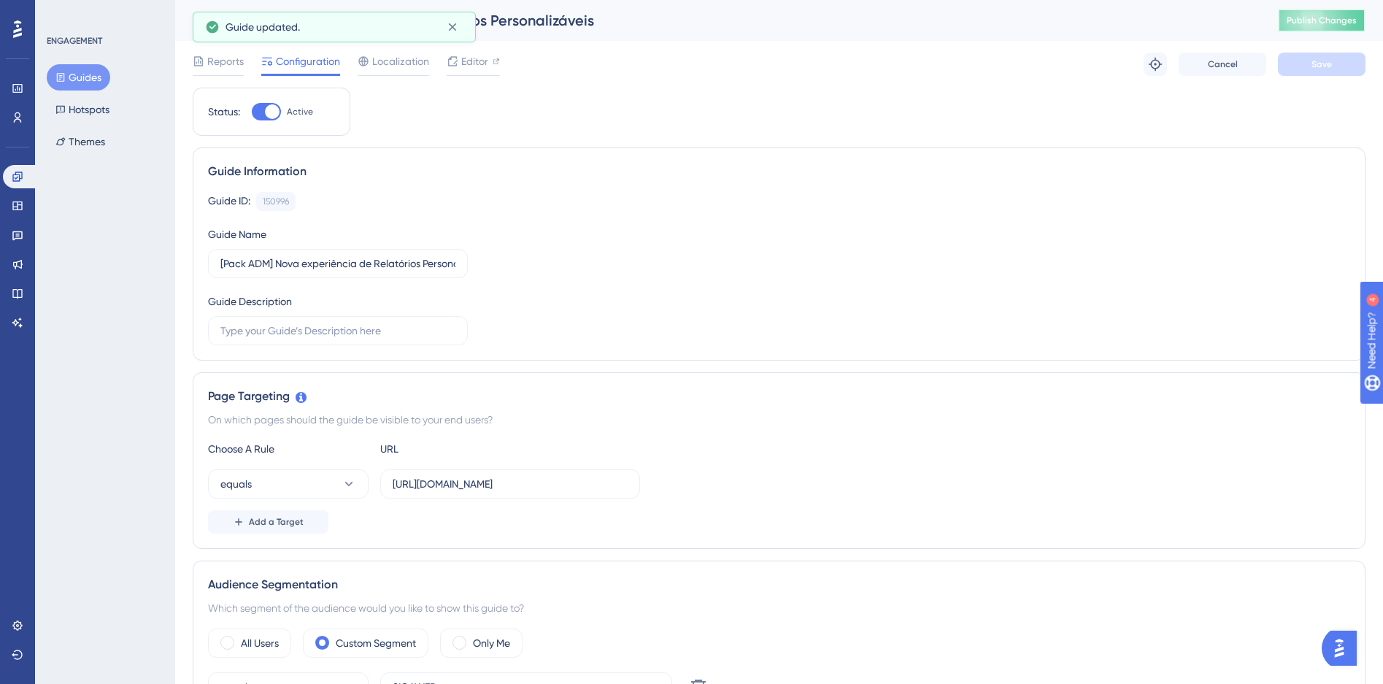
click at [1350, 16] on span "Publish Changes" at bounding box center [1322, 21] width 70 height 12
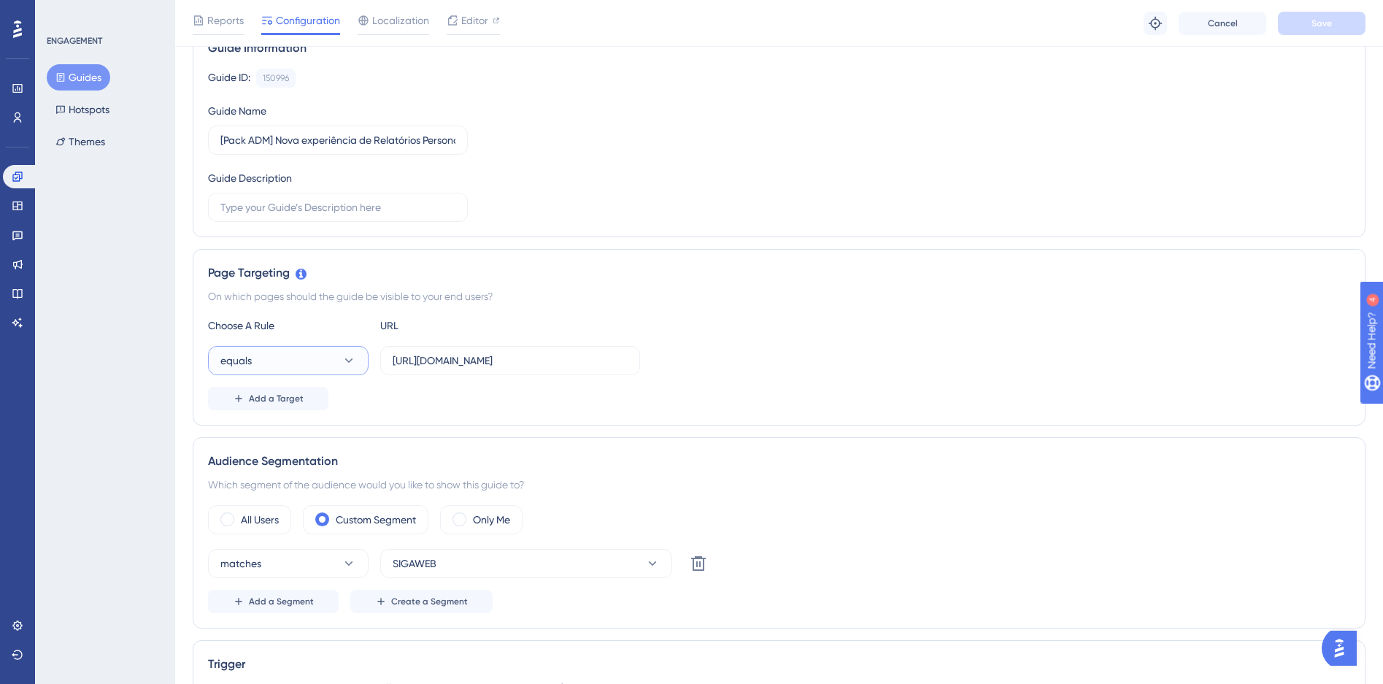
click at [350, 366] on icon at bounding box center [349, 360] width 15 height 15
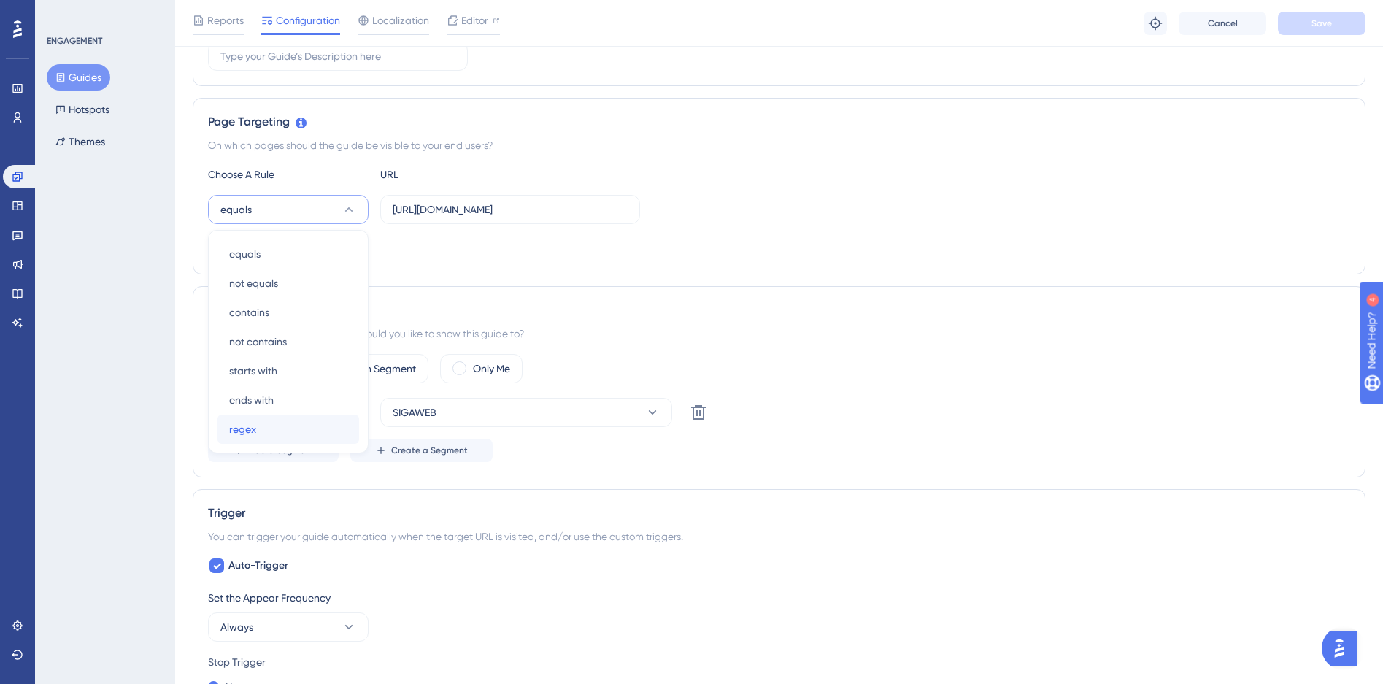
click at [249, 431] on span "regex" at bounding box center [242, 430] width 27 height 18
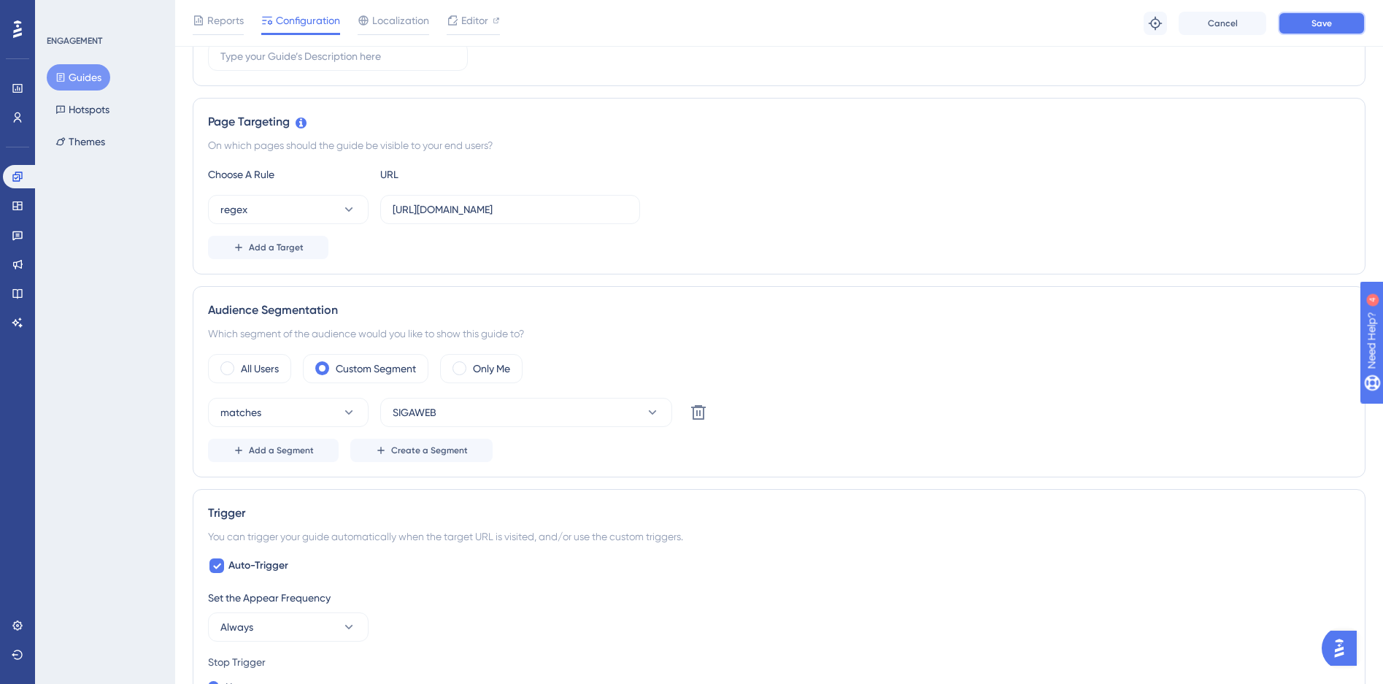
click at [1326, 32] on button "Save" at bounding box center [1322, 23] width 88 height 23
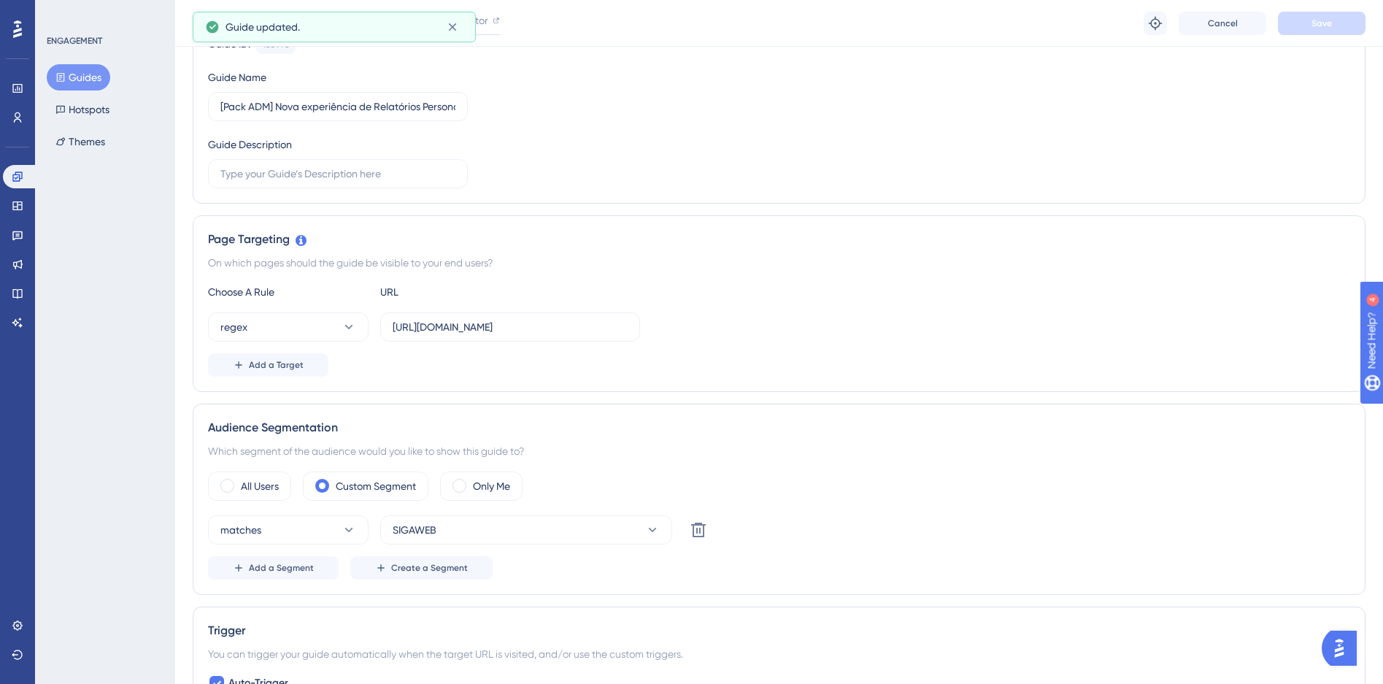
scroll to position [0, 0]
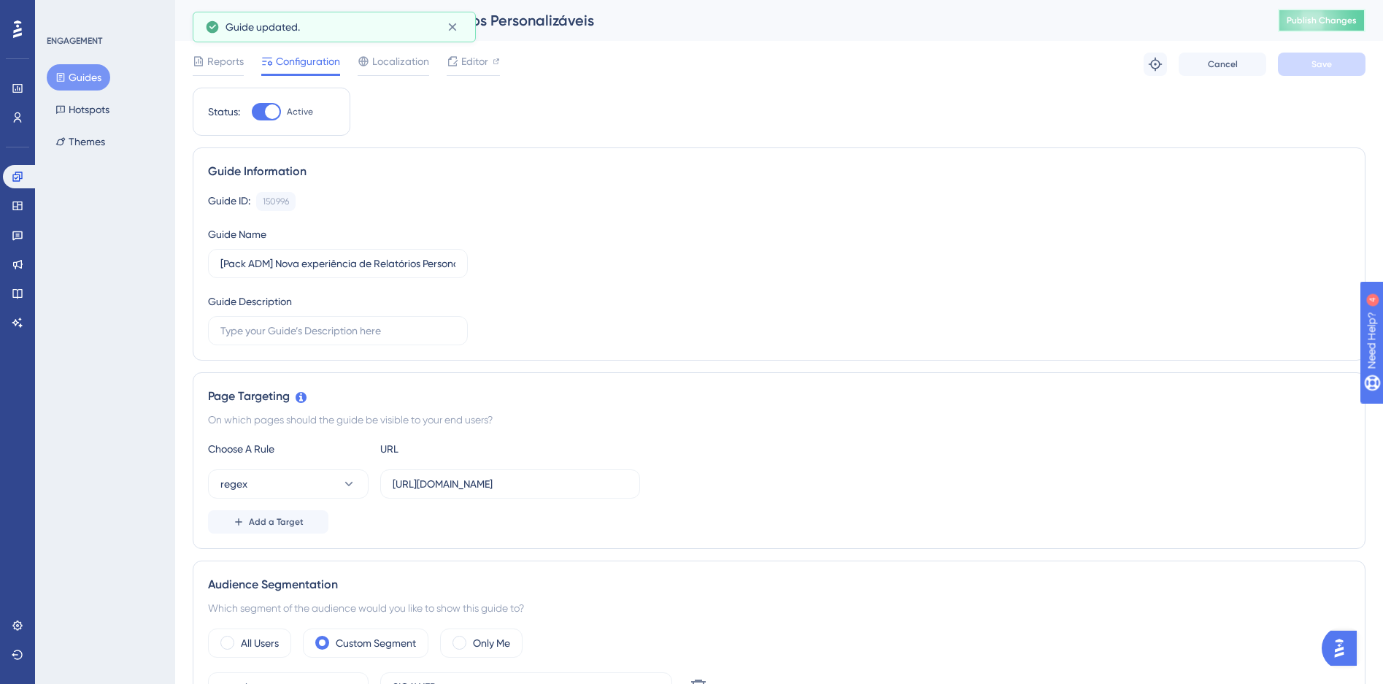
click at [1320, 19] on span "Publish Changes" at bounding box center [1322, 21] width 70 height 12
click at [345, 483] on icon at bounding box center [349, 484] width 15 height 15
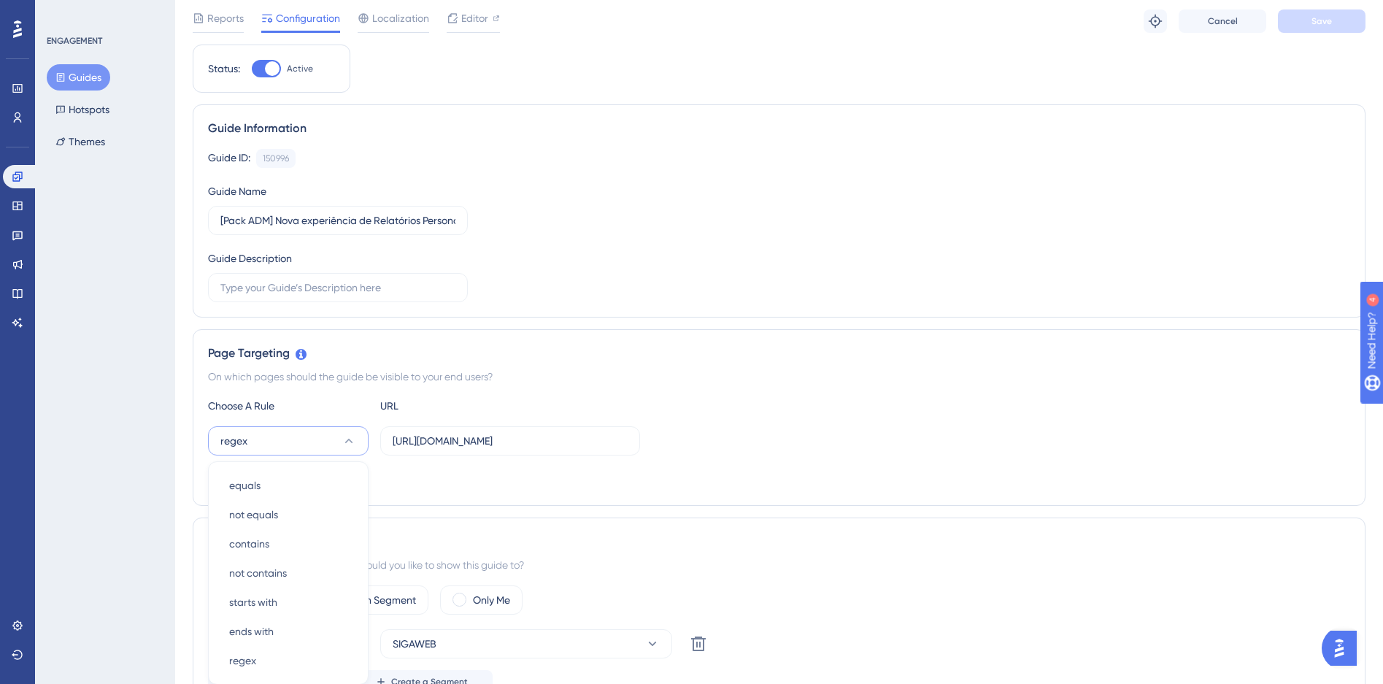
scroll to position [280, 0]
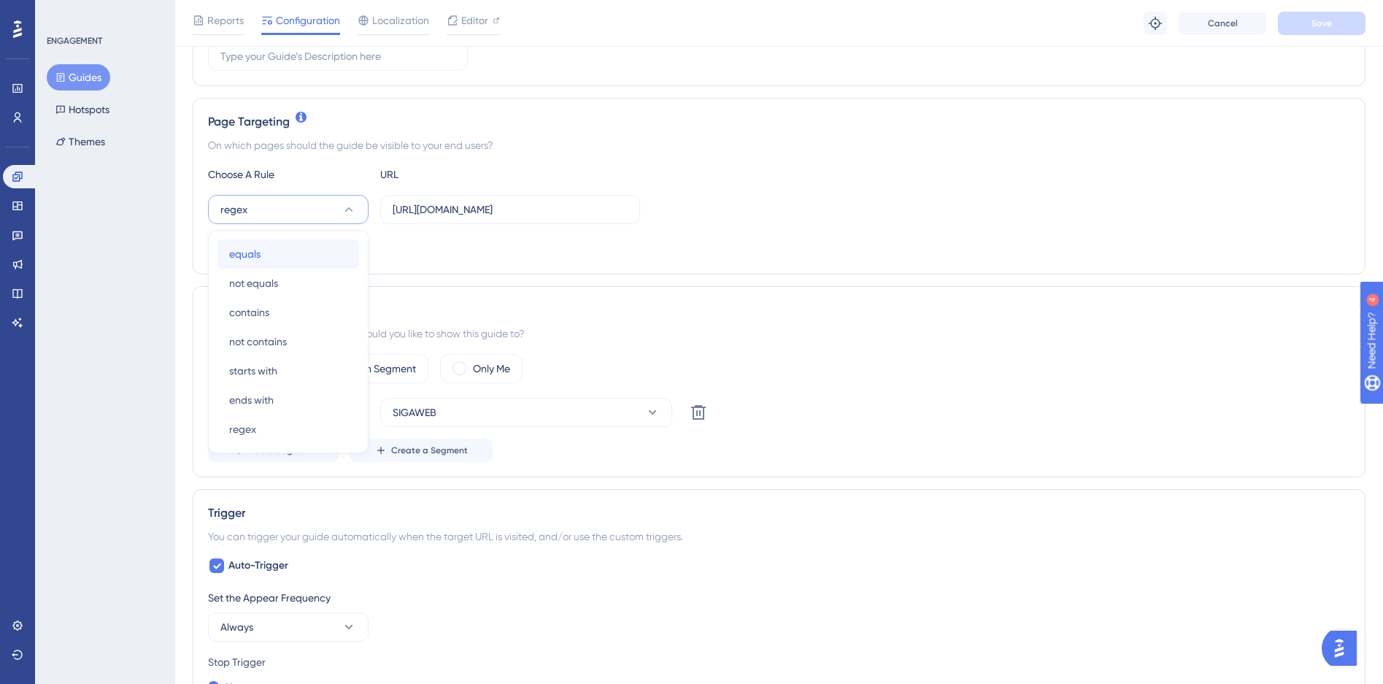
click at [258, 242] on div "equals equals" at bounding box center [288, 253] width 118 height 29
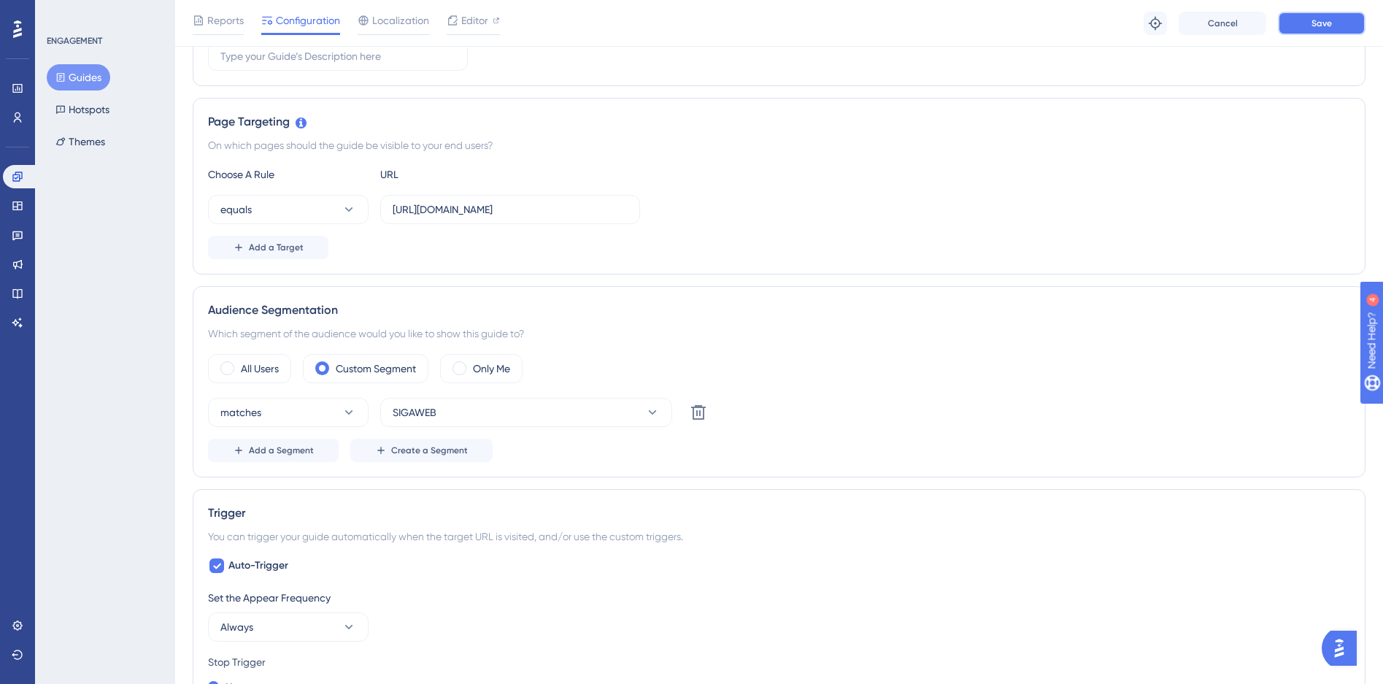
click at [1294, 20] on button "Save" at bounding box center [1322, 23] width 88 height 23
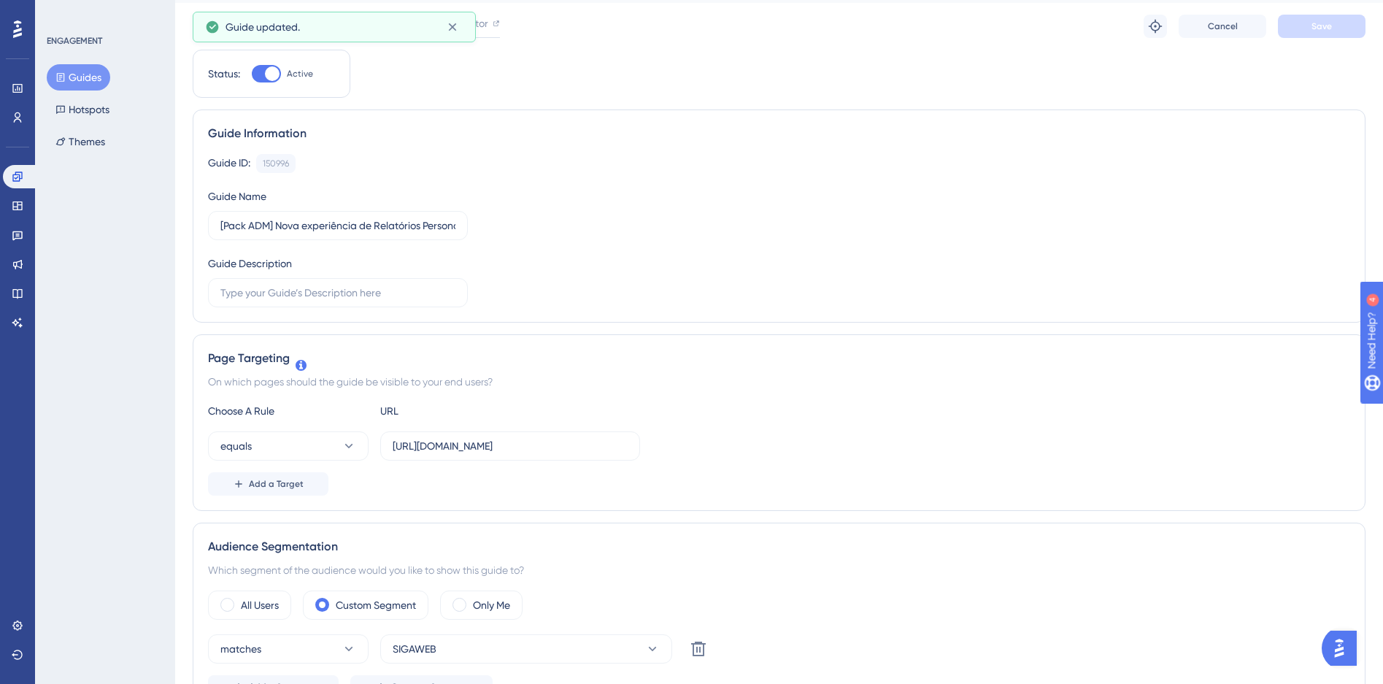
scroll to position [0, 0]
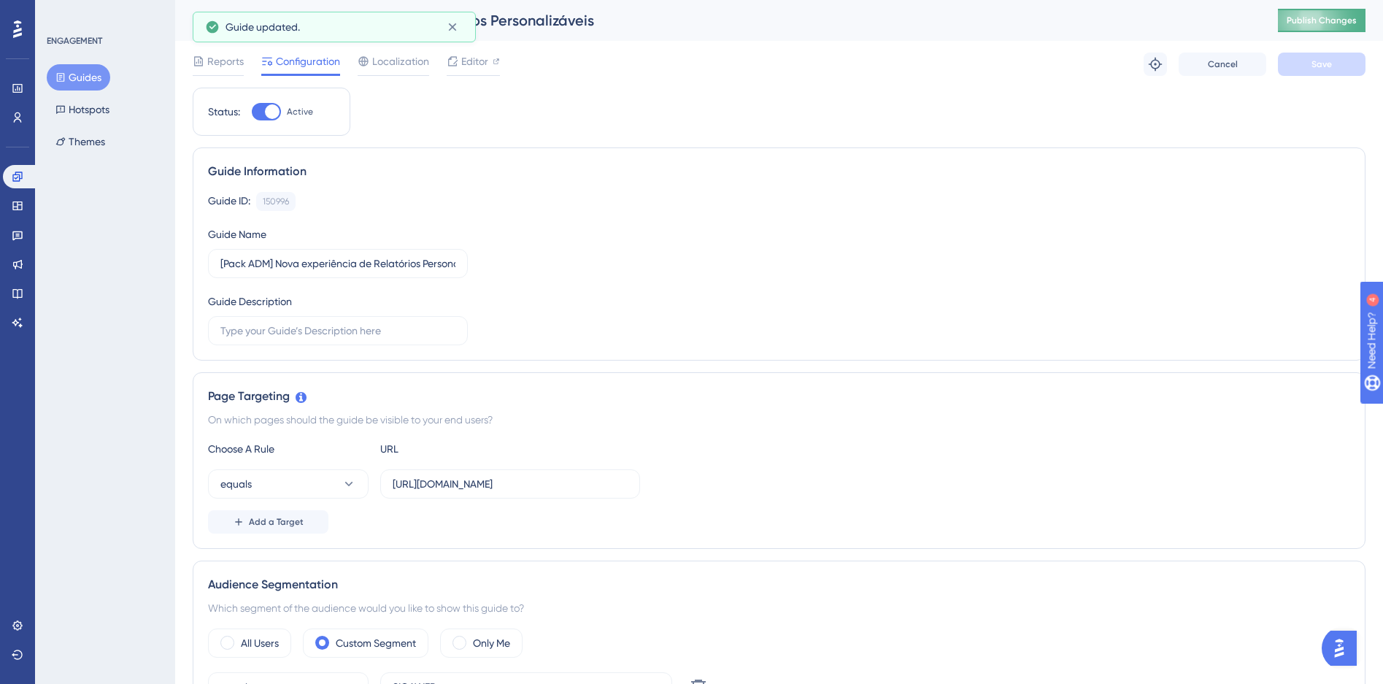
click at [1341, 26] on button "Publish Changes" at bounding box center [1322, 20] width 88 height 23
click at [1371, 407] on icon "open resource center" at bounding box center [1379, 415] width 16 height 16
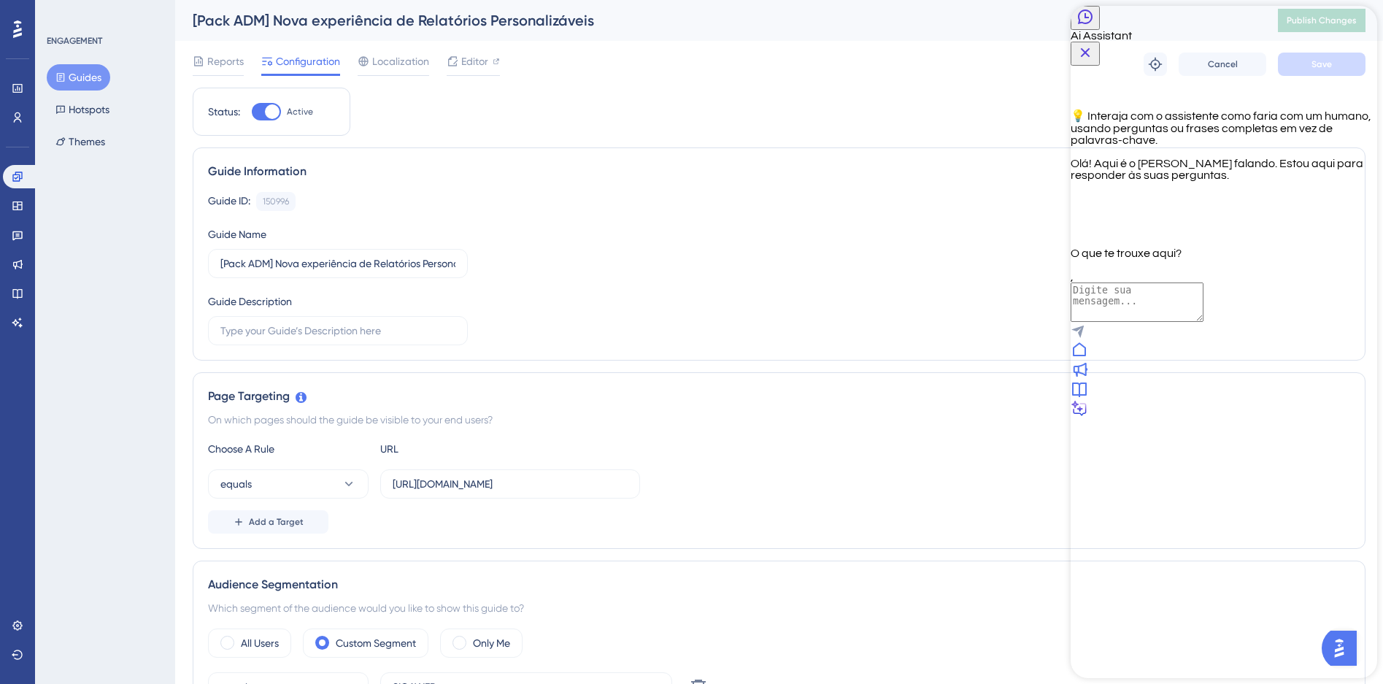
click at [1204, 322] on textarea "AI Assistant Text Input" at bounding box center [1137, 302] width 133 height 39
type textarea "O"
type textarea "Olá! Quero colocar o banner de comunicação em mais de um link, mas quando coloc…"
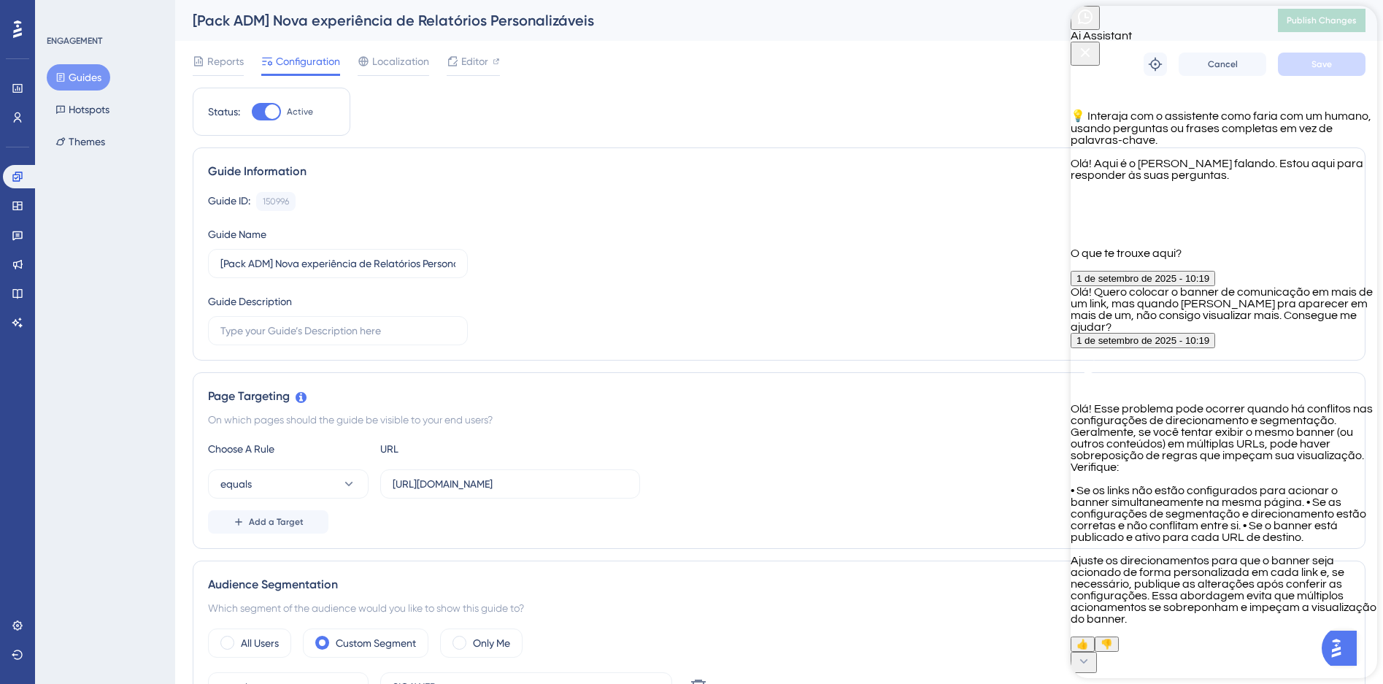
scroll to position [370, 0]
click at [1125, 664] on textarea "AI Assistant Text Input" at bounding box center [1137, 683] width 133 height 39
type textarea "Eu preciso que o mesmo banner apareça em múltiplos links. Como posso fazer isso?"
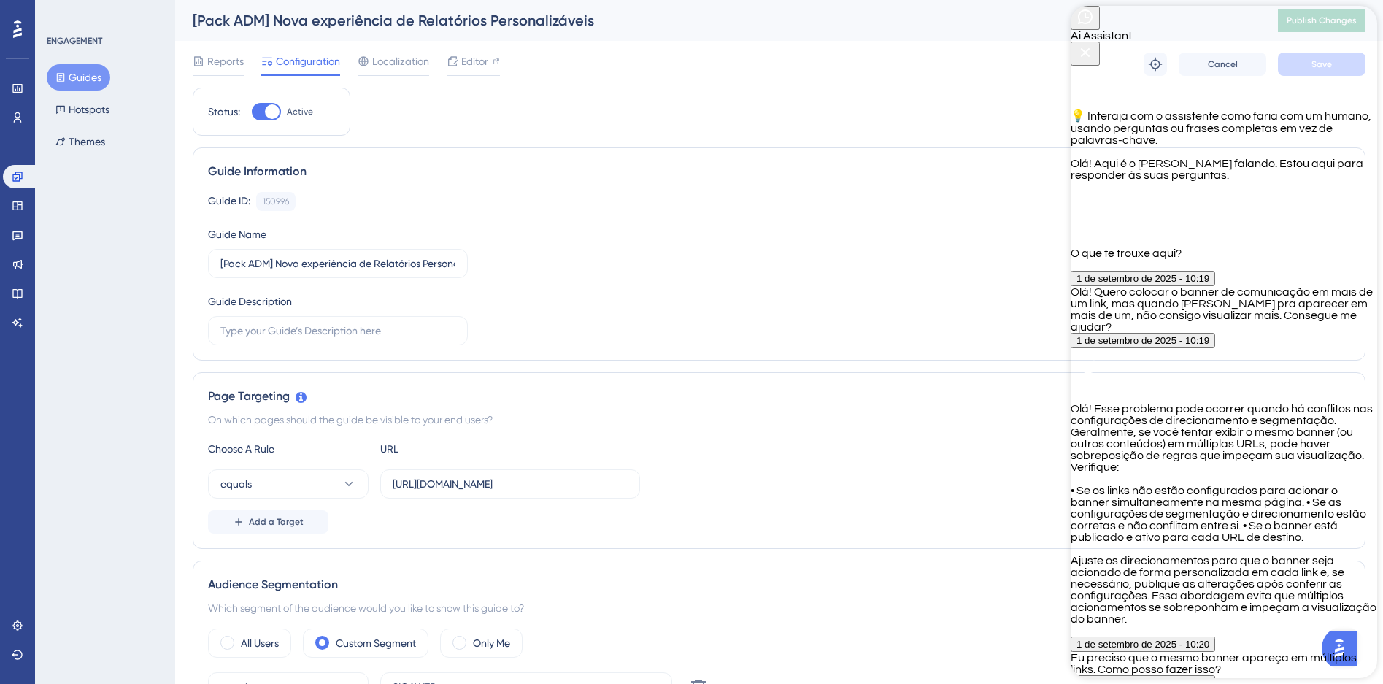
type textarea "Eu preciso que o banner apareça sempre que o usuário entrar em um link que dete…"
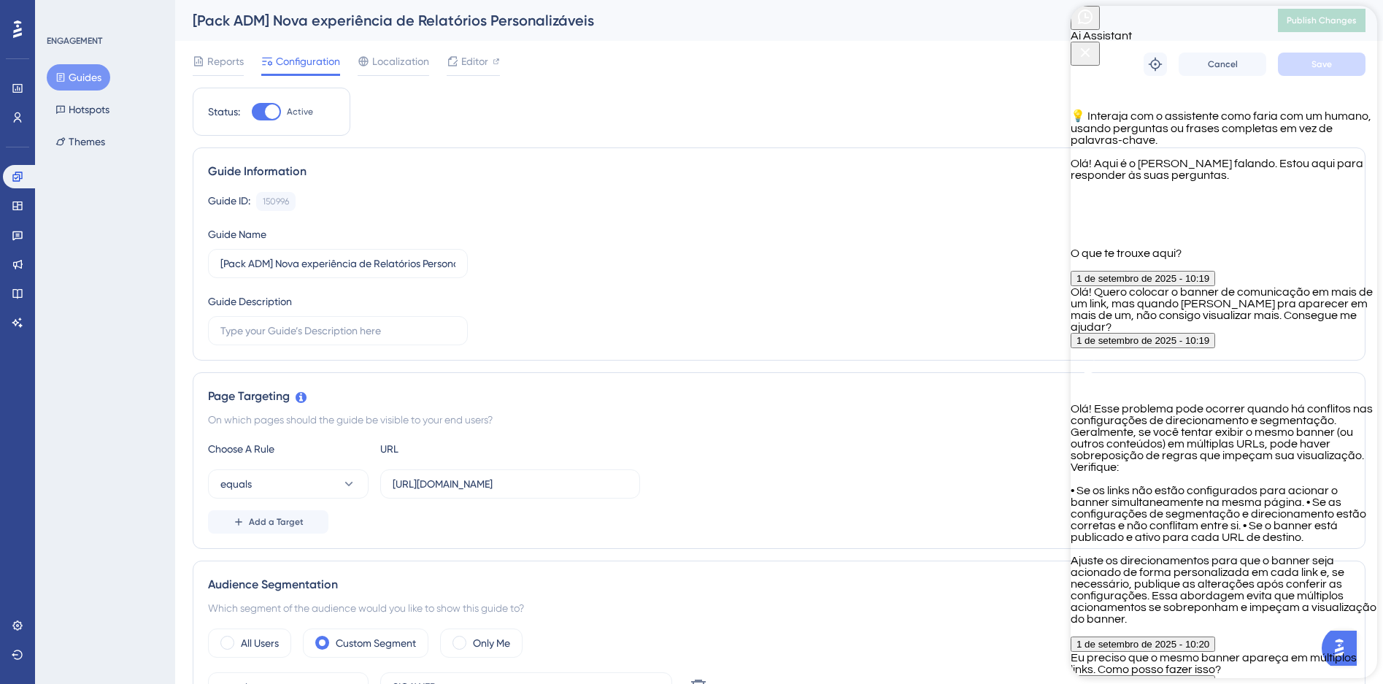
type textarea "o que significa a regra regex?"
click at [1091, 48] on icon "Close Button" at bounding box center [1085, 52] width 9 height 9
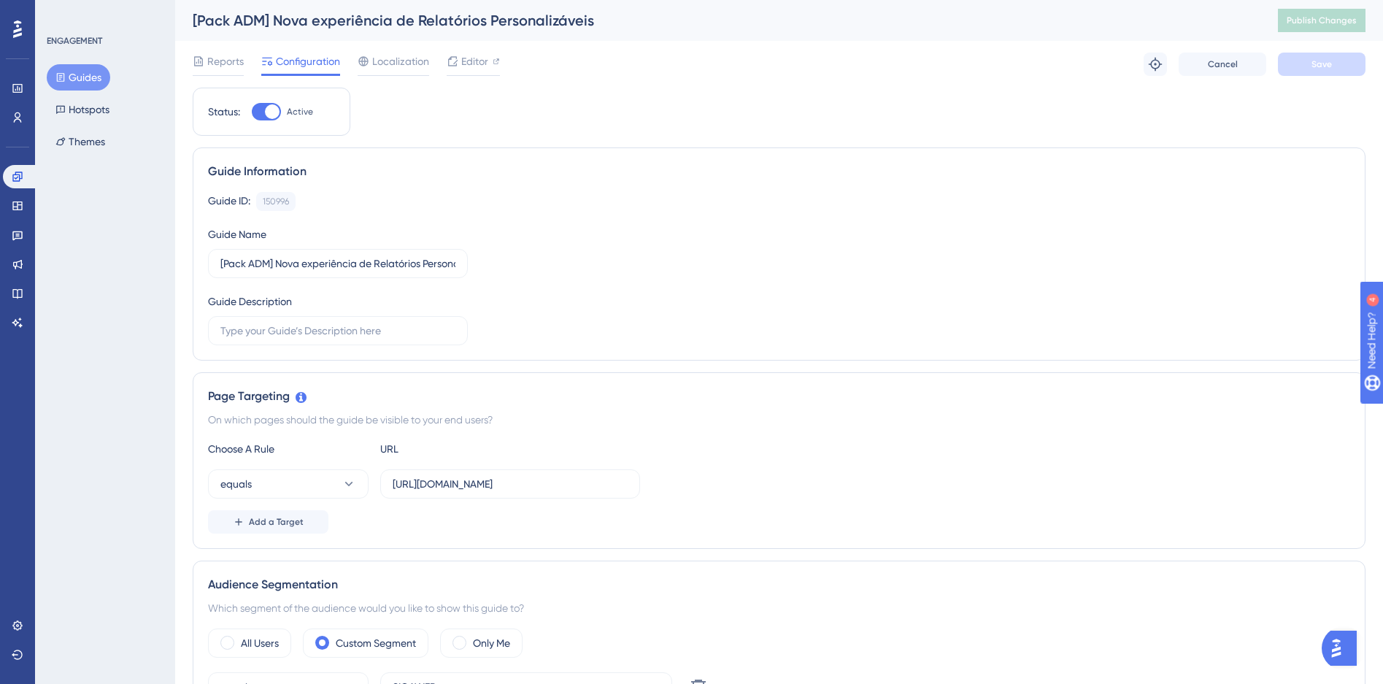
click at [1337, 642] on img "Open AI Assistant Launcher" at bounding box center [1337, 648] width 26 height 26
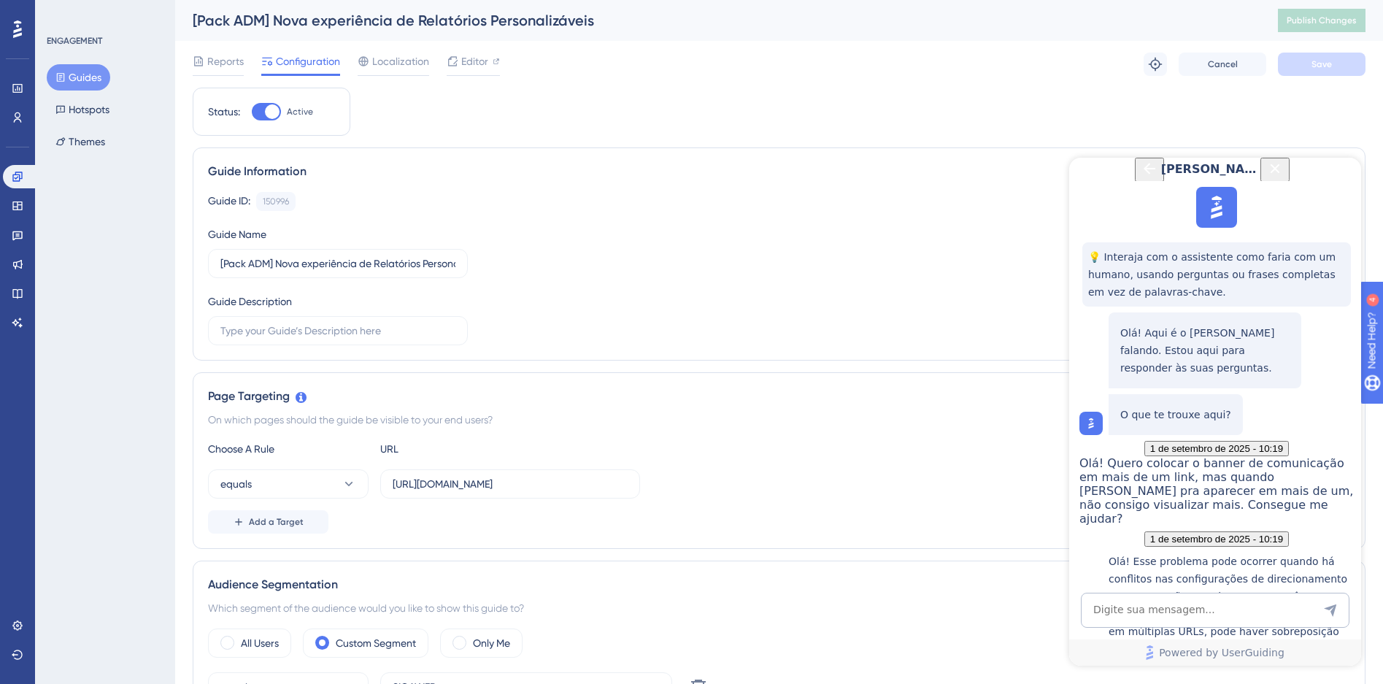
scroll to position [1733, 0]
click at [1284, 177] on icon "Close Button" at bounding box center [1276, 169] width 18 height 18
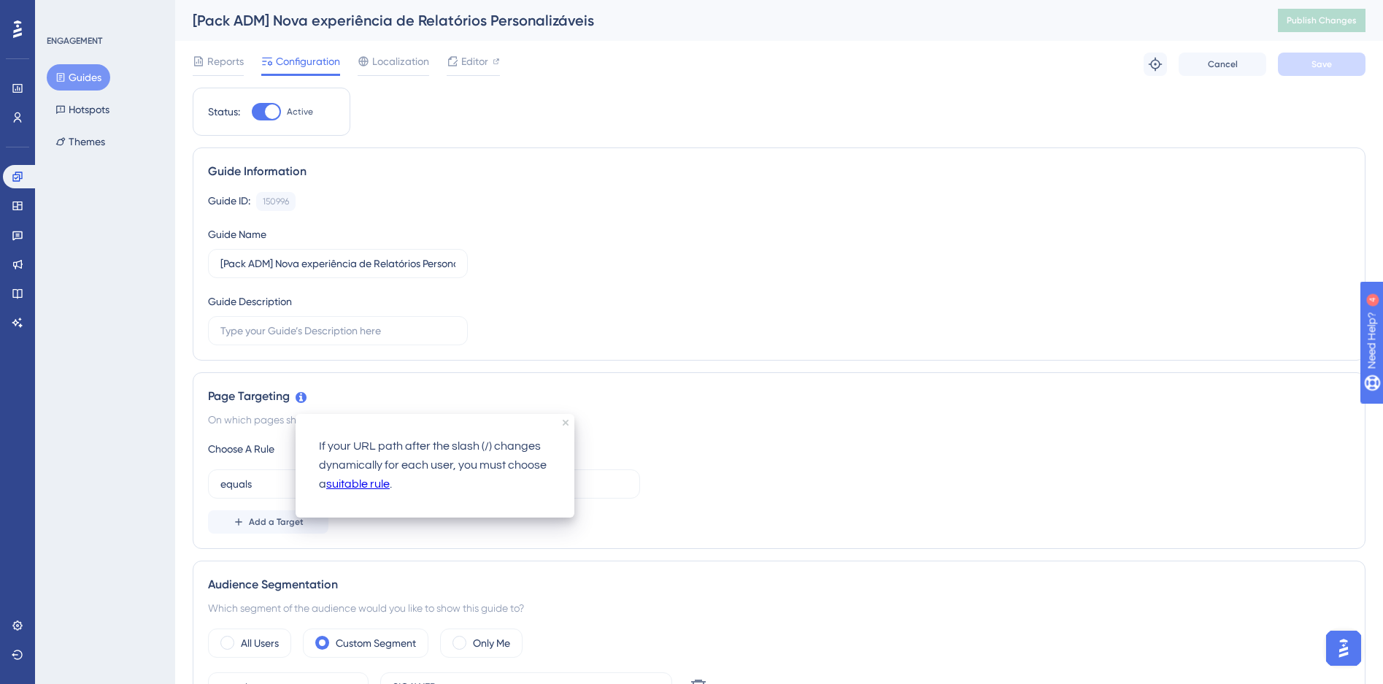
scroll to position [0, 0]
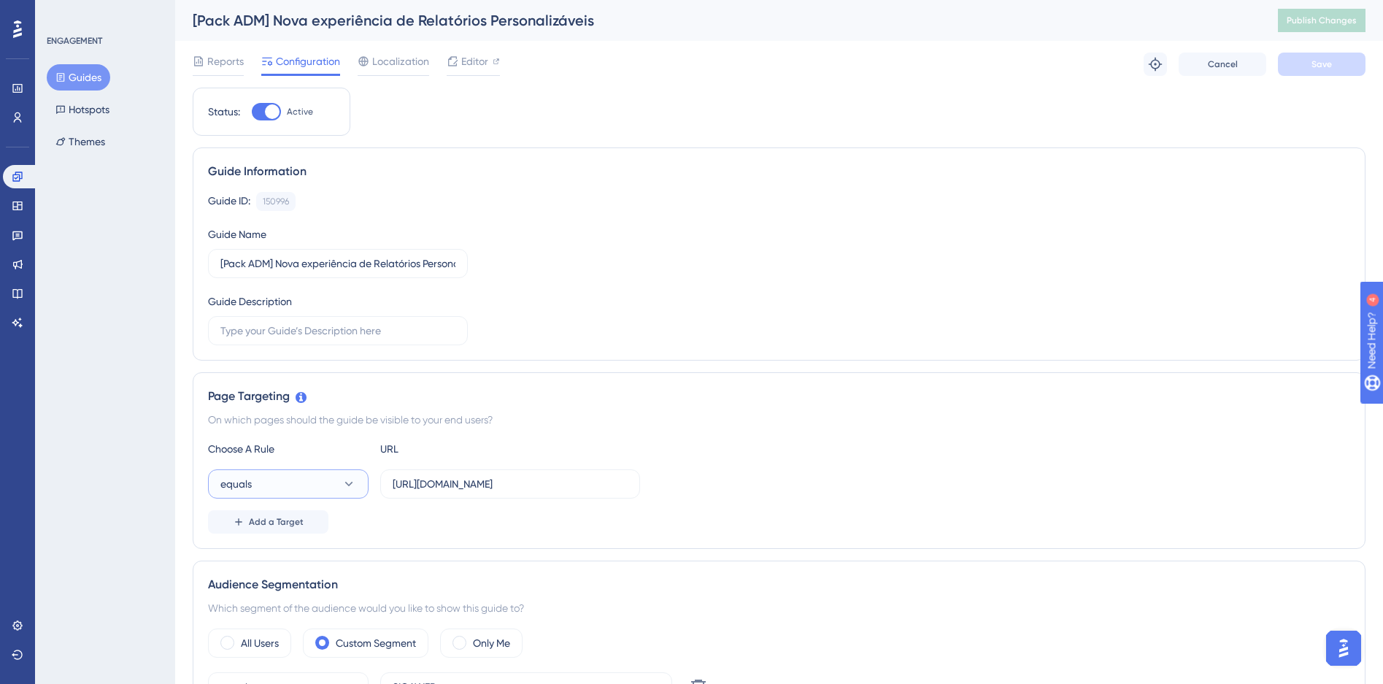
click at [344, 483] on icon at bounding box center [349, 484] width 15 height 15
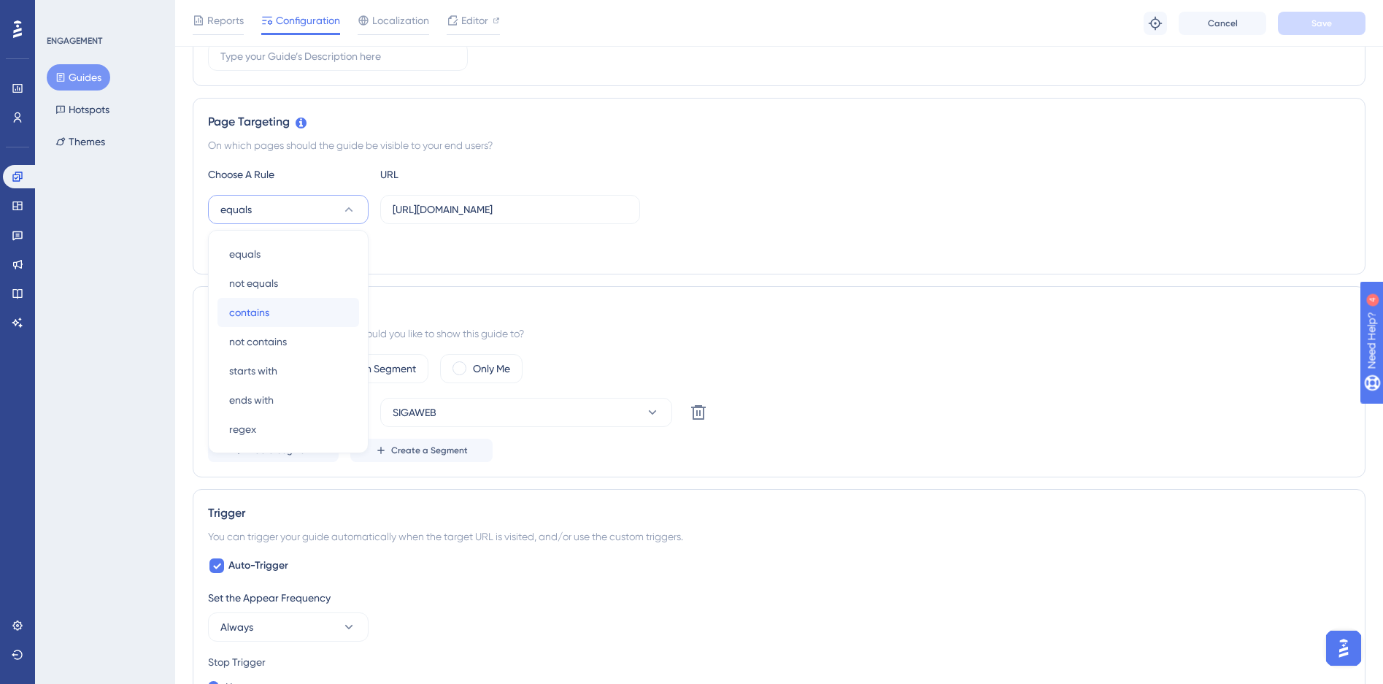
click at [273, 307] on div "contains contains" at bounding box center [288, 312] width 118 height 29
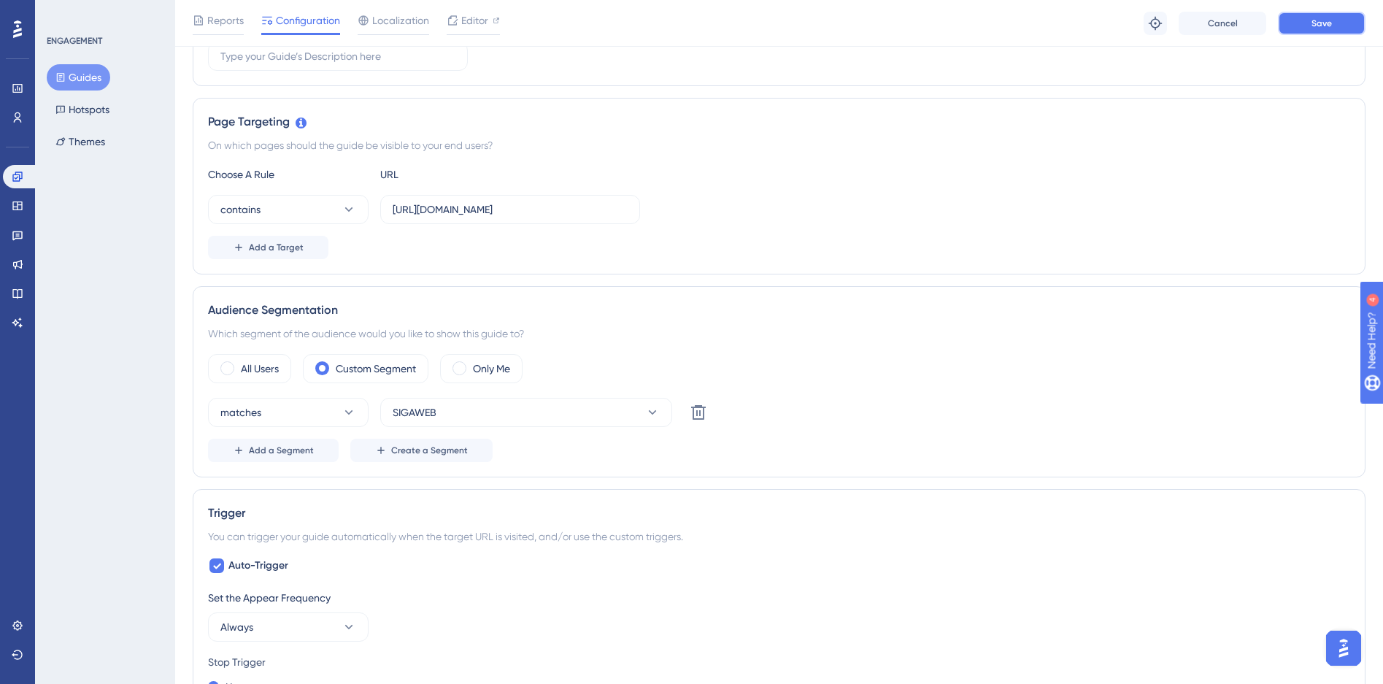
click at [1302, 19] on button "Save" at bounding box center [1322, 23] width 88 height 23
click at [250, 250] on span "Add a Target" at bounding box center [276, 248] width 55 height 12
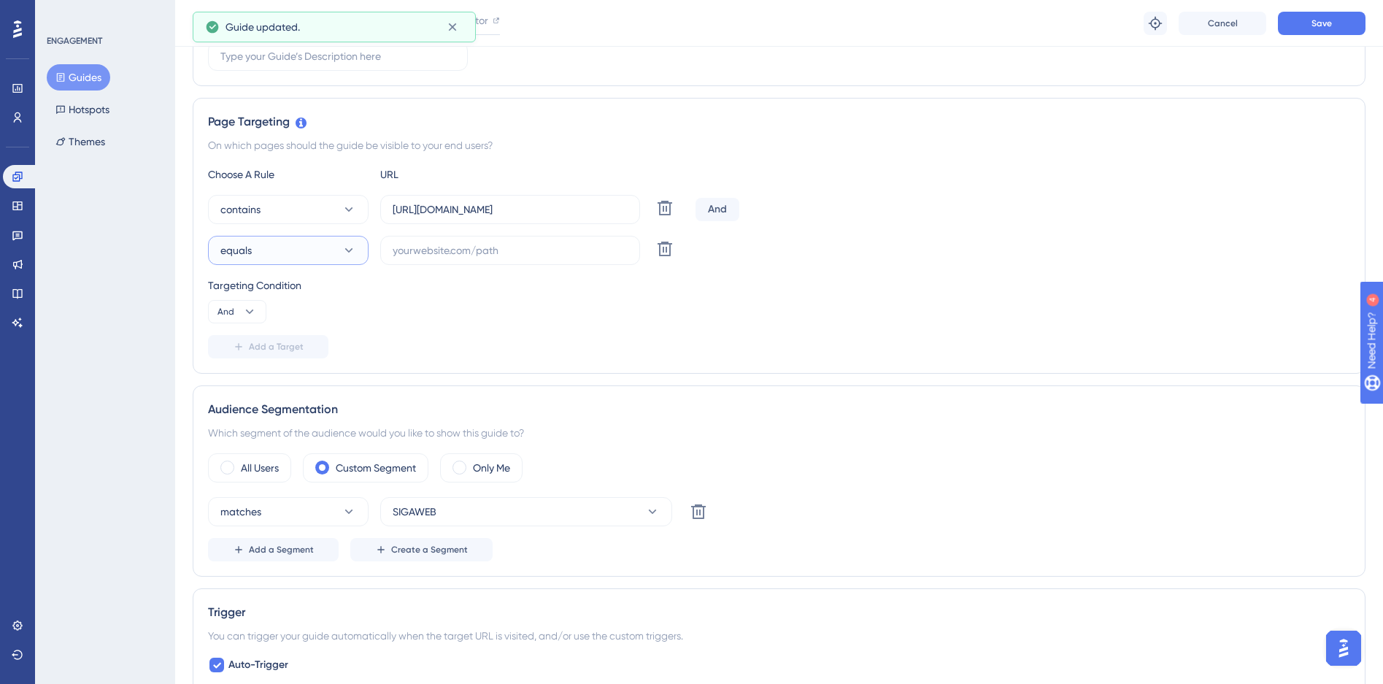
click at [318, 257] on button "equals" at bounding box center [288, 250] width 161 height 29
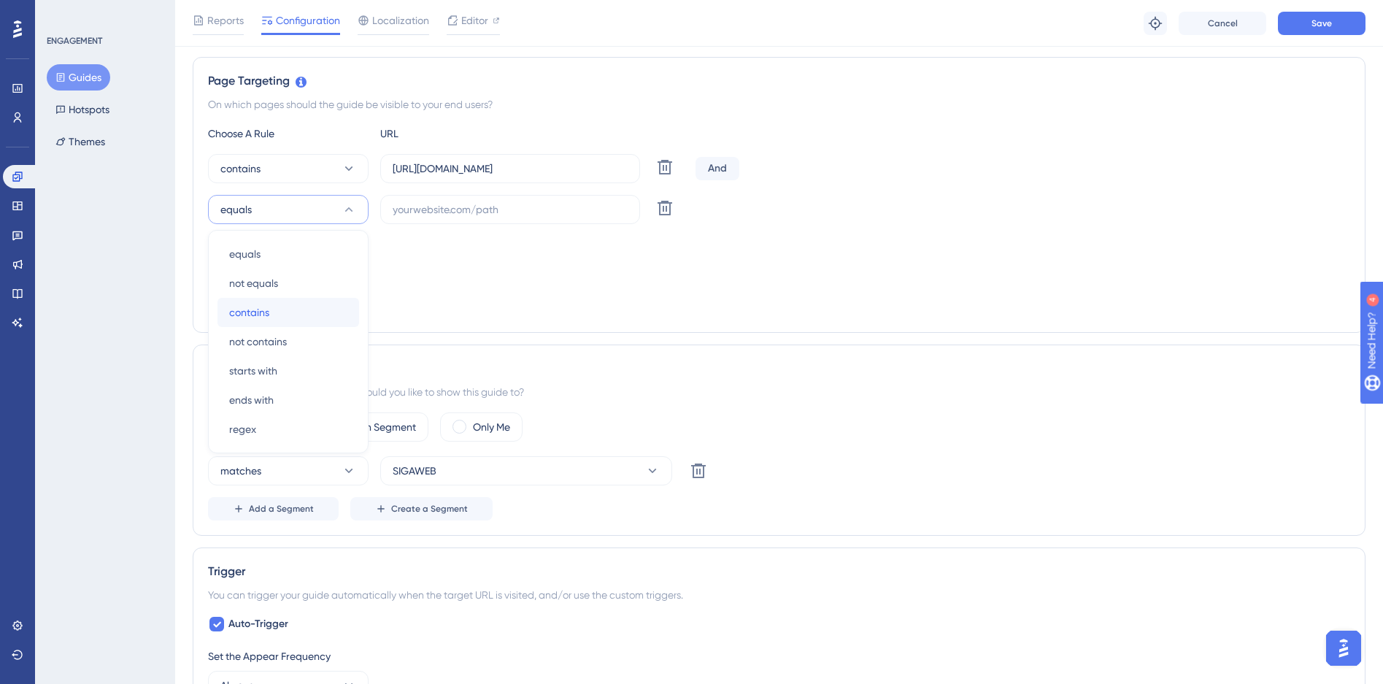
click at [254, 320] on span "contains" at bounding box center [249, 313] width 40 height 18
click at [475, 199] on label at bounding box center [510, 209] width 260 height 29
click at [475, 201] on input "text" at bounding box center [510, 209] width 235 height 16
paste input "https://siga01.activesoft.com.br/busca_central_relatorios/?relatorio=aluno_turm…"
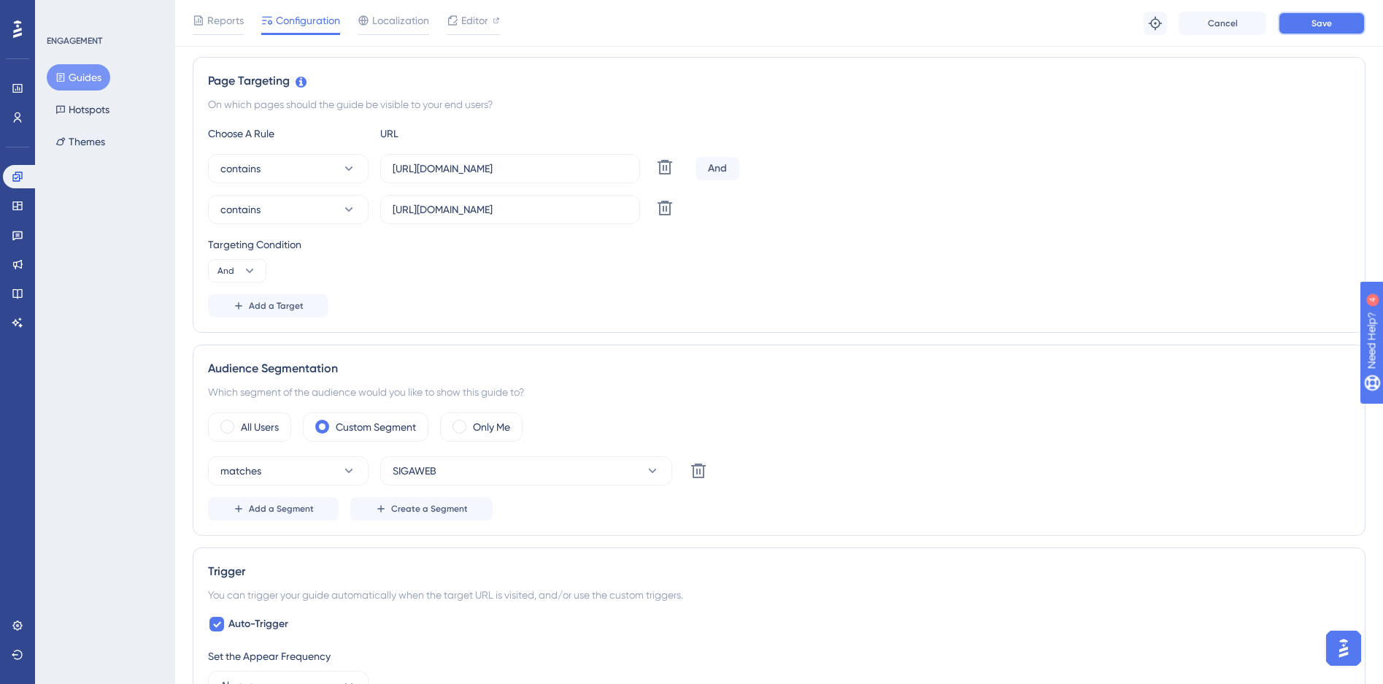
click at [1335, 15] on button "Save" at bounding box center [1322, 23] width 88 height 23
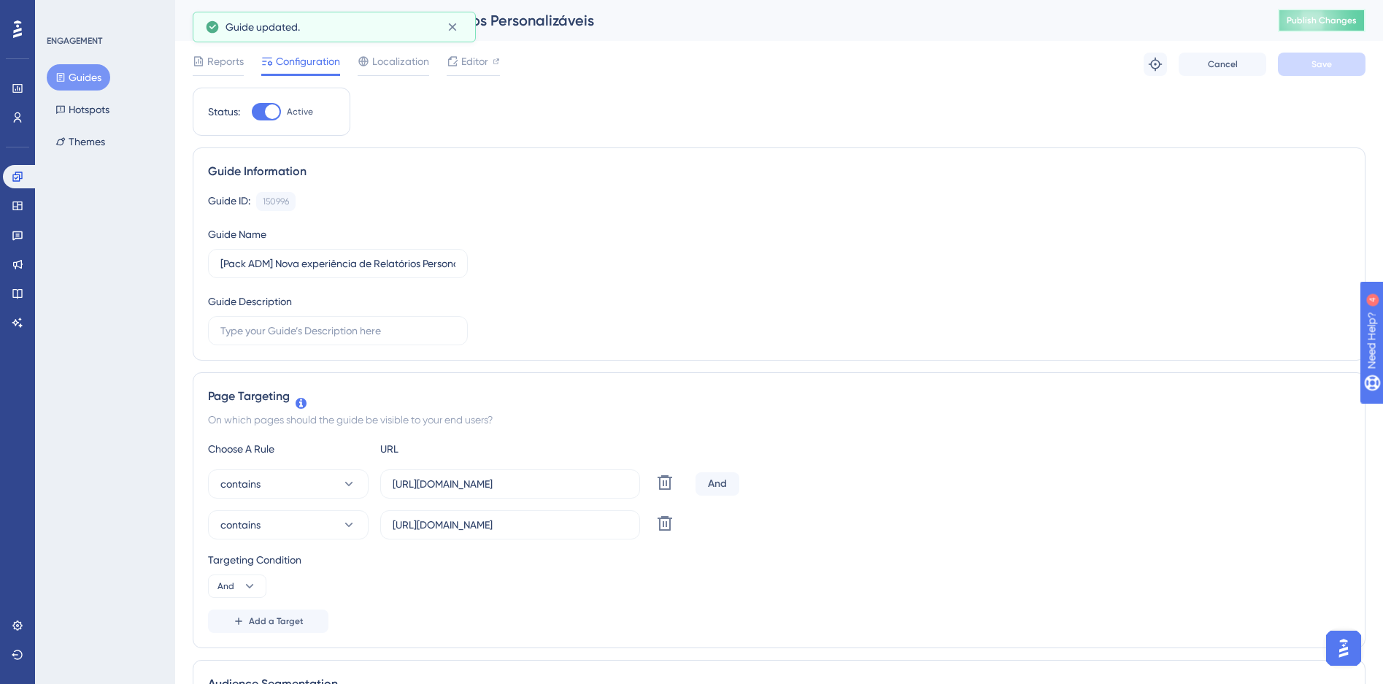
drag, startPoint x: 1309, startPoint y: 21, endPoint x: 1304, endPoint y: 32, distance: 12.1
click at [1309, 20] on span "Publish Changes" at bounding box center [1322, 21] width 70 height 12
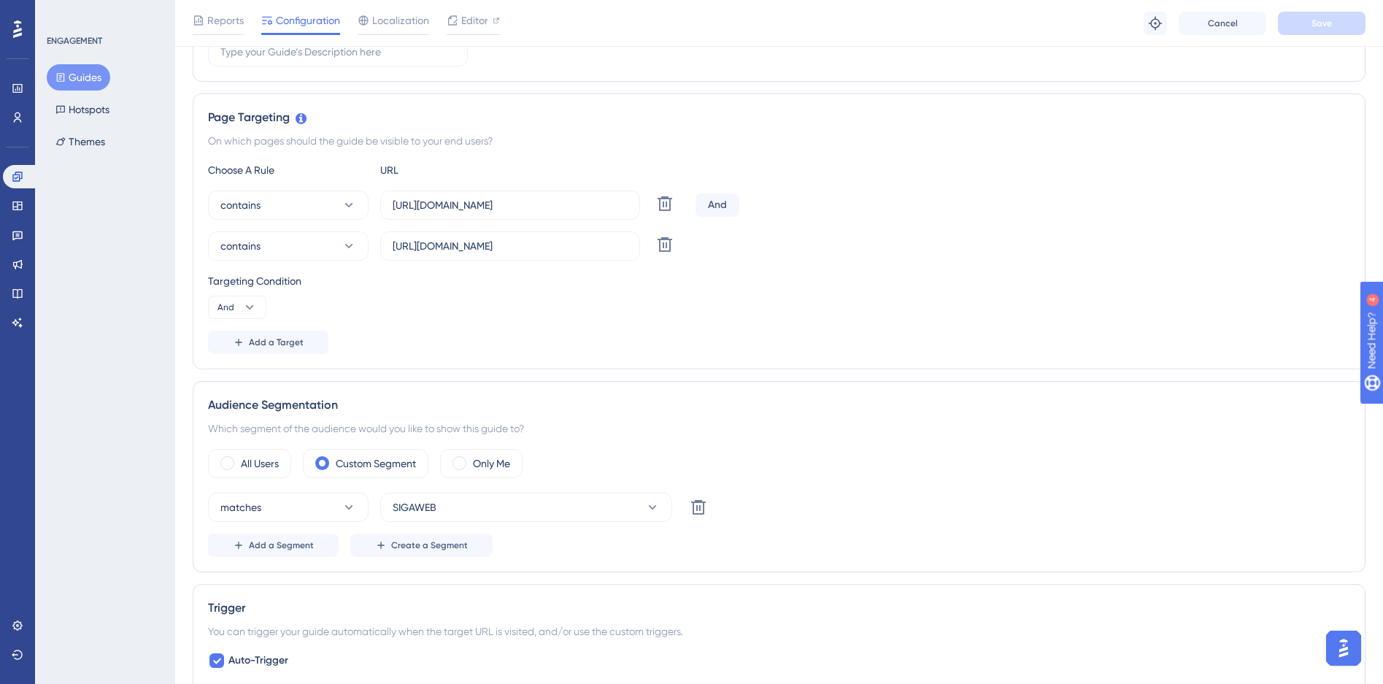
scroll to position [274, 0]
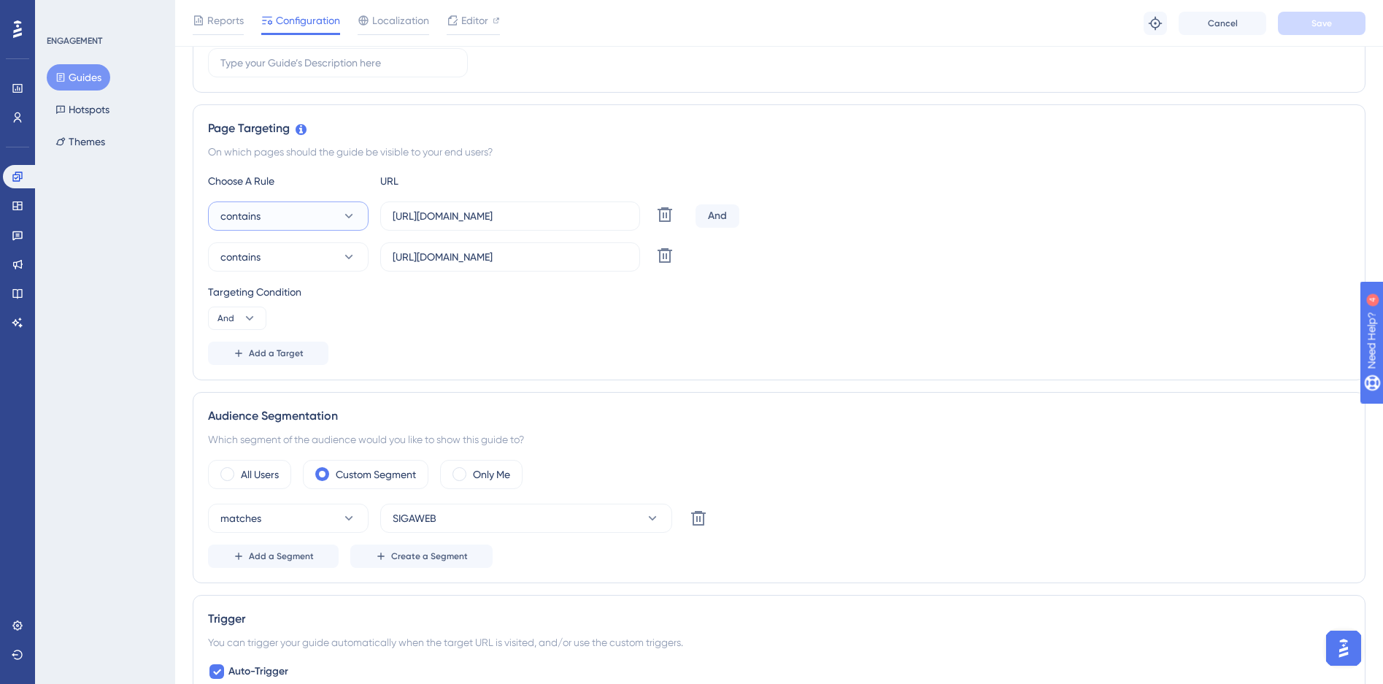
click at [316, 217] on button "contains" at bounding box center [288, 215] width 161 height 29
click at [257, 437] on div "regex regex" at bounding box center [288, 435] width 118 height 29
click at [291, 251] on button "contains" at bounding box center [288, 256] width 161 height 29
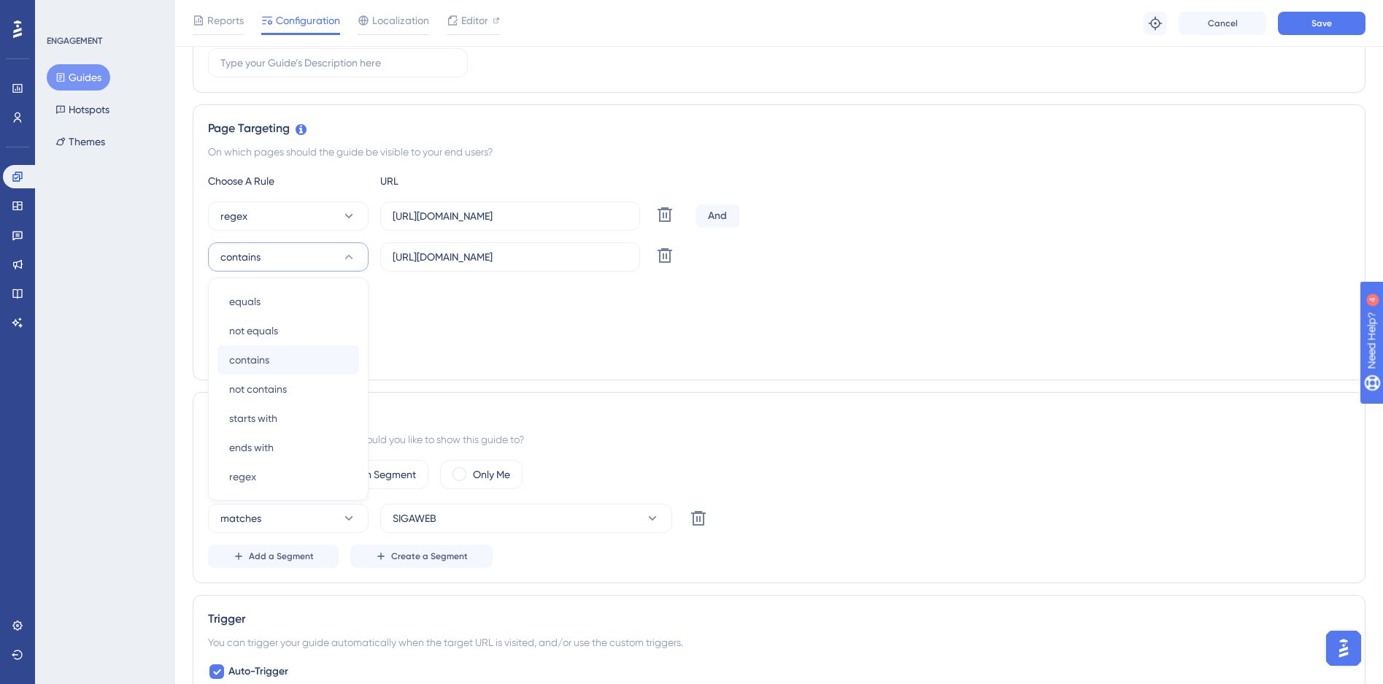
scroll to position [320, 0]
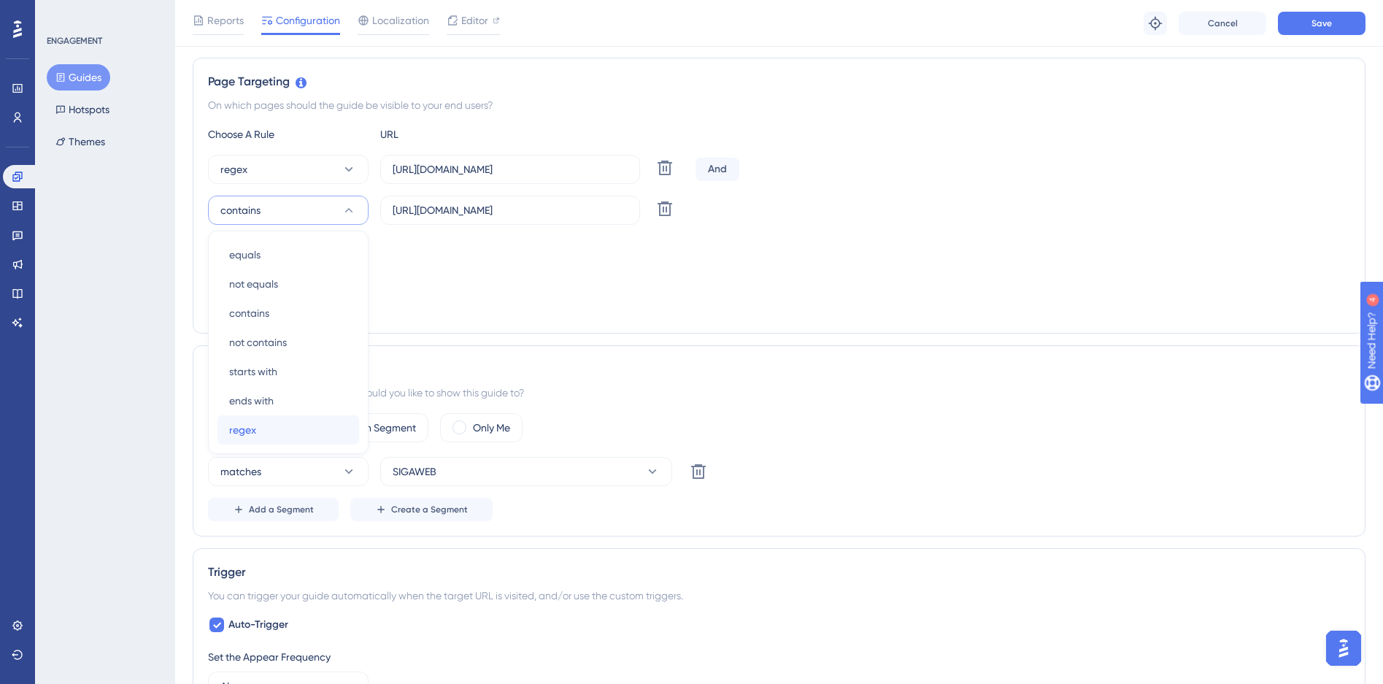
click at [264, 422] on div "regex regex" at bounding box center [288, 429] width 118 height 29
click at [466, 171] on input "https://siga01.activesoft.com.br/busca_central_relatorios/?relatorio=/dados_per…" at bounding box center [510, 169] width 235 height 16
drag, startPoint x: 467, startPoint y: 169, endPoint x: 750, endPoint y: 164, distance: 283.3
click at [750, 164] on div "regex https://siga01.activesoft.com.br/busca_central_relatorios/?relatorio=/dad…" at bounding box center [779, 169] width 1143 height 29
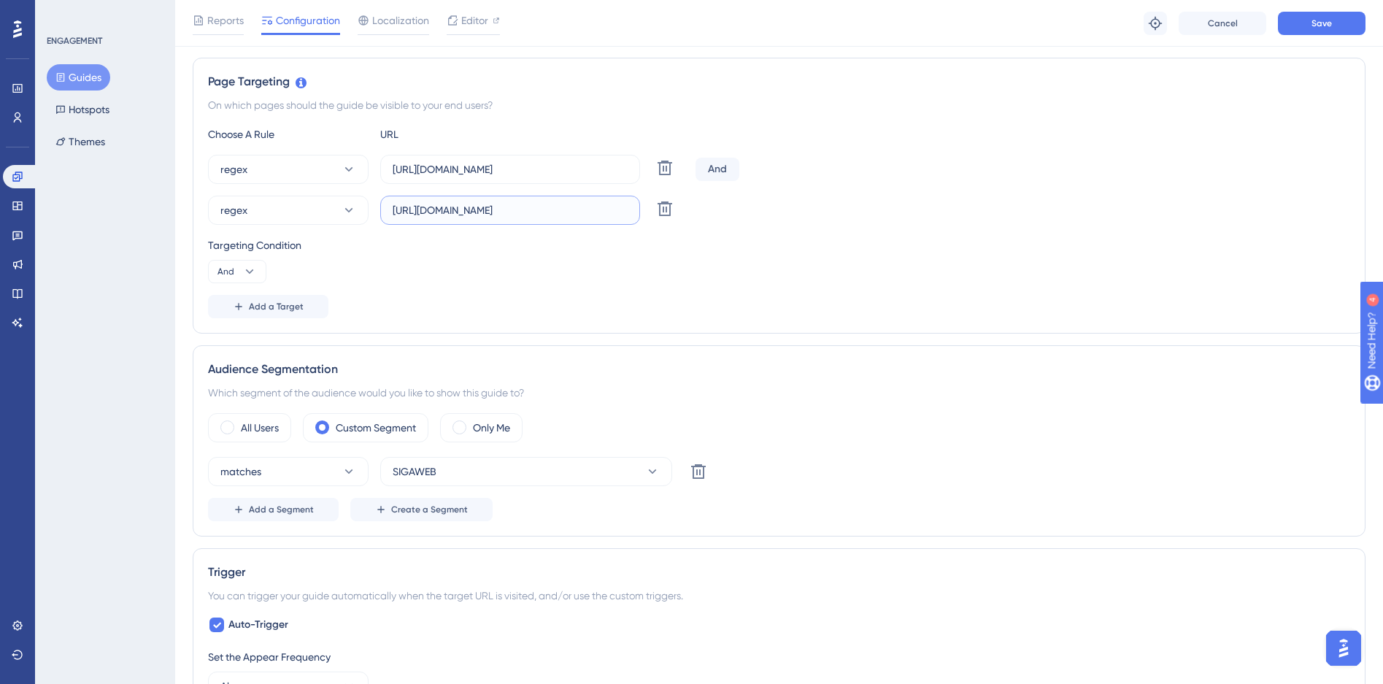
click at [441, 211] on input "https://siga01.activesoft.com.br/busca_central_relatorios/?relatorio=aluno_turm…" at bounding box center [510, 210] width 235 height 16
click at [442, 218] on input "https://siga01.activesoft.com.br/busca_central_relatorios/?relatorio=aluno_turm…" at bounding box center [510, 210] width 235 height 16
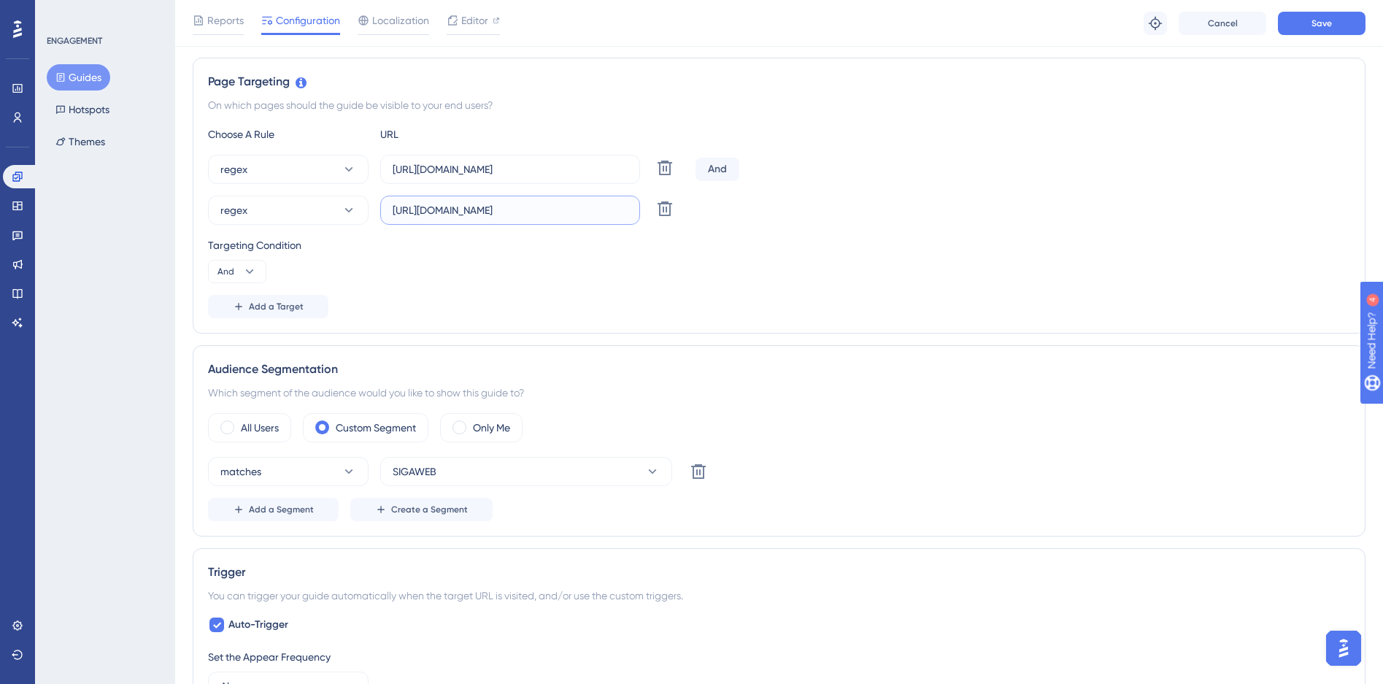
paste input "(\d{2})\.activesoft\.com\"
type input "https://siga(\d{2})\.activesoft\.com\.br/busca_central_relatorios/?relatorio=al…"
click at [558, 214] on input "https://siga(\d{2})\.activesoft\.com\.br/busca_central_relatorios/?relatorio=al…" at bounding box center [510, 210] width 235 height 16
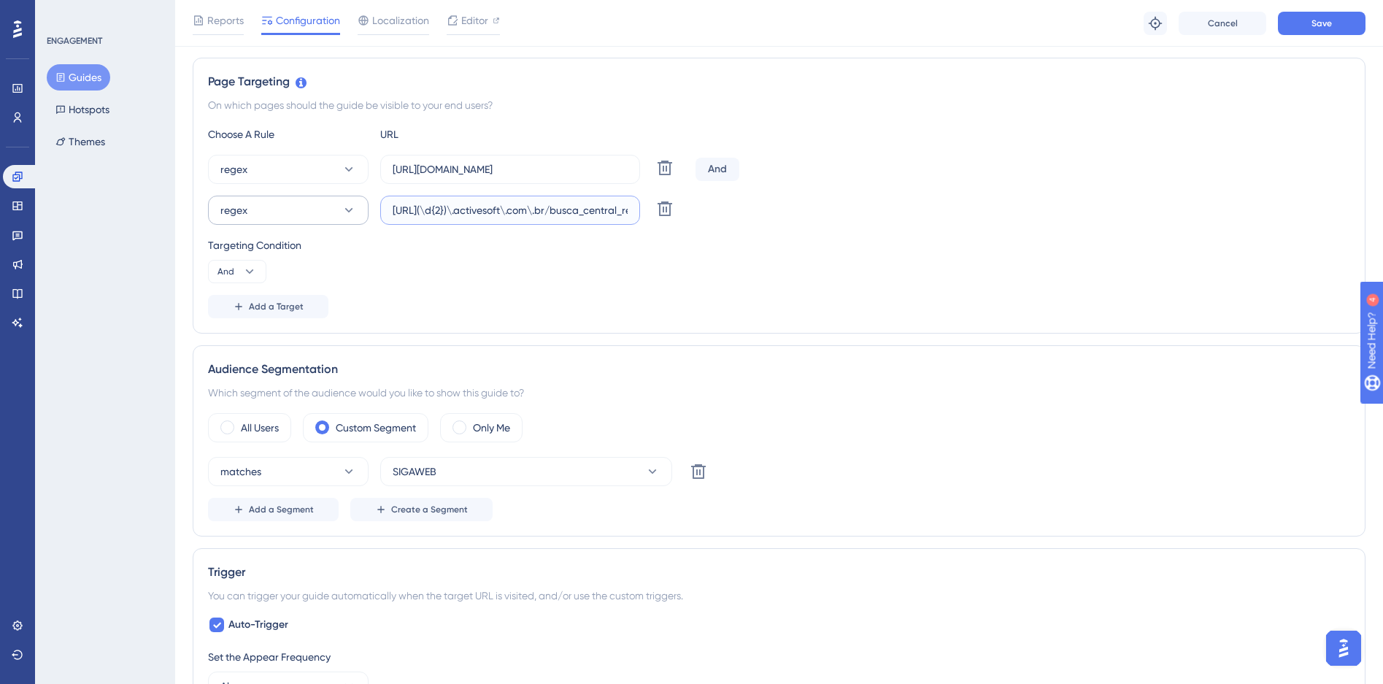
drag, startPoint x: 586, startPoint y: 210, endPoint x: 310, endPoint y: 205, distance: 275.3
click at [310, 205] on div "regex https://siga(\d{2})\.activesoft\.com\.br/busca_central_relatorios/?relato…" at bounding box center [449, 210] width 482 height 29
click at [555, 165] on input "https://siga01.activesoft.com.br/busca_central_relatorios/?relatorio=/dados_per…" at bounding box center [510, 169] width 235 height 16
drag, startPoint x: 548, startPoint y: 169, endPoint x: 271, endPoint y: 161, distance: 277.5
click at [271, 161] on div "regex https://siga01.activesoft.com.br/busca_central_relatorios/?relatorio=/dad…" at bounding box center [449, 169] width 482 height 29
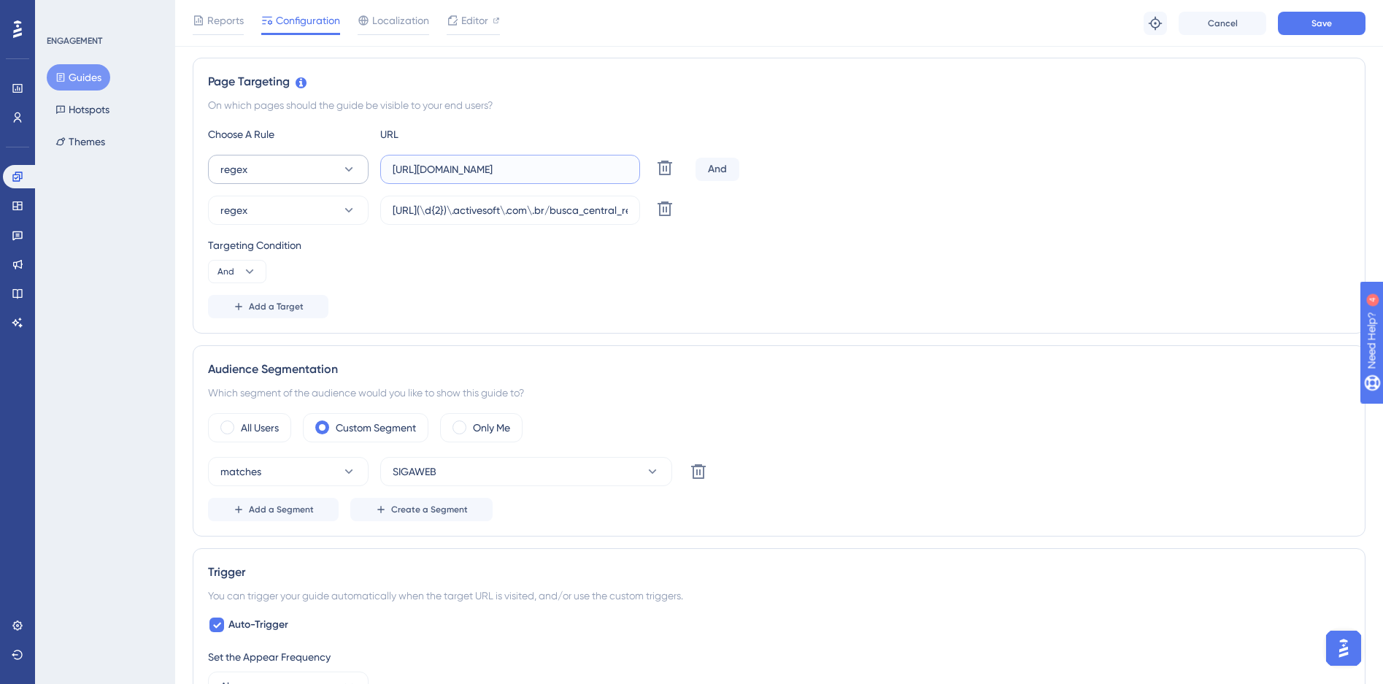
paste input "(\d{2})\.activesoft\.com\"
type input "https://siga(\d{2})\.activesoft\.com\.br/busca_central_relatorios/?relatorio=/d…"
click at [594, 256] on div "Targeting Condition And" at bounding box center [779, 260] width 1143 height 47
click at [1308, 31] on button "Save" at bounding box center [1322, 23] width 88 height 23
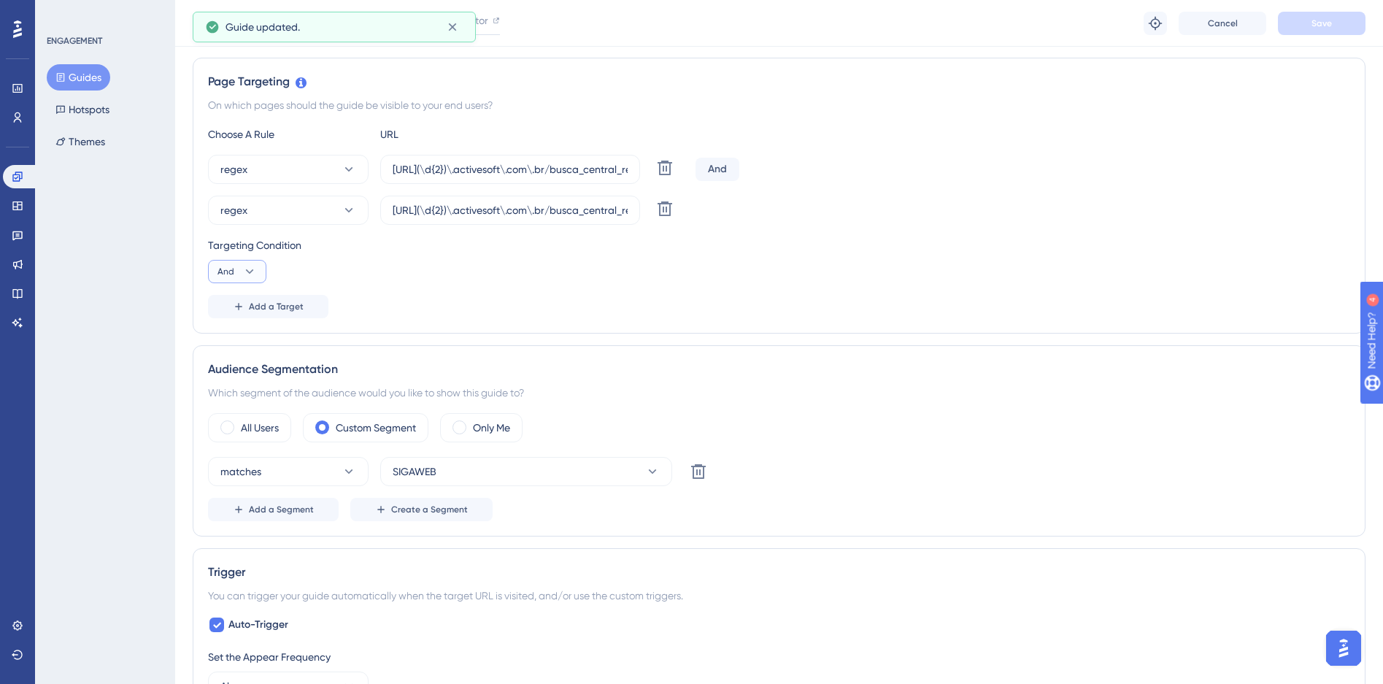
click at [247, 274] on icon at bounding box center [249, 271] width 15 height 15
click at [235, 346] on div "Or Or" at bounding box center [237, 342] width 28 height 29
click at [252, 271] on icon at bounding box center [250, 271] width 8 height 4
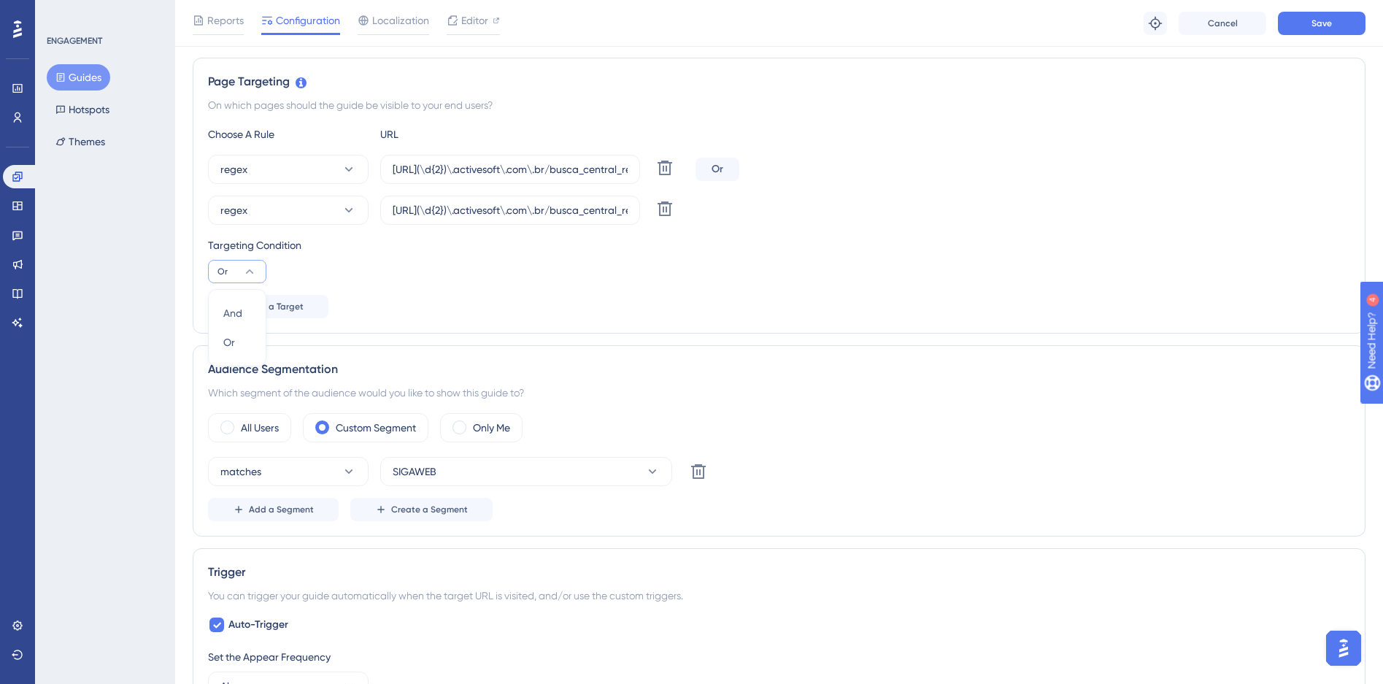
click at [750, 283] on div "Choose A Rule URL regex https://siga(\d{2})\.activesoft\.com\.br/busca_central_…" at bounding box center [779, 222] width 1143 height 193
click at [1331, 23] on span "Save" at bounding box center [1322, 24] width 20 height 12
click at [344, 164] on icon at bounding box center [349, 169] width 15 height 15
click at [281, 274] on div "contains contains" at bounding box center [288, 272] width 118 height 29
drag, startPoint x: 291, startPoint y: 223, endPoint x: 283, endPoint y: 225, distance: 8.2
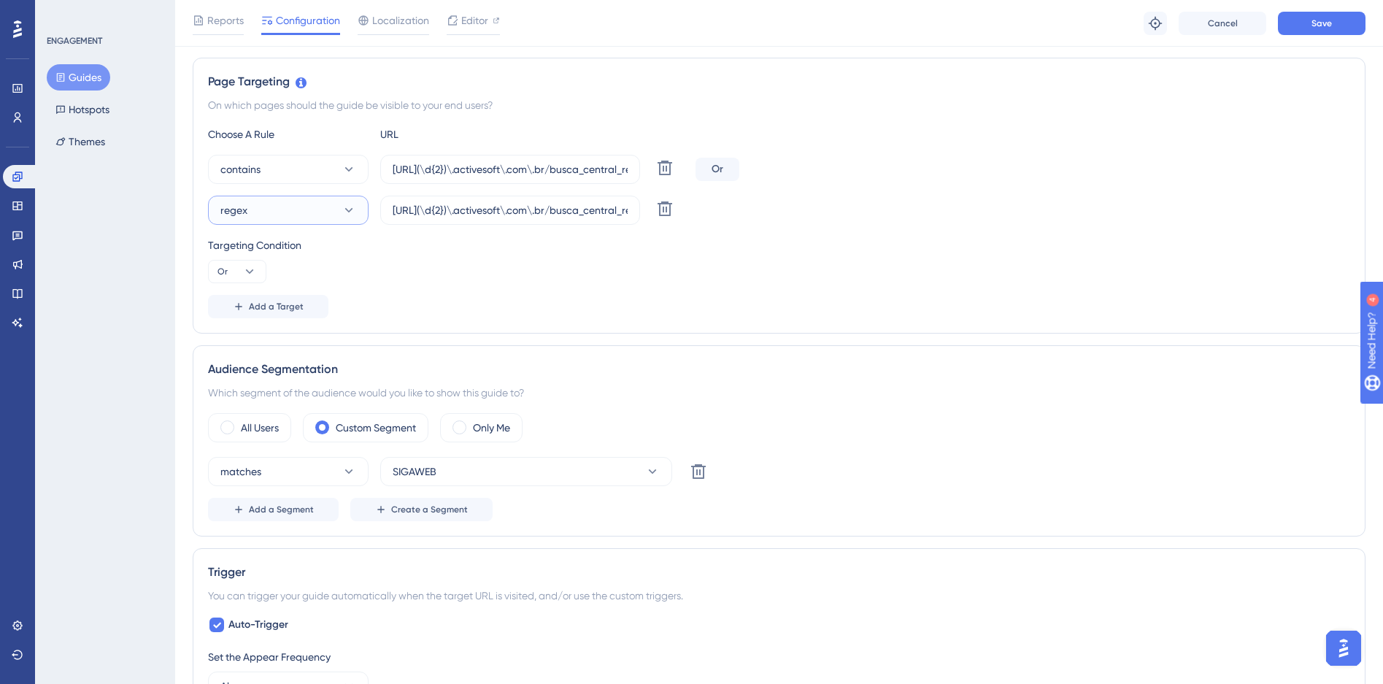
click at [291, 223] on button "regex" at bounding box center [288, 210] width 161 height 29
click at [264, 314] on span "contains" at bounding box center [249, 313] width 40 height 18
click at [1312, 18] on span "Save" at bounding box center [1322, 24] width 20 height 12
click at [345, 214] on icon at bounding box center [349, 210] width 15 height 15
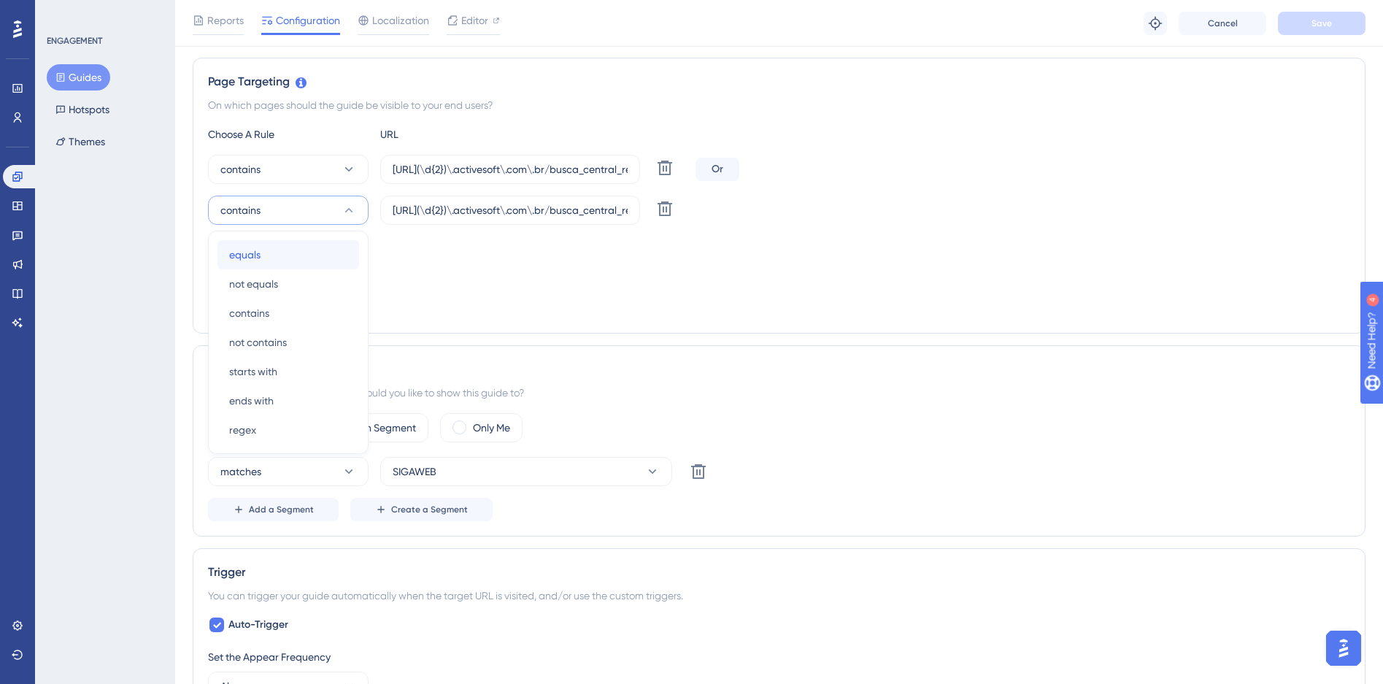
click at [252, 258] on span "equals" at bounding box center [244, 255] width 31 height 18
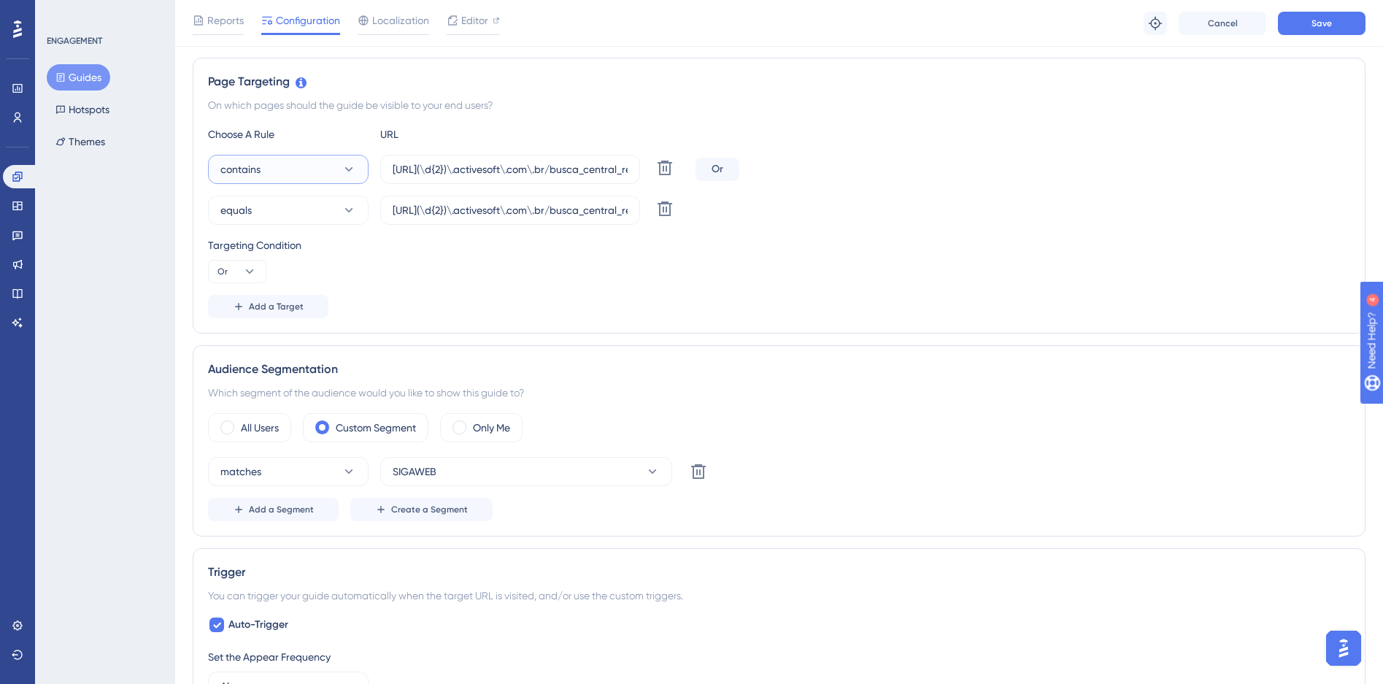
click at [312, 176] on button "contains" at bounding box center [288, 169] width 161 height 29
click at [275, 223] on div "equals equals" at bounding box center [288, 213] width 118 height 29
click at [1321, 18] on span "Save" at bounding box center [1322, 24] width 20 height 12
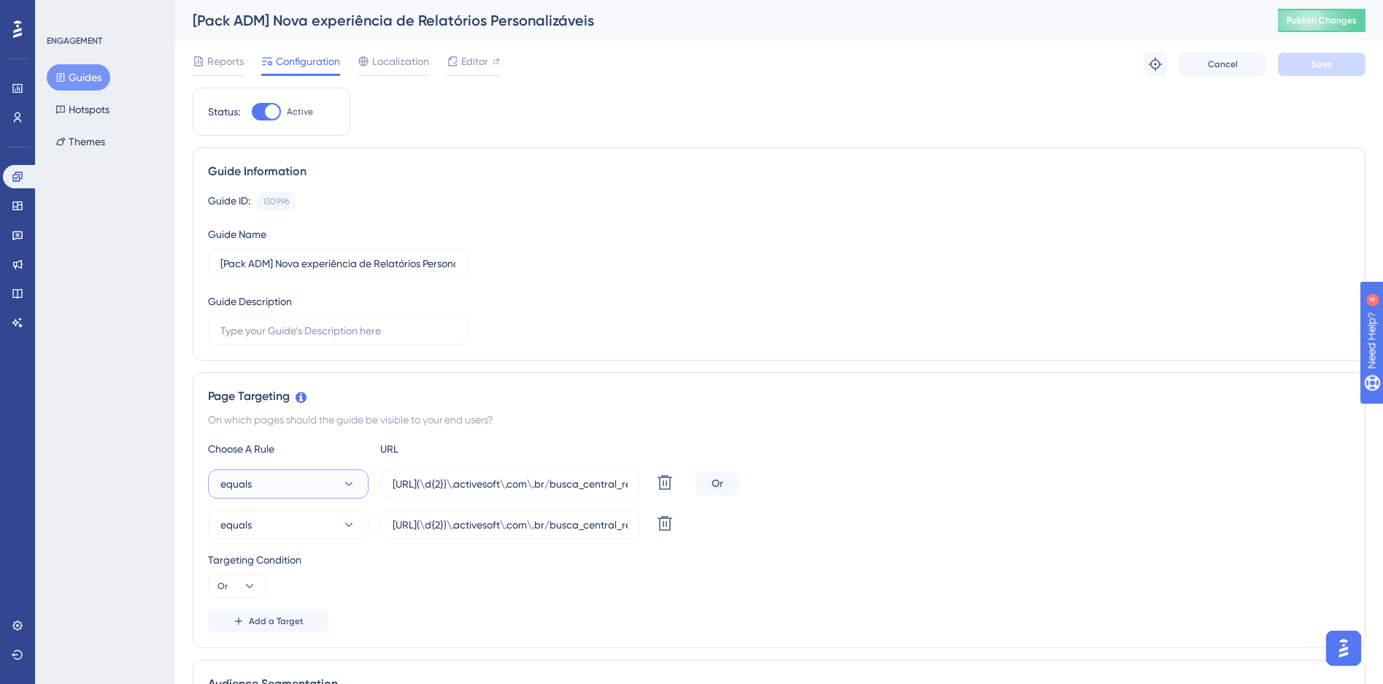
click at [331, 479] on button "equals" at bounding box center [288, 483] width 161 height 29
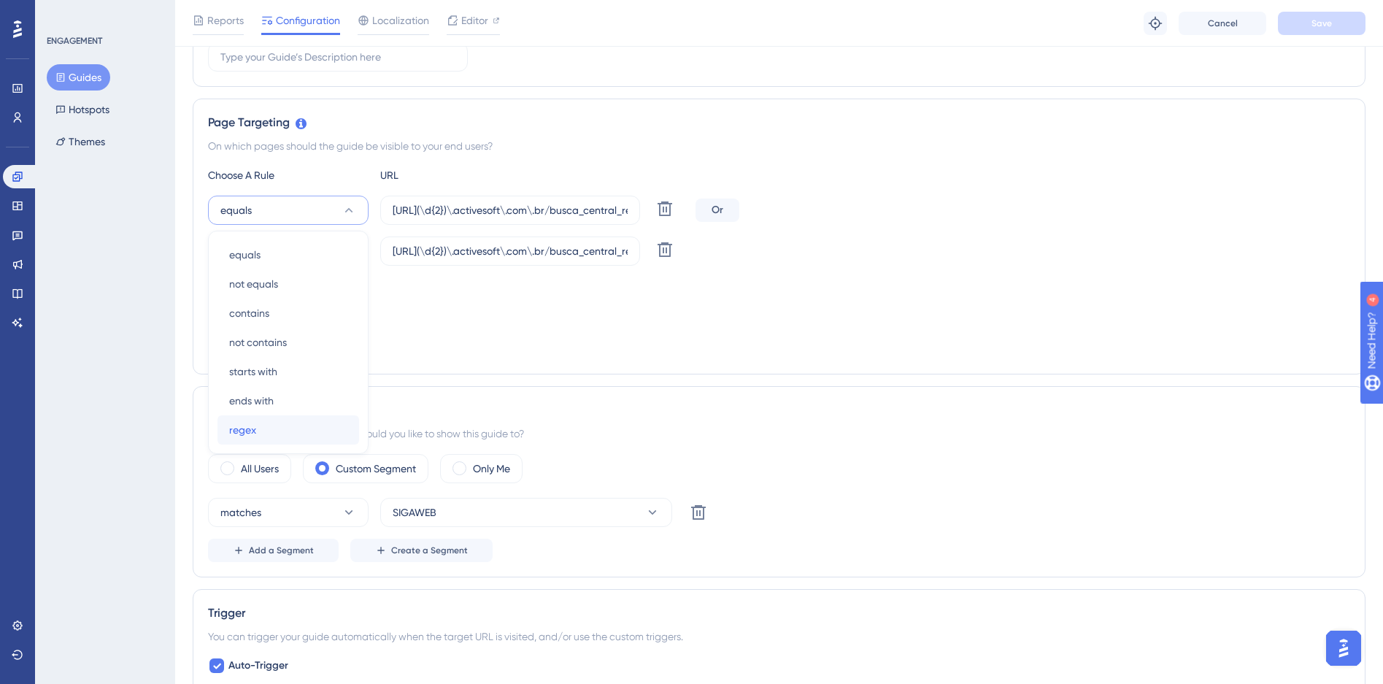
click at [255, 428] on span "regex" at bounding box center [242, 430] width 27 height 18
click at [313, 239] on button "equals" at bounding box center [288, 251] width 161 height 29
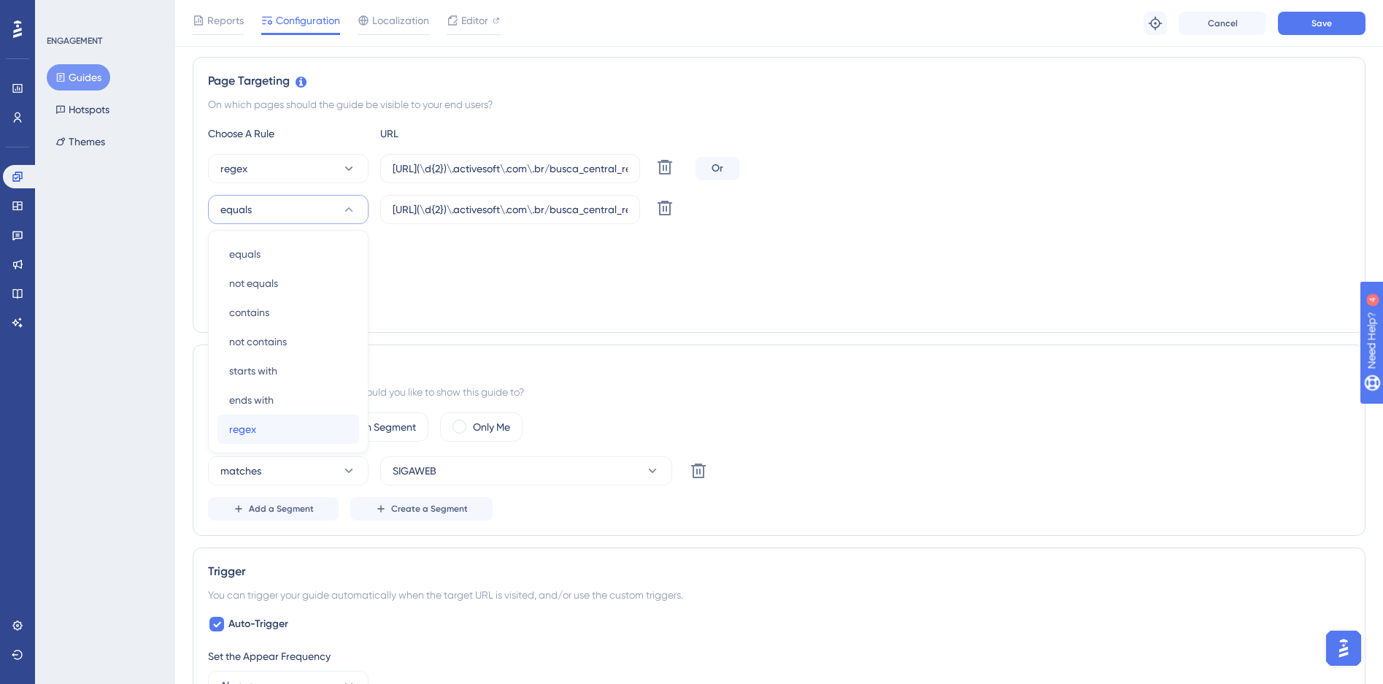
click at [241, 434] on span "regex" at bounding box center [242, 430] width 27 height 18
click at [713, 170] on div "Or" at bounding box center [718, 168] width 44 height 23
click at [721, 170] on div "Or" at bounding box center [718, 168] width 44 height 23
click at [237, 261] on button "Or" at bounding box center [237, 270] width 58 height 23
click at [220, 314] on button "And And" at bounding box center [237, 312] width 39 height 29
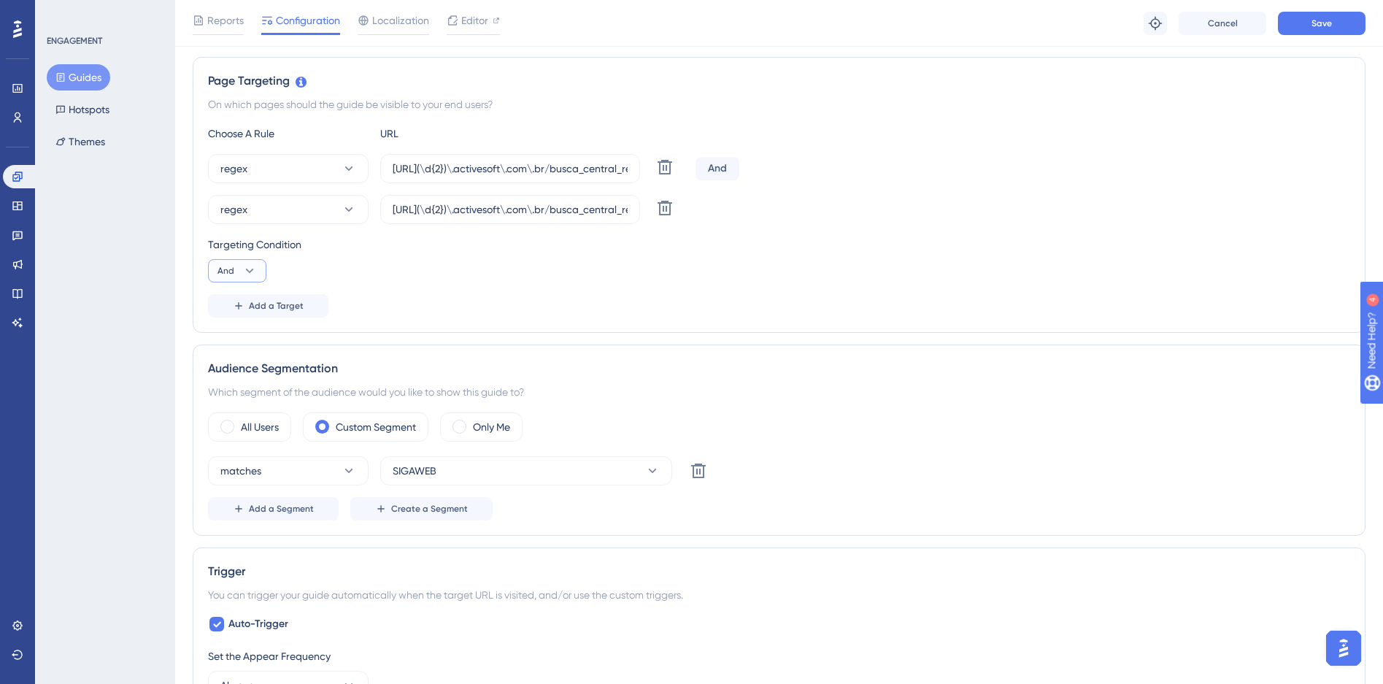
click at [238, 281] on button "And" at bounding box center [237, 270] width 58 height 23
click at [231, 334] on span "Or" at bounding box center [229, 342] width 12 height 18
click at [693, 280] on div "Targeting Condition Or" at bounding box center [779, 259] width 1143 height 47
click at [1324, 25] on span "Save" at bounding box center [1322, 24] width 20 height 12
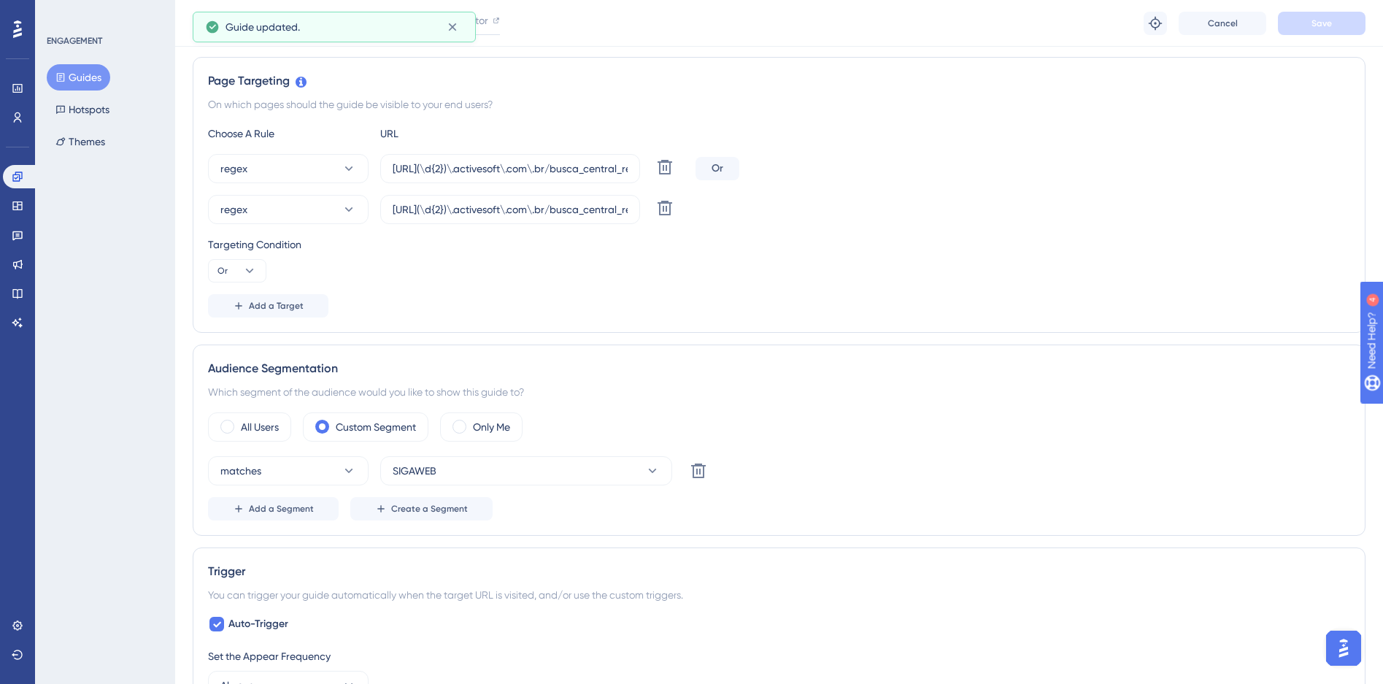
click at [74, 74] on button "Guides" at bounding box center [79, 77] width 64 height 26
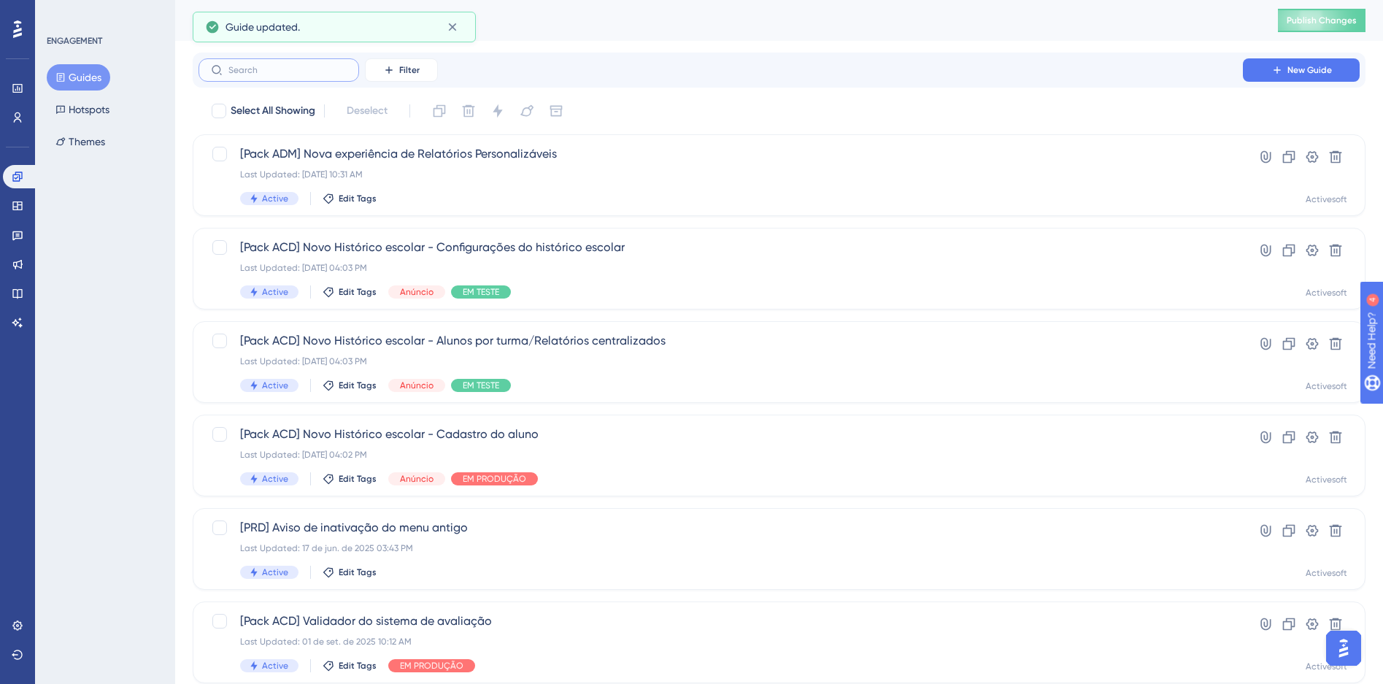
click at [306, 65] on input "text" at bounding box center [288, 70] width 118 height 10
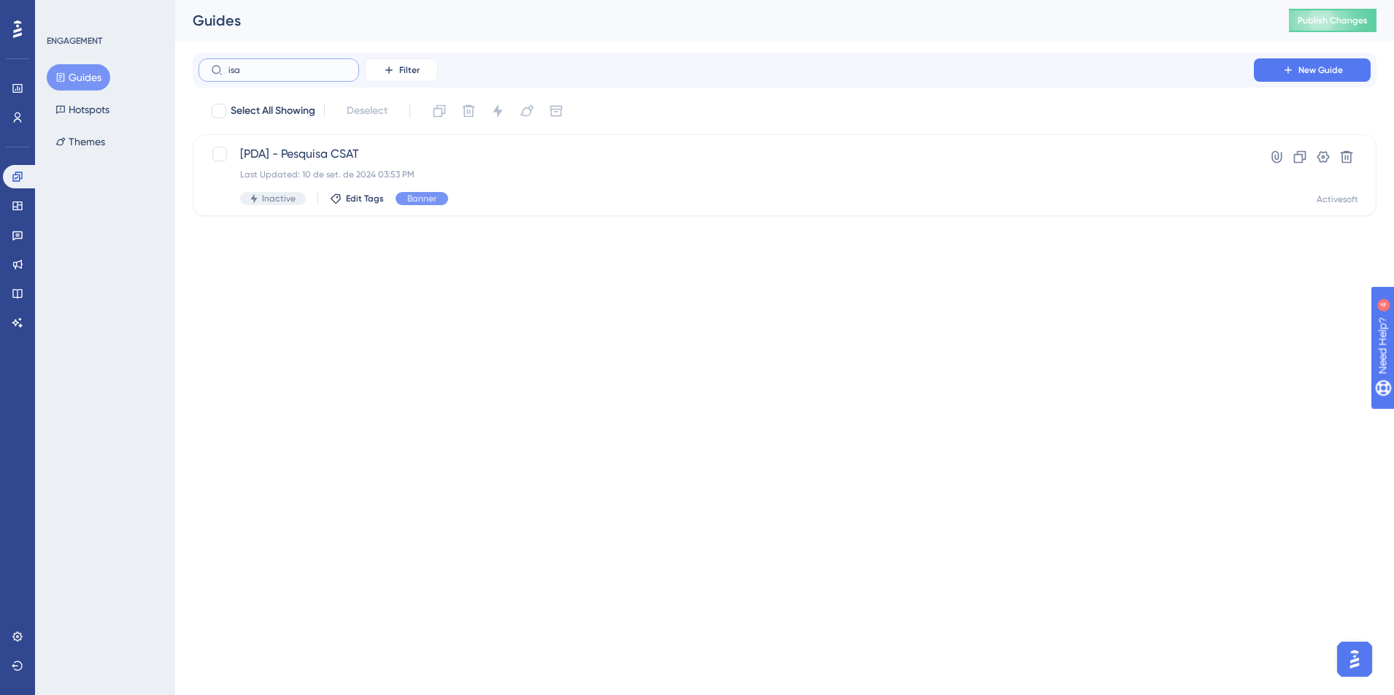
type input "isaa"
checkbox input "true"
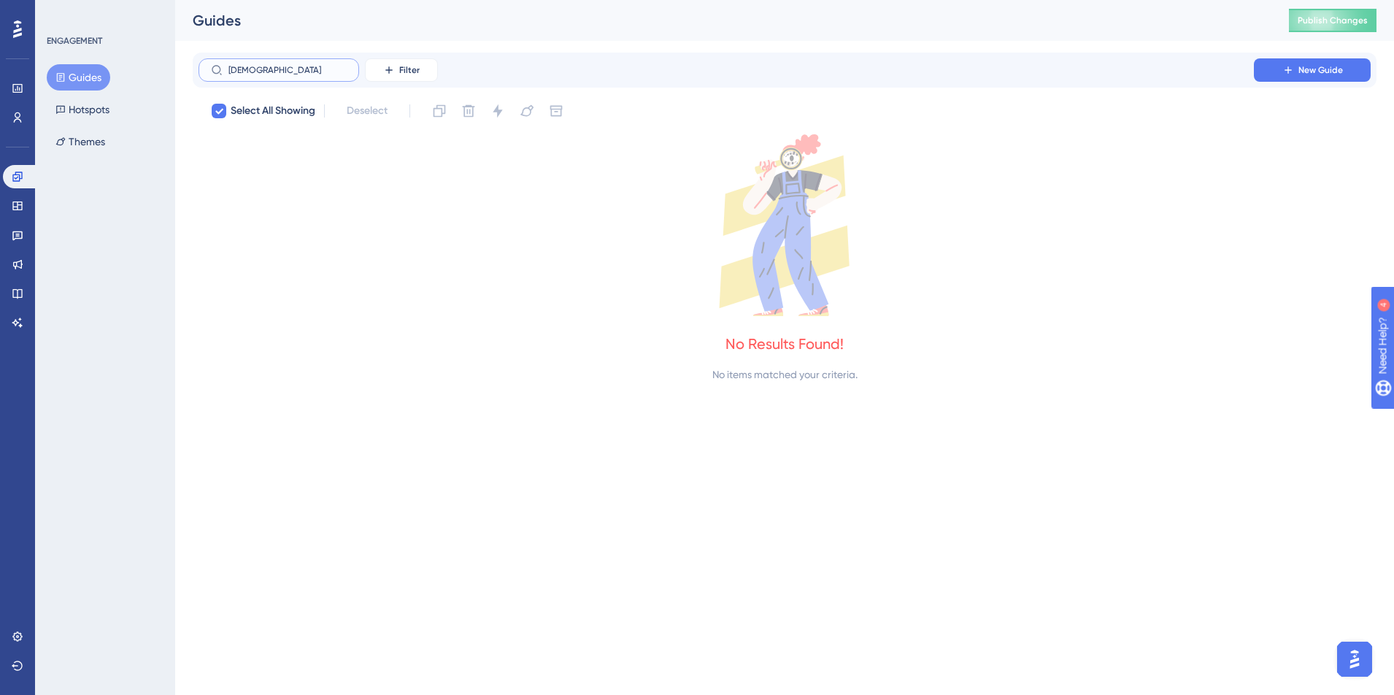
type input "isa"
checkbox input "false"
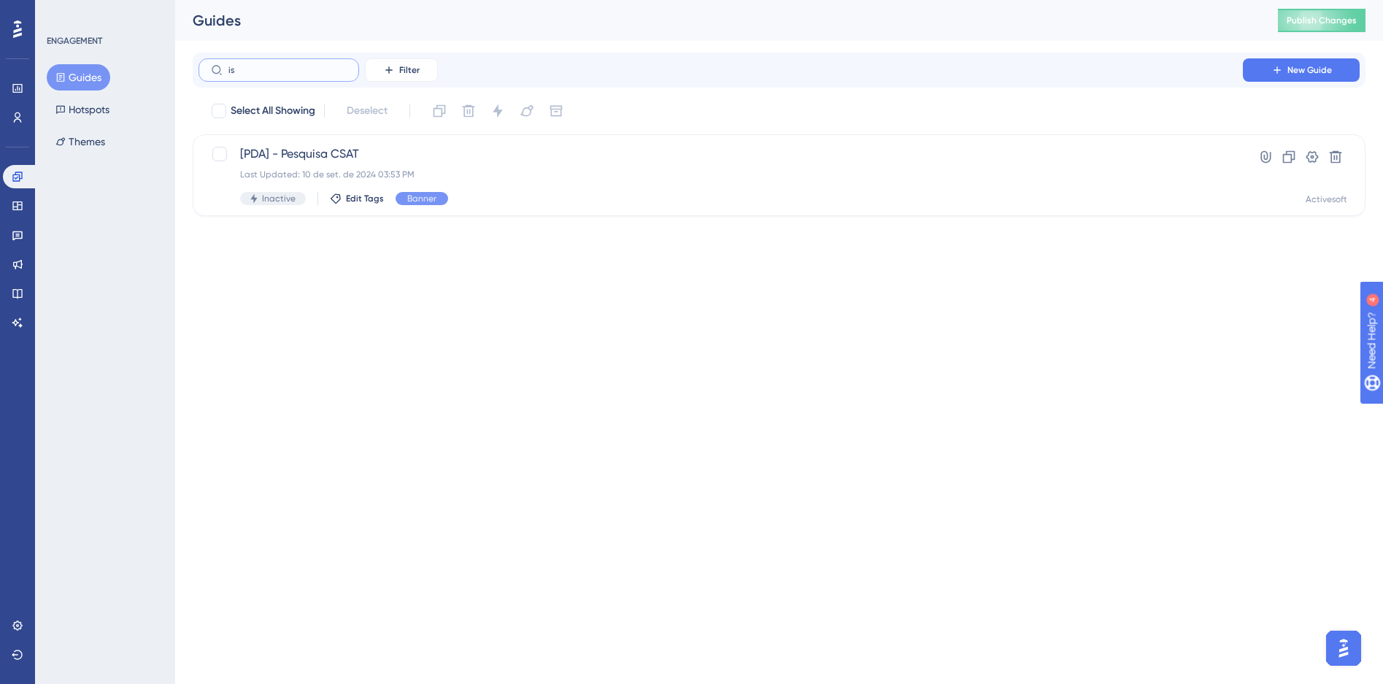
type input "i"
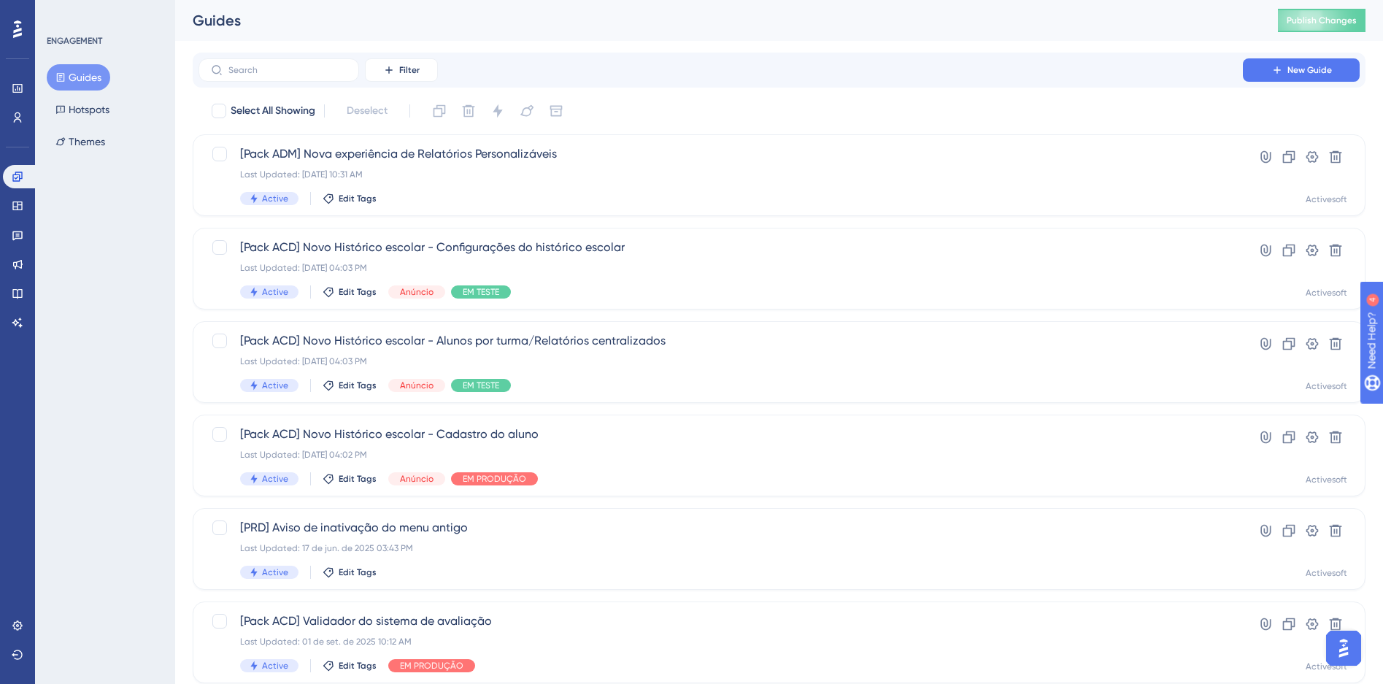
click at [12, 39] on div at bounding box center [17, 29] width 23 height 23
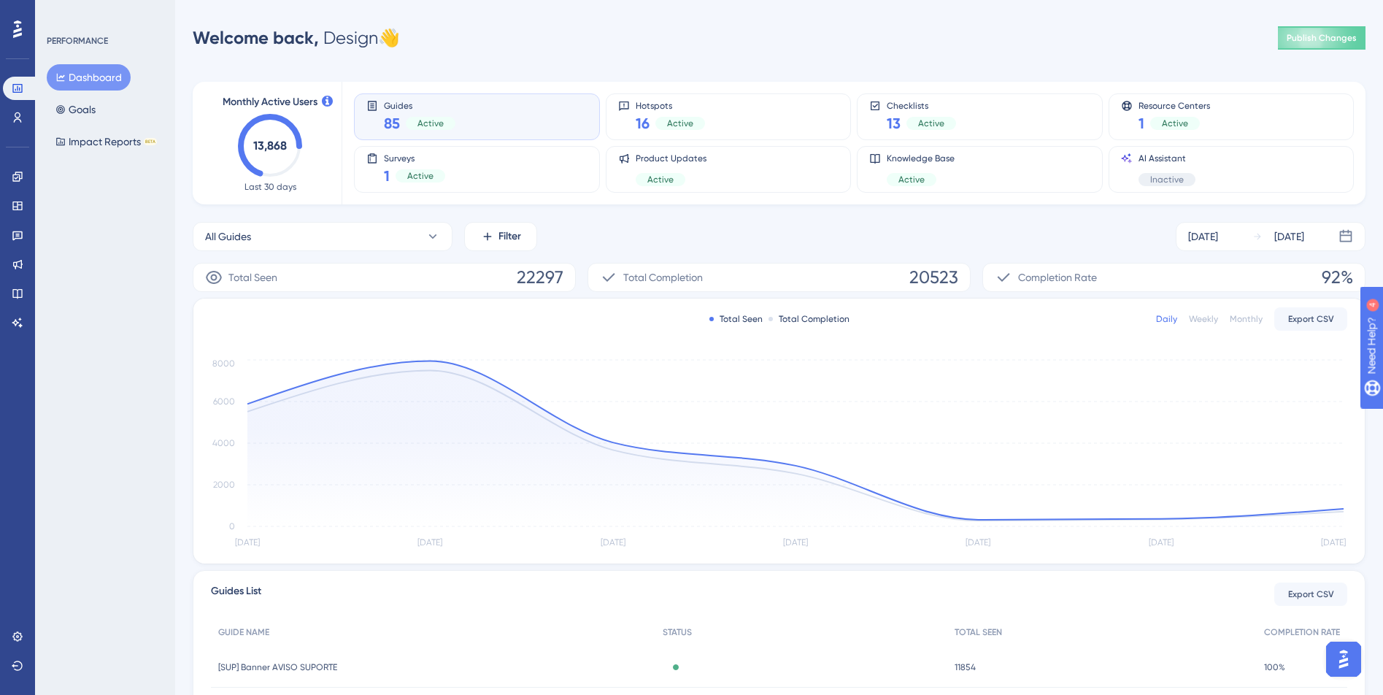
click at [511, 116] on div "Guides 85 Active" at bounding box center [476, 117] width 221 height 34
click at [531, 119] on div "Guides 85 Active" at bounding box center [476, 117] width 221 height 34
click at [8, 179] on link at bounding box center [17, 176] width 29 height 23
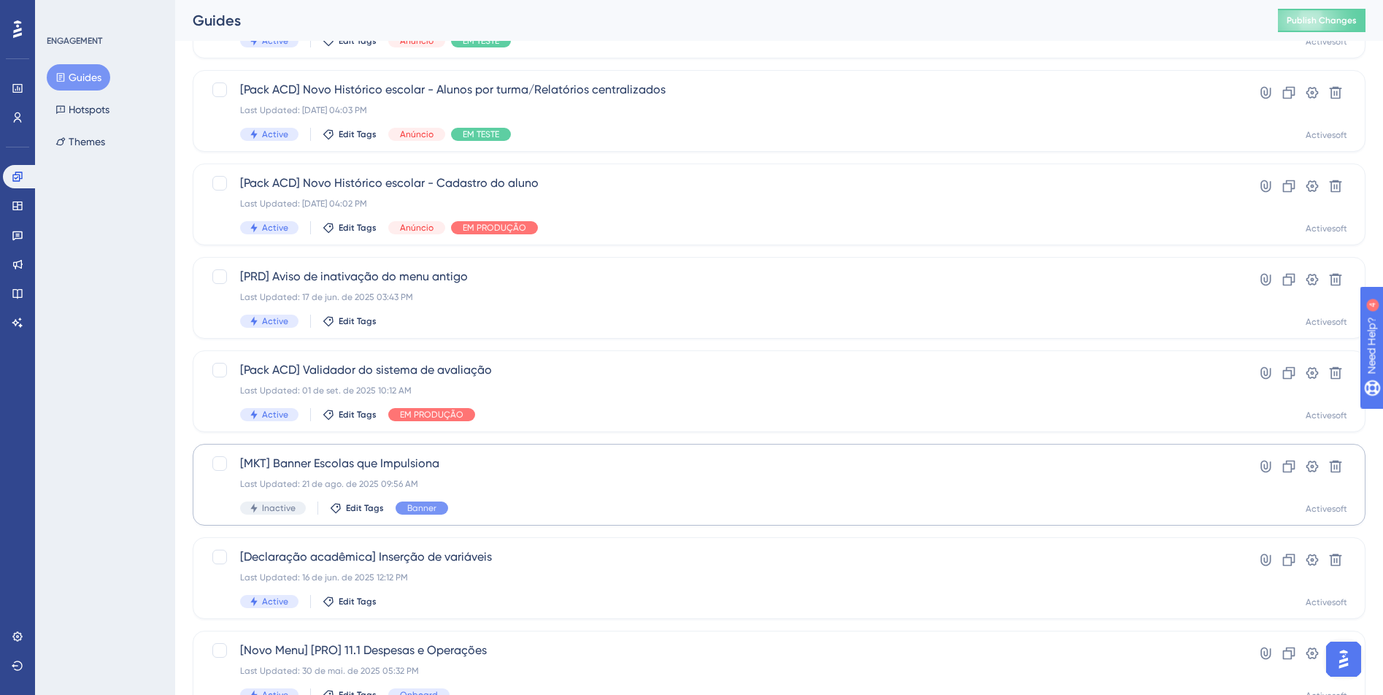
scroll to position [438, 0]
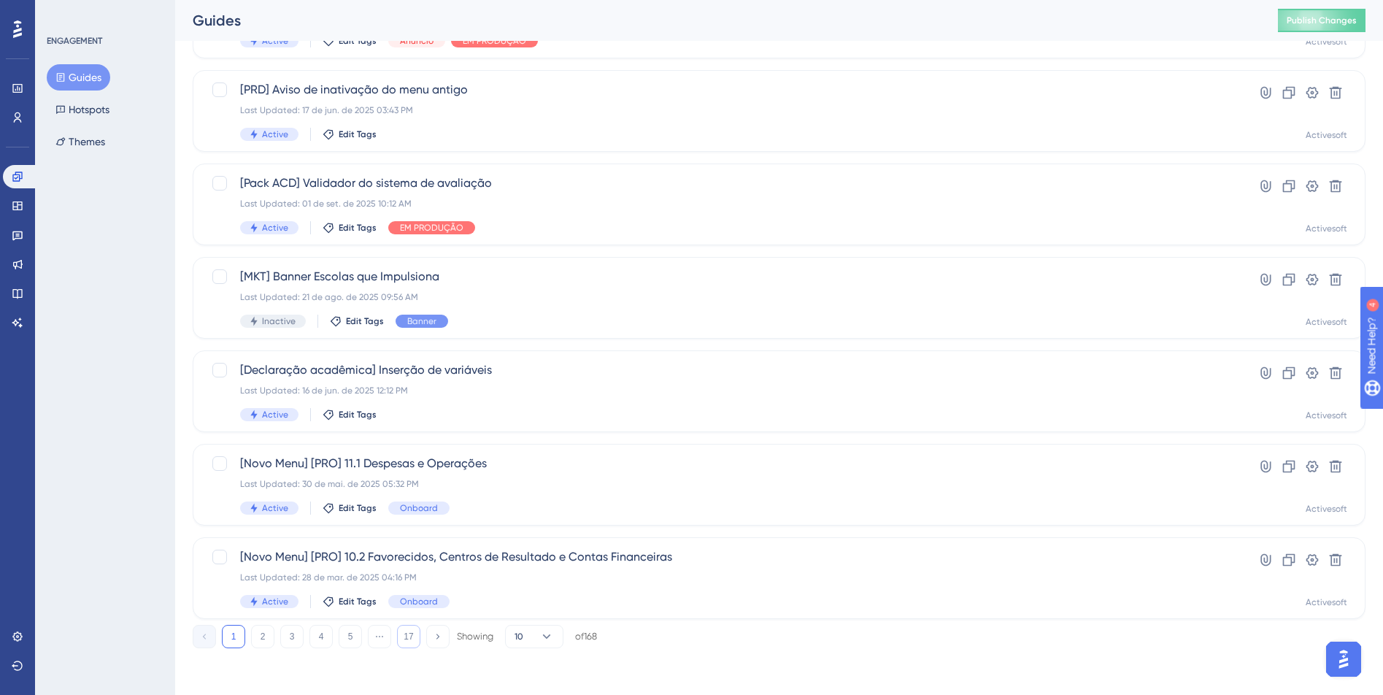
click at [403, 638] on button "17" at bounding box center [408, 636] width 23 height 23
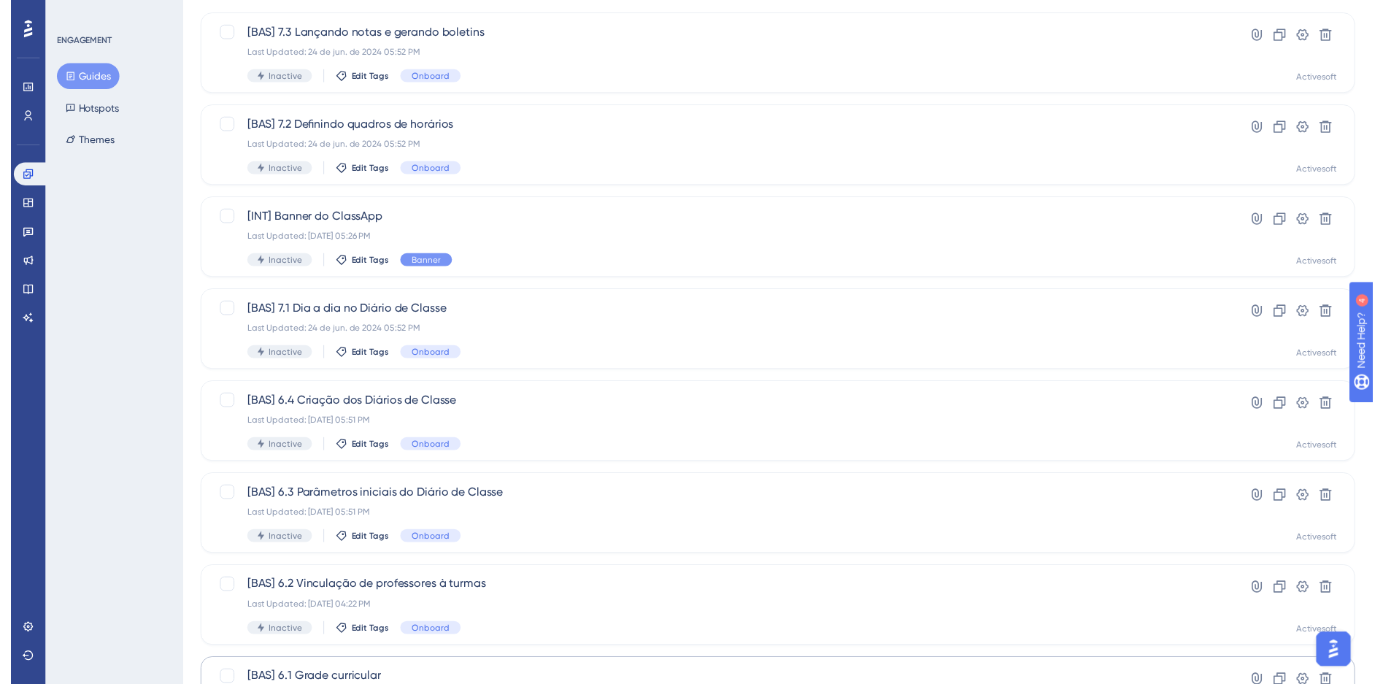
scroll to position [0, 0]
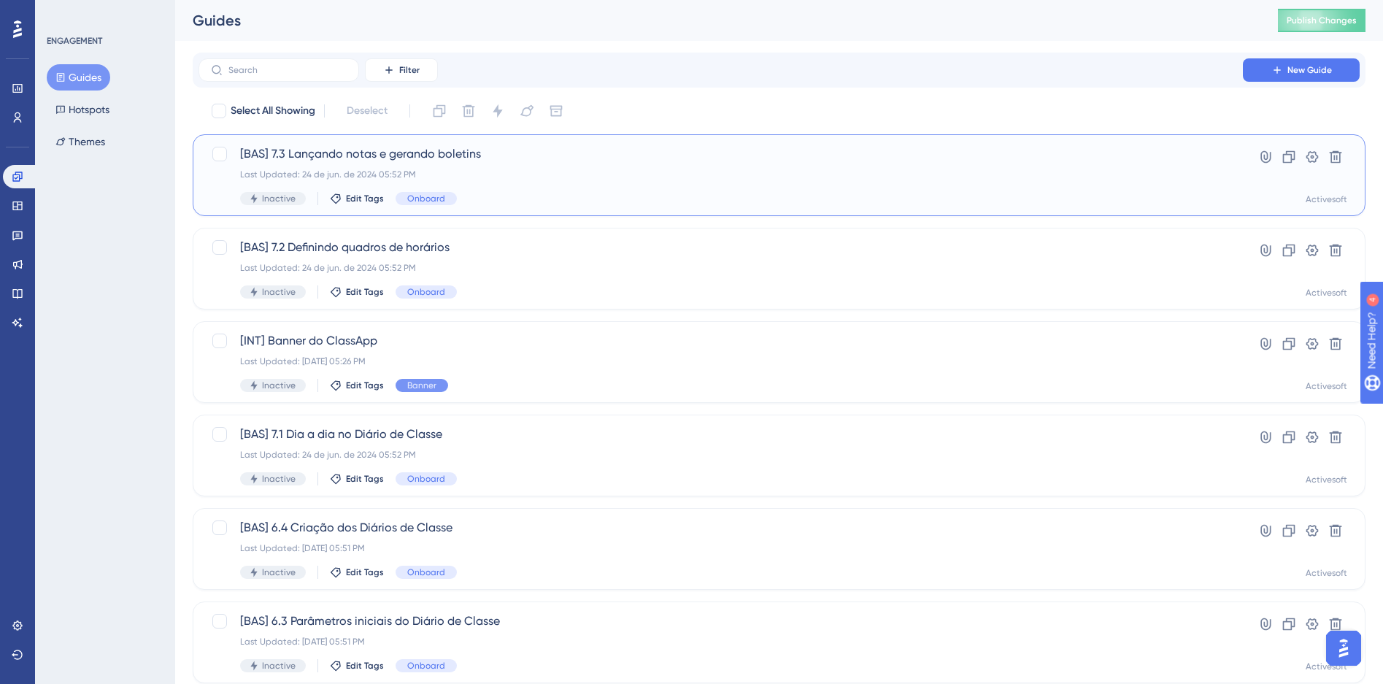
click at [537, 177] on div "Last Updated: 24 de jun. de 2024 05:52 PM" at bounding box center [720, 175] width 961 height 12
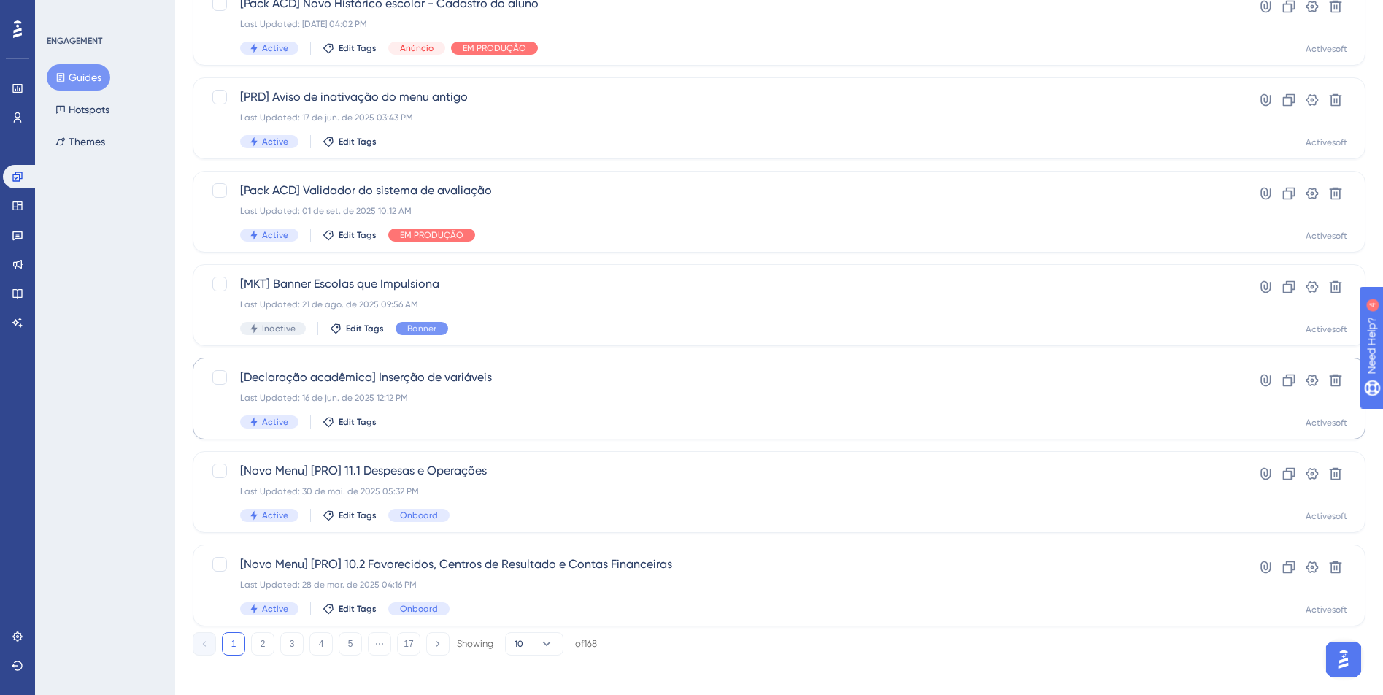
scroll to position [438, 0]
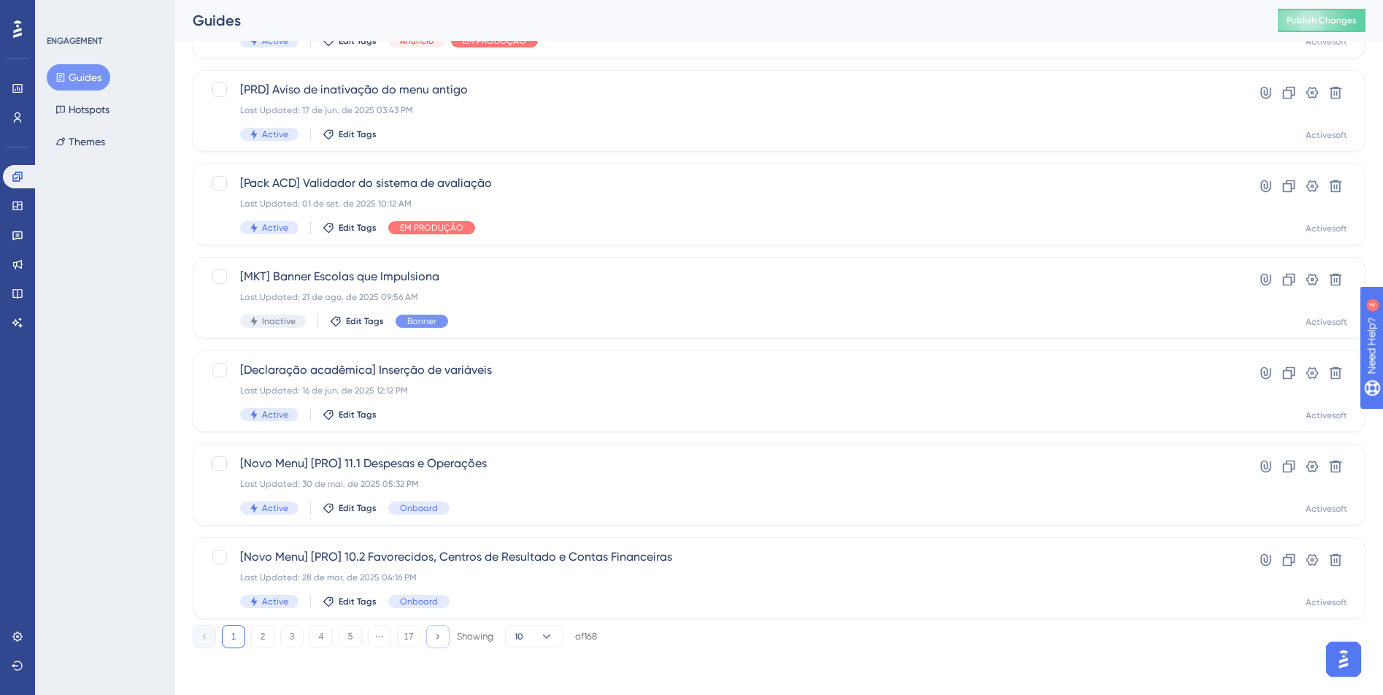
click at [437, 637] on icon at bounding box center [437, 635] width 9 height 9
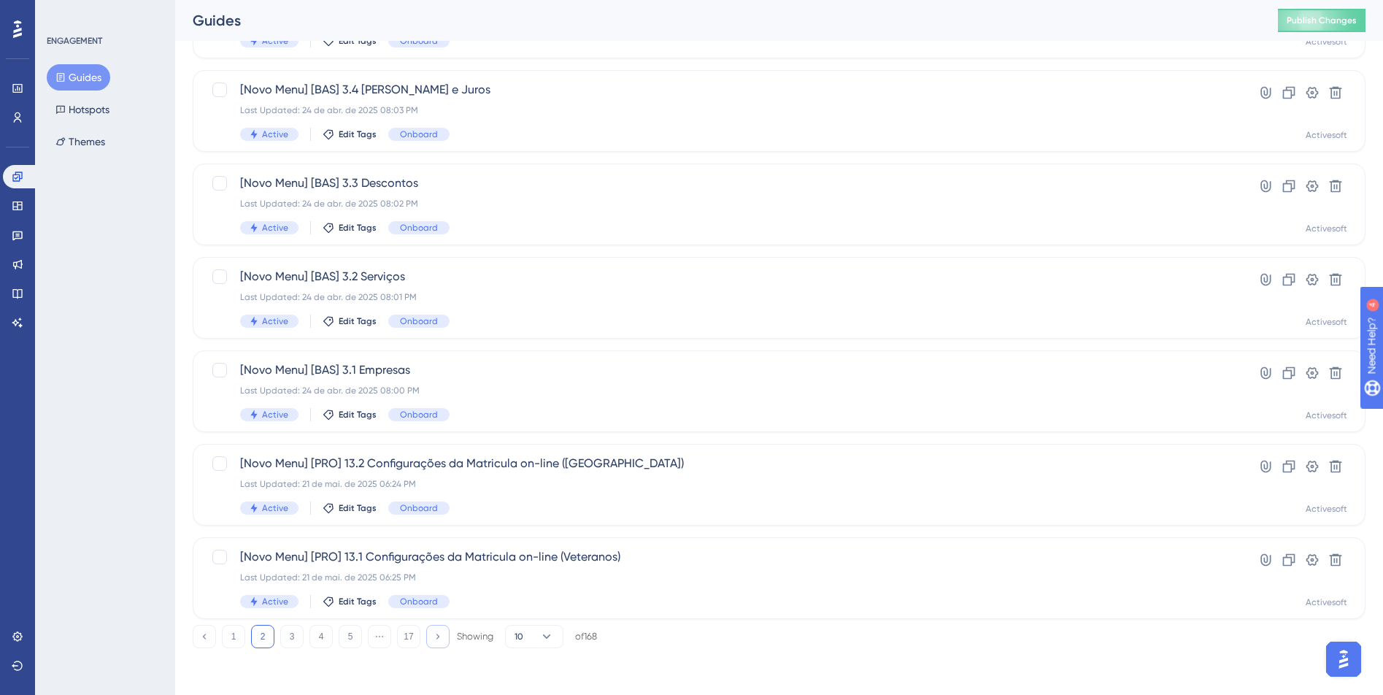
click at [437, 637] on icon at bounding box center [437, 635] width 9 height 9
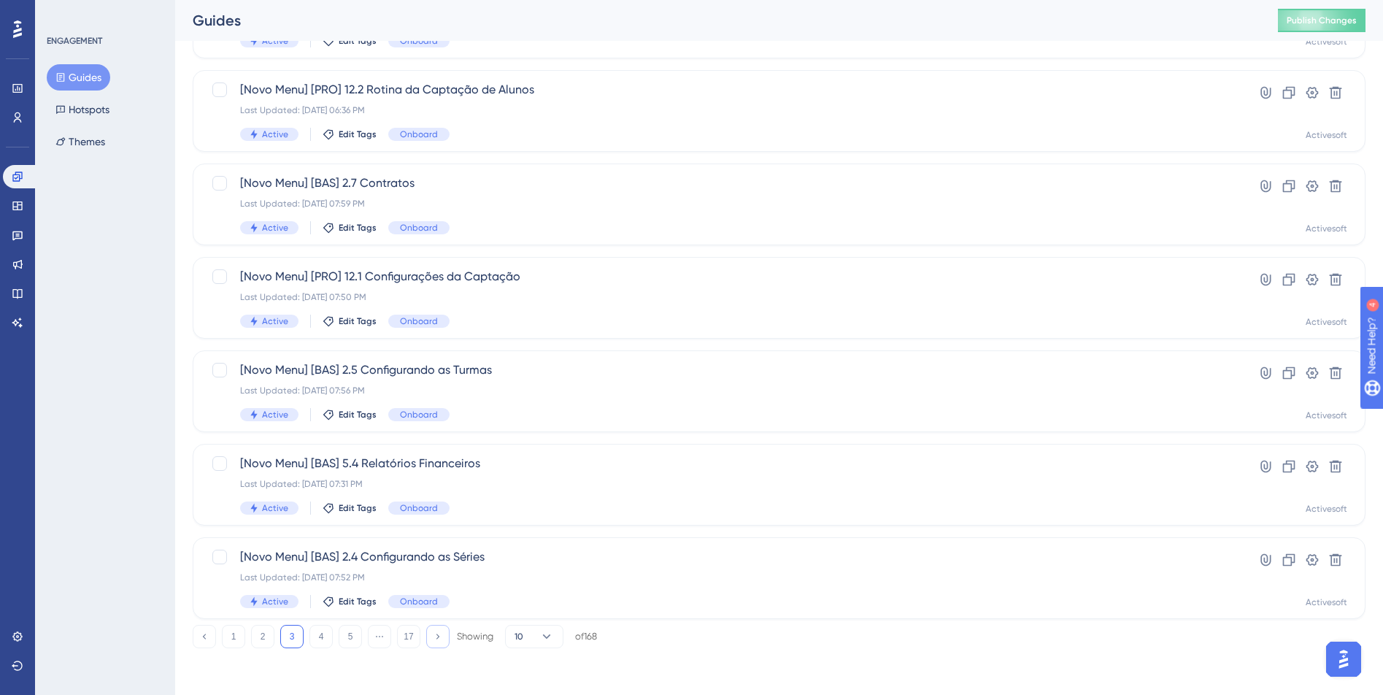
click at [437, 637] on icon at bounding box center [437, 635] width 9 height 9
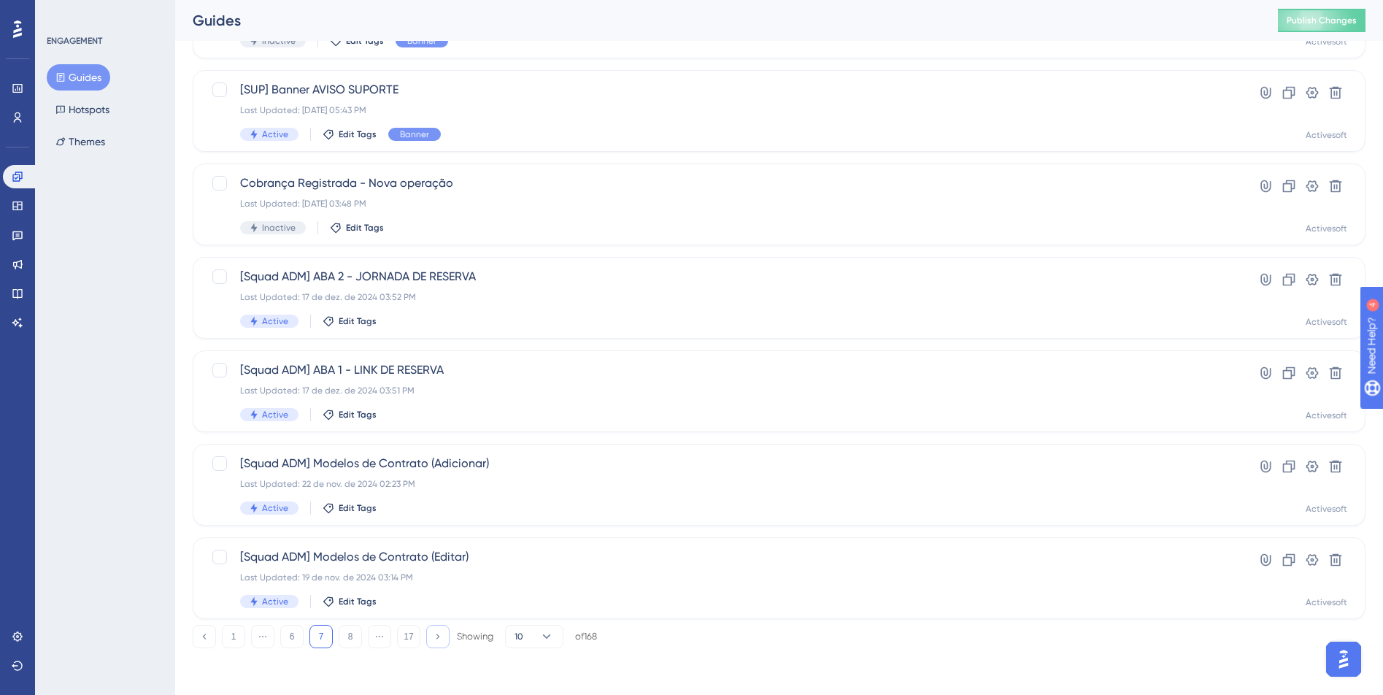
click at [437, 637] on icon at bounding box center [437, 635] width 9 height 9
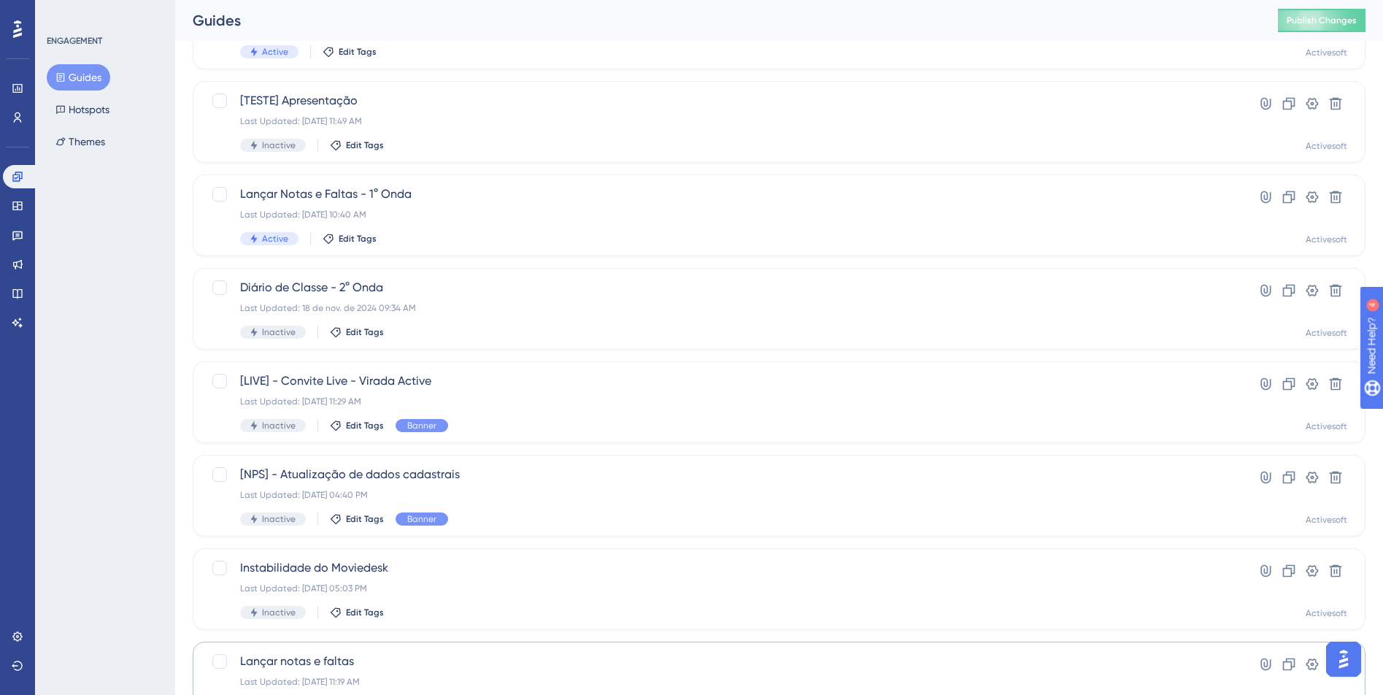
scroll to position [235, 0]
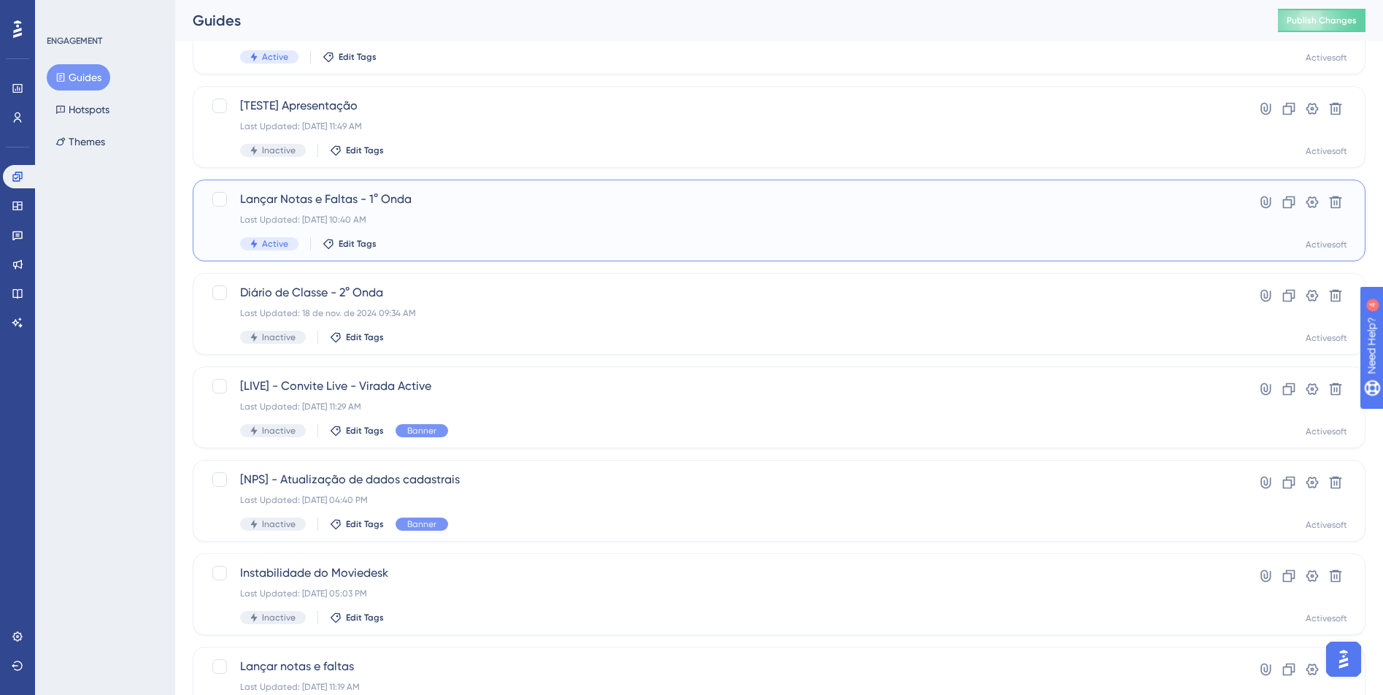
click at [515, 253] on div "Lançar Notas e Faltas - 1° Onda Last Updated: 14 de nov. de 2024 10:40 AM Activ…" at bounding box center [779, 221] width 1173 height 82
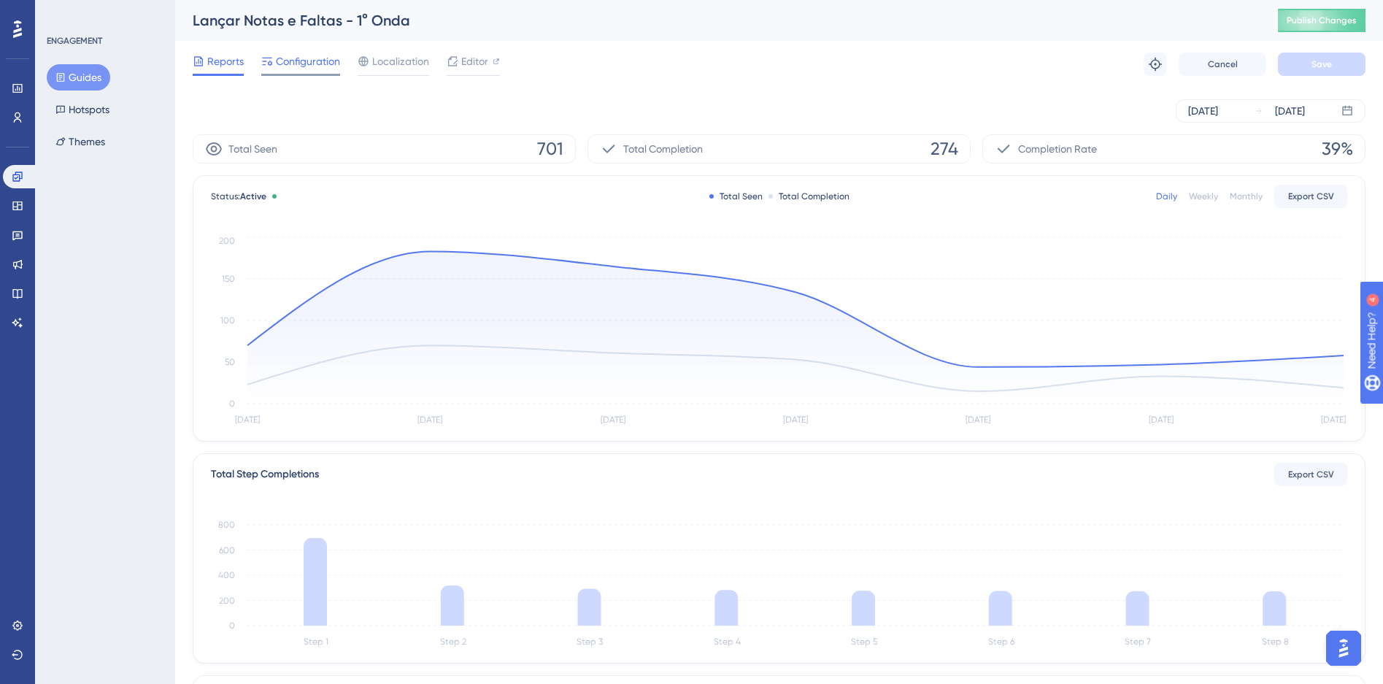
click at [286, 59] on span "Configuration" at bounding box center [308, 62] width 64 height 18
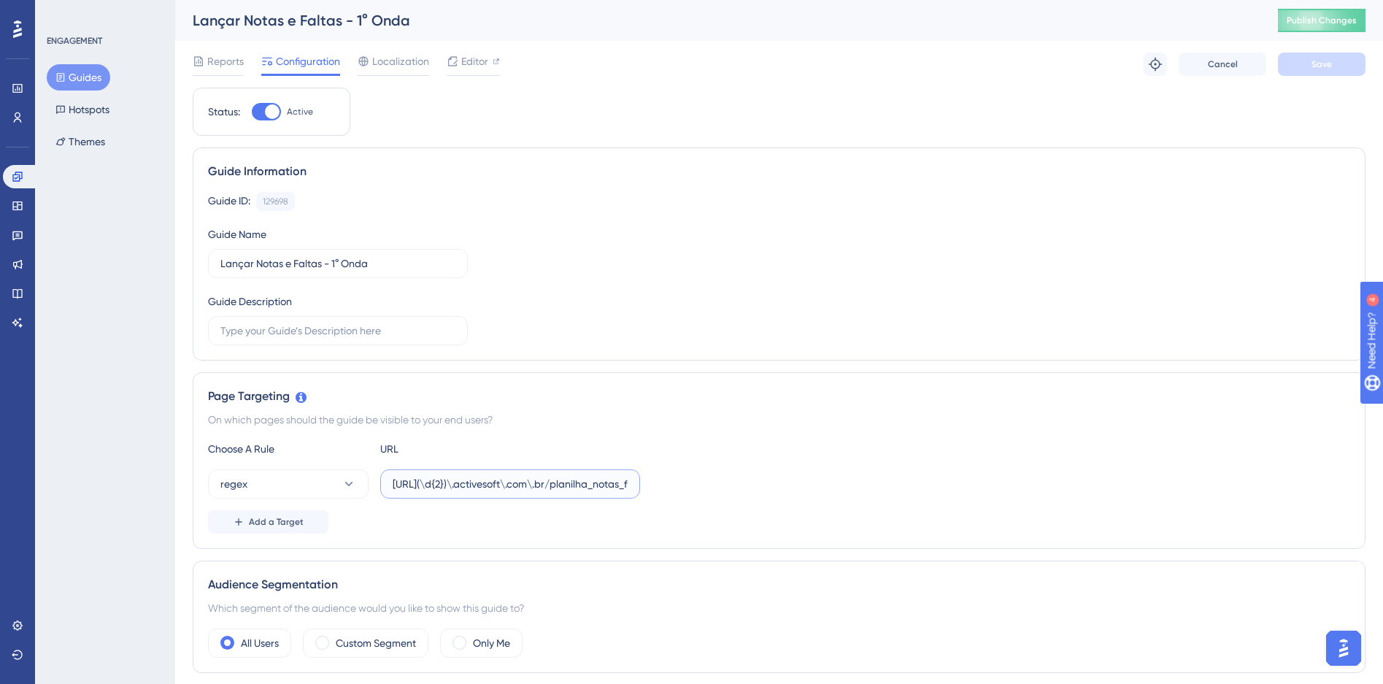
click at [522, 483] on input "https://siga(\d{2})\.activesoft\.com\.br/planilha_notas_faltas/" at bounding box center [510, 484] width 235 height 16
drag, startPoint x: 515, startPoint y: 484, endPoint x: 683, endPoint y: 483, distance: 167.9
click at [683, 483] on div "regex https://siga(\d{2})\.activesoft\.com\.br/planilha_notas_faltas/" at bounding box center [779, 483] width 1143 height 29
click at [772, 458] on div "Choose A Rule URL regex https://siga(\d{2})\.activesoft\.com\.br/planilha_notas…" at bounding box center [779, 486] width 1143 height 93
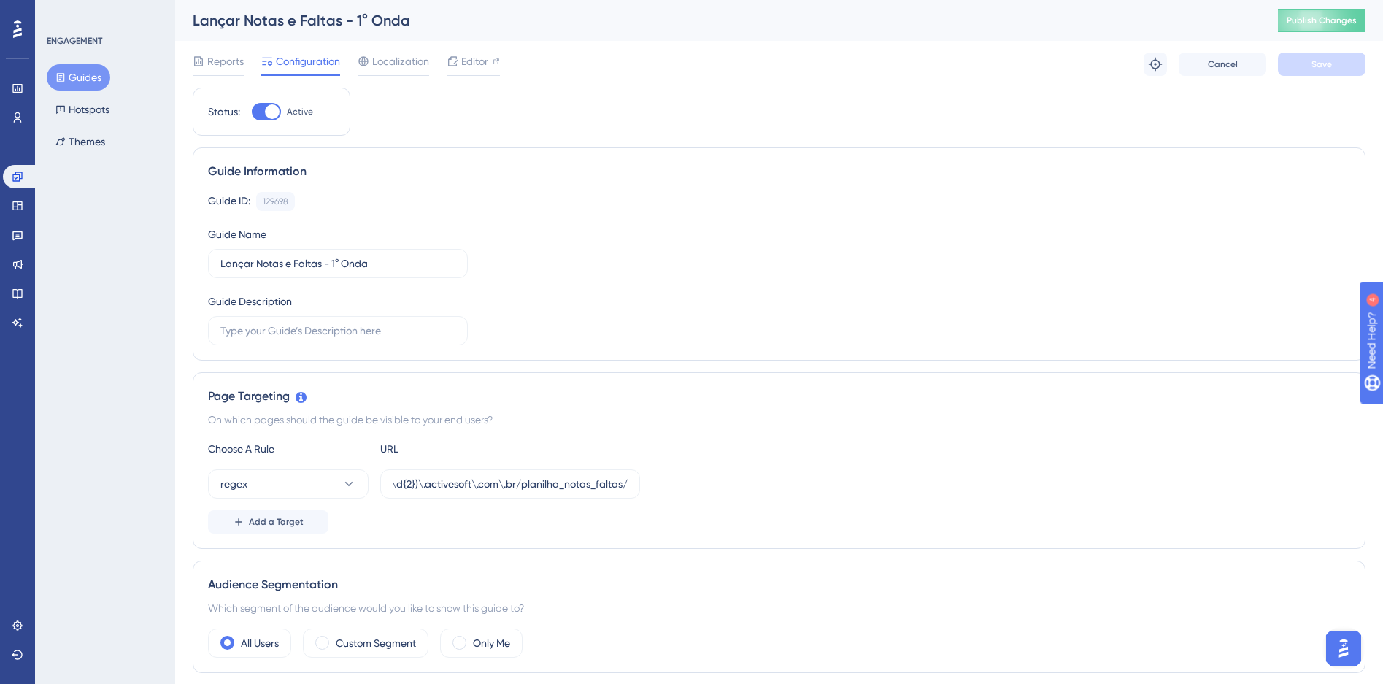
scroll to position [0, 0]
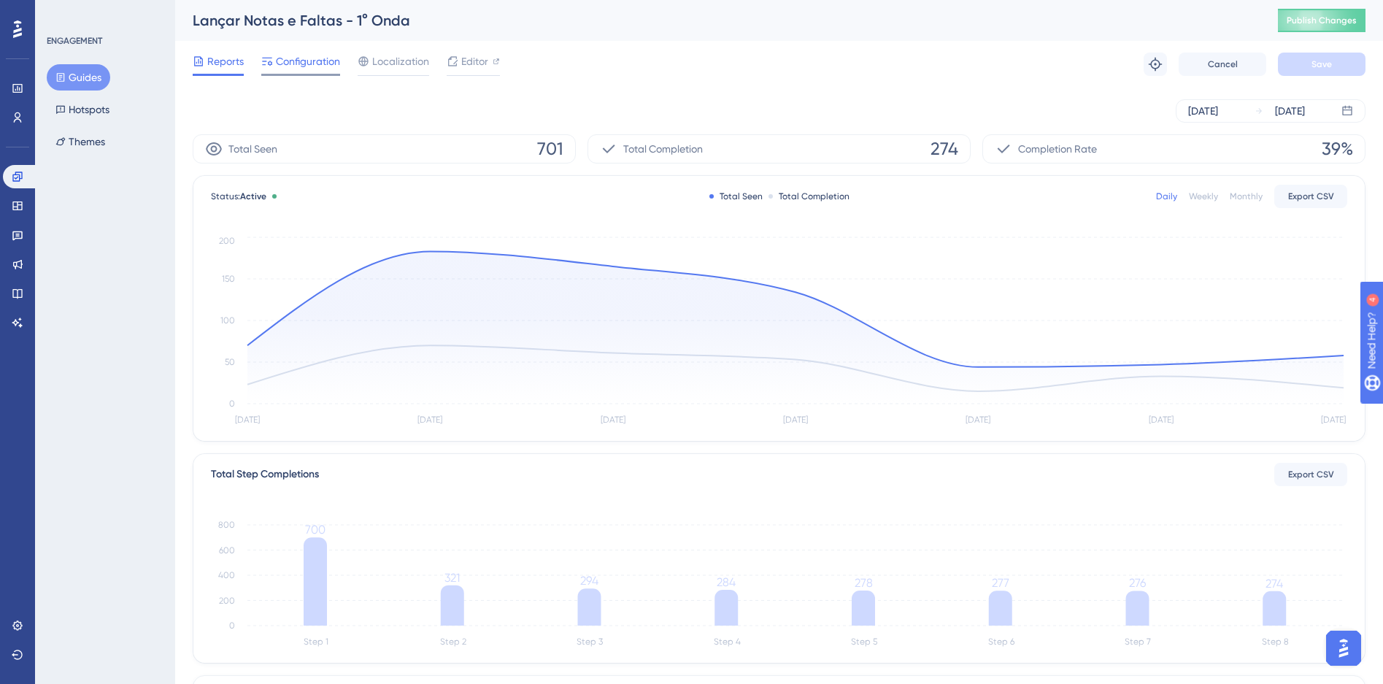
click at [330, 74] on div at bounding box center [300, 75] width 79 height 2
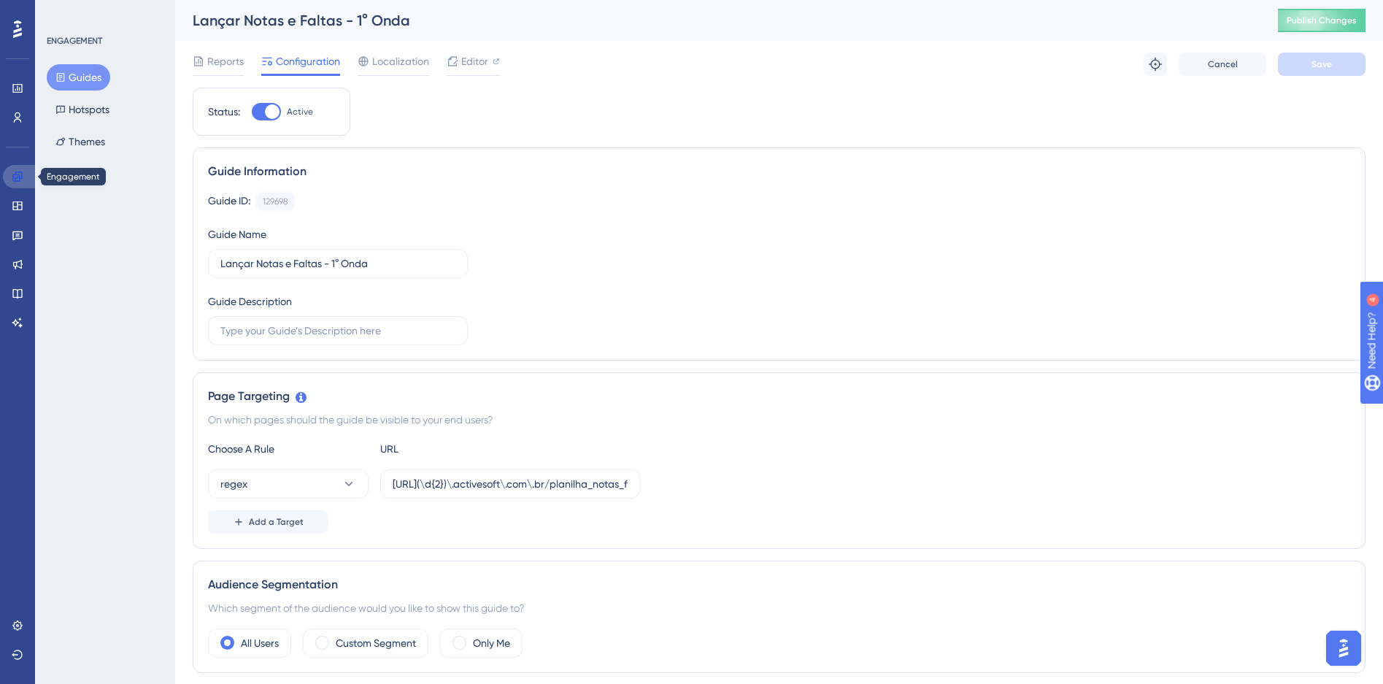
click at [24, 170] on link at bounding box center [20, 176] width 35 height 23
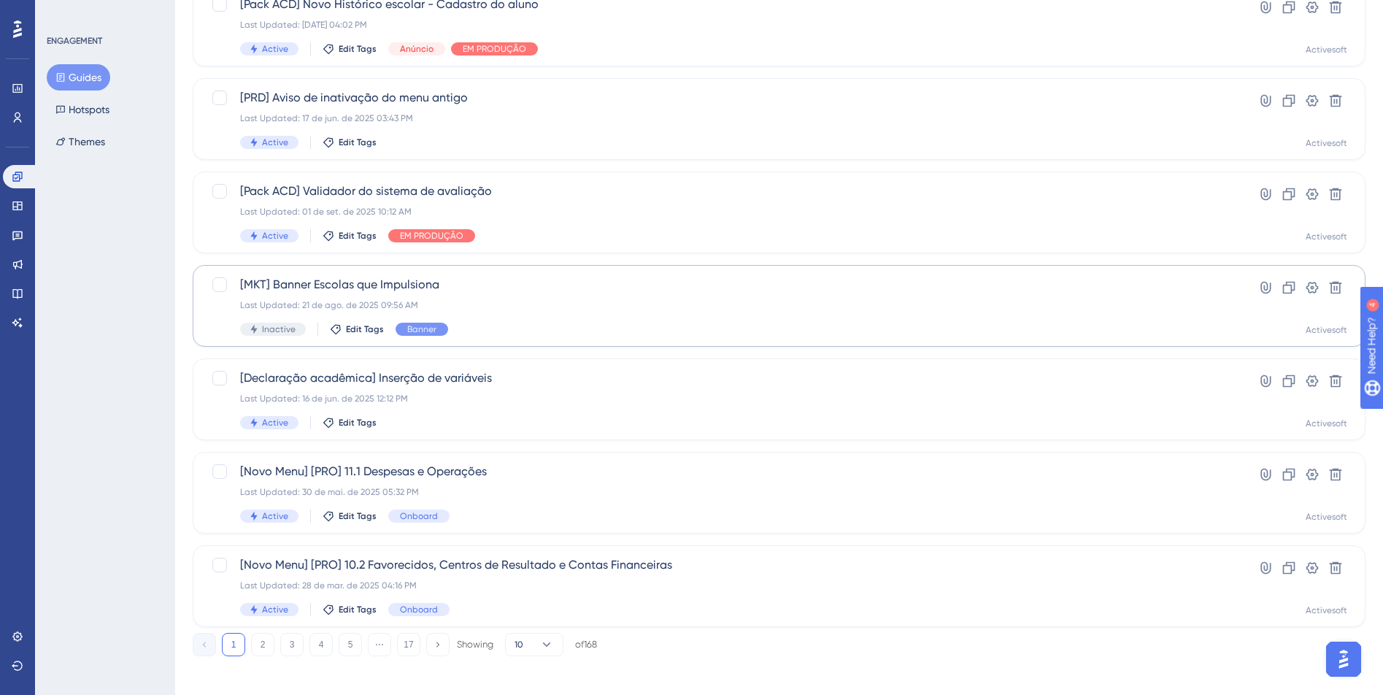
scroll to position [438, 0]
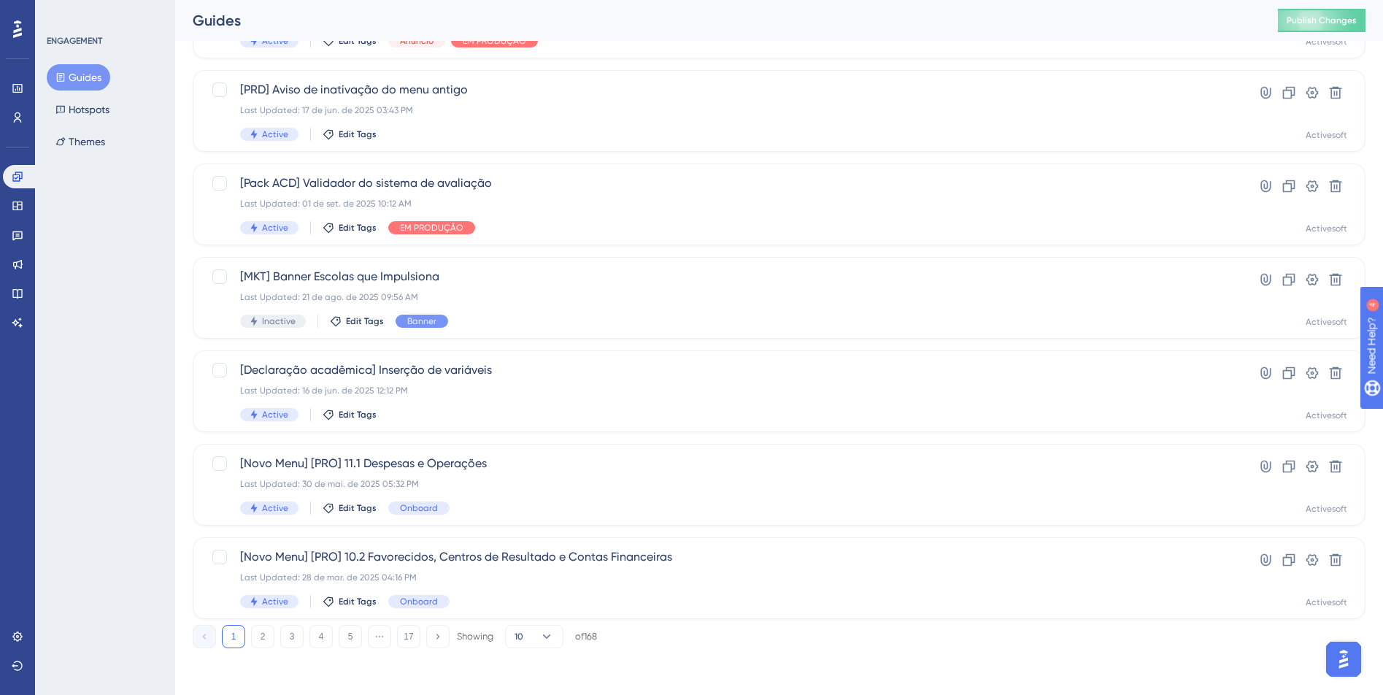
click at [447, 623] on div "1 2 3 4 5 ⋯ 17 Showing 10 of 168" at bounding box center [779, 633] width 1173 height 29
click at [440, 629] on button at bounding box center [437, 636] width 23 height 23
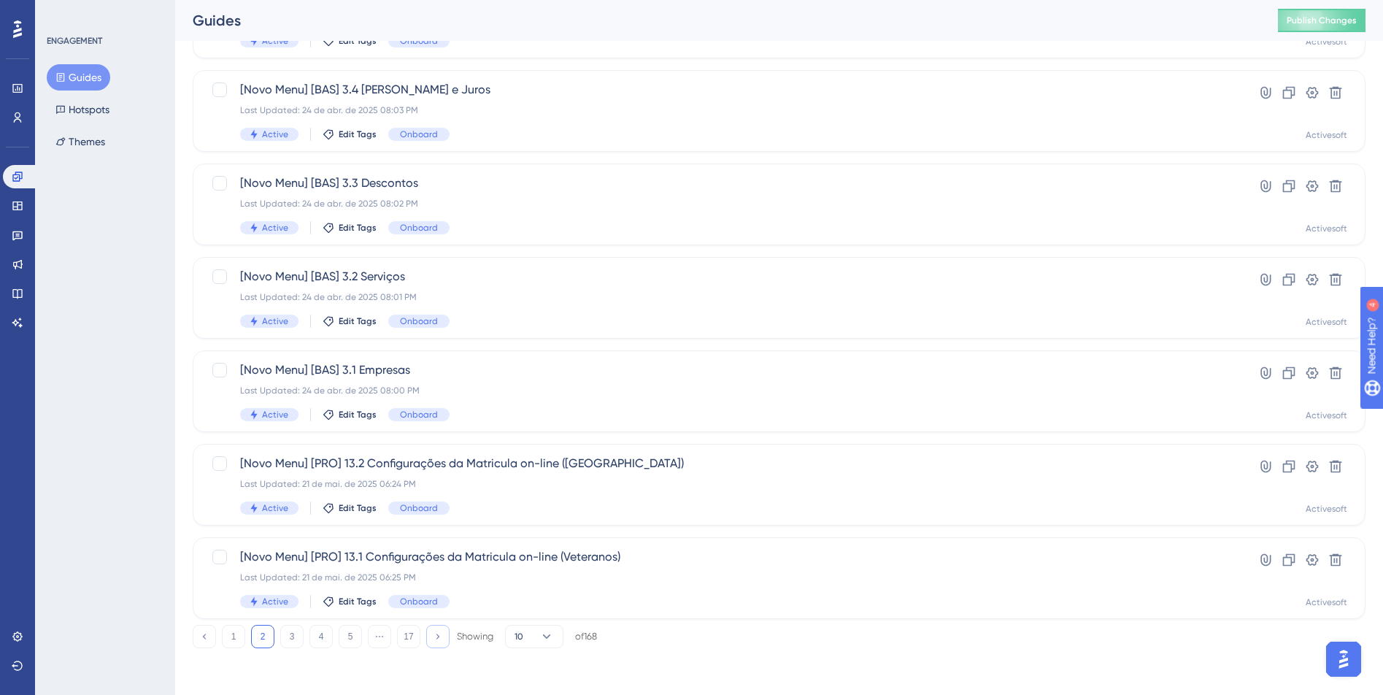
click at [442, 630] on button at bounding box center [437, 636] width 23 height 23
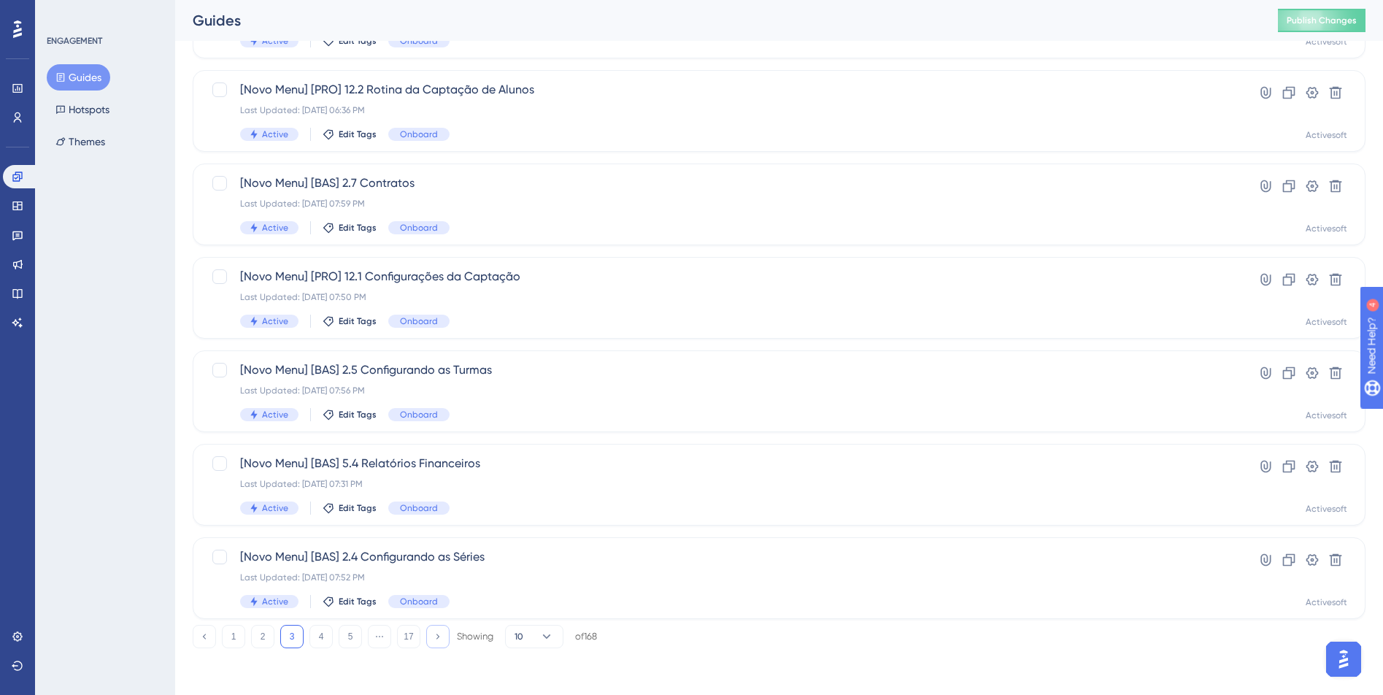
click at [442, 630] on button at bounding box center [437, 636] width 23 height 23
click at [441, 633] on icon at bounding box center [437, 635] width 9 height 9
click at [485, 481] on div "Last Updated: 24 de abr. de 2025 07:36 PM" at bounding box center [720, 484] width 961 height 12
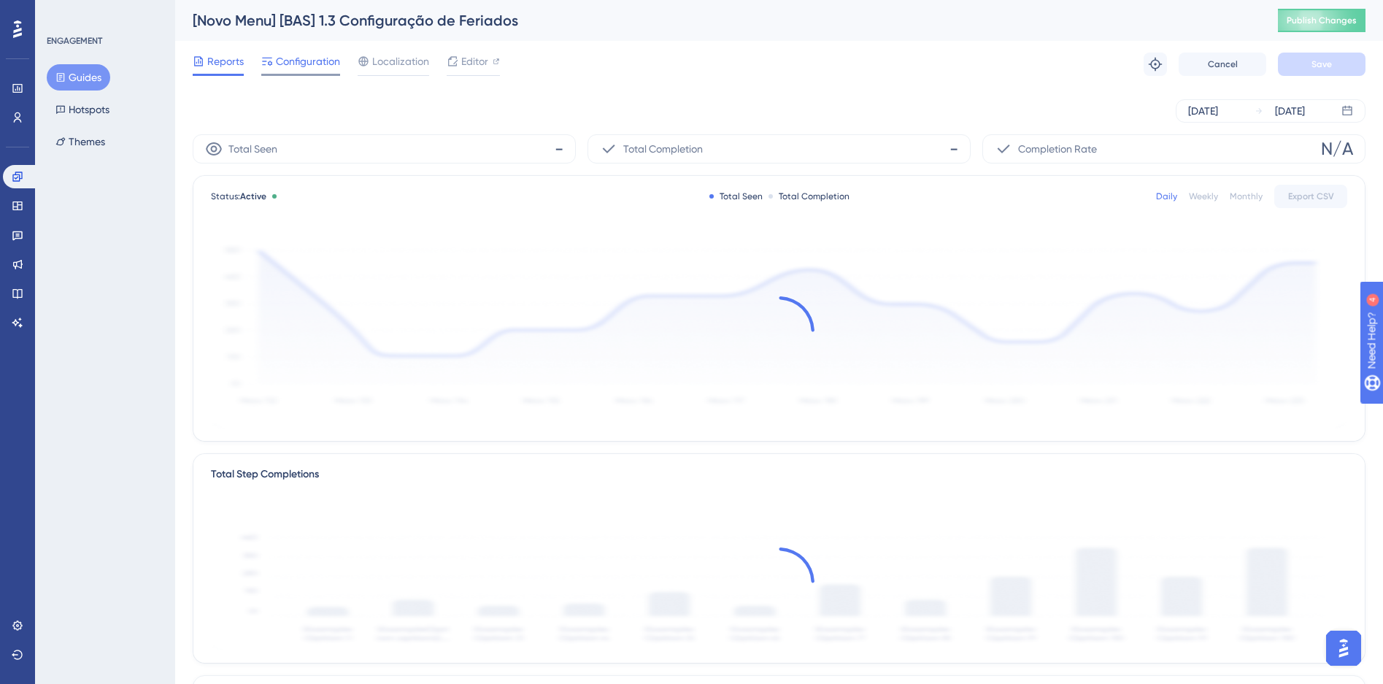
click at [296, 58] on span "Configuration" at bounding box center [308, 62] width 64 height 18
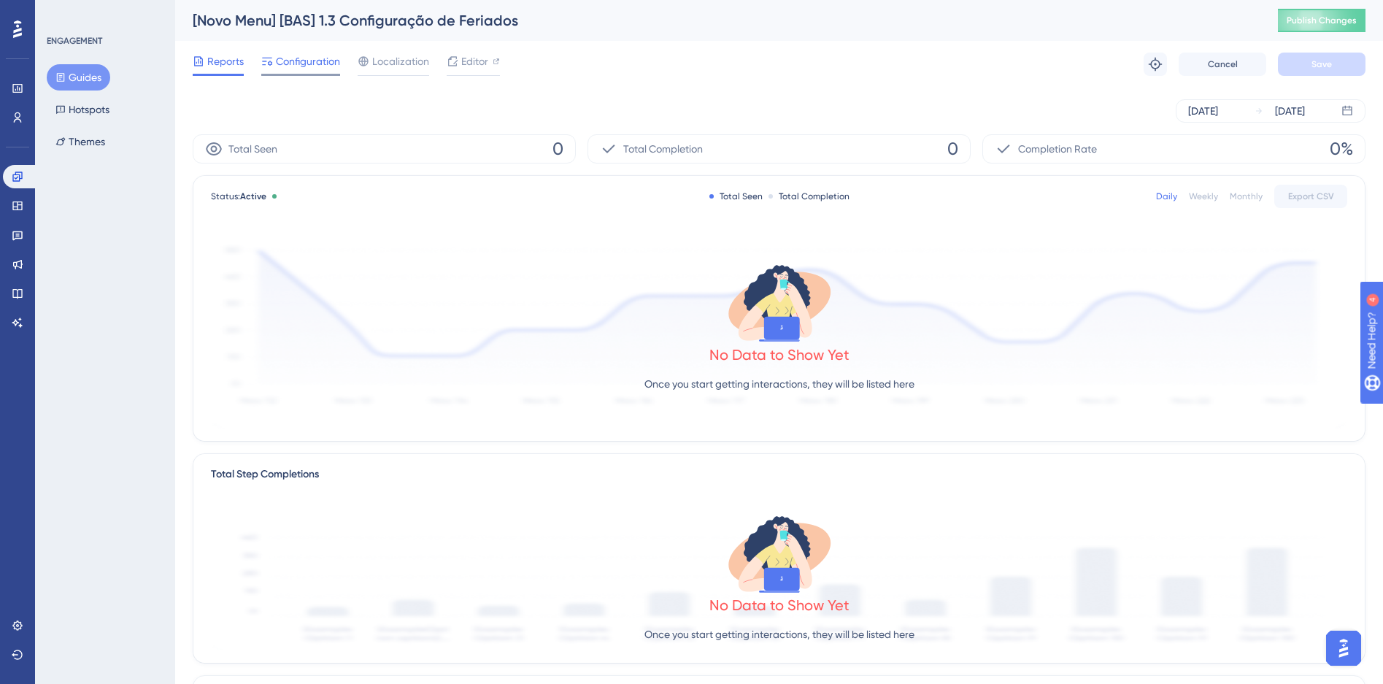
click at [339, 62] on span "Configuration" at bounding box center [308, 62] width 64 height 18
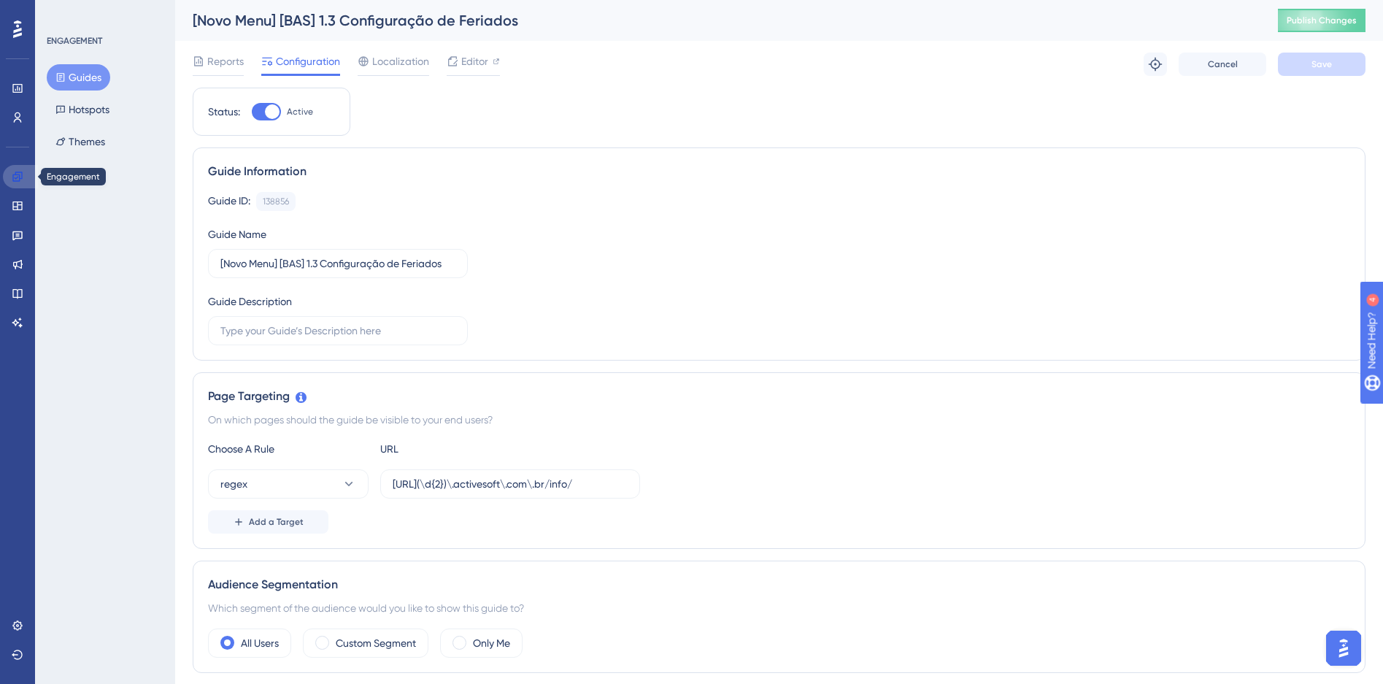
click at [24, 181] on link at bounding box center [20, 176] width 35 height 23
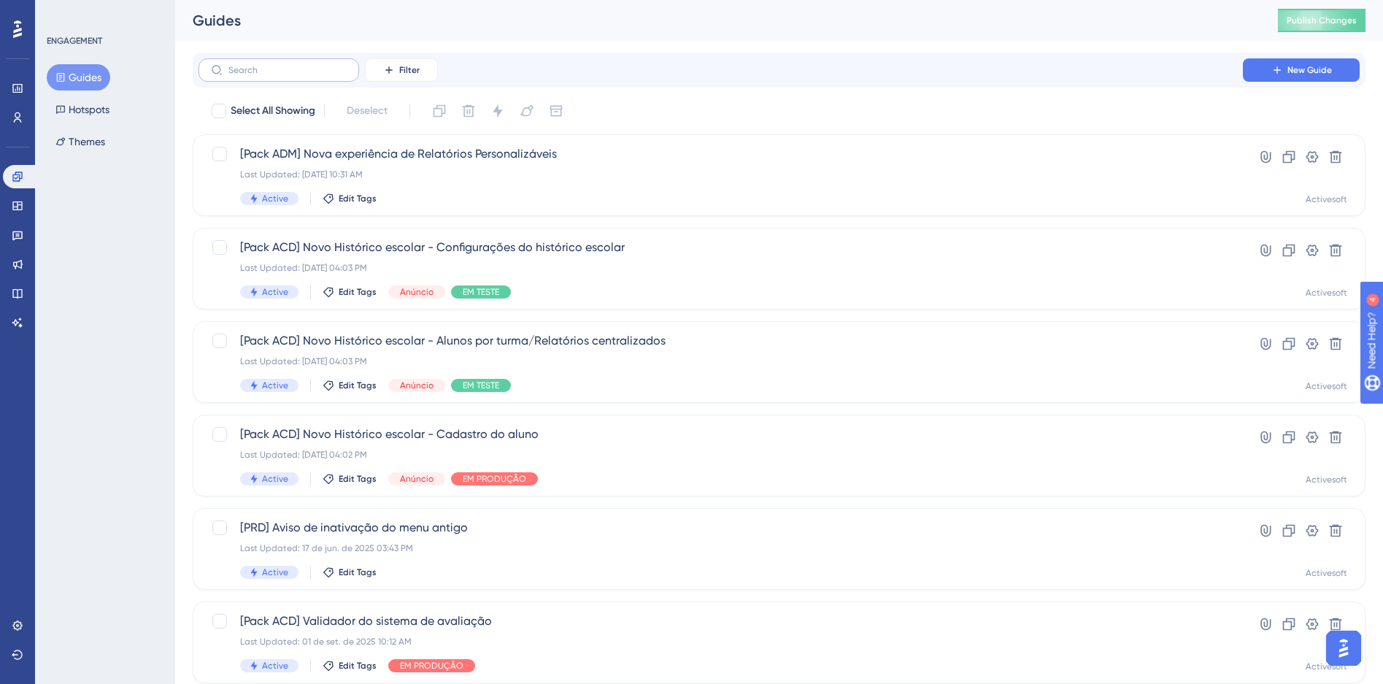
click at [288, 79] on label at bounding box center [279, 69] width 161 height 23
click at [288, 75] on input "text" at bounding box center [288, 70] width 118 height 10
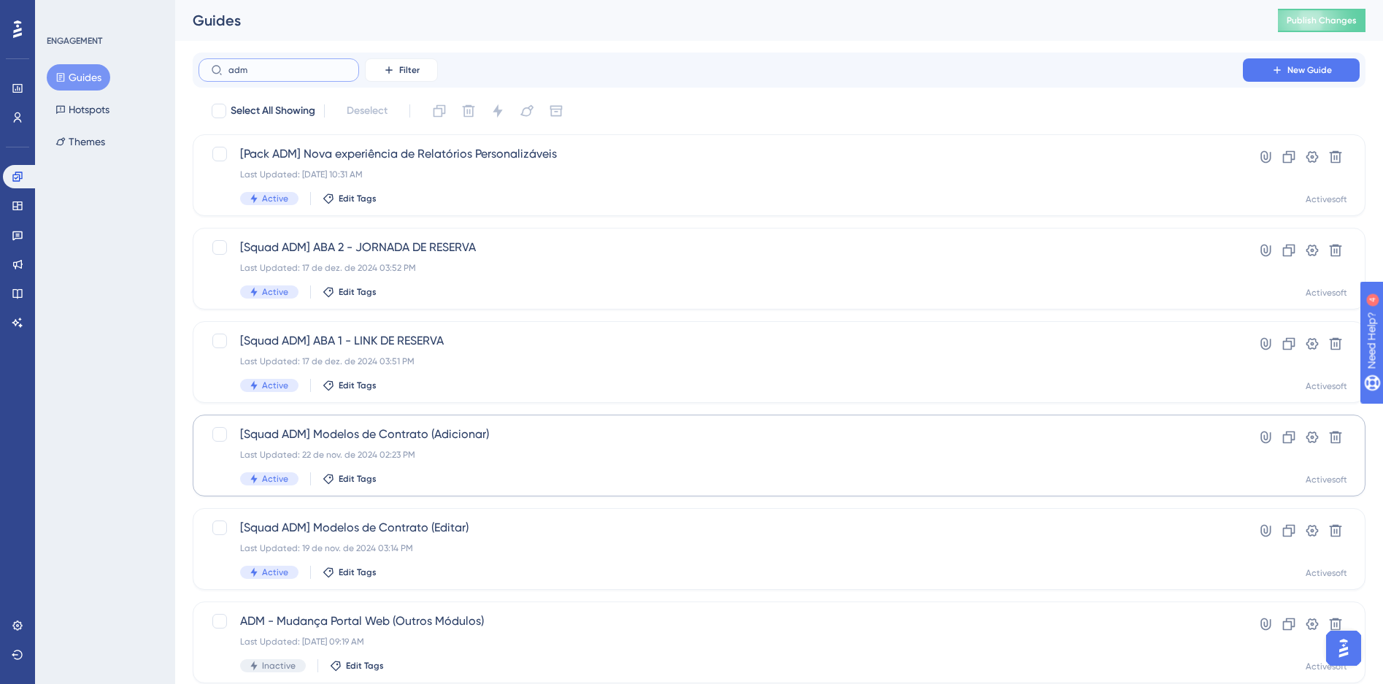
type input "adm"
click at [532, 449] on div "Last Updated: 22 de nov. de 2024 02:23 PM" at bounding box center [720, 455] width 961 height 12
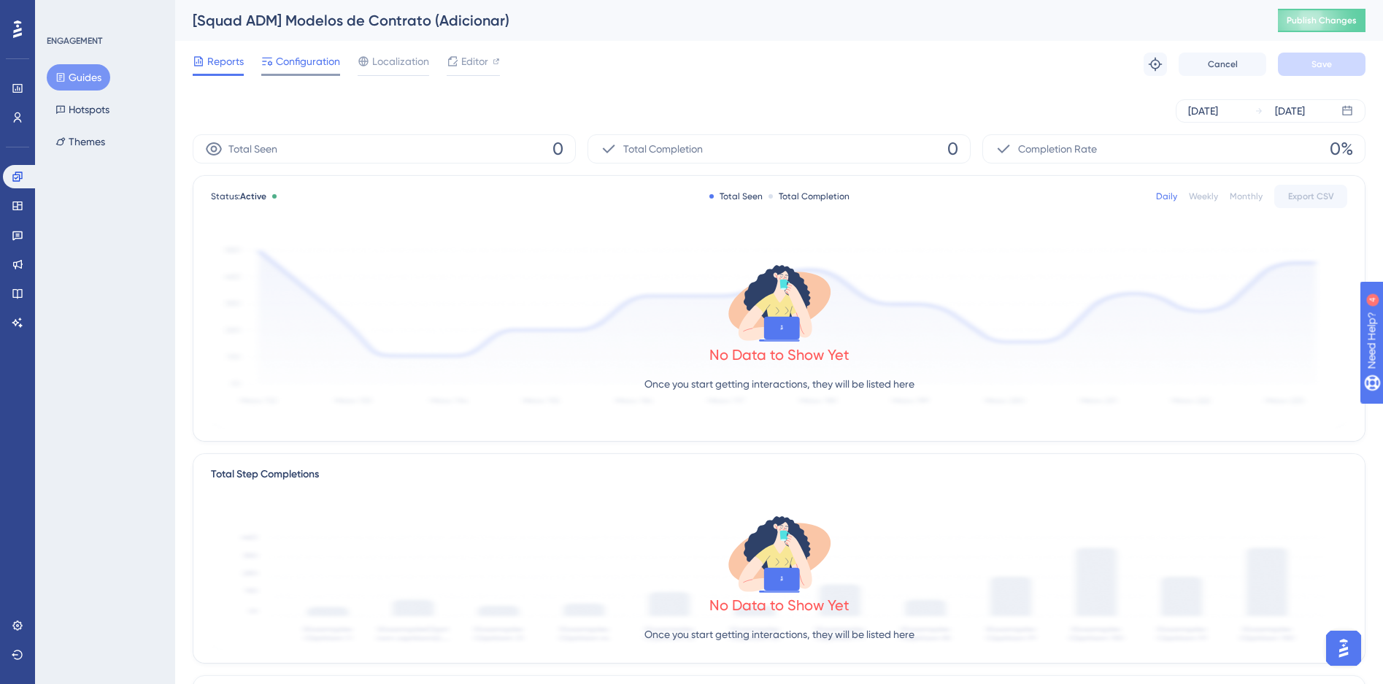
click at [313, 62] on span "Configuration" at bounding box center [308, 62] width 64 height 18
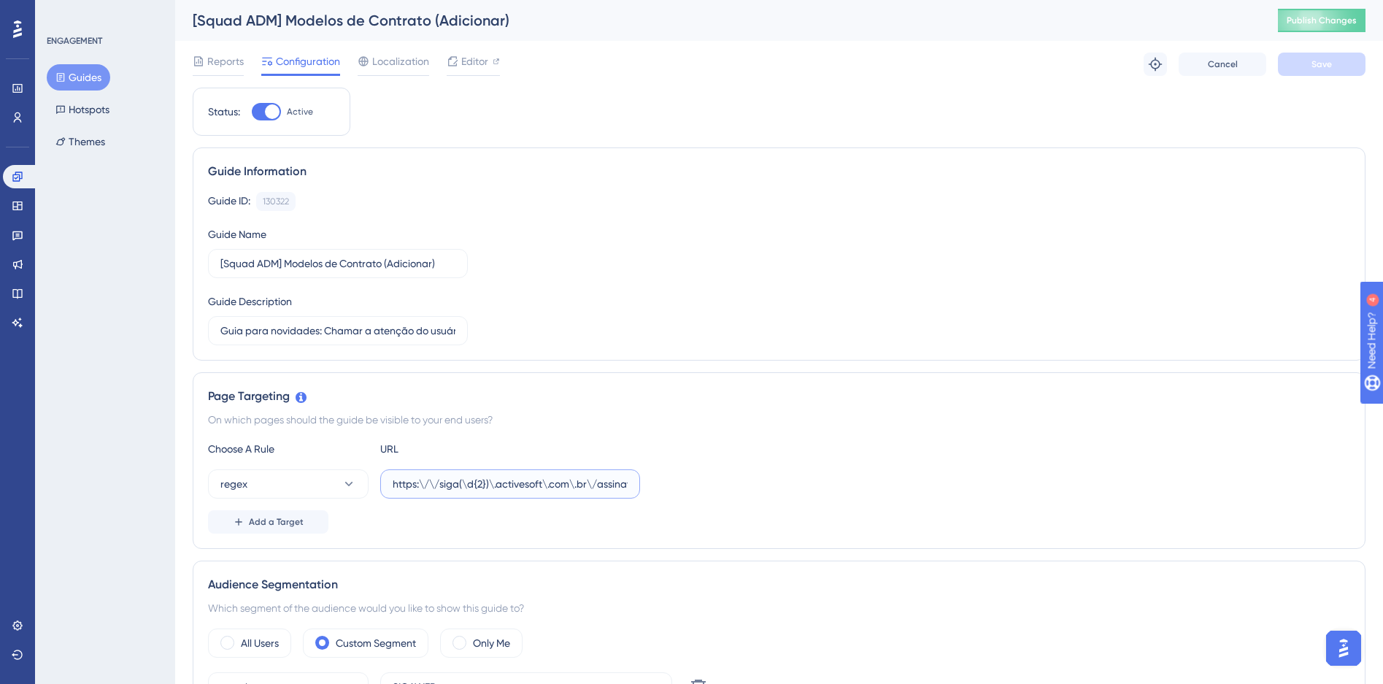
scroll to position [0, 223]
drag, startPoint x: 455, startPoint y: 486, endPoint x: 744, endPoint y: 490, distance: 289.1
click at [744, 490] on div "regex https:\/\/siga(\d{2})\.activesoft\.com\.br\/assinatura_eletronica\/modelo…" at bounding box center [779, 483] width 1143 height 29
click at [571, 478] on input "https:\/\/siga(\d{2})\.activesoft\.com\.br\/assinatura_eletronica\/modelo_contr…" at bounding box center [510, 484] width 235 height 16
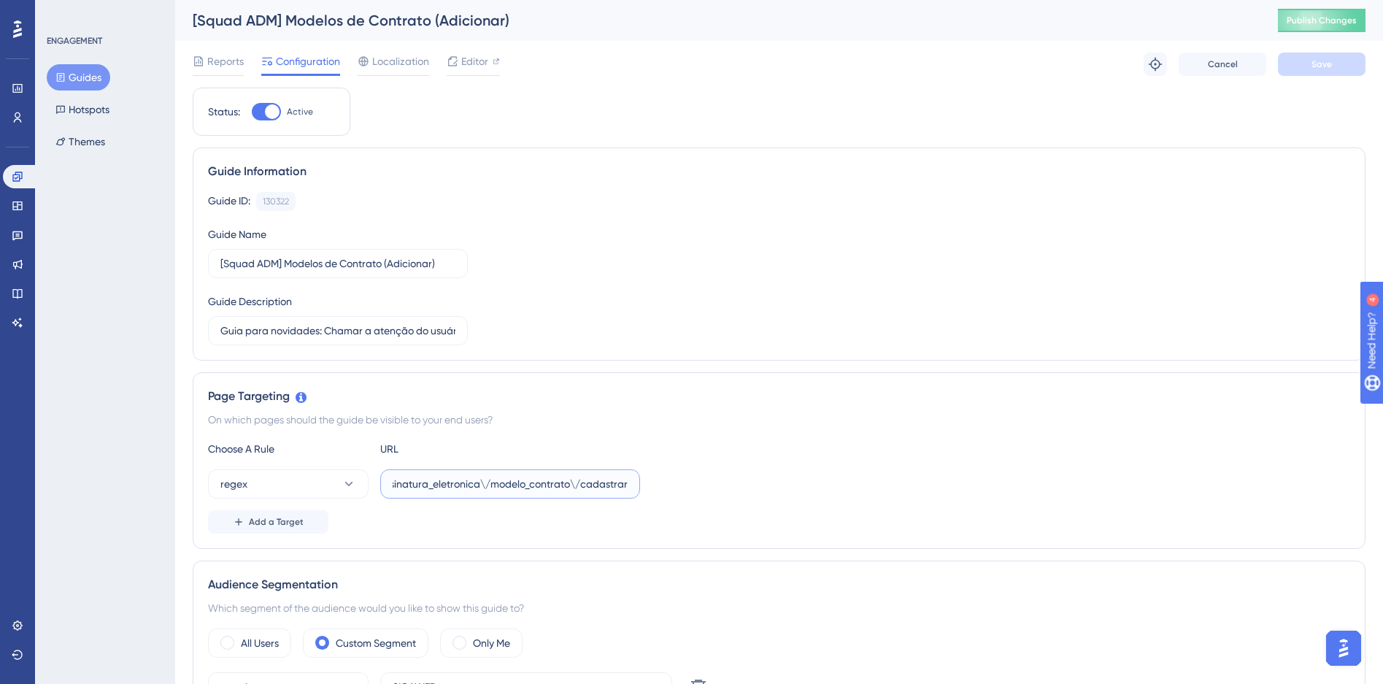
click at [571, 478] on input "https:\/\/siga(\d{2})\.activesoft\.com\.br\/assinatura_eletronica\/modelo_contr…" at bounding box center [510, 484] width 235 height 16
click at [22, 179] on icon at bounding box center [18, 177] width 12 height 12
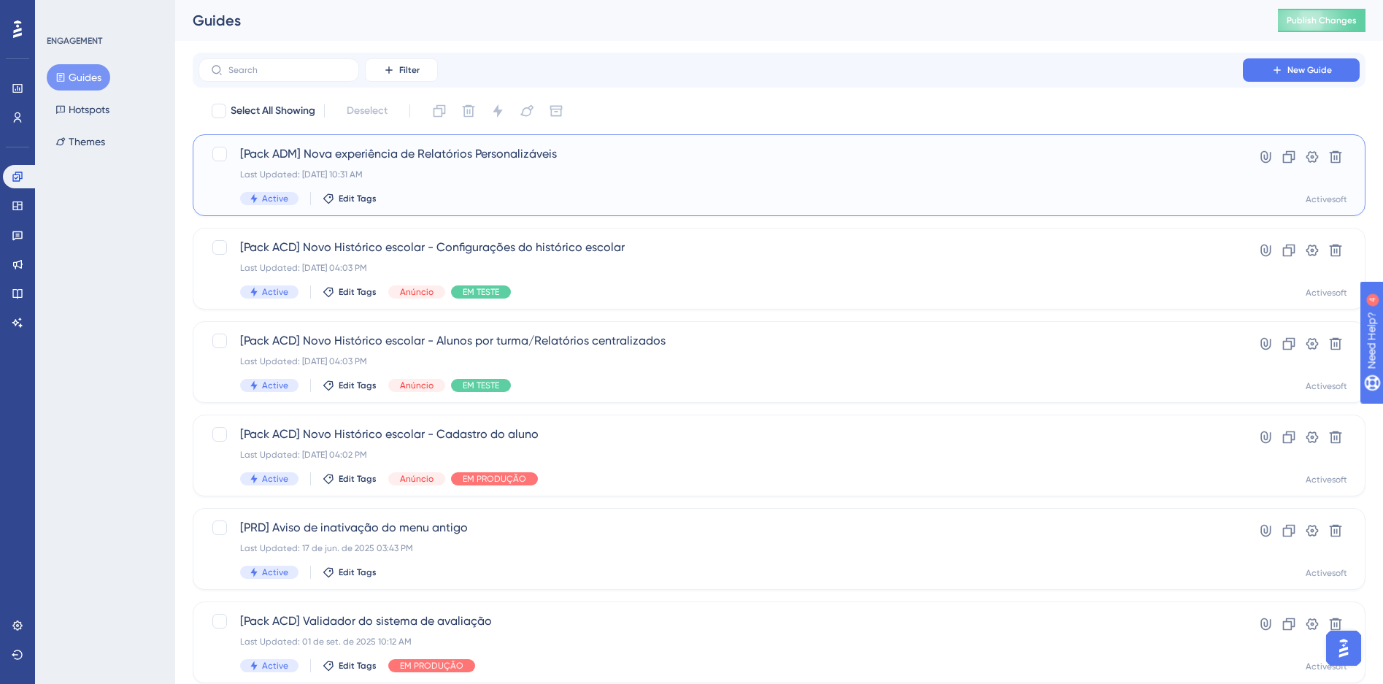
click at [402, 155] on span "[Pack ADM] Nova experiência de Relatórios Personalizáveis" at bounding box center [720, 154] width 961 height 18
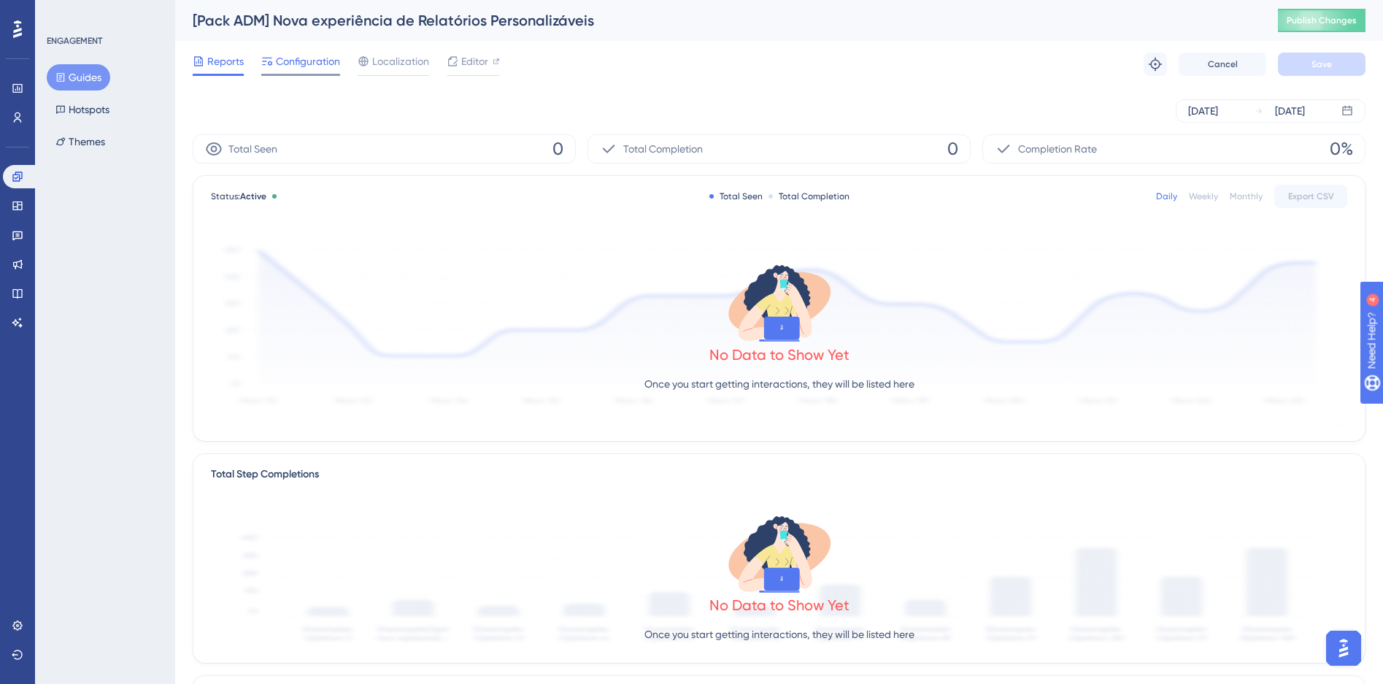
click at [304, 61] on span "Configuration" at bounding box center [308, 62] width 64 height 18
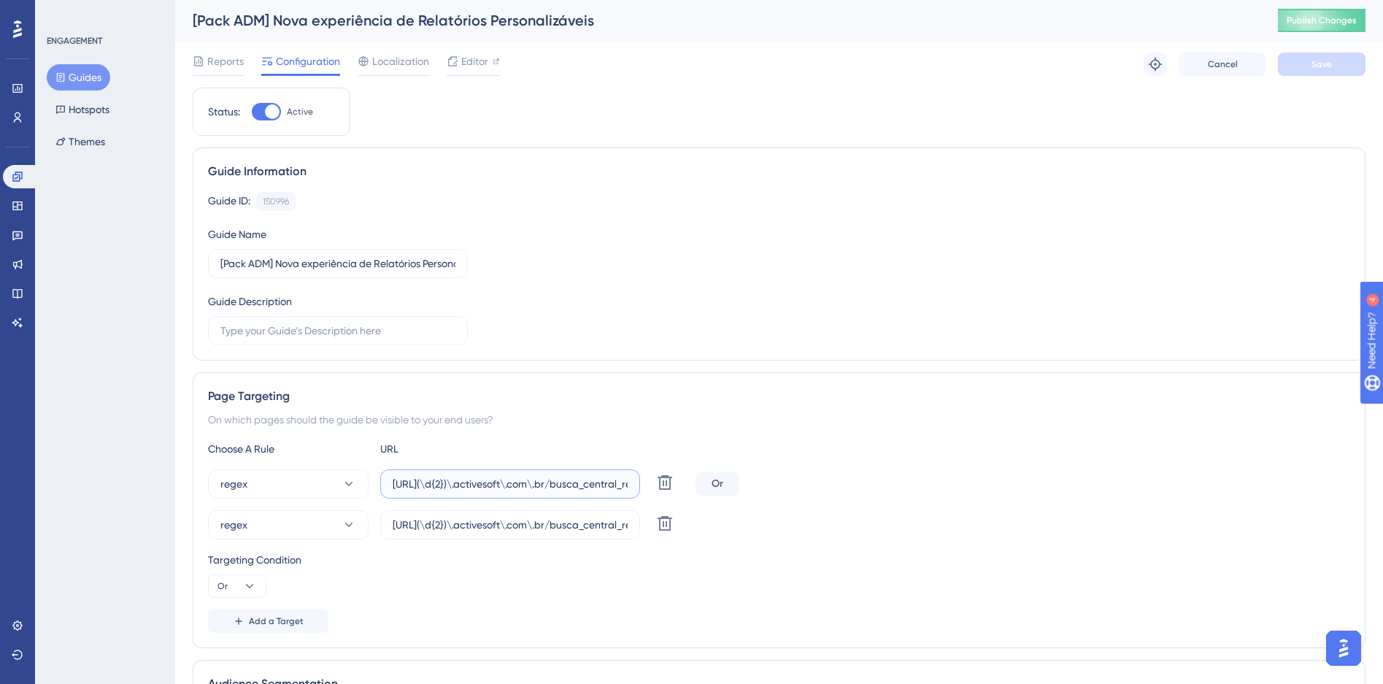
click at [500, 483] on input "https://siga(\d{2})\.activesoft\.com\.br/busca_central_relatorios/?relatorio=/d…" at bounding box center [510, 484] width 235 height 16
click at [525, 483] on input "https://siga(\d{2})\.activesoft\.com\.br/busca_central_relatorios/?relatorio=/d…" at bounding box center [510, 484] width 235 height 16
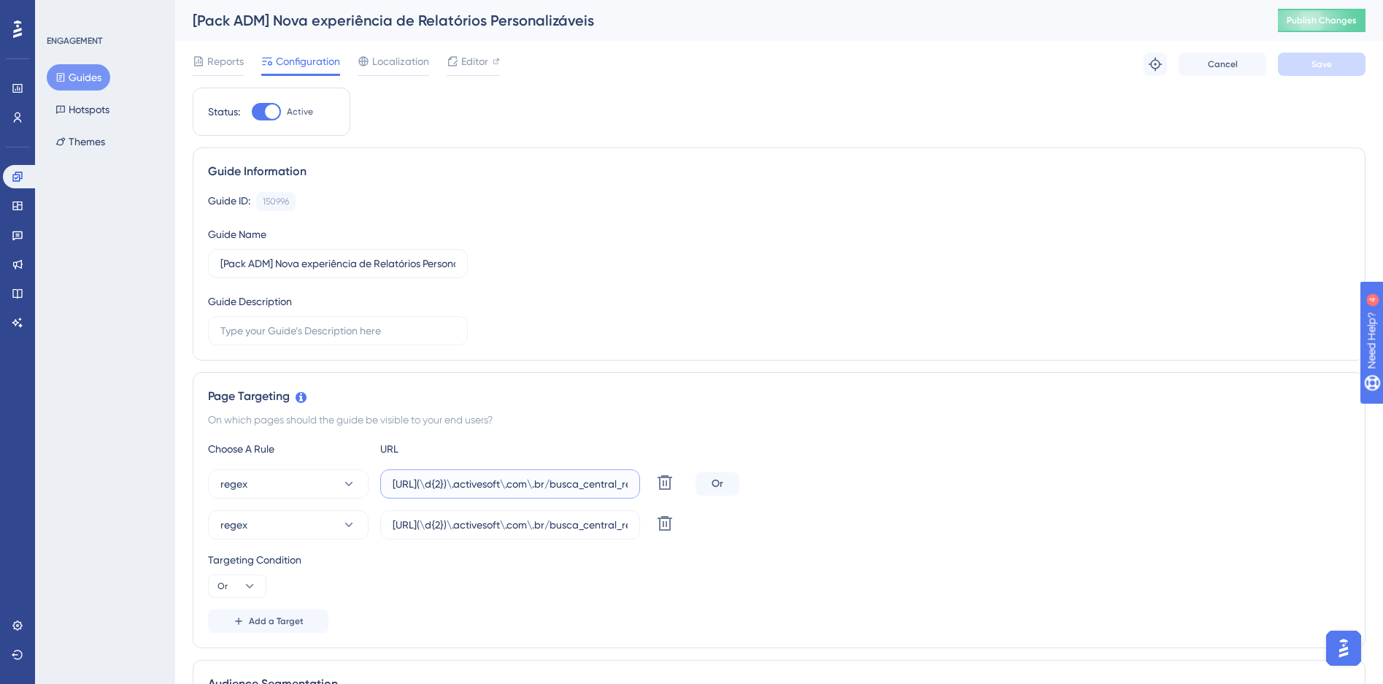
click at [525, 483] on input "https://siga(\d{2})\.activesoft\.com\.br/busca_central_relatorios/?relatorio=/d…" at bounding box center [510, 484] width 235 height 16
click at [583, 483] on input "https://siga(\d{2})\.activesoft\.com\.br/busca_central_relatorios/?relatorio=/d…" at bounding box center [510, 484] width 235 height 16
drag, startPoint x: 583, startPoint y: 488, endPoint x: 664, endPoint y: 492, distance: 81.1
click at [661, 484] on div "regex https://siga(\d{2})\.activesoft\.com\.br/busca_central_relatorios/?relato…" at bounding box center [449, 483] width 482 height 29
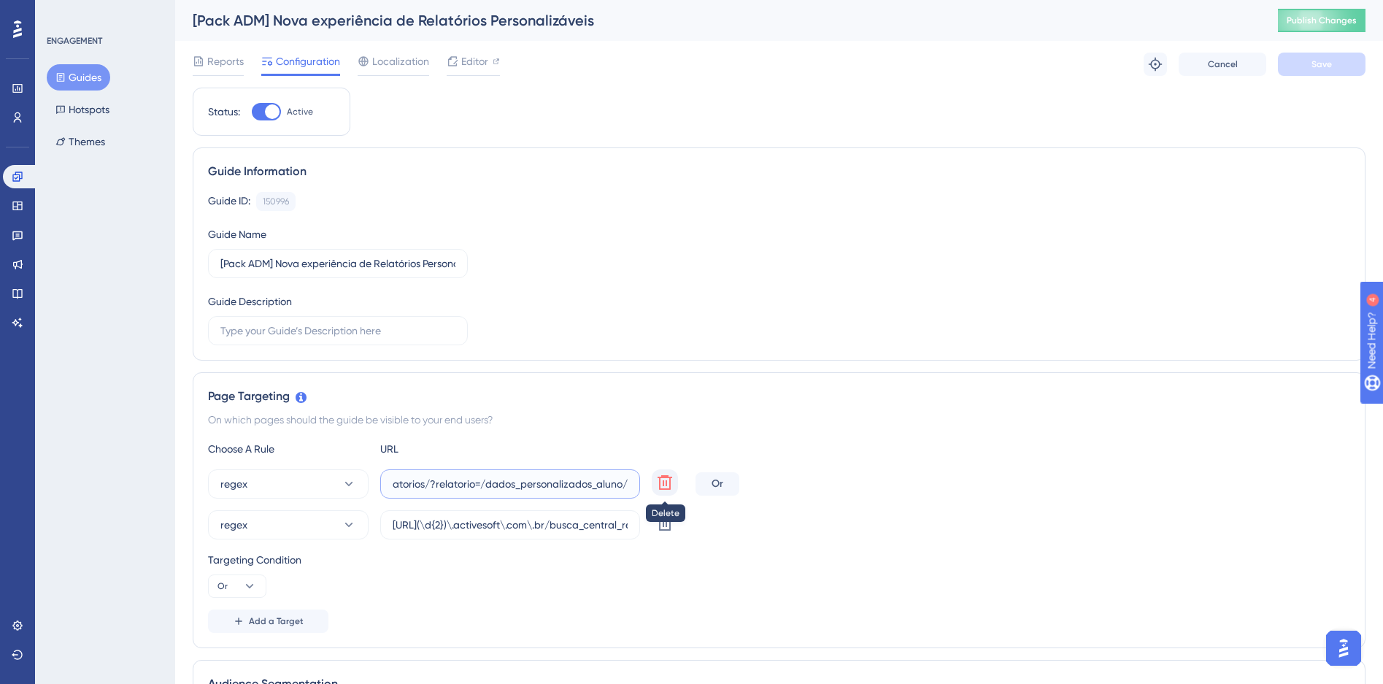
drag, startPoint x: 548, startPoint y: 482, endPoint x: 665, endPoint y: 479, distance: 116.8
click at [664, 477] on div "regex https://siga(\d{2})\.activesoft\.com\.br/busca_central_relatorios/?relato…" at bounding box center [449, 483] width 482 height 29
click at [531, 476] on input "https://siga(\d{2})\.activesoft\.com\.br/busca_central_relatorios/?relatorio=/d…" at bounding box center [510, 484] width 235 height 16
drag, startPoint x: 480, startPoint y: 485, endPoint x: 218, endPoint y: 476, distance: 262.2
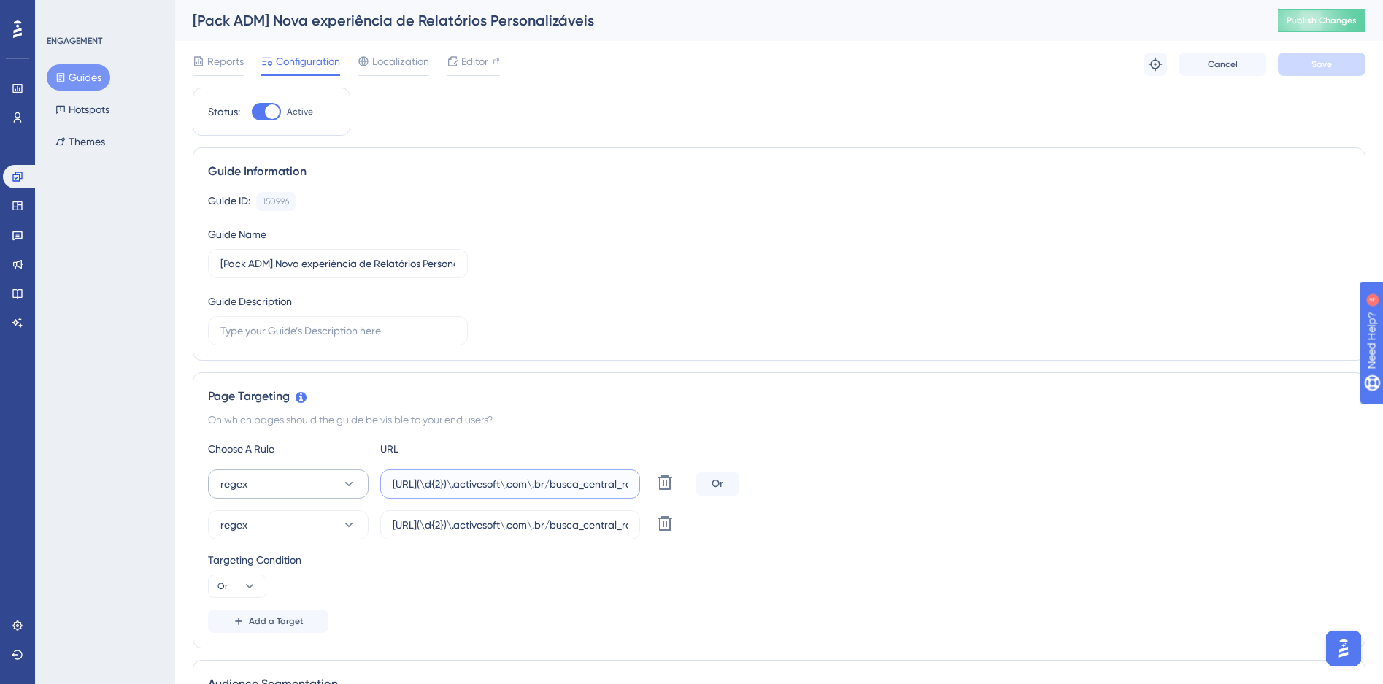
click at [218, 476] on div "regex https://siga(\d{2})\.activesoft\.com\.br/busca_central_relatorios/?relato…" at bounding box center [449, 483] width 482 height 29
paste input "\/\/siga(\d{2})\.activesoft\.com\.br\"
type input "https:\/\/siga(\d{2})\.activesoft\.com\.br\/dados_personalizados_aluno/"
click at [570, 531] on input "https://siga(\d{2})\.activesoft\.com\.br/busca_central_relatorios/?relatorio=al…" at bounding box center [510, 525] width 235 height 16
drag, startPoint x: 581, startPoint y: 525, endPoint x: 201, endPoint y: 524, distance: 380.4
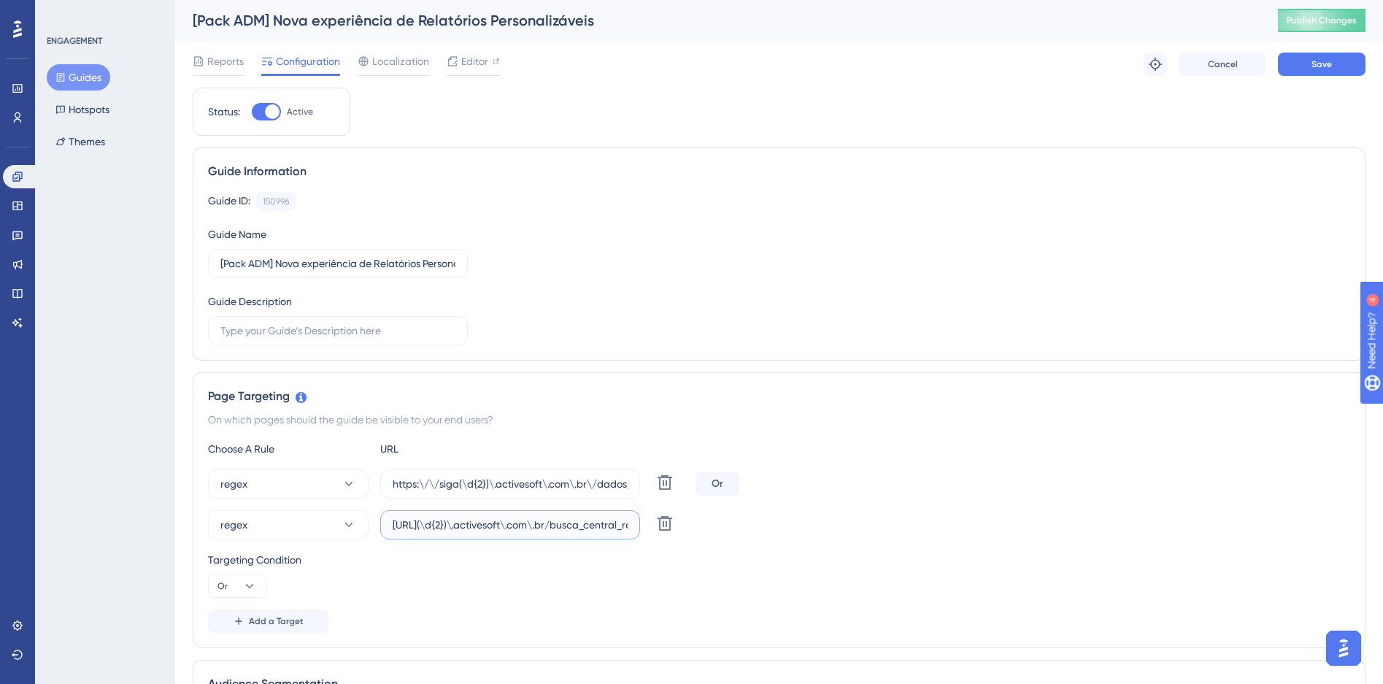
click at [201, 524] on div "Page Targeting On which pages should the guide be visible to your end users? Ch…" at bounding box center [779, 510] width 1173 height 276
paste input "\/\/siga(\d{2})\.activesoft\.com\.br\"
type input "https:\/\/siga(\d{2})\.activesoft\.com\.br\/busca_central_relatorios/?relatorio…"
click at [1329, 58] on span "Save" at bounding box center [1322, 64] width 20 height 12
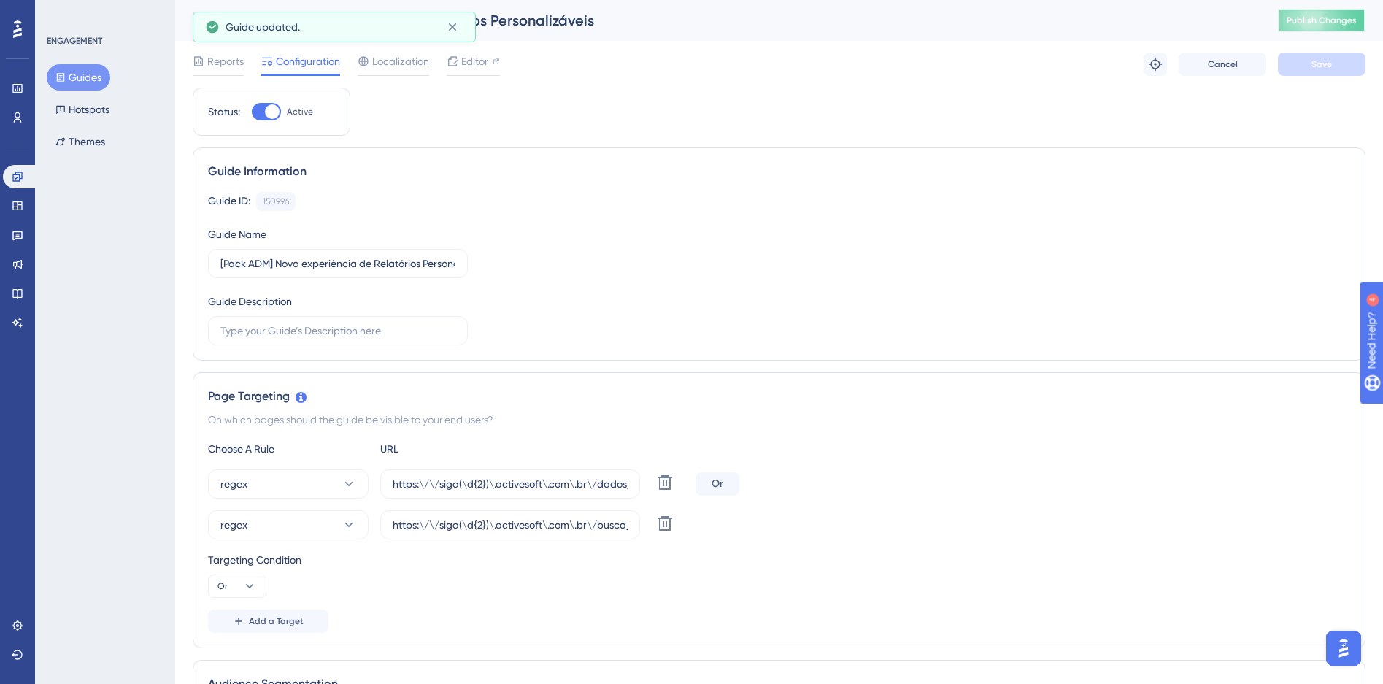
click at [1343, 26] on button "Publish Changes" at bounding box center [1322, 20] width 88 height 23
click at [671, 491] on icon at bounding box center [665, 483] width 18 height 18
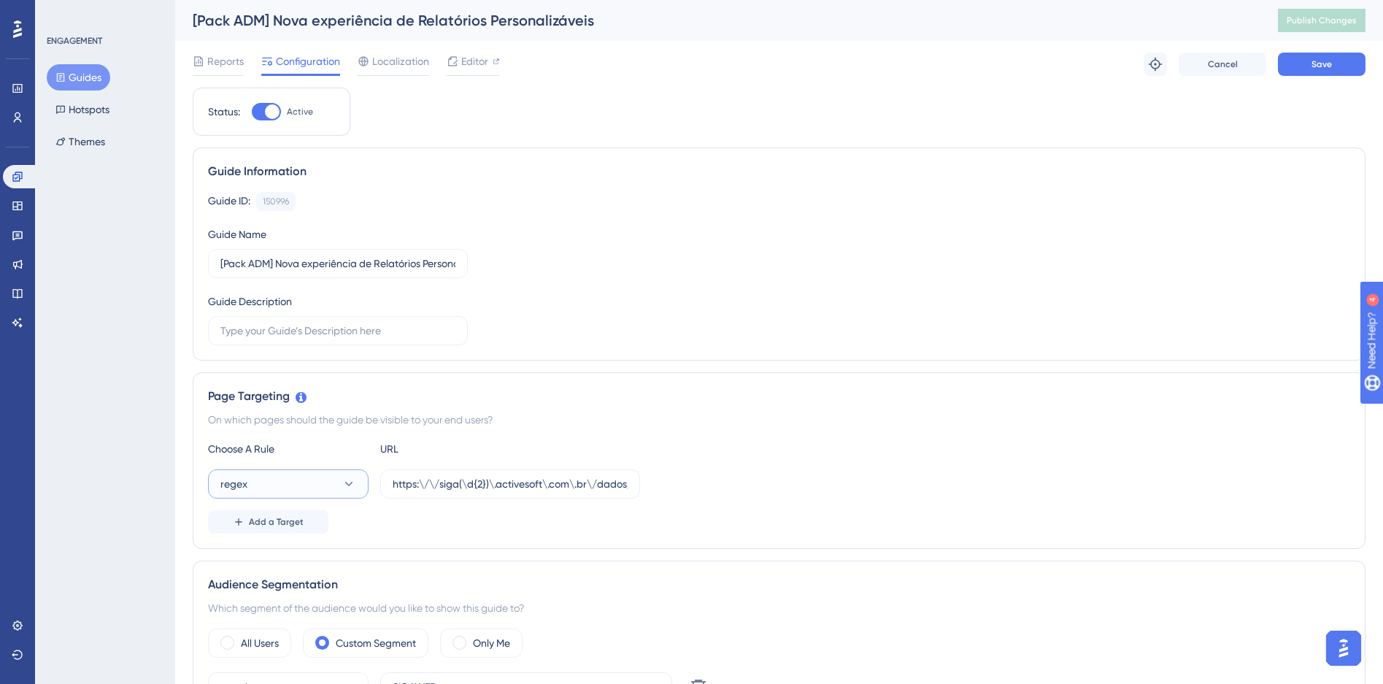
click at [342, 488] on icon at bounding box center [349, 484] width 15 height 15
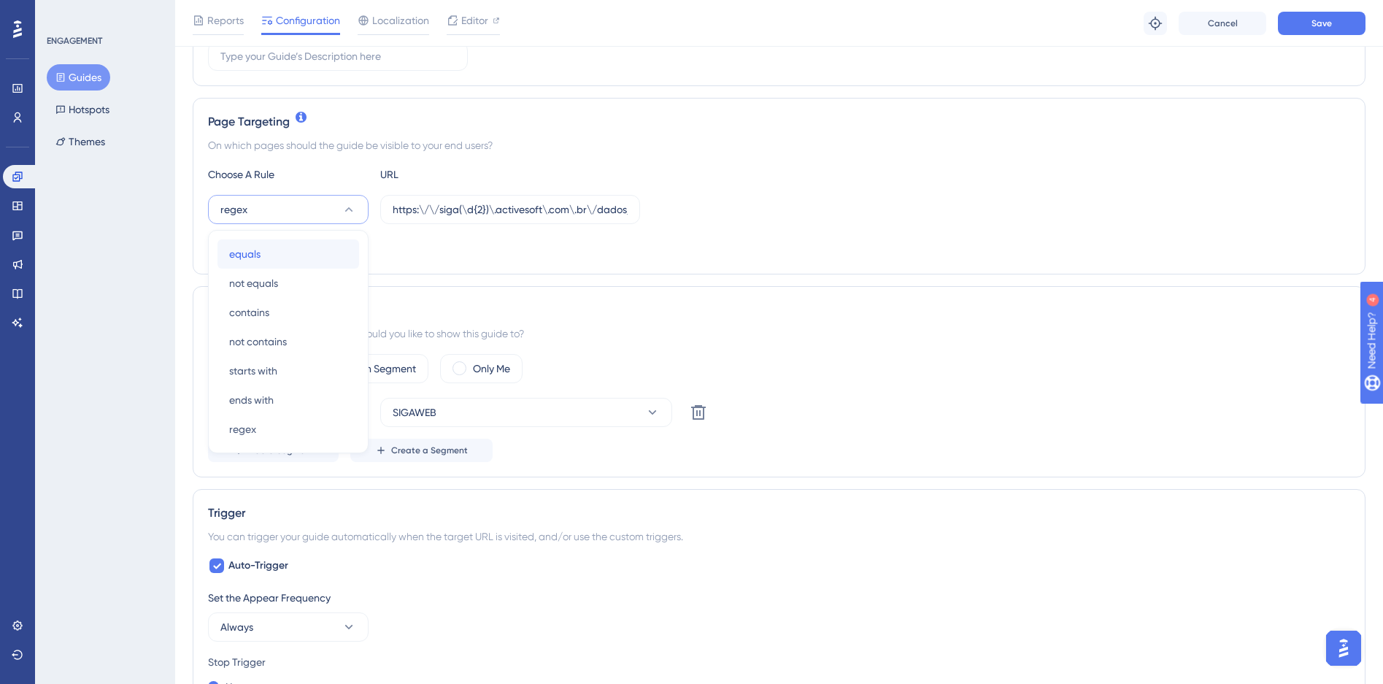
click at [314, 253] on div "equals equals" at bounding box center [288, 253] width 118 height 29
click at [455, 213] on input "https:\/\/siga(\d{2})\.activesoft\.com\.br\/dados_personalizados_aluno/" at bounding box center [510, 209] width 235 height 16
paste input "//siga01.activesoft.com.br/busca_central_relatorios/?relatorio="
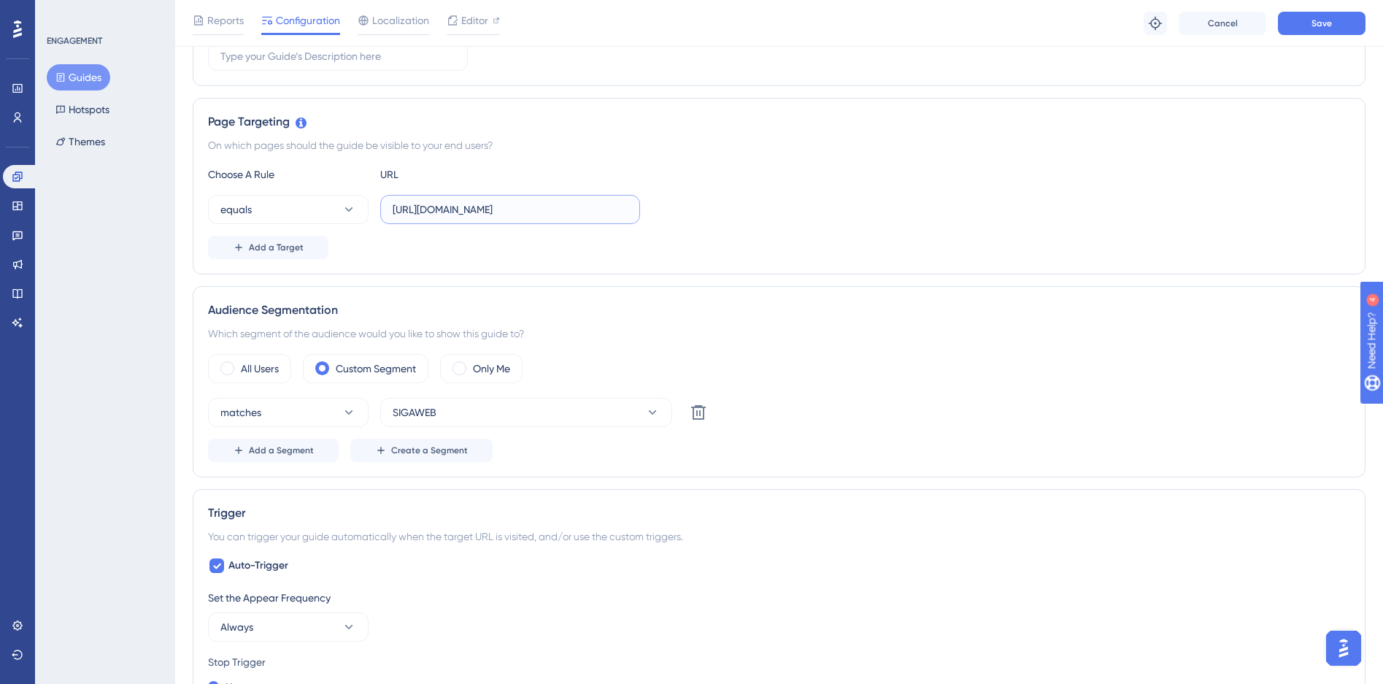
scroll to position [0, 239]
type input "https://siga01.activesoft.com.br/busca_central_relatorios/?relatorio=/dados_per…"
click at [1328, 29] on button "Save" at bounding box center [1322, 23] width 88 height 23
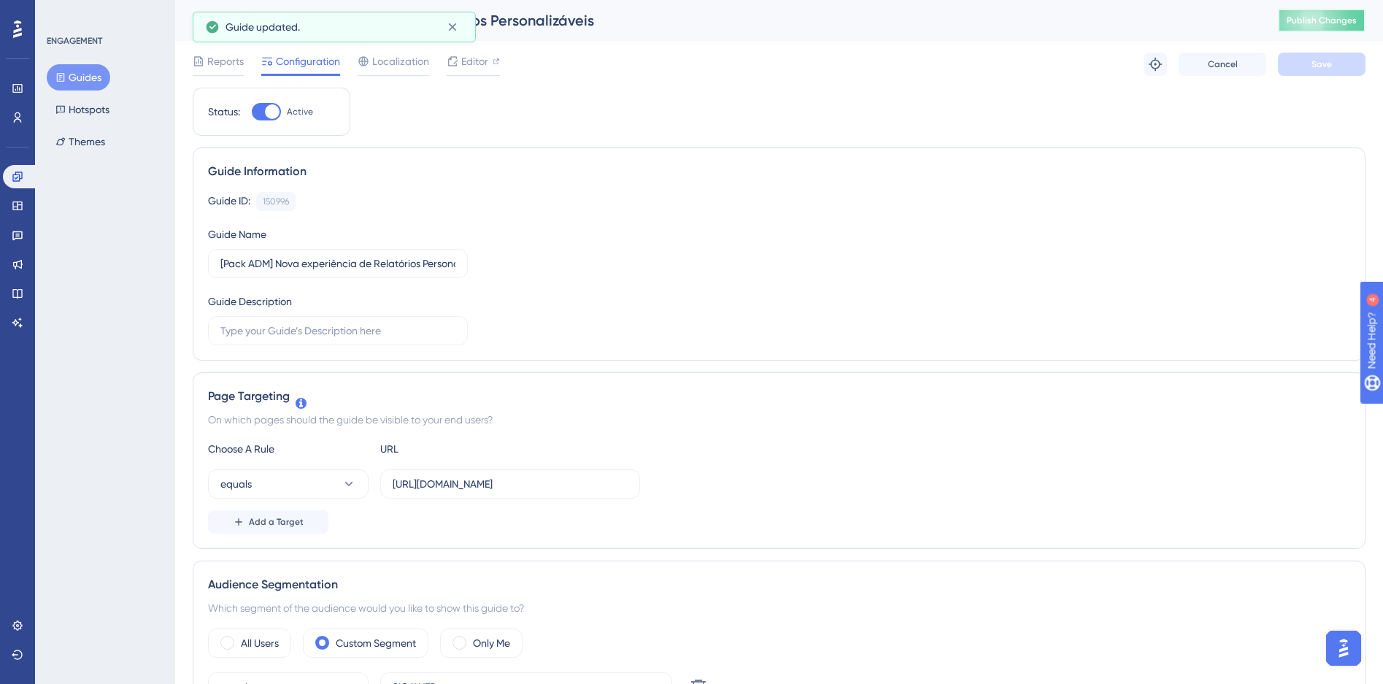
click at [1342, 20] on span "Publish Changes" at bounding box center [1322, 21] width 70 height 12
